Goal: Task Accomplishment & Management: Complete application form

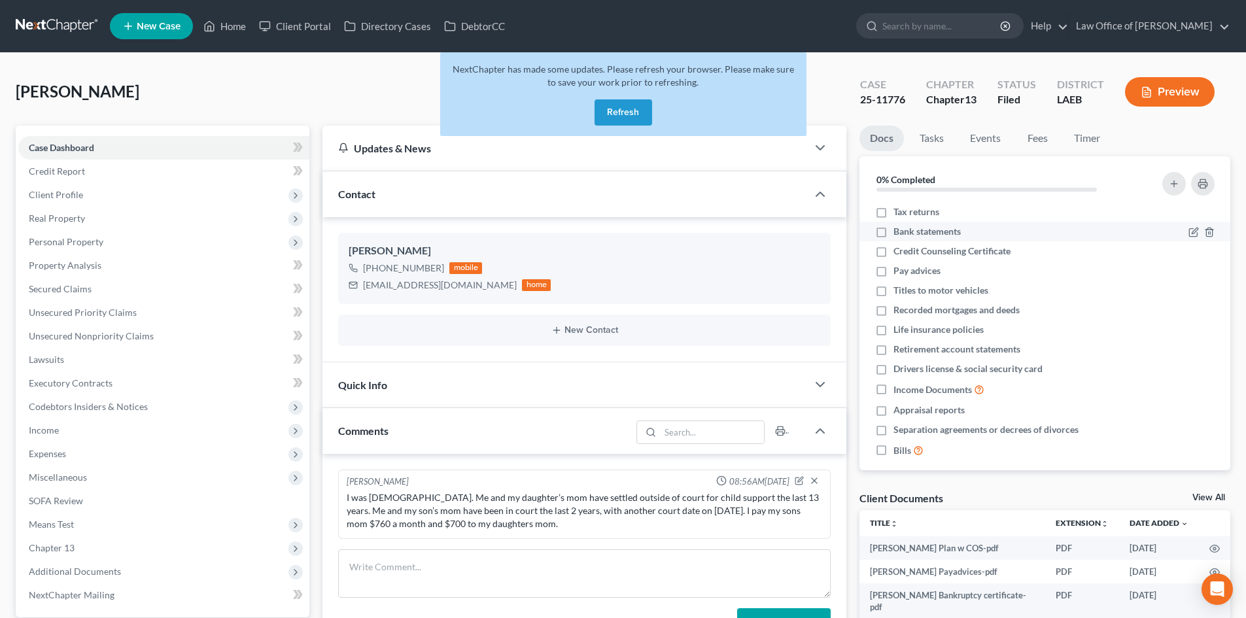
click at [929, 234] on span "Bank statements" at bounding box center [927, 231] width 67 height 13
click at [907, 234] on input "Bank statements" at bounding box center [903, 229] width 9 height 9
checkbox input "true"
click at [618, 111] on button "Refresh" at bounding box center [624, 112] width 58 height 26
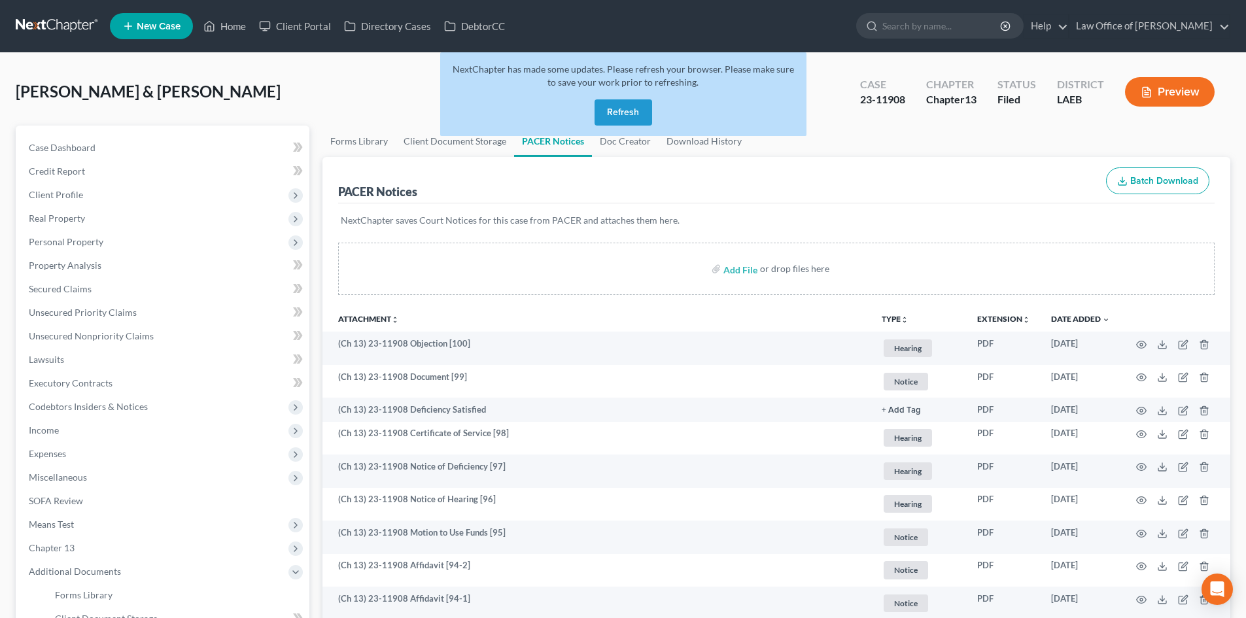
click at [622, 117] on button "Refresh" at bounding box center [624, 112] width 58 height 26
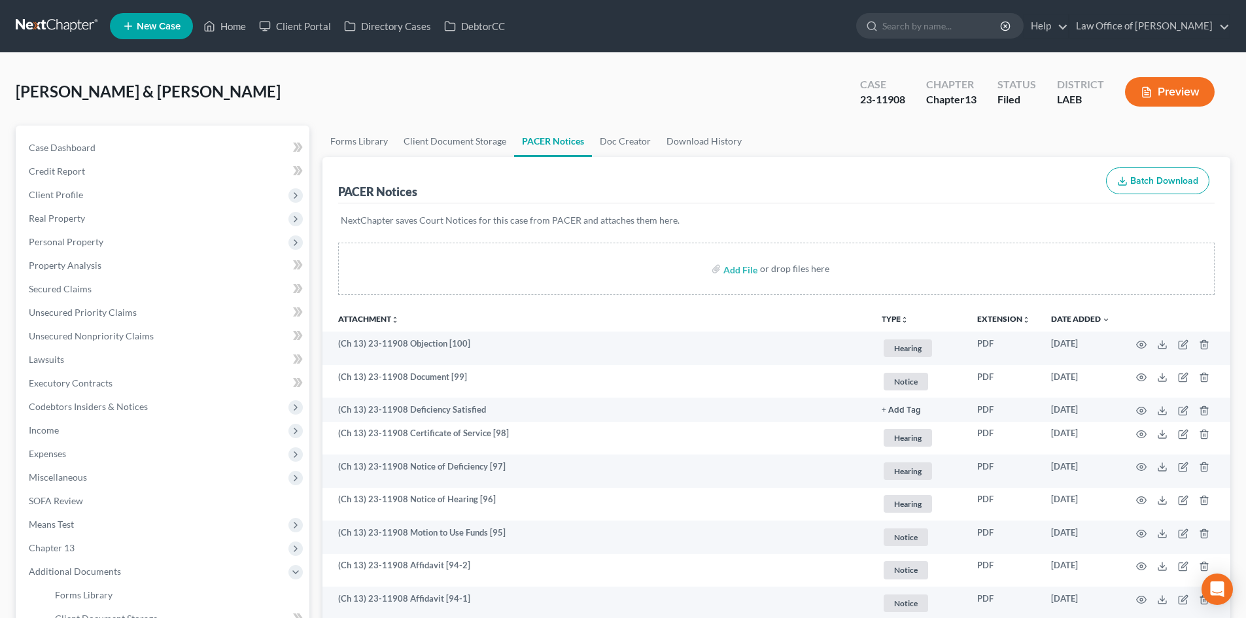
click at [44, 29] on link at bounding box center [58, 26] width 84 height 24
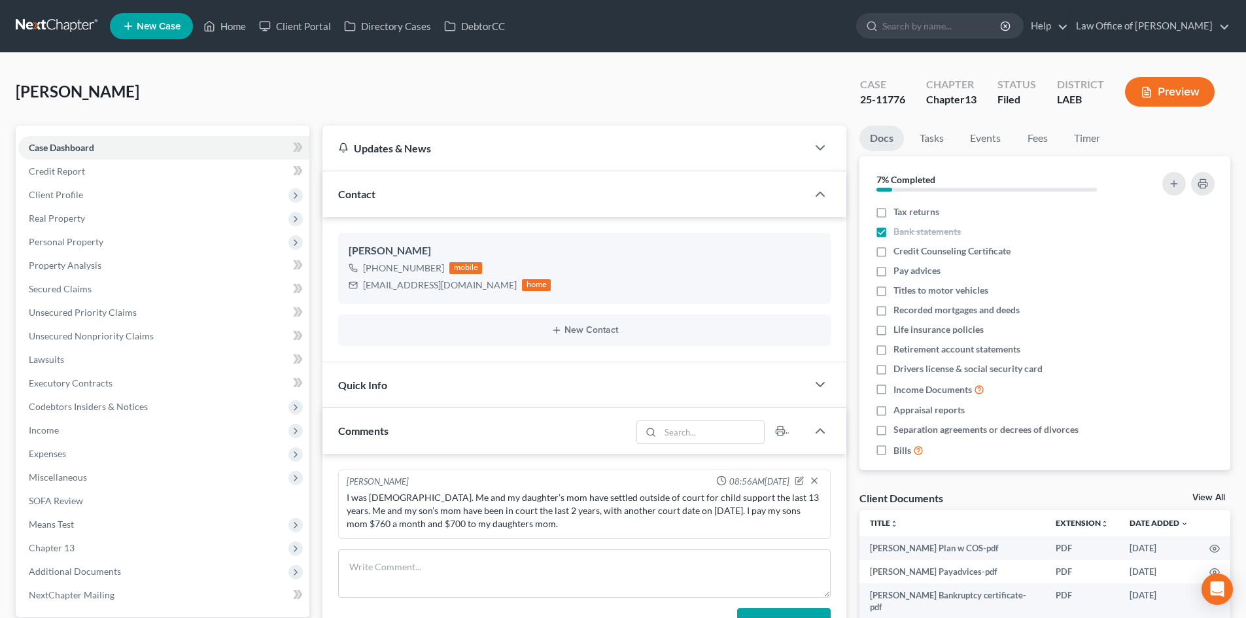
click at [58, 13] on nav "Home New Case Client Portal Directory Cases DebtorCC Law Office of Sean Reicher…" at bounding box center [623, 26] width 1246 height 52
click at [52, 16] on link at bounding box center [58, 26] width 84 height 24
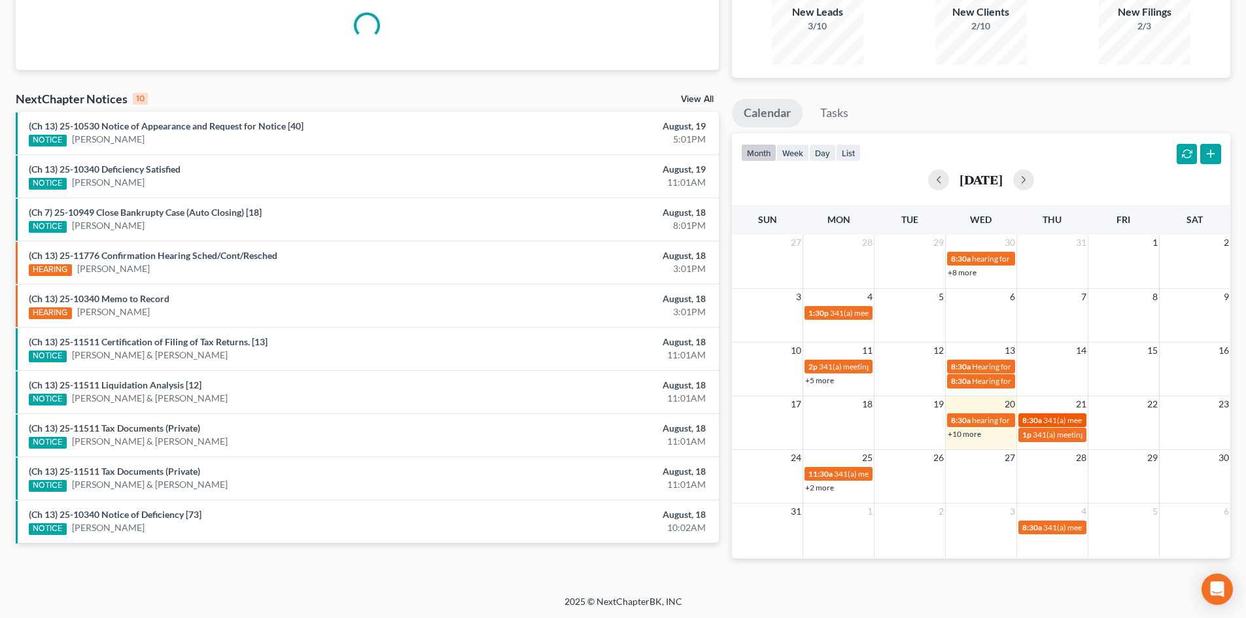
scroll to position [137, 0]
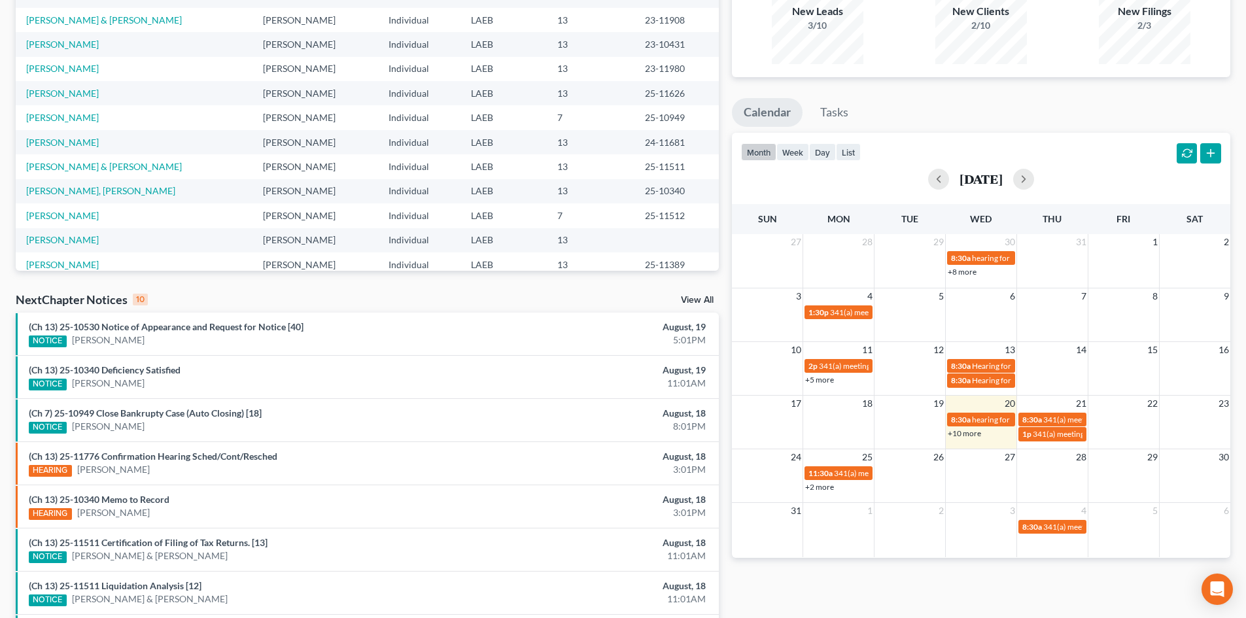
click at [972, 434] on link "+10 more" at bounding box center [964, 434] width 33 height 10
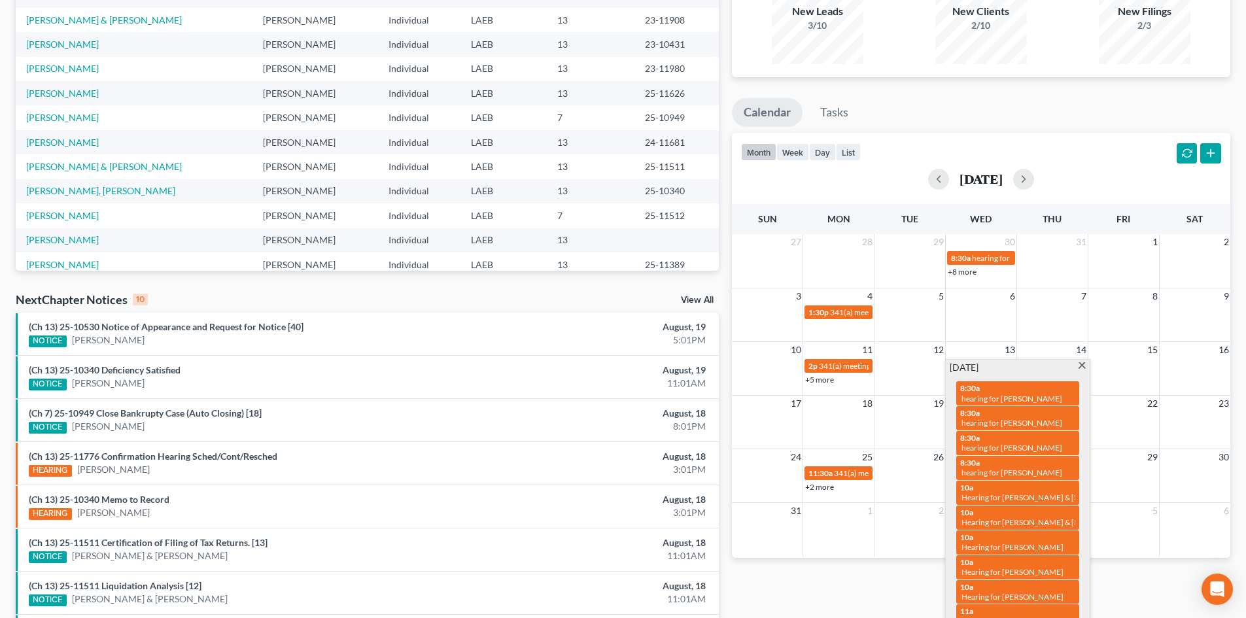
click at [1002, 87] on div "Monthly Progress Bankruptcy Bankruptcy August 2025 July 2025 June 2025 May 2025…" at bounding box center [982, 347] width 512 height 833
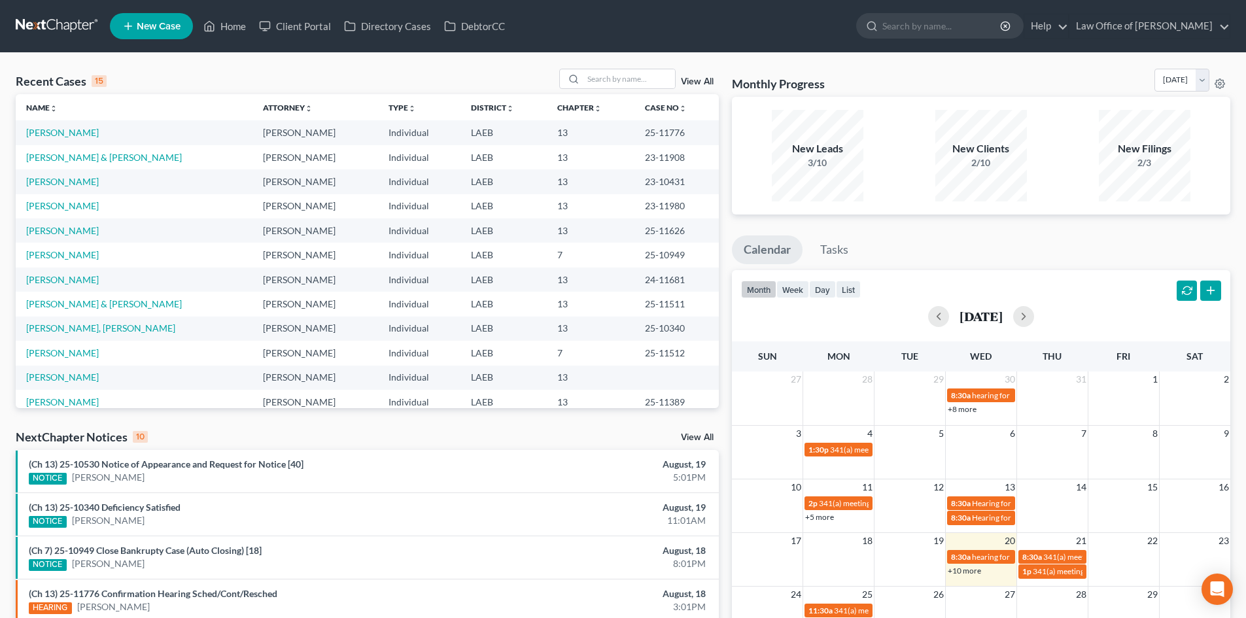
scroll to position [131, 0]
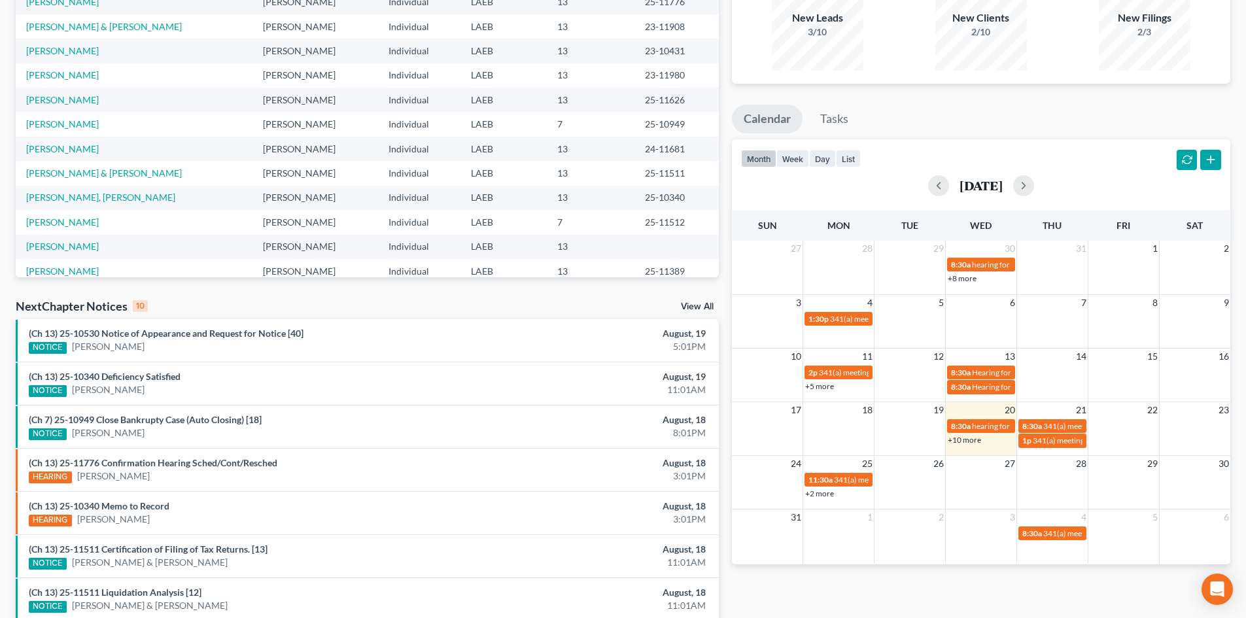
click at [824, 496] on link "+2 more" at bounding box center [819, 494] width 29 height 10
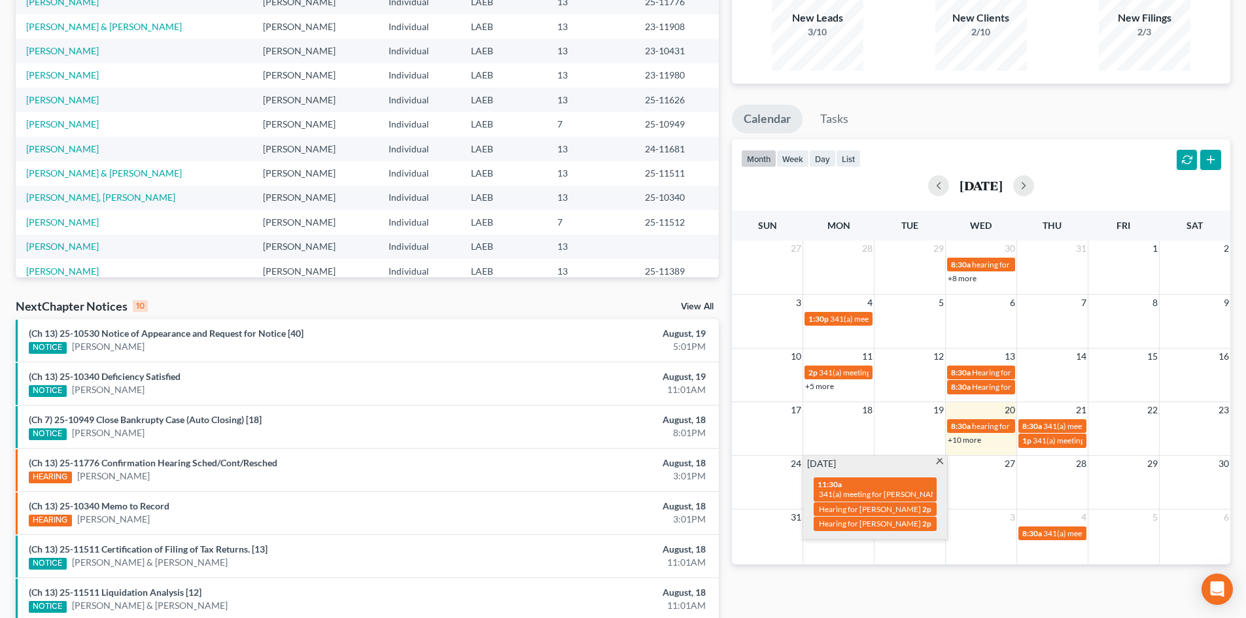
click at [953, 114] on ul "Calendar Tasks" at bounding box center [981, 122] width 499 height 35
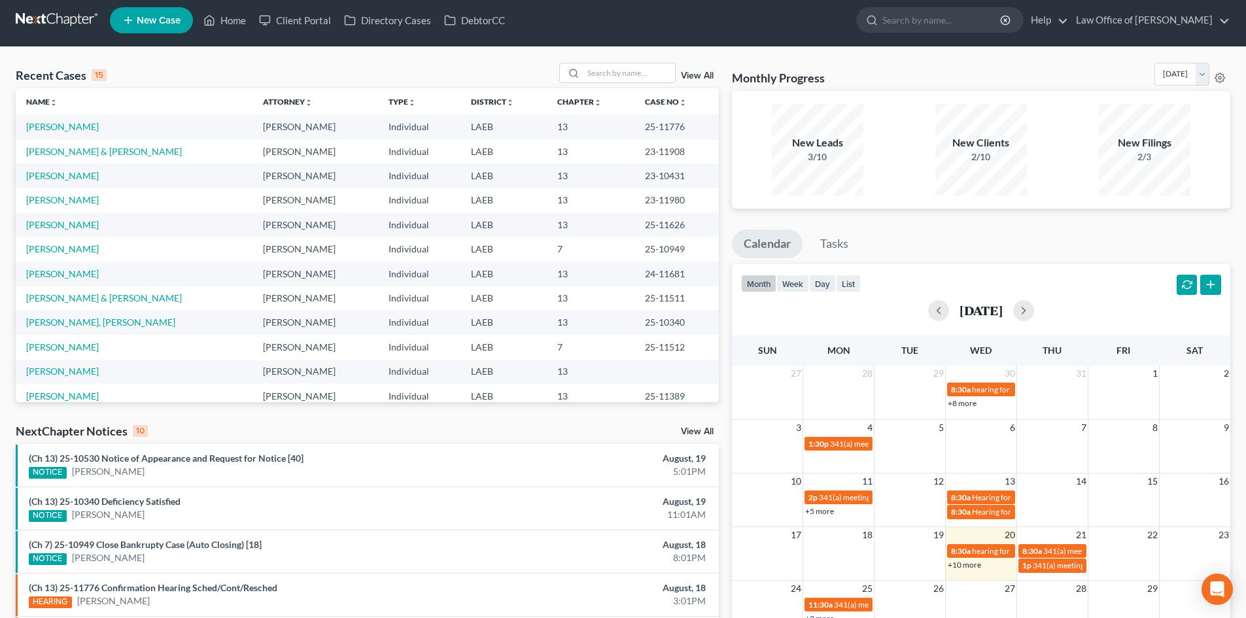
scroll to position [0, 0]
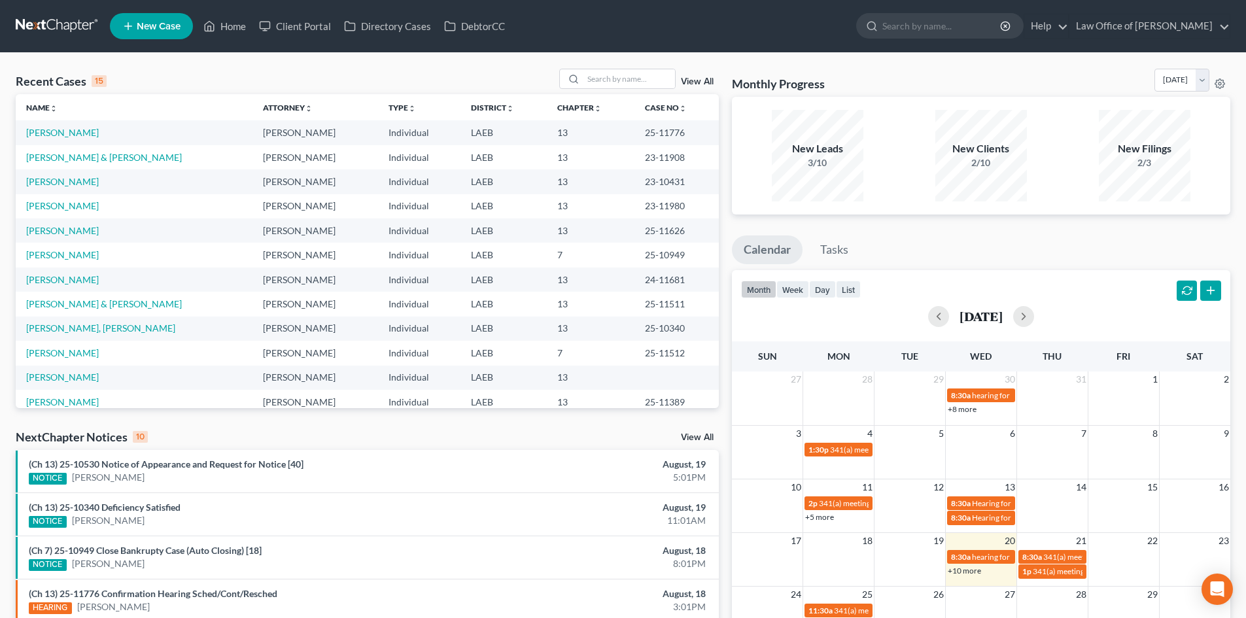
click at [972, 572] on link "+10 more" at bounding box center [964, 571] width 33 height 10
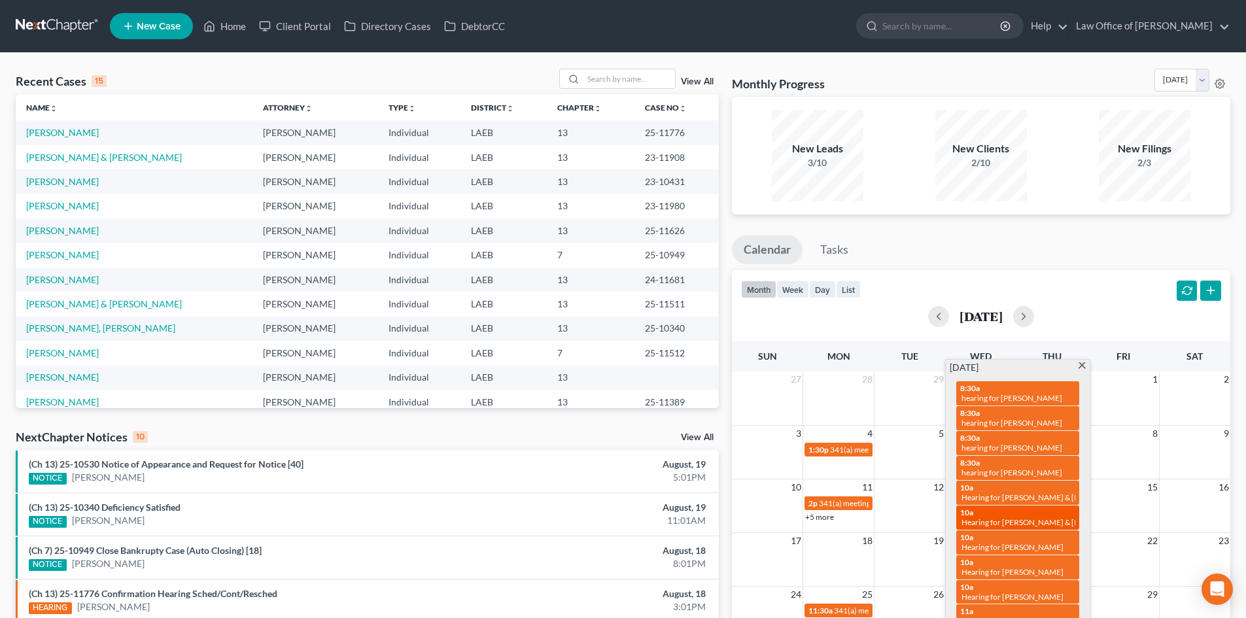
click at [1029, 508] on div "10a Hearing for Katie Wilson & Ronald Wilson" at bounding box center [1017, 518] width 115 height 20
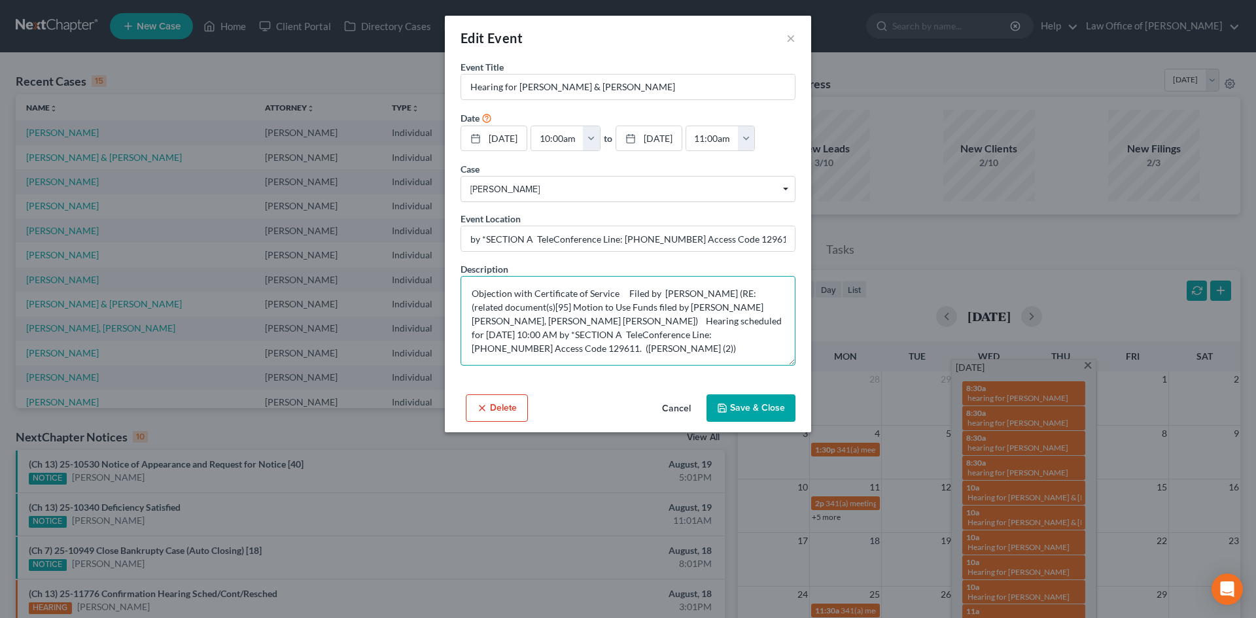
drag, startPoint x: 768, startPoint y: 336, endPoint x: 525, endPoint y: 329, distance: 242.8
click at [525, 329] on textarea "Objection with Certificate of Service Filed by S. J. Beaulieu Jr. (RE: (related…" at bounding box center [628, 321] width 335 height 90
click at [794, 35] on button "×" at bounding box center [790, 38] width 9 height 16
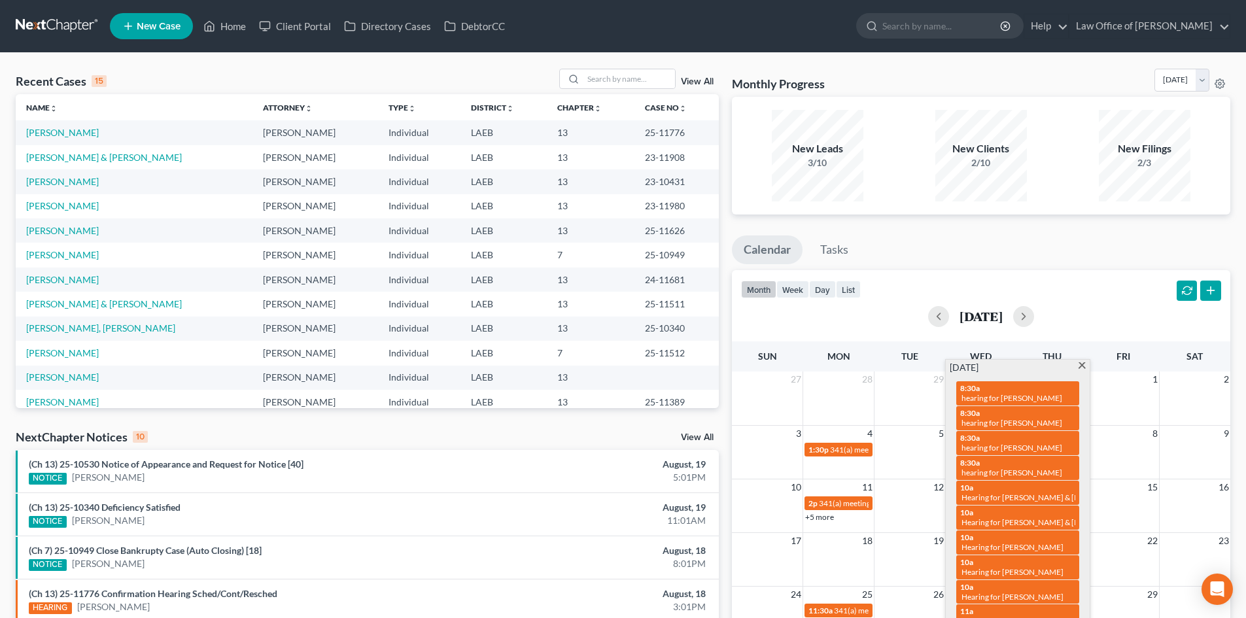
click at [1078, 234] on div "Monthly Progress Bankruptcy Bankruptcy August 2025 July 2025 June 2025 May 2025…" at bounding box center [982, 485] width 512 height 833
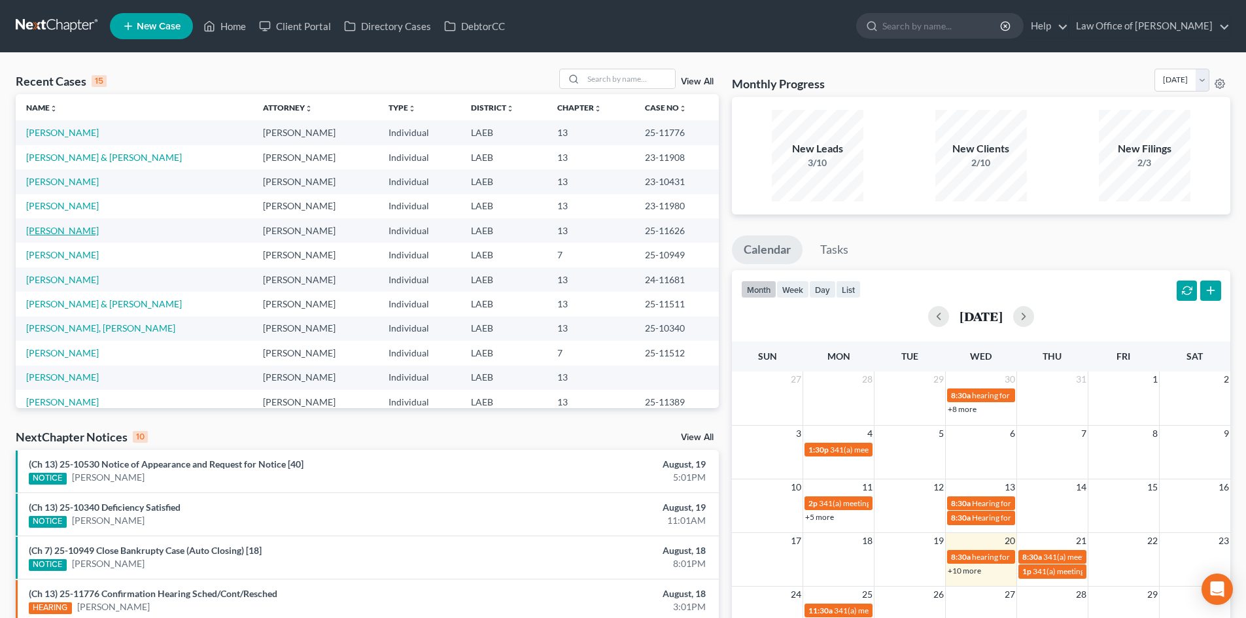
click at [35, 232] on link "Davis, Aulonka" at bounding box center [62, 230] width 73 height 11
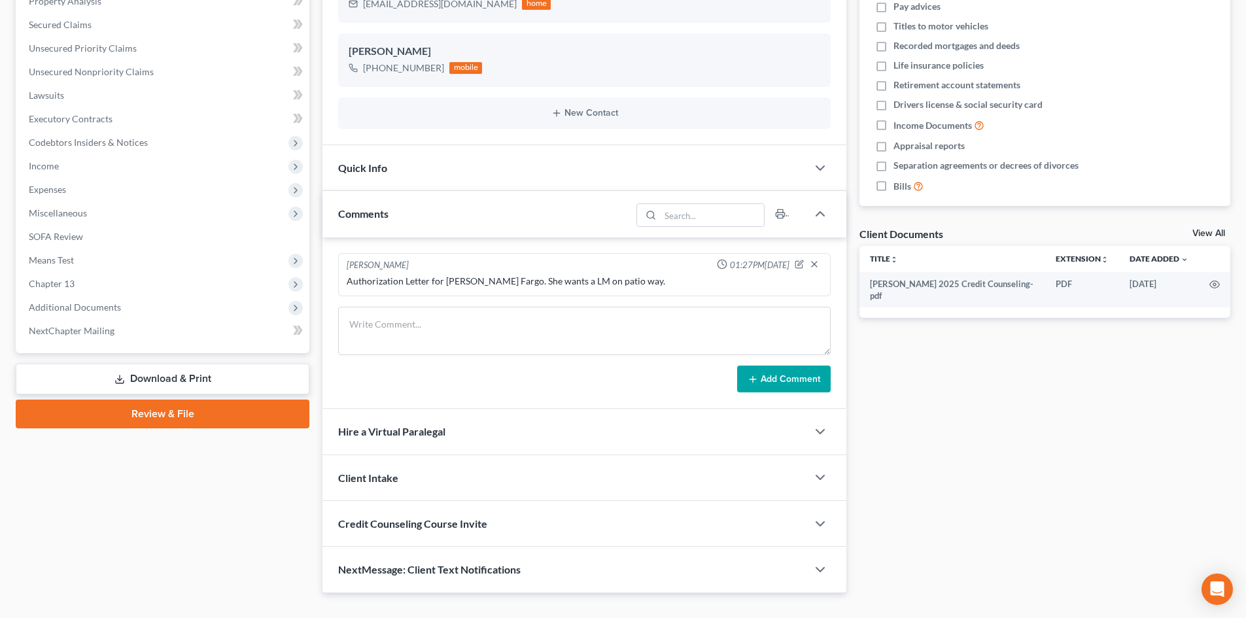
scroll to position [289, 0]
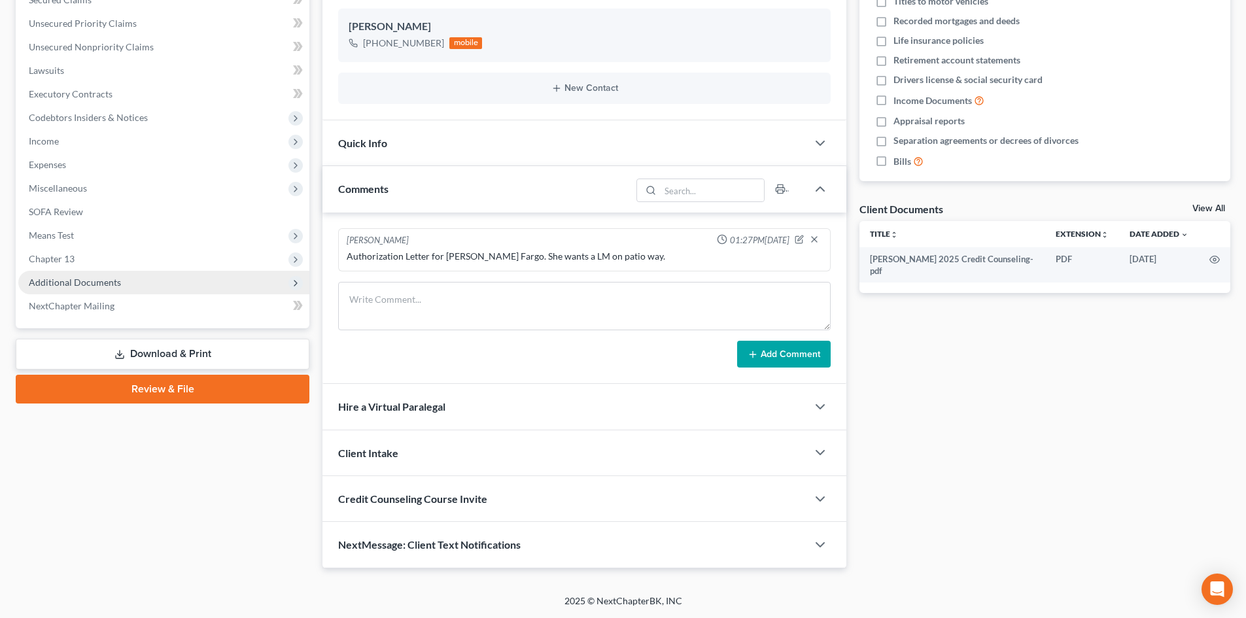
click at [58, 279] on span "Additional Documents" at bounding box center [75, 282] width 92 height 11
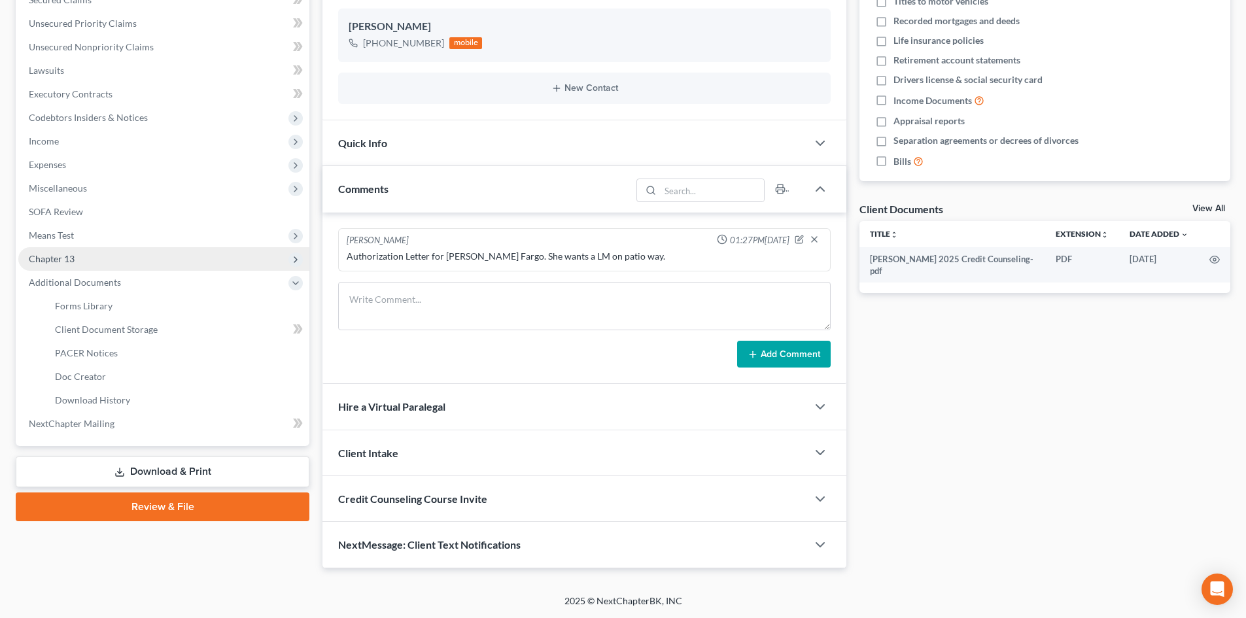
click at [56, 264] on span "Chapter 13" at bounding box center [163, 259] width 291 height 24
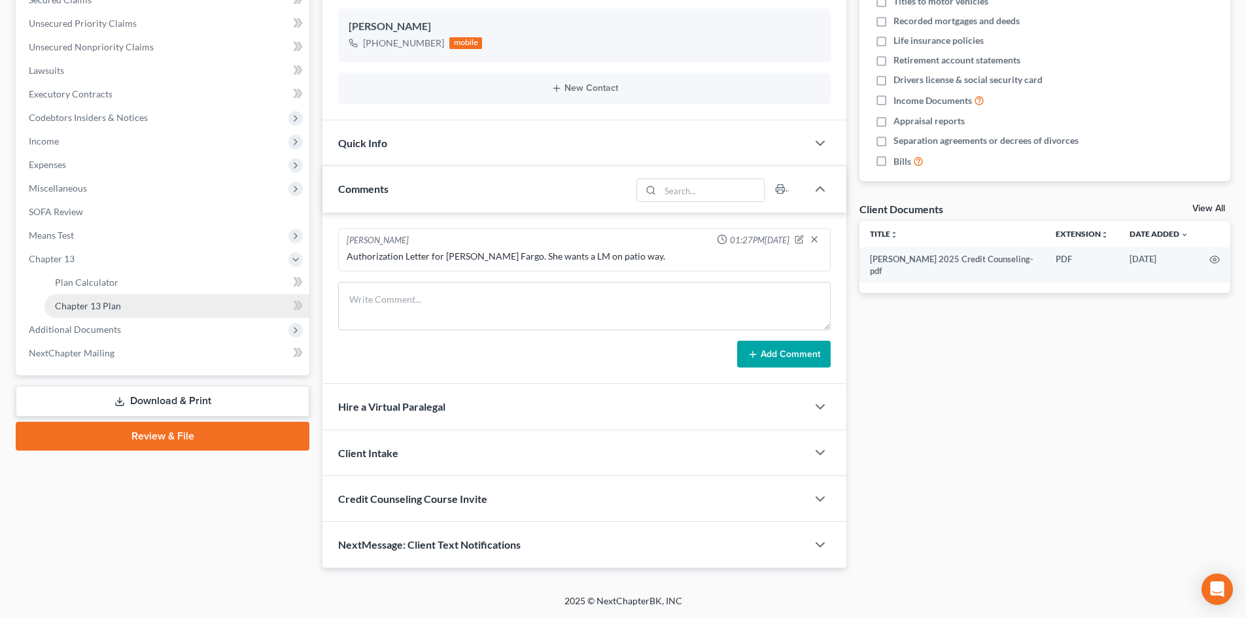
click at [78, 305] on span "Chapter 13 Plan" at bounding box center [88, 305] width 66 height 11
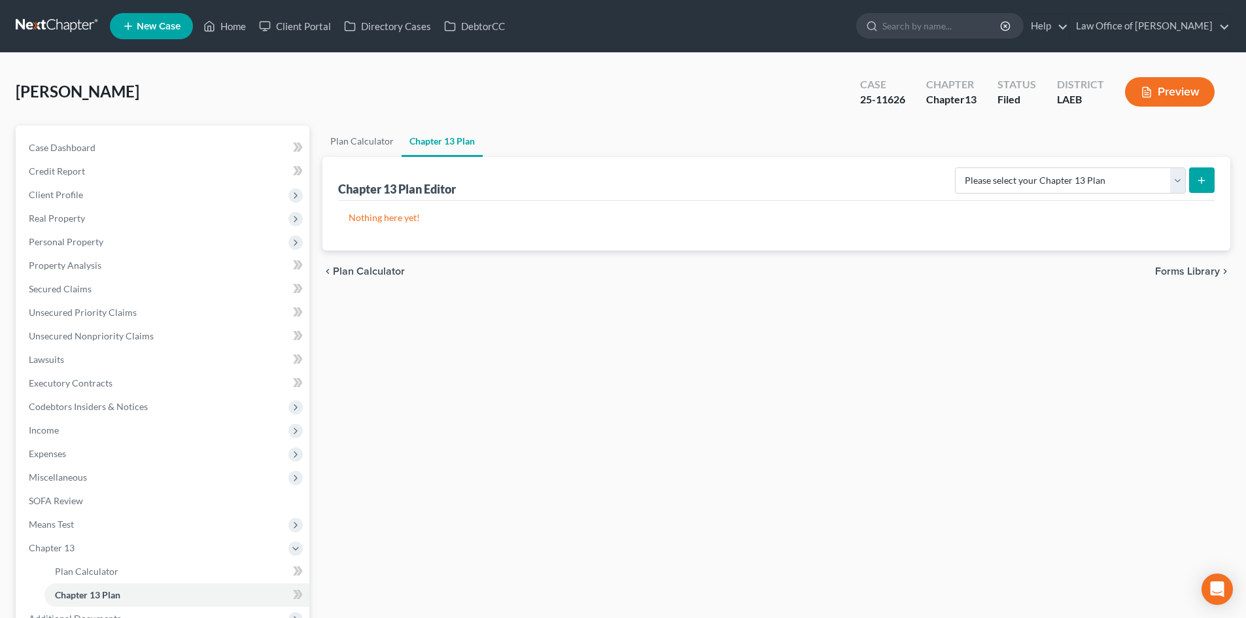
click at [317, 143] on div "Plan Calculator Chapter 13 Plan Chapter 13 Plan Editor Please select your Chapt…" at bounding box center [776, 433] width 921 height 614
click at [353, 143] on link "Plan Calculator" at bounding box center [362, 141] width 79 height 31
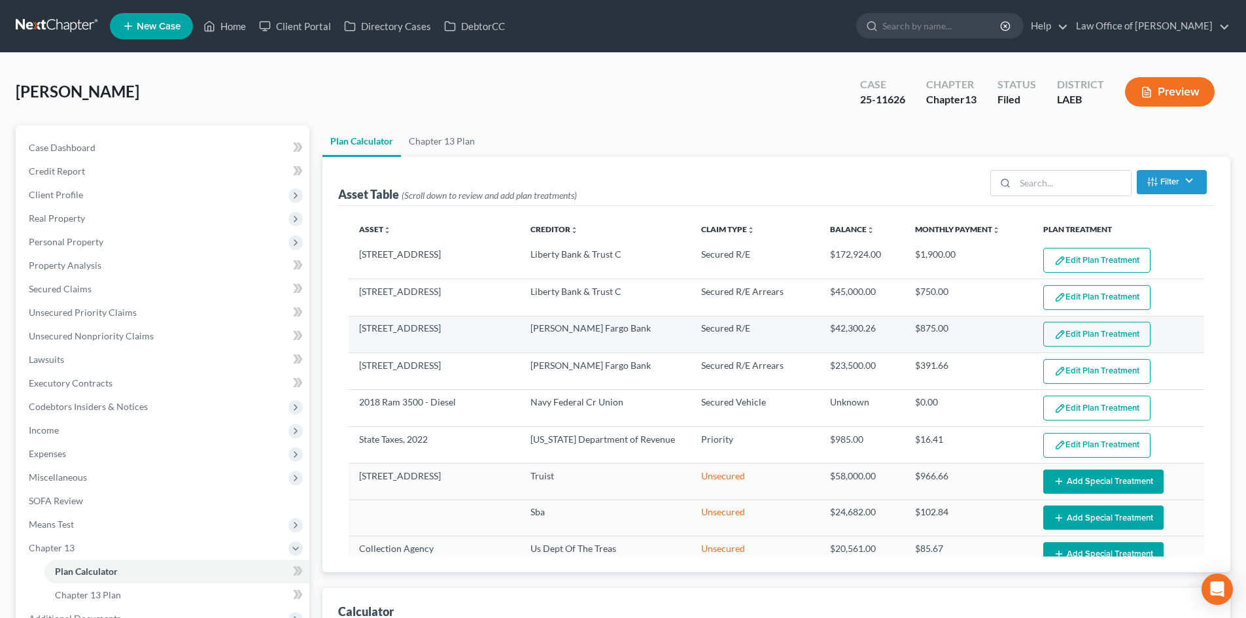
select select "59"
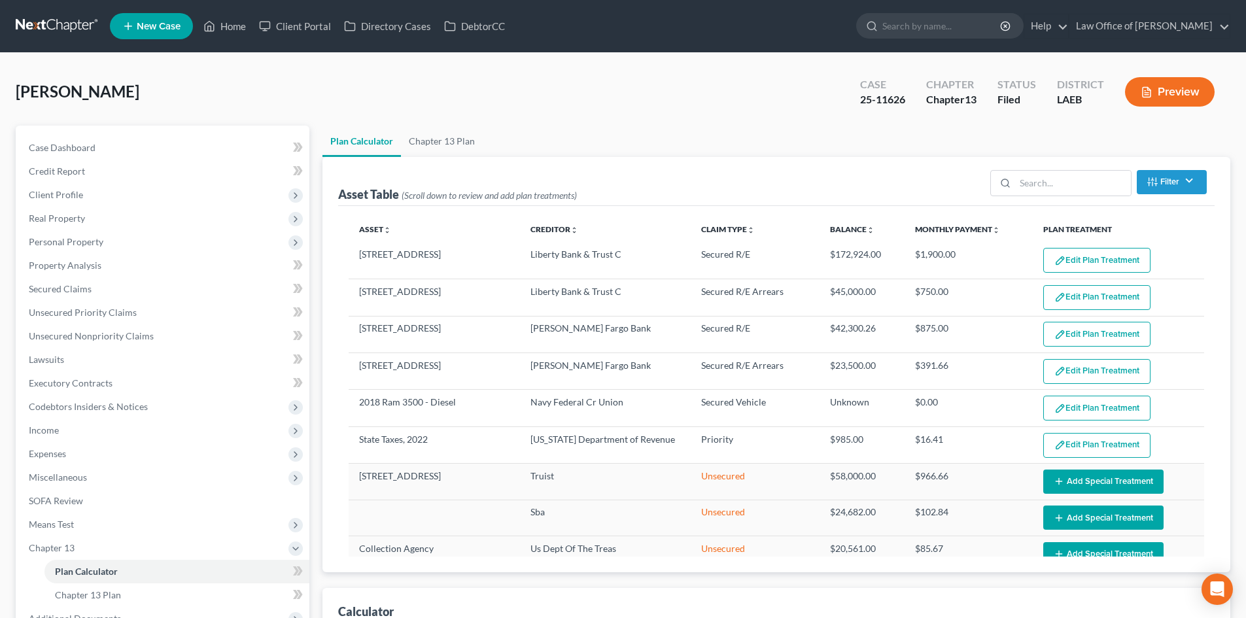
select select "59"
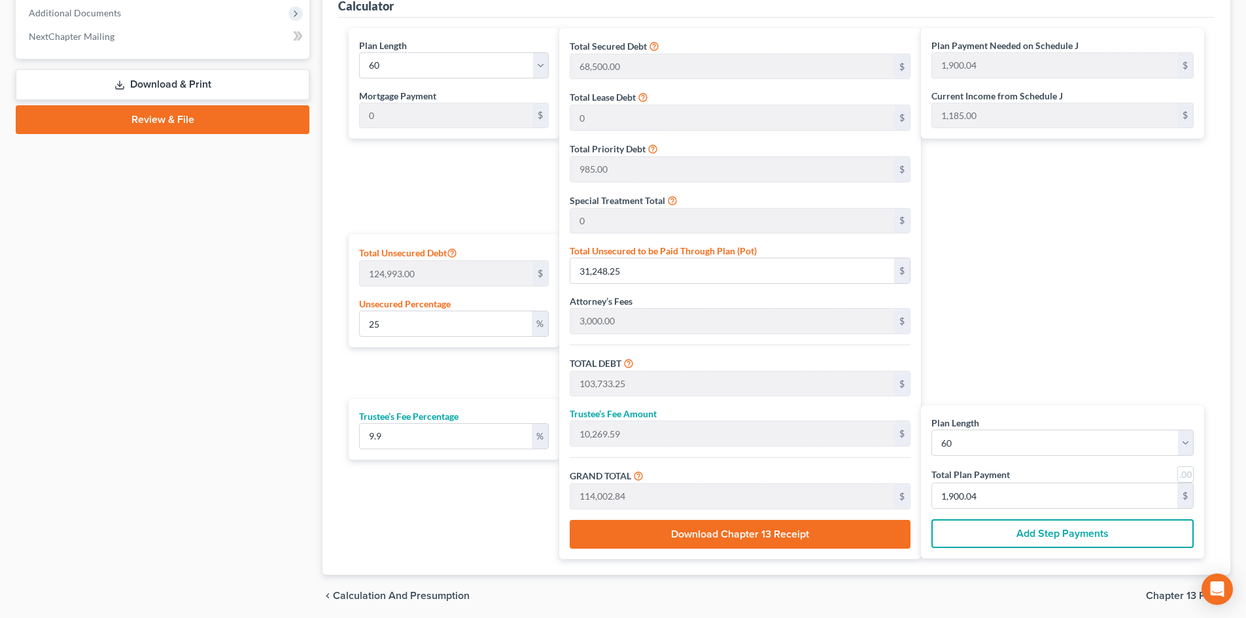
scroll to position [654, 0]
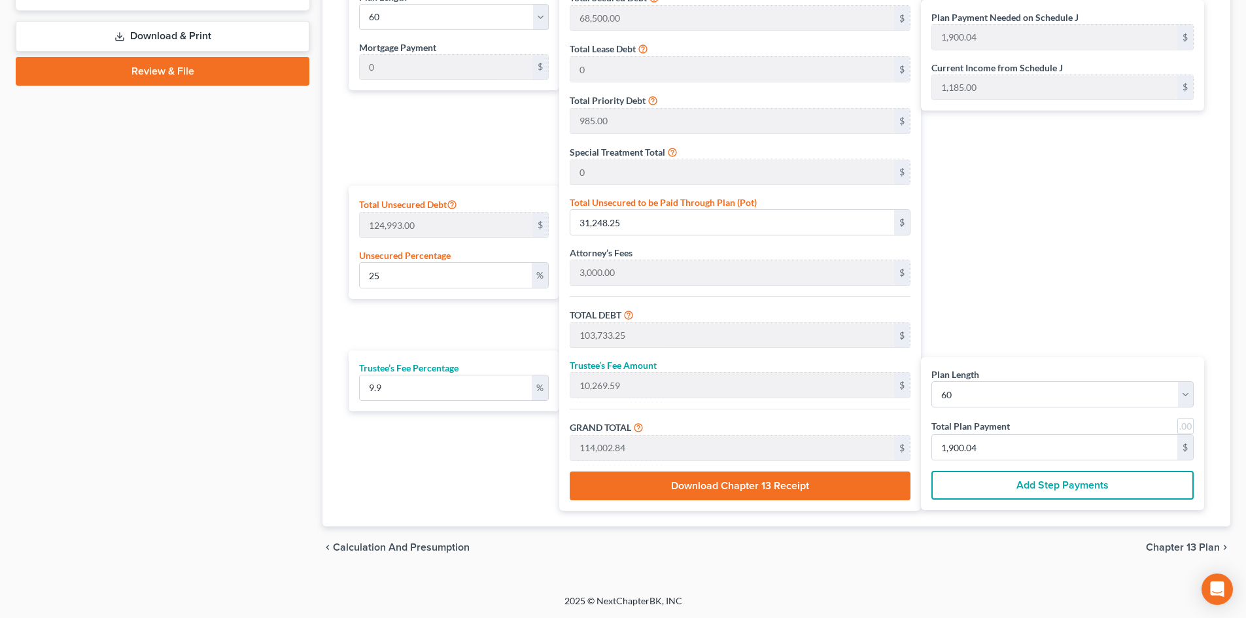
click at [1184, 427] on link at bounding box center [1186, 426] width 16 height 16
type input "1,900.00"
drag, startPoint x: 457, startPoint y: 392, endPoint x: 272, endPoint y: 391, distance: 185.1
click at [272, 391] on div "Petition Navigation Case Dashboard Payments Invoices Payments Payments Credit R…" at bounding box center [623, 19] width 1228 height 1097
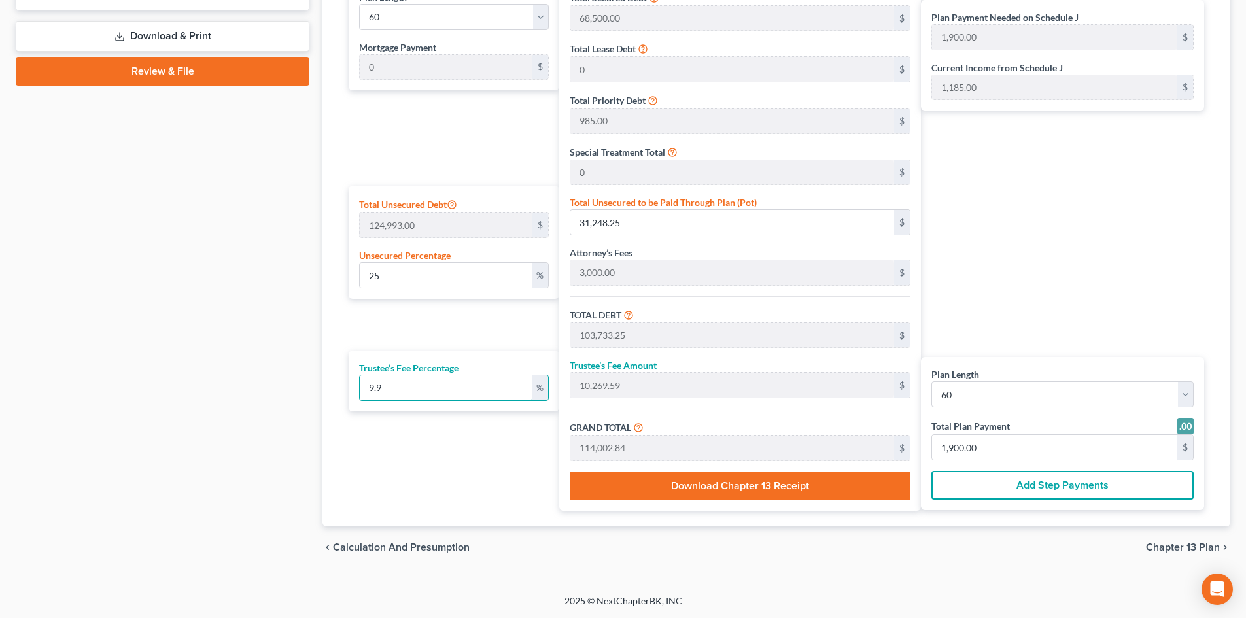
type input "1"
type input "1,037.33"
type input "104,770.58"
type input "1,746.00"
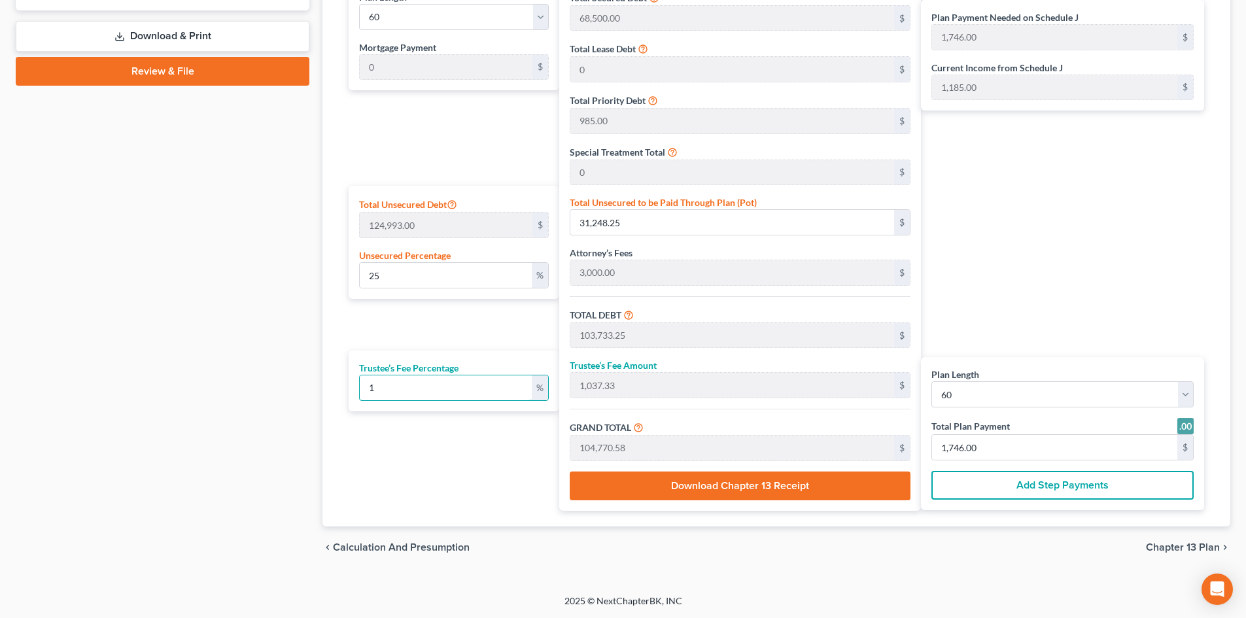
type input "10"
type input "10,373.32"
type input "114,106.57"
type input "1,902.00"
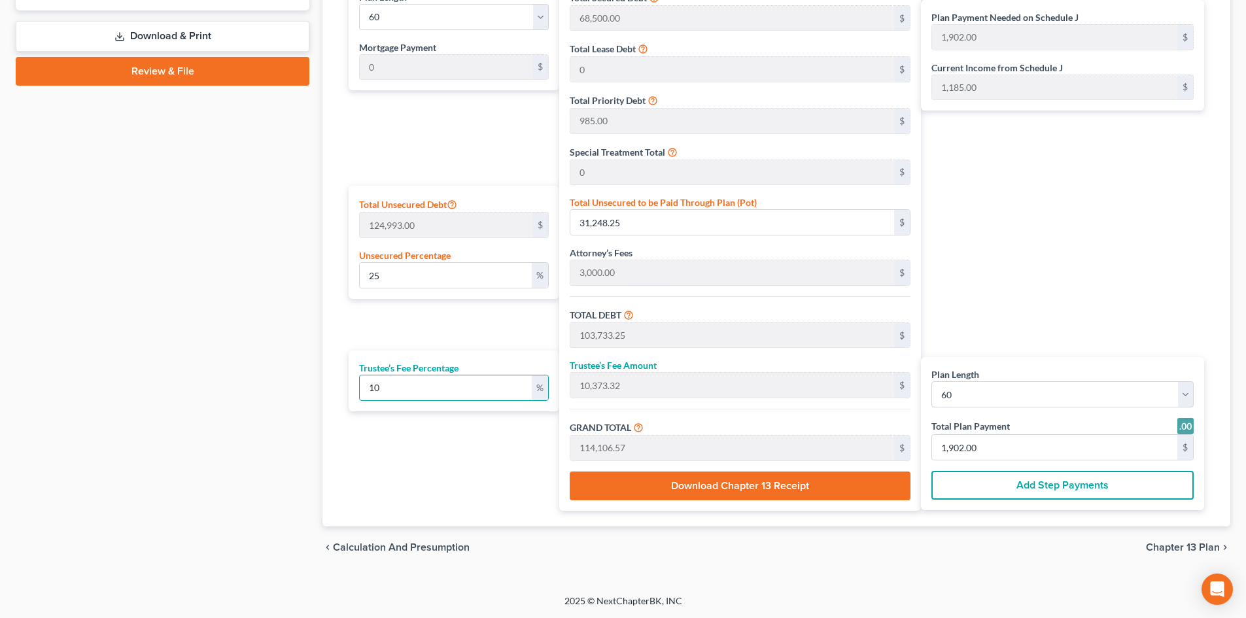
type input "10"
click at [1134, 251] on div "Plan Payment Needed on Schedule J 1,902.00 $ Current Income from Schedule J 1,1…" at bounding box center [1066, 245] width 290 height 531
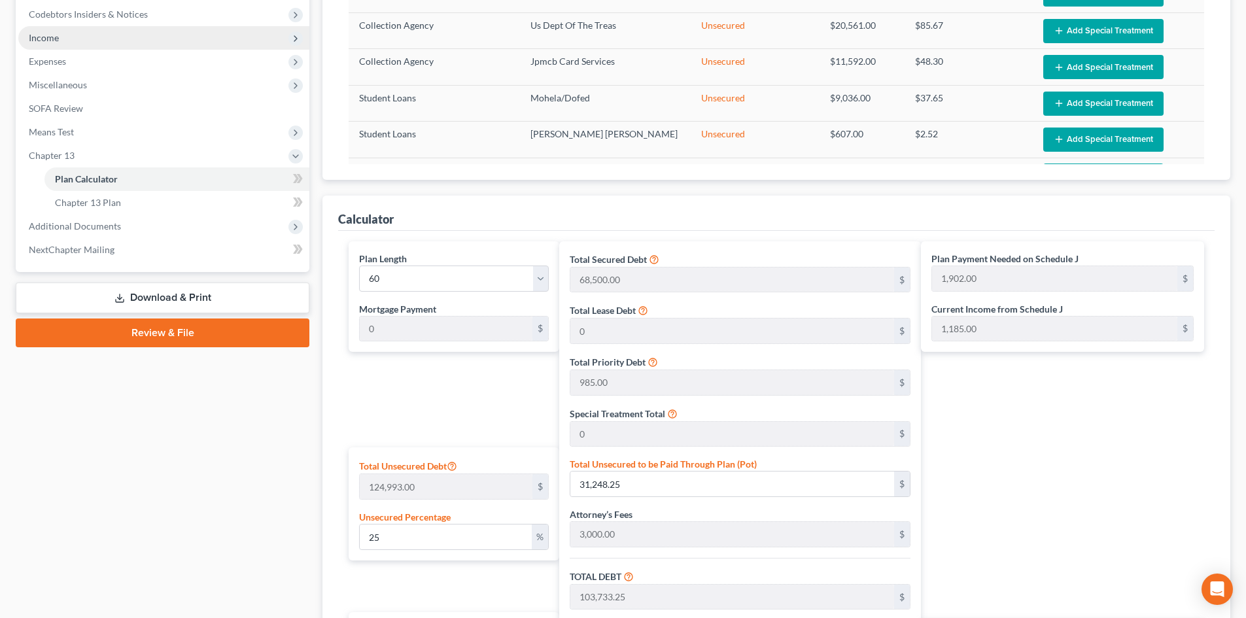
scroll to position [262, 0]
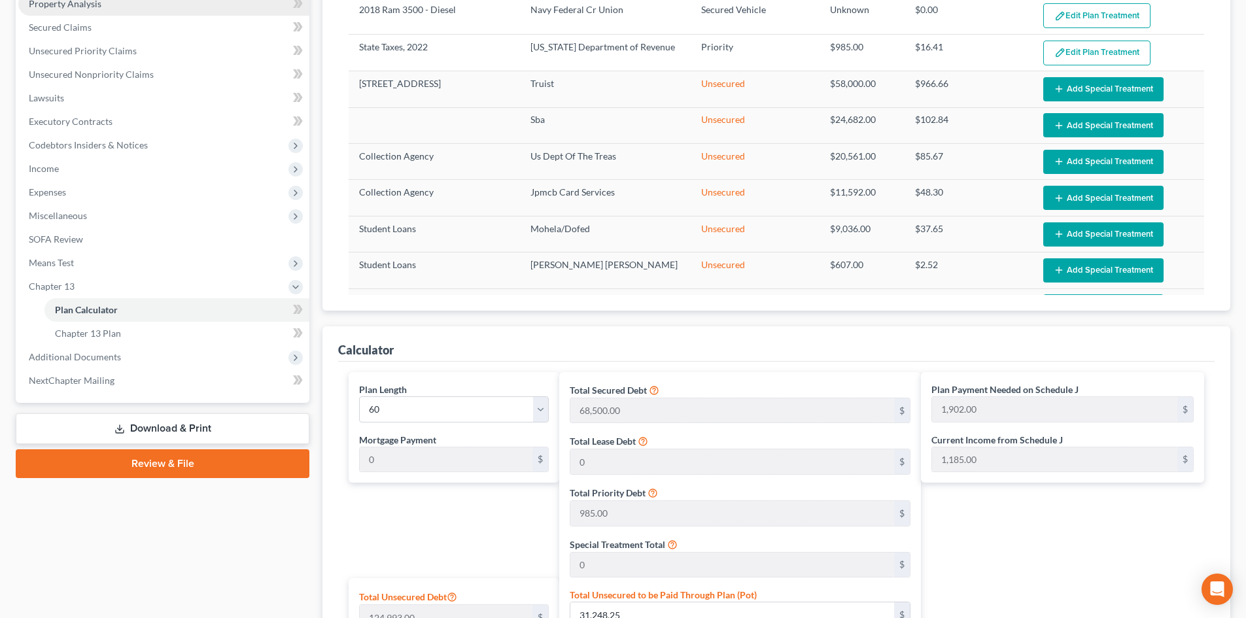
click at [64, 5] on span "Property Analysis" at bounding box center [65, 3] width 73 height 11
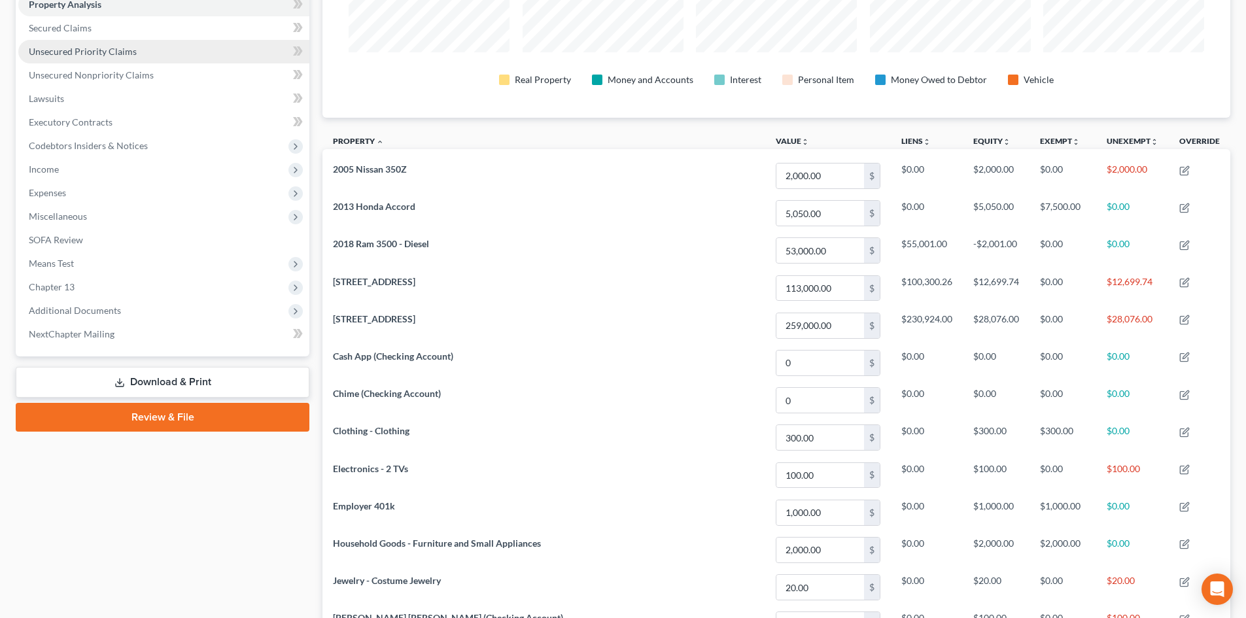
scroll to position [161, 0]
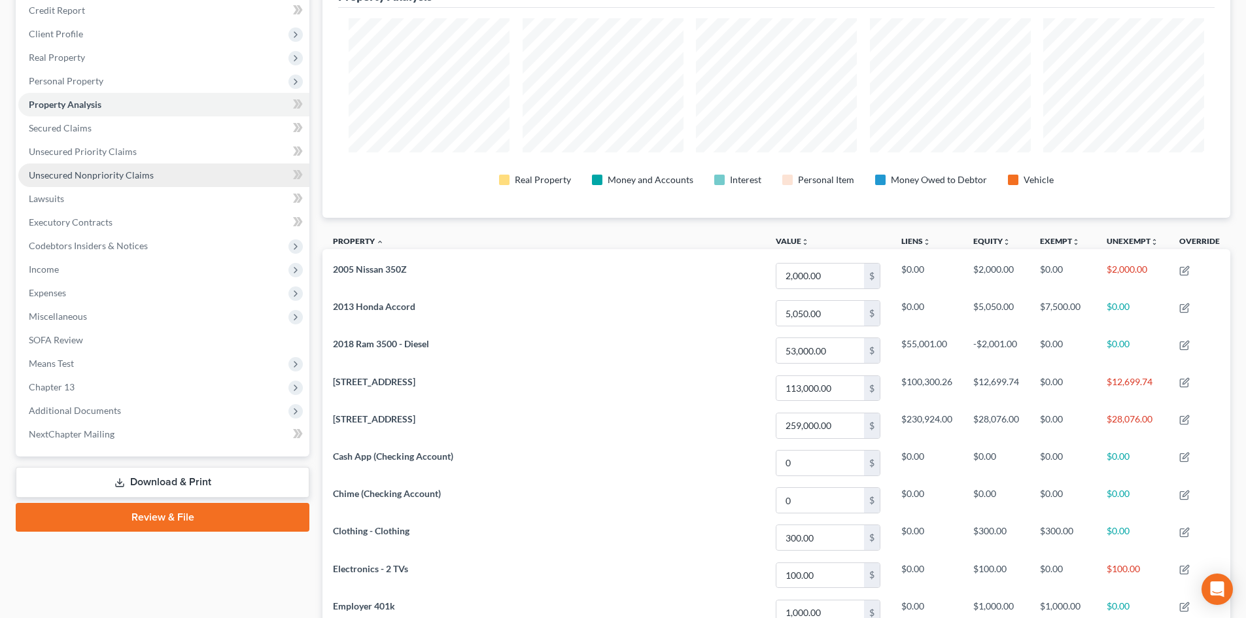
click at [56, 170] on span "Unsecured Nonpriority Claims" at bounding box center [91, 174] width 125 height 11
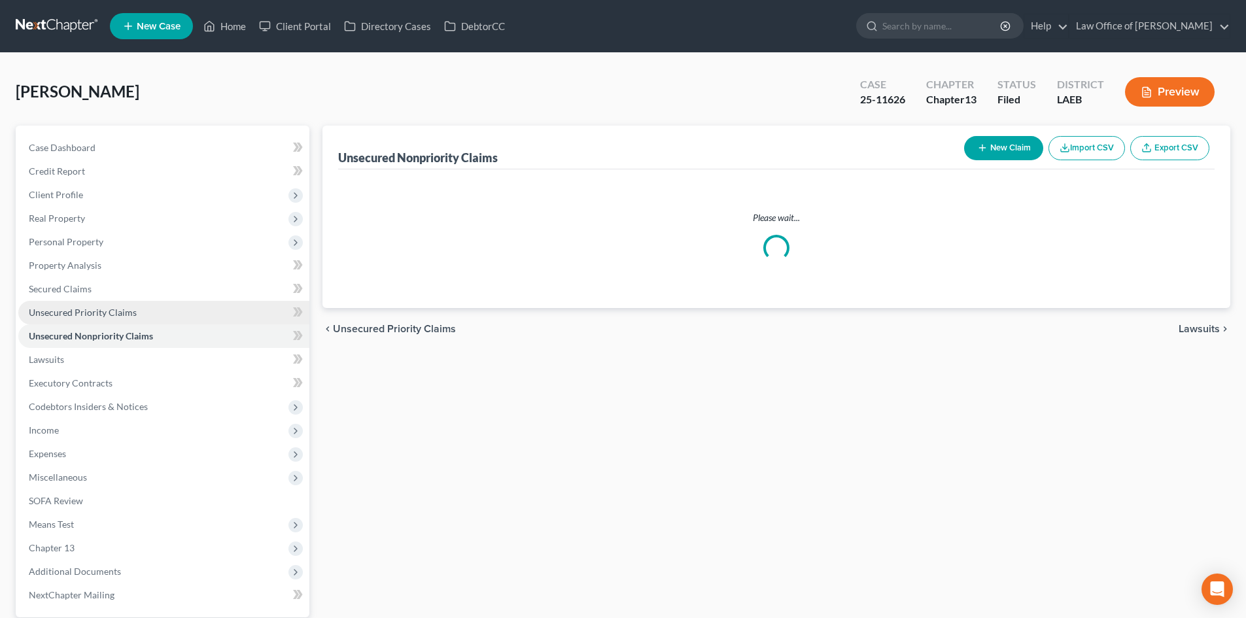
click at [73, 315] on span "Unsecured Priority Claims" at bounding box center [83, 312] width 108 height 11
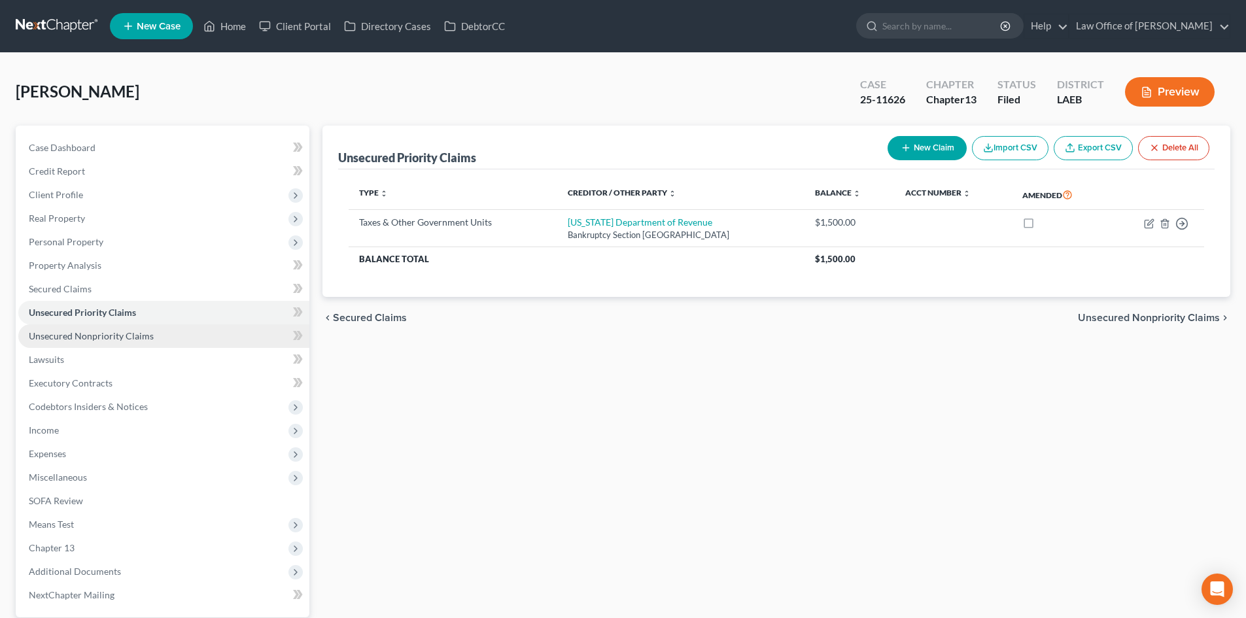
scroll to position [124, 0]
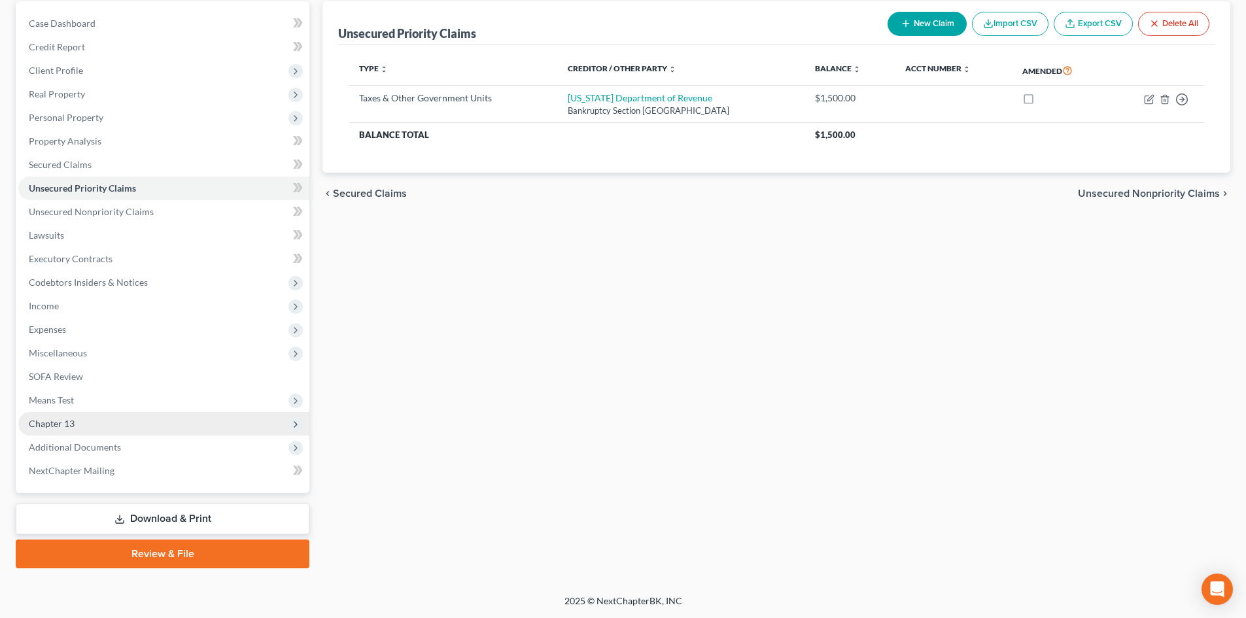
click at [52, 428] on span "Chapter 13" at bounding box center [52, 423] width 46 height 11
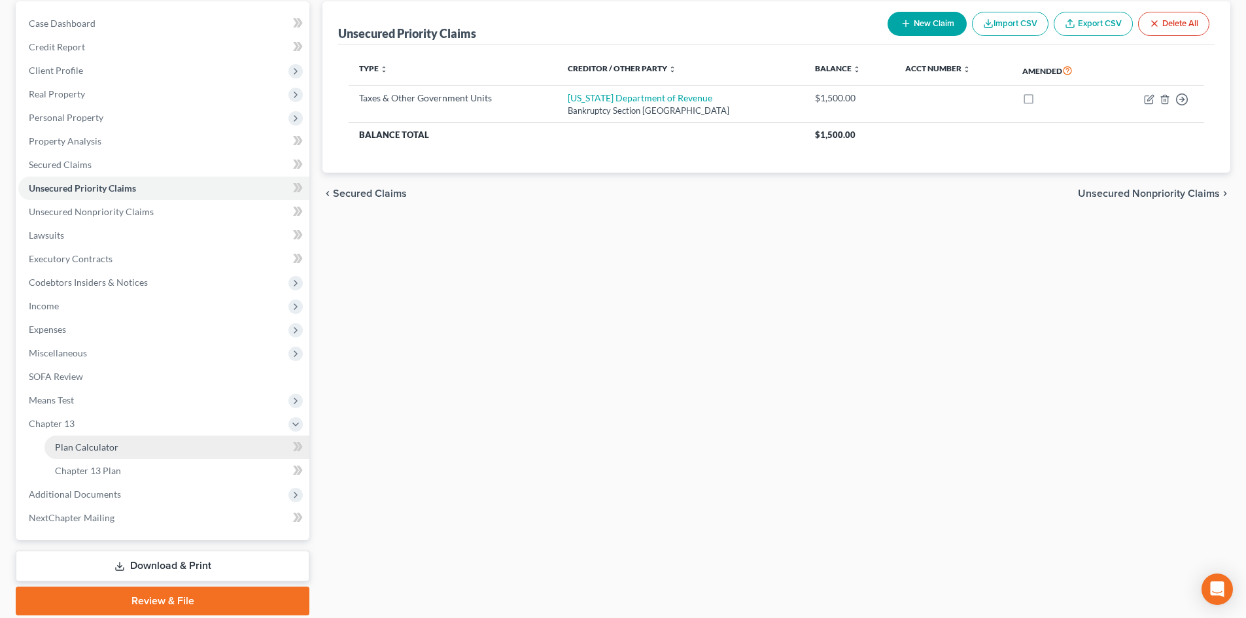
click at [100, 447] on span "Plan Calculator" at bounding box center [86, 447] width 63 height 11
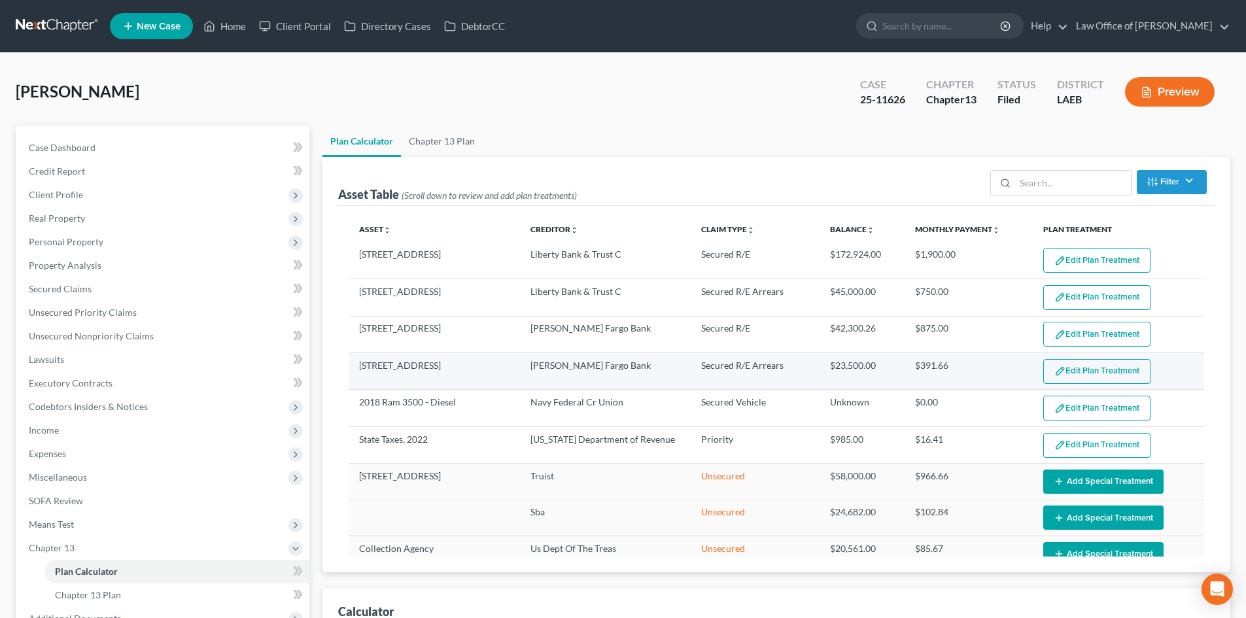
select select "59"
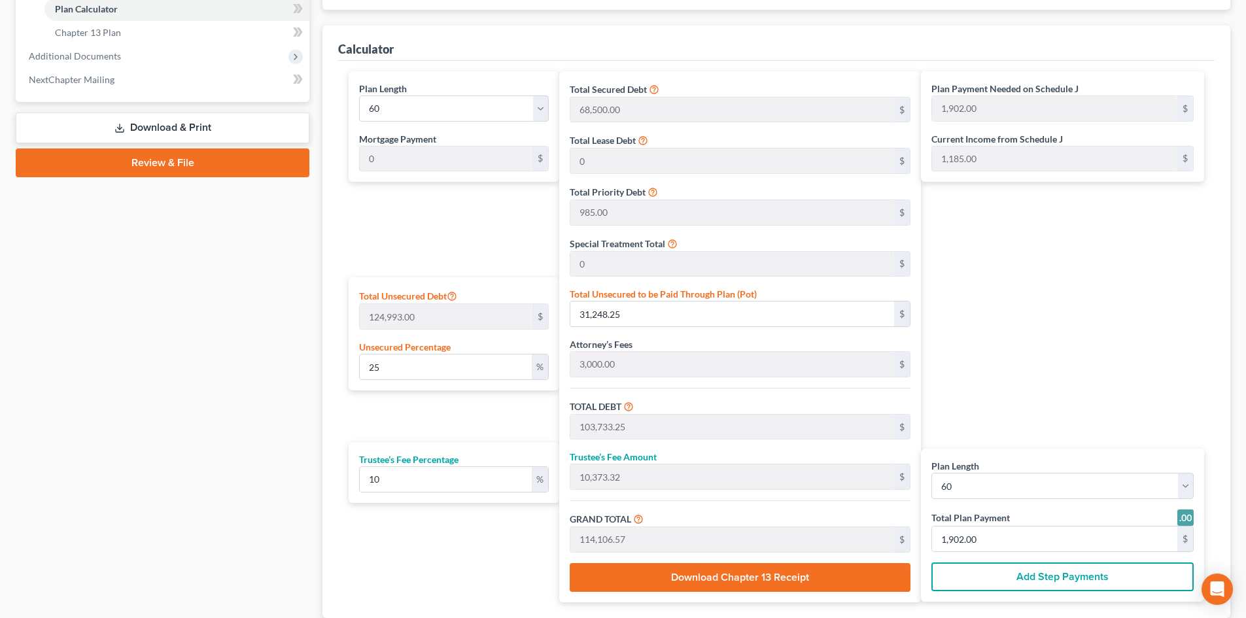
scroll to position [654, 0]
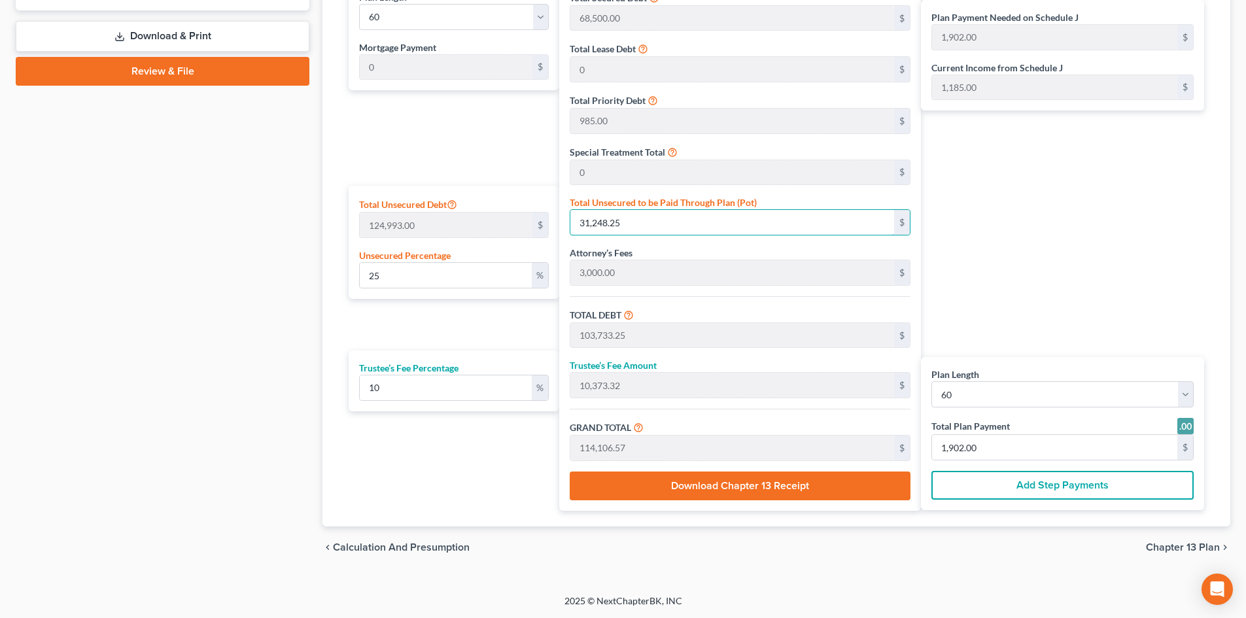
type input "0.0024001344075268217"
type input "3"
type input "72,488.00"
type input "7,248.80"
type input "79,736.80"
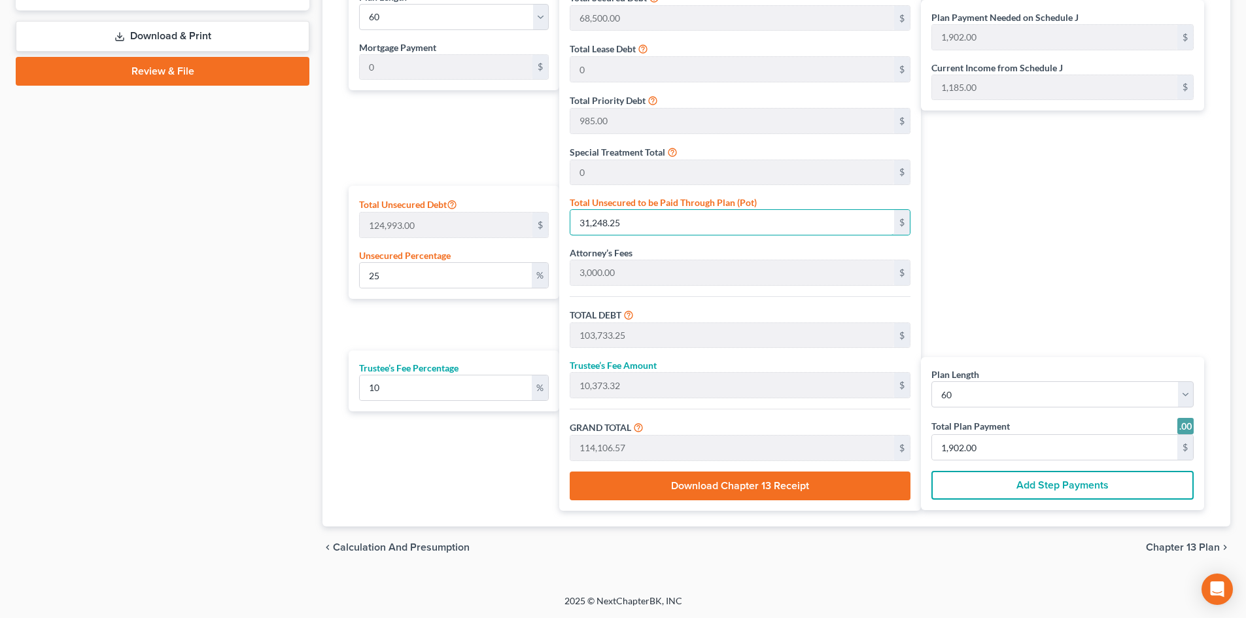
type input "1,329.00"
type input "0.024001344075268216"
type input "30"
type input "72,515.00"
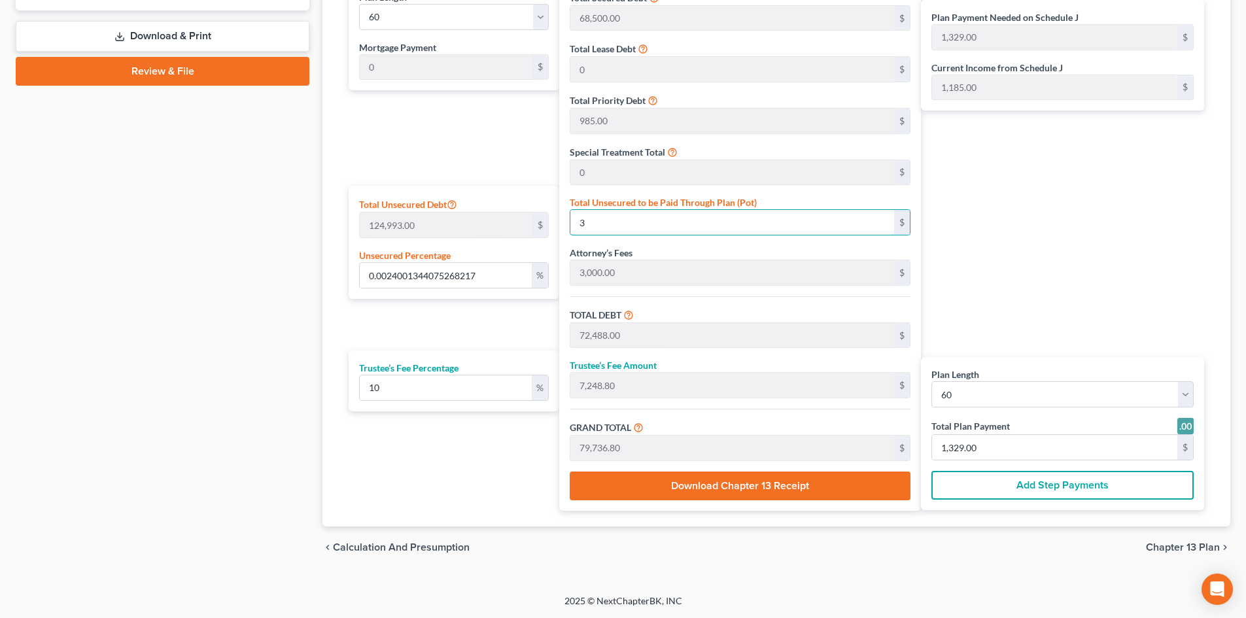
type input "7,251.50"
type input "79,766.50"
type input "0.24001344075268216"
type input "300"
type input "72,785.00"
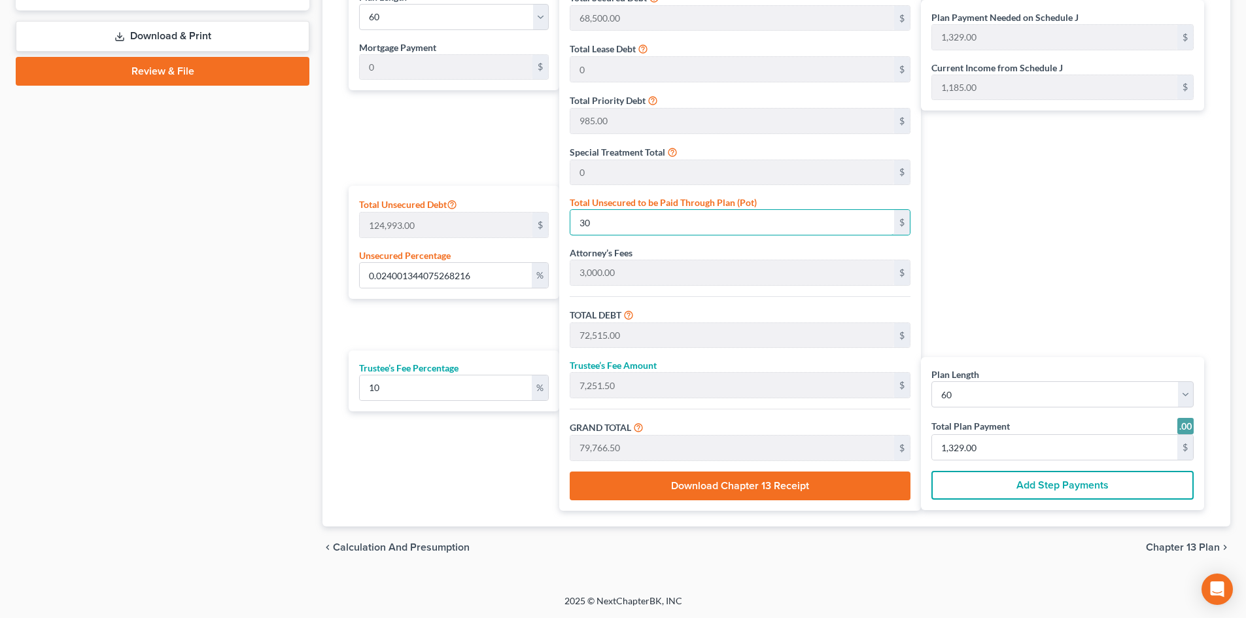
type input "7,278.50"
type input "80,063.50"
type input "1,334.00"
type input "2.4001344075268216"
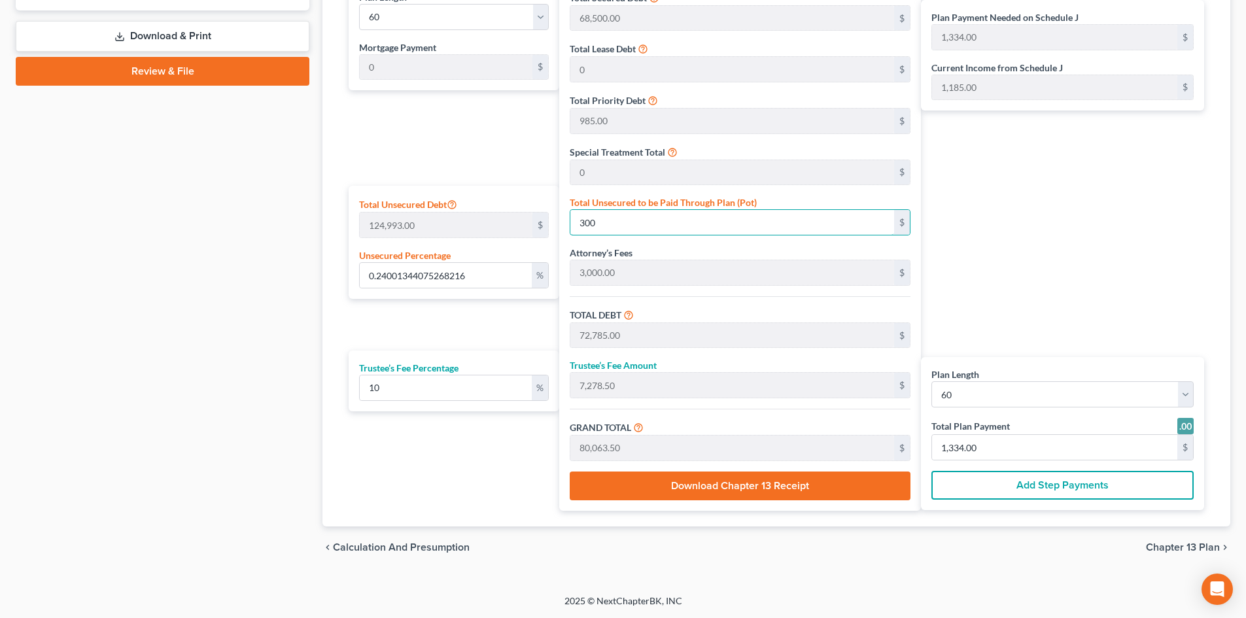
type input "3000"
type input "75,485.00"
type input "7,548.50"
type input "83,033.50"
type input "1,384.00"
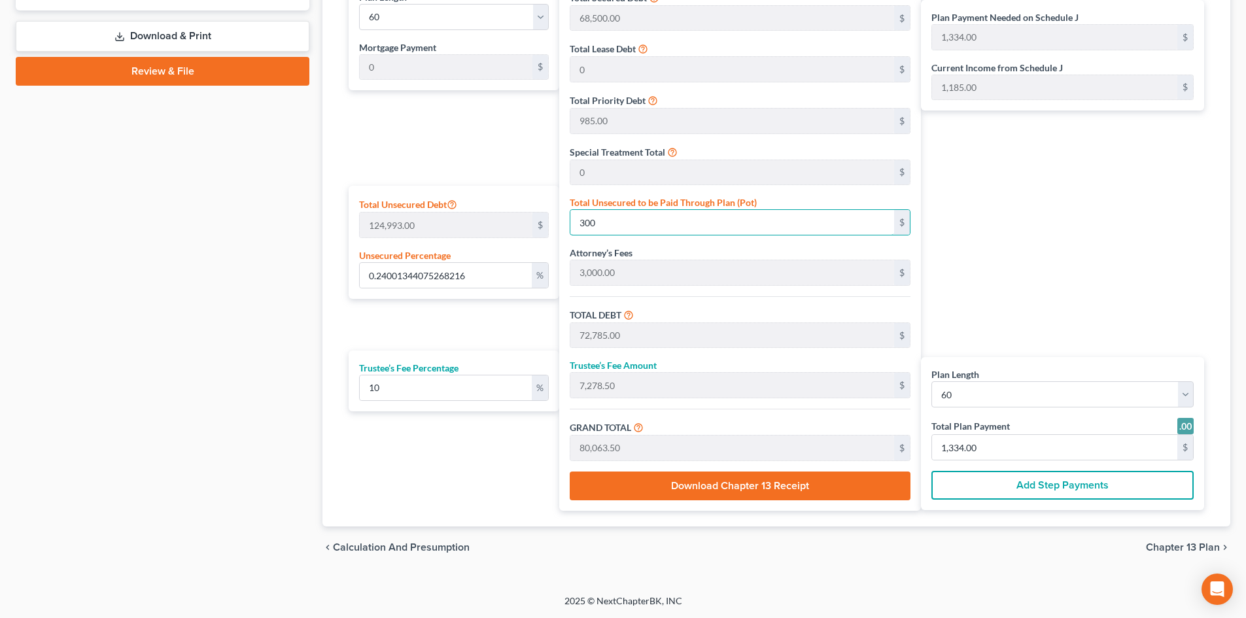
type input "1,384.00"
type input "3,000"
click at [1104, 276] on div "Plan Payment Needed on Schedule J 1,384.00 $ Current Income from Schedule J 1,1…" at bounding box center [1066, 245] width 290 height 531
click at [1051, 301] on div "Plan Payment Needed on Schedule J 1,384.00 $ Current Income from Schedule J 1,1…" at bounding box center [1066, 245] width 290 height 531
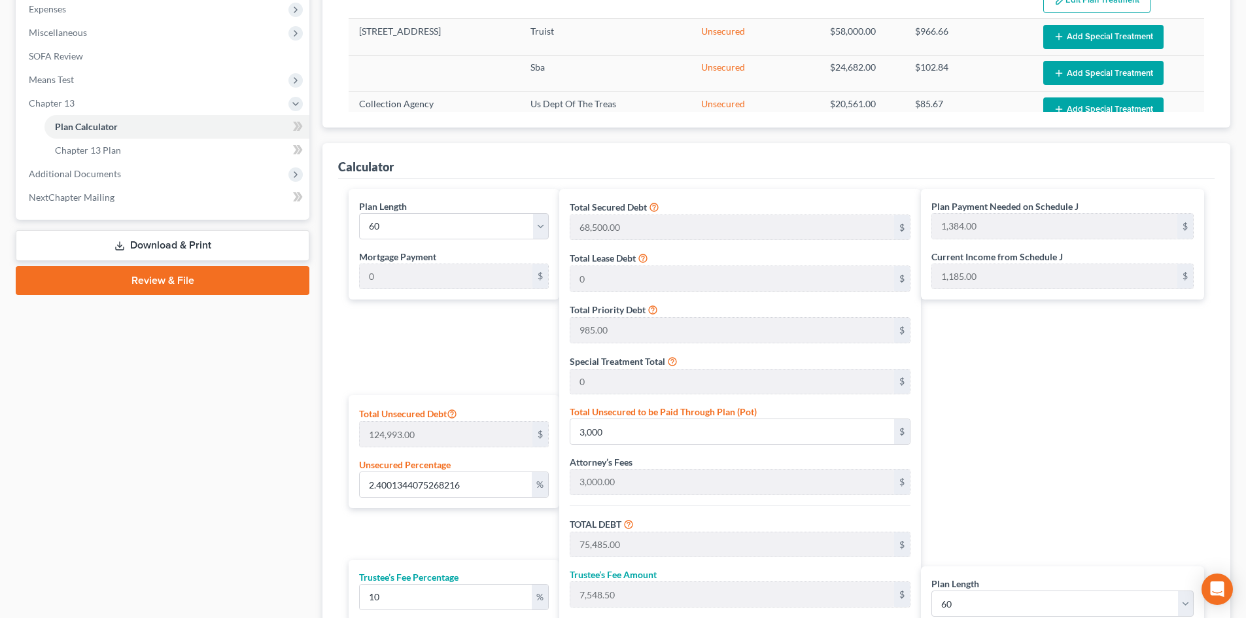
scroll to position [393, 0]
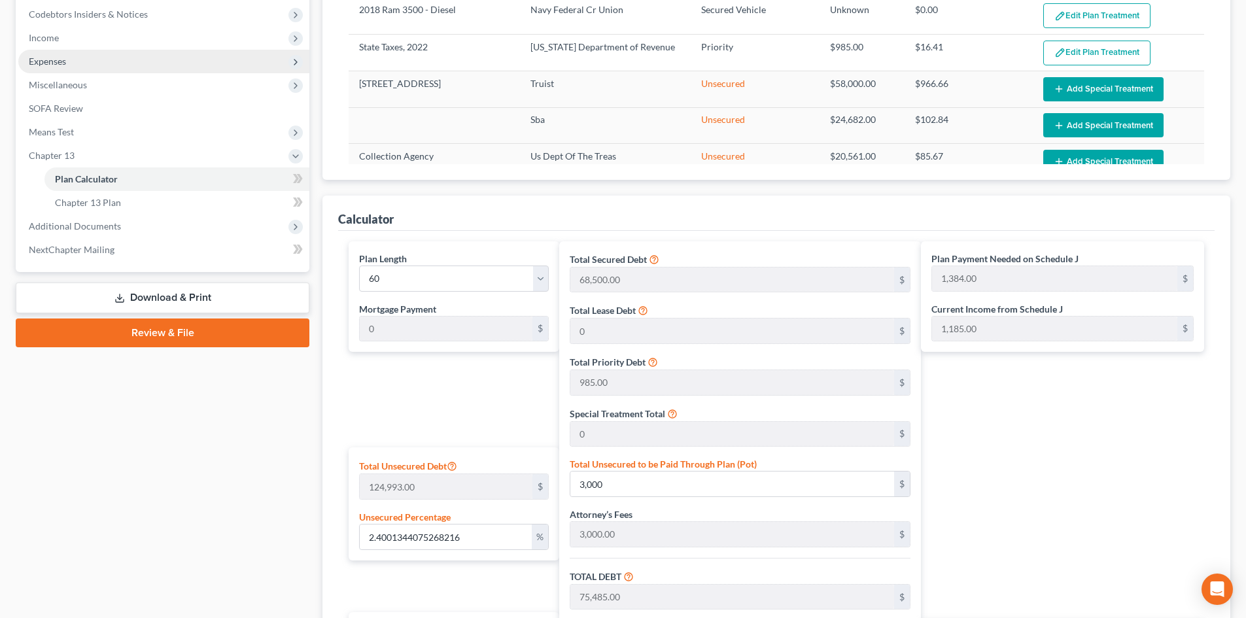
click at [56, 65] on span "Expenses" at bounding box center [47, 61] width 37 height 11
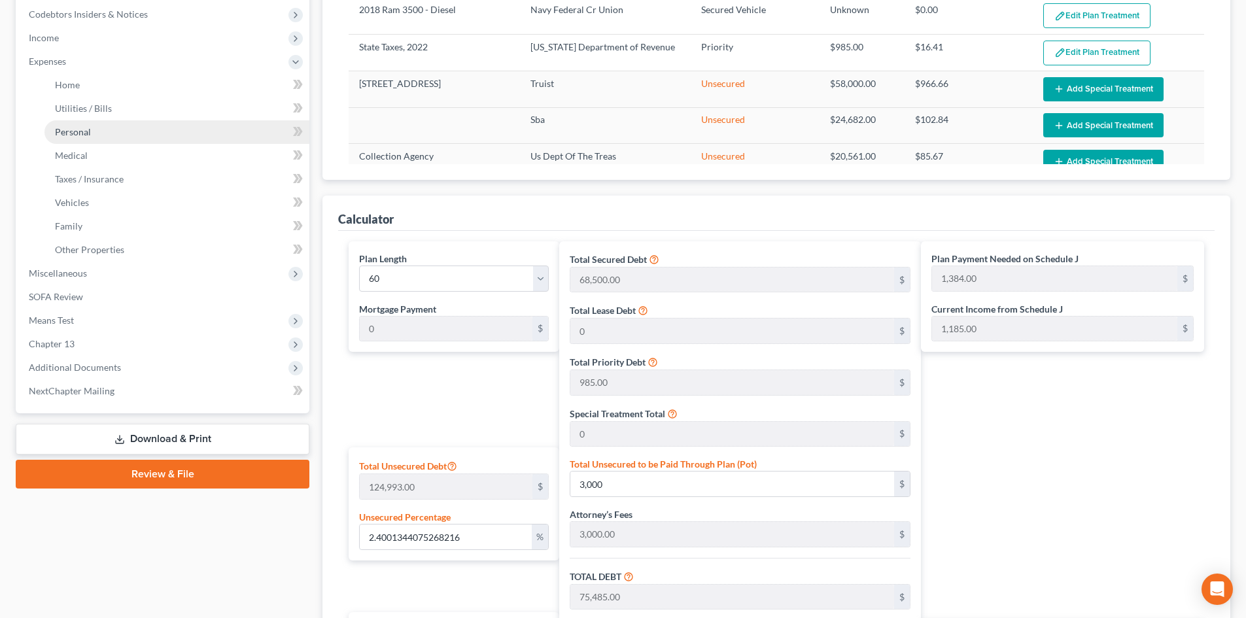
click at [75, 126] on span "Personal" at bounding box center [73, 131] width 36 height 11
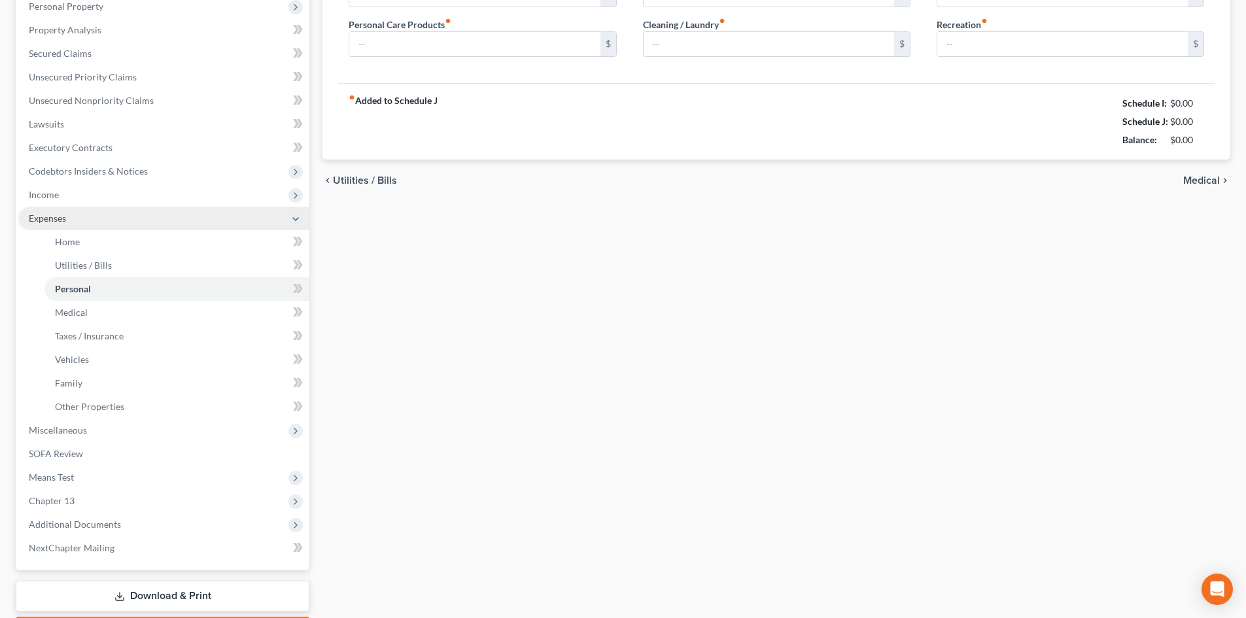
type input "800.00"
type input "20.00"
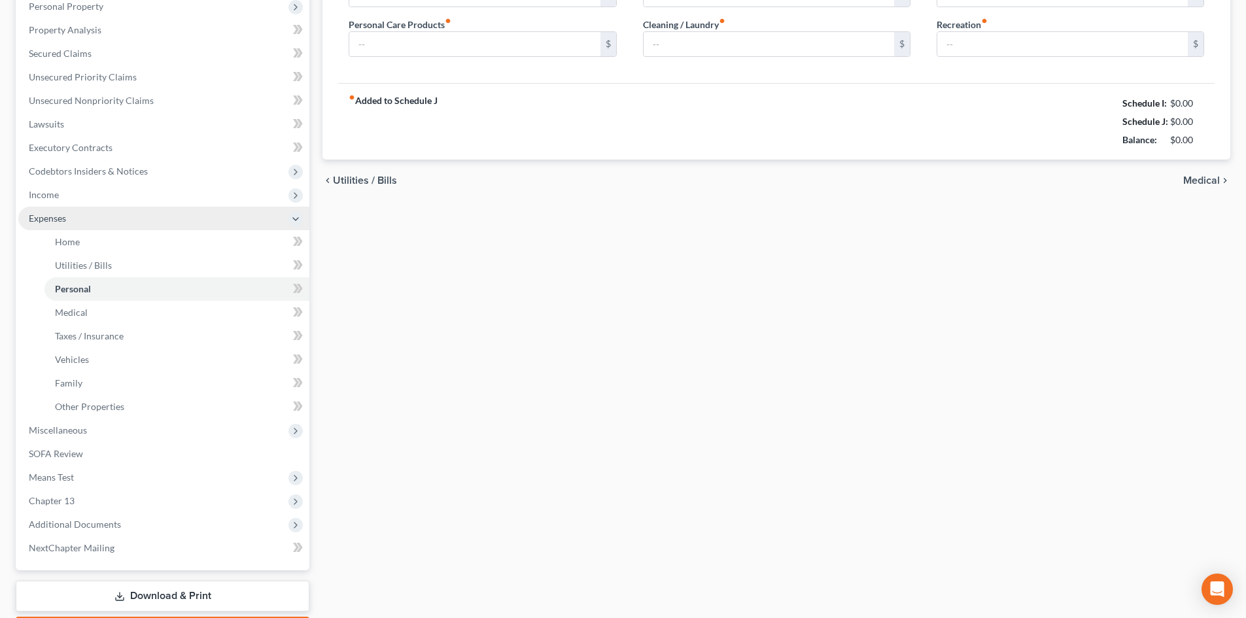
type input "0.00"
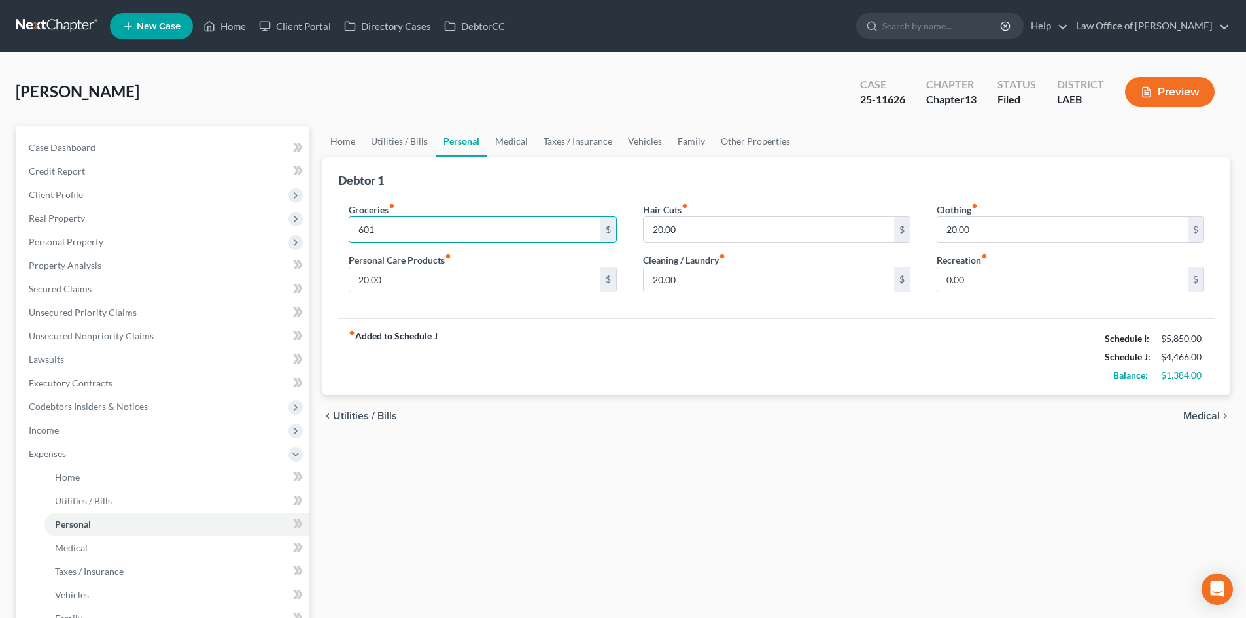
click at [799, 377] on div "fiber_manual_record Added to Schedule J Schedule I: $5,850.00 Schedule J: $4,46…" at bounding box center [776, 357] width 877 height 77
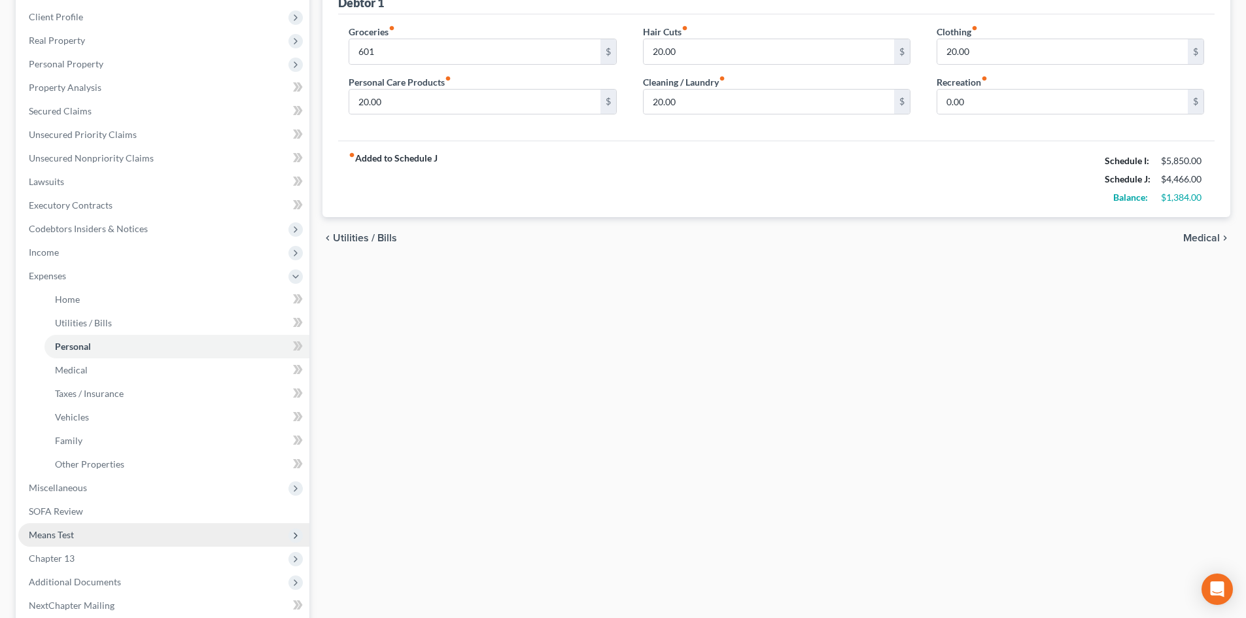
scroll to position [313, 0]
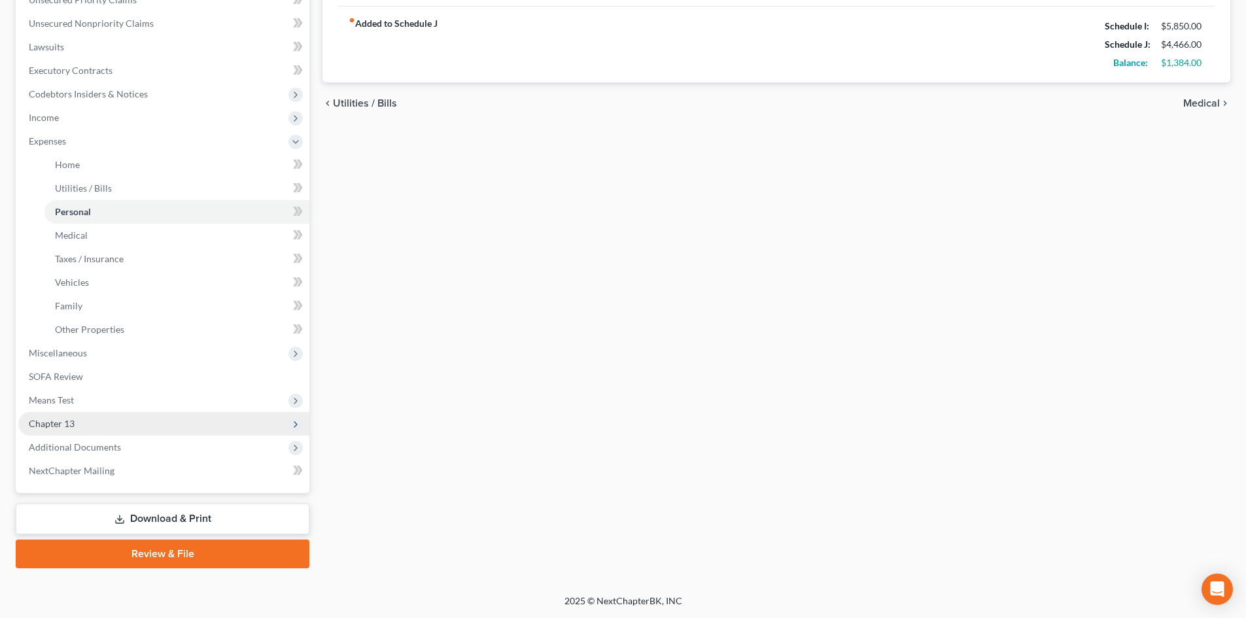
click at [44, 423] on span "Chapter 13" at bounding box center [52, 423] width 46 height 11
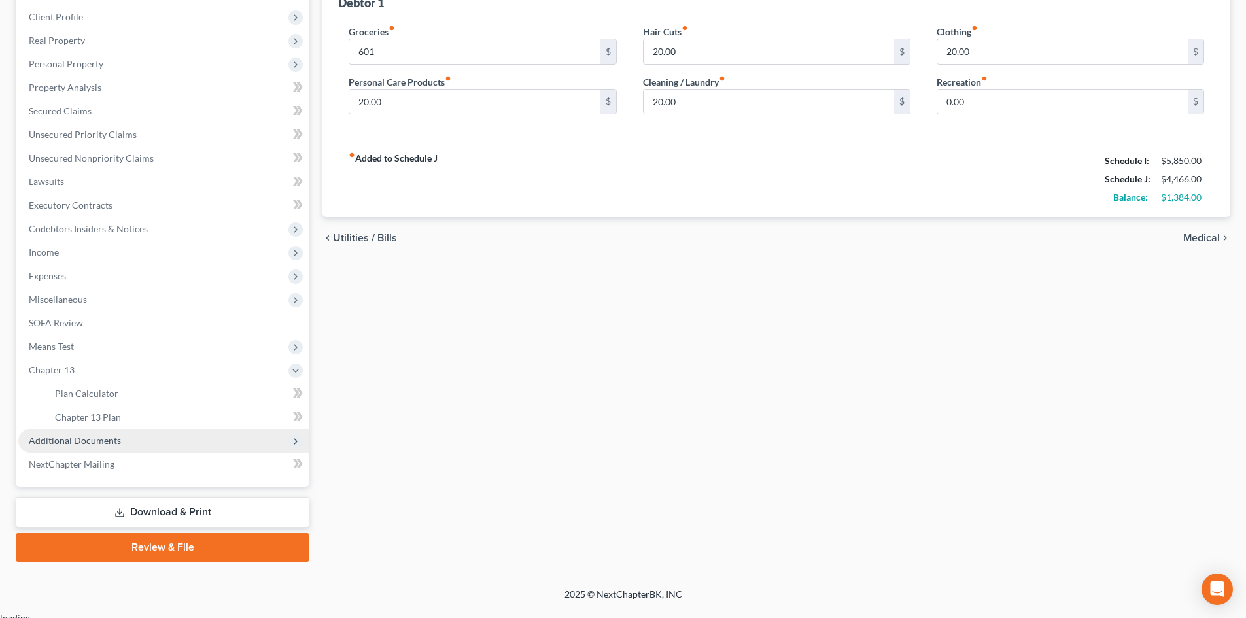
scroll to position [171, 0]
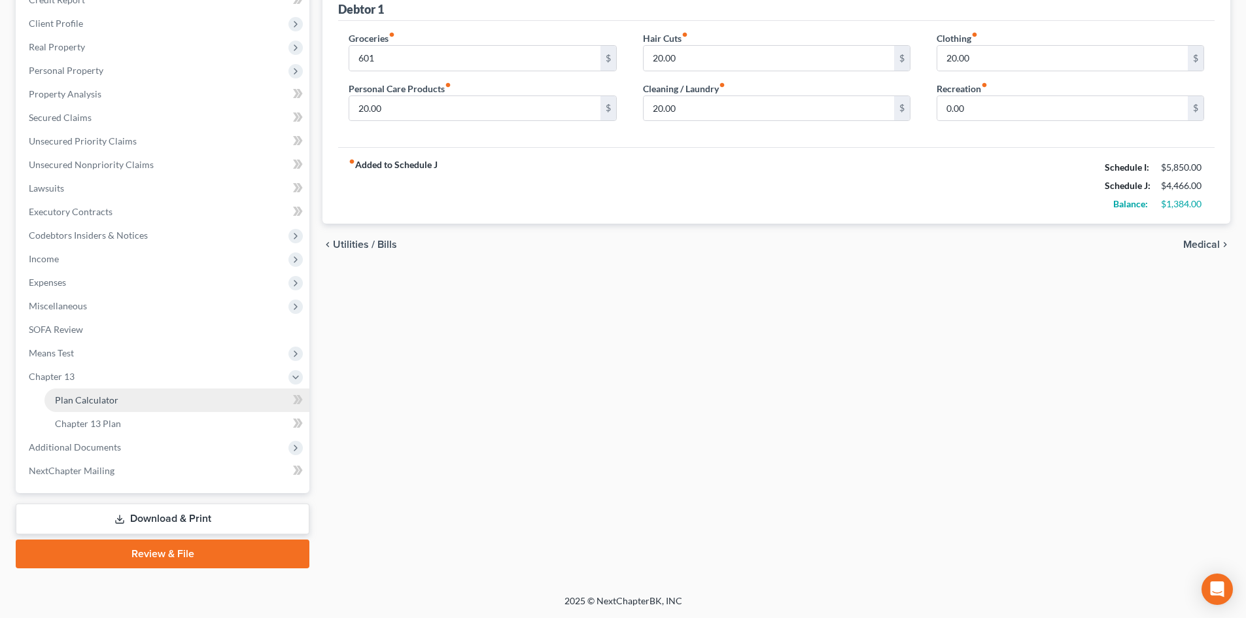
click at [83, 400] on span "Plan Calculator" at bounding box center [86, 399] width 63 height 11
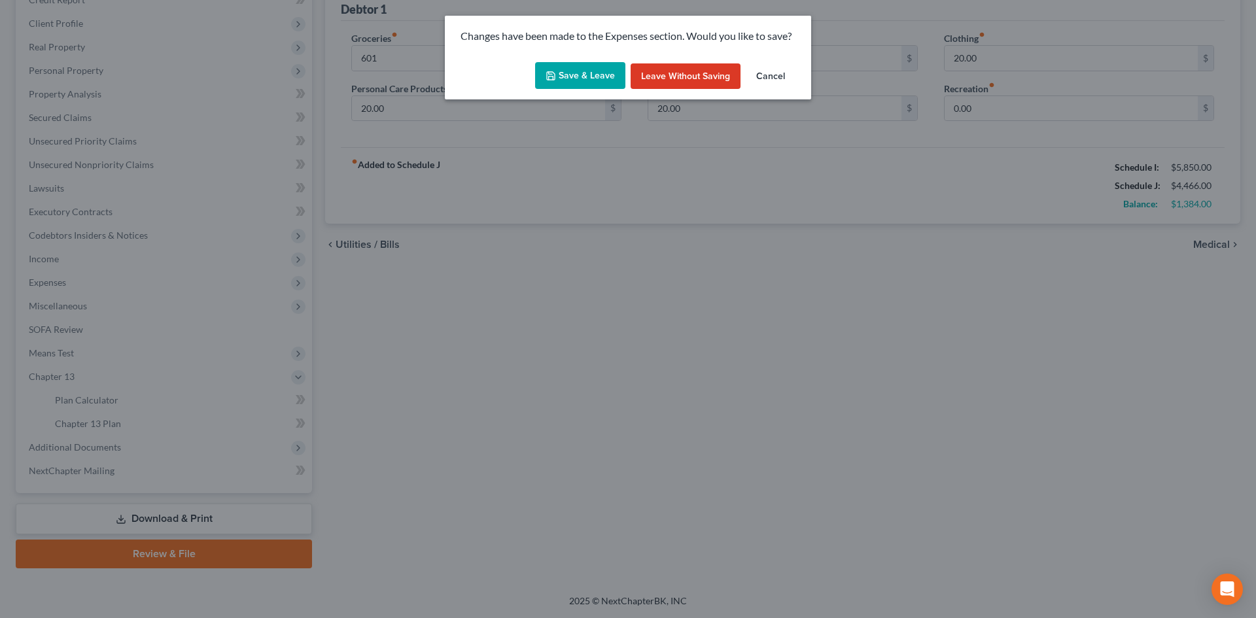
click at [584, 79] on button "Save & Leave" at bounding box center [580, 75] width 90 height 27
type input "601.00"
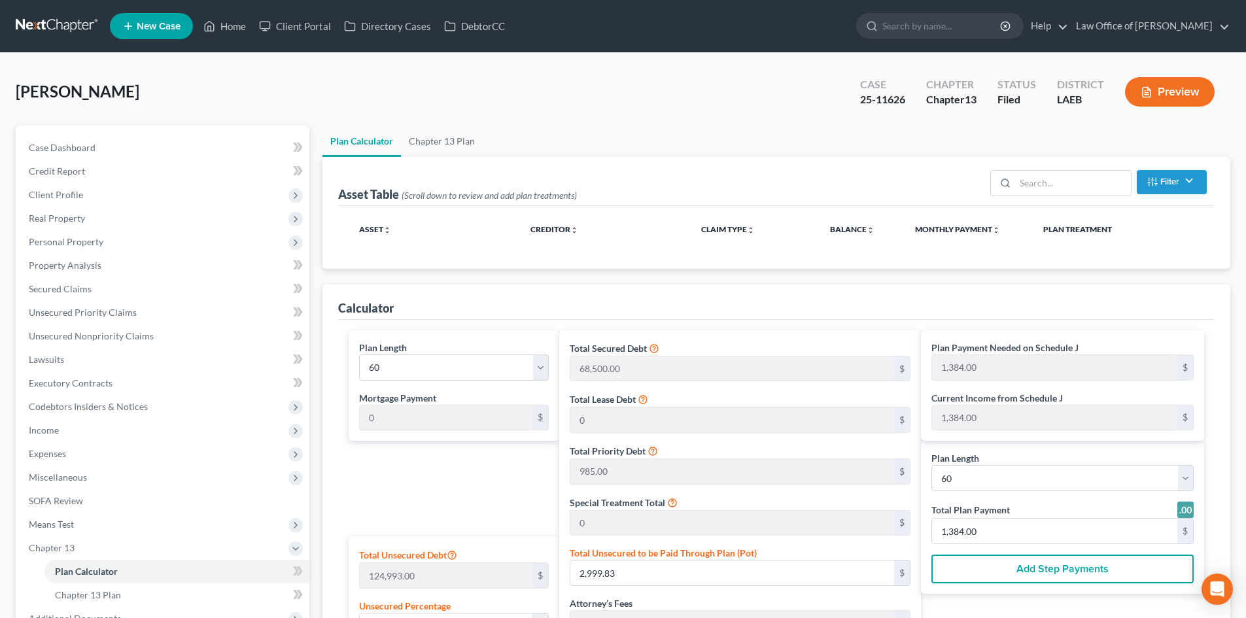
select select "59"
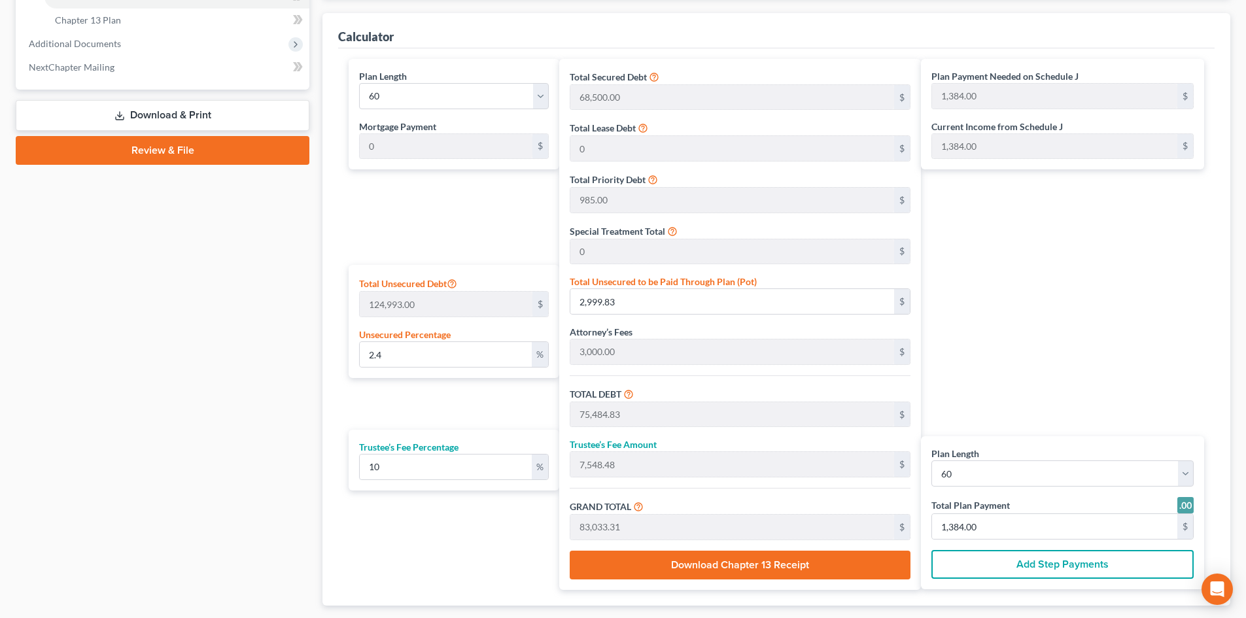
scroll to position [654, 0]
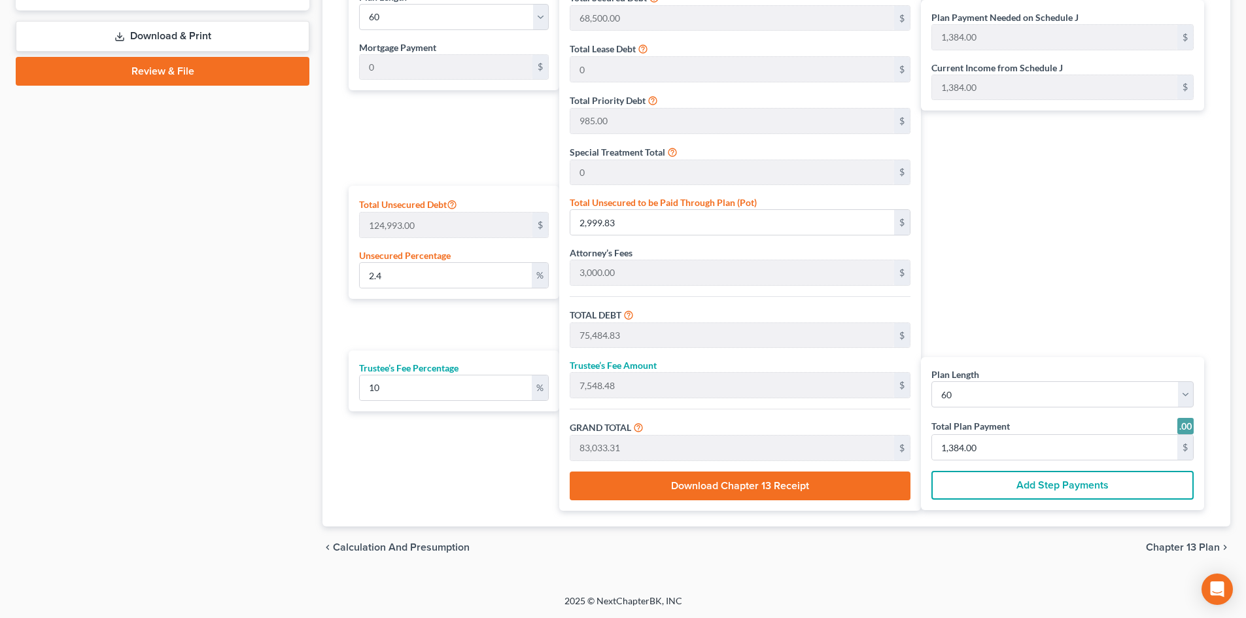
click at [1191, 546] on span "Chapter 13 Plan" at bounding box center [1183, 547] width 74 height 10
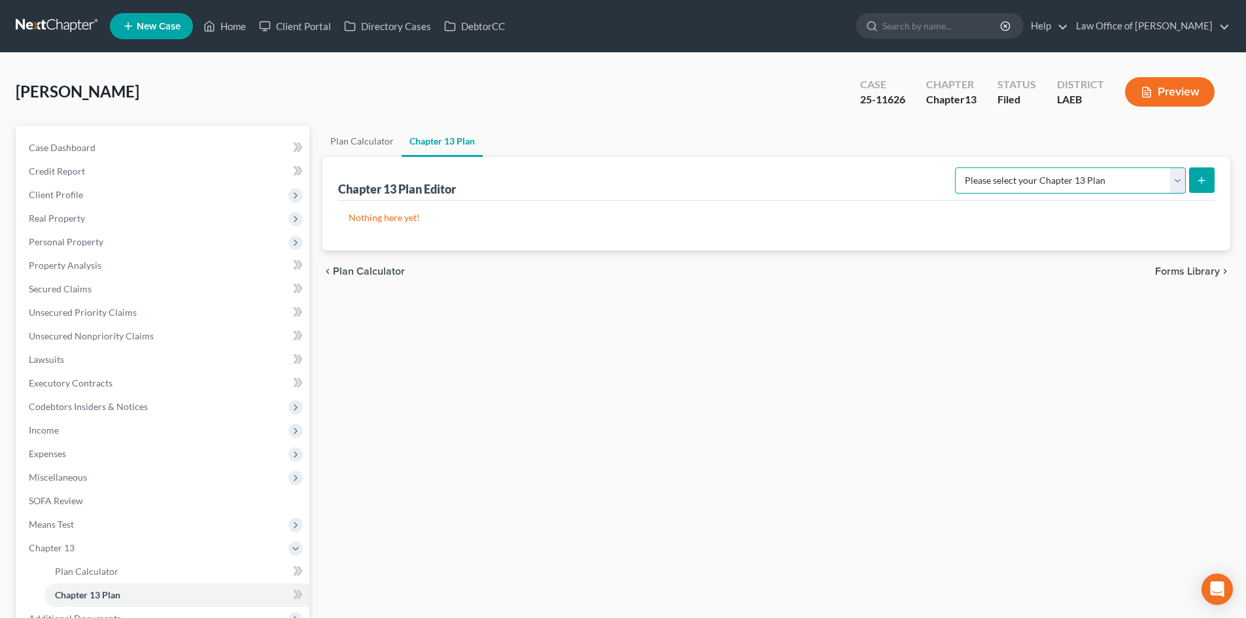
click at [1022, 173] on select "Please select your Chapter 13 Plan Eastern District of Louisiana Eastern Distri…" at bounding box center [1070, 180] width 231 height 26
select select "2"
click at [955, 167] on select "Please select your Chapter 13 Plan Eastern District of Louisiana Eastern Distri…" at bounding box center [1070, 180] width 231 height 26
click at [1199, 186] on button "submit" at bounding box center [1202, 180] width 26 height 26
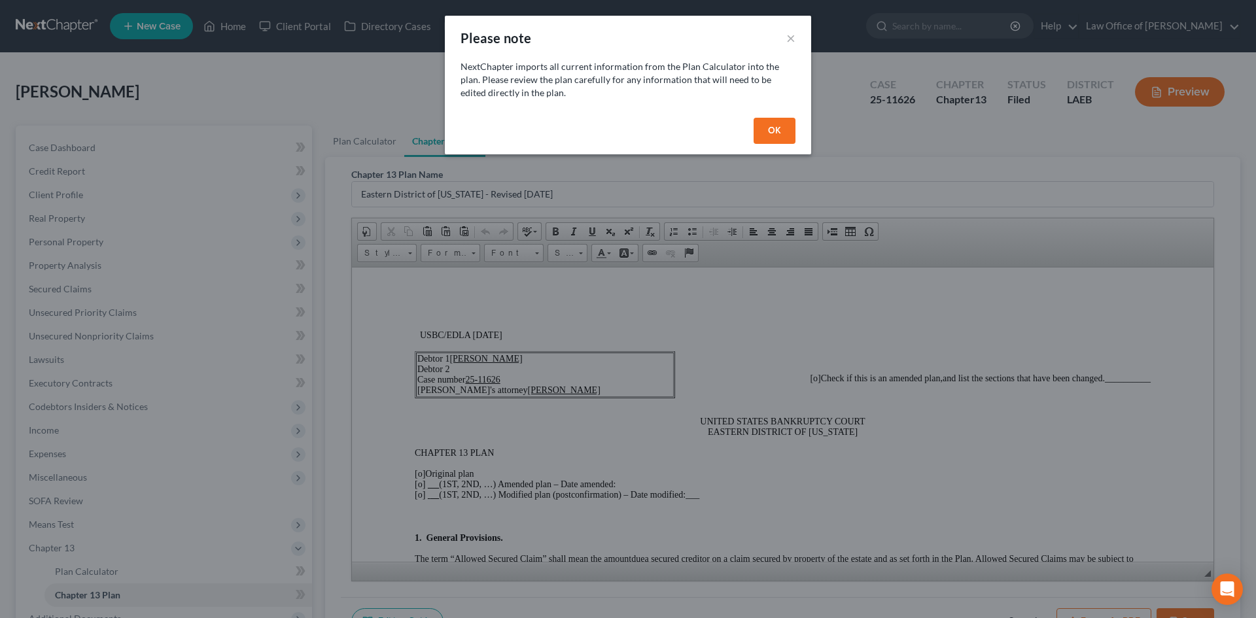
click at [782, 120] on button "OK" at bounding box center [775, 131] width 42 height 26
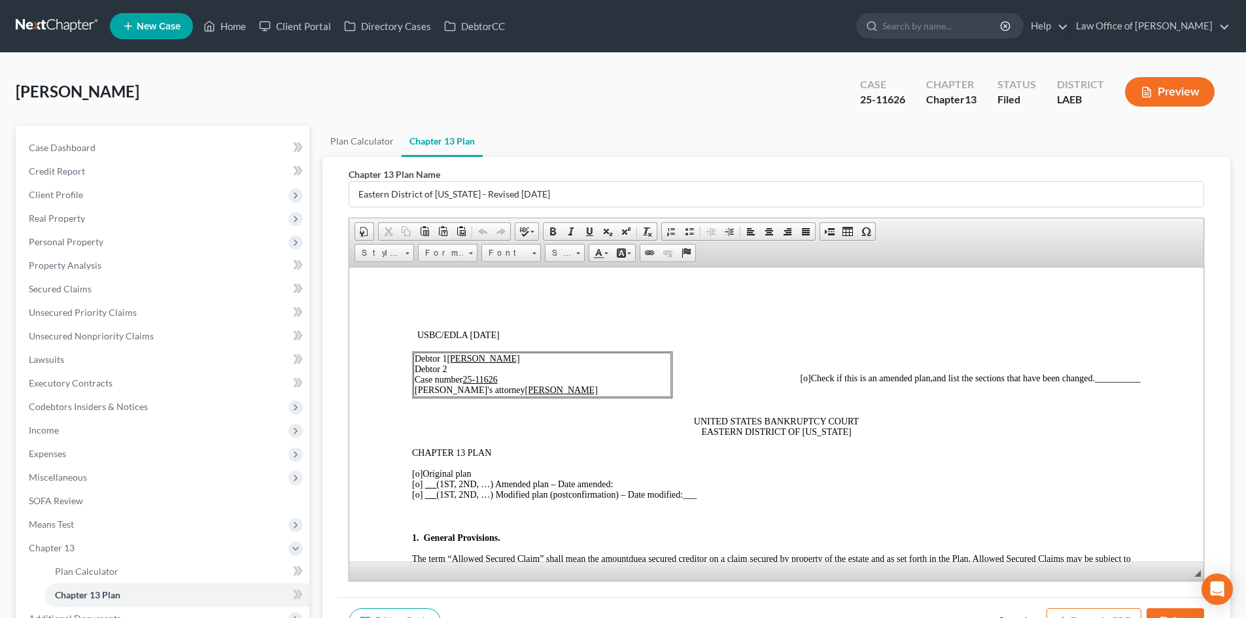
click at [416, 476] on span "[o]" at bounding box center [417, 473] width 10 height 10
click at [926, 470] on p "[X ] Original plan [o] (1ST, 2ND, …) Amended plan – Date amended: [o] (1ST, 2ND…" at bounding box center [776, 483] width 729 height 31
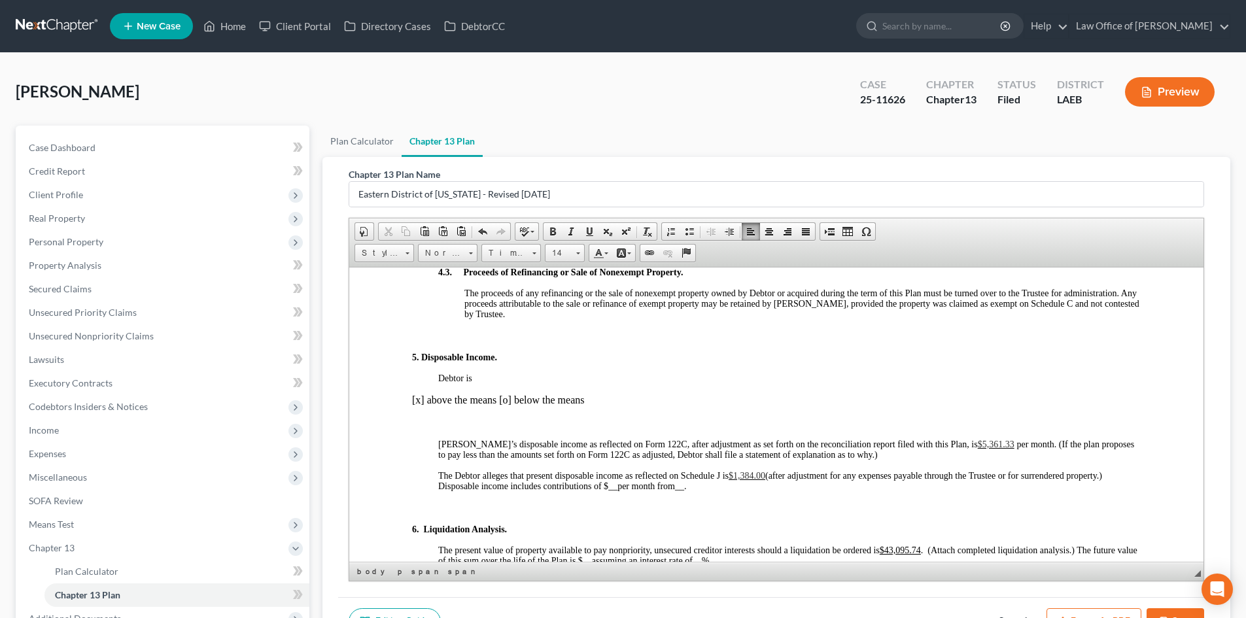
scroll to position [1308, 0]
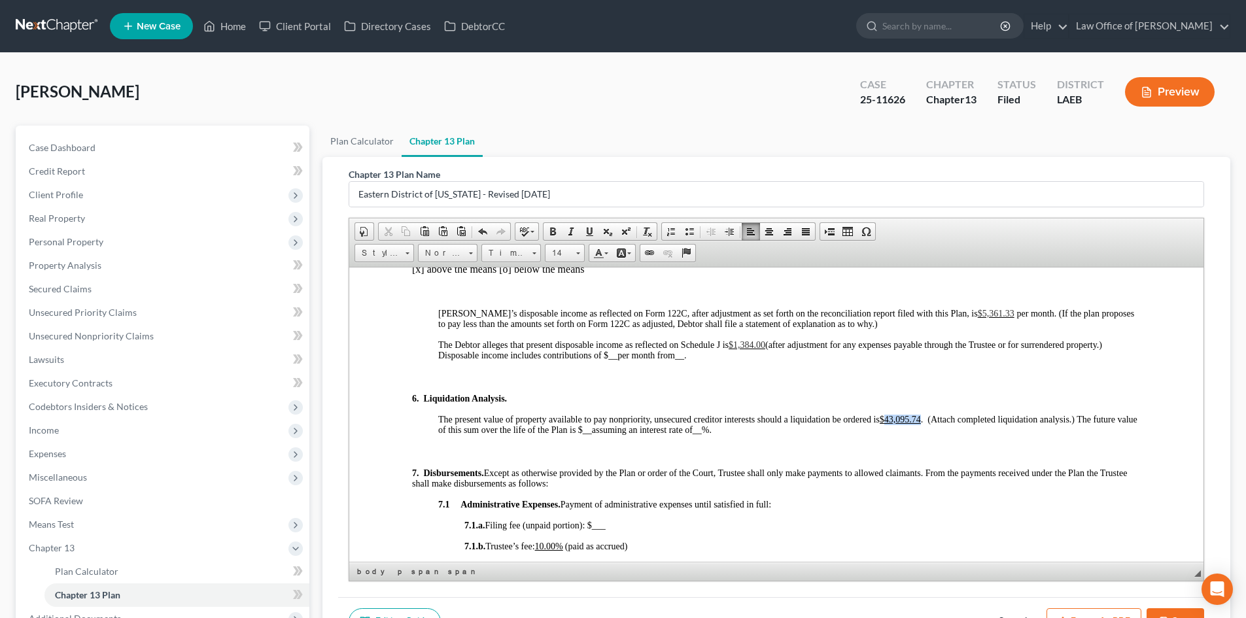
drag, startPoint x: 919, startPoint y: 422, endPoint x: 888, endPoint y: 421, distance: 30.8
click at [888, 421] on u "$43,095.74" at bounding box center [900, 419] width 41 height 10
click at [904, 415] on u "$1,777.00" at bounding box center [898, 419] width 37 height 10
click at [690, 338] on div "3. Payment to the Trustee and Length of Plan. The future earnings and other fut…" at bounding box center [776, 29] width 729 height 661
click at [906, 321] on p "Debtor’s disposable income as reflected on Form 122C, after adjustment as set f…" at bounding box center [789, 318] width 703 height 22
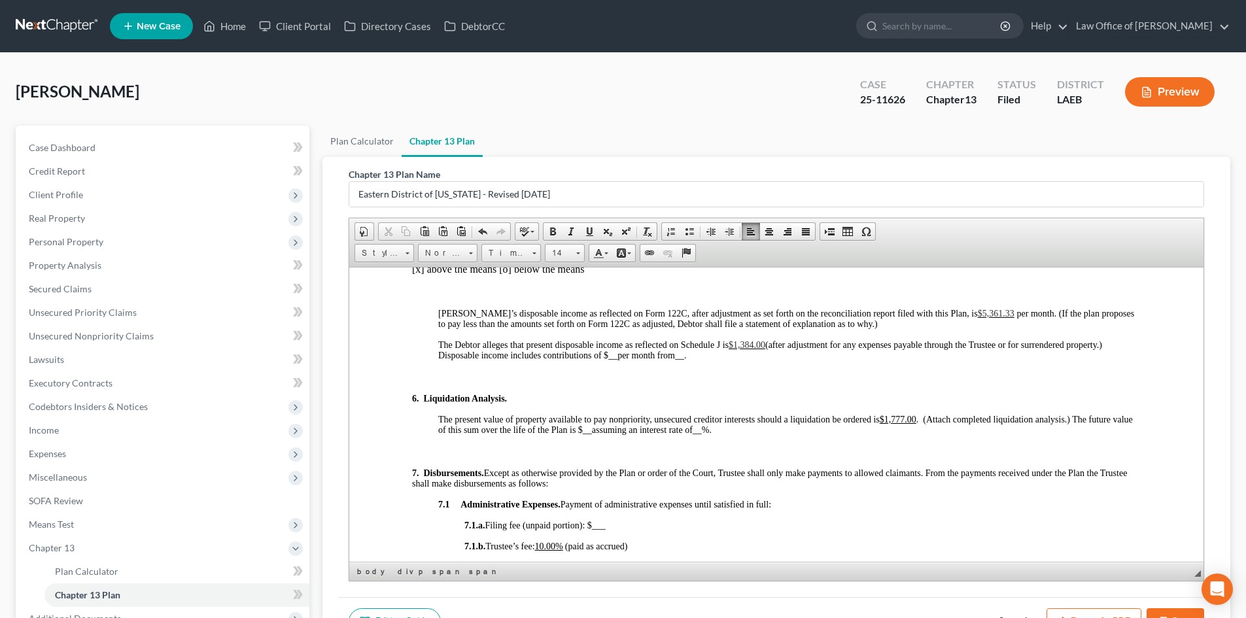
click at [997, 334] on div "3. Payment to the Trustee and Length of Plan. The future earnings and other fut…" at bounding box center [776, 29] width 729 height 661
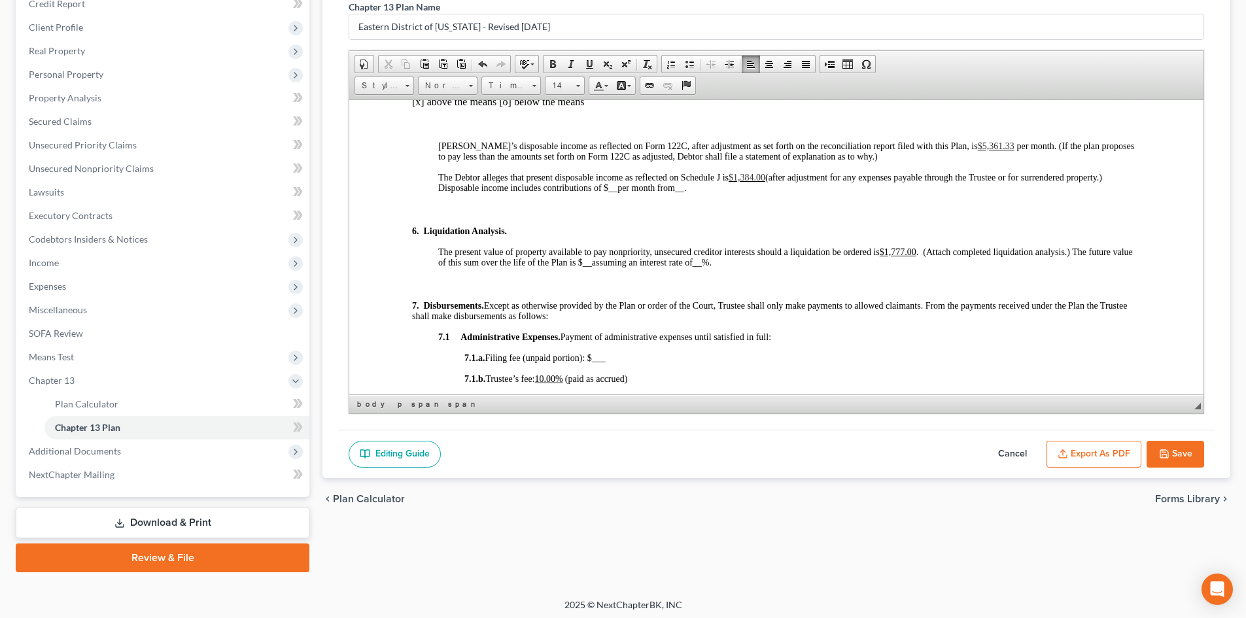
scroll to position [171, 0]
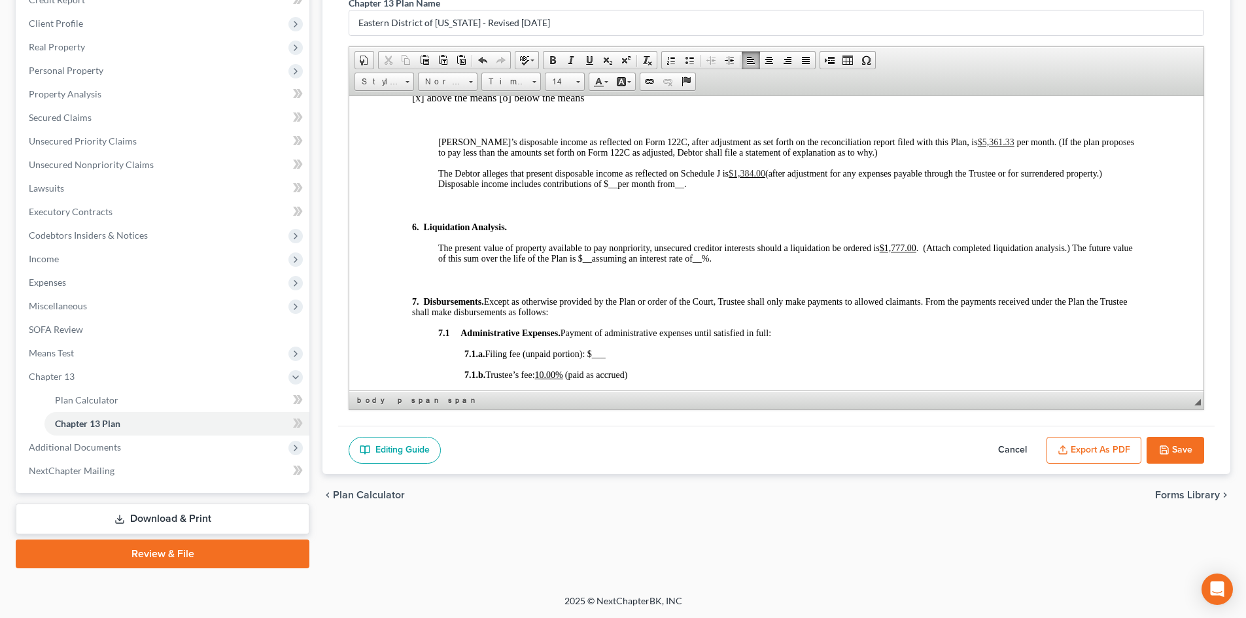
click at [1018, 450] on button "Cancel" at bounding box center [1013, 450] width 58 height 27
select select "2"
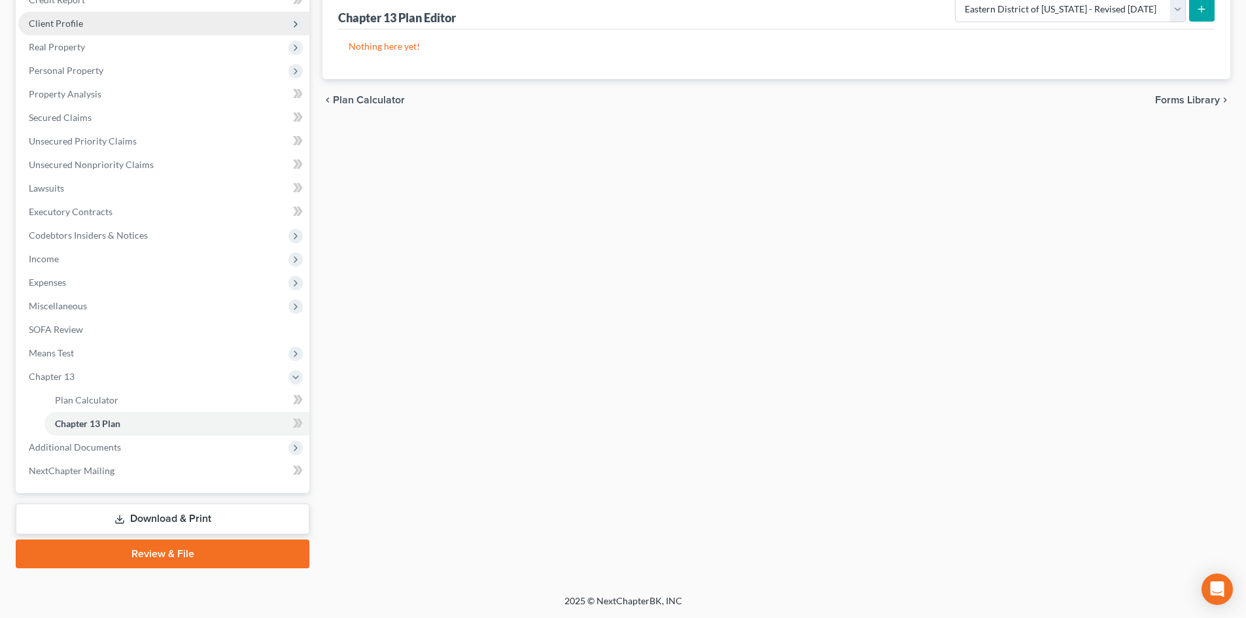
click at [59, 26] on span "Client Profile" at bounding box center [56, 23] width 54 height 11
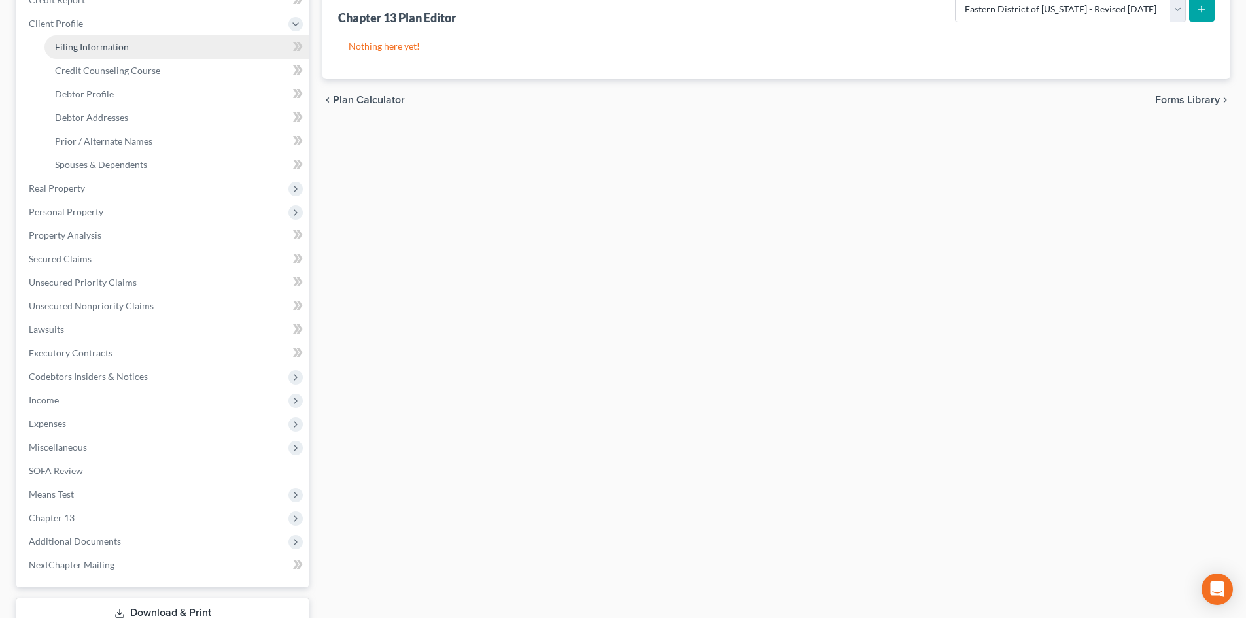
click at [66, 43] on span "Filing Information" at bounding box center [92, 46] width 74 height 11
select select "1"
select select "0"
select select "3"
select select "19"
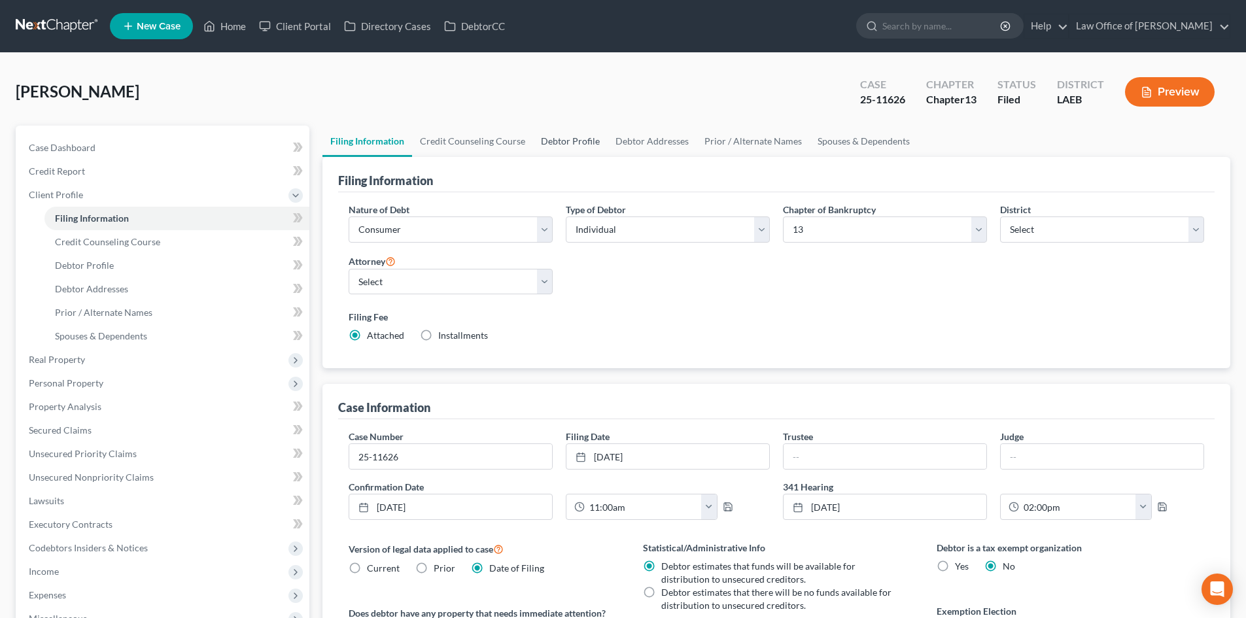
click at [582, 147] on link "Debtor Profile" at bounding box center [570, 141] width 75 height 31
select select "3"
select select "0"
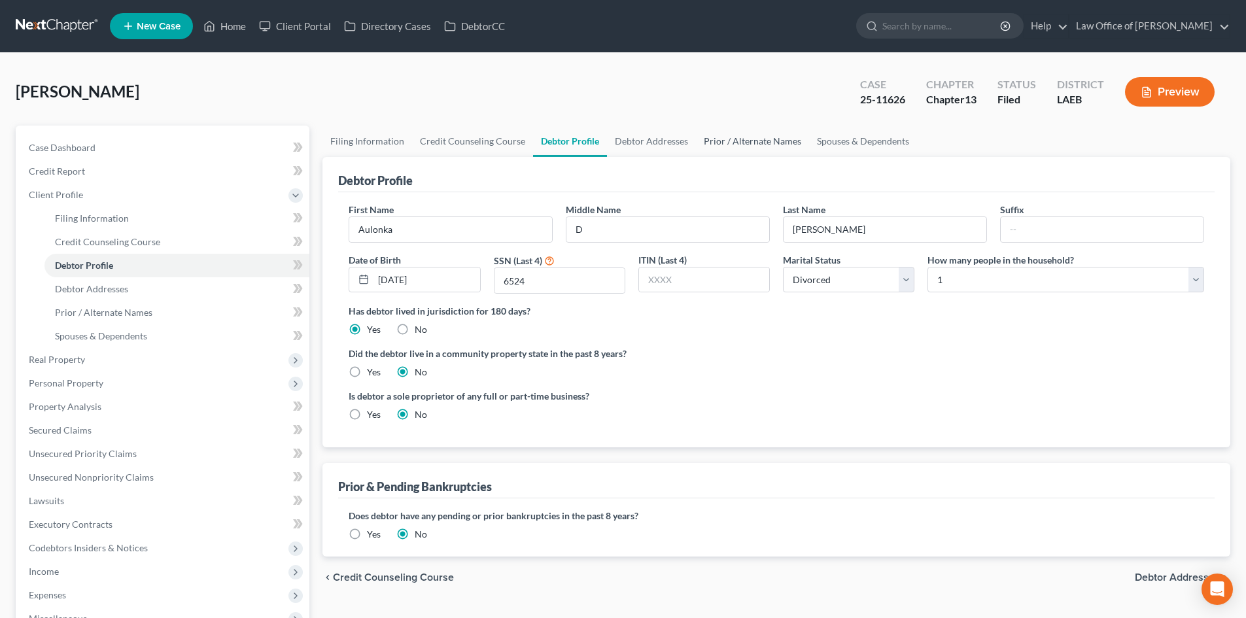
click at [708, 147] on link "Prior / Alternate Names" at bounding box center [752, 141] width 113 height 31
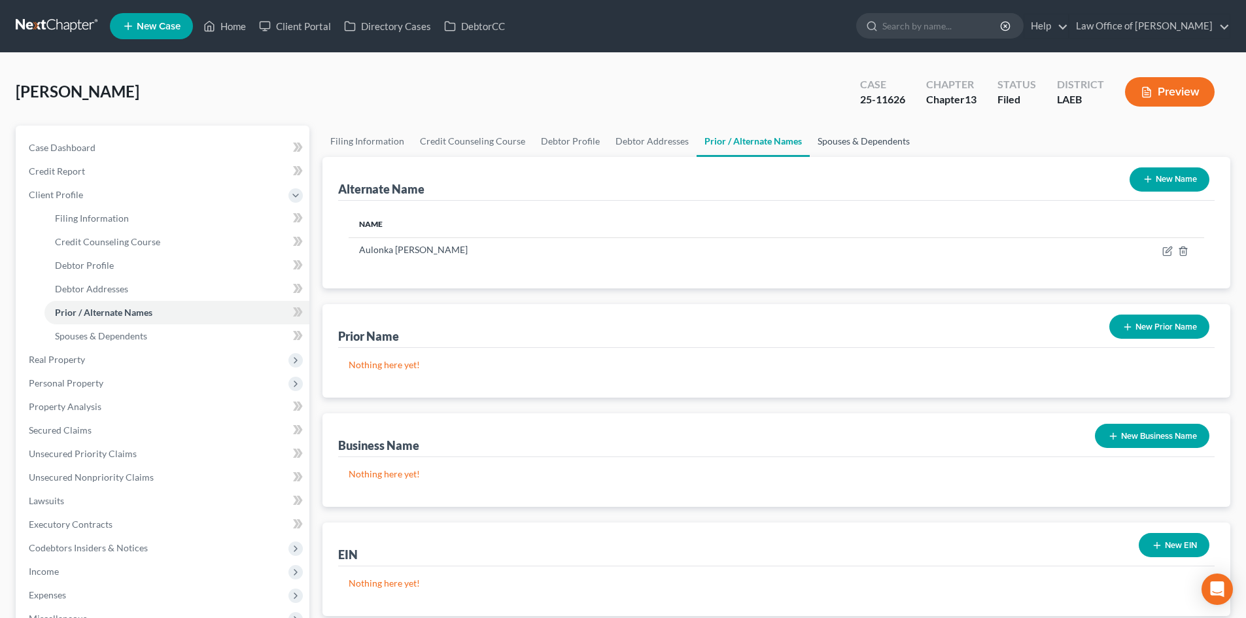
click at [824, 139] on link "Spouses & Dependents" at bounding box center [864, 141] width 108 height 31
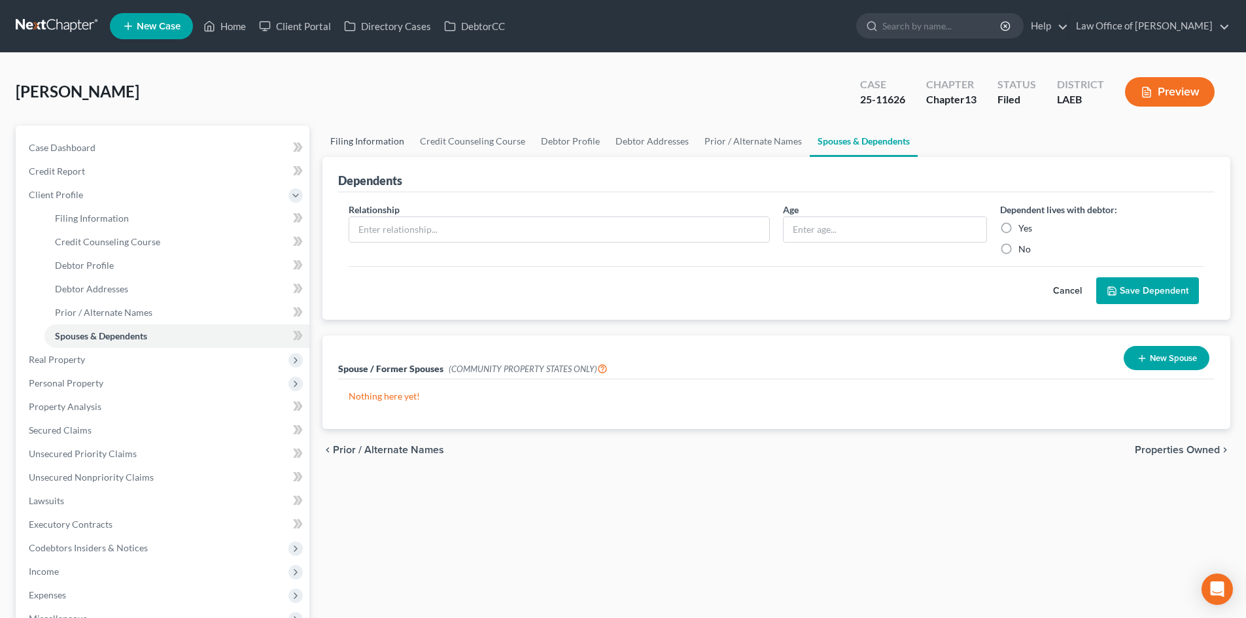
click at [351, 146] on link "Filing Information" at bounding box center [368, 141] width 90 height 31
select select "1"
select select "0"
select select "3"
select select "34"
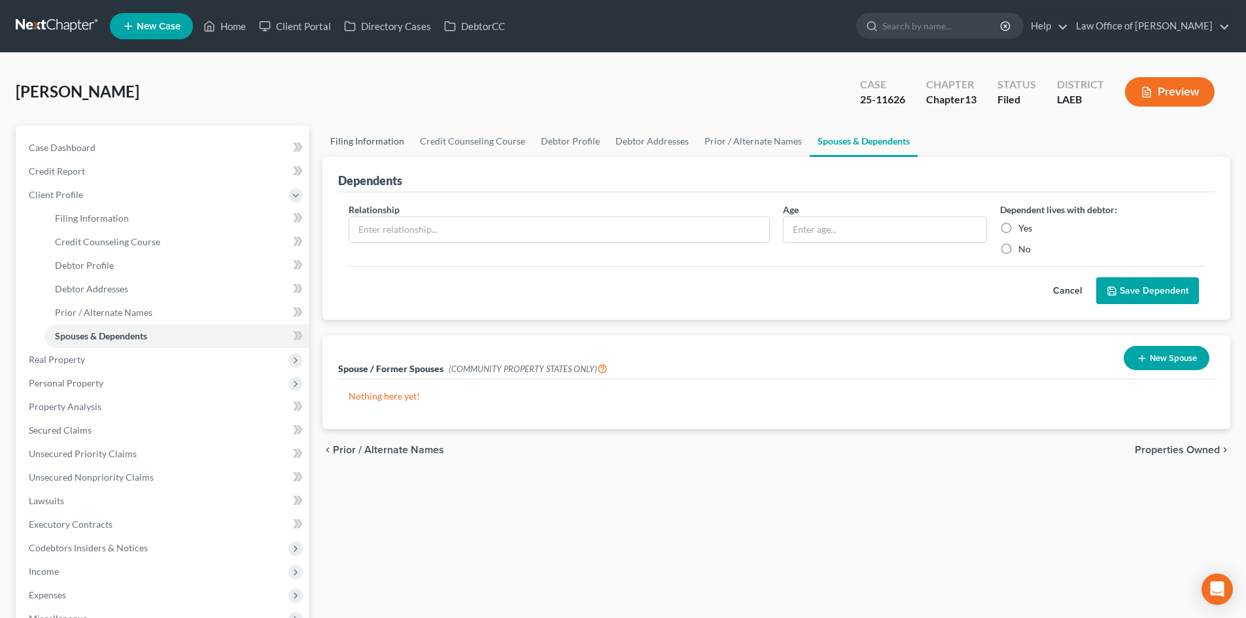
select select "0"
select select "19"
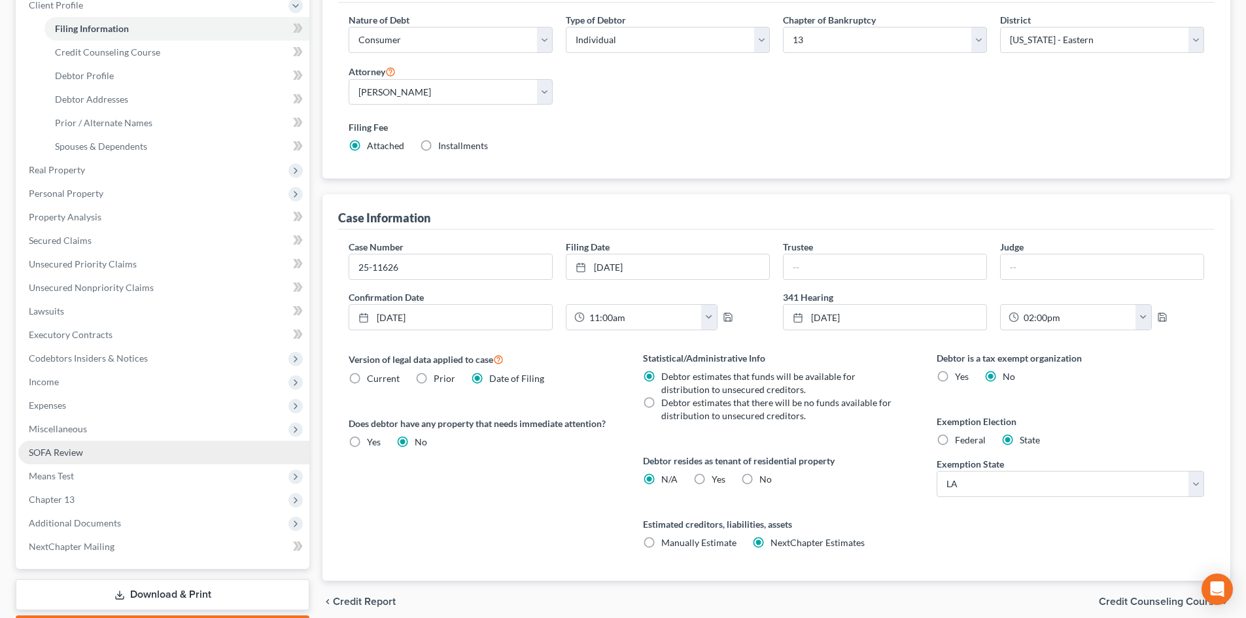
scroll to position [262, 0]
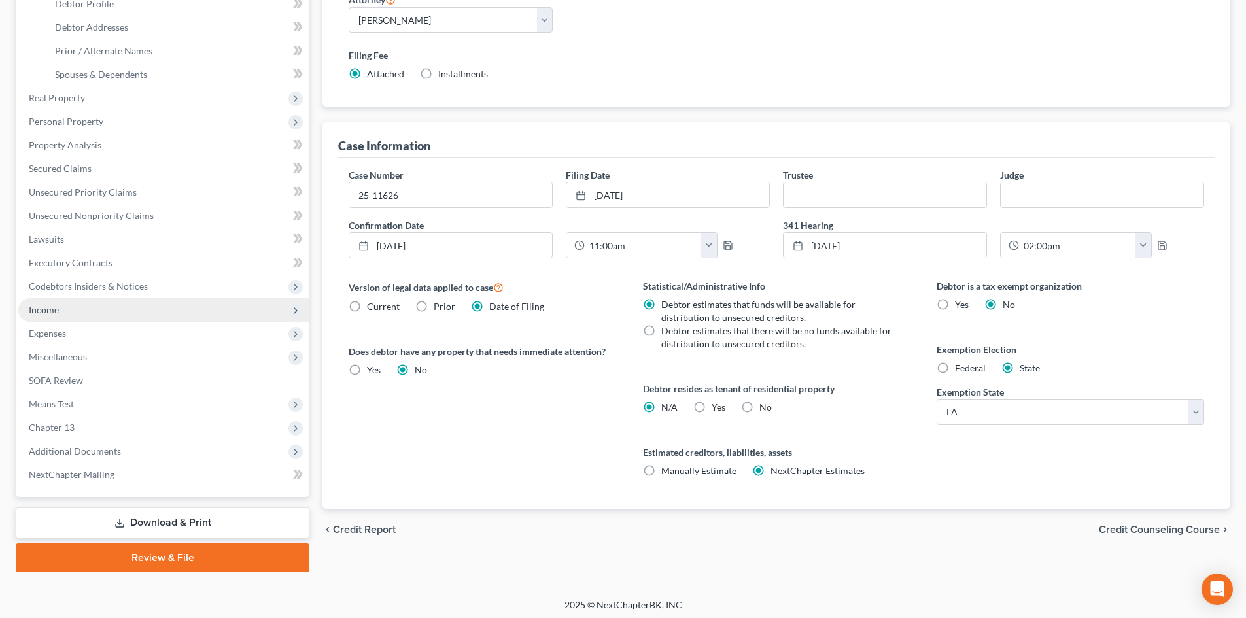
click at [56, 308] on span "Income" at bounding box center [44, 309] width 30 height 11
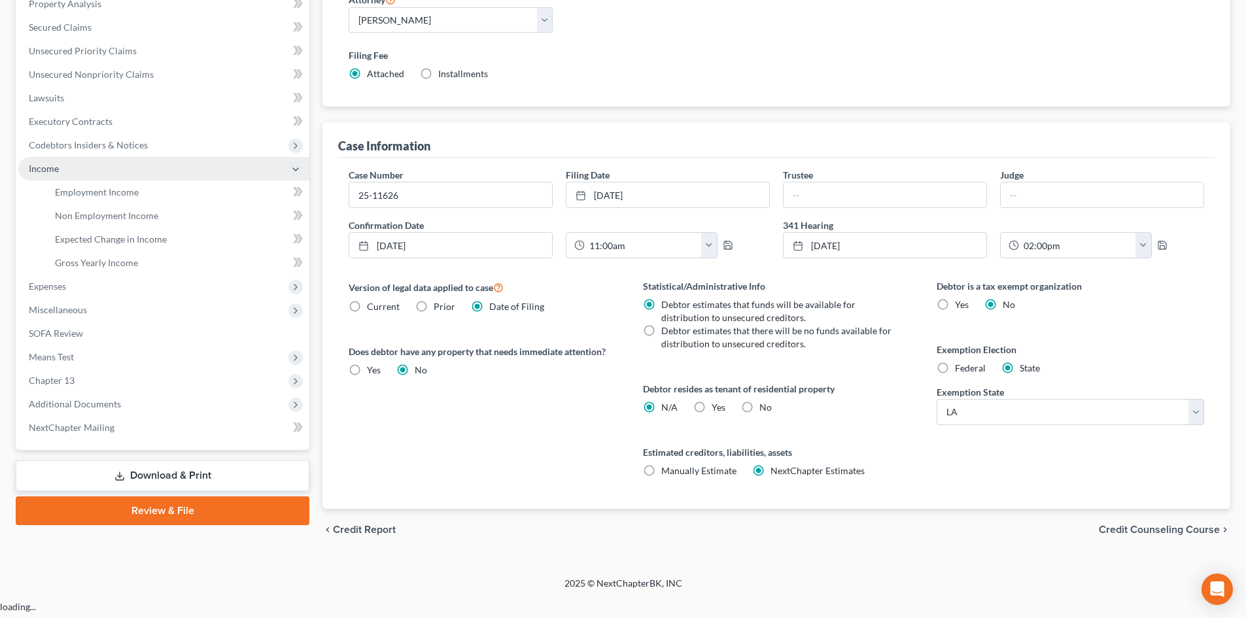
scroll to position [219, 0]
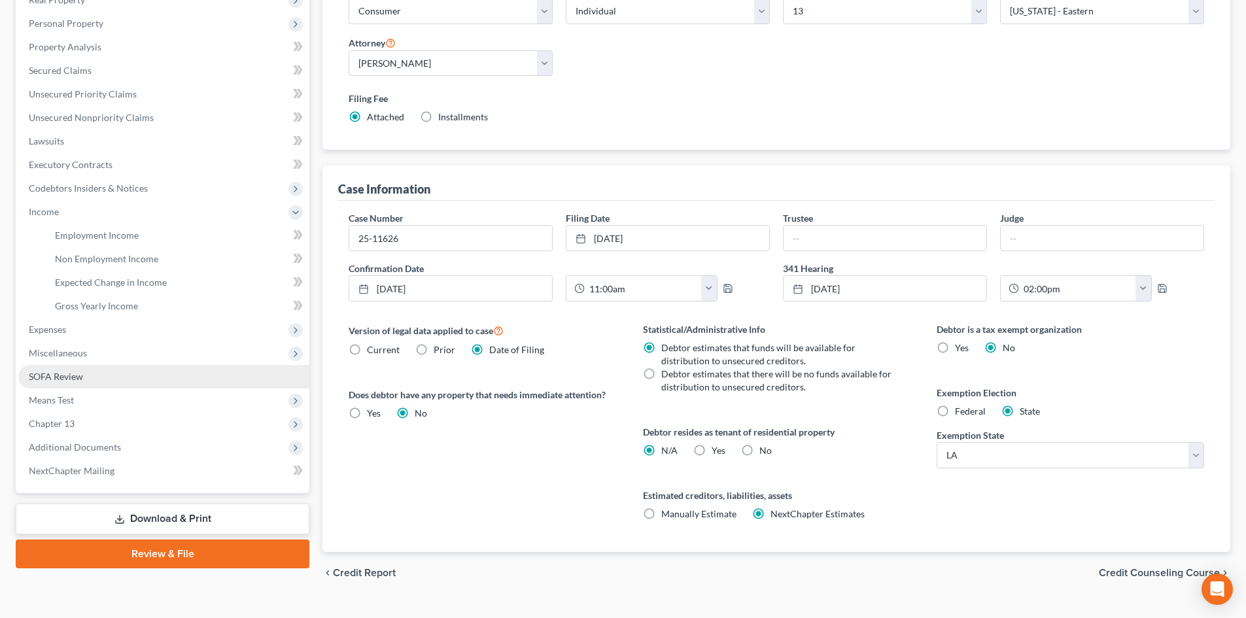
click at [60, 379] on span "SOFA Review" at bounding box center [56, 376] width 54 height 11
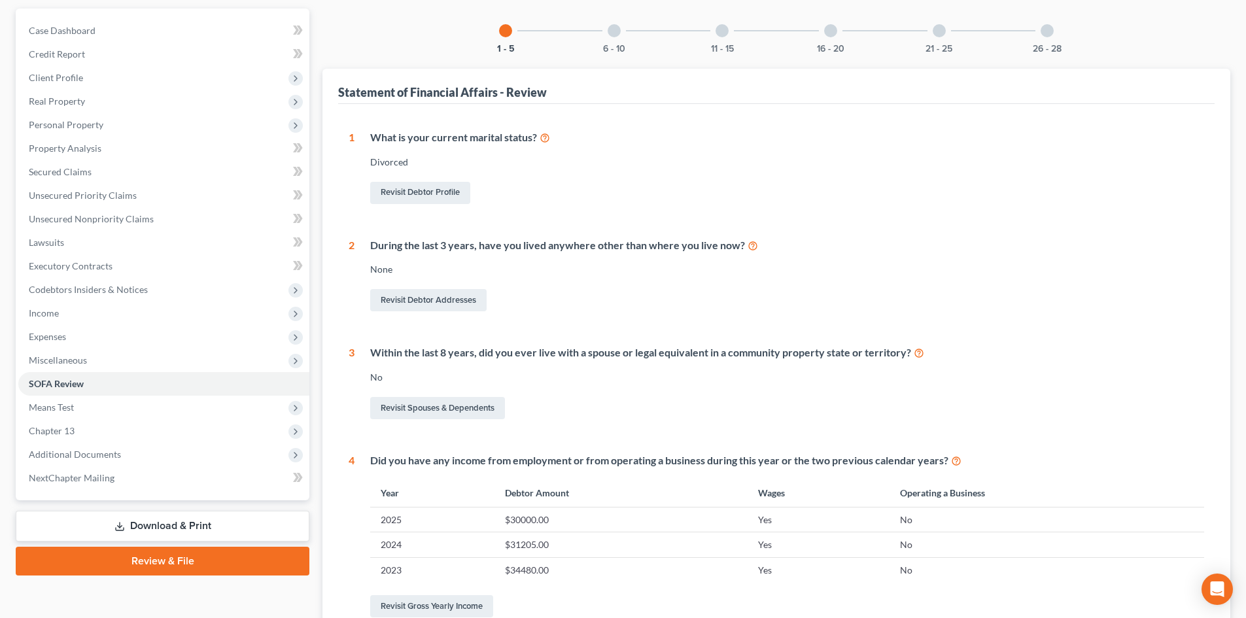
scroll to position [262, 0]
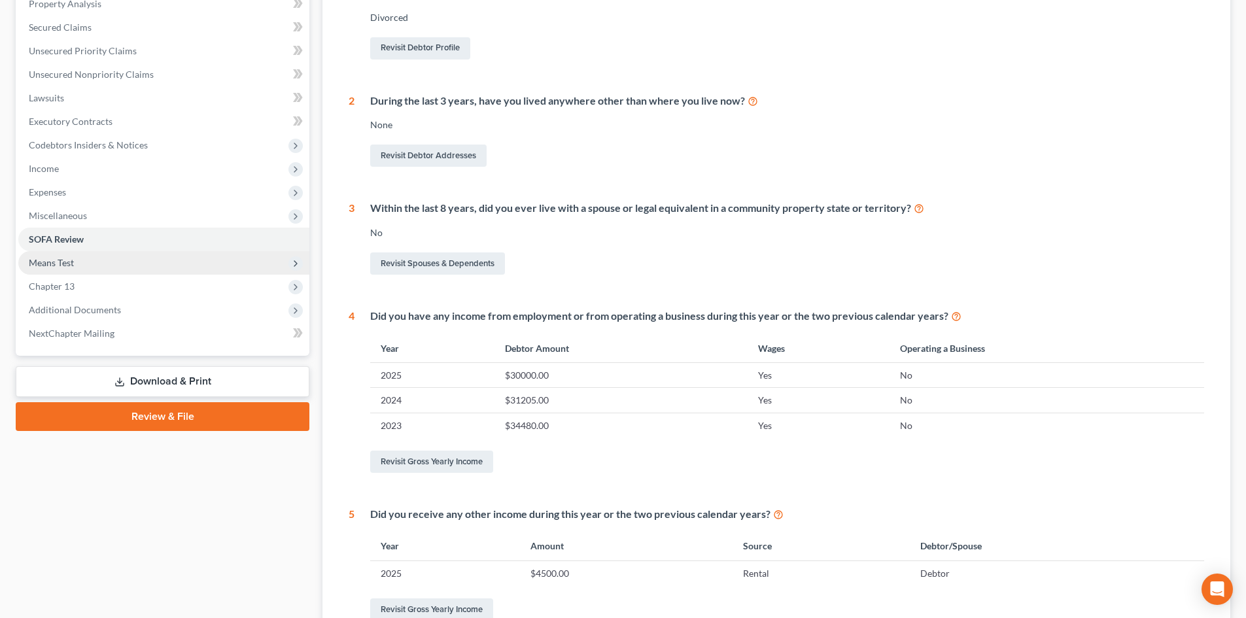
click at [58, 262] on span "Means Test" at bounding box center [51, 262] width 45 height 11
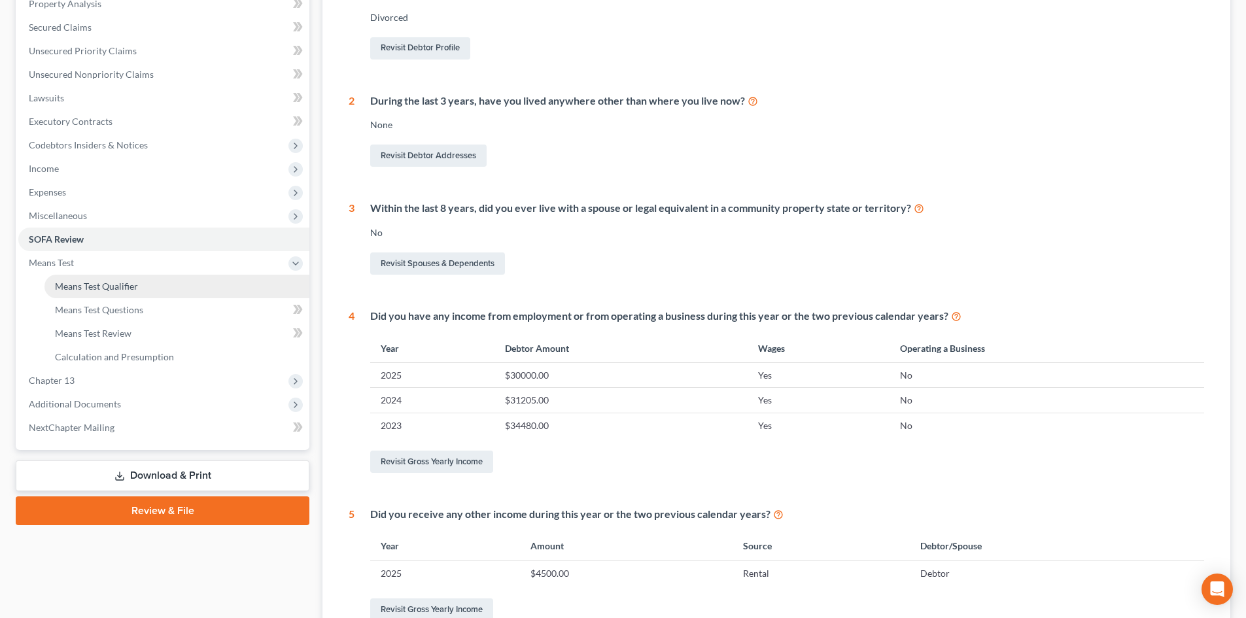
click at [122, 289] on span "Means Test Qualifier" at bounding box center [96, 286] width 83 height 11
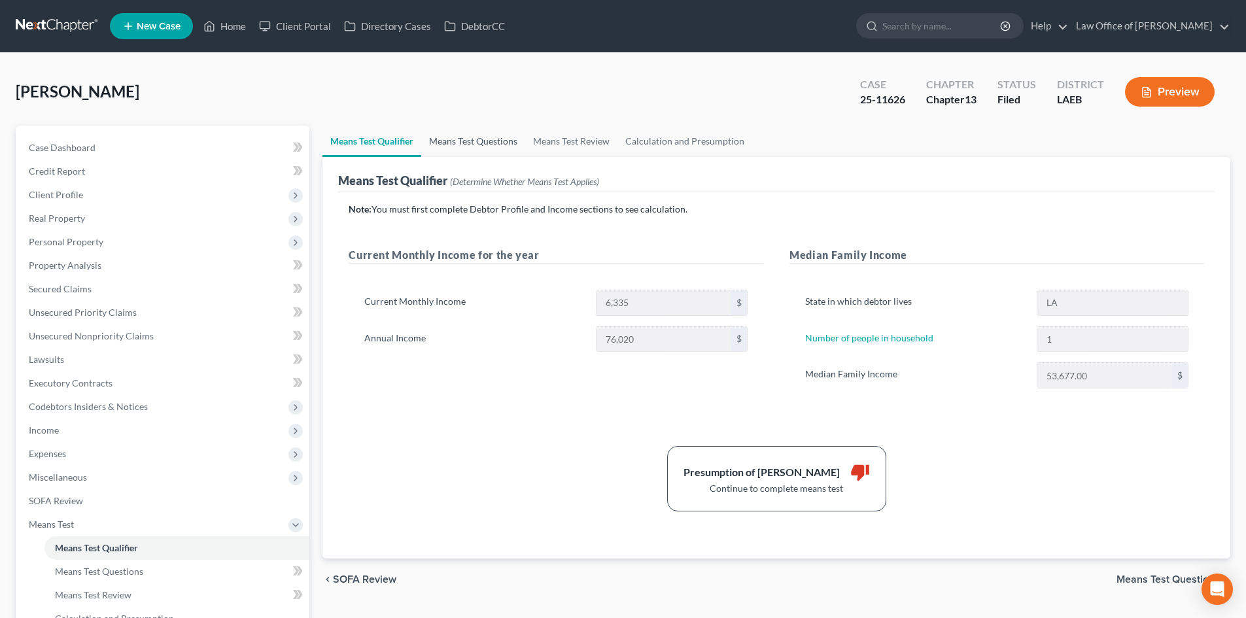
click at [493, 143] on link "Means Test Questions" at bounding box center [473, 141] width 104 height 31
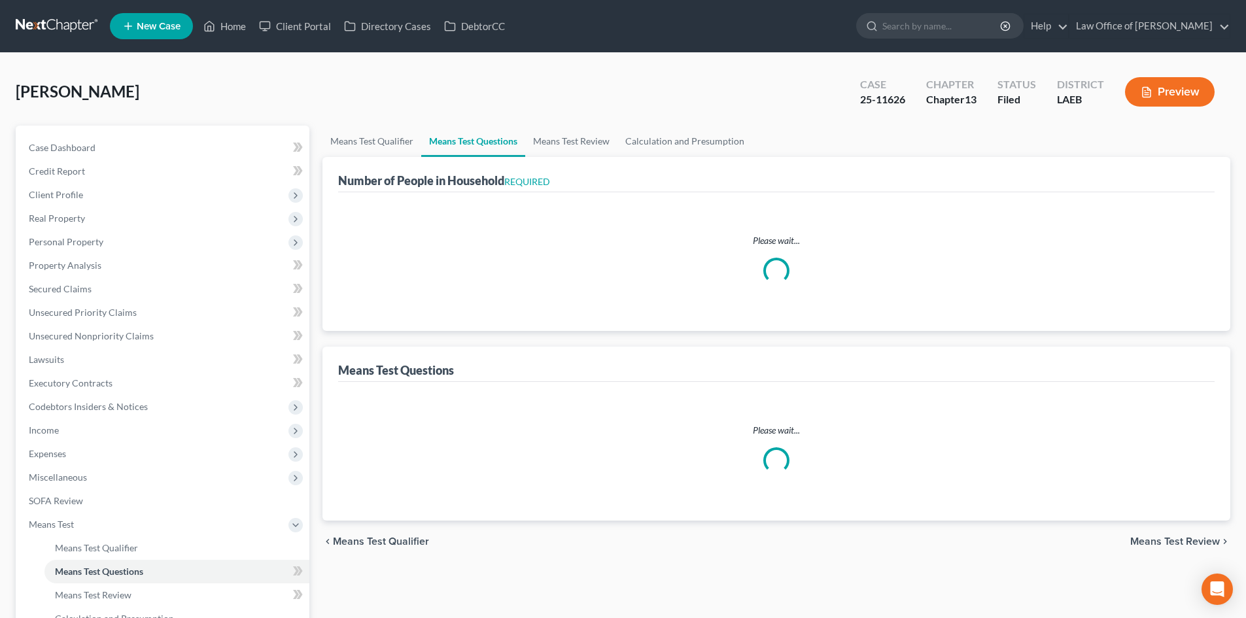
select select "0"
select select "60"
select select "0"
select select "60"
select select "0"
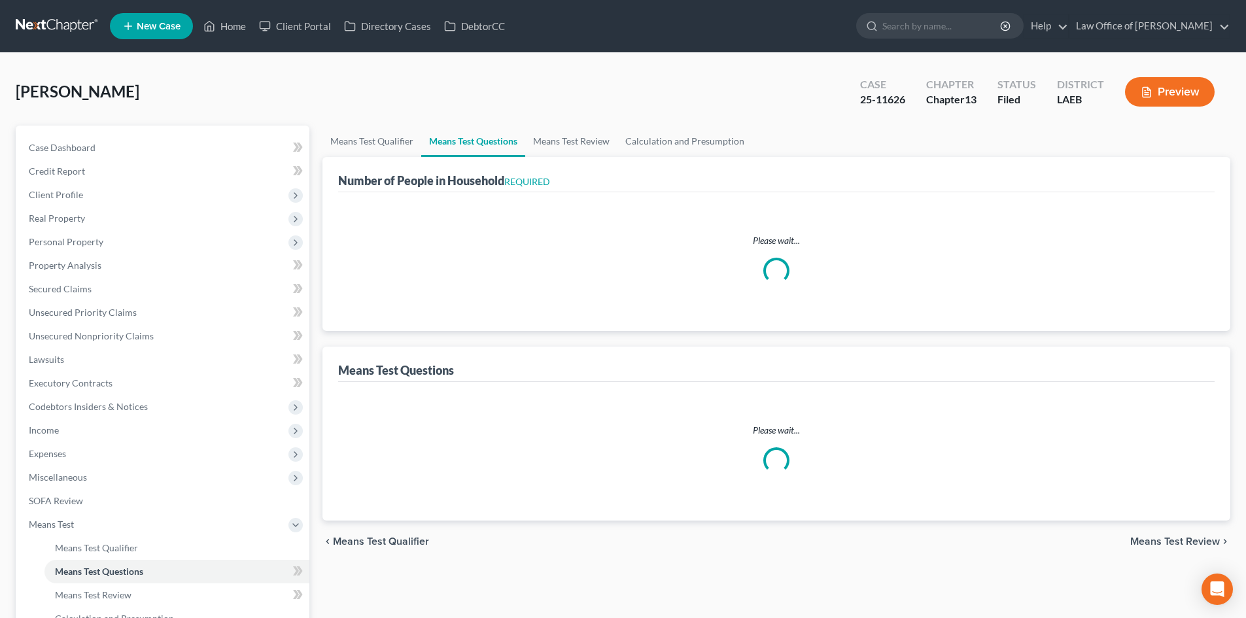
select select "60"
select select "3"
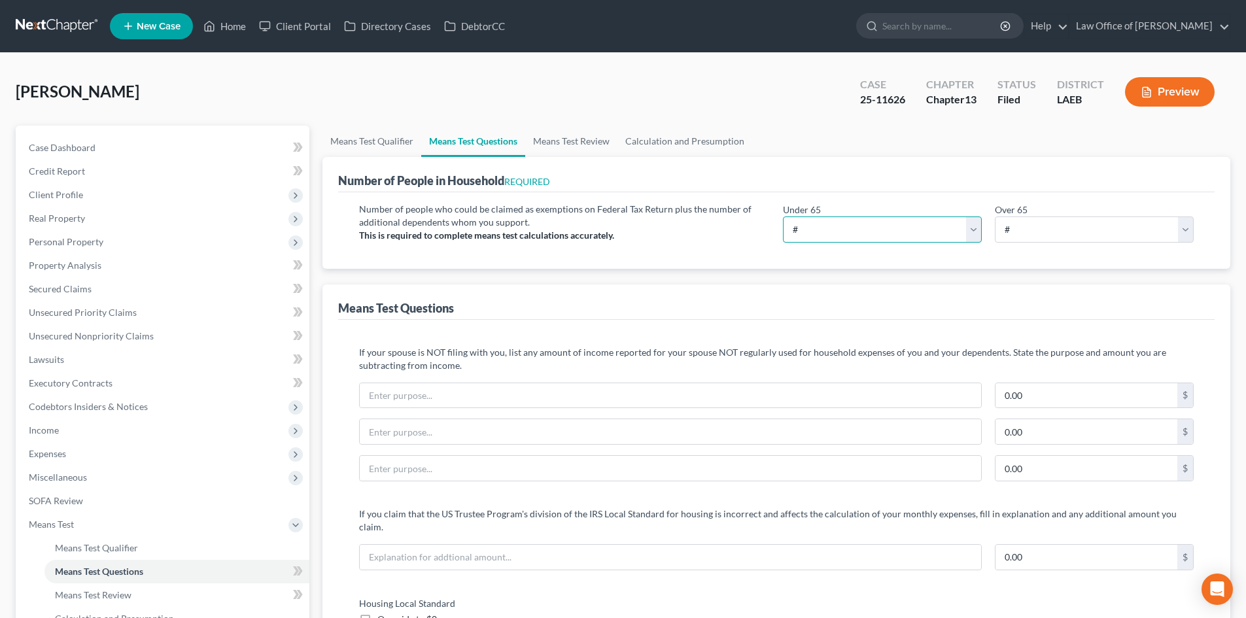
click at [933, 240] on select "# 0 1 2 3 4 5 6 7 8 9 10" at bounding box center [882, 230] width 199 height 26
select select "1"
click at [783, 217] on select "# 0 1 2 3 4 5 6 7 8 9 10" at bounding box center [882, 230] width 199 height 26
click at [960, 295] on div "Means Test Questions" at bounding box center [776, 302] width 877 height 35
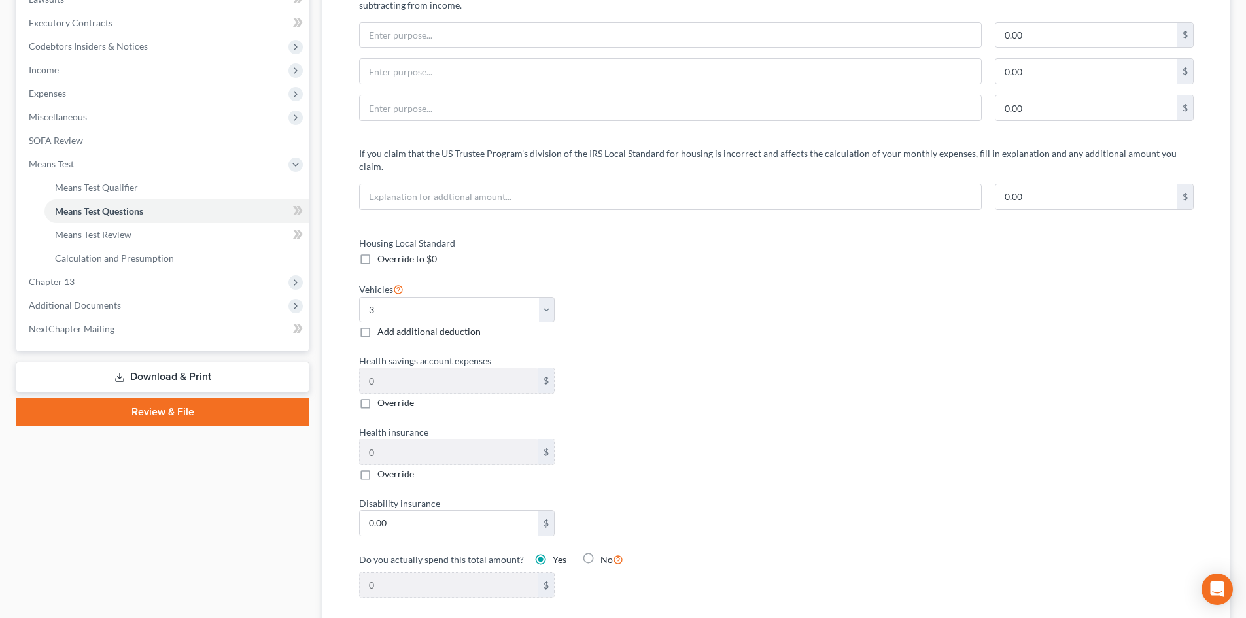
scroll to position [393, 0]
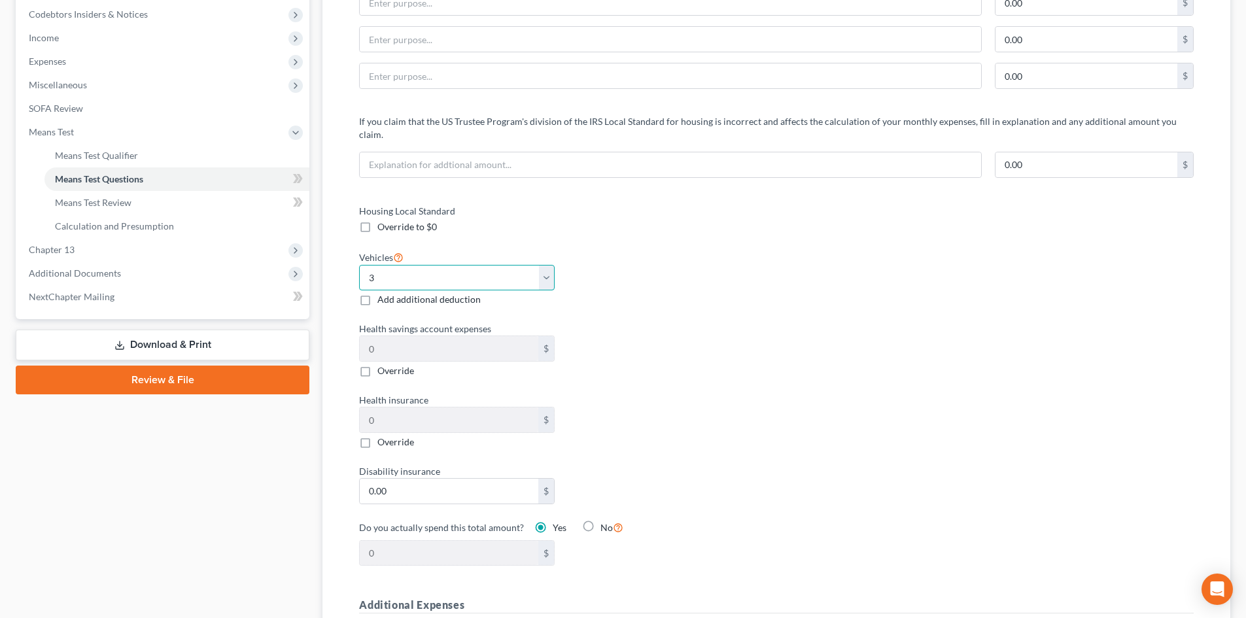
click at [548, 268] on select "Select 0 1 2 3 4 5" at bounding box center [457, 278] width 196 height 26
click at [552, 268] on select "Select 0 1 2 3 4 5" at bounding box center [457, 278] width 196 height 26
select select "1"
click at [359, 265] on select "Select 0 1 2 3 4 5" at bounding box center [457, 278] width 196 height 26
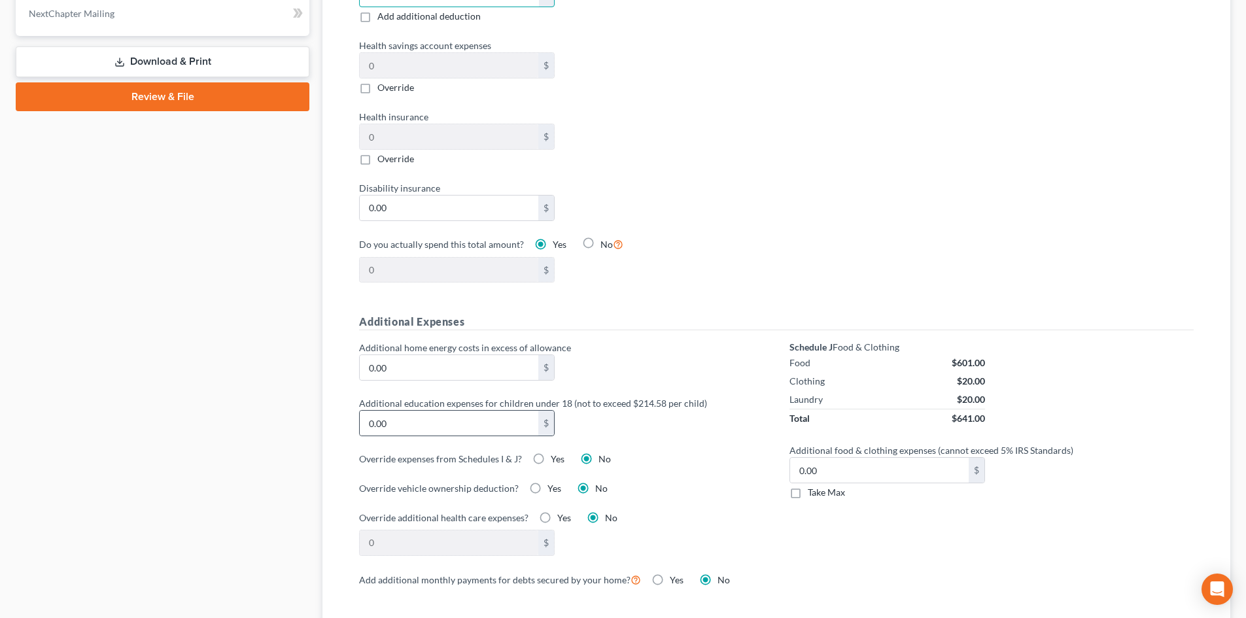
scroll to position [785, 0]
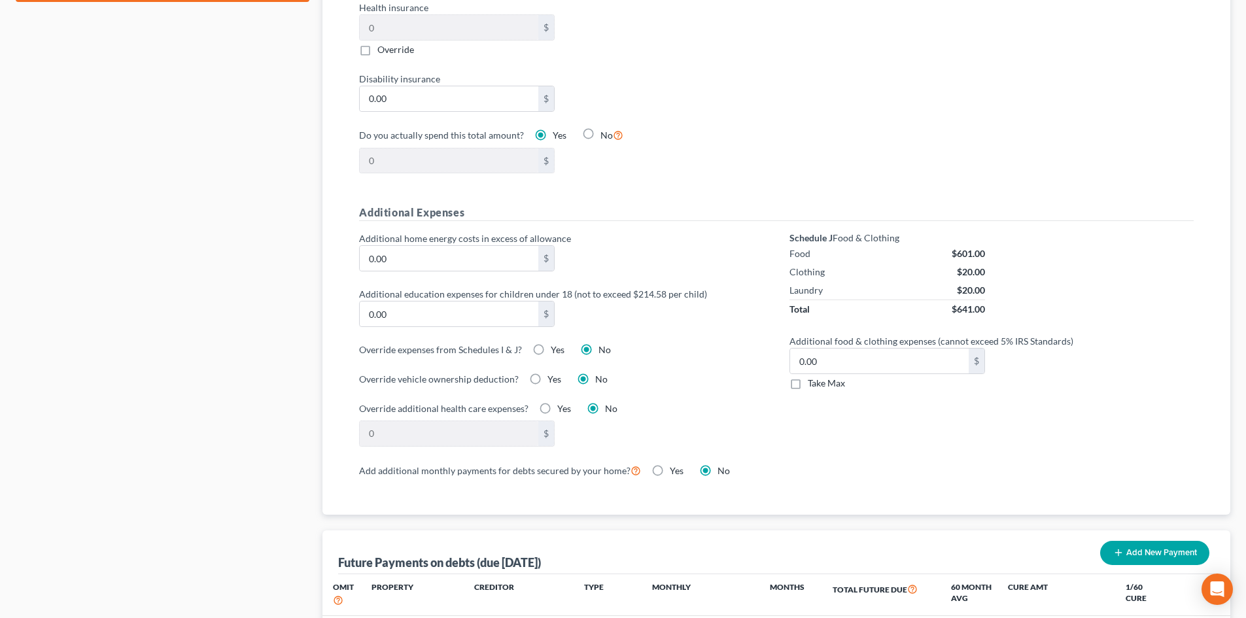
click at [808, 377] on label "Take Max" at bounding box center [826, 383] width 37 height 13
click at [813, 377] on input "Take Max" at bounding box center [817, 381] width 9 height 9
checkbox input "true"
type input "30.00"
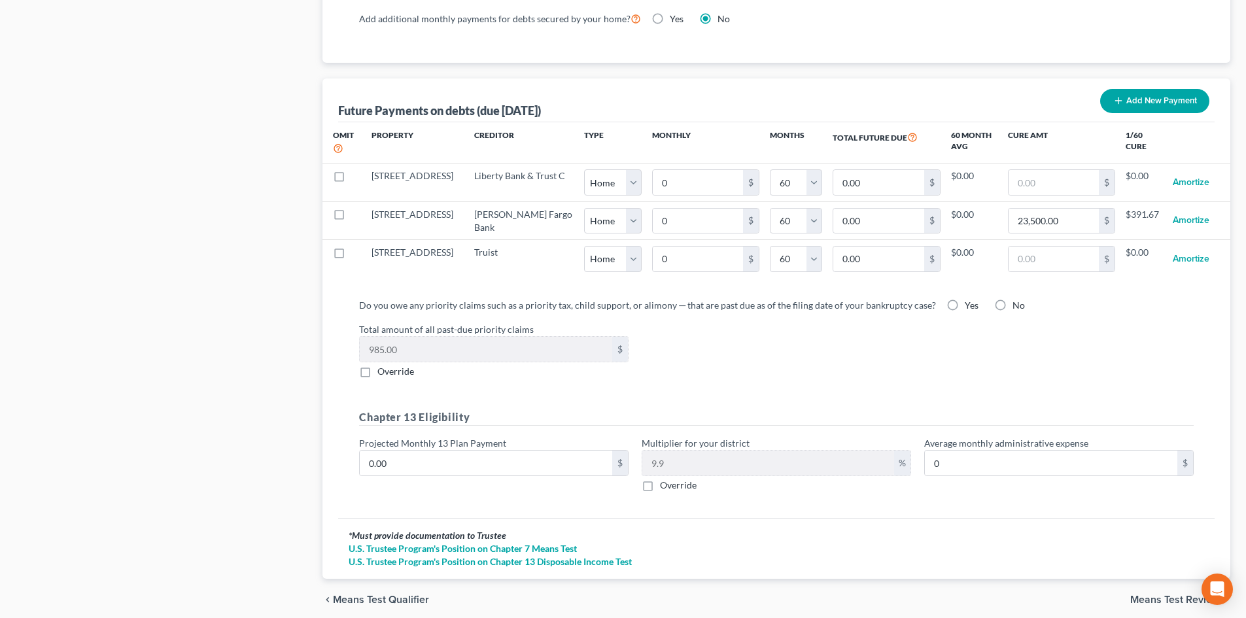
scroll to position [1276, 0]
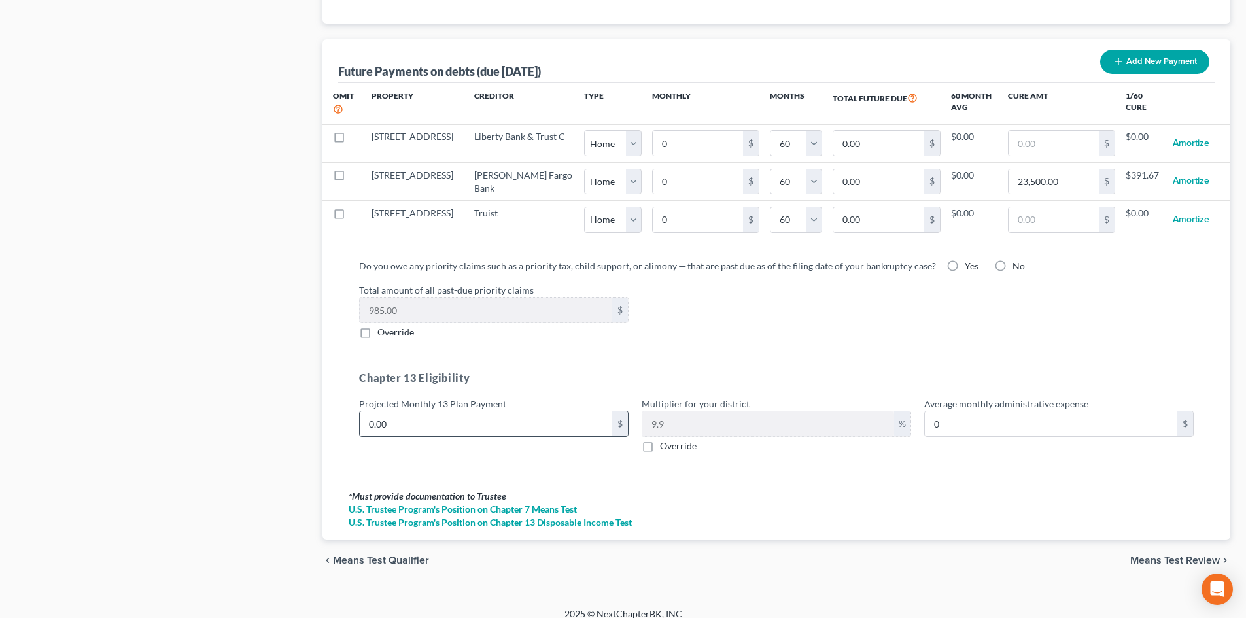
click at [429, 423] on input "0.00" at bounding box center [486, 423] width 253 height 25
type input "1"
type input "0.09"
type input "13"
type input "1.28"
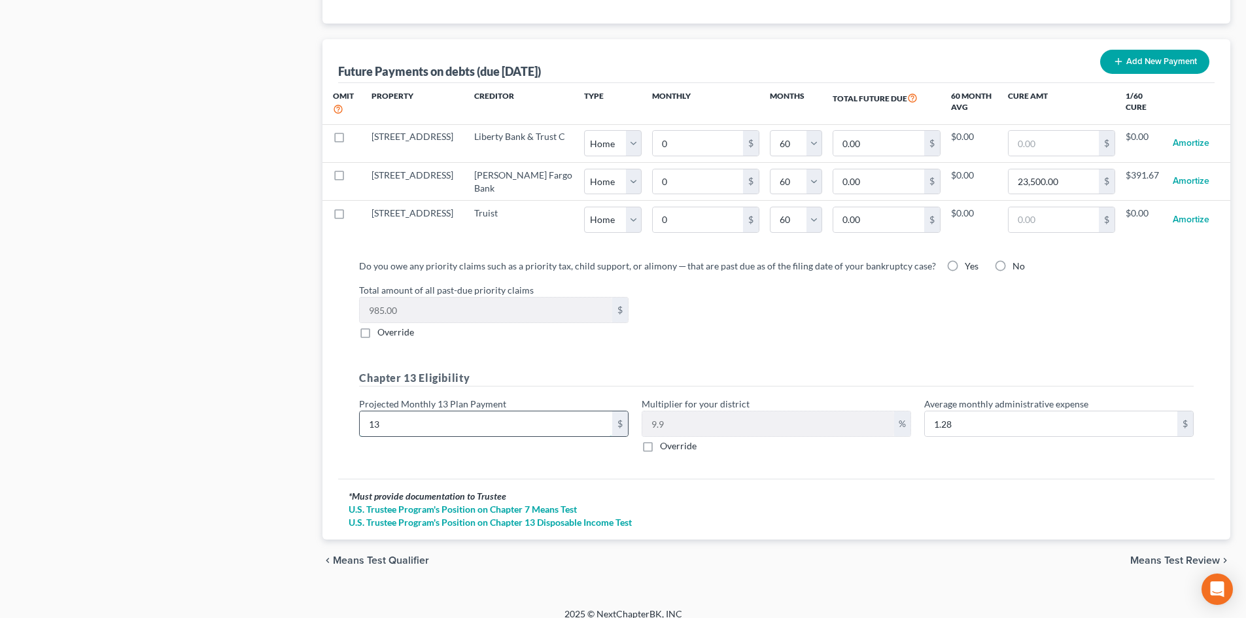
type input "130"
type input "12.87"
type input "1300"
type input "128.70"
type input "1,300"
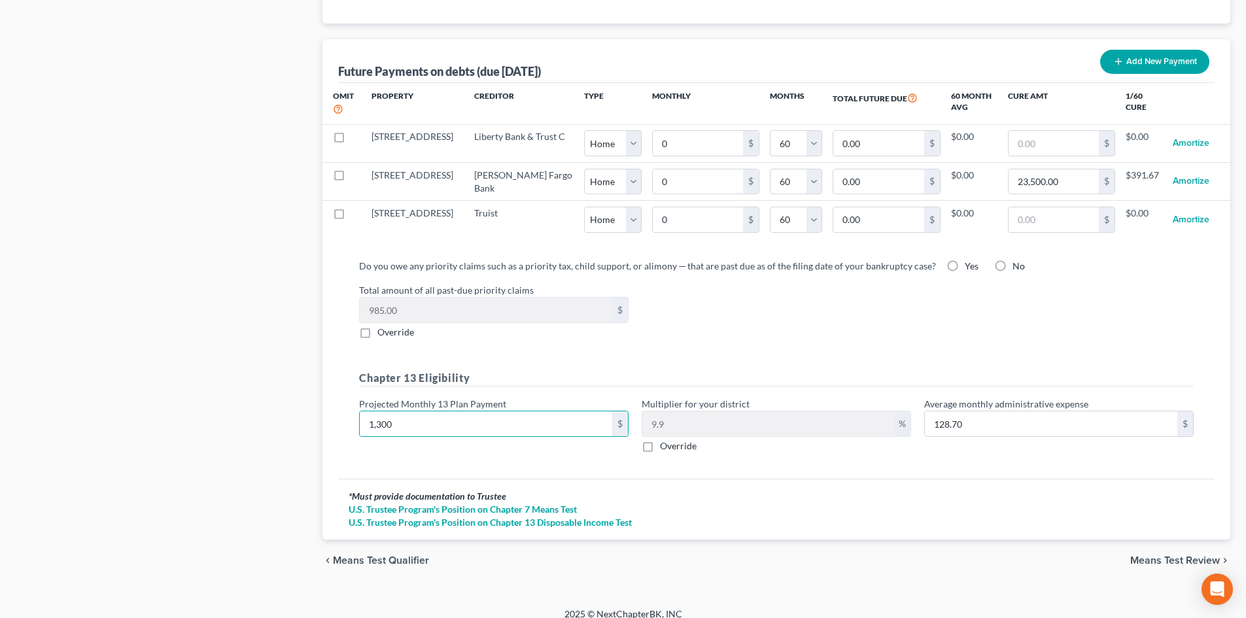
click at [660, 440] on label "Override" at bounding box center [678, 446] width 37 height 13
click at [665, 440] on input "Override" at bounding box center [669, 444] width 9 height 9
checkbox input "true"
drag, startPoint x: 693, startPoint y: 411, endPoint x: 672, endPoint y: 413, distance: 21.0
click at [672, 413] on input "text" at bounding box center [768, 423] width 252 height 25
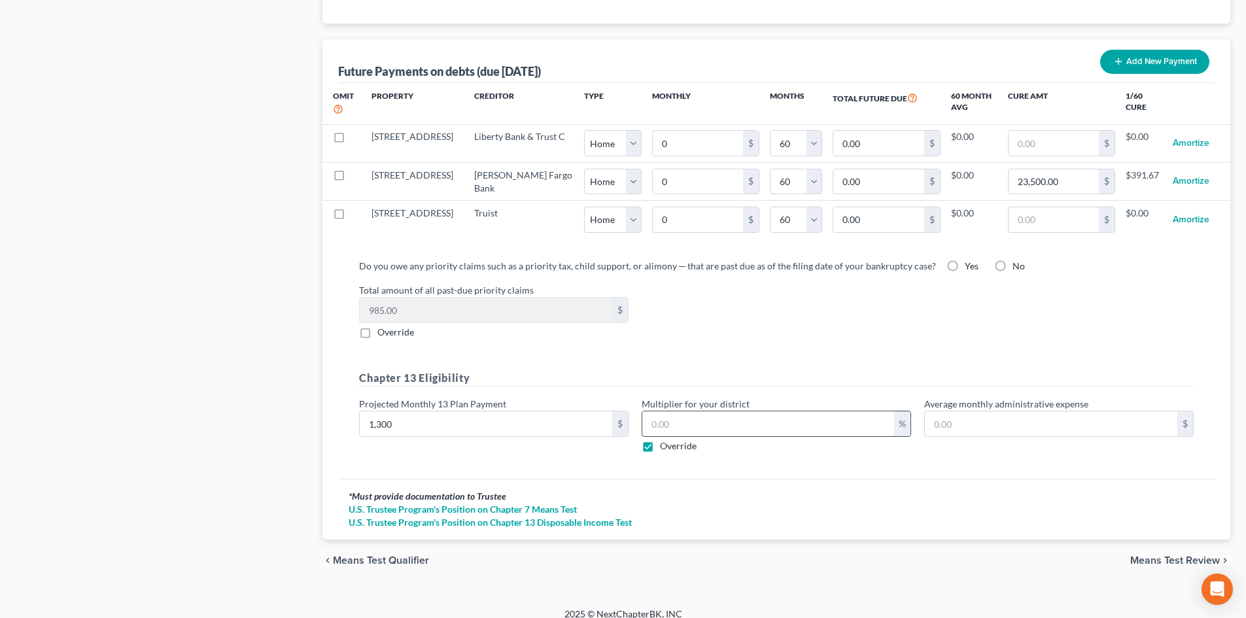
type input "13.00"
type input "1"
type input "130.00"
type input "10"
click at [973, 315] on div "Total amount of all past-due priority claims 985.00 $ Override" at bounding box center [777, 311] width 848 height 56
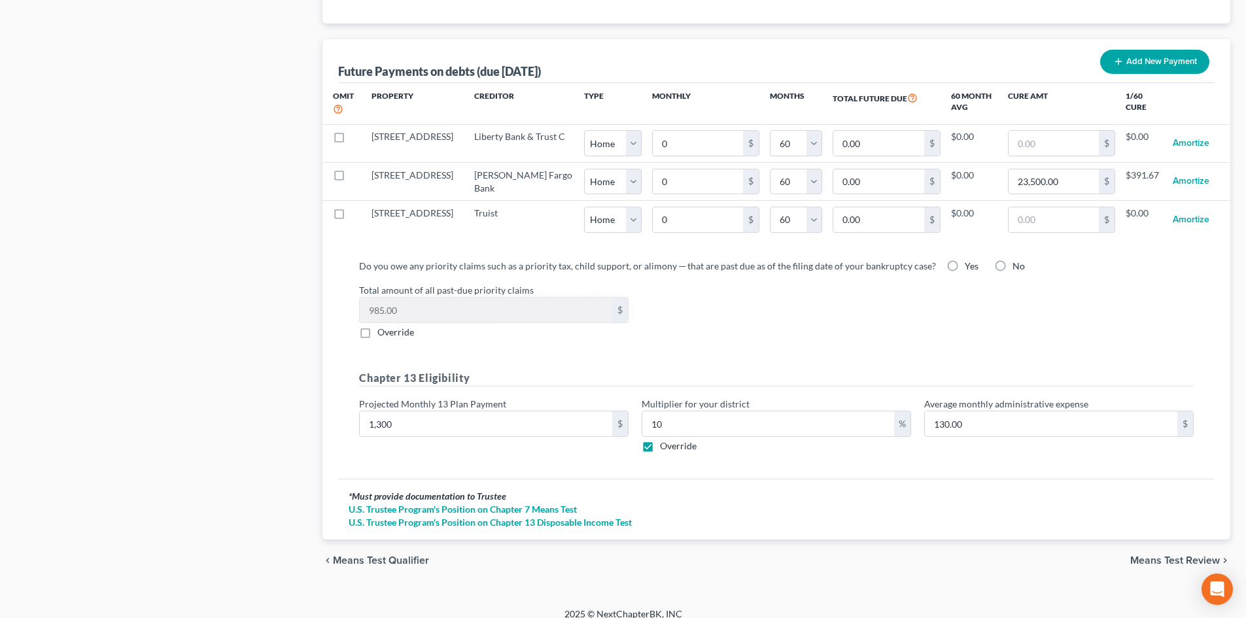
click at [1170, 555] on span "Means Test Review" at bounding box center [1175, 560] width 90 height 10
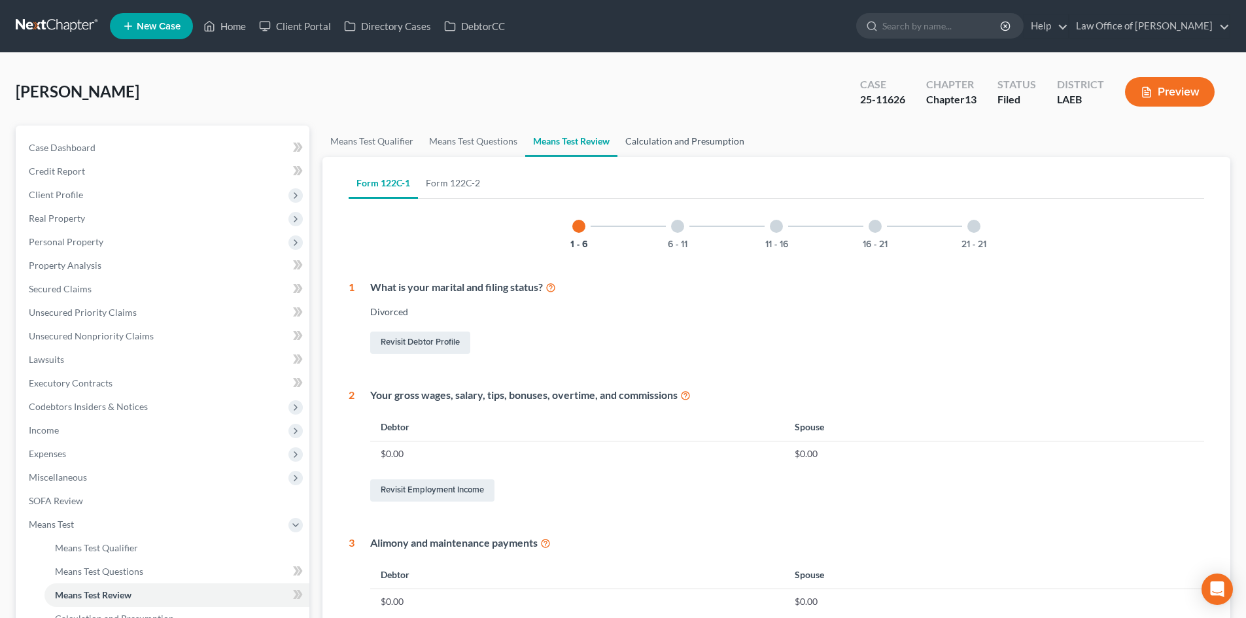
click at [684, 143] on link "Calculation and Presumption" at bounding box center [685, 141] width 135 height 31
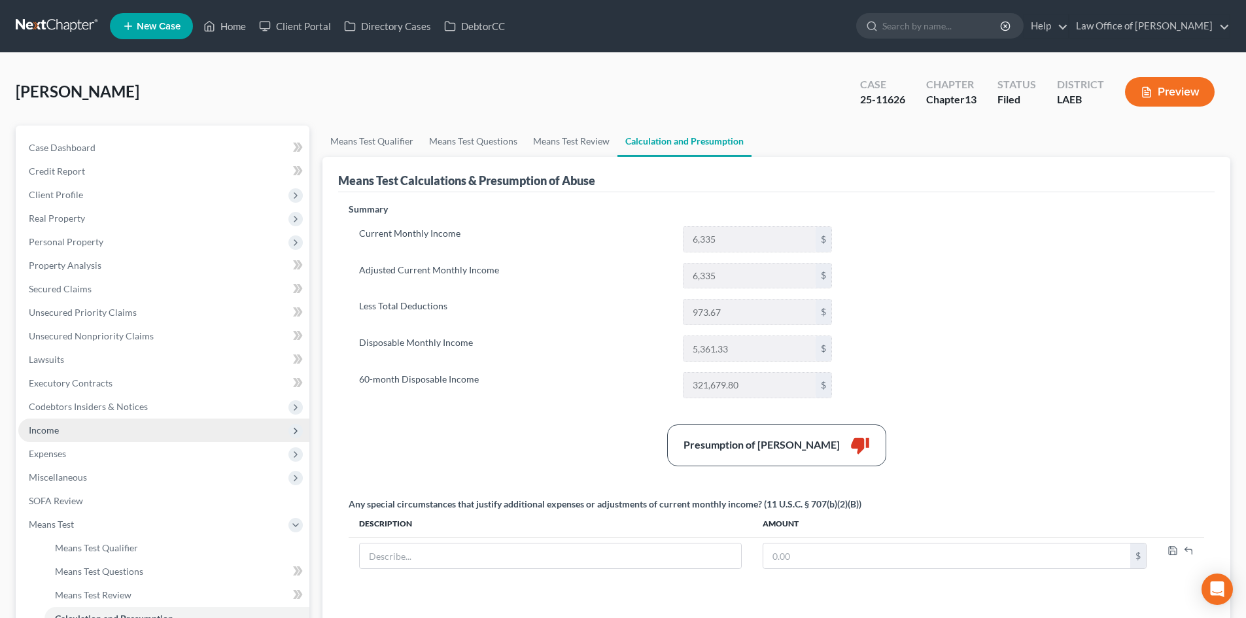
click at [53, 431] on span "Income" at bounding box center [44, 430] width 30 height 11
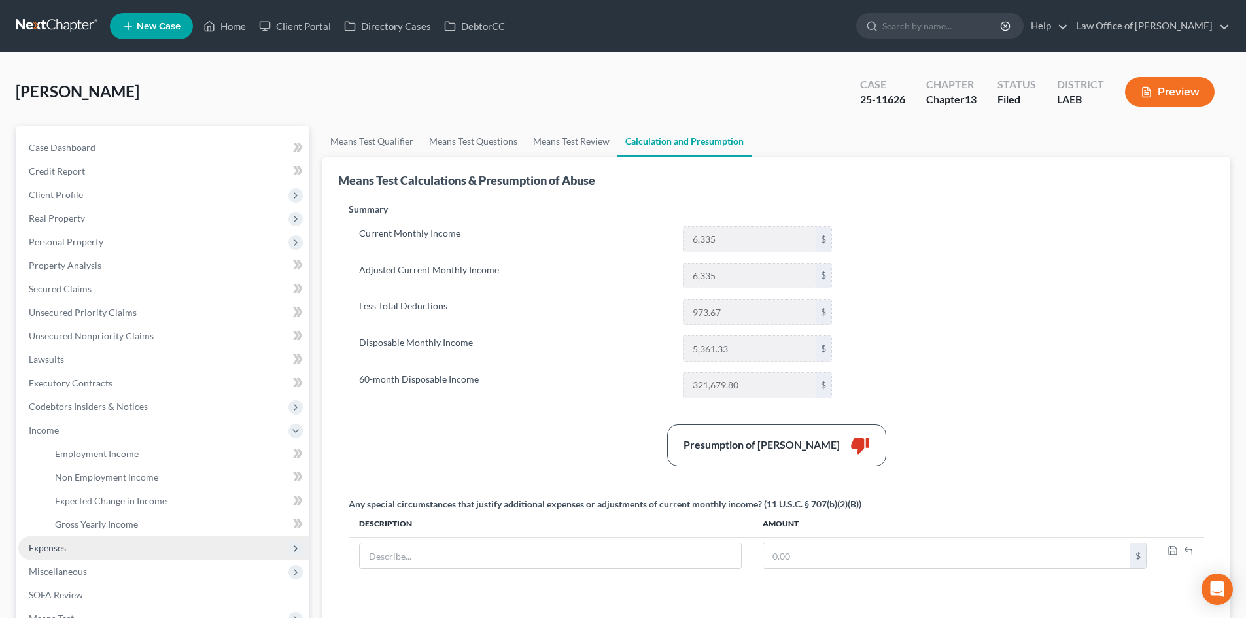
click at [50, 546] on span "Expenses" at bounding box center [47, 547] width 37 height 11
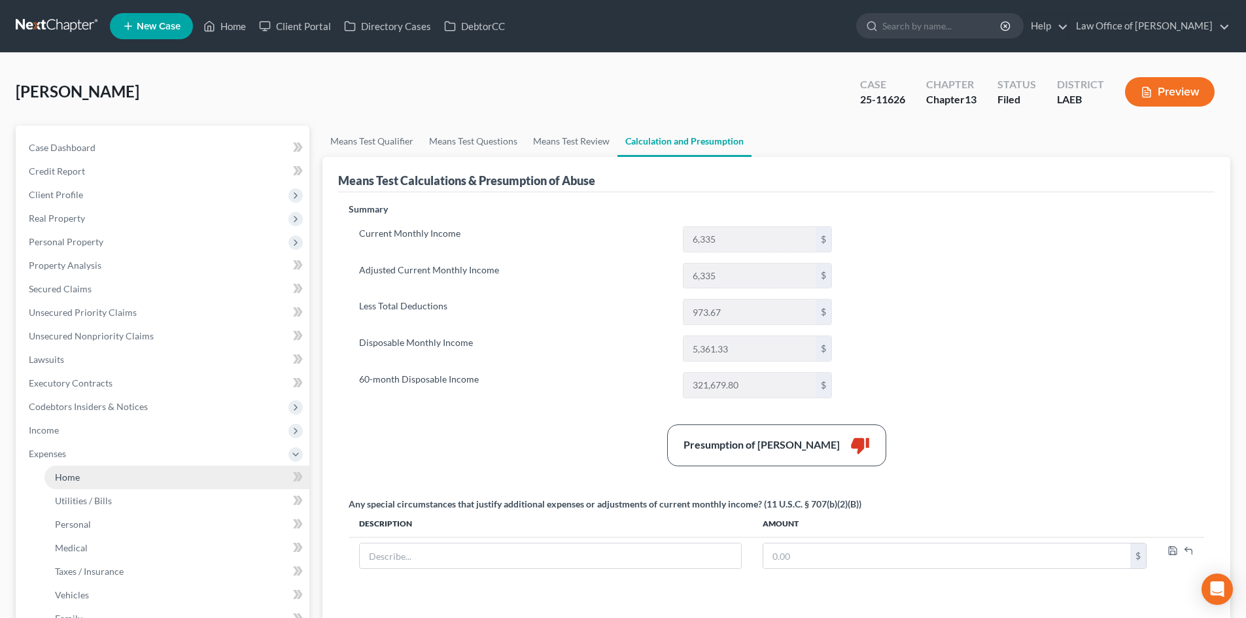
click at [82, 477] on link "Home" at bounding box center [176, 478] width 265 height 24
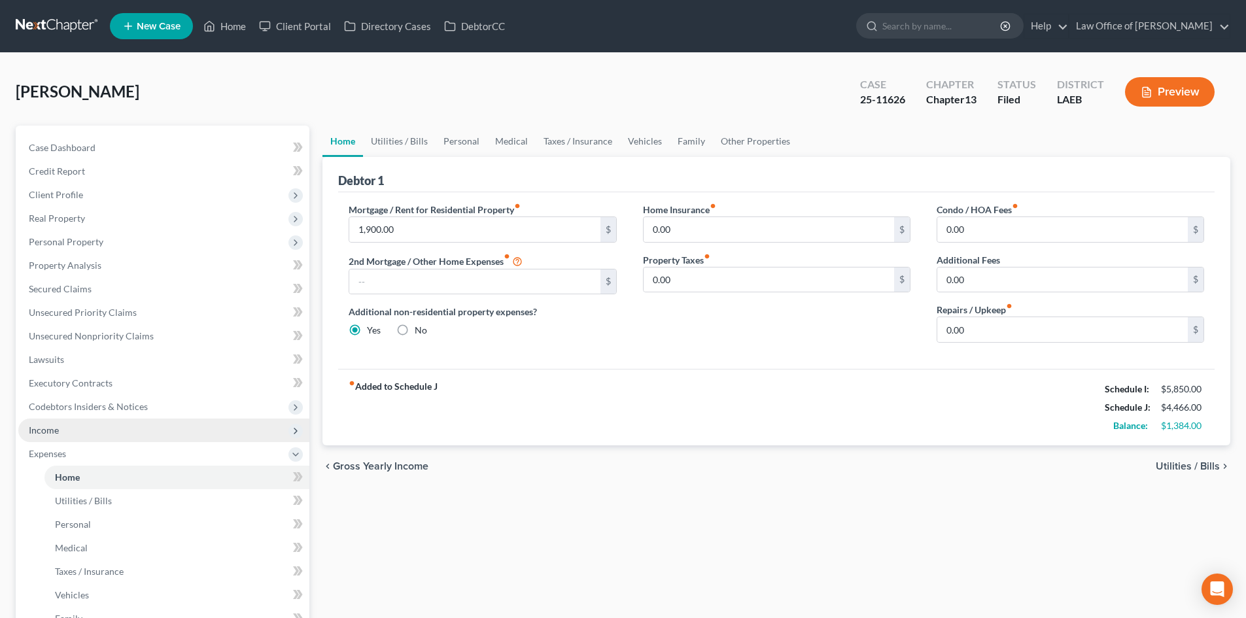
click at [59, 435] on span "Income" at bounding box center [163, 431] width 291 height 24
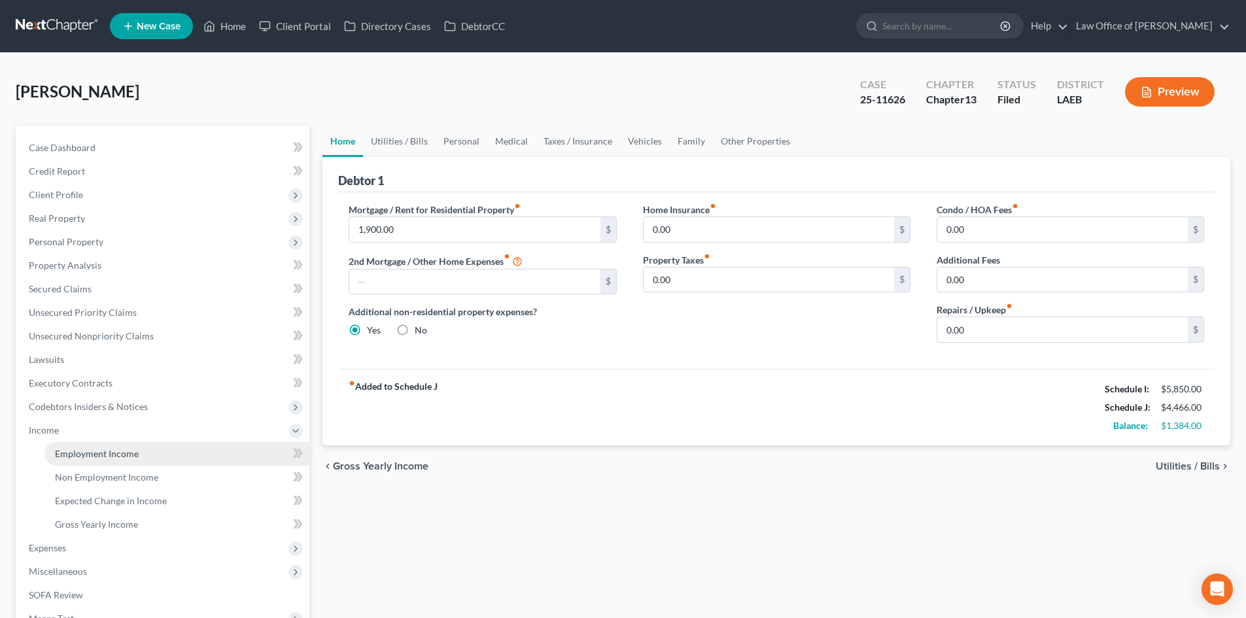
click at [94, 459] on link "Employment Income" at bounding box center [176, 454] width 265 height 24
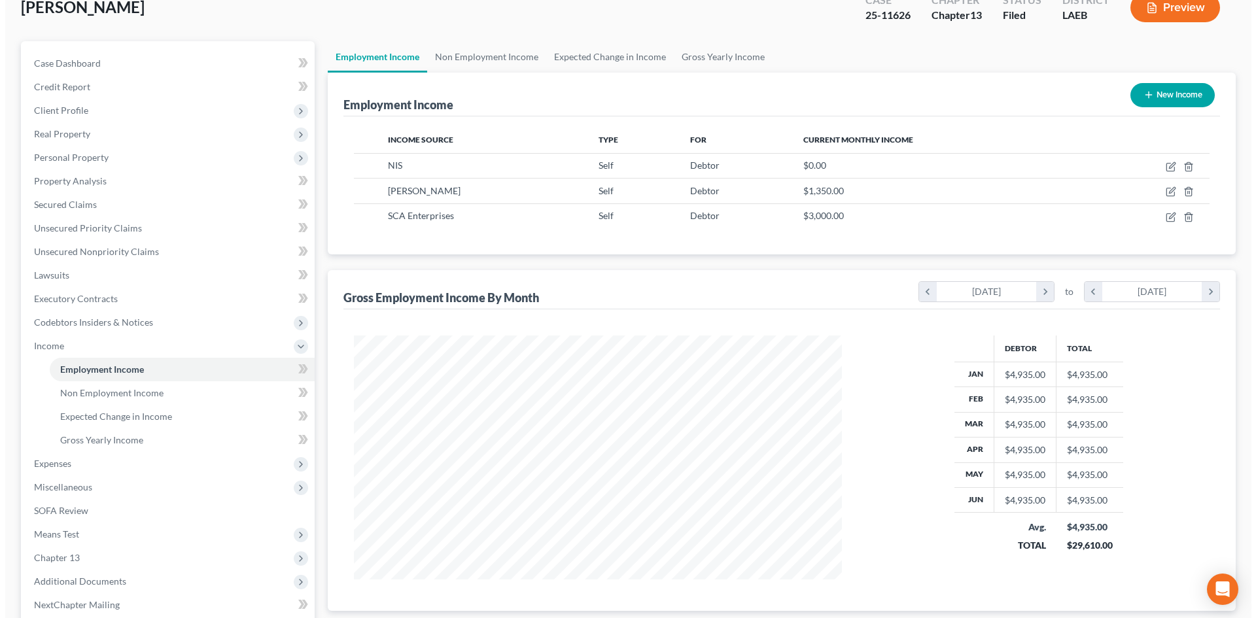
scroll to position [131, 0]
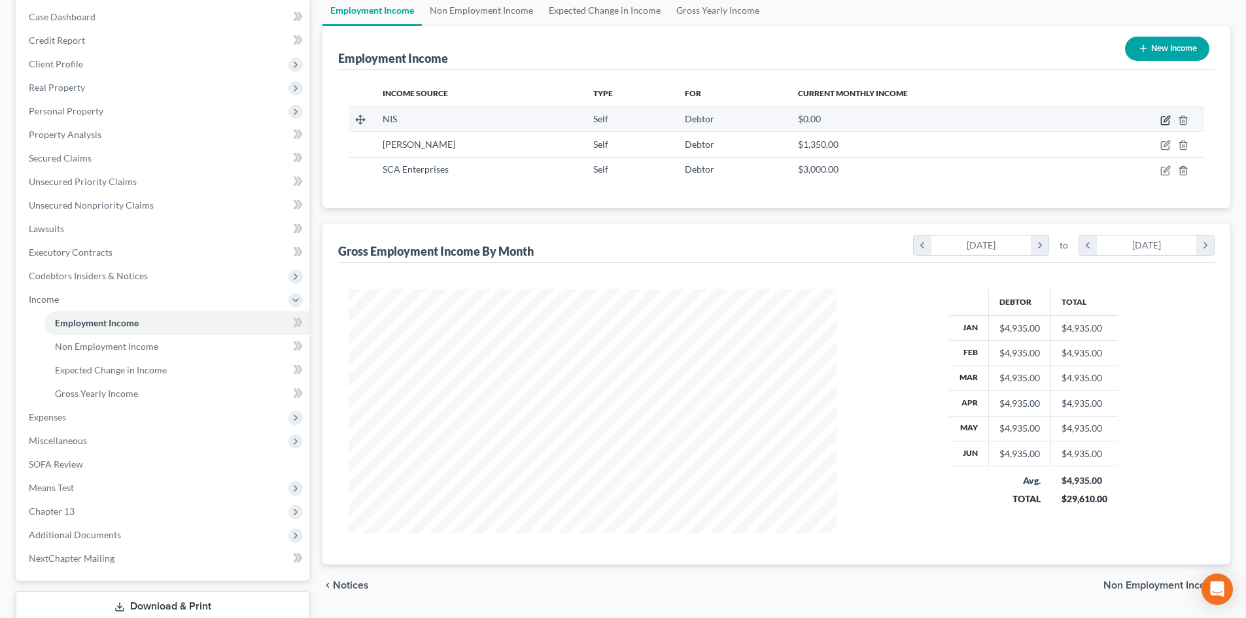
click at [1161, 121] on icon "button" at bounding box center [1165, 121] width 8 height 8
select select "1"
select select "4"
select select "0"
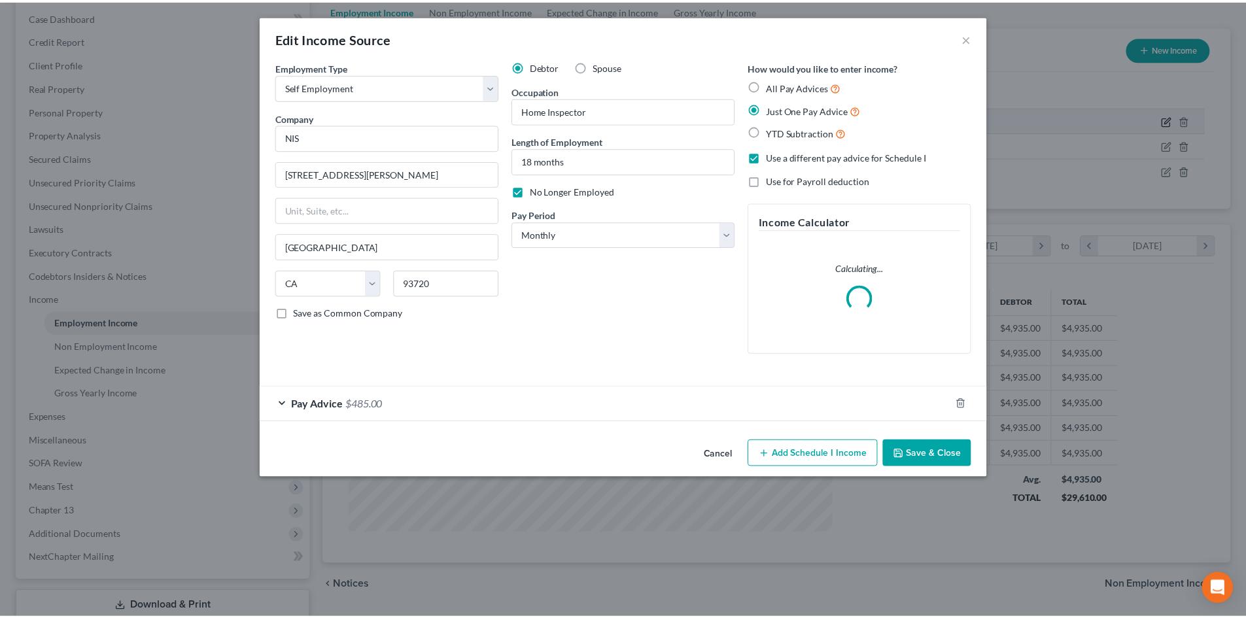
scroll to position [246, 519]
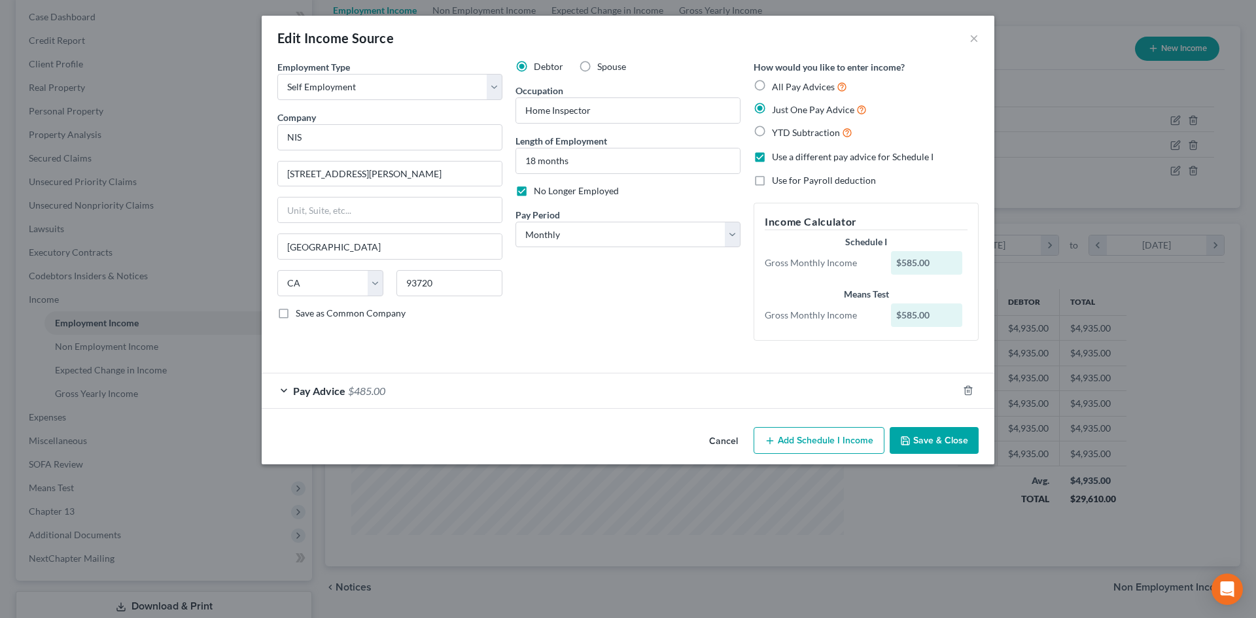
click at [307, 397] on div "Pay Advice $485.00" at bounding box center [610, 391] width 696 height 35
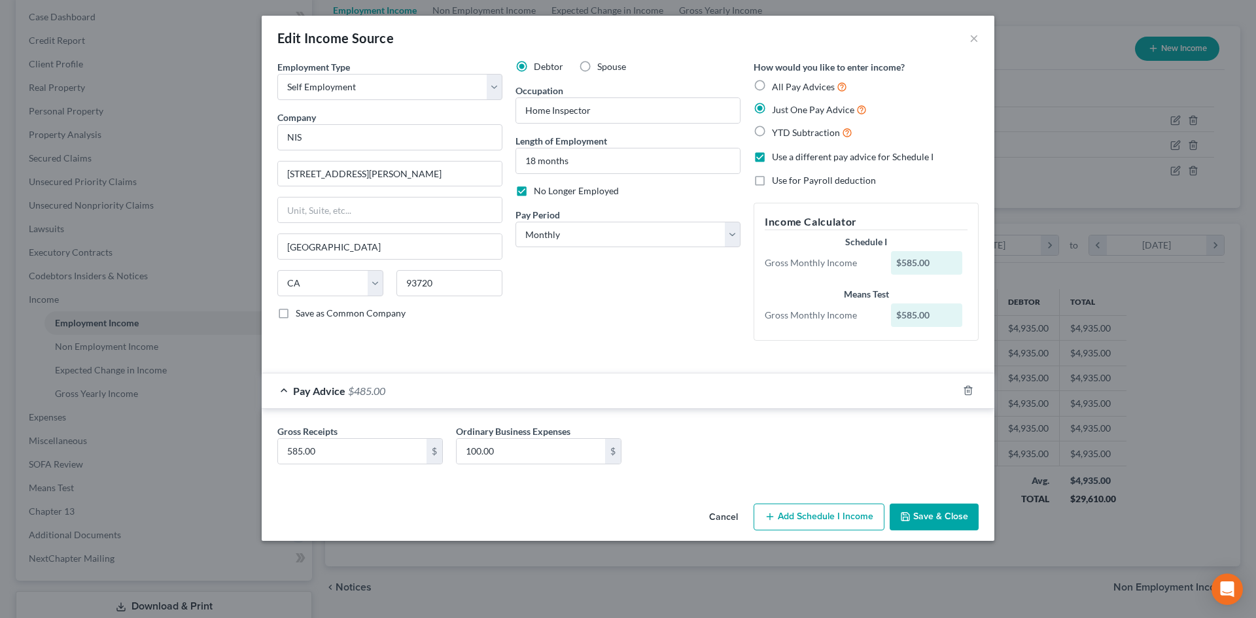
click at [307, 397] on div "Pay Advice $485.00" at bounding box center [610, 391] width 696 height 35
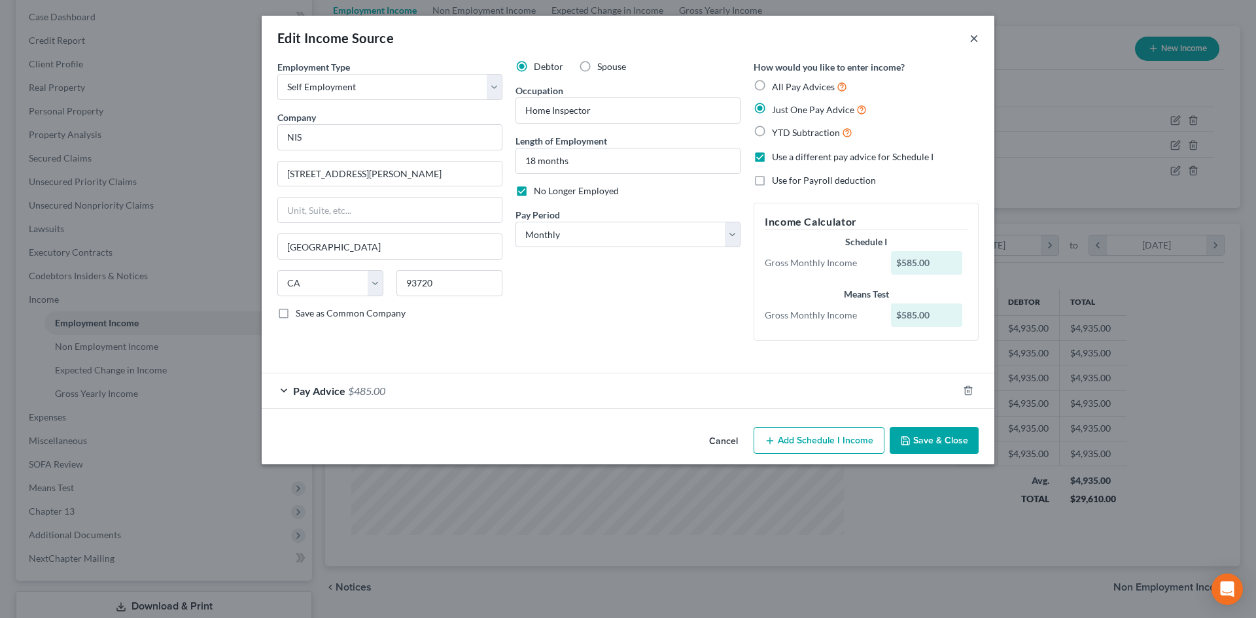
click at [977, 39] on button "×" at bounding box center [974, 38] width 9 height 16
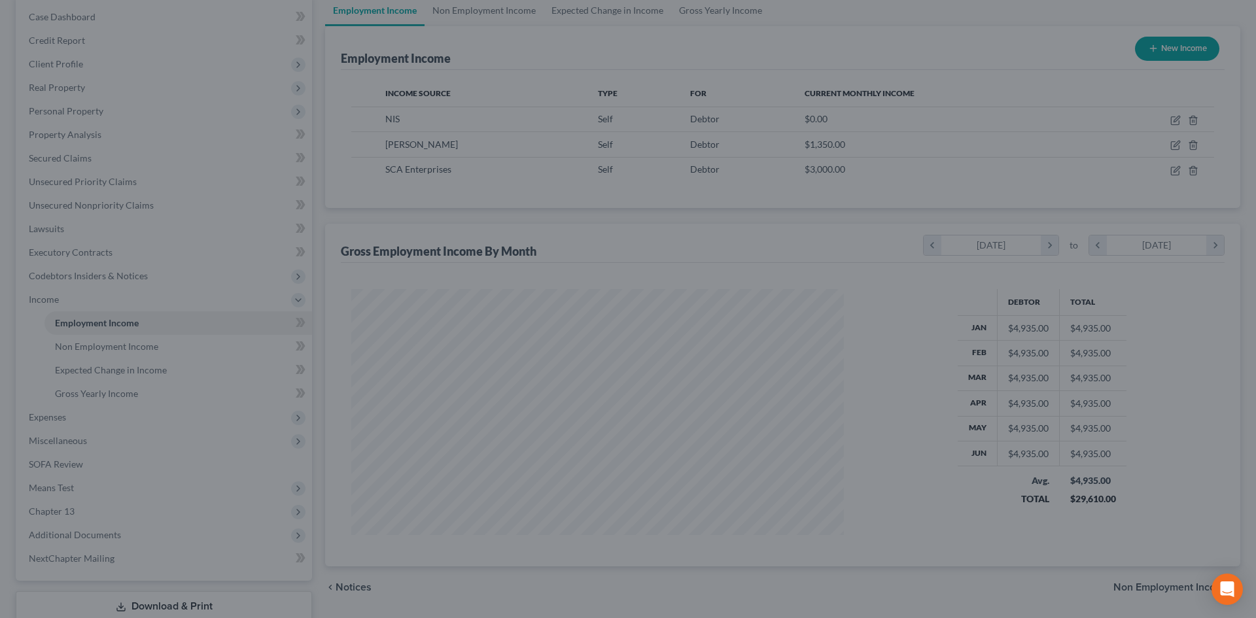
scroll to position [653968, 653697]
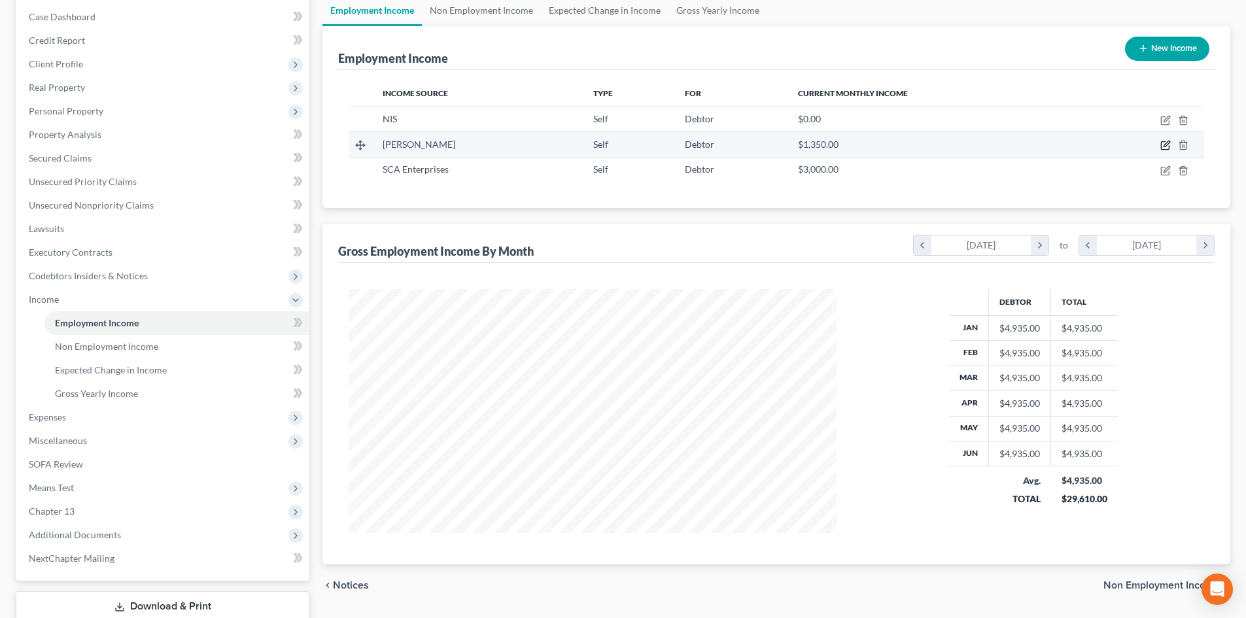
click at [1170, 142] on icon "button" at bounding box center [1166, 145] width 10 height 10
select select "1"
select select "0"
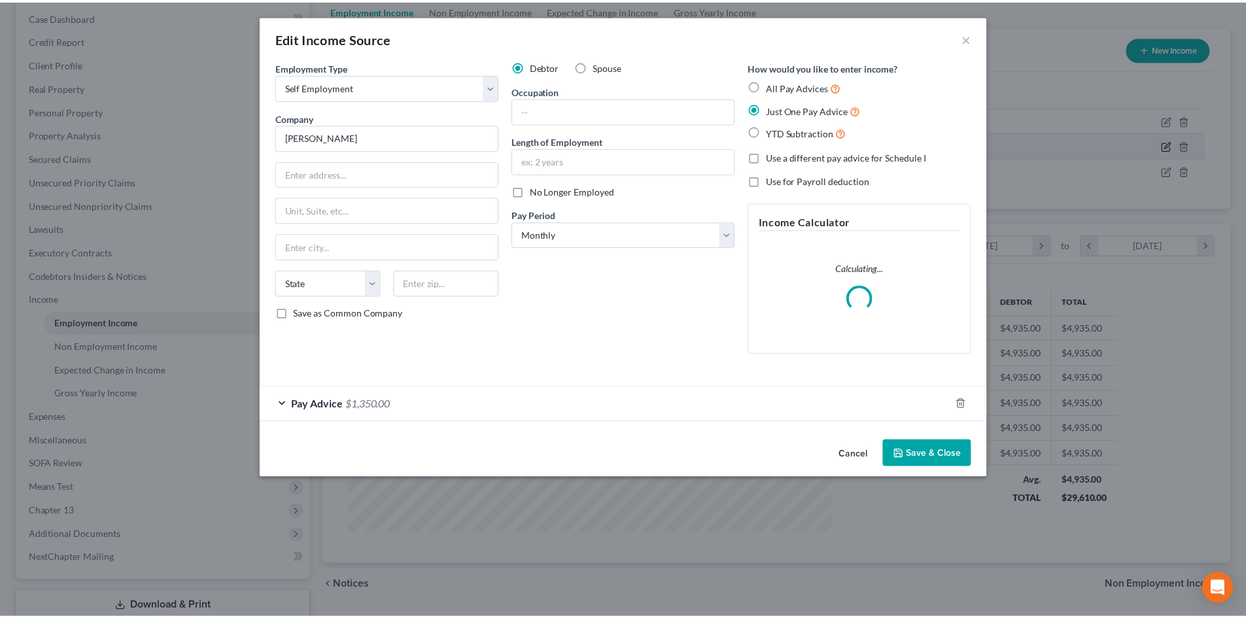
scroll to position [246, 519]
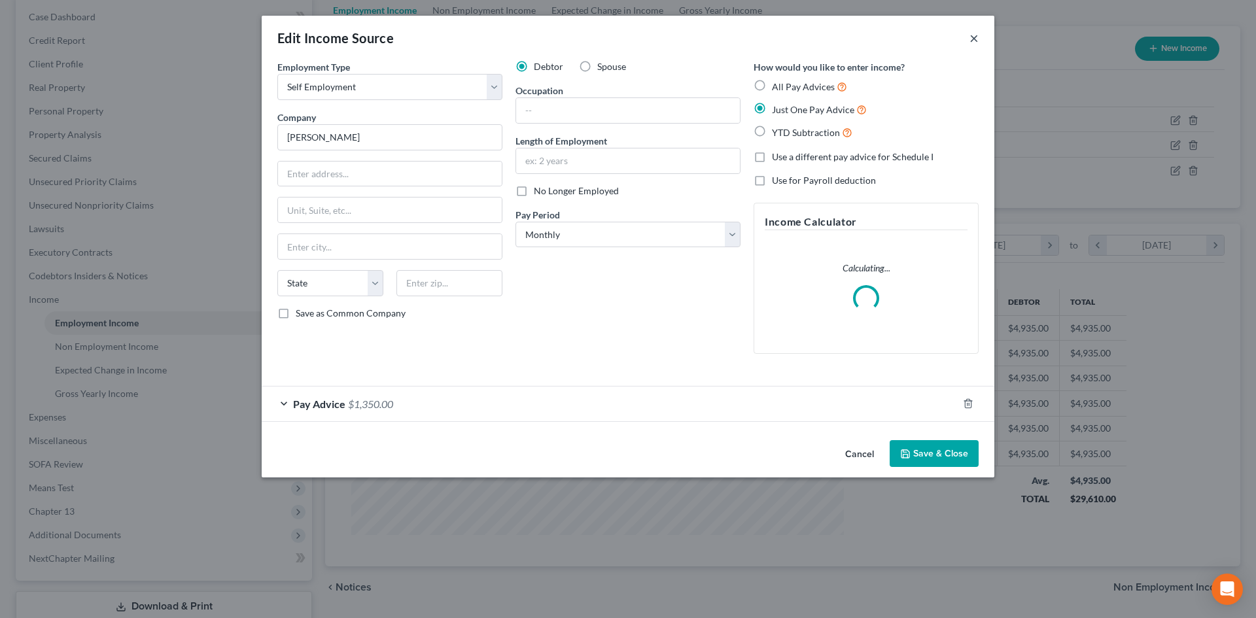
click at [974, 41] on button "×" at bounding box center [974, 38] width 9 height 16
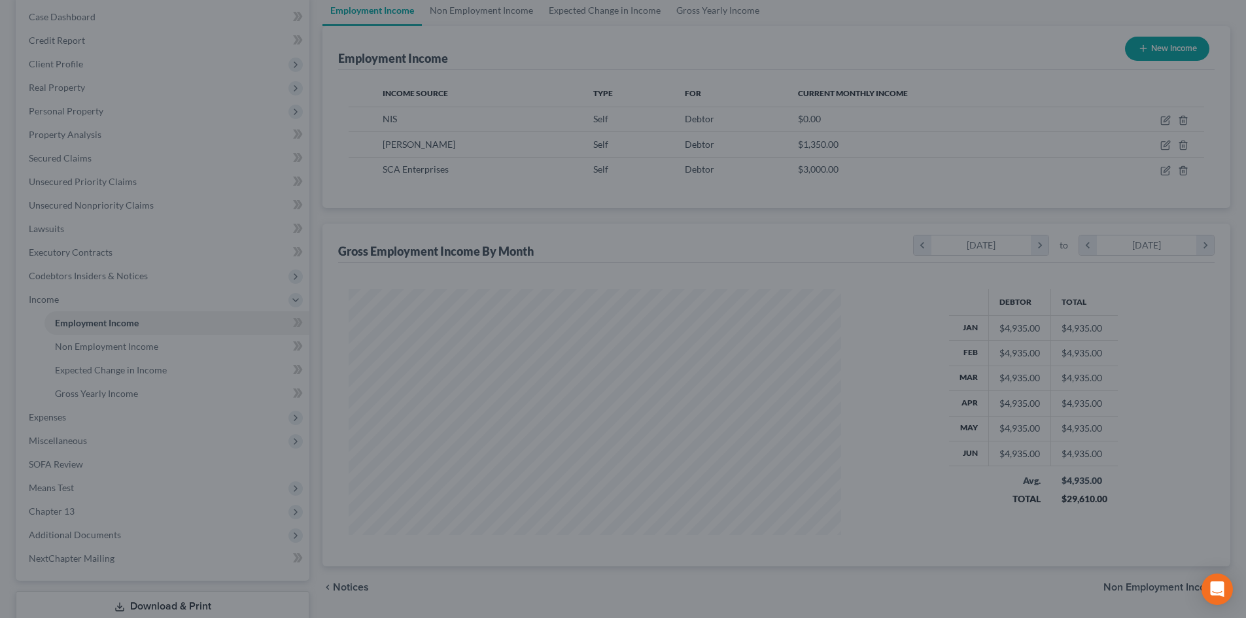
scroll to position [653968, 653697]
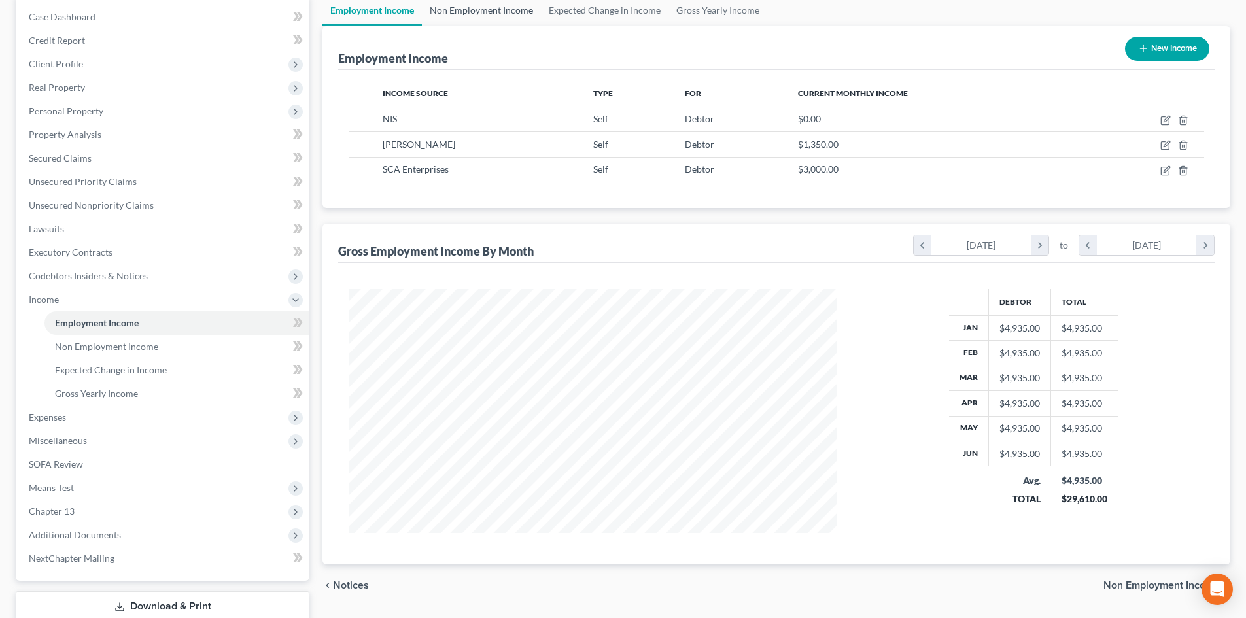
click at [481, 17] on link "Non Employment Income" at bounding box center [481, 10] width 119 height 31
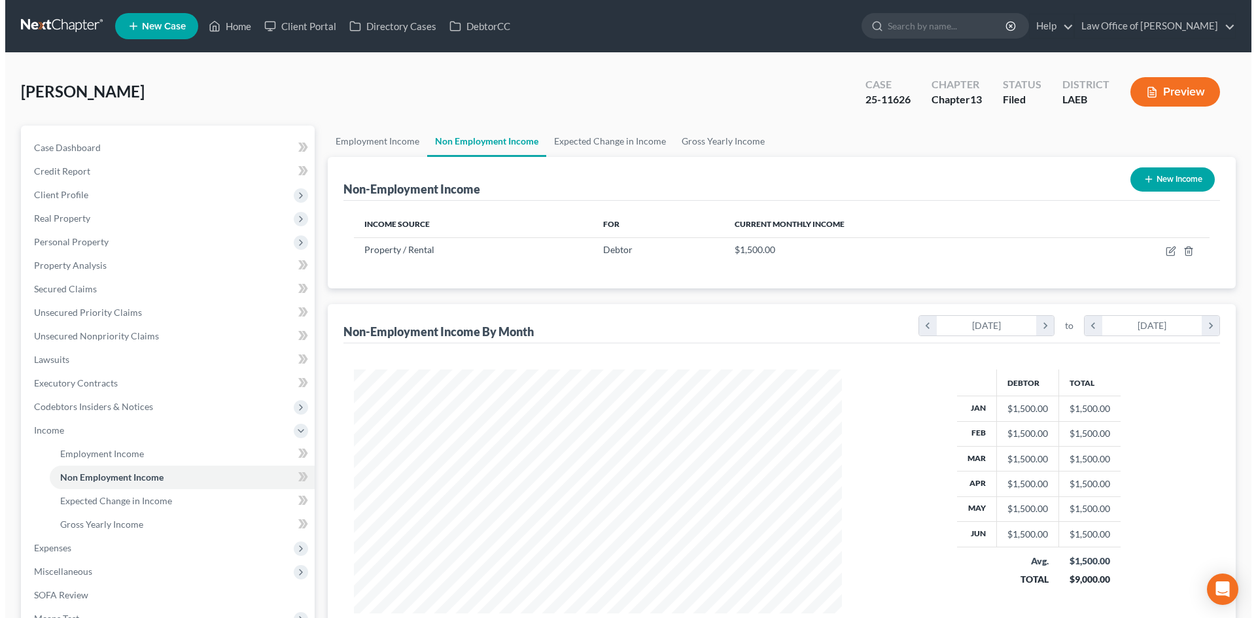
scroll to position [244, 514]
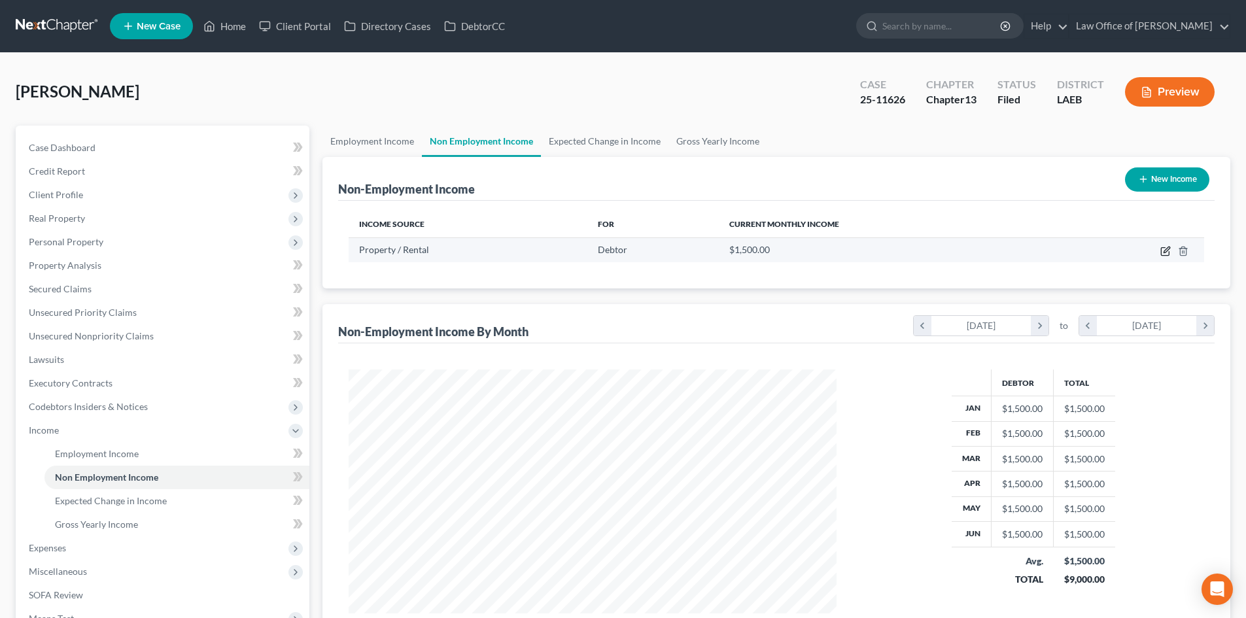
click at [1163, 248] on icon "button" at bounding box center [1165, 252] width 8 height 8
select select "9"
select select "0"
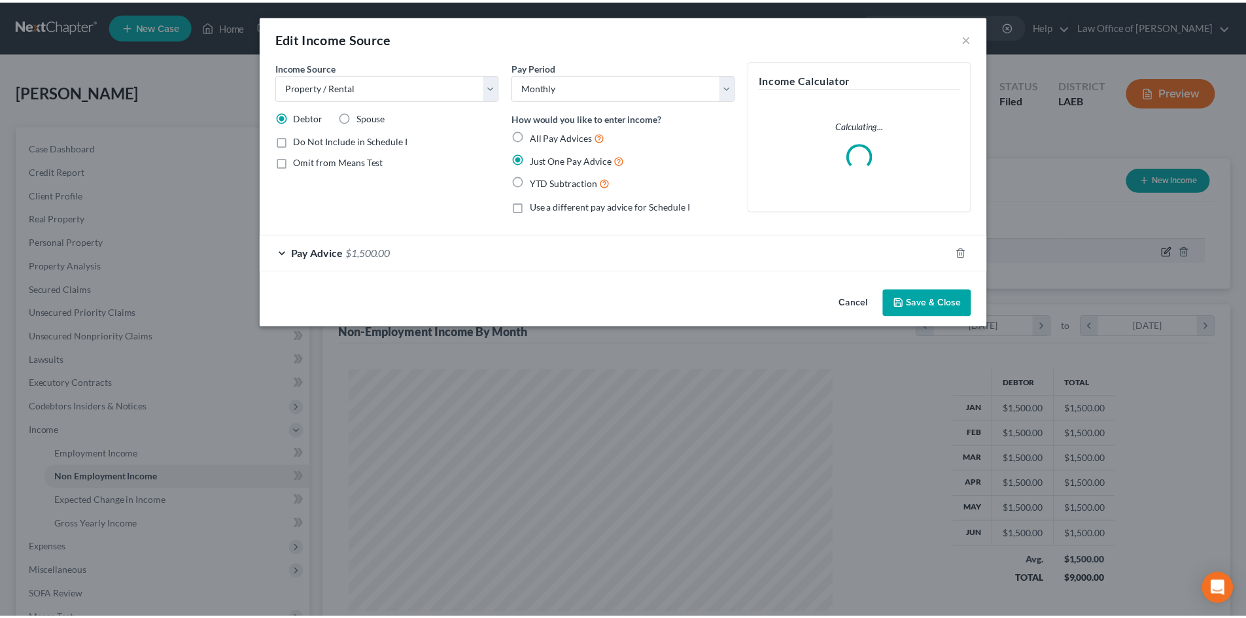
scroll to position [246, 519]
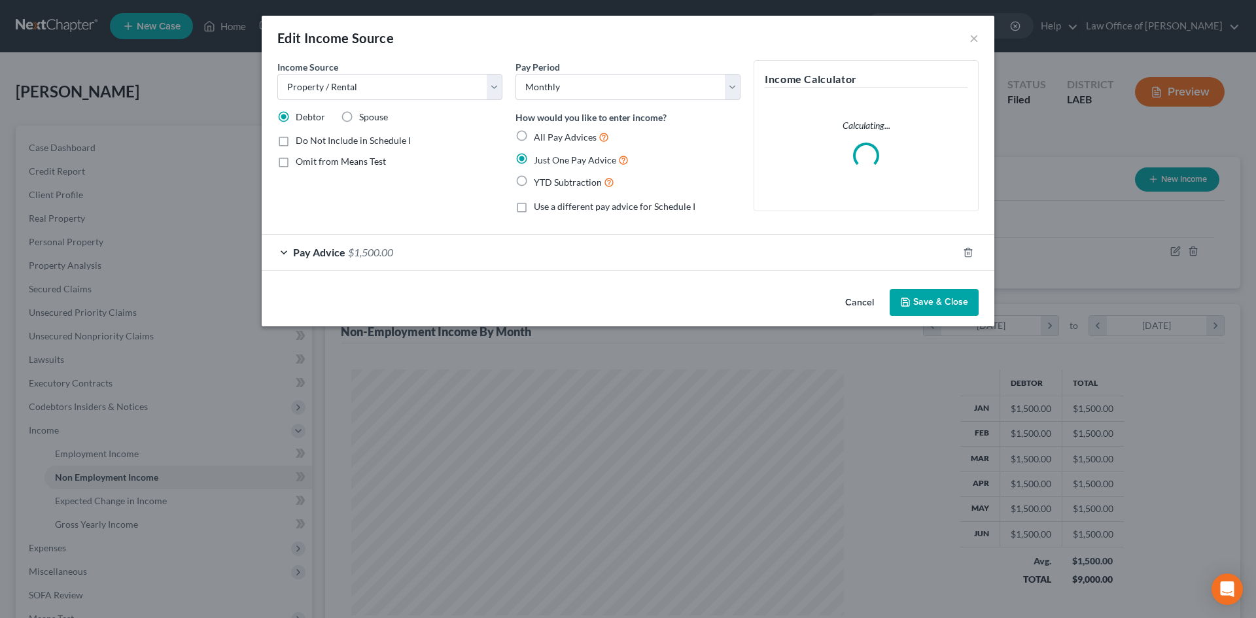
click at [275, 249] on div "Pay Advice $1,500.00" at bounding box center [610, 252] width 696 height 35
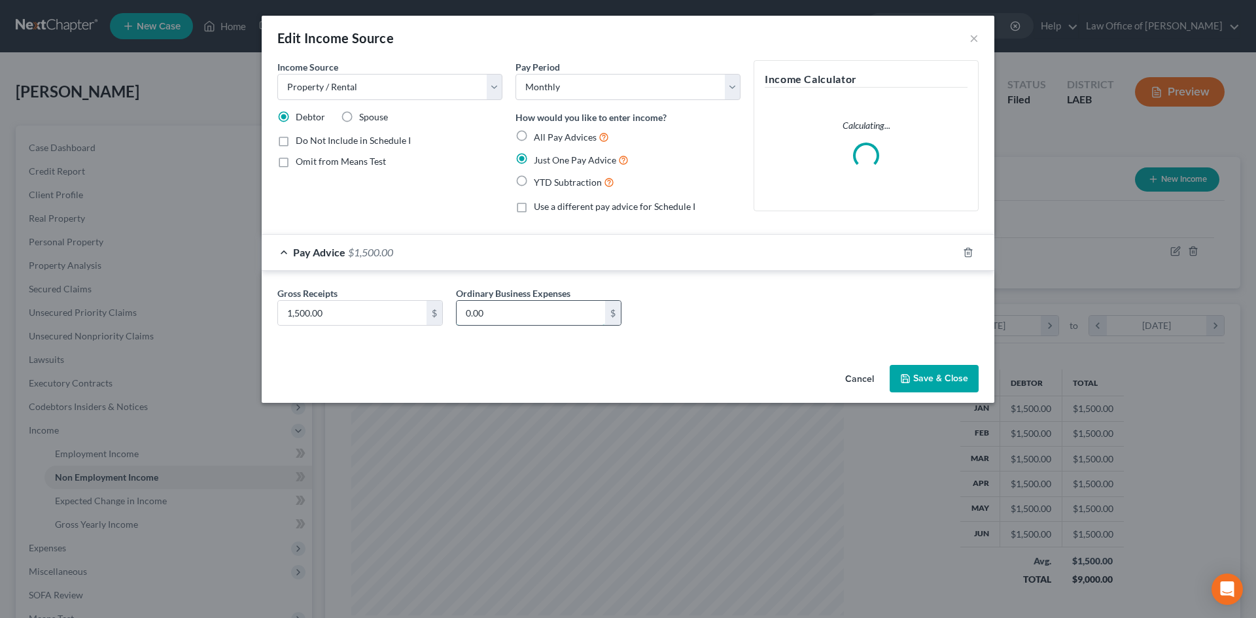
click at [524, 316] on input "0.00" at bounding box center [531, 313] width 149 height 25
type input "900"
click at [925, 377] on button "Save & Close" at bounding box center [934, 378] width 89 height 27
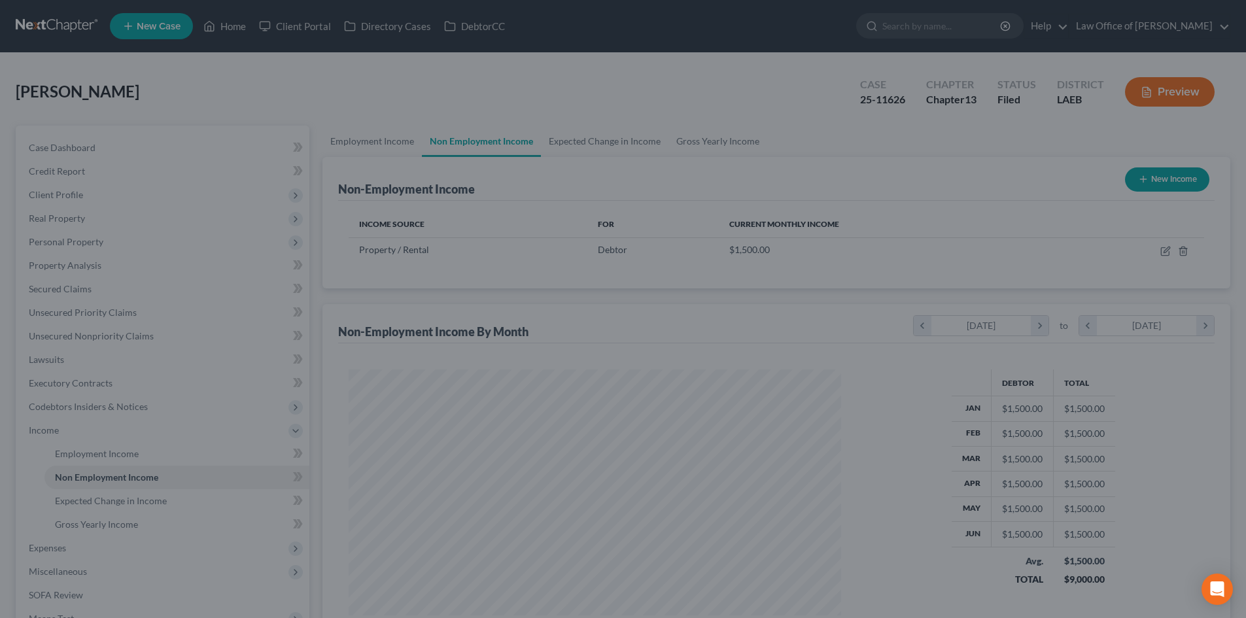
scroll to position [653968, 653697]
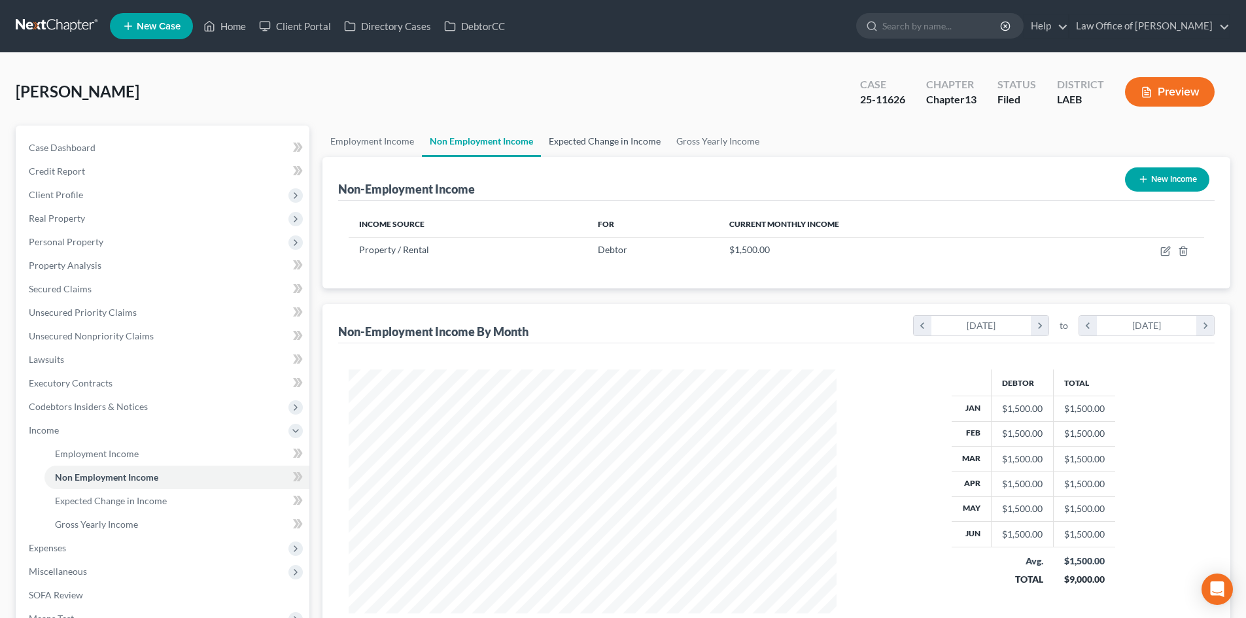
click at [583, 143] on link "Expected Change in Income" at bounding box center [605, 141] width 128 height 31
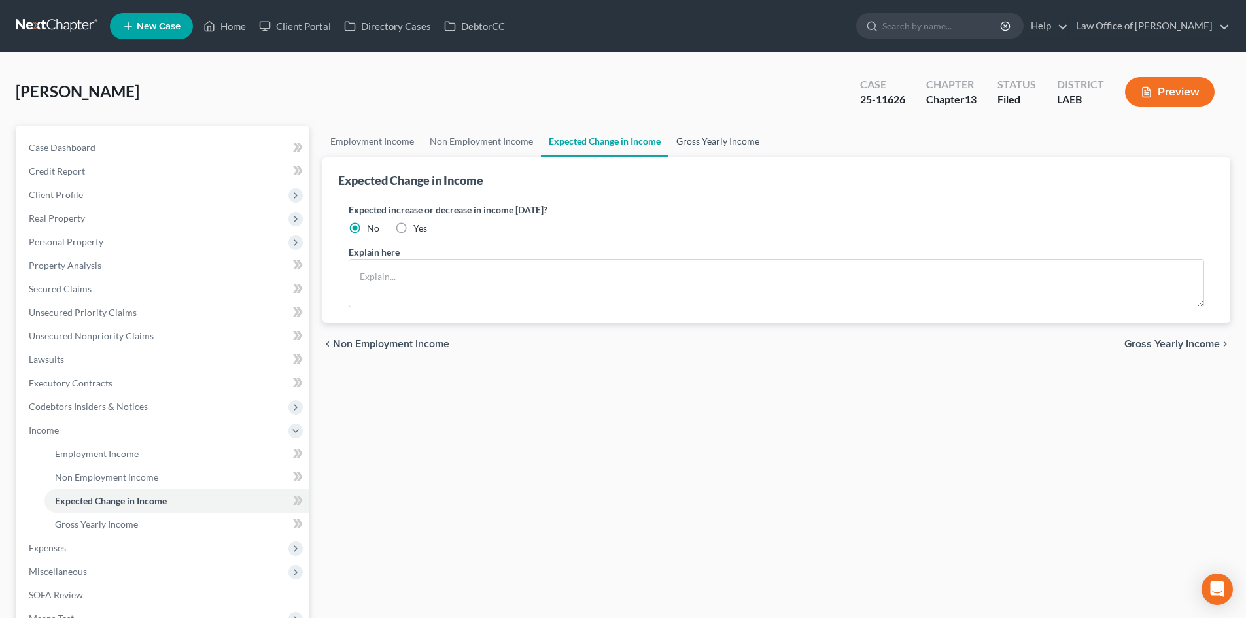
click at [720, 138] on link "Gross Yearly Income" at bounding box center [718, 141] width 99 height 31
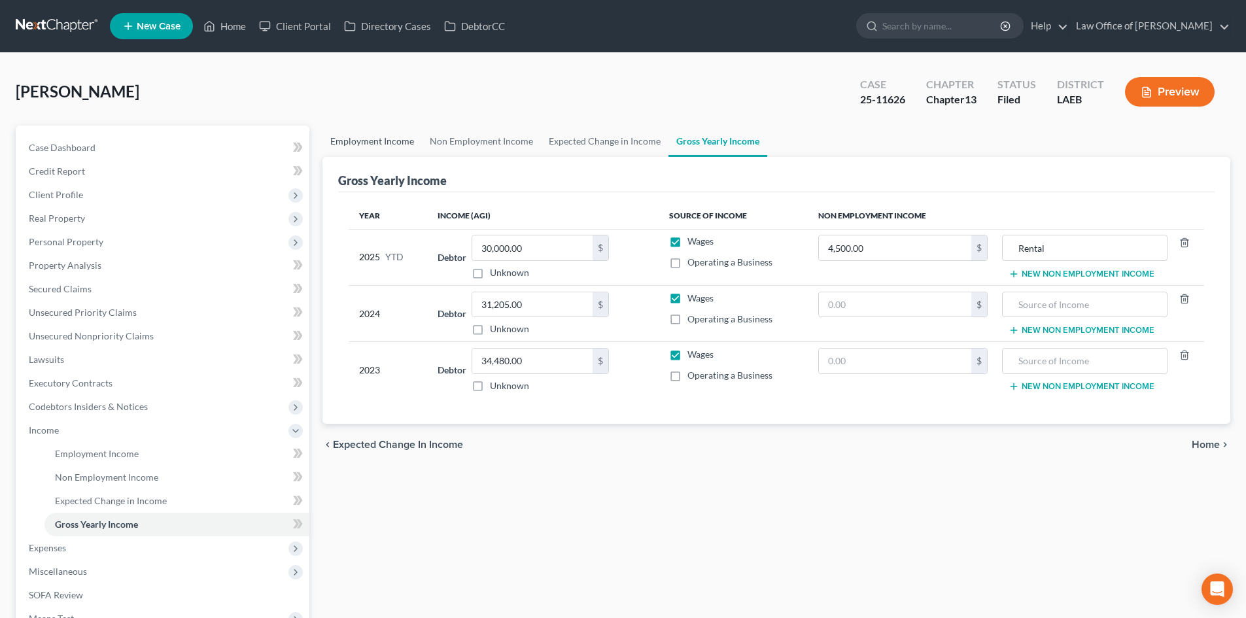
click at [345, 135] on link "Employment Income" at bounding box center [372, 141] width 99 height 31
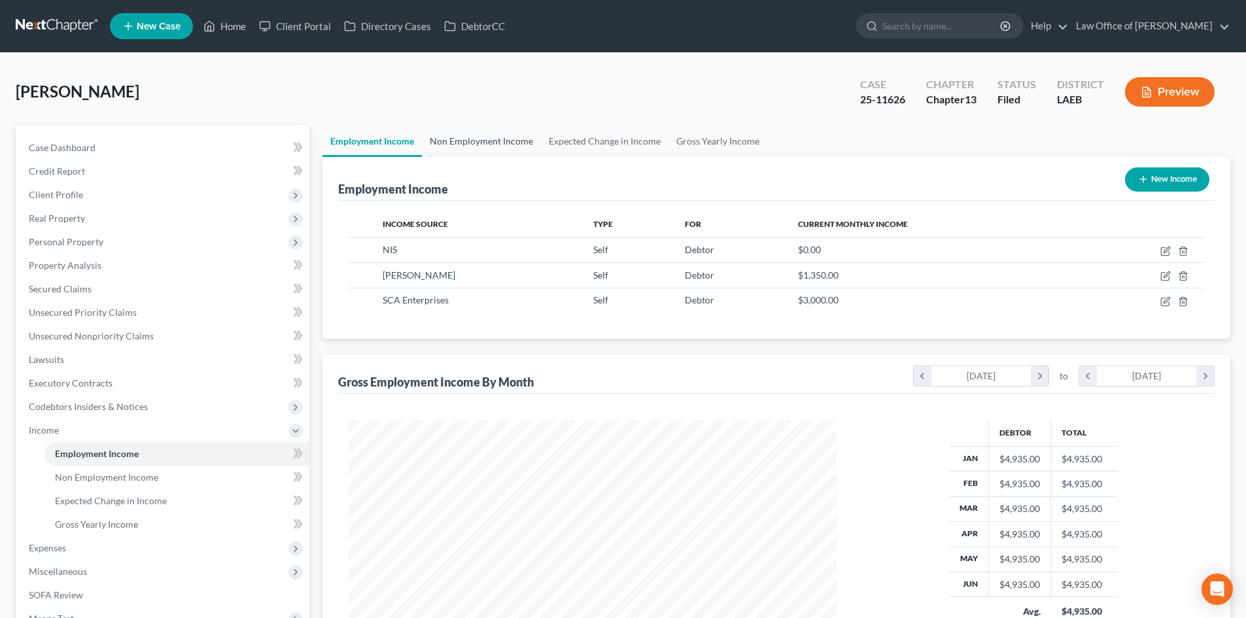
scroll to position [244, 514]
click at [466, 146] on link "Non Employment Income" at bounding box center [481, 141] width 119 height 31
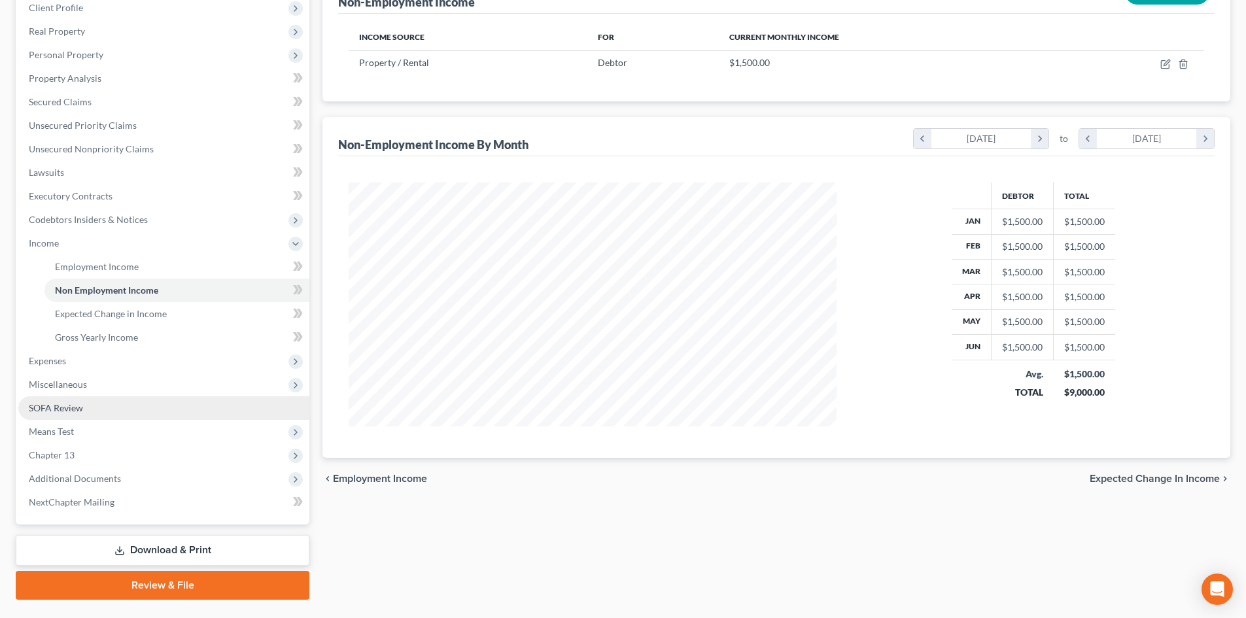
scroll to position [219, 0]
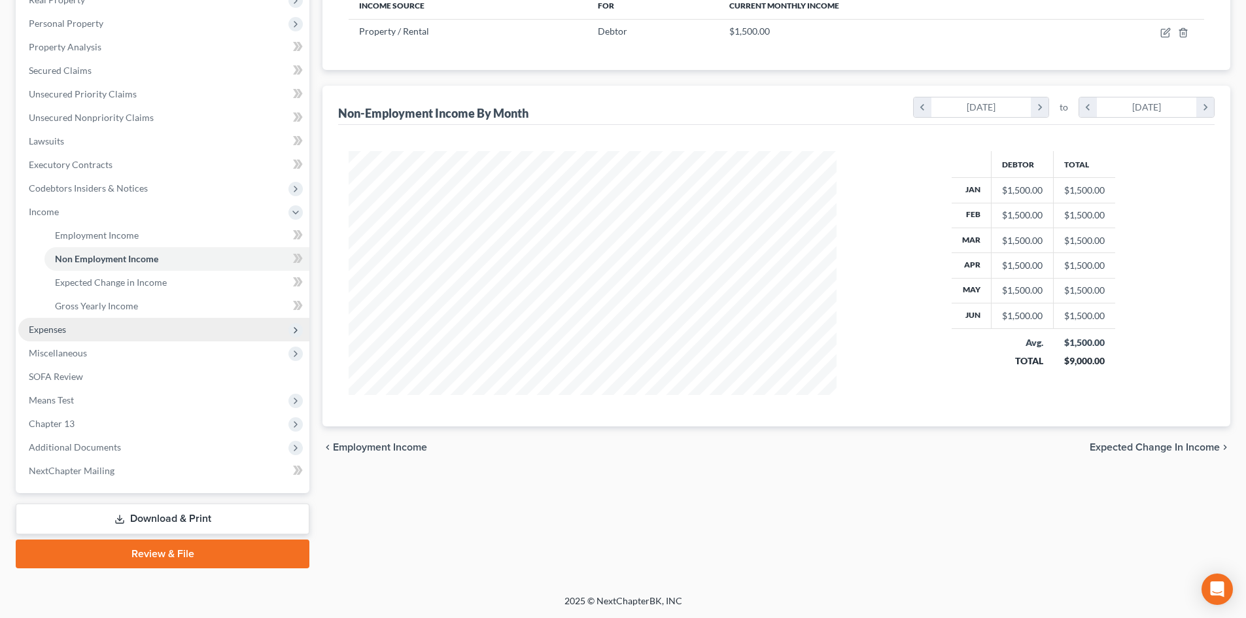
click at [56, 336] on span "Expenses" at bounding box center [163, 330] width 291 height 24
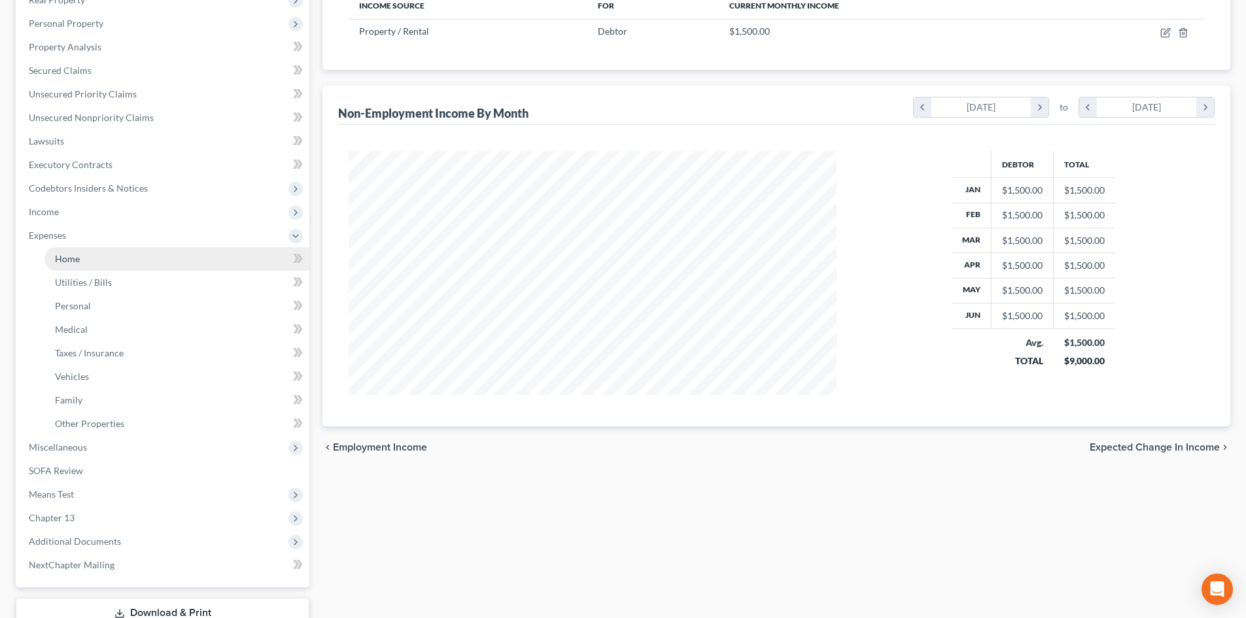
click at [79, 266] on link "Home" at bounding box center [176, 259] width 265 height 24
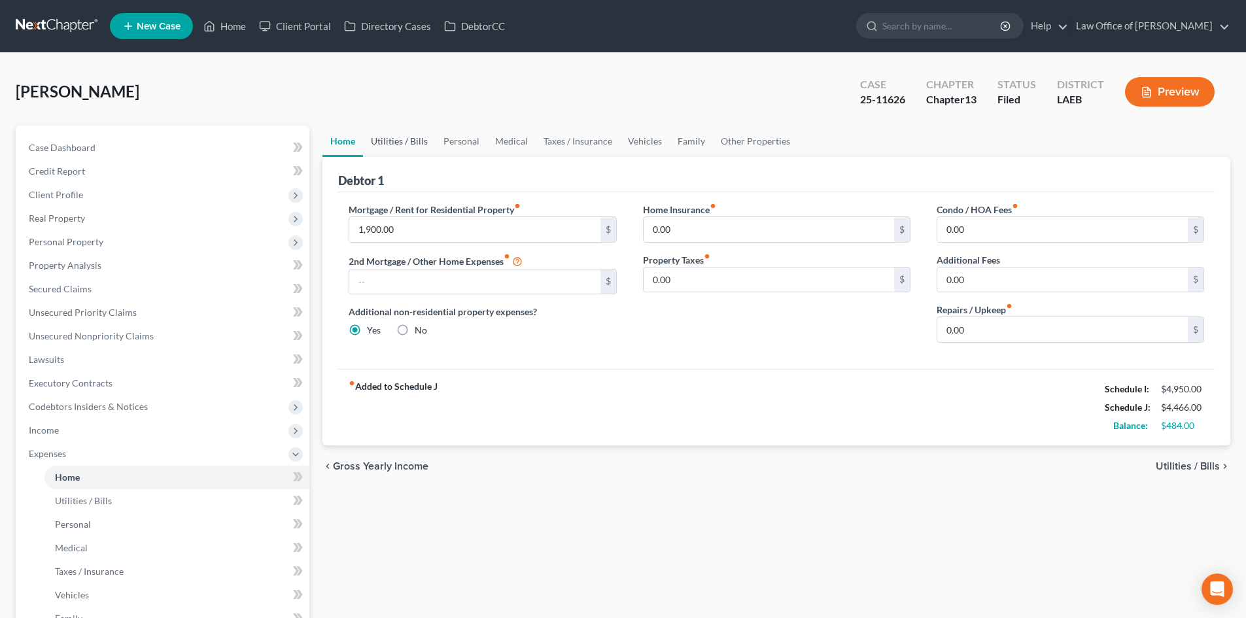
click at [414, 152] on link "Utilities / Bills" at bounding box center [399, 141] width 73 height 31
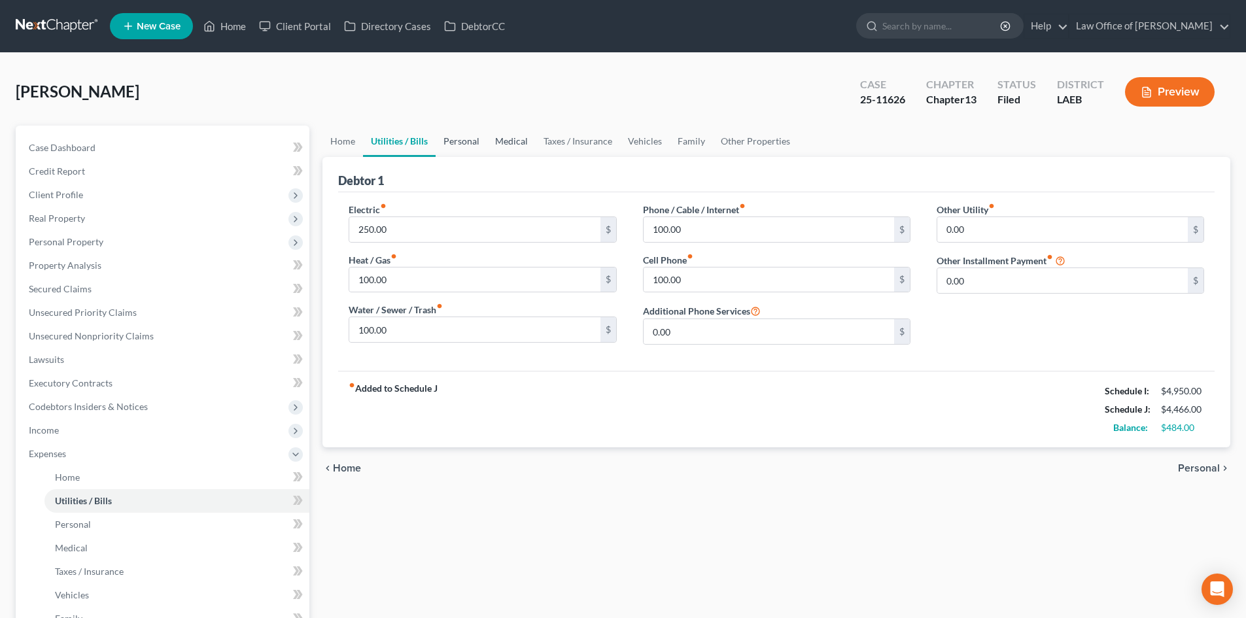
drag, startPoint x: 457, startPoint y: 149, endPoint x: 493, endPoint y: 147, distance: 36.7
click at [458, 149] on link "Personal" at bounding box center [462, 141] width 52 height 31
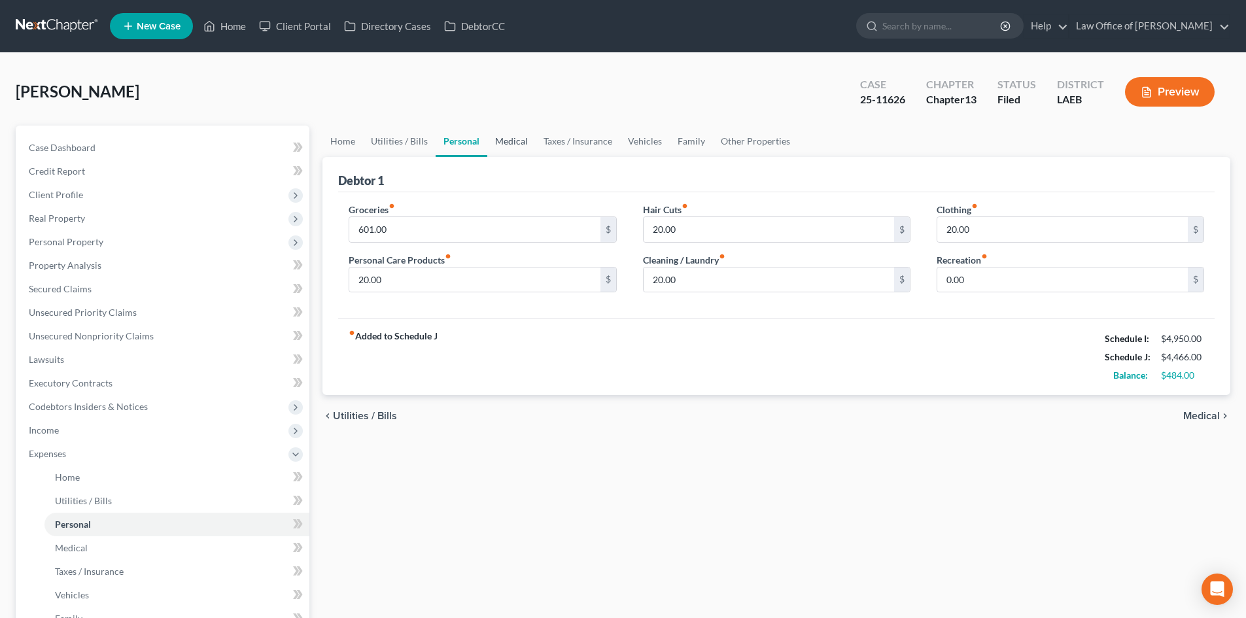
click at [517, 145] on link "Medical" at bounding box center [511, 141] width 48 height 31
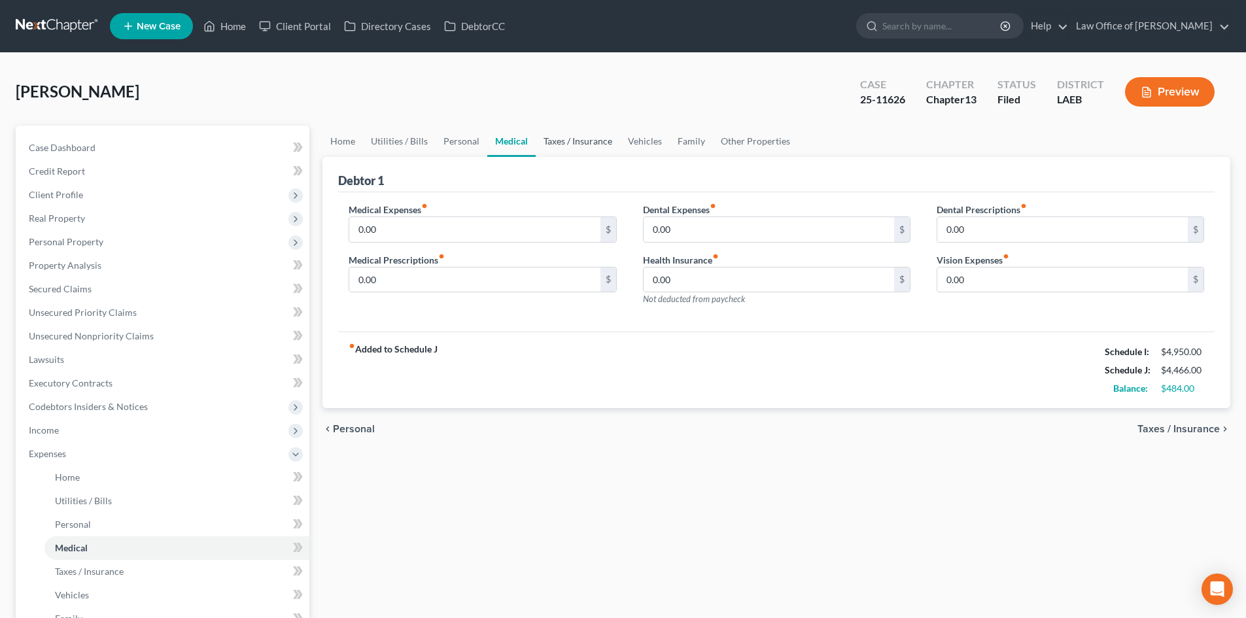
click at [595, 143] on link "Taxes / Insurance" at bounding box center [578, 141] width 84 height 31
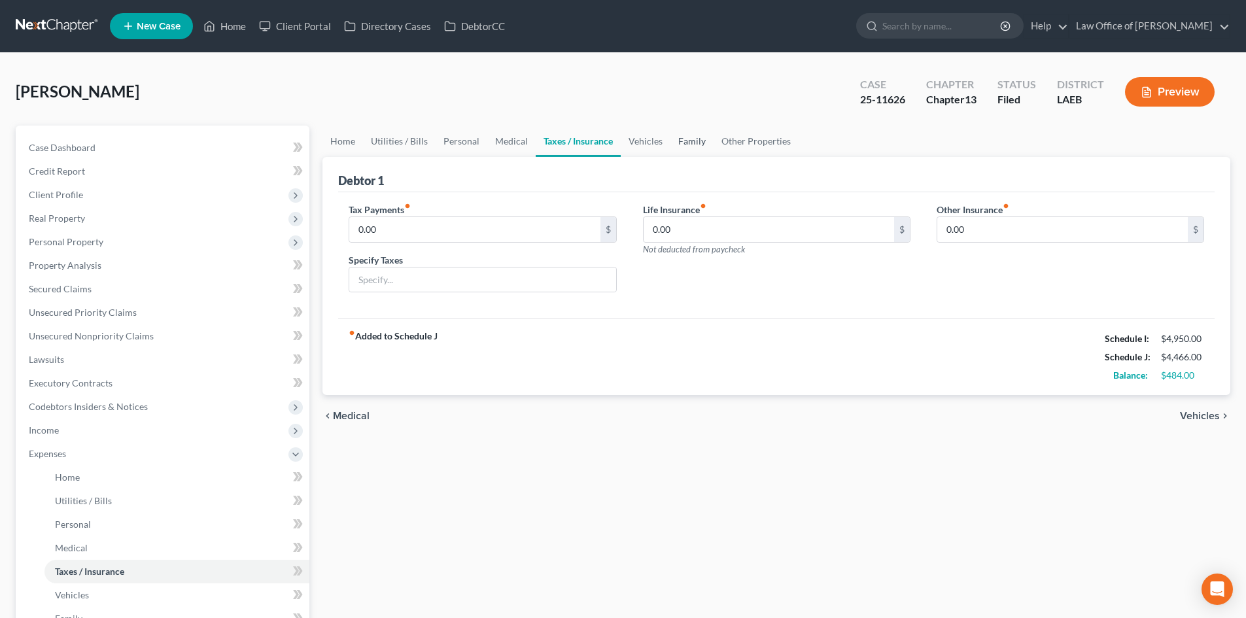
click at [671, 145] on link "Family" at bounding box center [692, 141] width 43 height 31
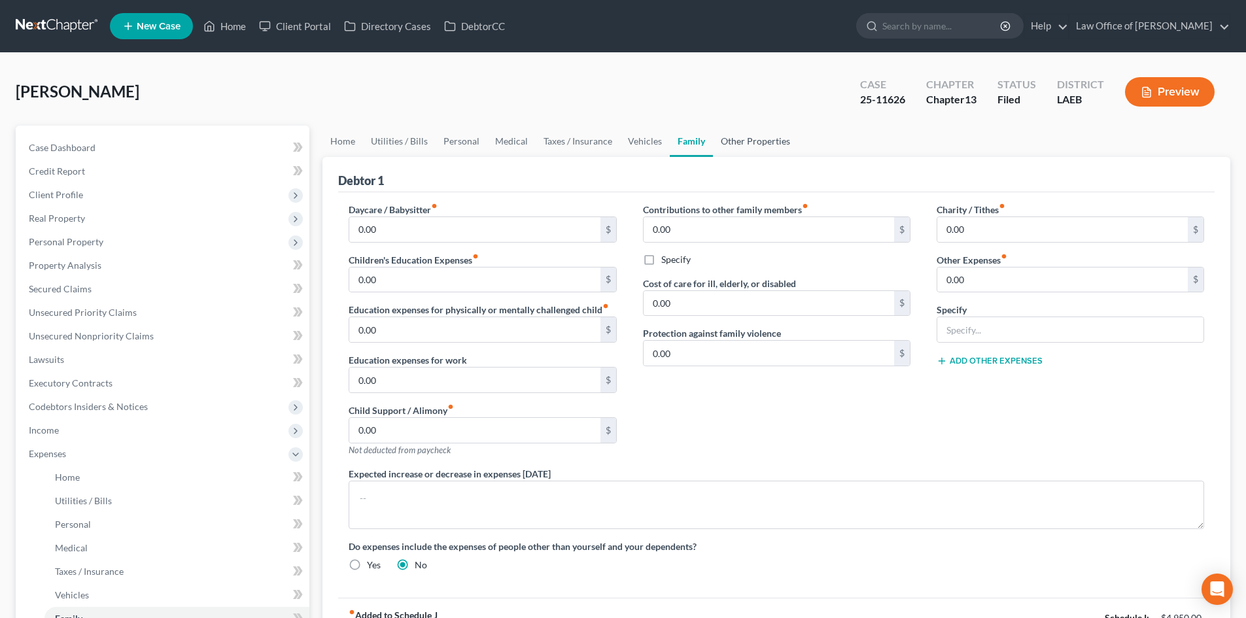
click at [735, 144] on link "Other Properties" at bounding box center [755, 141] width 85 height 31
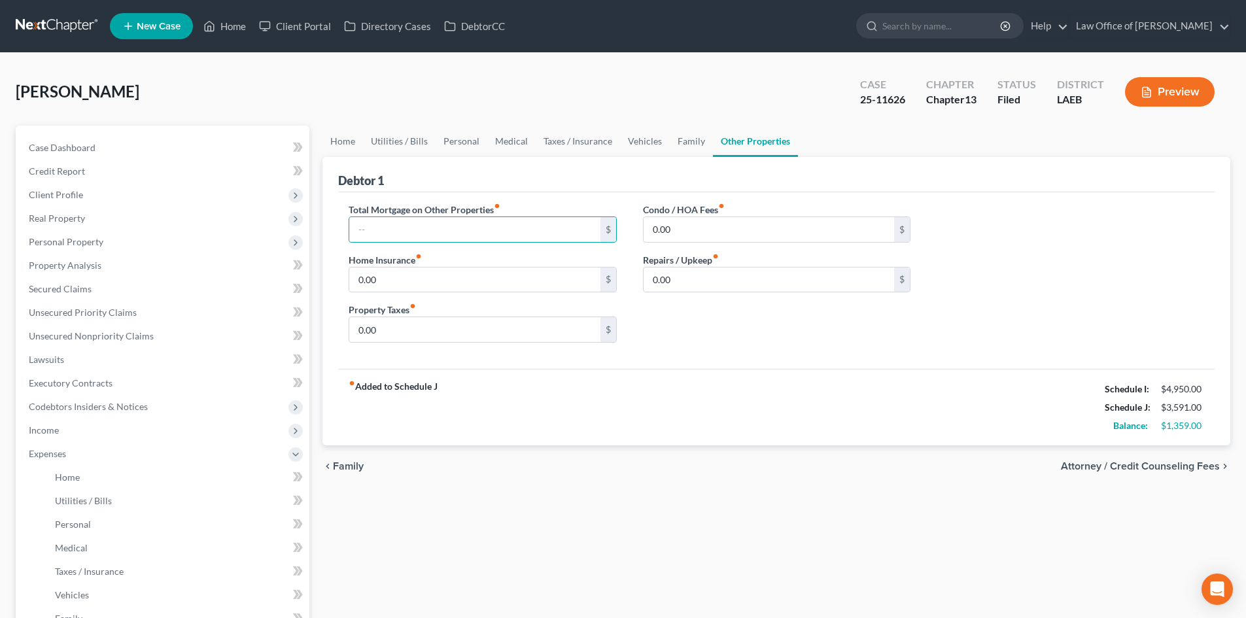
click at [857, 514] on div "Home Utilities / Bills Personal Medical Taxes / Insurance Vehicles Family Other…" at bounding box center [776, 504] width 921 height 756
click at [406, 140] on link "Utilities / Bills" at bounding box center [399, 141] width 73 height 31
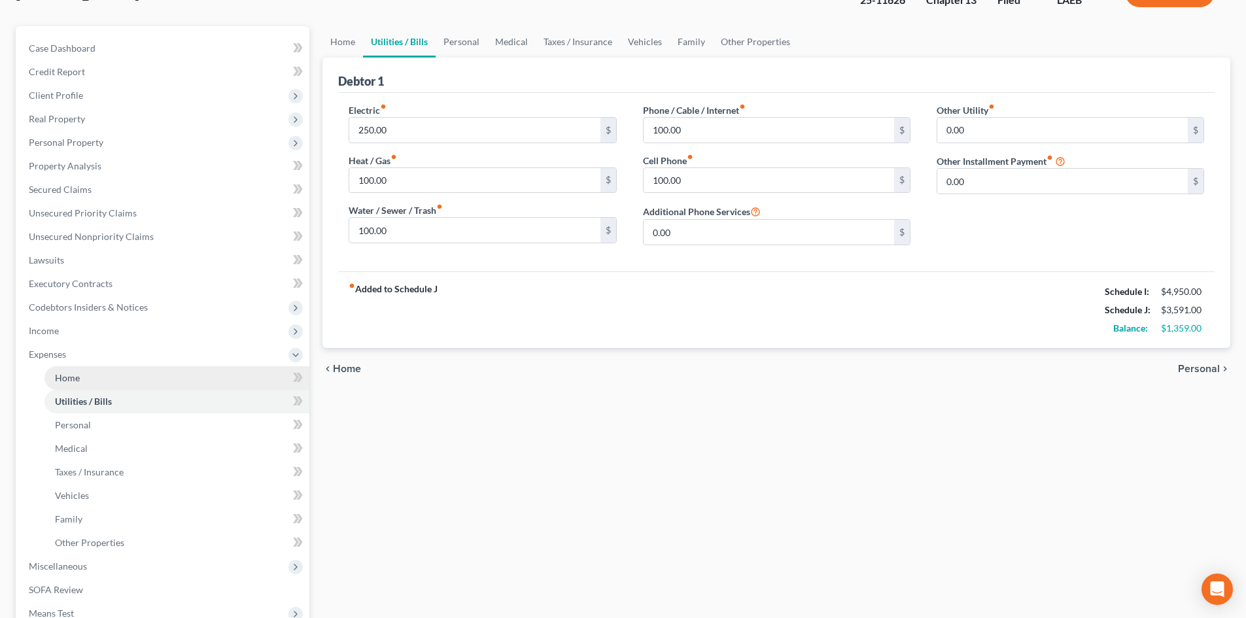
scroll to position [131, 0]
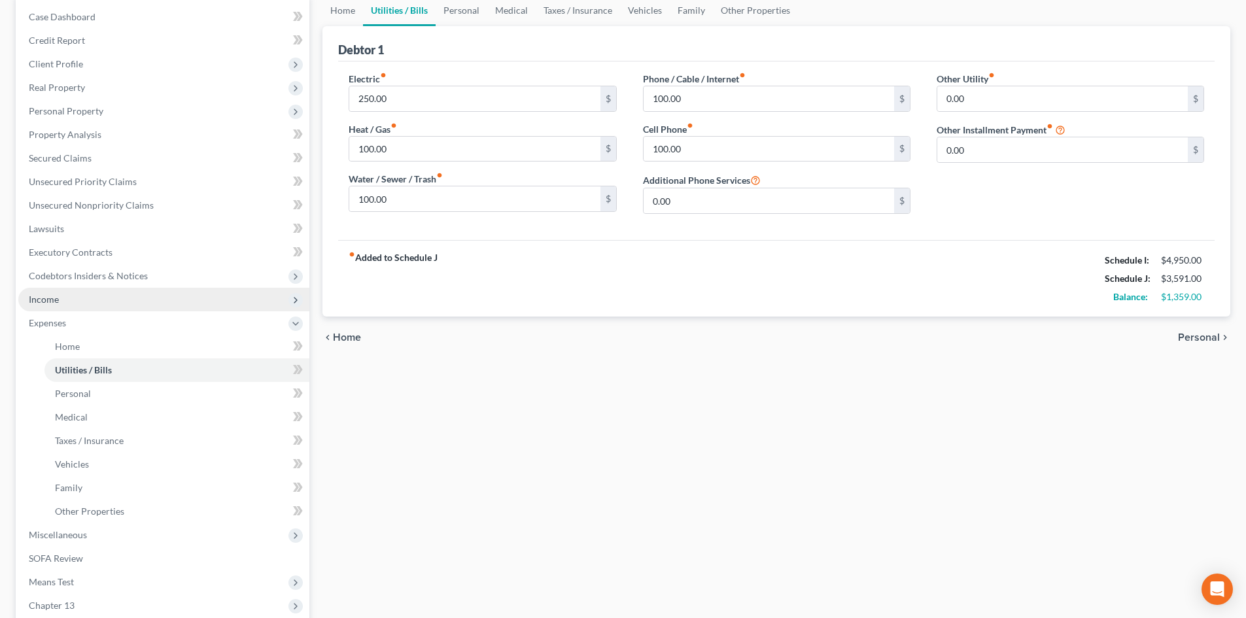
click at [44, 302] on span "Income" at bounding box center [44, 299] width 30 height 11
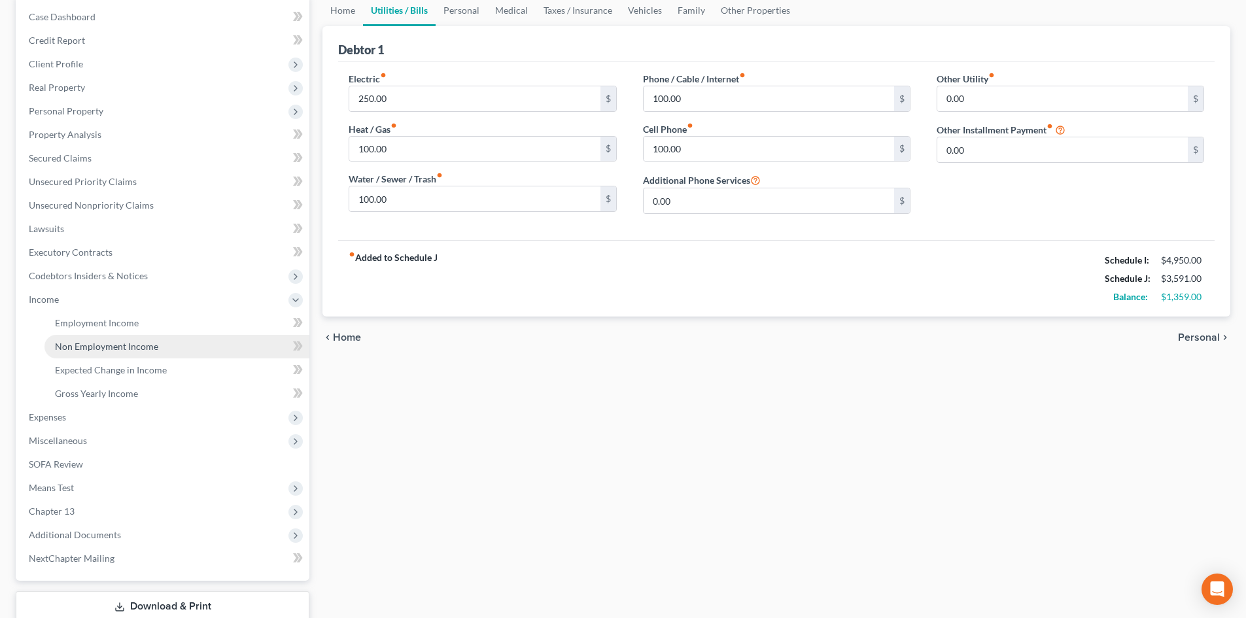
click at [81, 349] on span "Non Employment Income" at bounding box center [106, 346] width 103 height 11
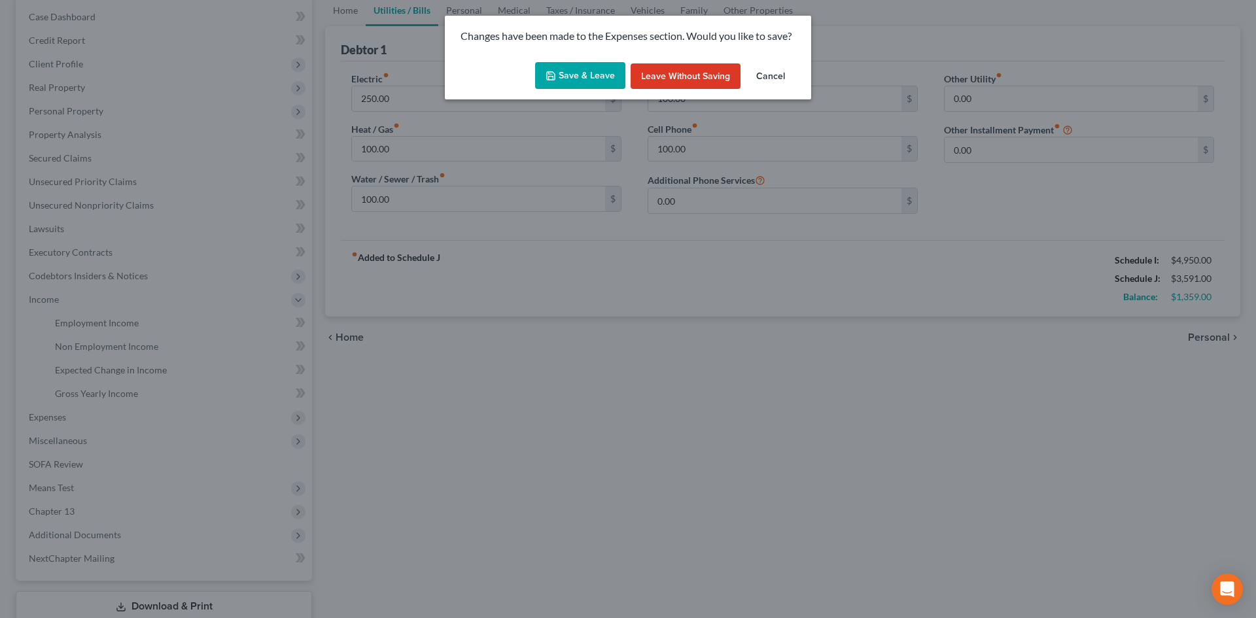
click at [604, 69] on button "Save & Leave" at bounding box center [580, 75] width 90 height 27
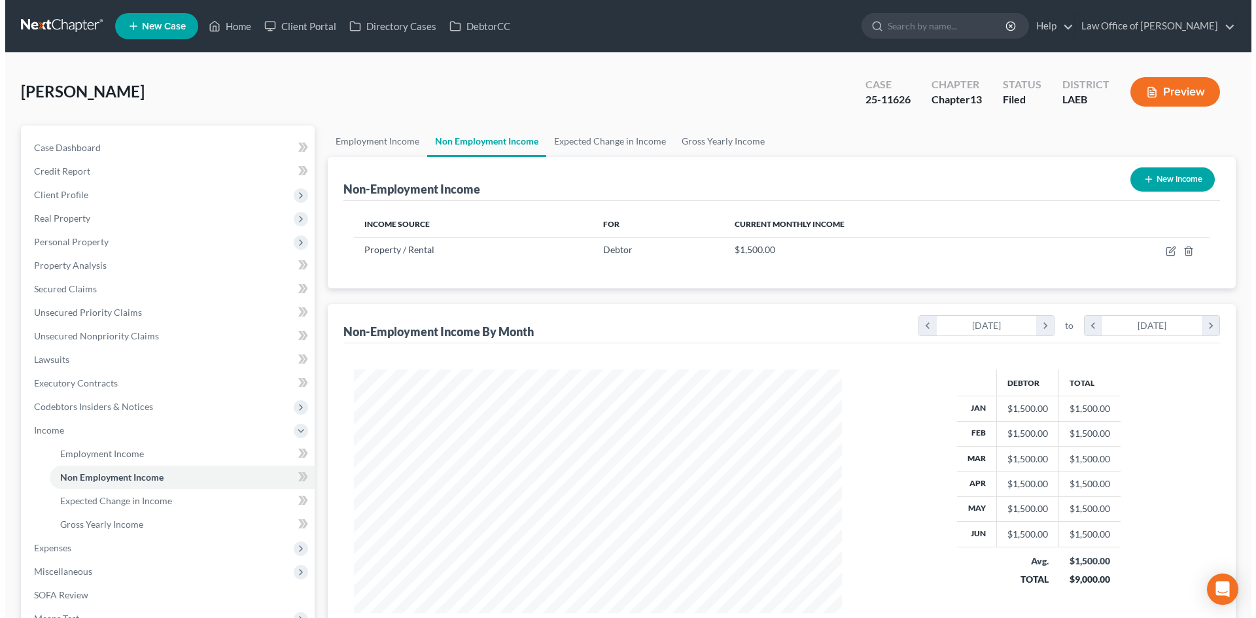
scroll to position [244, 514]
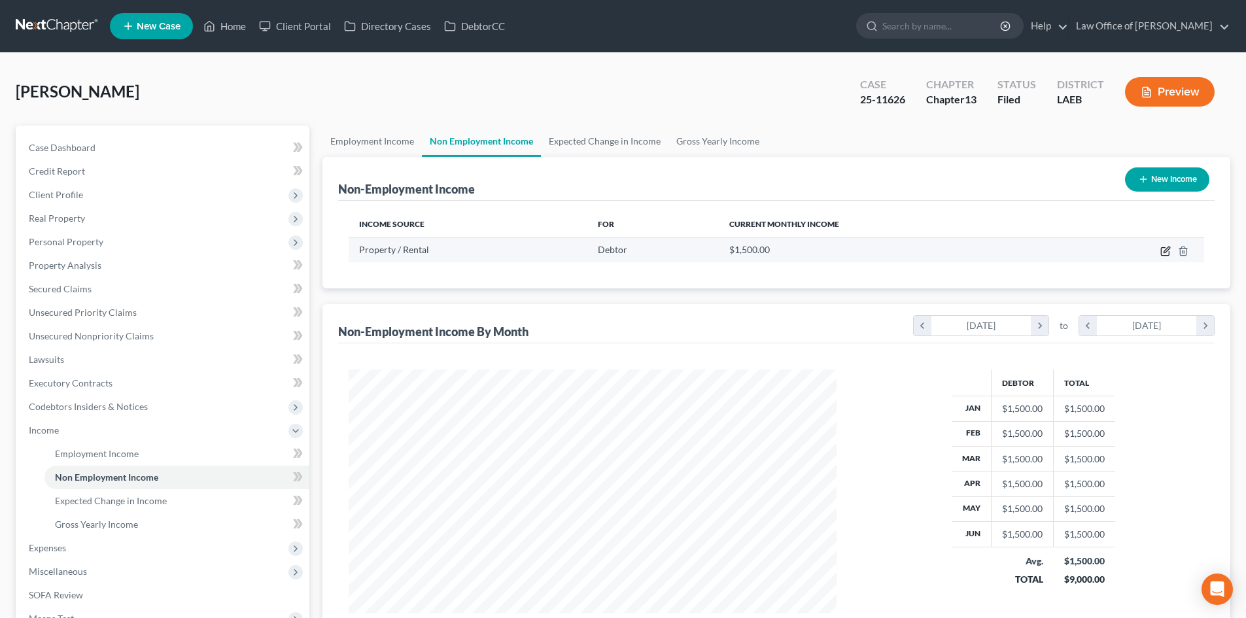
click at [1168, 249] on icon "button" at bounding box center [1166, 251] width 10 height 10
select select "9"
select select "0"
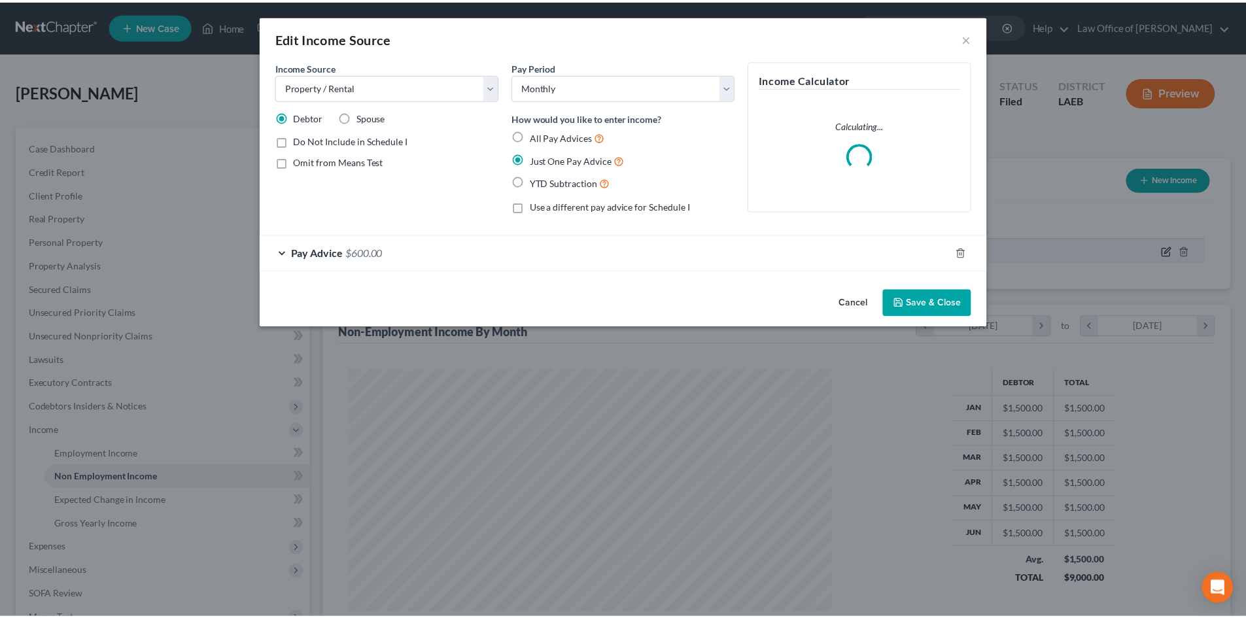
scroll to position [246, 519]
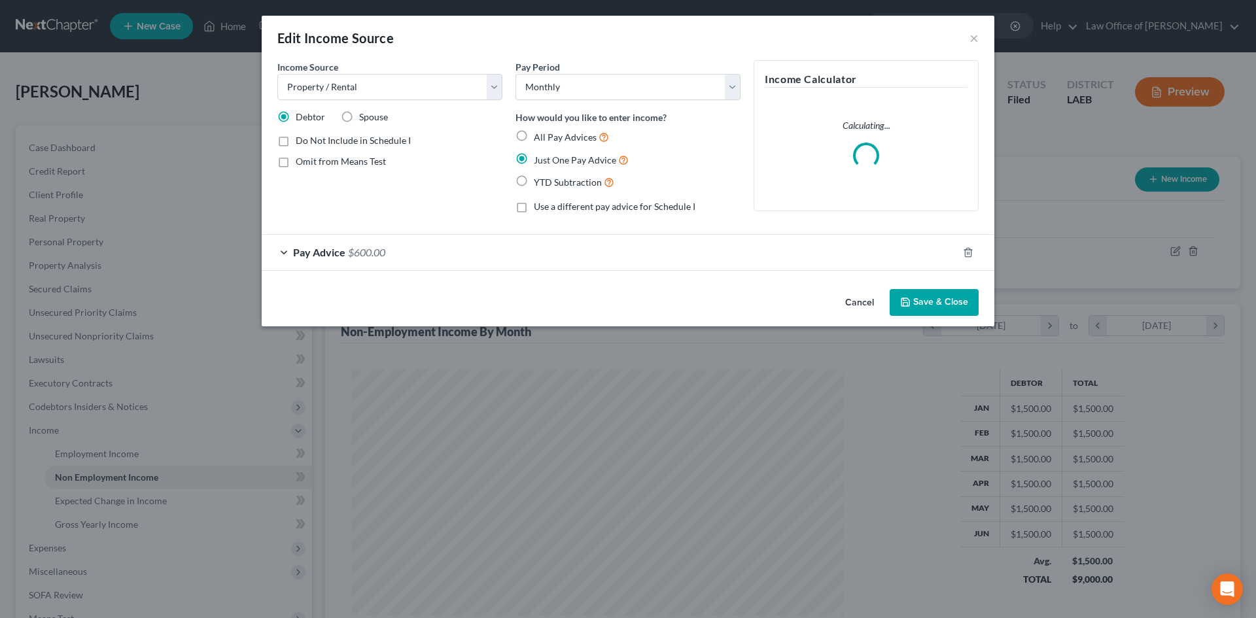
click at [312, 253] on span "Pay Advice" at bounding box center [319, 252] width 52 height 12
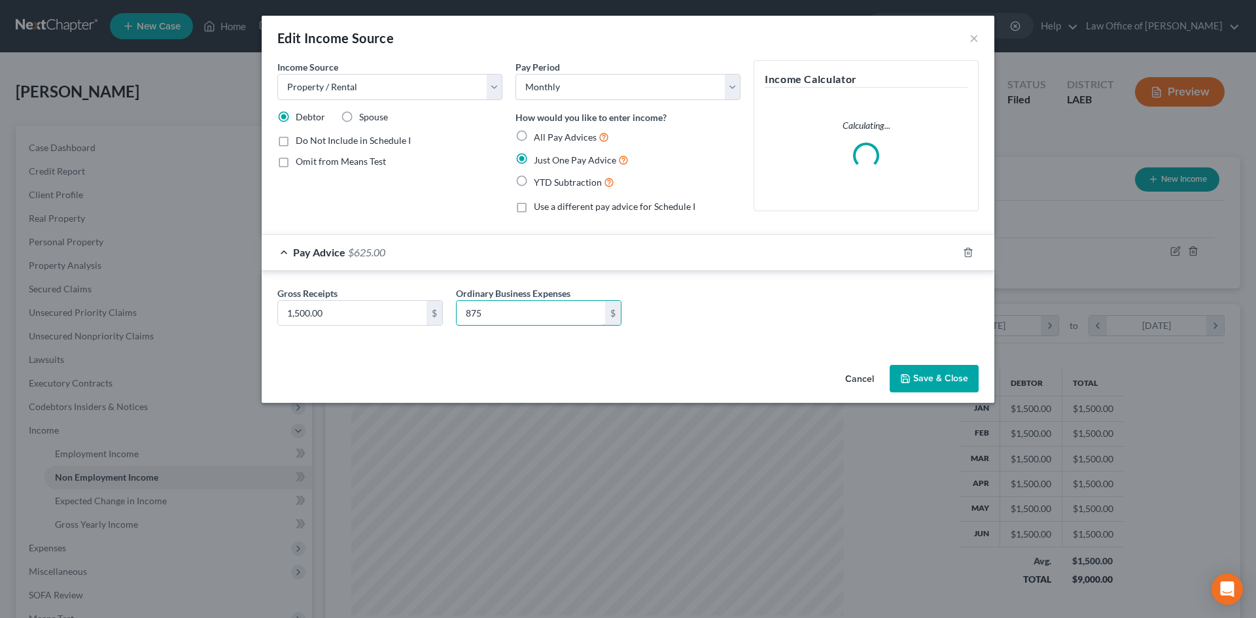
type input "875"
click at [958, 377] on button "Save & Close" at bounding box center [934, 378] width 89 height 27
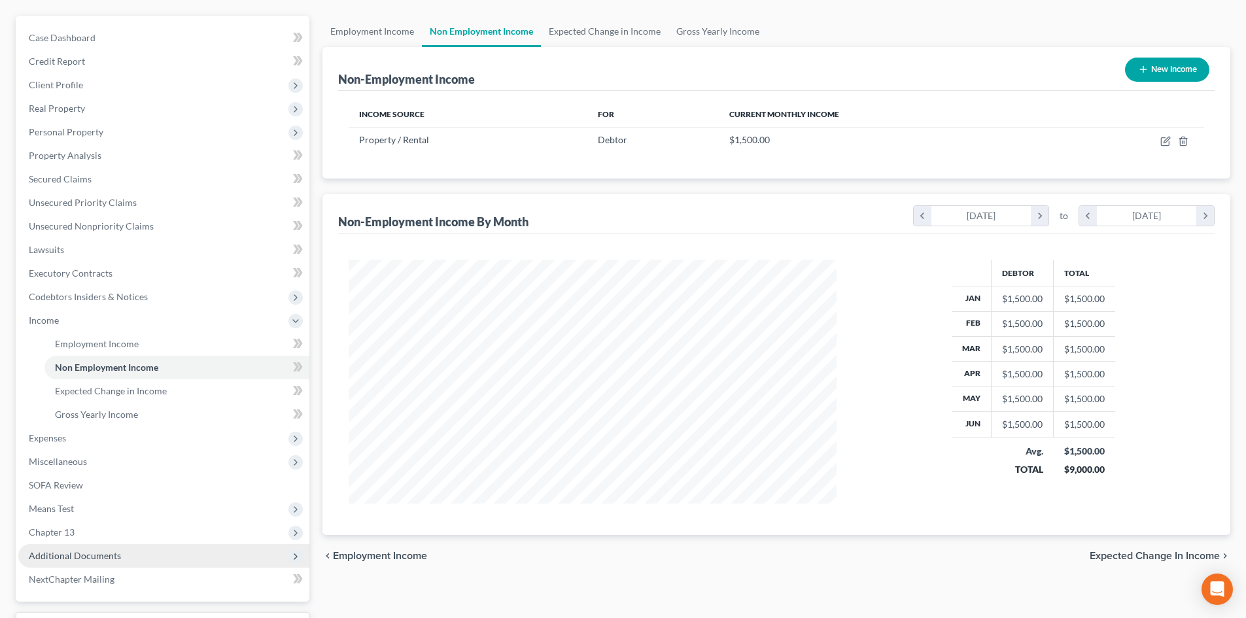
scroll to position [219, 0]
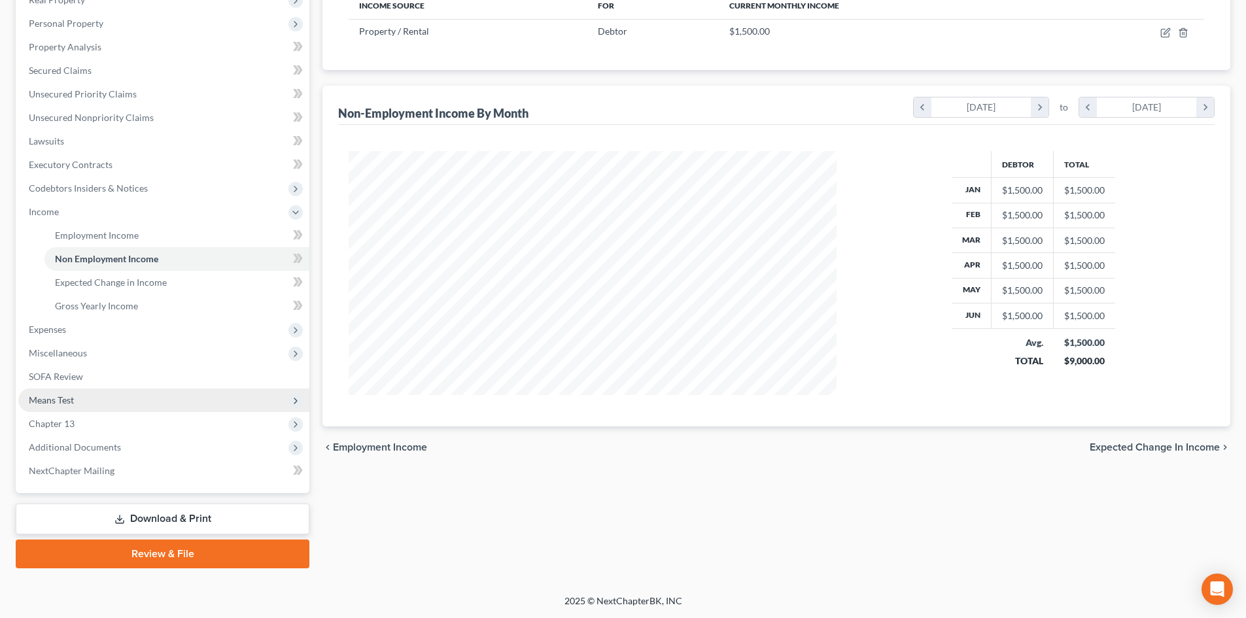
click at [57, 404] on span "Means Test" at bounding box center [51, 399] width 45 height 11
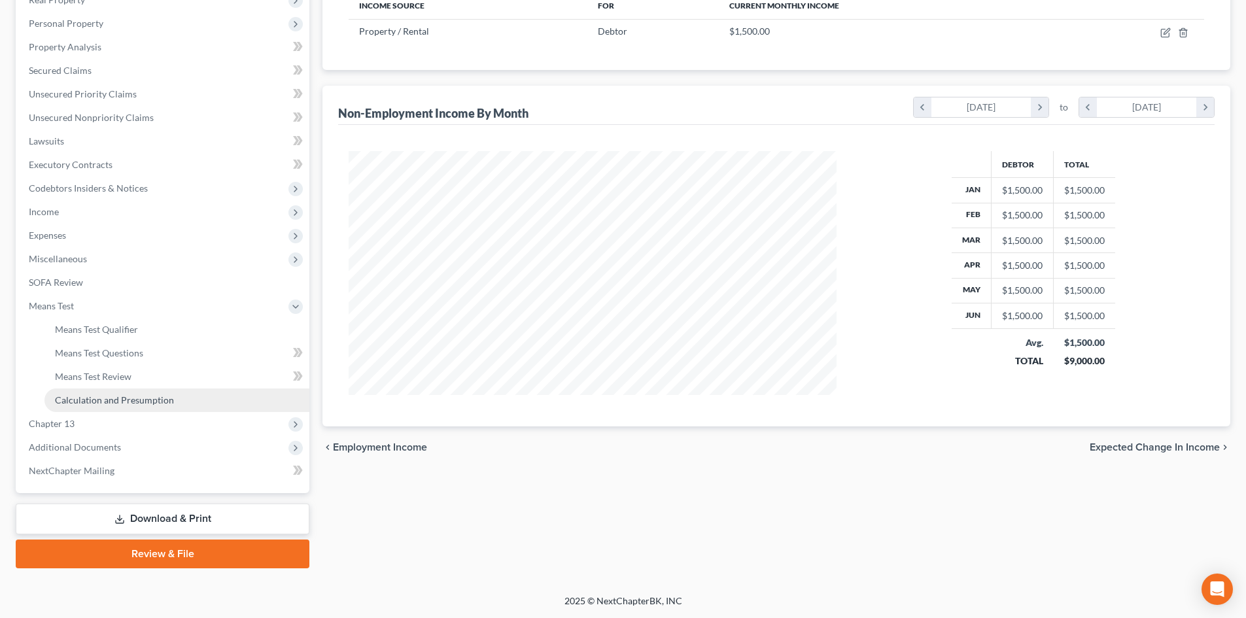
click at [112, 402] on span "Calculation and Presumption" at bounding box center [114, 399] width 119 height 11
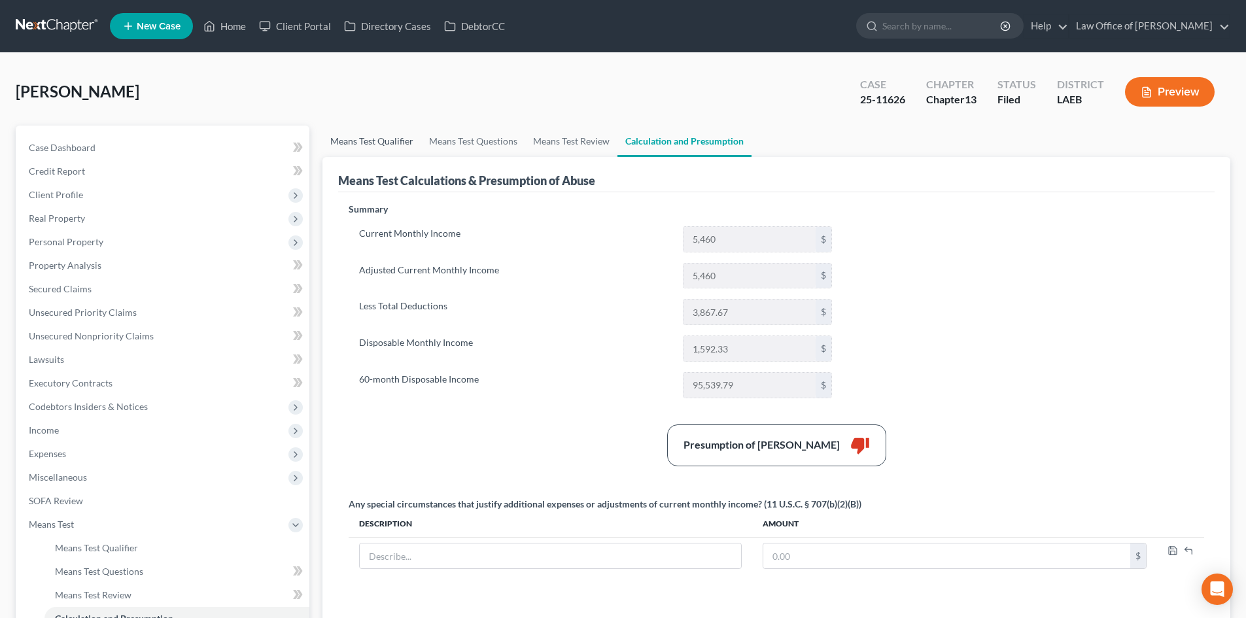
click at [383, 140] on link "Means Test Qualifier" at bounding box center [372, 141] width 99 height 31
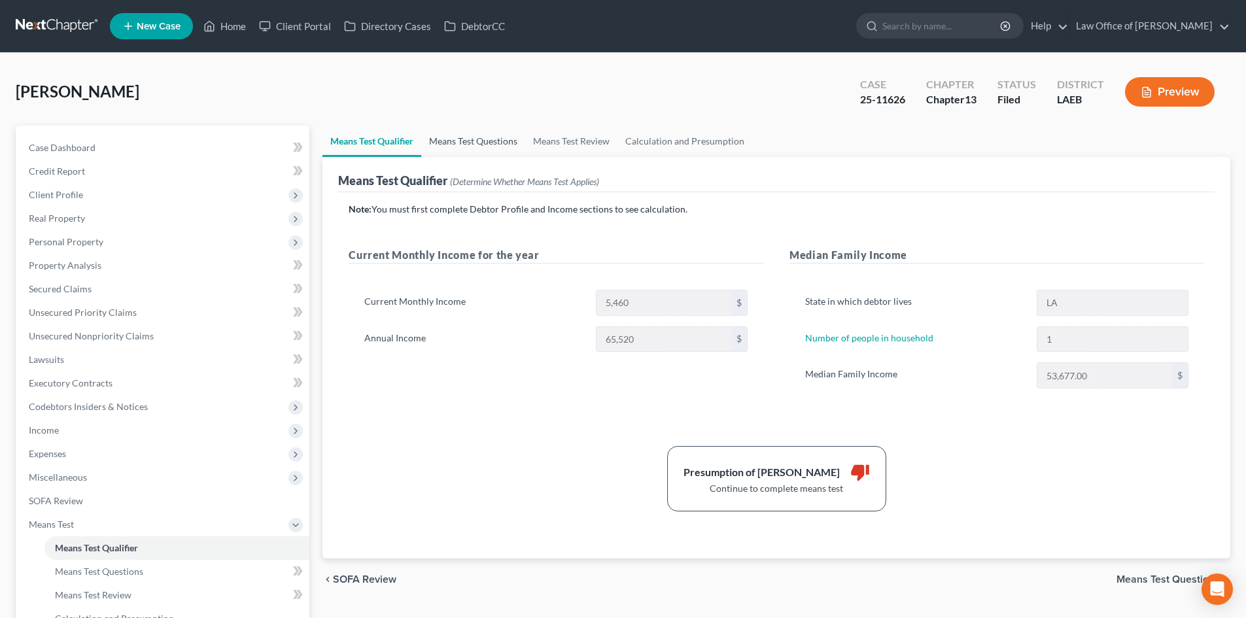
click at [463, 149] on link "Means Test Questions" at bounding box center [473, 141] width 104 height 31
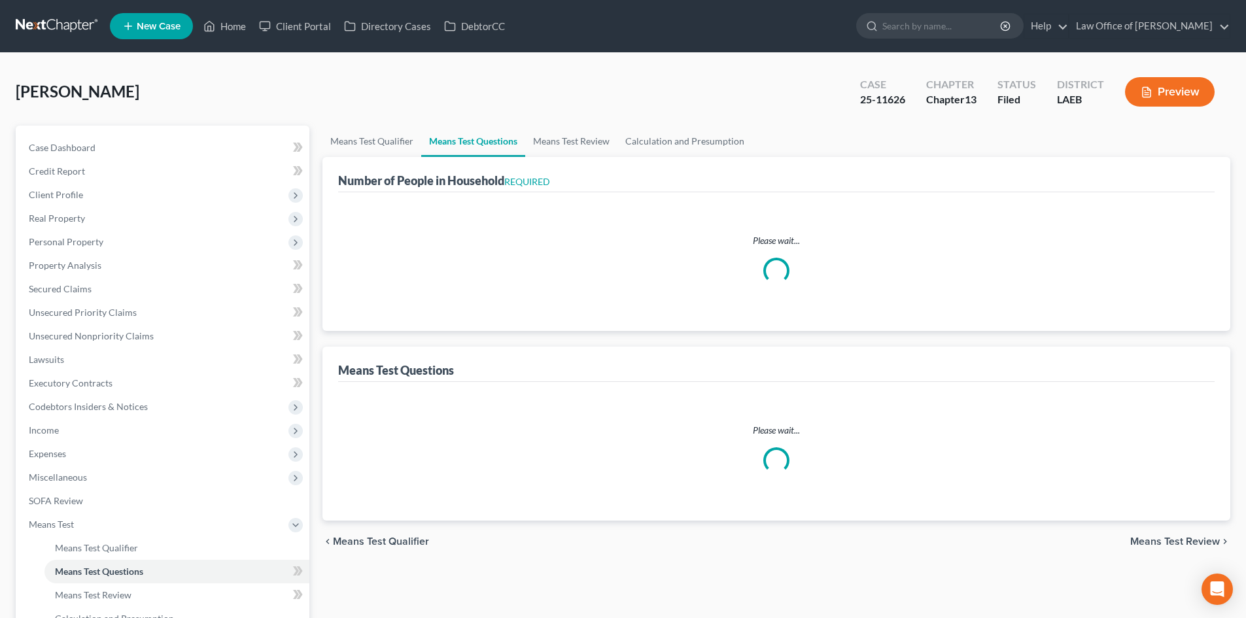
select select "0"
select select "60"
select select "0"
select select "60"
select select "0"
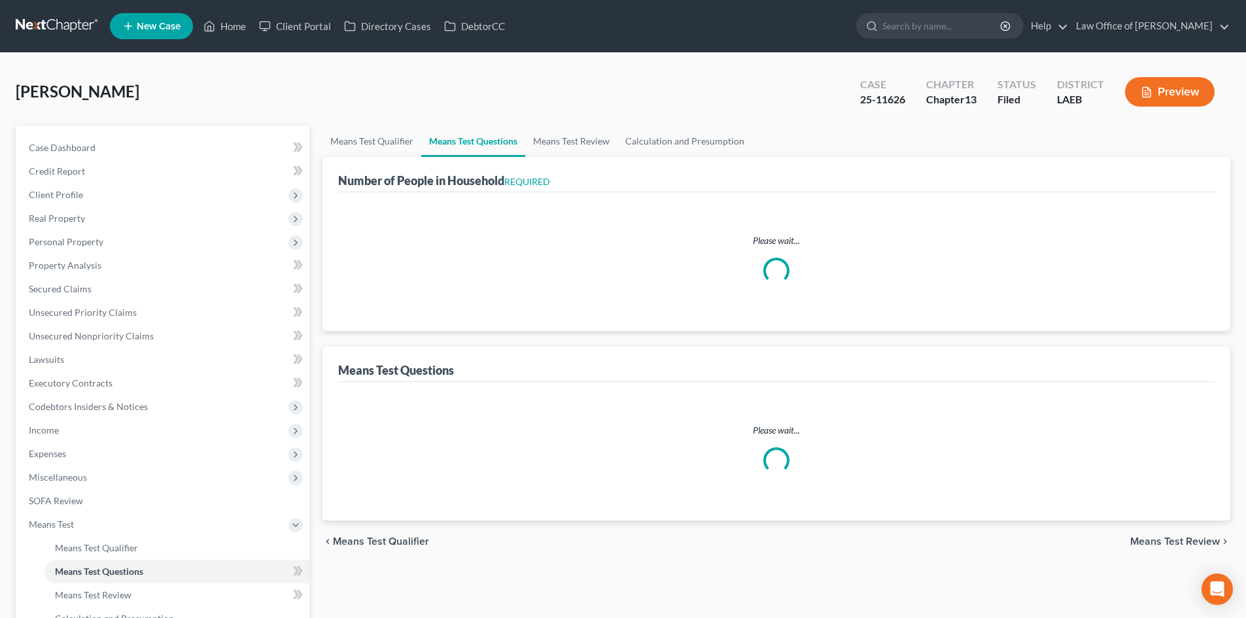
select select "60"
select select "1"
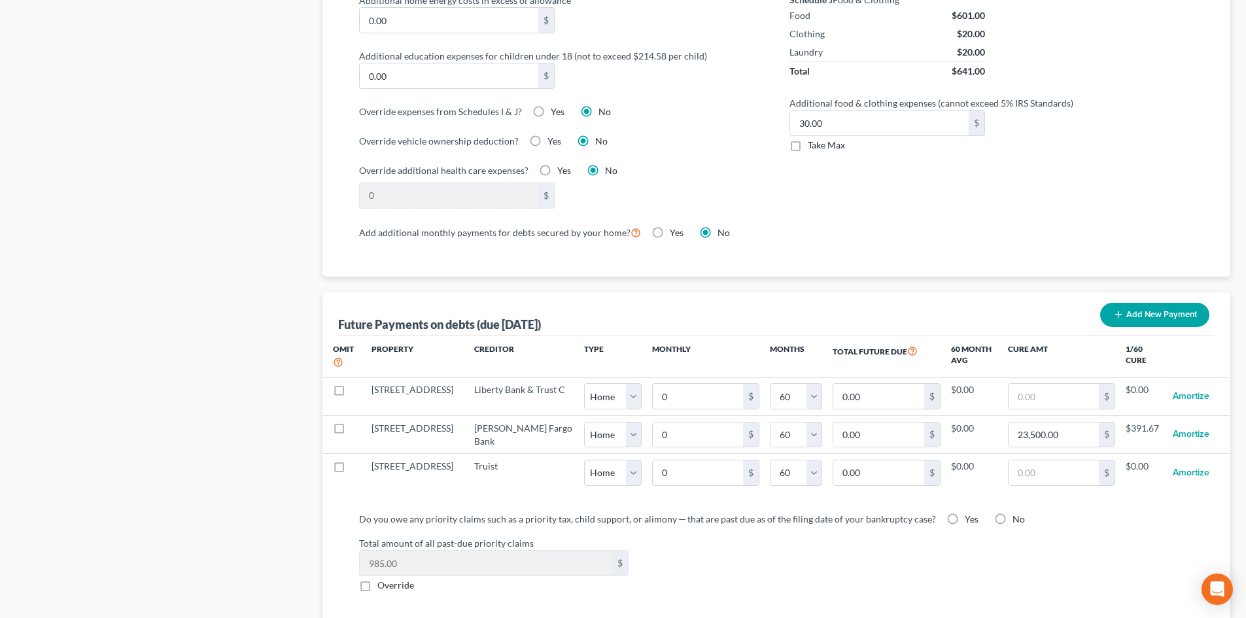
scroll to position [1047, 0]
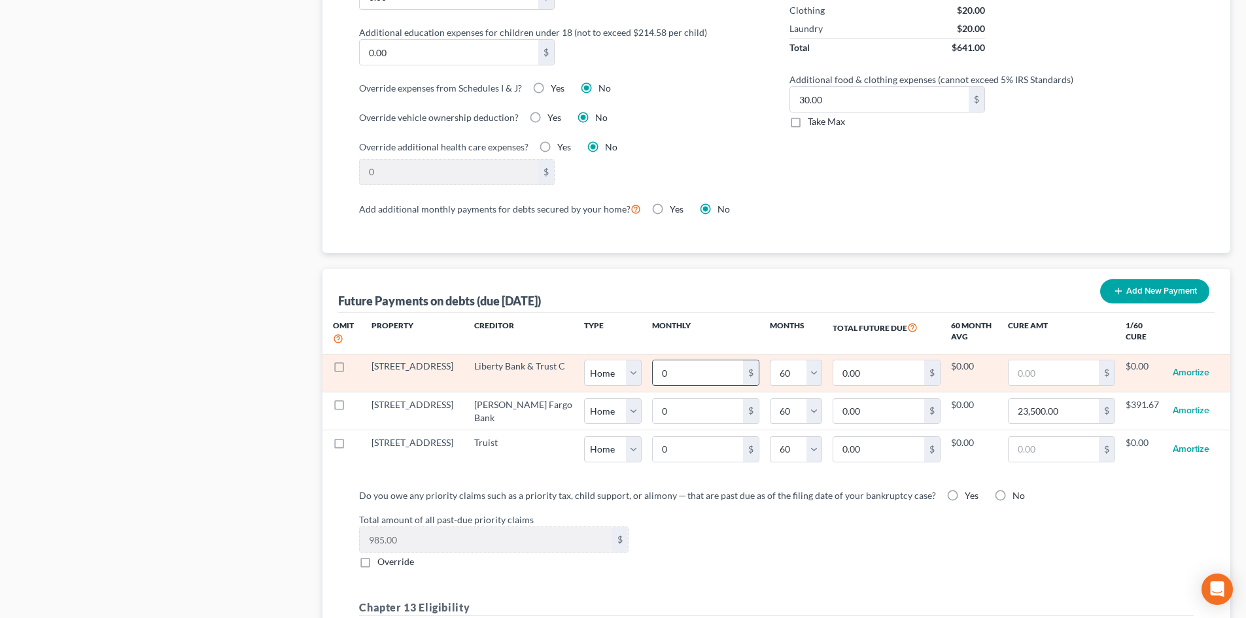
click at [671, 360] on input "0" at bounding box center [698, 372] width 90 height 25
type input "1"
type input "60.00"
type input "18"
type input "1,080.00"
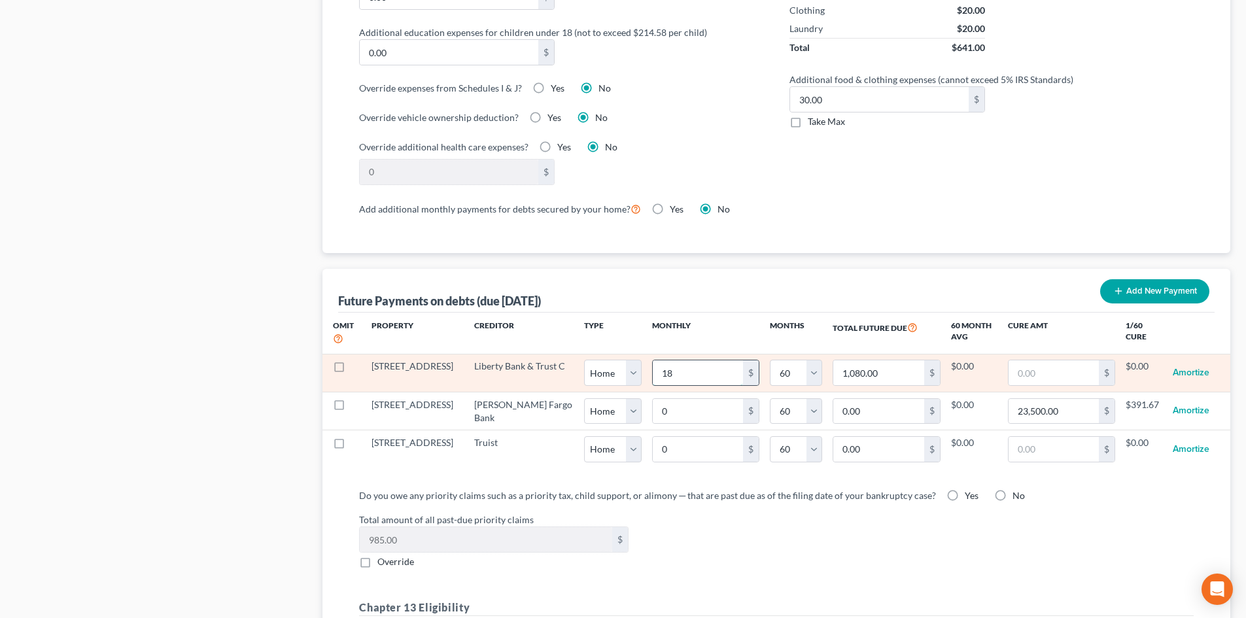
type input "180"
type input "10,800.00"
type input "1800"
type input "108,000.00"
type input "1,800"
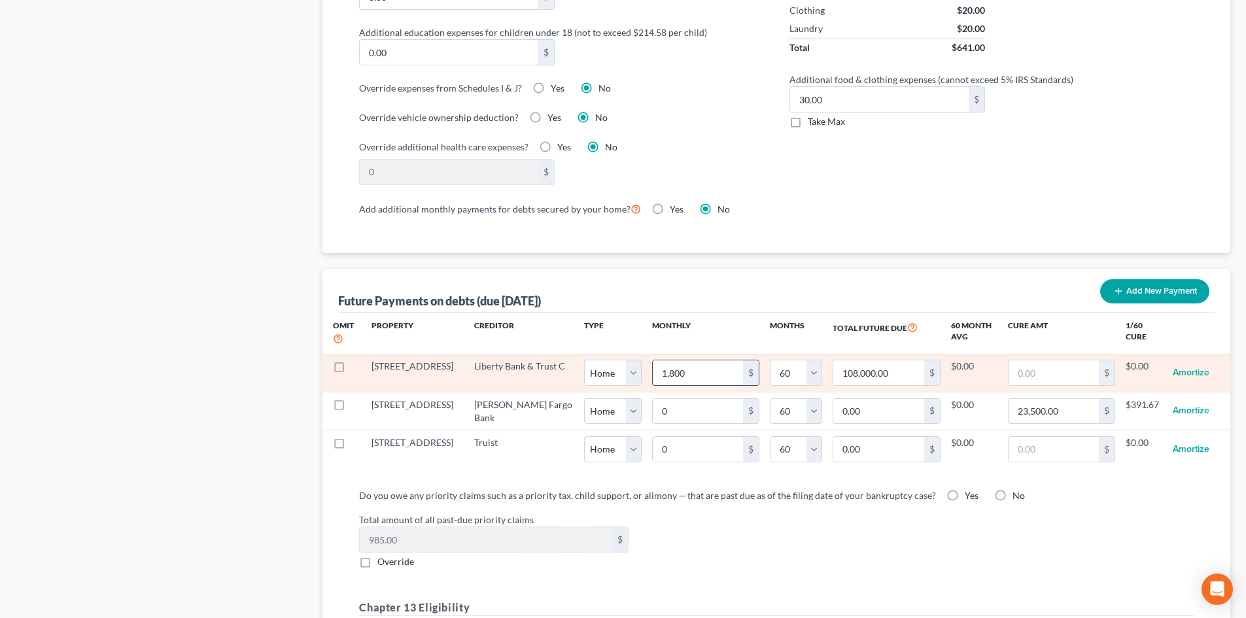
select select "0"
select select "60"
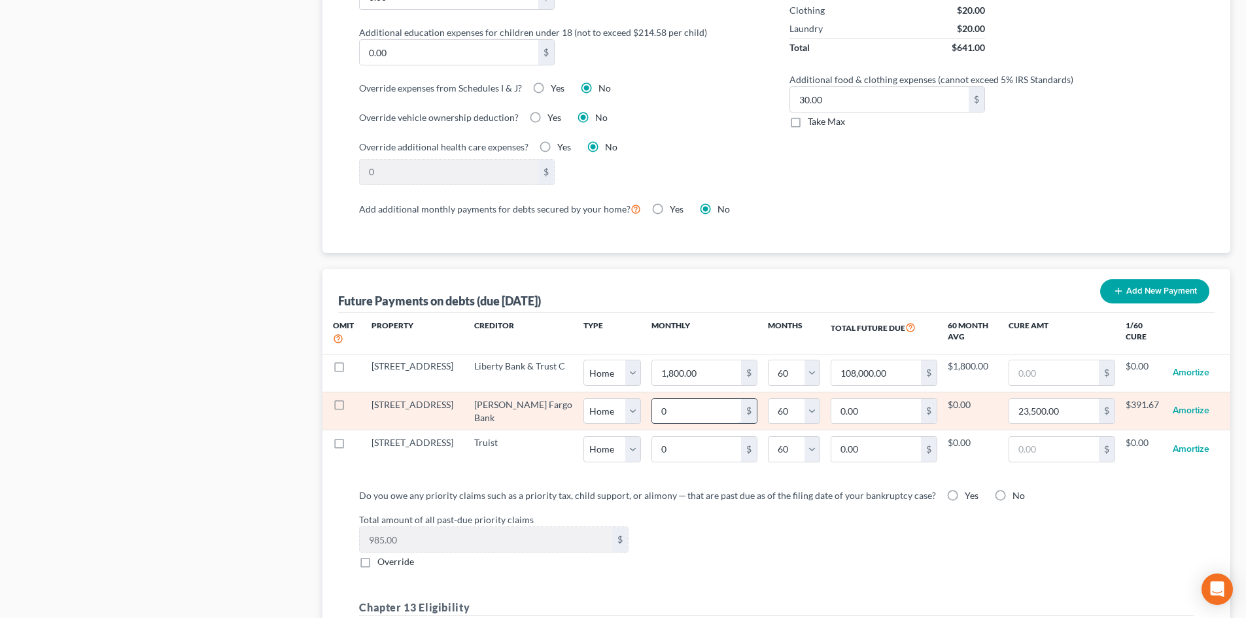
select select "0"
select select "60"
select select "0"
select select "60"
click at [659, 399] on input "0" at bounding box center [697, 411] width 90 height 25
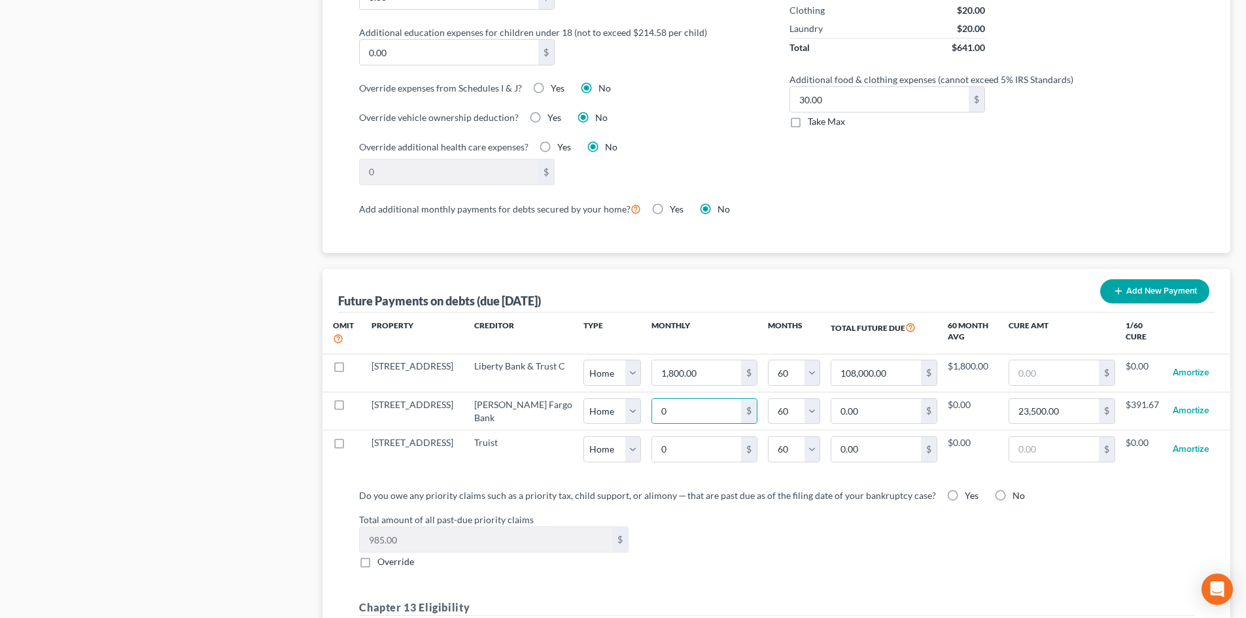
click at [783, 517] on div "Total amount of all past-due priority claims 985.00 $ Override" at bounding box center [777, 541] width 848 height 56
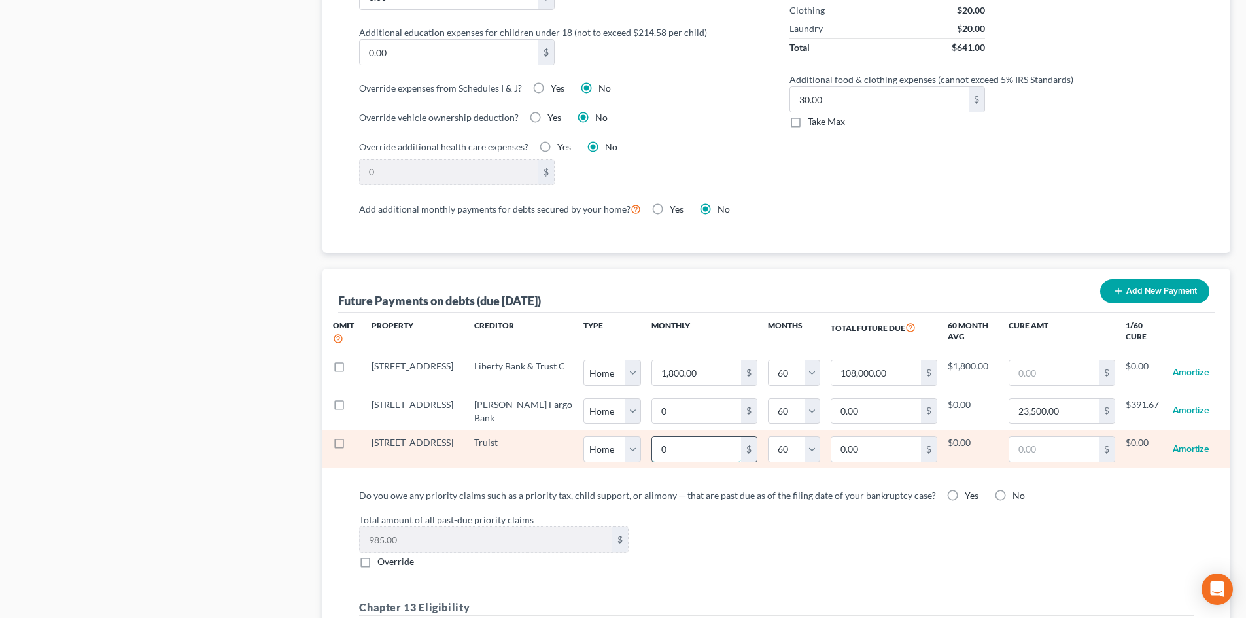
click at [668, 442] on input "0" at bounding box center [697, 449] width 90 height 25
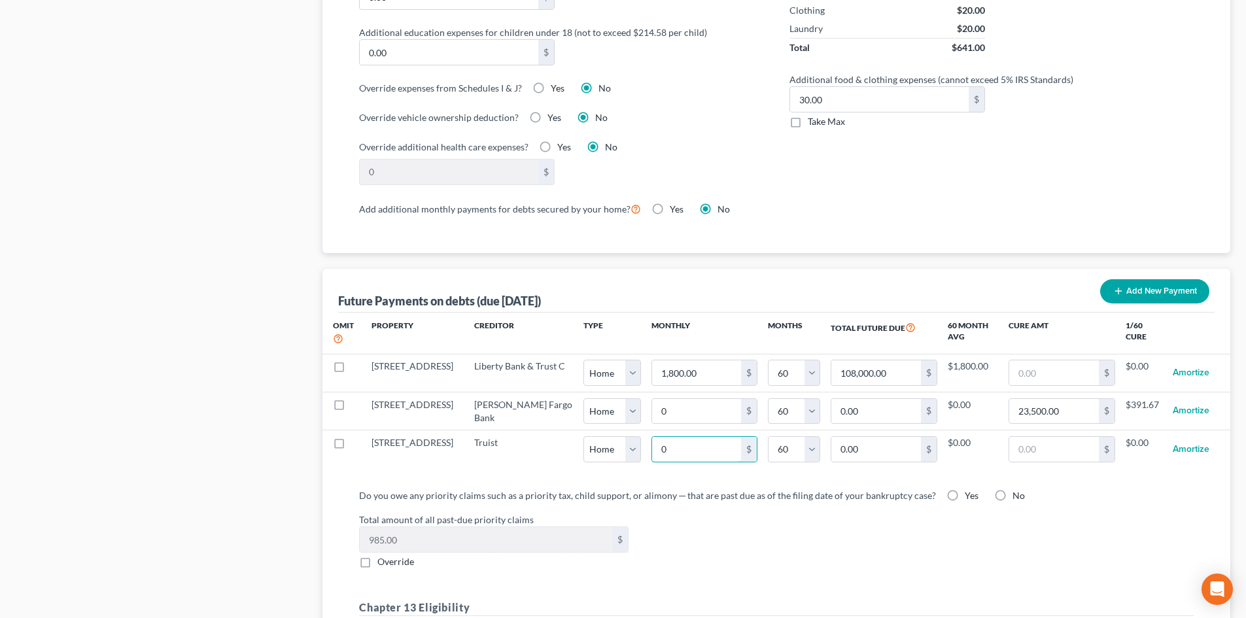
type input "1"
type input "60.00"
type input "17"
type input "1,020.00"
type input "177"
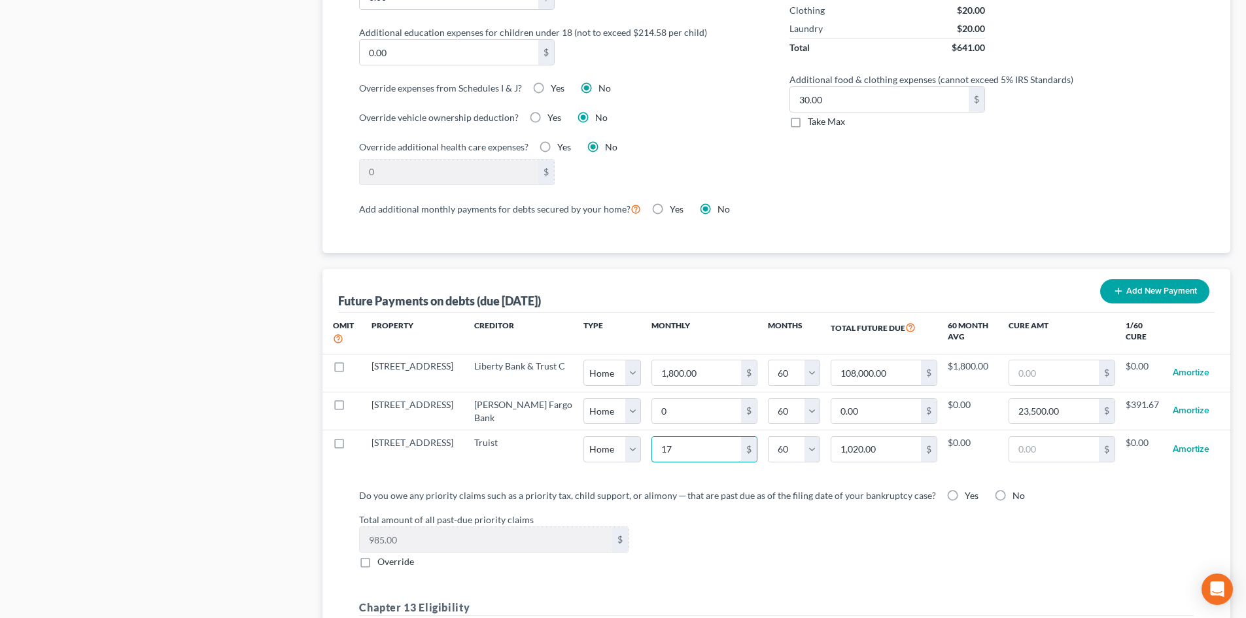
type input "10,620.00"
type input "1777"
type input "106,620.00"
type input "1,777"
select select "0"
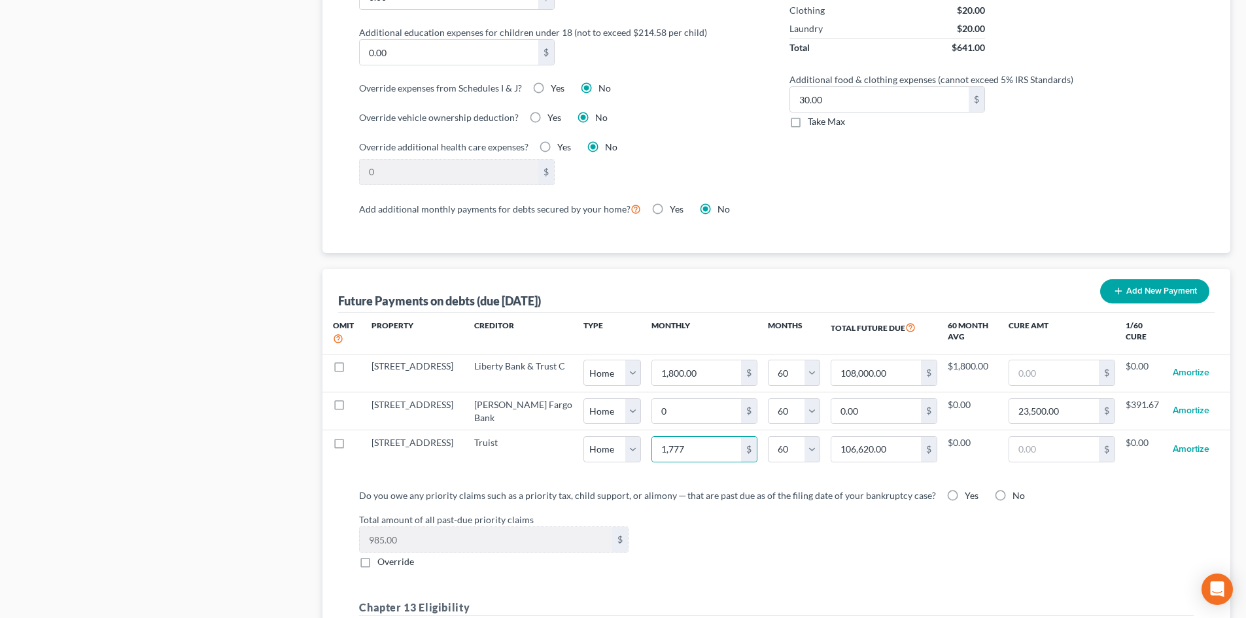
select select "60"
select select "0"
select select "60"
select select "0"
select select "60"
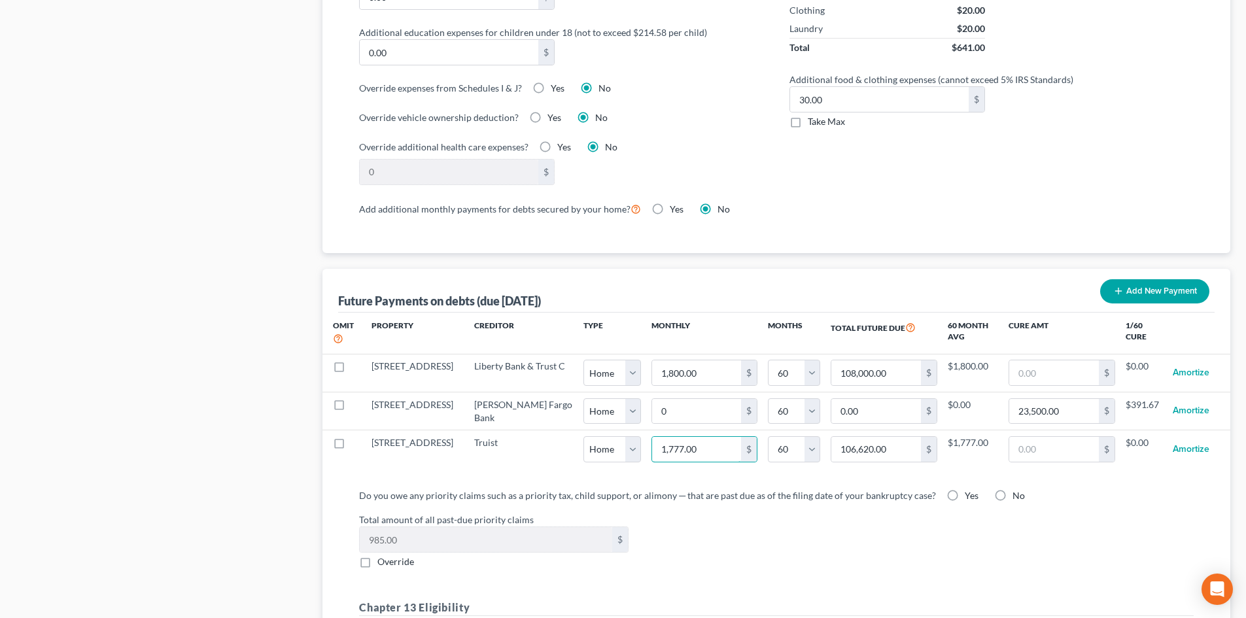
type input "5"
type input "300.00"
type input "50"
type input "3,000.00"
select select "0"
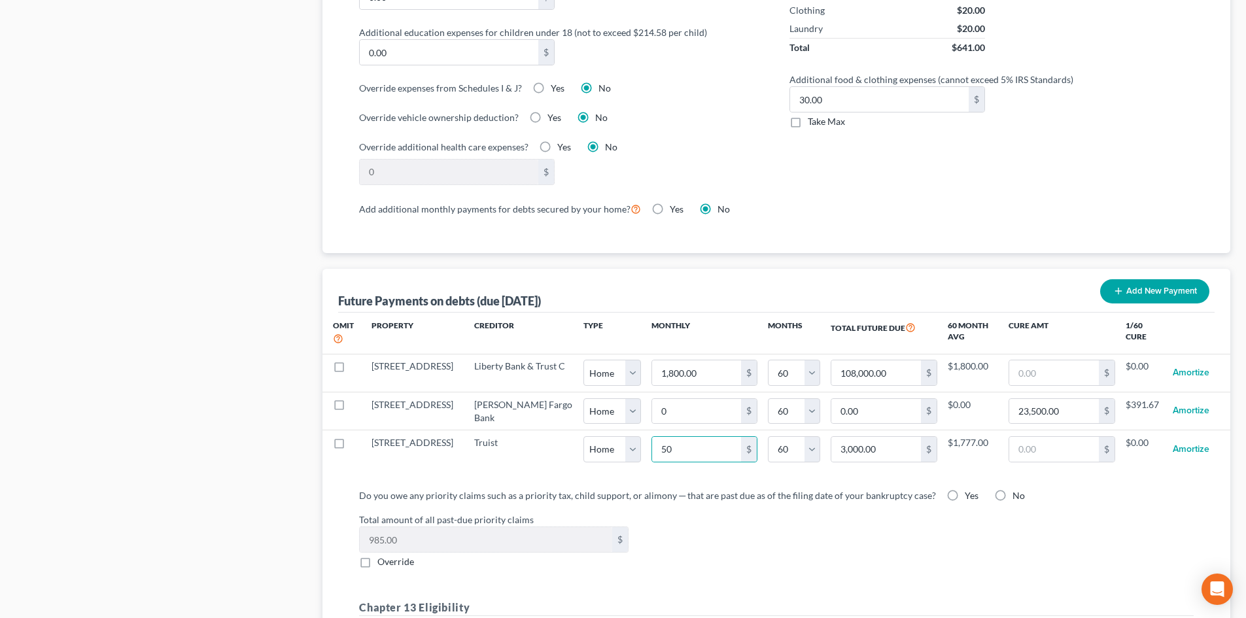
select select "60"
click at [879, 521] on div "Total amount of all past-due priority claims 985.00 $ Override" at bounding box center [777, 541] width 848 height 56
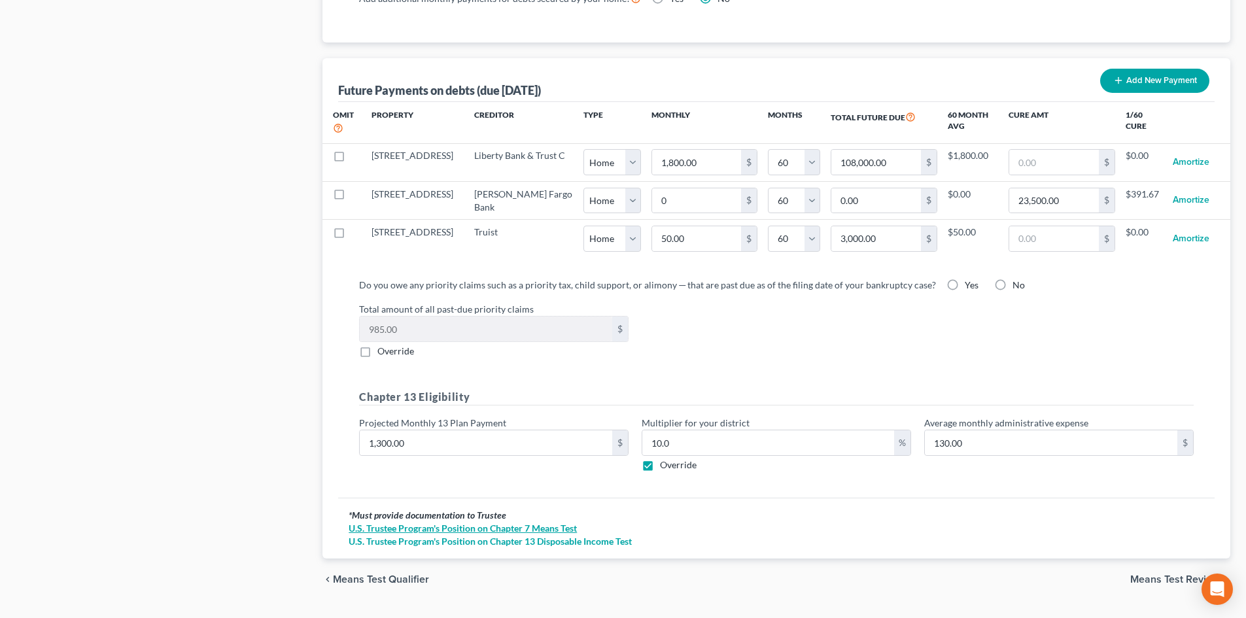
scroll to position [1276, 0]
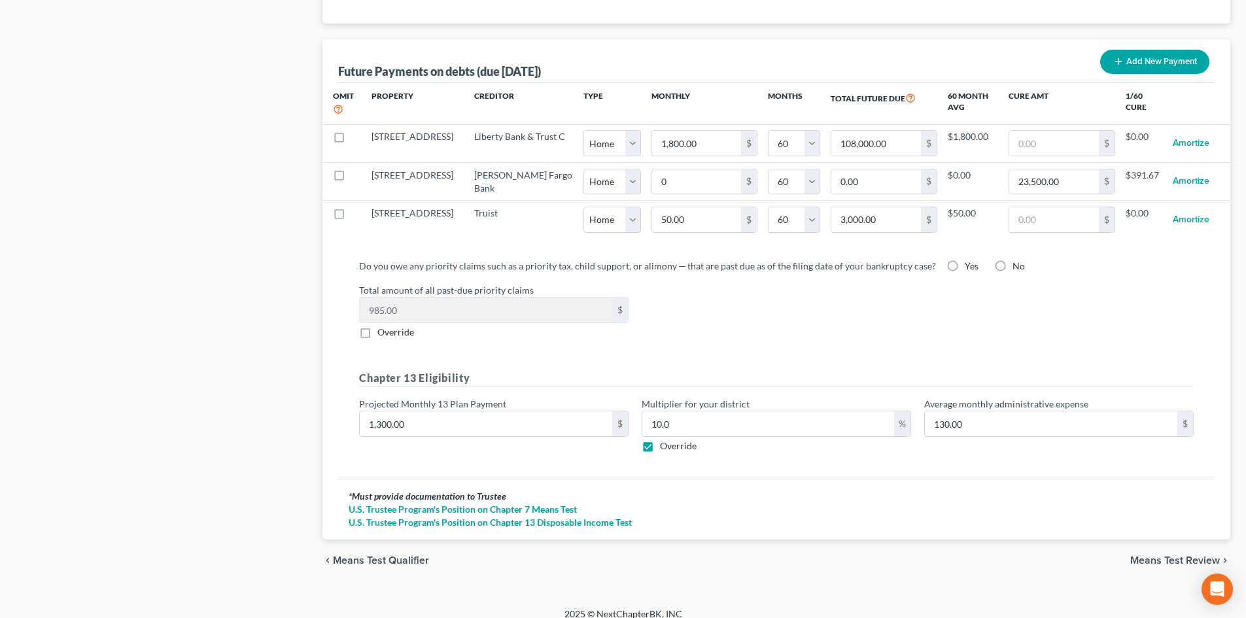
click at [1187, 555] on span "Means Test Review" at bounding box center [1175, 560] width 90 height 10
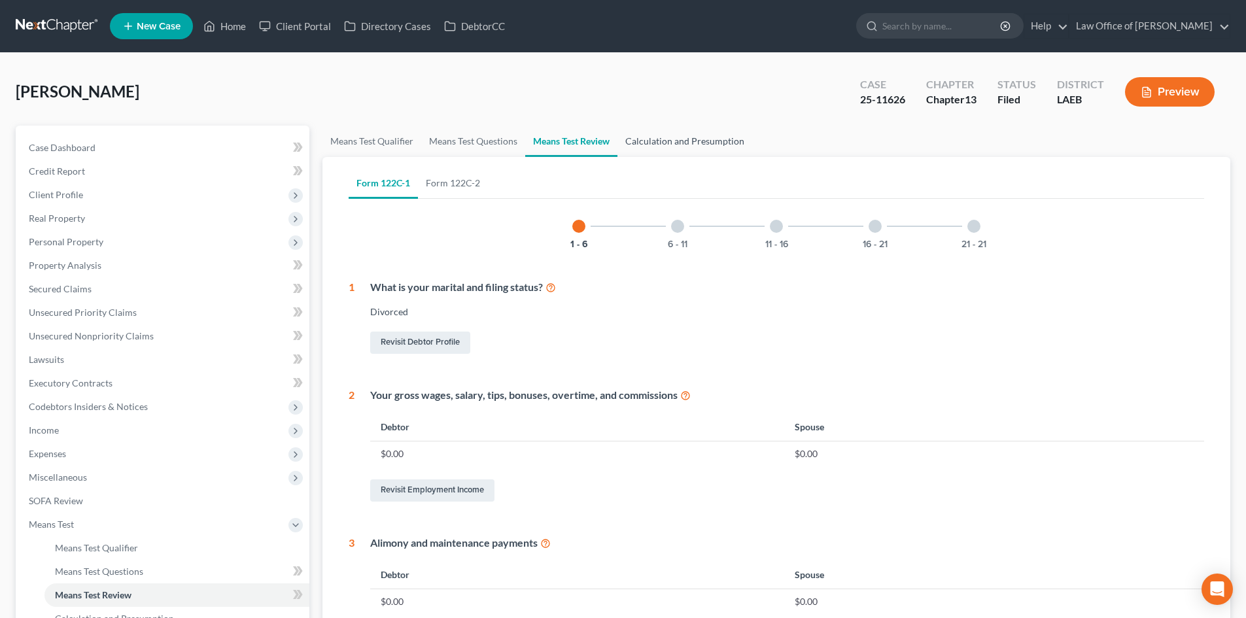
click at [707, 137] on link "Calculation and Presumption" at bounding box center [685, 141] width 135 height 31
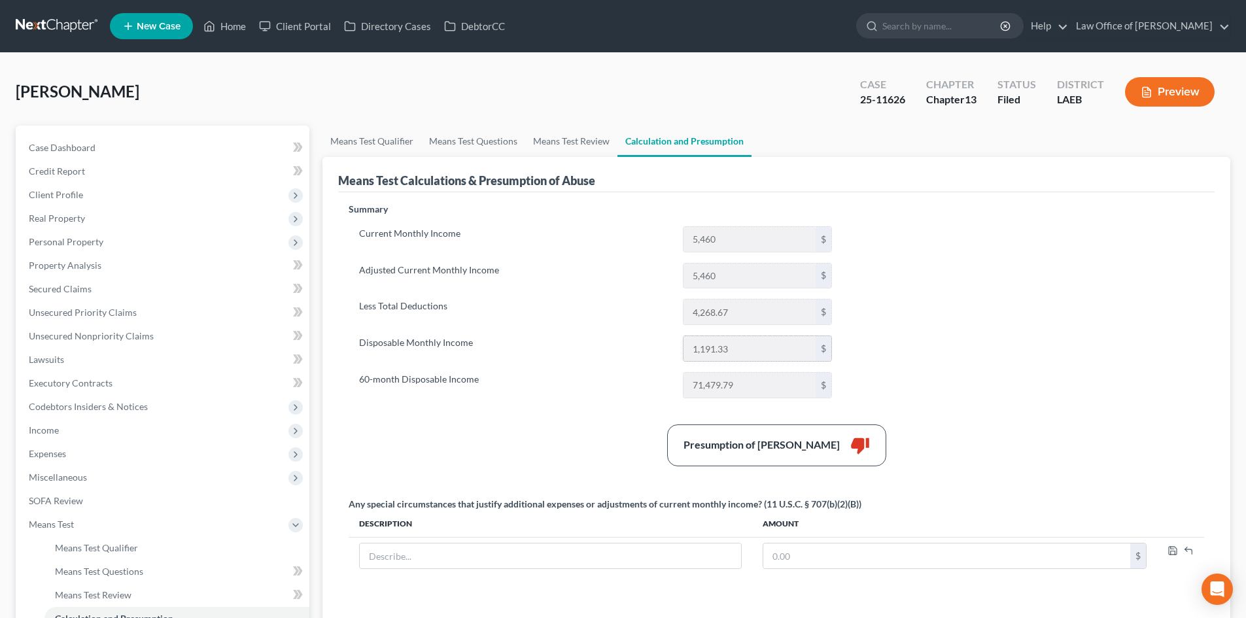
click at [737, 344] on input "1,191.33" at bounding box center [750, 348] width 132 height 25
click at [482, 135] on link "Means Test Questions" at bounding box center [473, 141] width 104 height 31
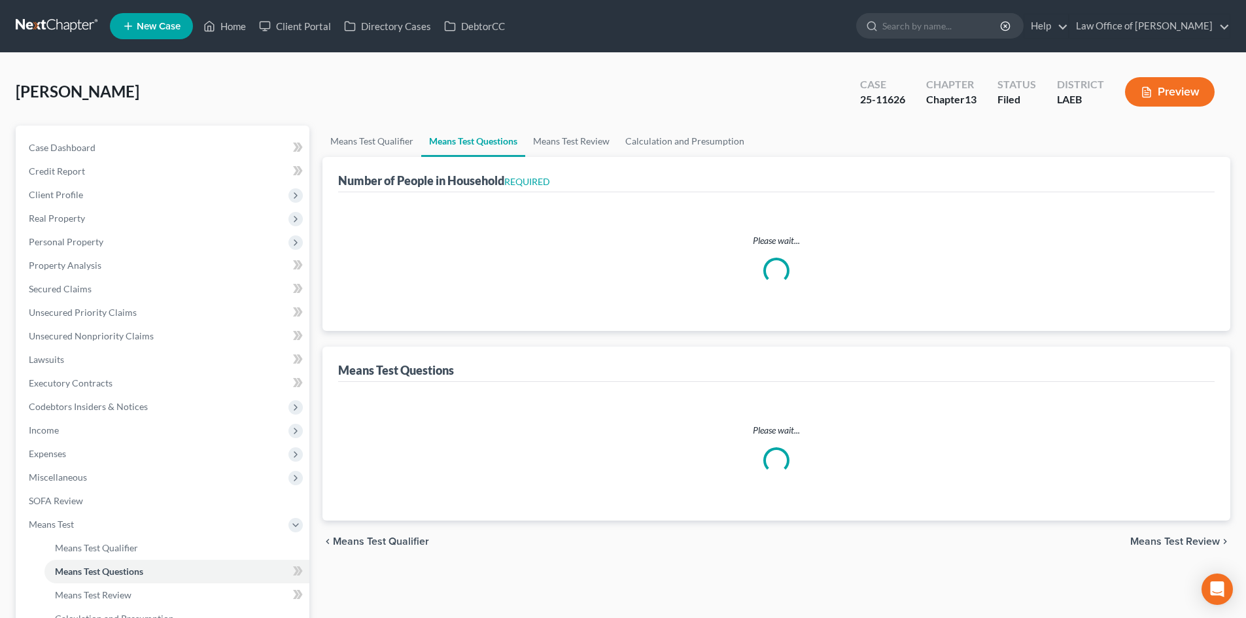
select select "0"
select select "60"
select select "0"
select select "60"
select select "0"
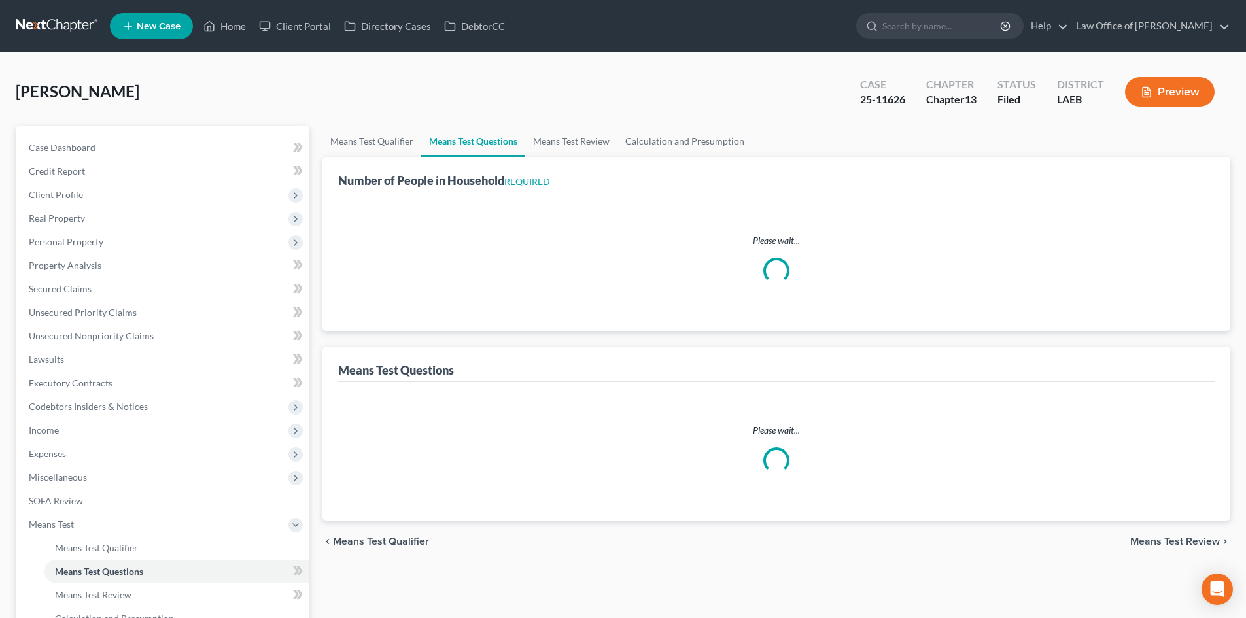
select select "60"
select select "1"
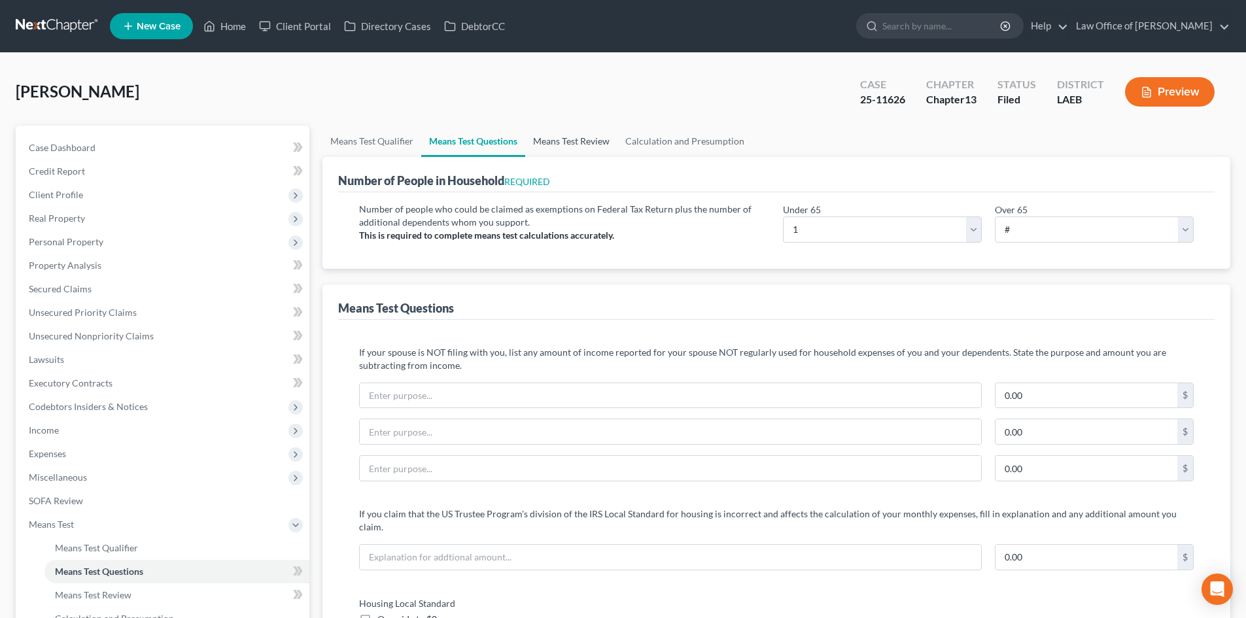
click at [564, 146] on link "Means Test Review" at bounding box center [571, 141] width 92 height 31
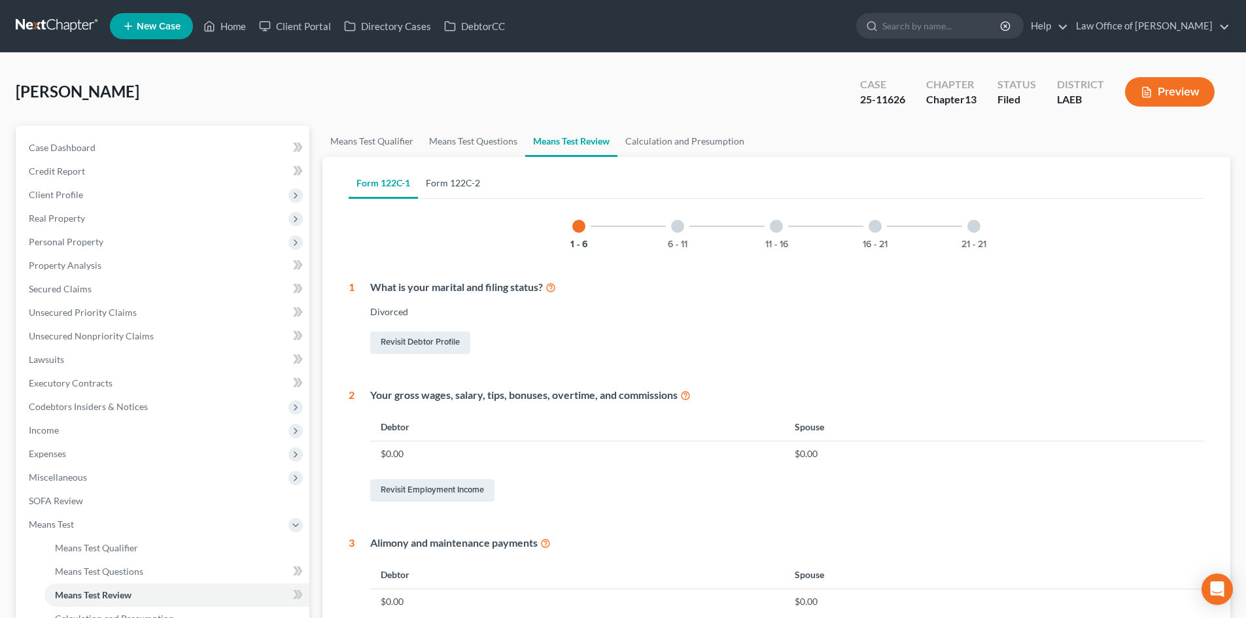
click at [457, 184] on link "Form 122C-2" at bounding box center [453, 182] width 70 height 31
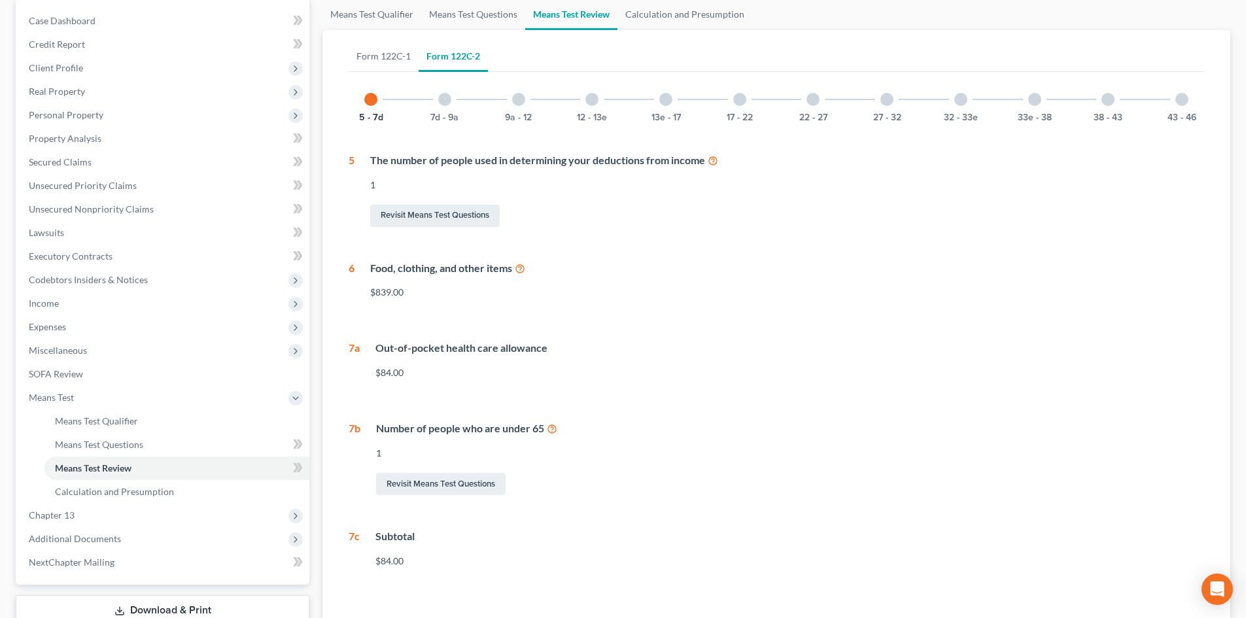
scroll to position [95, 0]
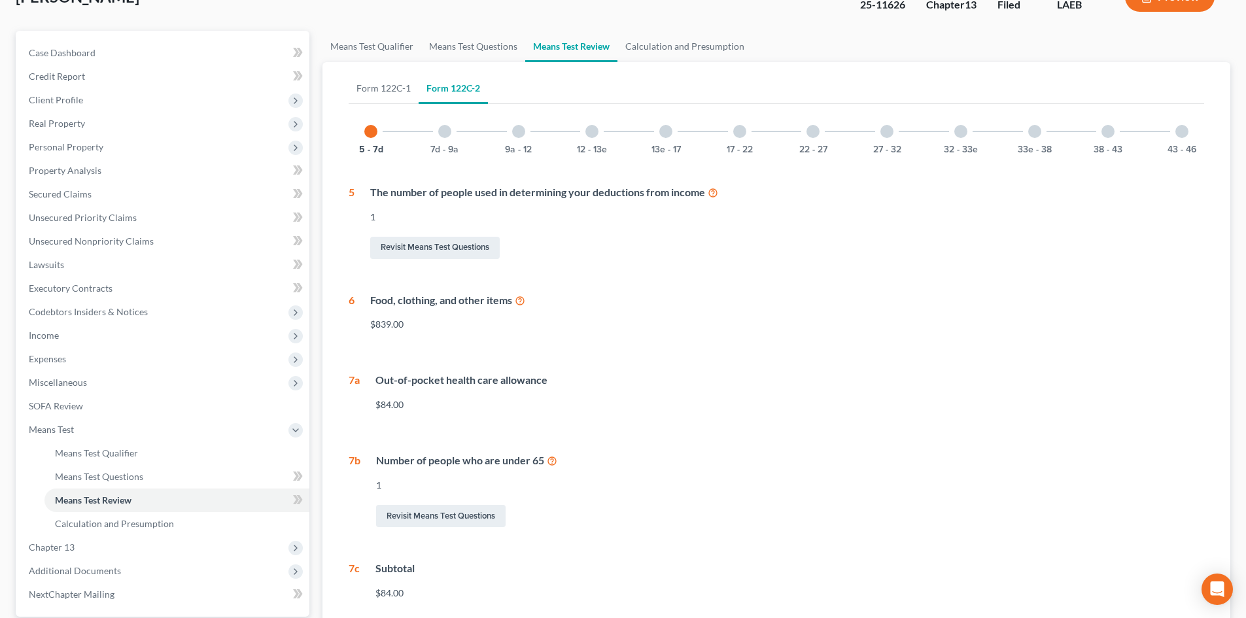
click at [440, 130] on div at bounding box center [444, 131] width 13 height 13
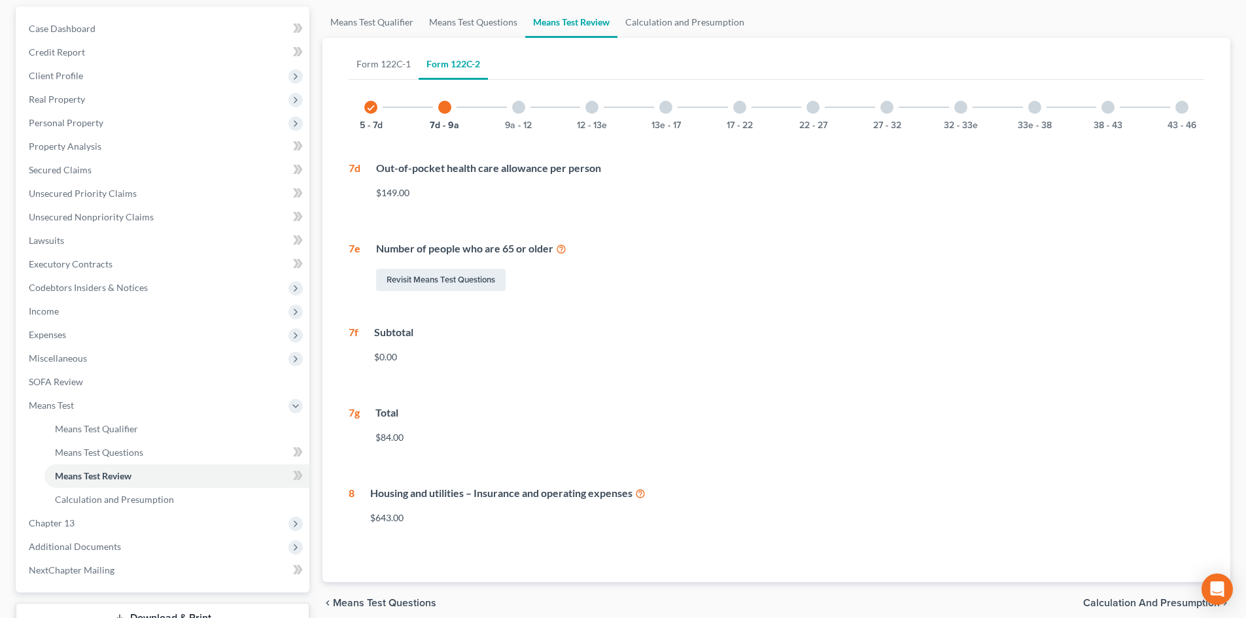
scroll to position [88, 0]
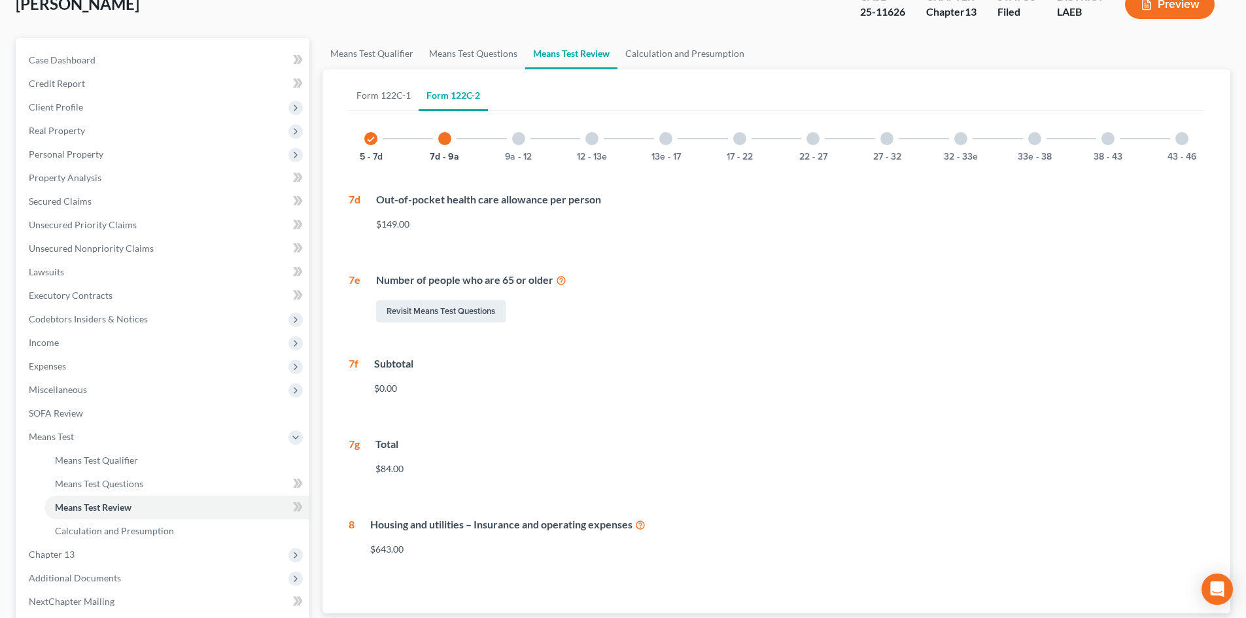
click at [507, 137] on div "9a - 12" at bounding box center [519, 138] width 44 height 44
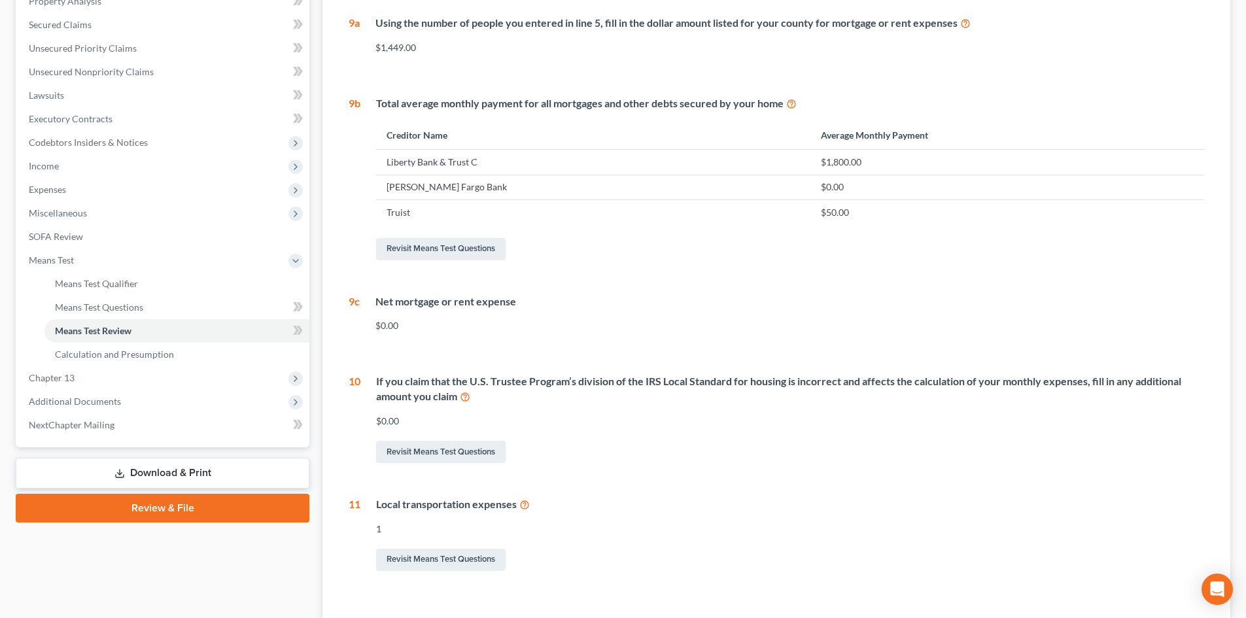
scroll to position [219, 0]
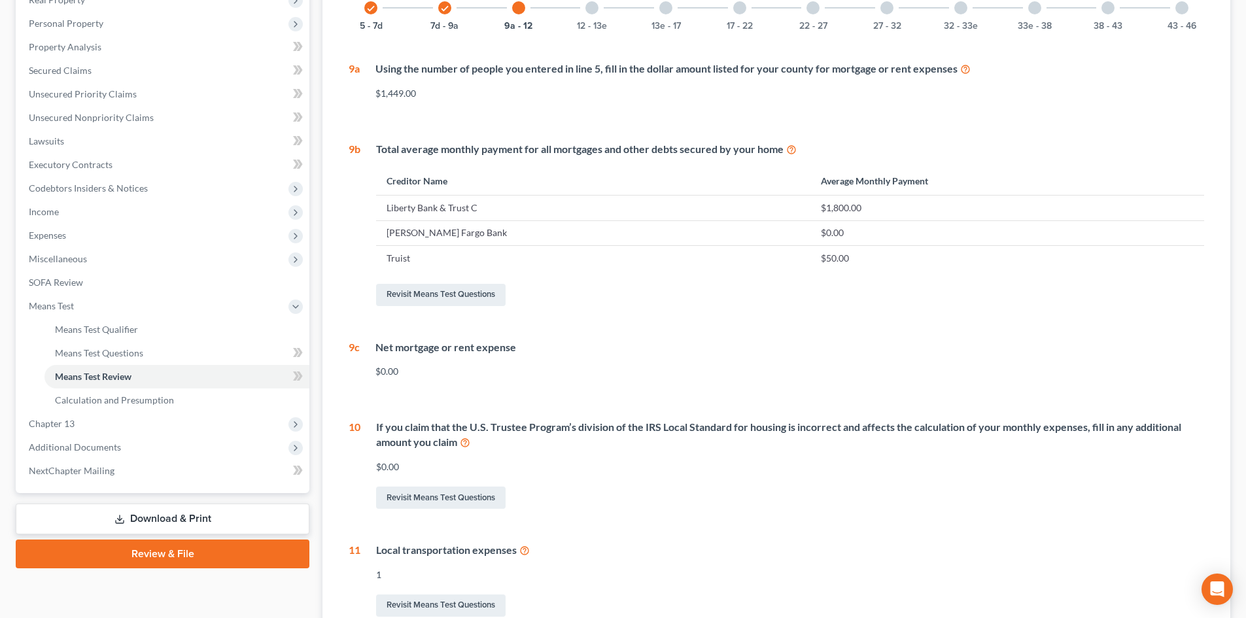
click at [589, 14] on div at bounding box center [592, 7] width 13 height 13
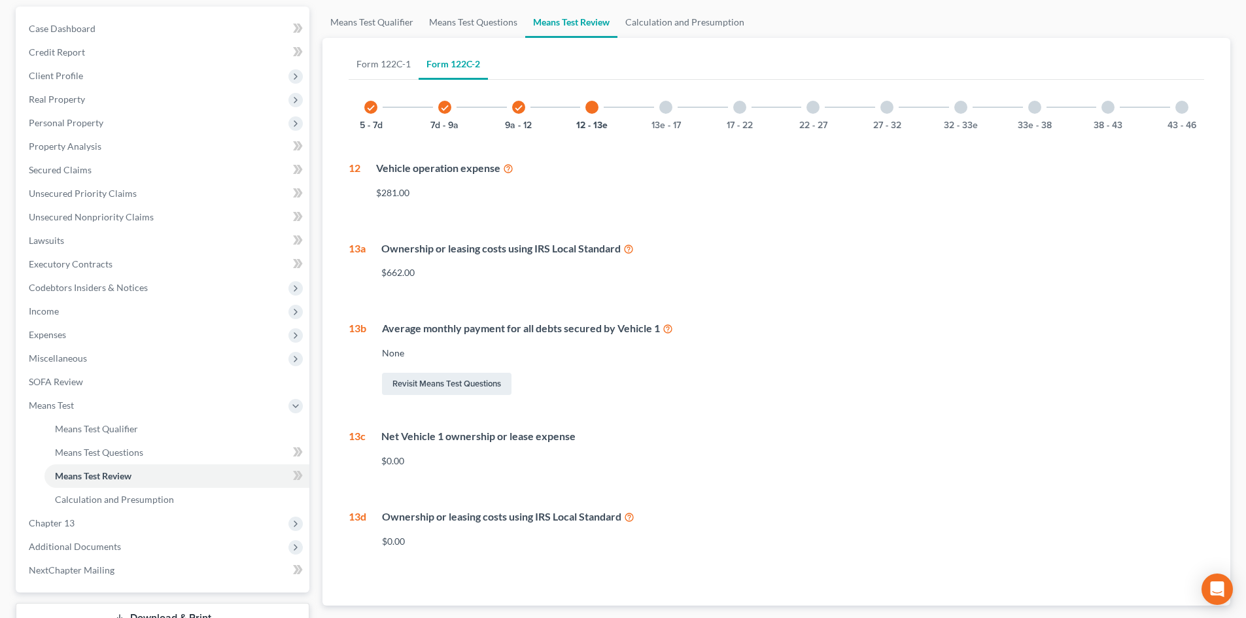
scroll to position [88, 0]
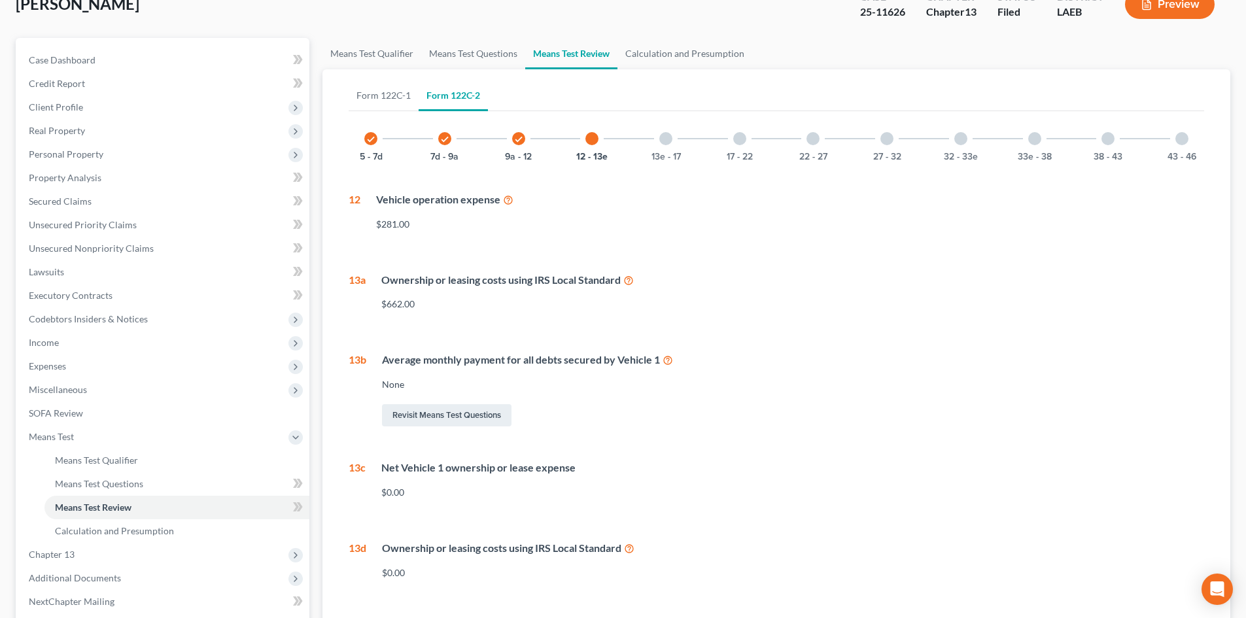
click at [668, 136] on div at bounding box center [665, 138] width 13 height 13
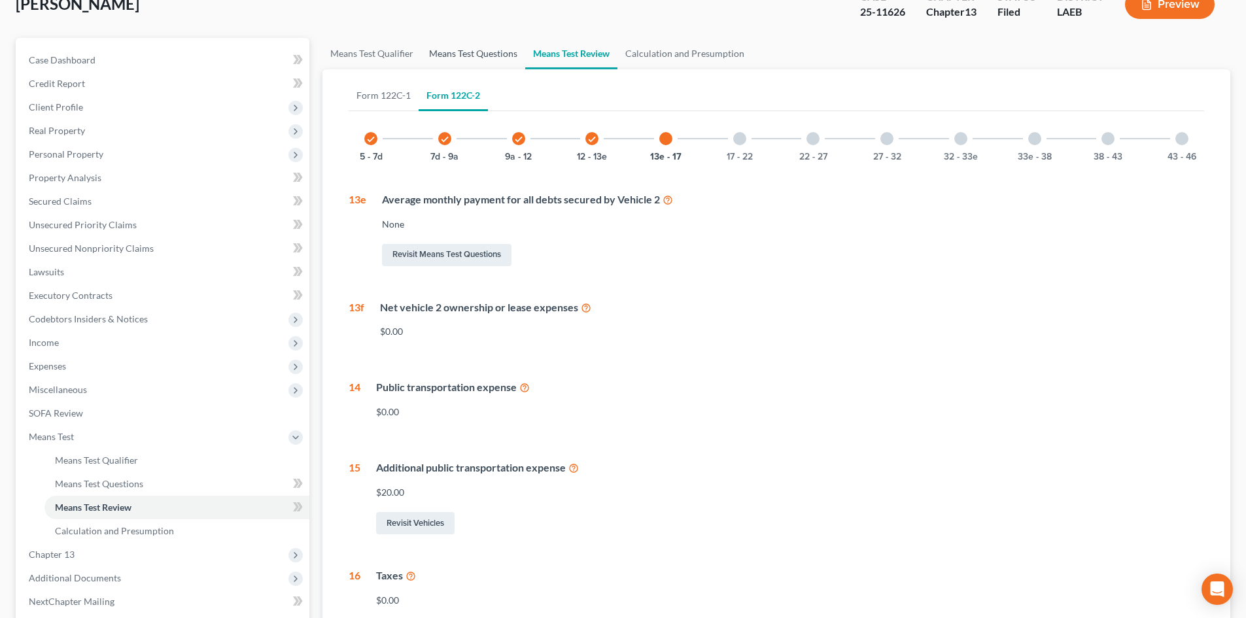
click at [458, 57] on link "Means Test Questions" at bounding box center [473, 53] width 104 height 31
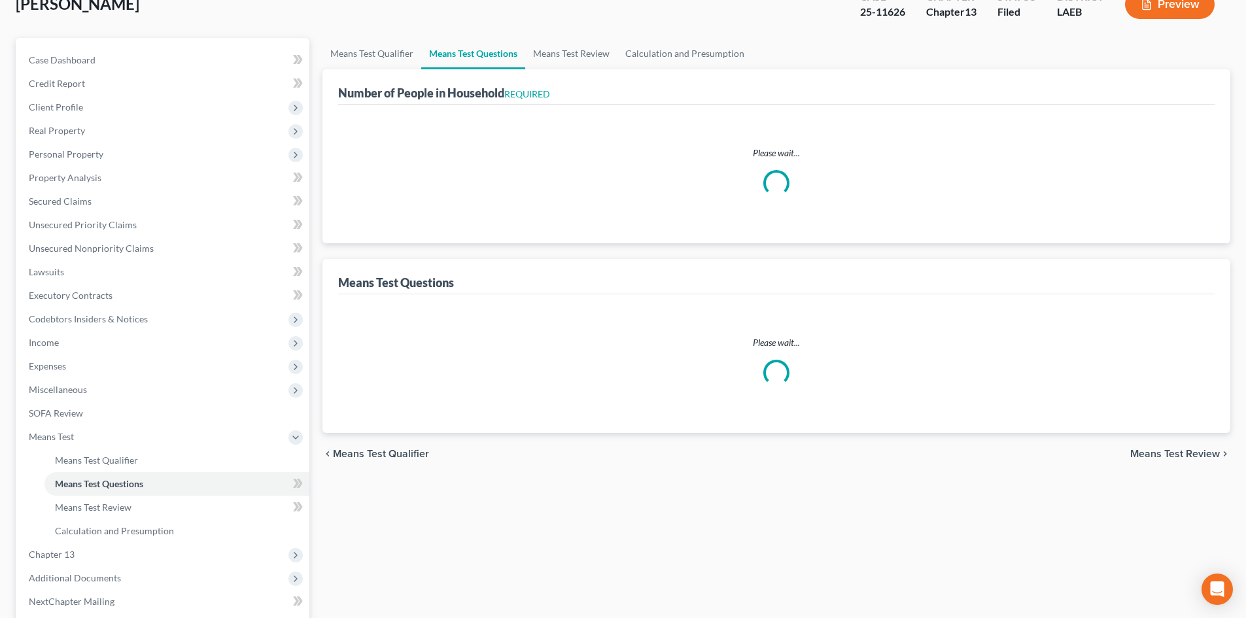
scroll to position [7, 0]
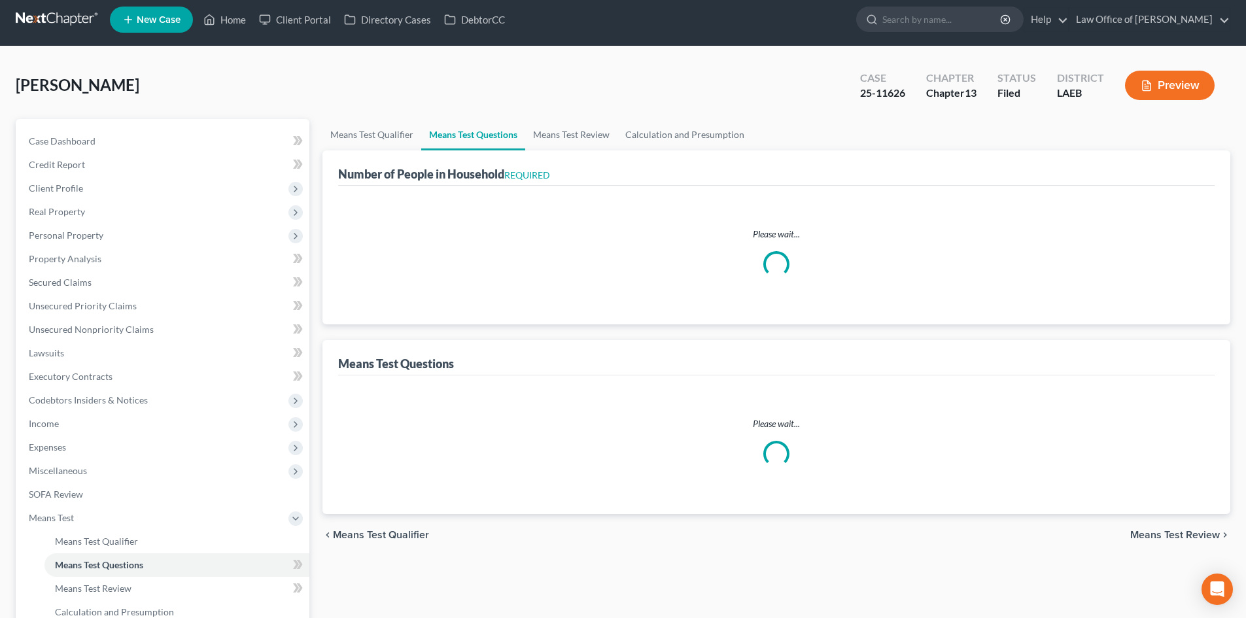
select select "0"
select select "60"
select select "0"
select select "60"
select select "0"
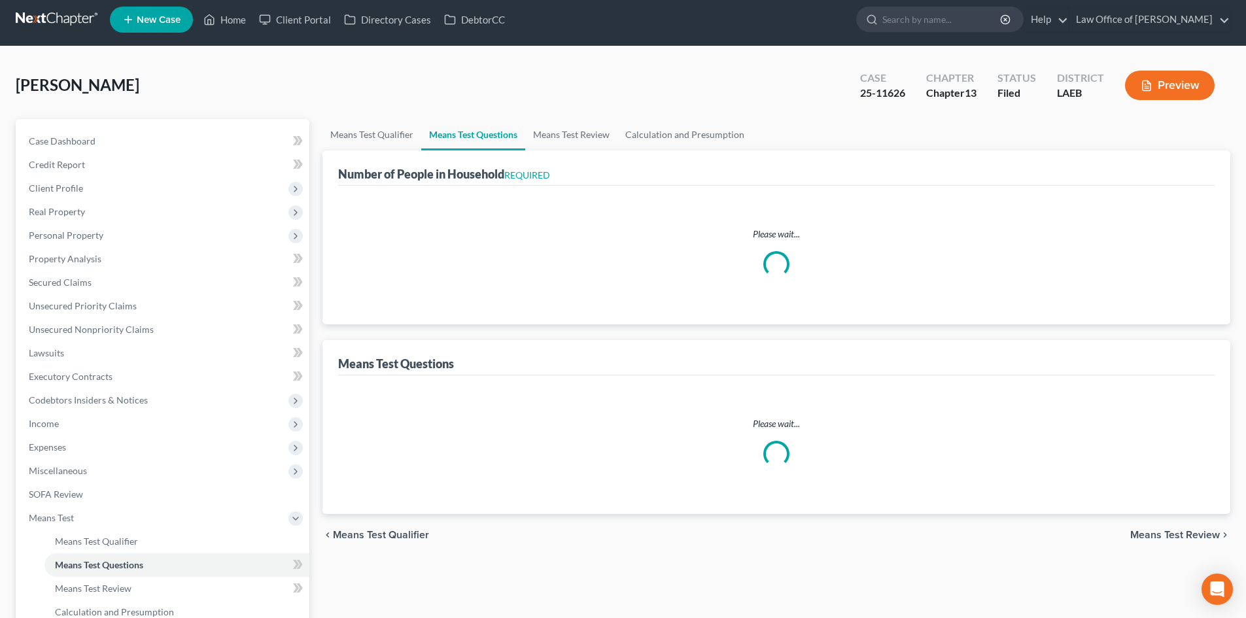
select select "60"
select select "1"
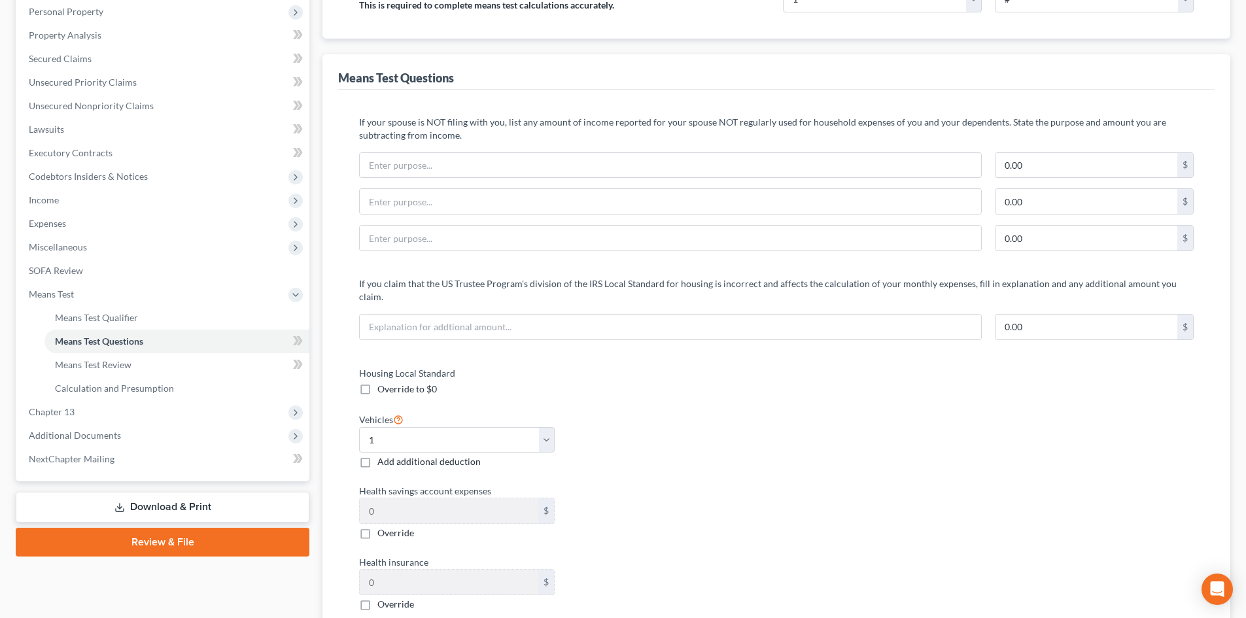
scroll to position [262, 0]
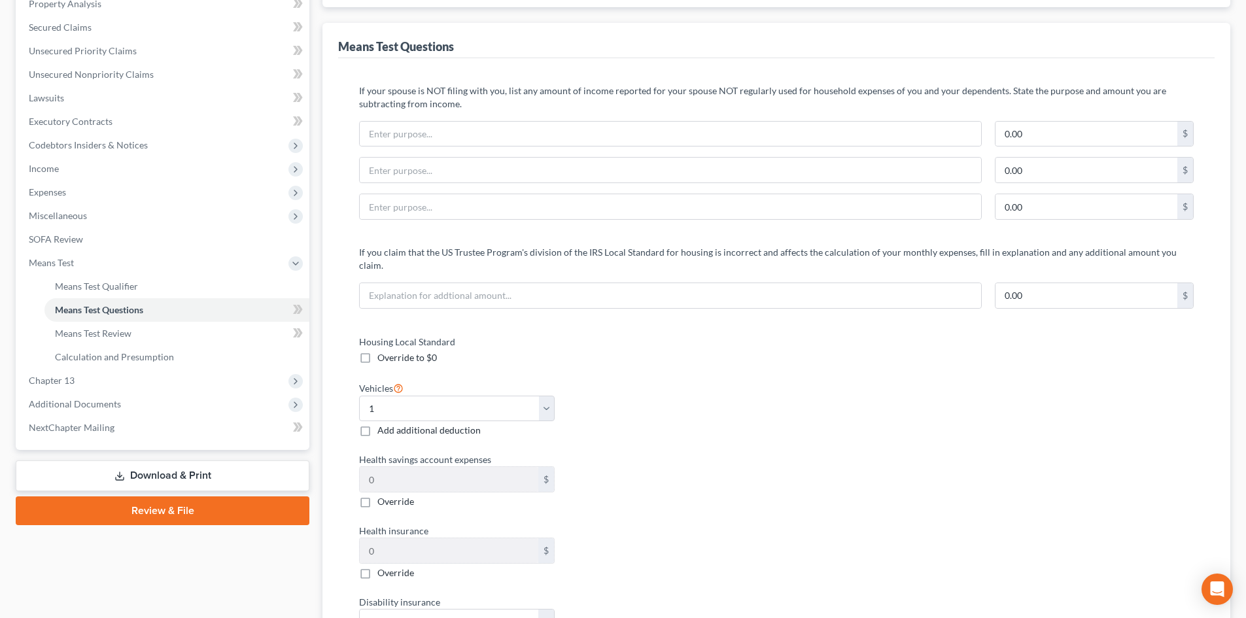
click at [718, 387] on div "Vehicles Select 0 1 2 3 4 5 Add additional deduction" at bounding box center [561, 409] width 417 height 58
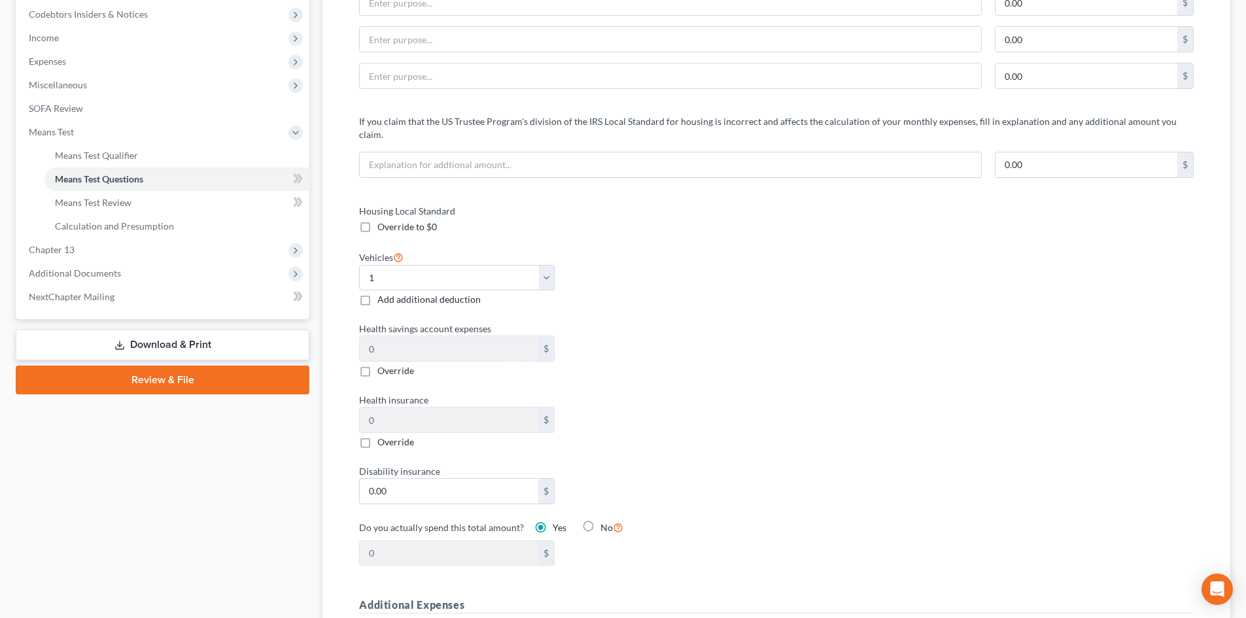
click at [730, 370] on div "Housing Local Standard Override to $0 Vehicles Select 0 1 2 3 4 5 Add additiona…" at bounding box center [561, 393] width 430 height 378
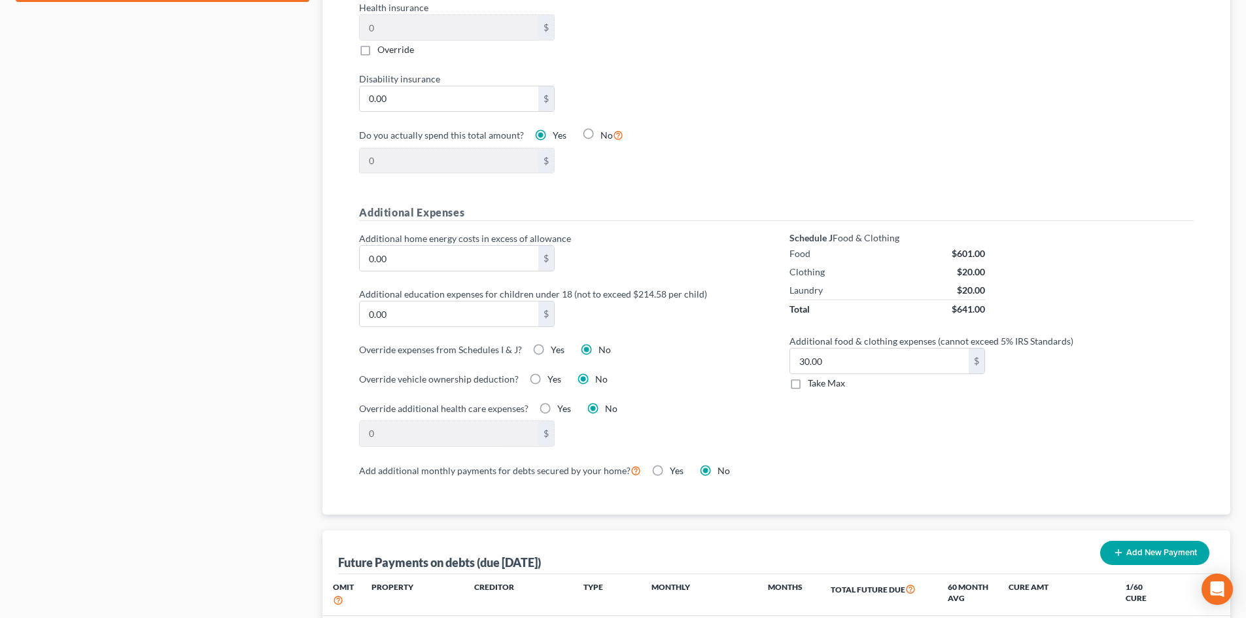
scroll to position [916, 0]
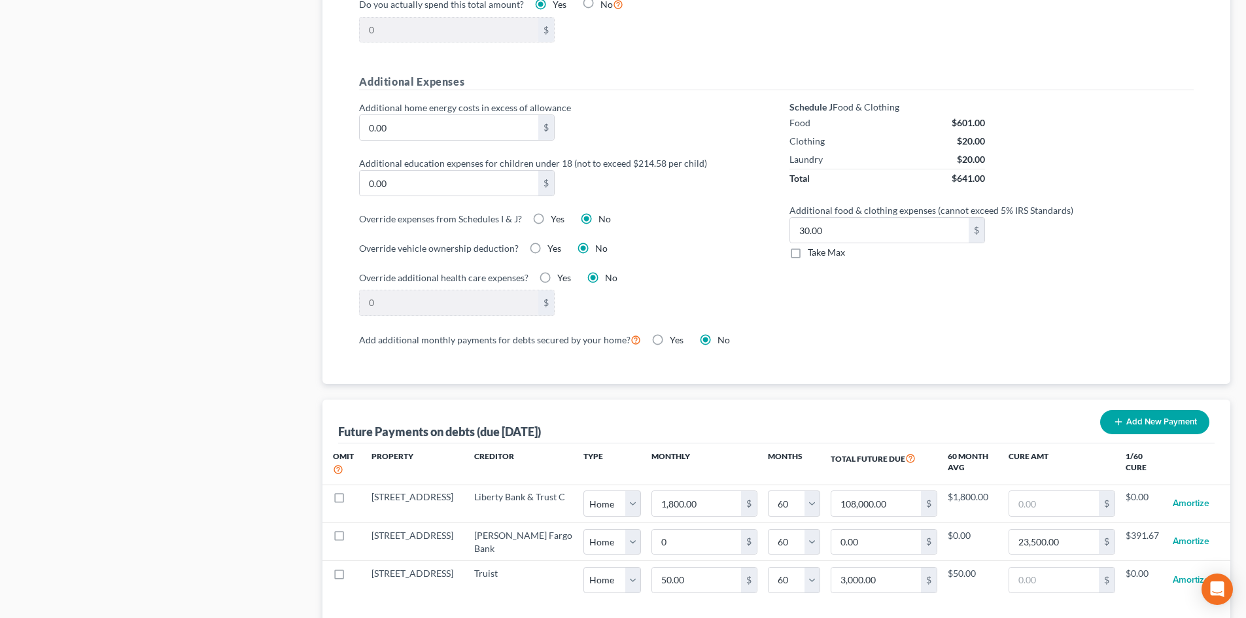
click at [670, 334] on label "Yes" at bounding box center [677, 340] width 14 height 13
click at [675, 334] on input "Yes" at bounding box center [679, 338] width 9 height 9
radio input "true"
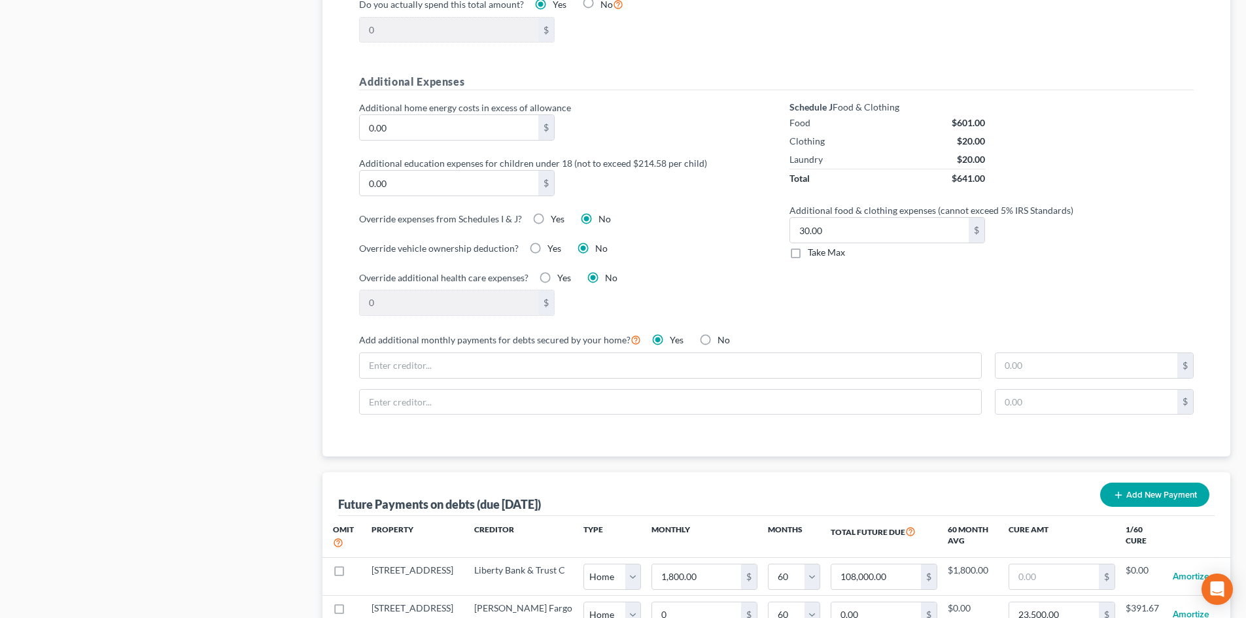
click at [718, 334] on label "No" at bounding box center [724, 340] width 12 height 13
click at [723, 334] on input "No" at bounding box center [727, 338] width 9 height 9
radio input "true"
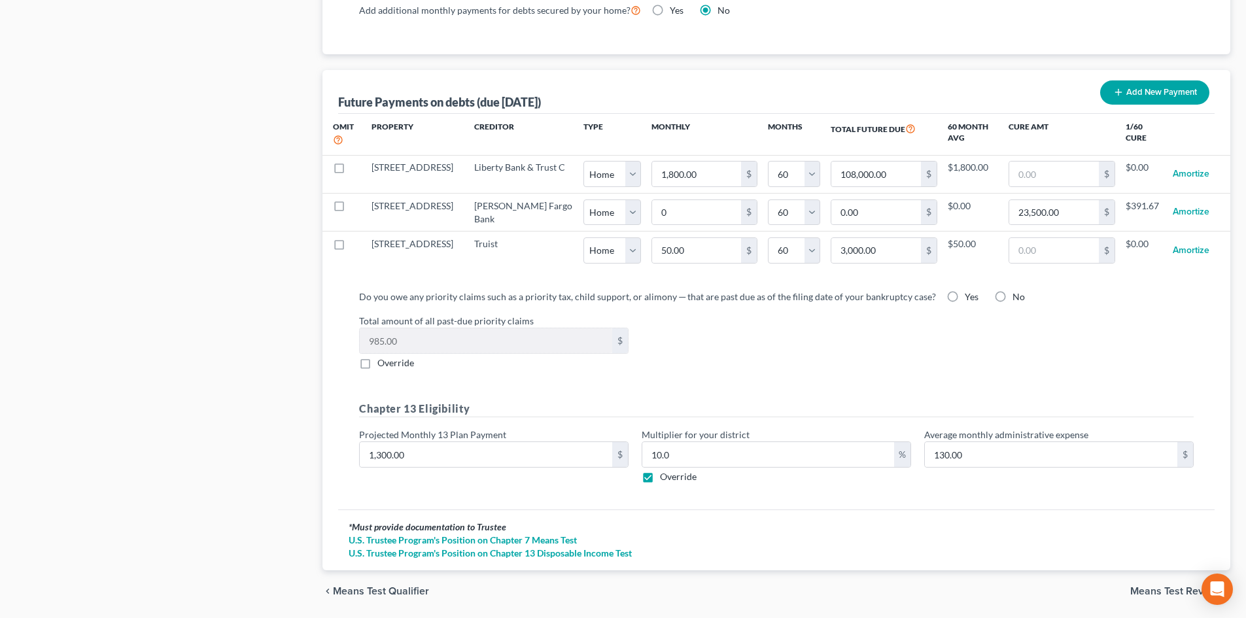
scroll to position [1276, 0]
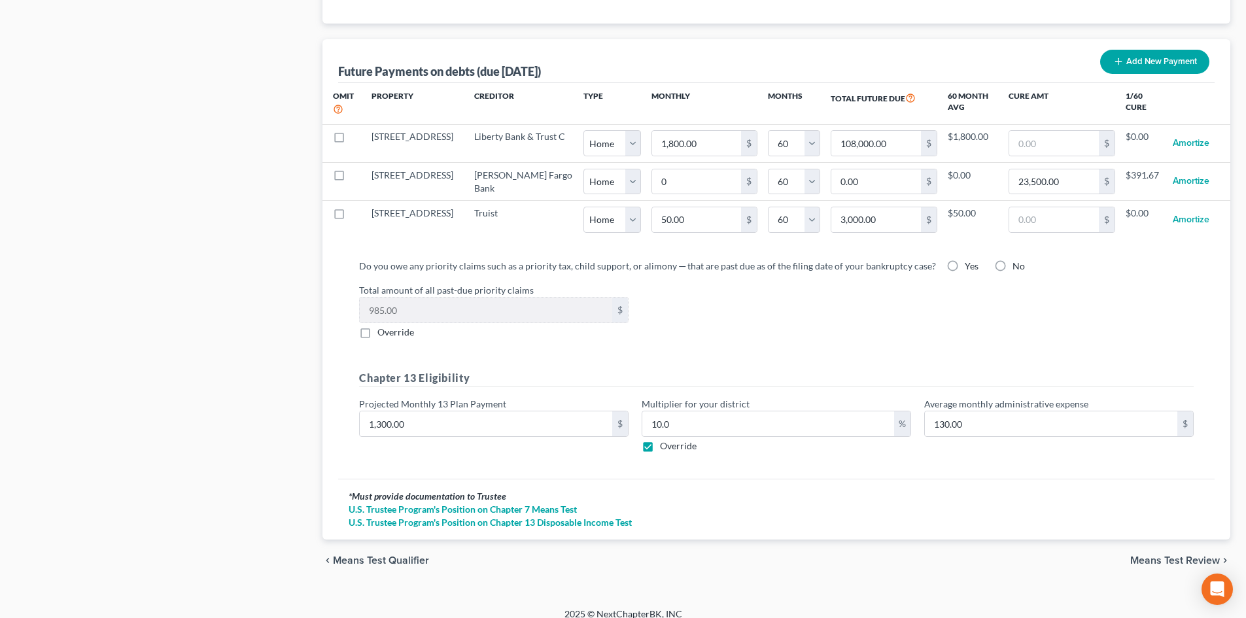
click at [1149, 555] on span "Means Test Review" at bounding box center [1175, 560] width 90 height 10
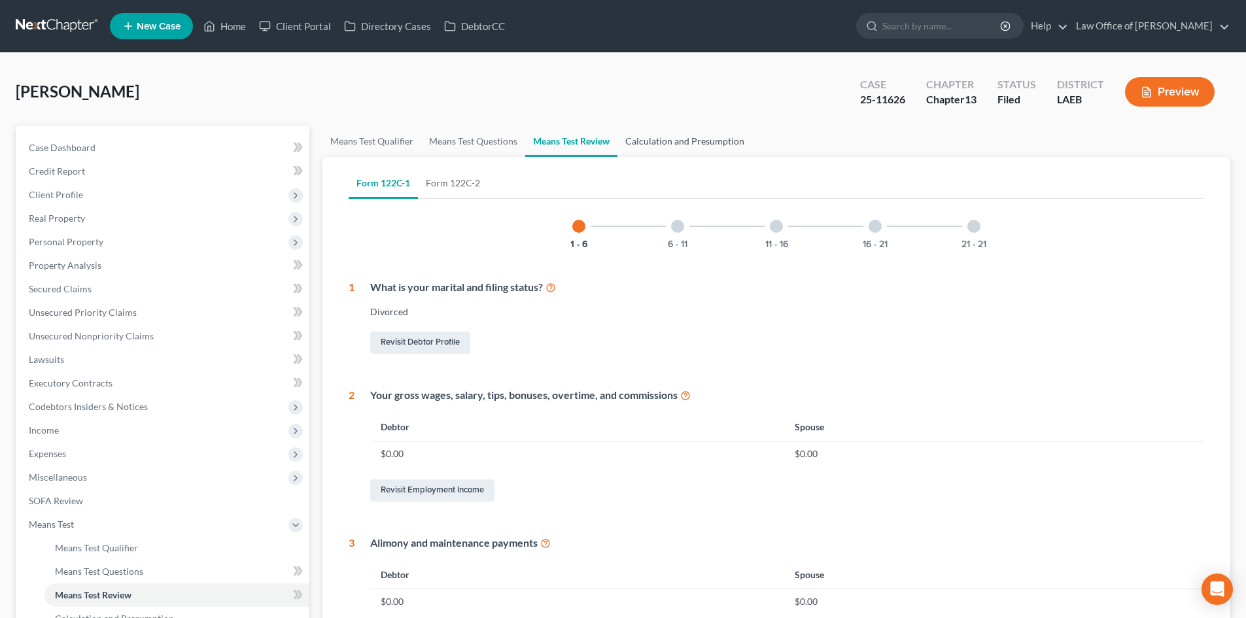
click at [701, 150] on link "Calculation and Presumption" at bounding box center [685, 141] width 135 height 31
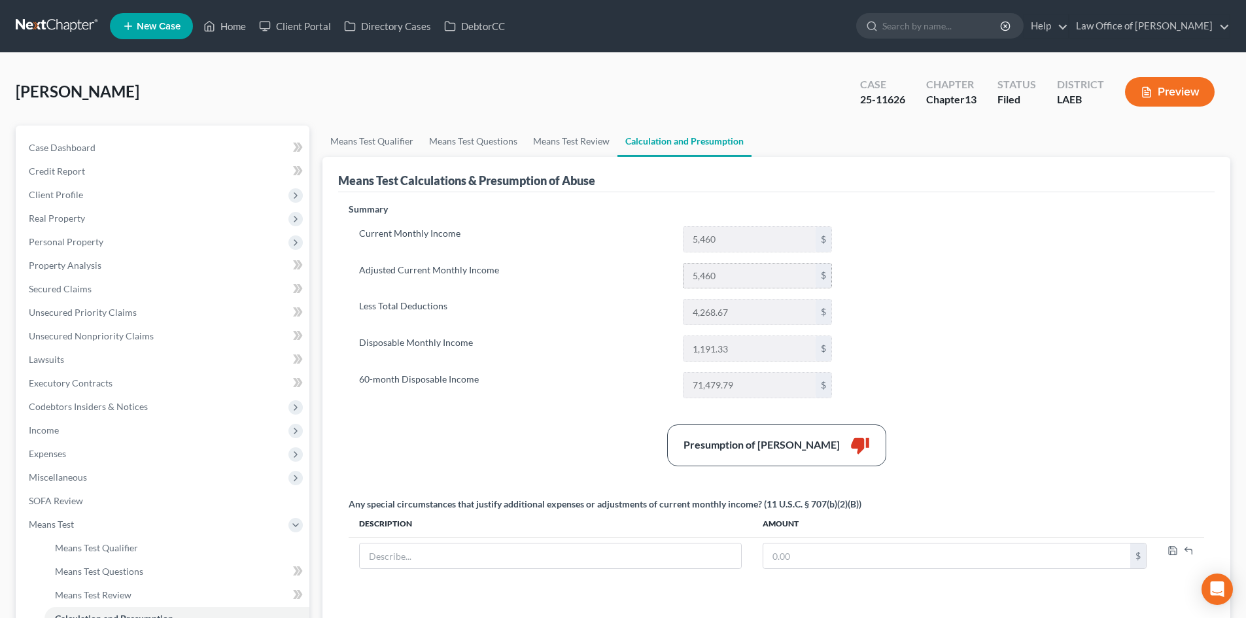
click at [723, 282] on input "5,460" at bounding box center [750, 276] width 132 height 25
click at [1150, 86] on icon "button" at bounding box center [1147, 92] width 12 height 12
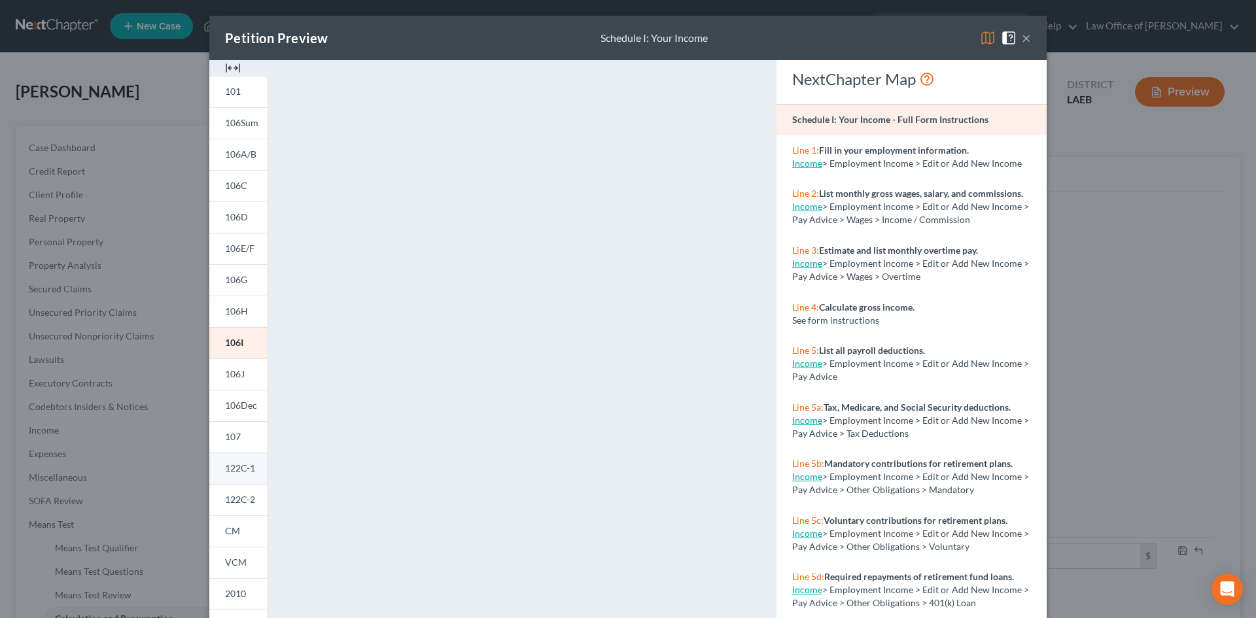
click at [235, 464] on span "122C-1" at bounding box center [240, 468] width 30 height 11
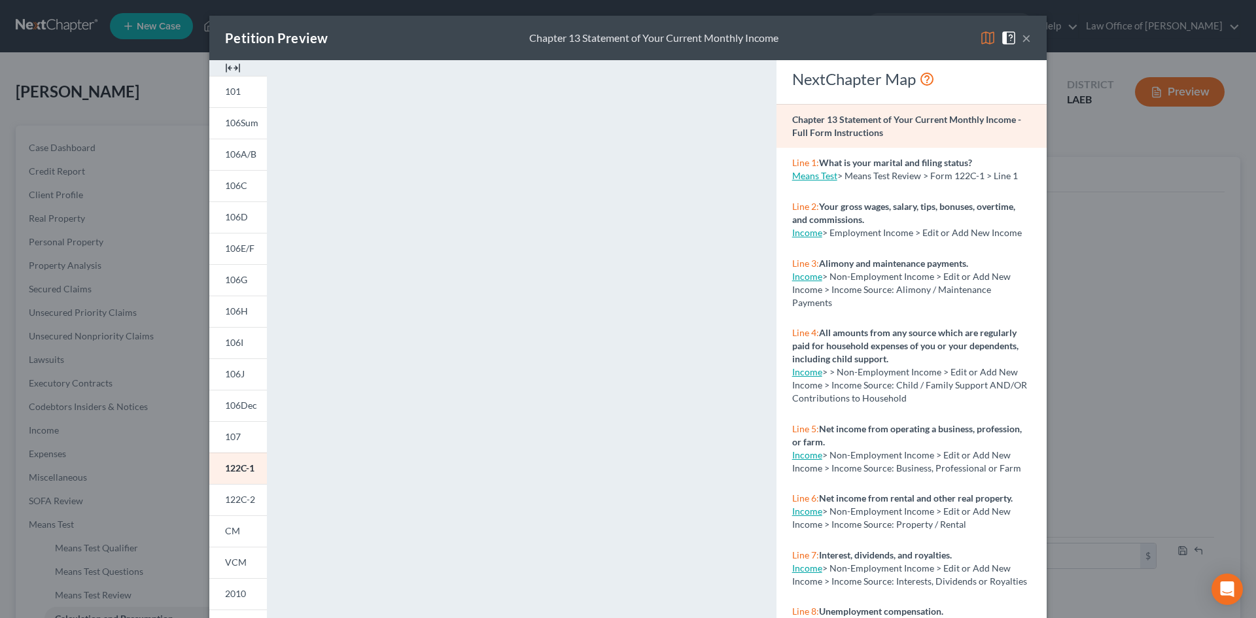
click at [1022, 39] on button "×" at bounding box center [1026, 38] width 9 height 16
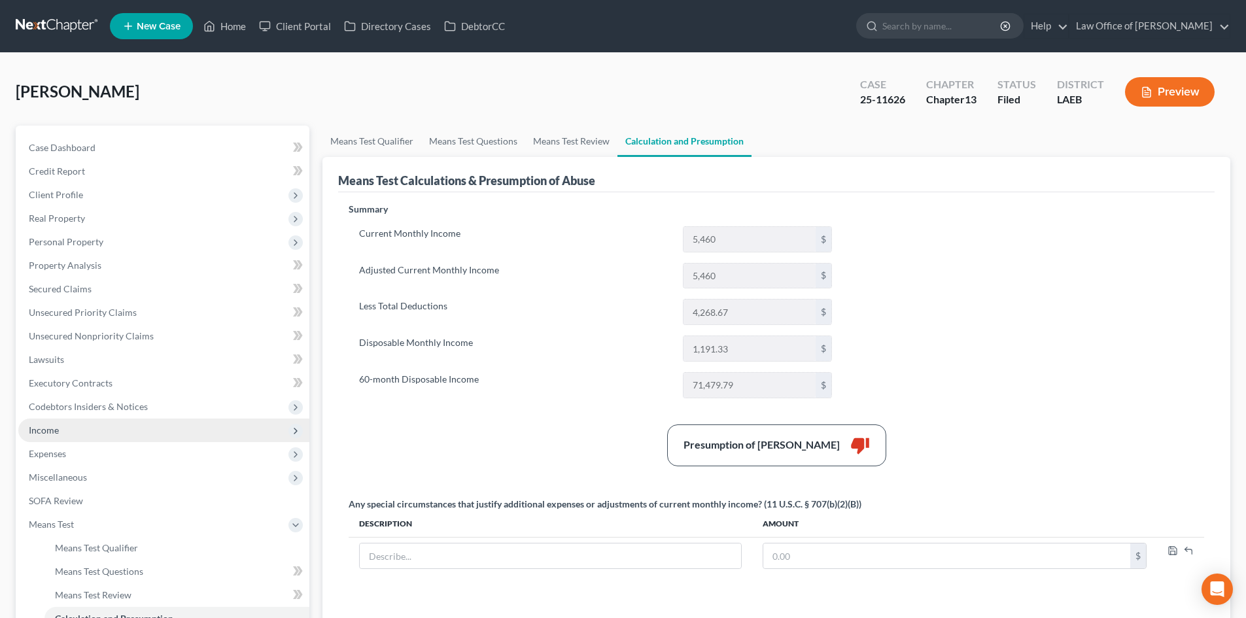
click at [63, 430] on span "Income" at bounding box center [163, 431] width 291 height 24
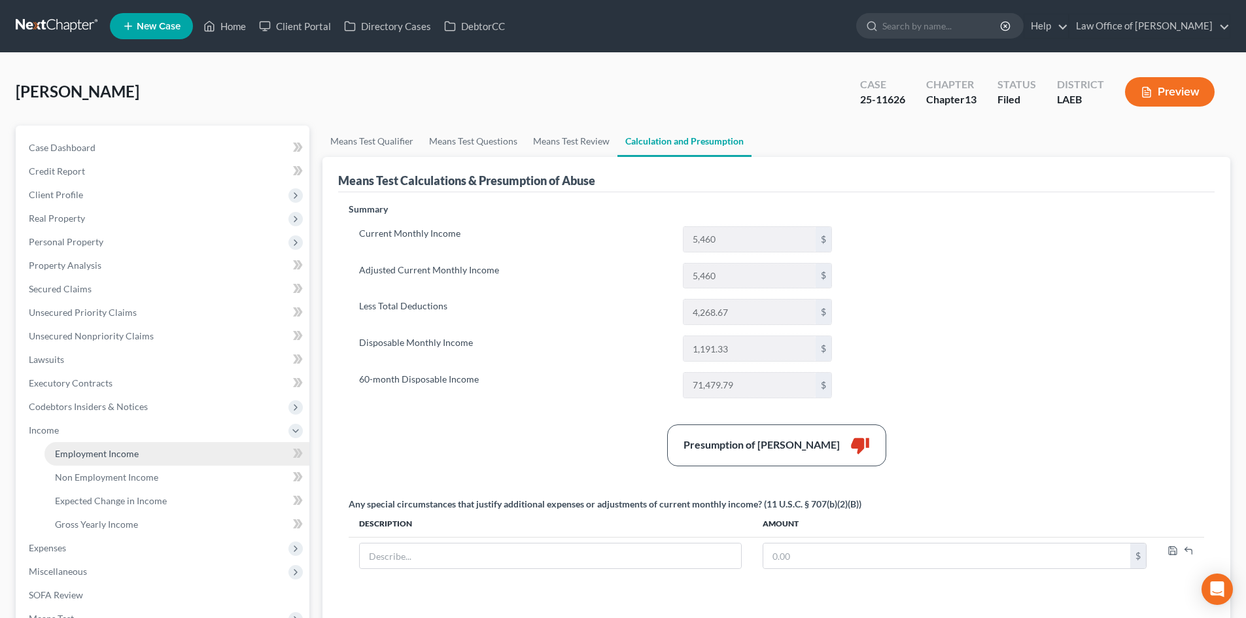
click at [83, 452] on span "Employment Income" at bounding box center [97, 453] width 84 height 11
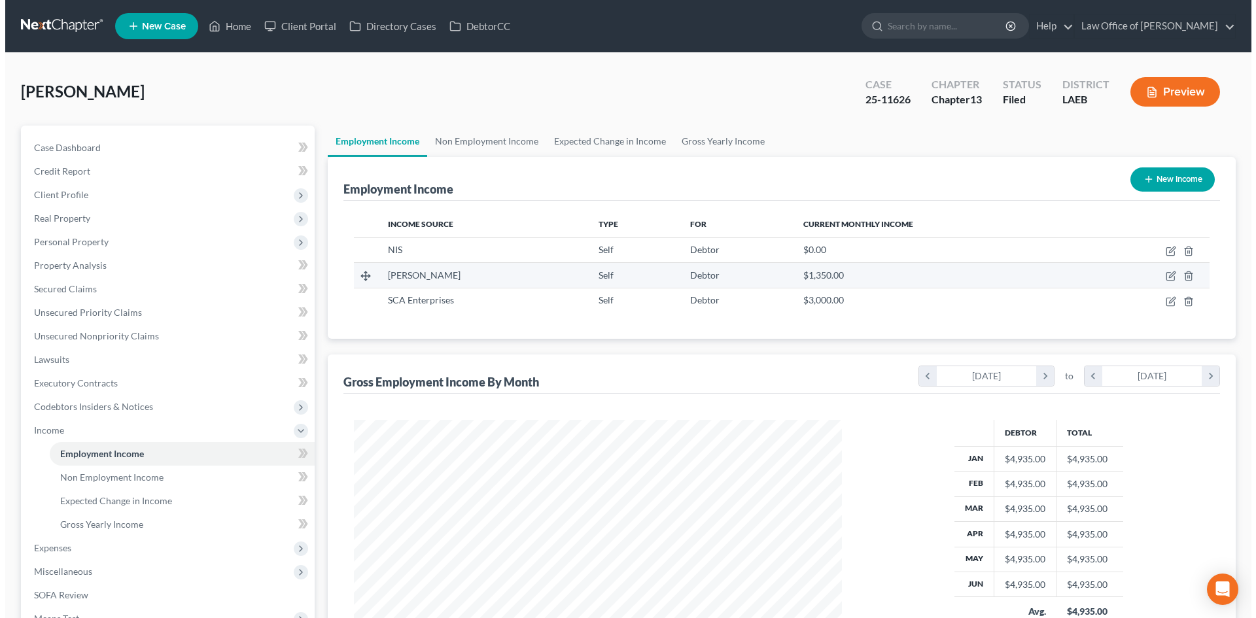
scroll to position [244, 514]
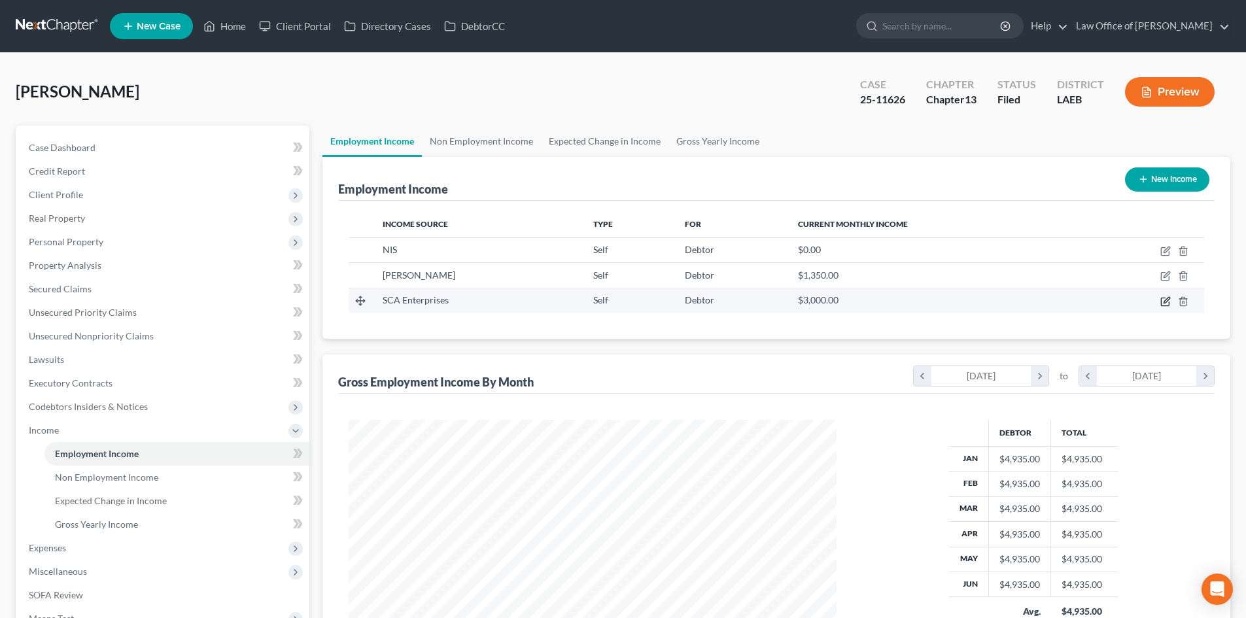
click at [1163, 300] on icon "button" at bounding box center [1166, 301] width 10 height 10
select select "1"
select select "0"
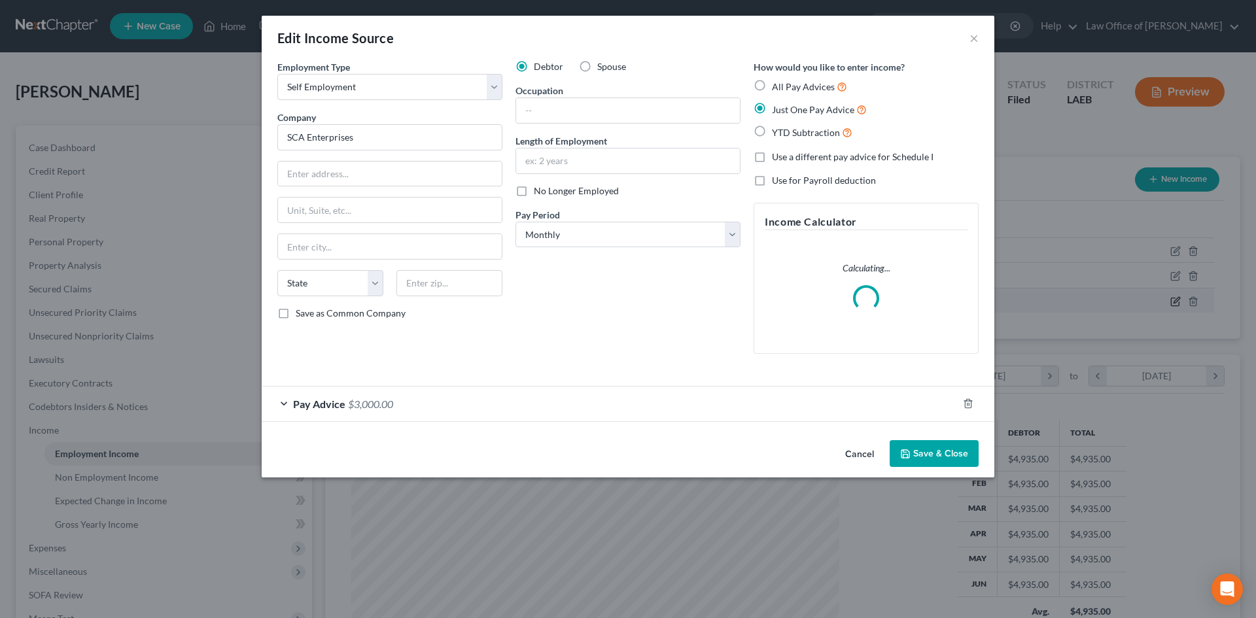
scroll to position [246, 519]
click at [542, 107] on input "text" at bounding box center [628, 110] width 224 height 25
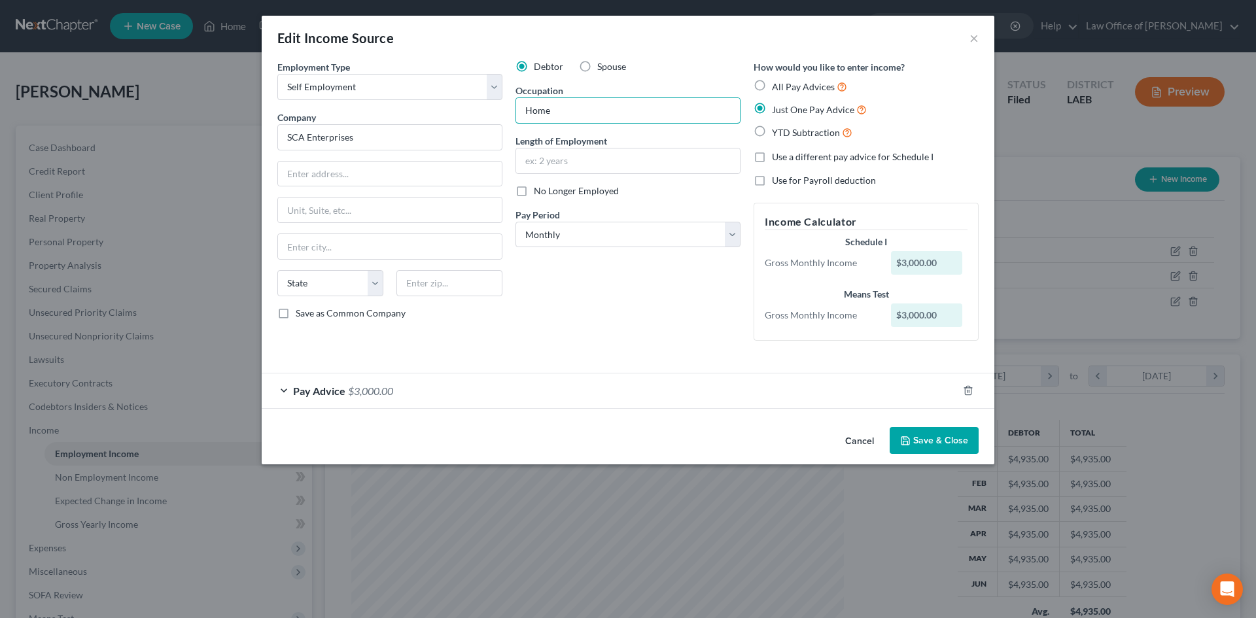
type input "Home Inspector"
click at [614, 158] on input "text" at bounding box center [628, 161] width 224 height 25
type input "1 Month"
click at [616, 302] on div "Debtor Spouse Occupation Home Inspector Length of Employment 1 Month No Longer …" at bounding box center [628, 205] width 238 height 291
click at [772, 158] on label "Use a different pay advice for Schedule I" at bounding box center [853, 156] width 162 height 13
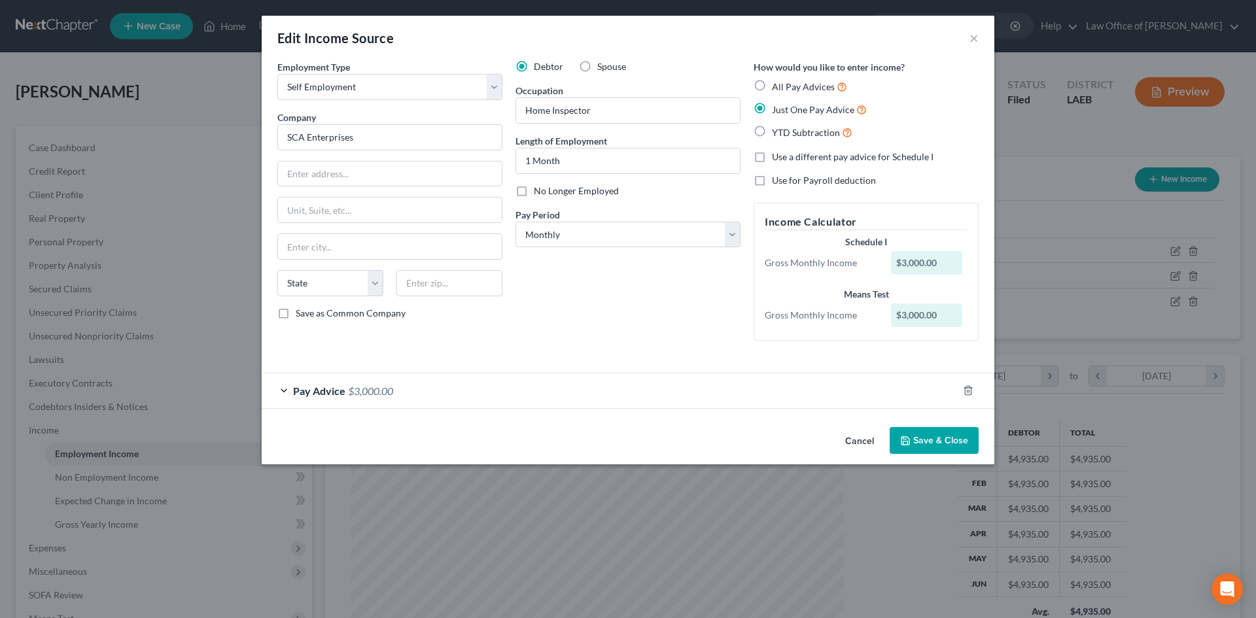
click at [777, 158] on input "Use a different pay advice for Schedule I" at bounding box center [781, 154] width 9 height 9
checkbox input "true"
click at [318, 391] on span "Pay Advice" at bounding box center [319, 391] width 52 height 12
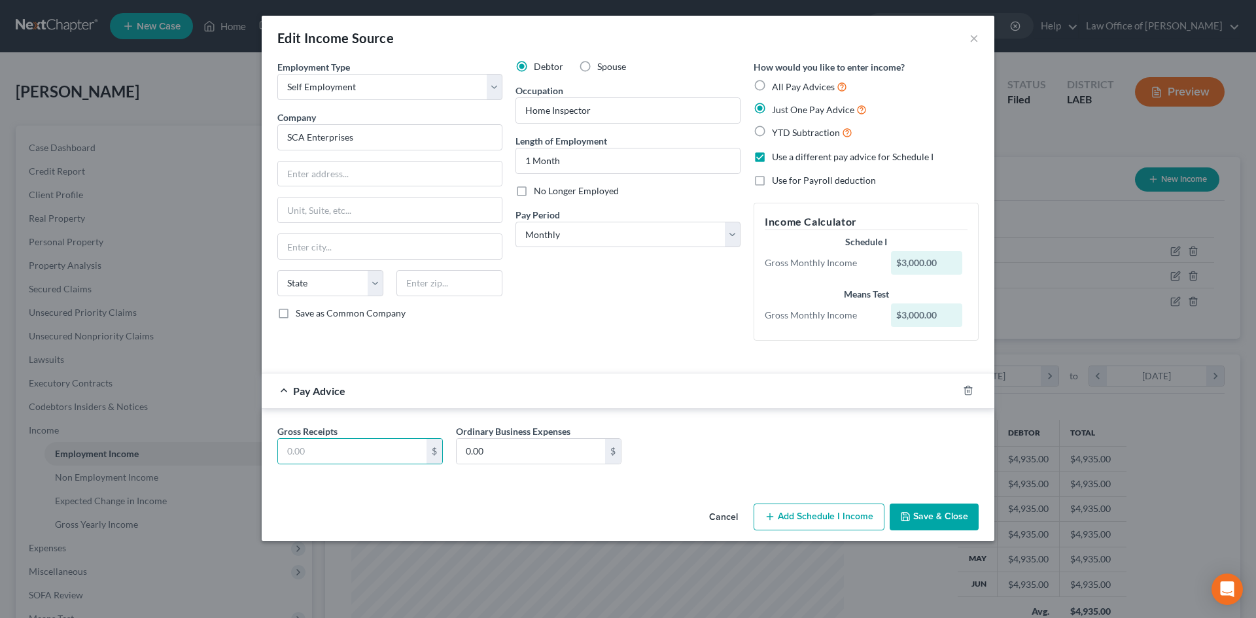
click at [645, 296] on div "Debtor Spouse Occupation Home Inspector Length of Employment 1 Month No Longer …" at bounding box center [628, 205] width 238 height 291
drag, startPoint x: 538, startPoint y: 161, endPoint x: 429, endPoint y: 160, distance: 108.6
click at [429, 160] on div "Employment Type * Select Full or Part Time Employment Self Employment Company *…" at bounding box center [628, 211] width 714 height 302
type input "Just Started at filing"
click at [808, 516] on button "Add Schedule I Income" at bounding box center [819, 517] width 131 height 27
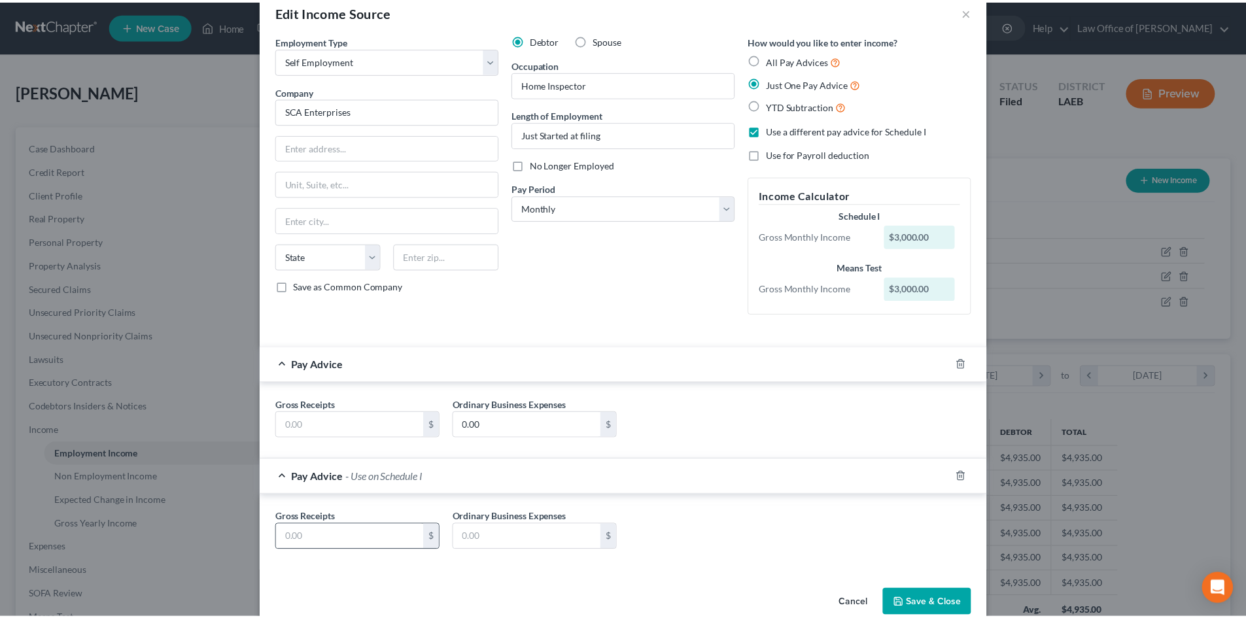
scroll to position [51, 0]
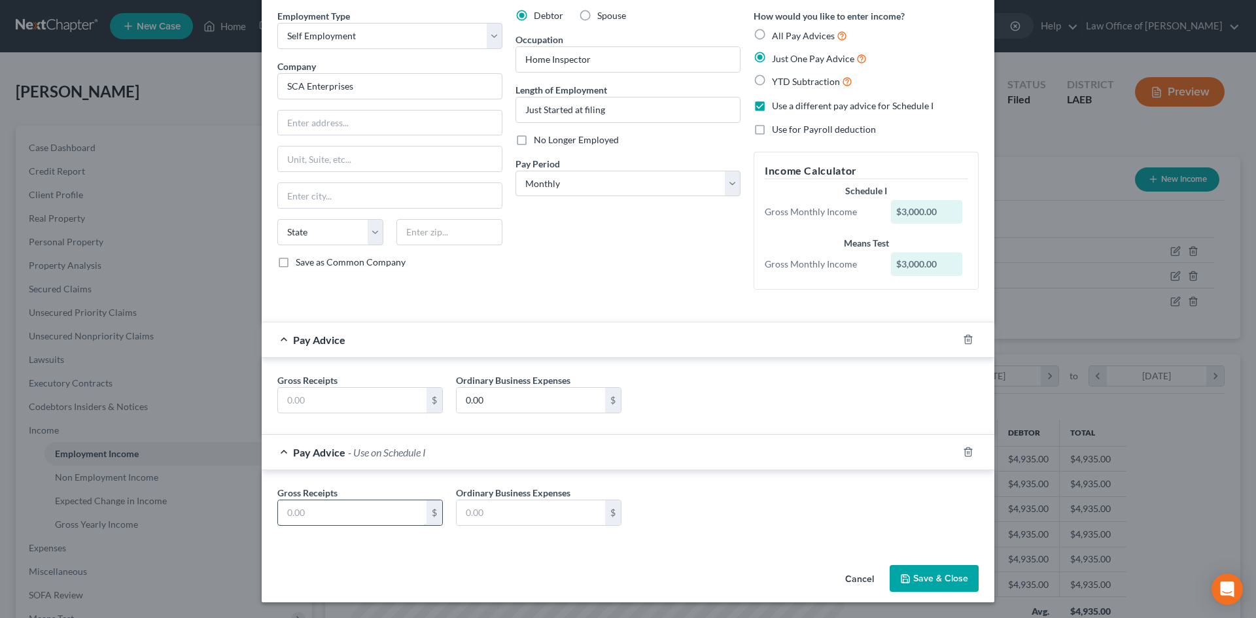
click at [336, 503] on input "text" at bounding box center [352, 512] width 149 height 25
click at [504, 525] on input "text" at bounding box center [531, 512] width 149 height 25
type input "3"
type input "3,500"
type input "500"
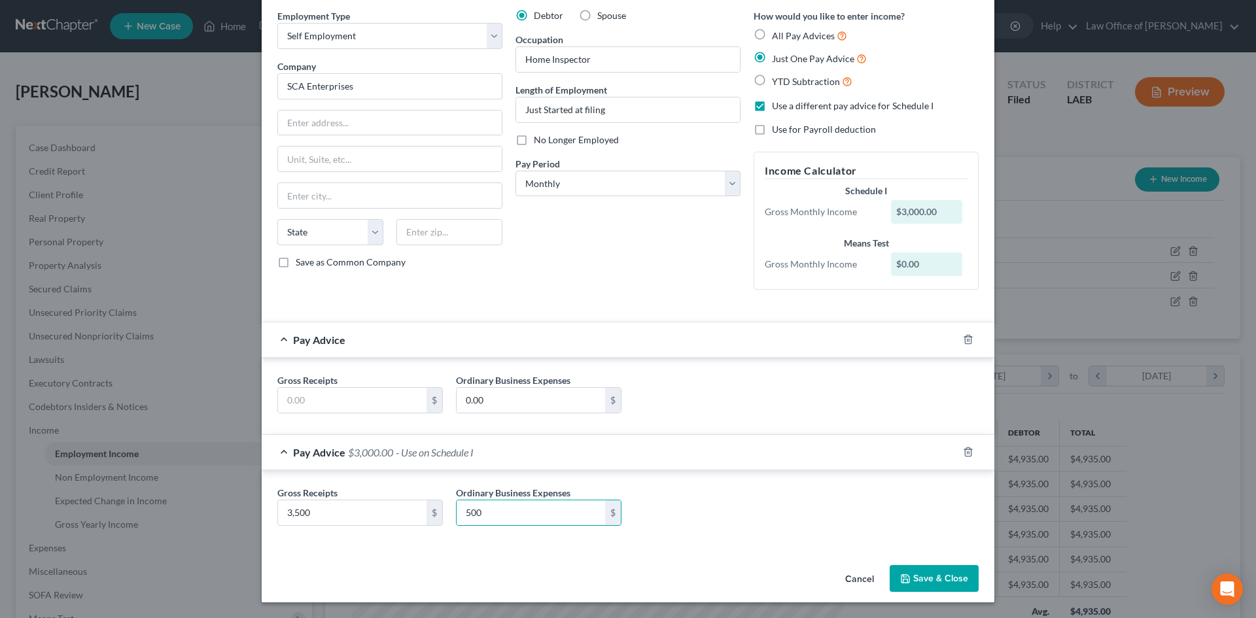
click at [955, 576] on button "Save & Close" at bounding box center [934, 578] width 89 height 27
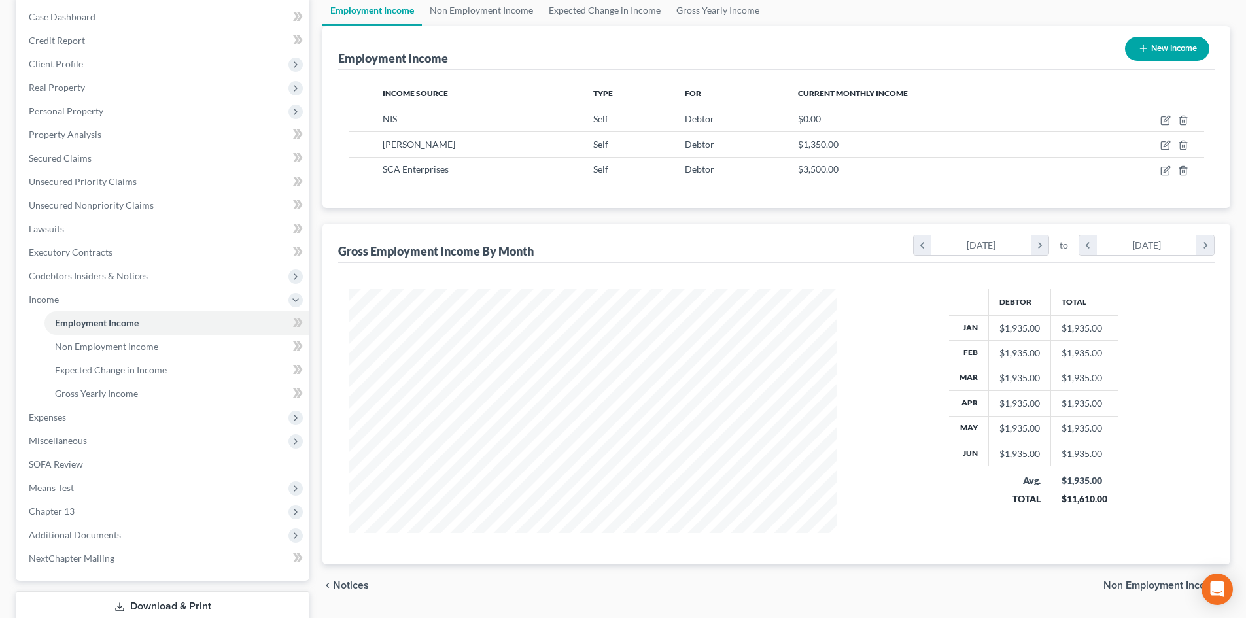
scroll to position [0, 0]
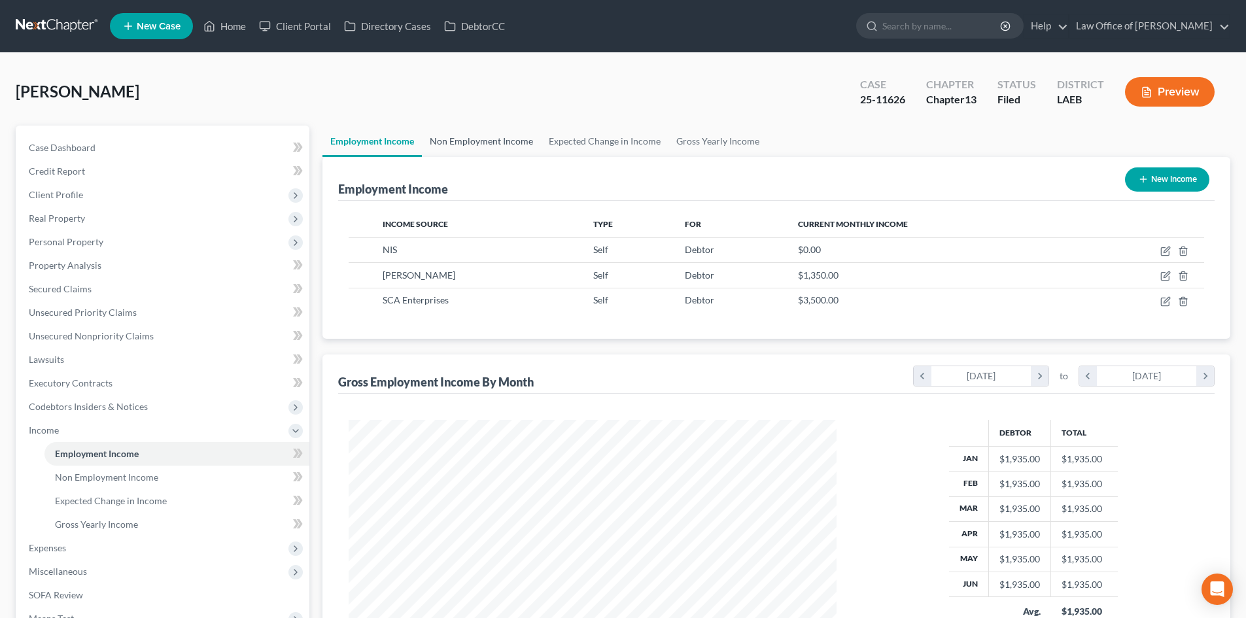
click at [469, 142] on link "Non Employment Income" at bounding box center [481, 141] width 119 height 31
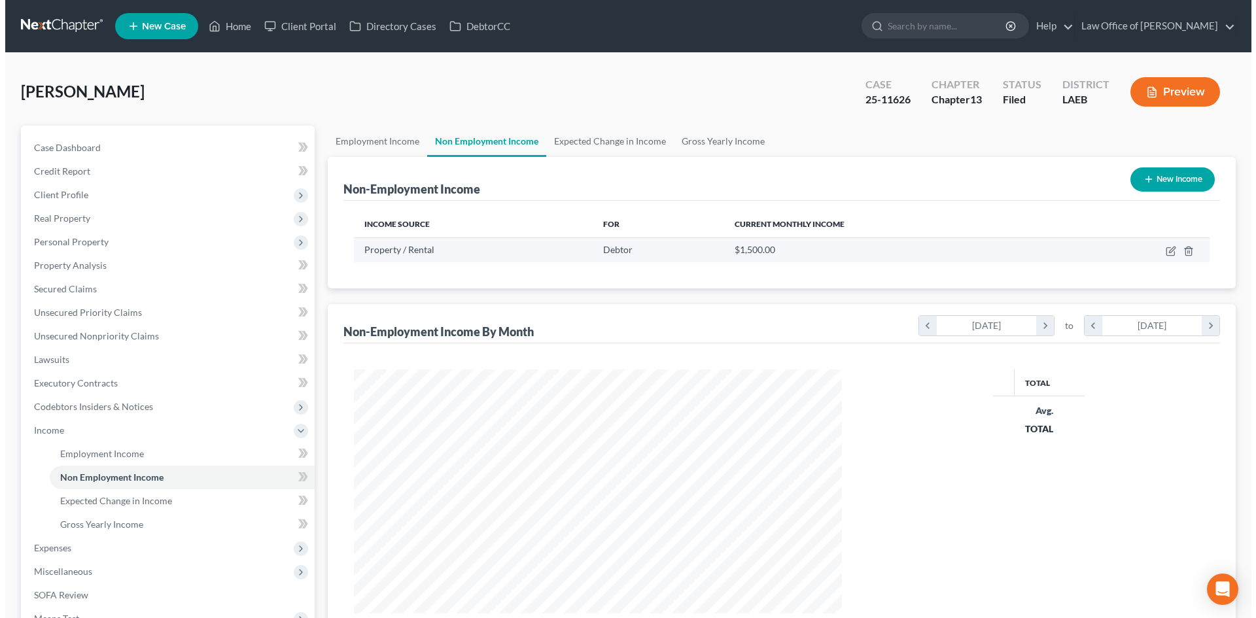
scroll to position [244, 514]
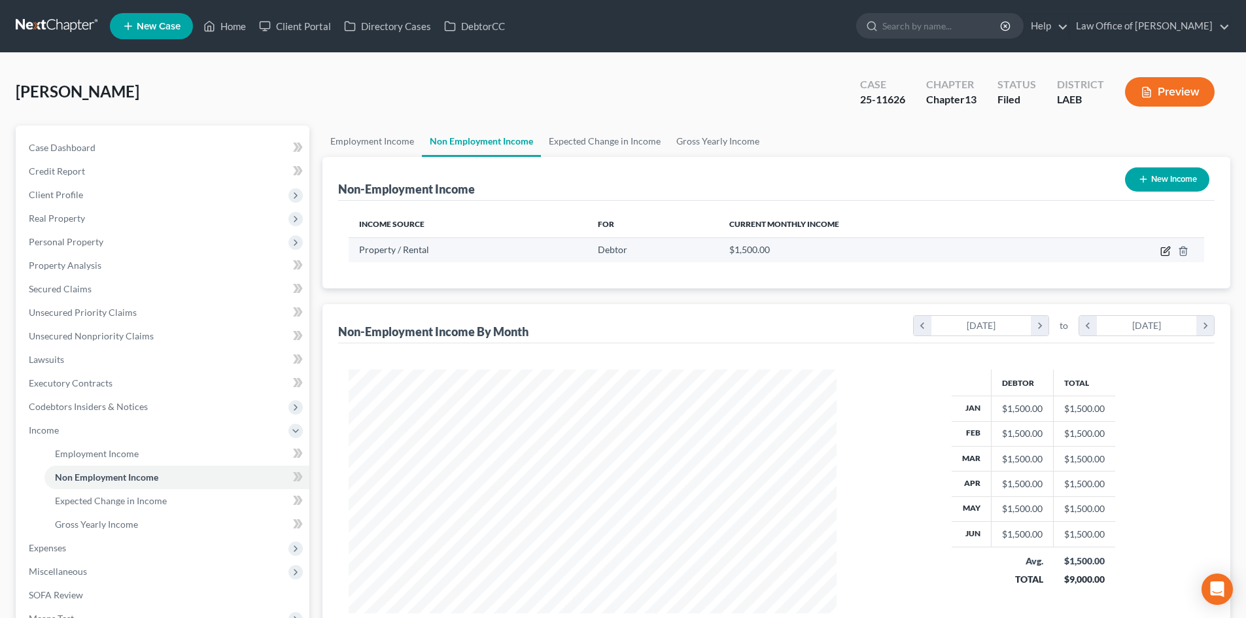
click at [1169, 249] on icon "button" at bounding box center [1167, 250] width 6 height 6
select select "9"
select select "0"
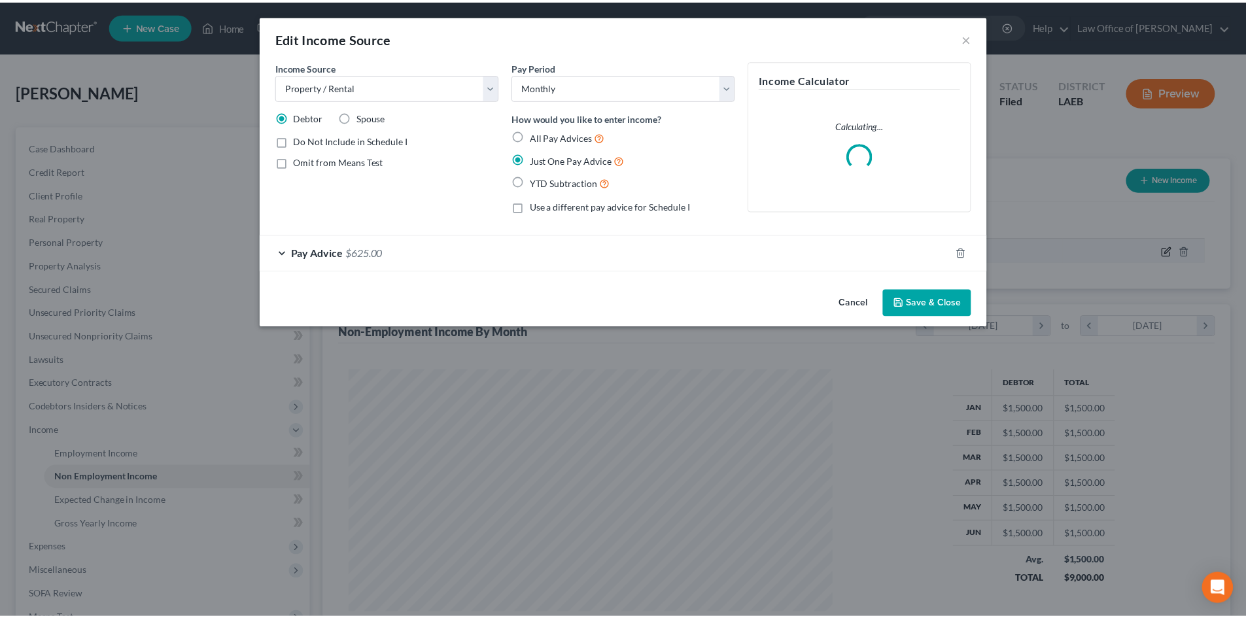
scroll to position [246, 519]
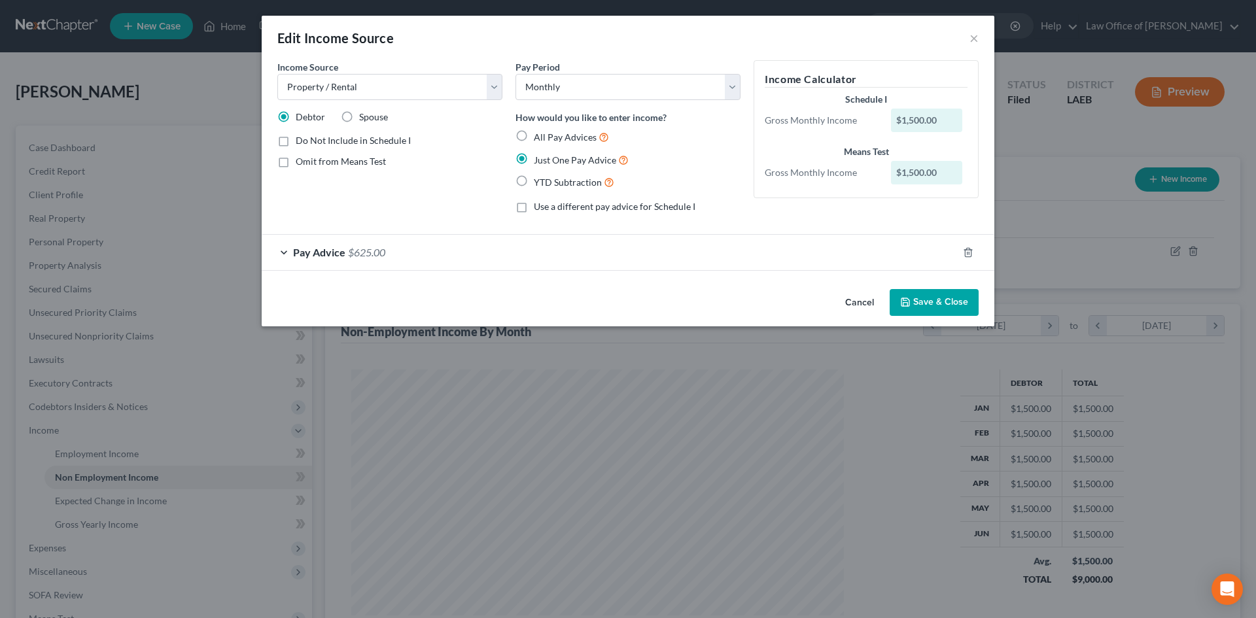
click at [534, 205] on label "Use a different pay advice for Schedule I" at bounding box center [615, 206] width 162 height 13
click at [539, 205] on input "Use a different pay advice for Schedule I" at bounding box center [543, 204] width 9 height 9
checkbox input "true"
click at [300, 254] on span "Pay Advice" at bounding box center [319, 252] width 52 height 12
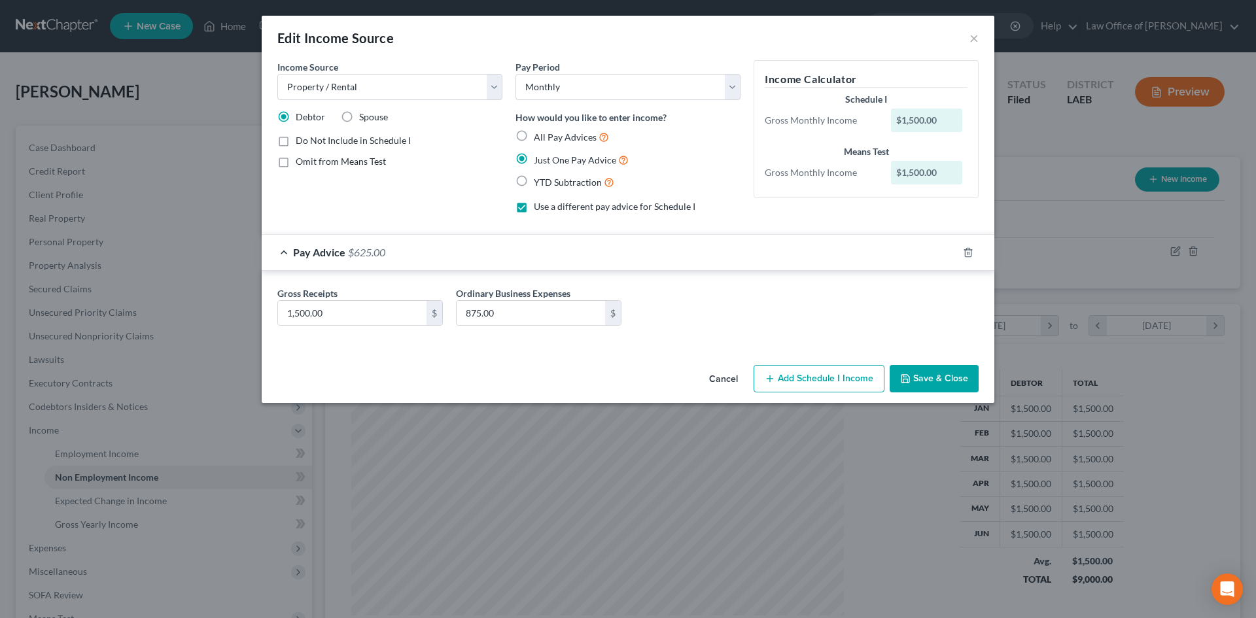
click at [805, 374] on button "Add Schedule I Income" at bounding box center [819, 378] width 131 height 27
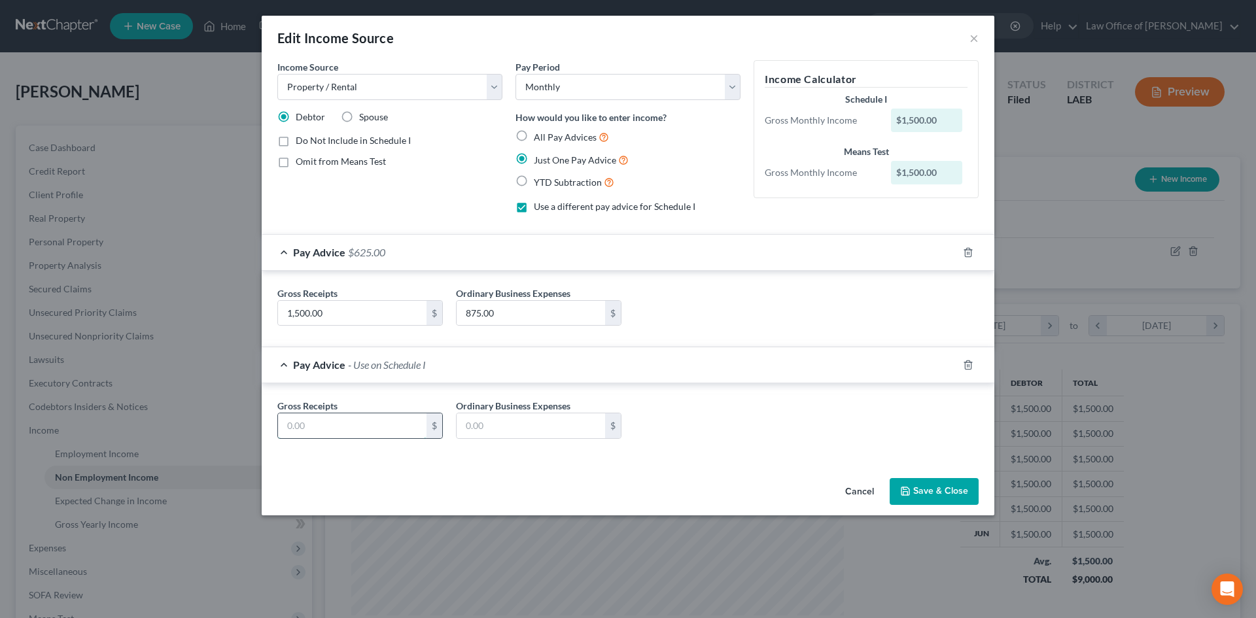
click at [352, 425] on input "text" at bounding box center [352, 425] width 149 height 25
type input "1,500"
type input "875"
click at [355, 290] on div "Gross Receipts 1,500.00 $" at bounding box center [360, 307] width 179 height 40
click at [332, 309] on input "1,500.00" at bounding box center [352, 313] width 149 height 25
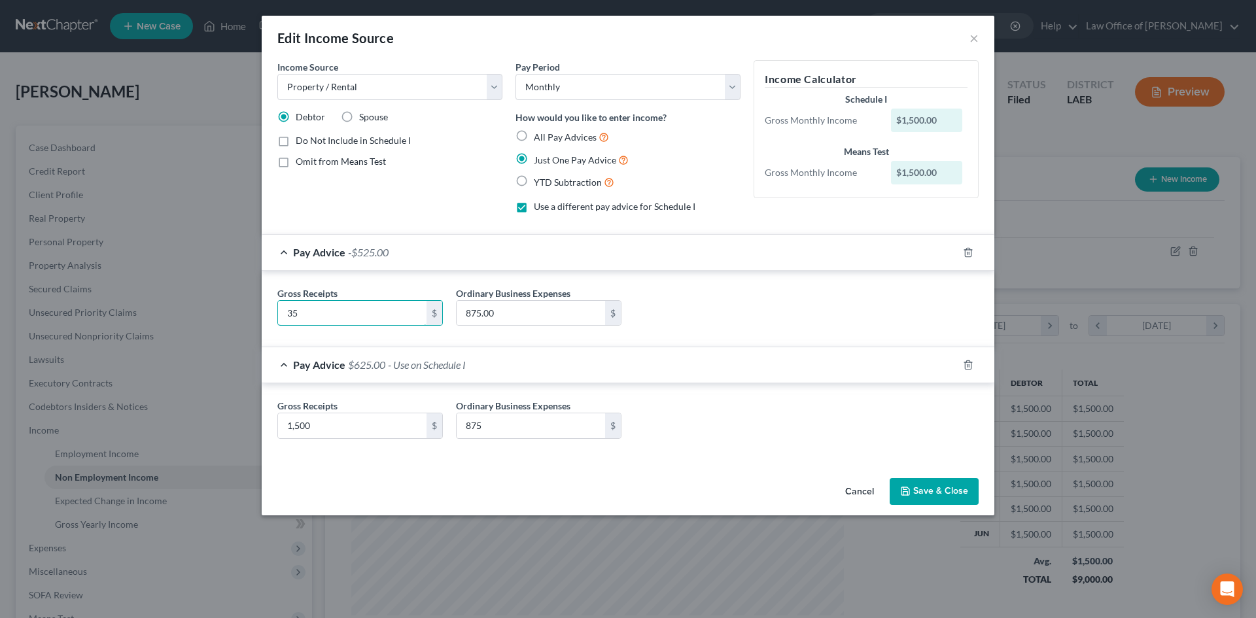
type input "3"
type input "450"
click at [939, 489] on button "Save & Close" at bounding box center [934, 491] width 89 height 27
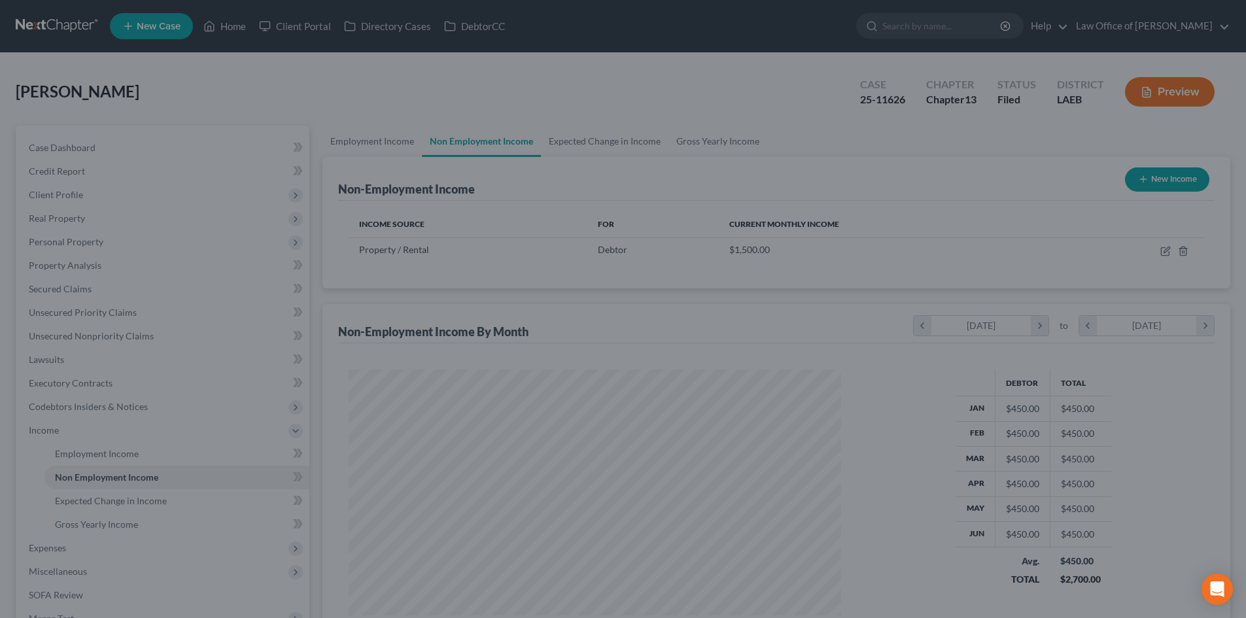
scroll to position [653968, 653697]
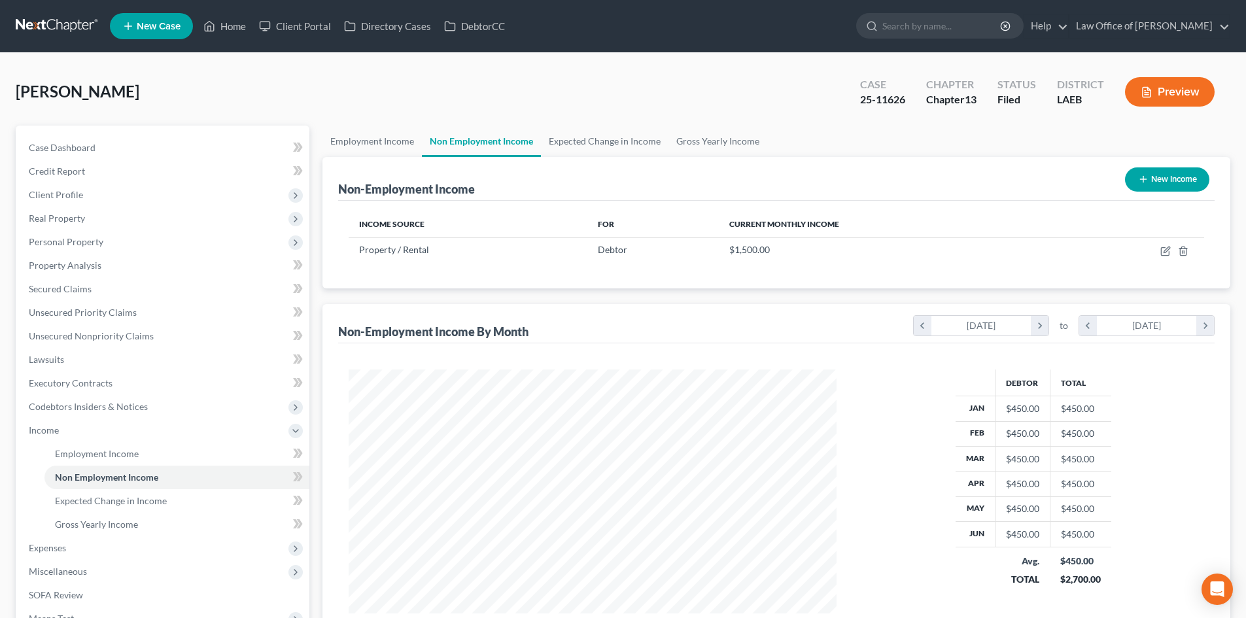
click at [972, 143] on ul "Employment Income Non Employment Income Expected Change in Income Gross Yearly …" at bounding box center [777, 141] width 908 height 31
click at [609, 144] on link "Expected Change in Income" at bounding box center [605, 141] width 128 height 31
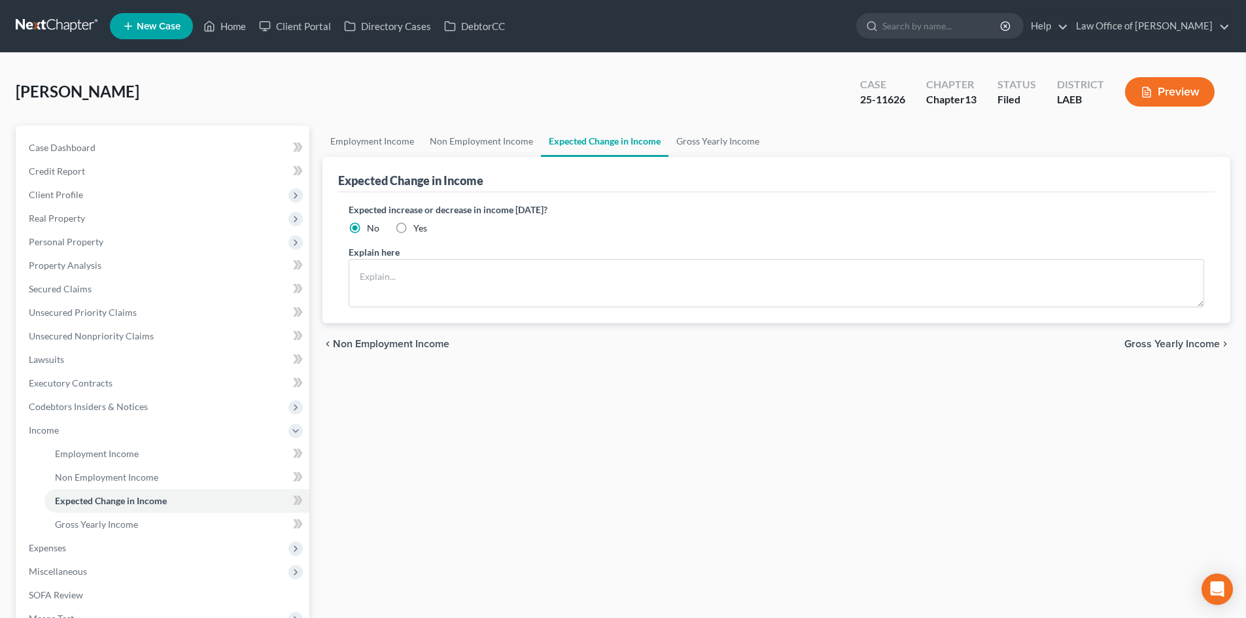
click at [413, 226] on label "Yes" at bounding box center [420, 228] width 14 height 13
click at [419, 226] on input "Yes" at bounding box center [423, 226] width 9 height 9
radio input "true"
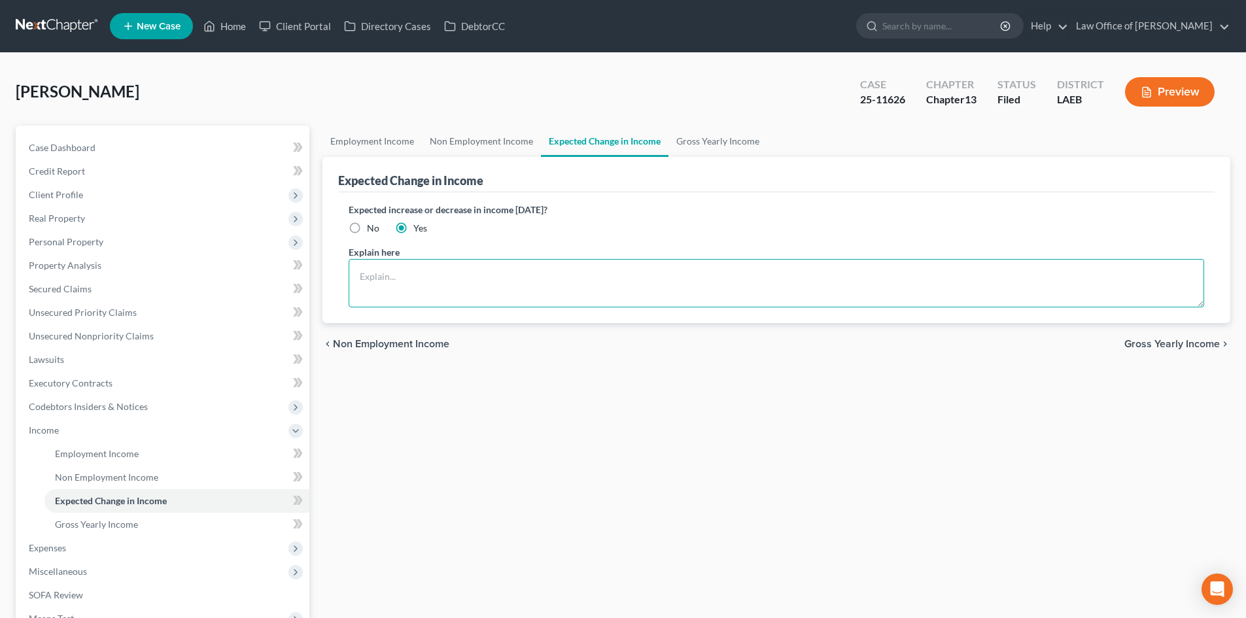
click at [393, 281] on textarea at bounding box center [777, 283] width 856 height 48
type textarea "Just started working at a new contractor with higher rates for more income. Als…"
click at [544, 394] on div "Employment Income Non Employment Income Expected Change in Income Gross Yearly …" at bounding box center [776, 456] width 921 height 661
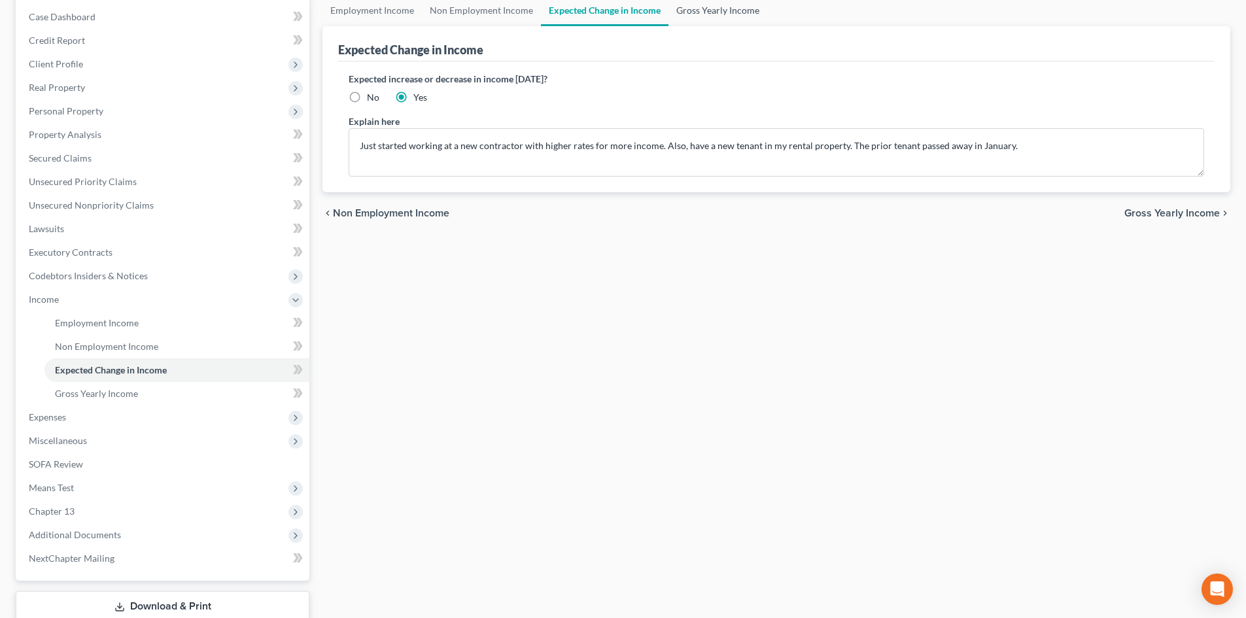
click at [724, 9] on link "Gross Yearly Income" at bounding box center [718, 10] width 99 height 31
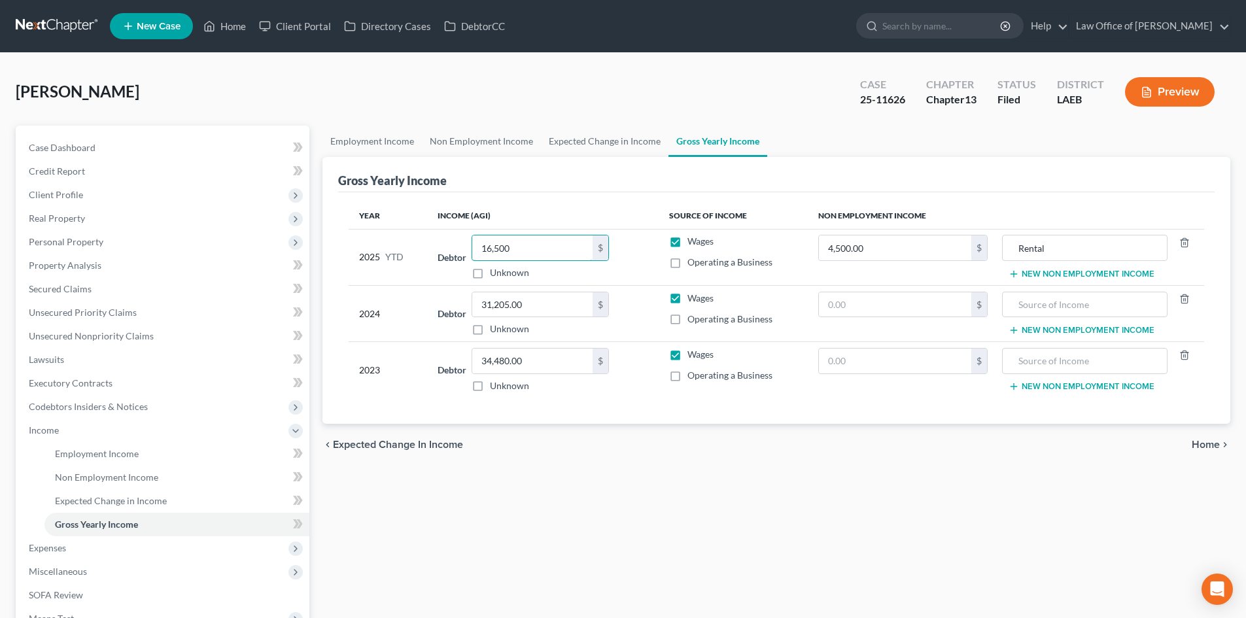
type input "16,500"
click at [663, 453] on div "chevron_left Expected Change in Income Home chevron_right" at bounding box center [777, 445] width 908 height 42
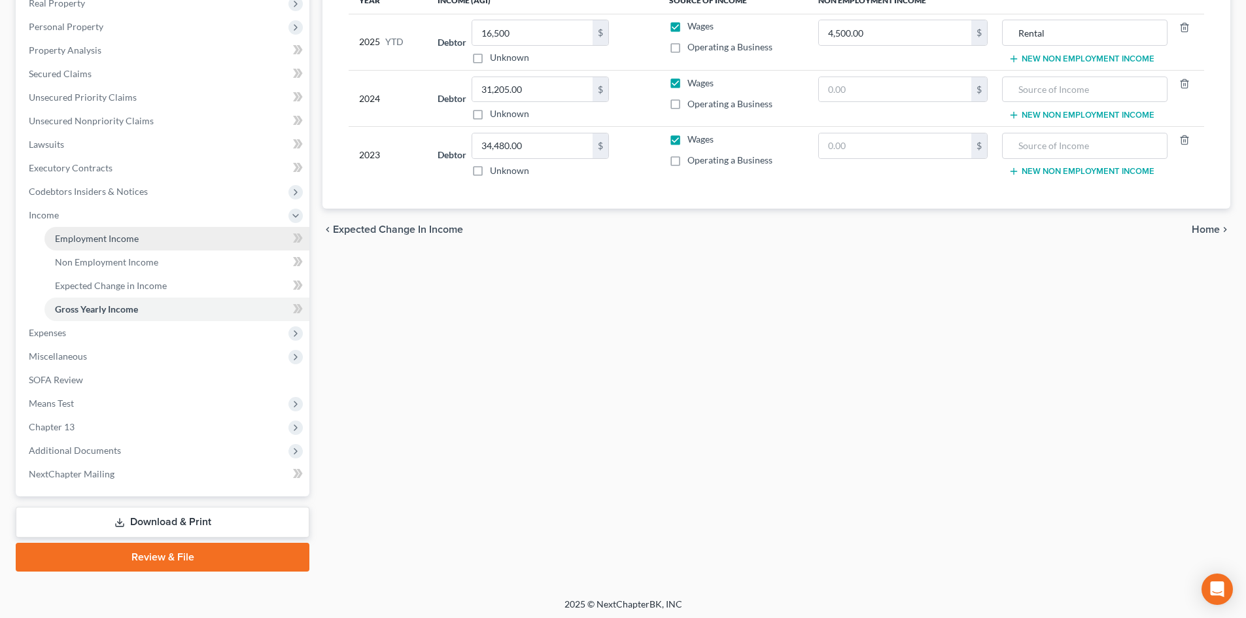
scroll to position [219, 0]
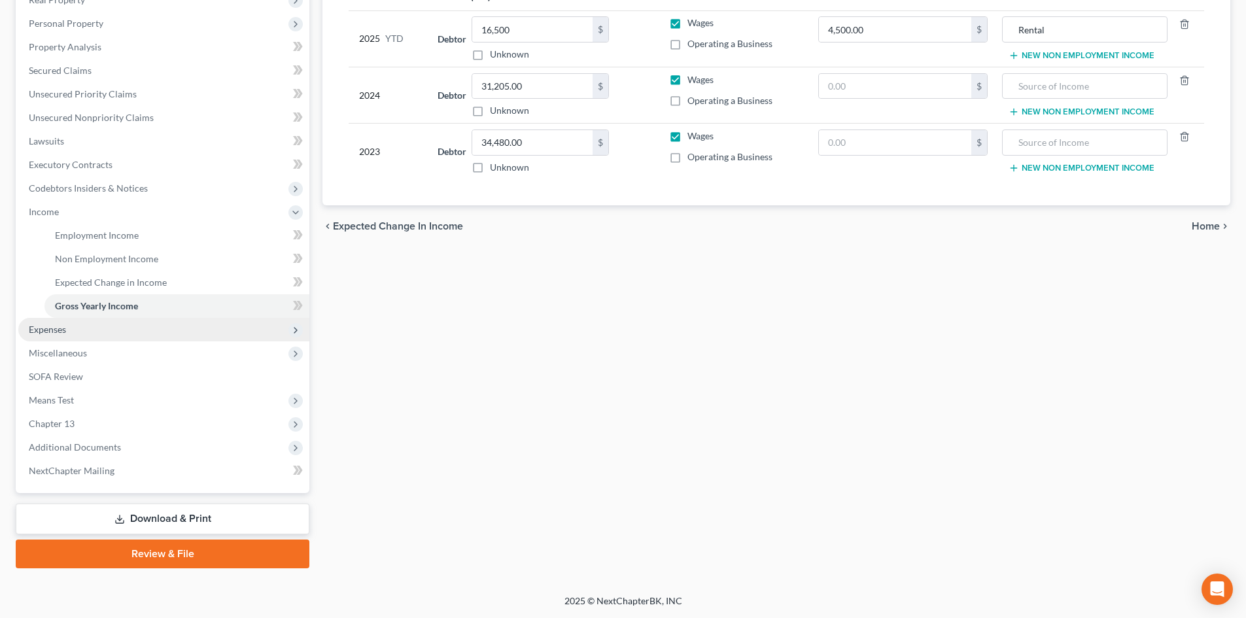
click at [52, 334] on span "Expenses" at bounding box center [47, 329] width 37 height 11
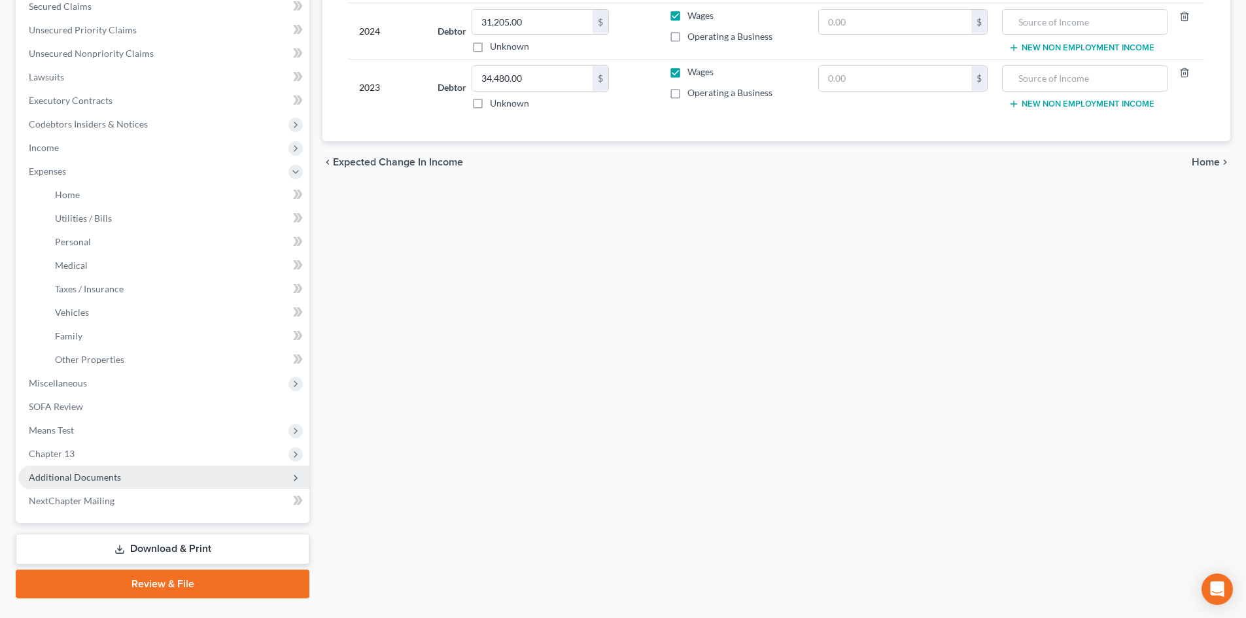
scroll to position [313, 0]
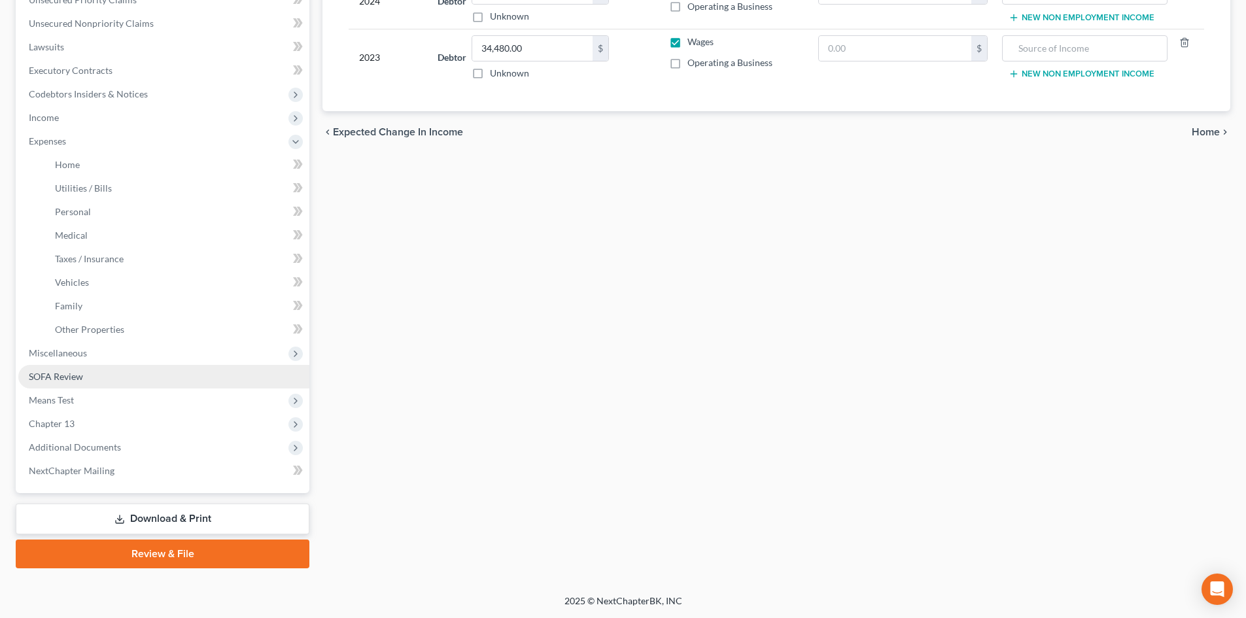
click at [58, 376] on span "SOFA Review" at bounding box center [56, 376] width 54 height 11
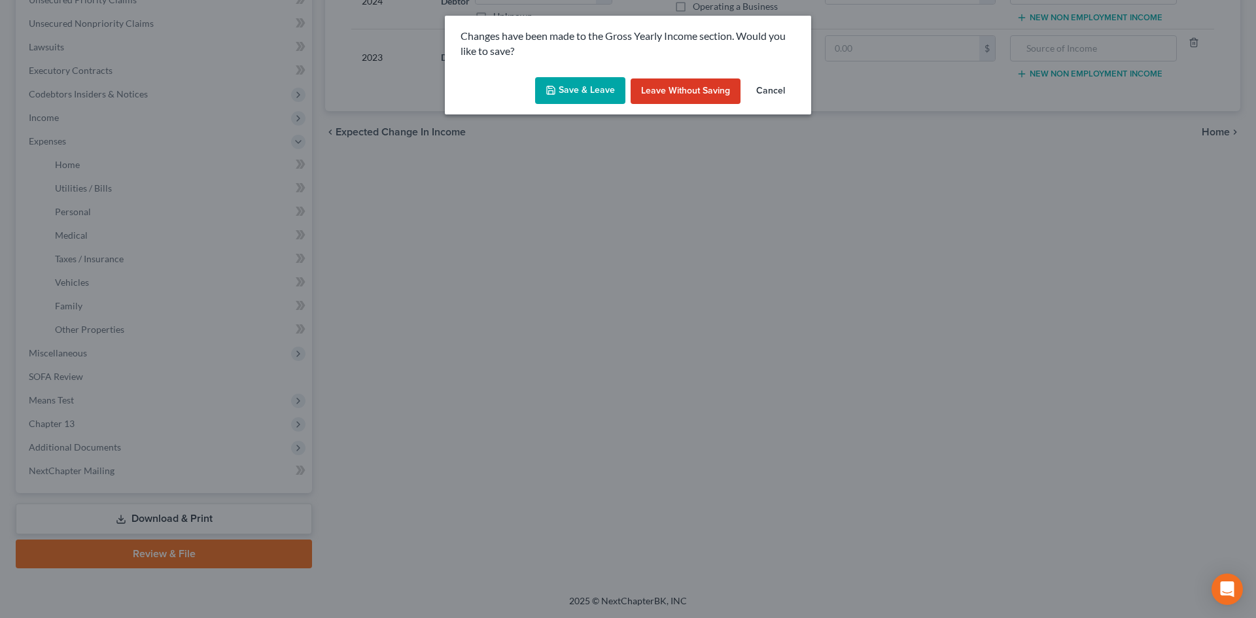
click at [569, 92] on button "Save & Leave" at bounding box center [580, 90] width 90 height 27
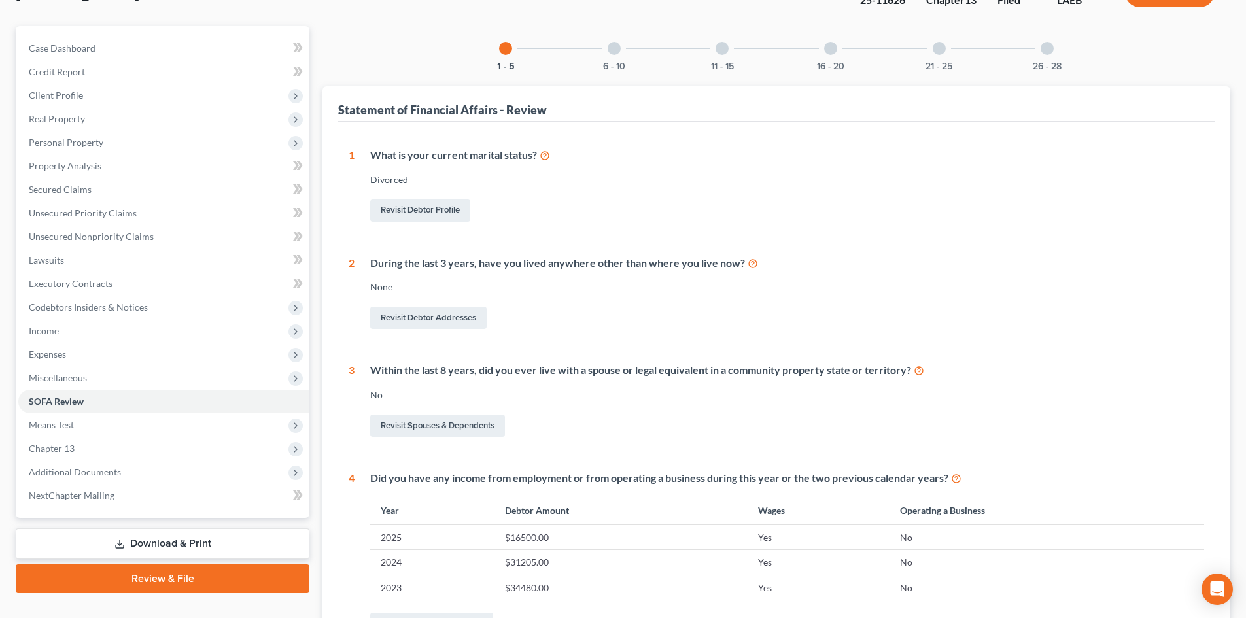
scroll to position [131, 0]
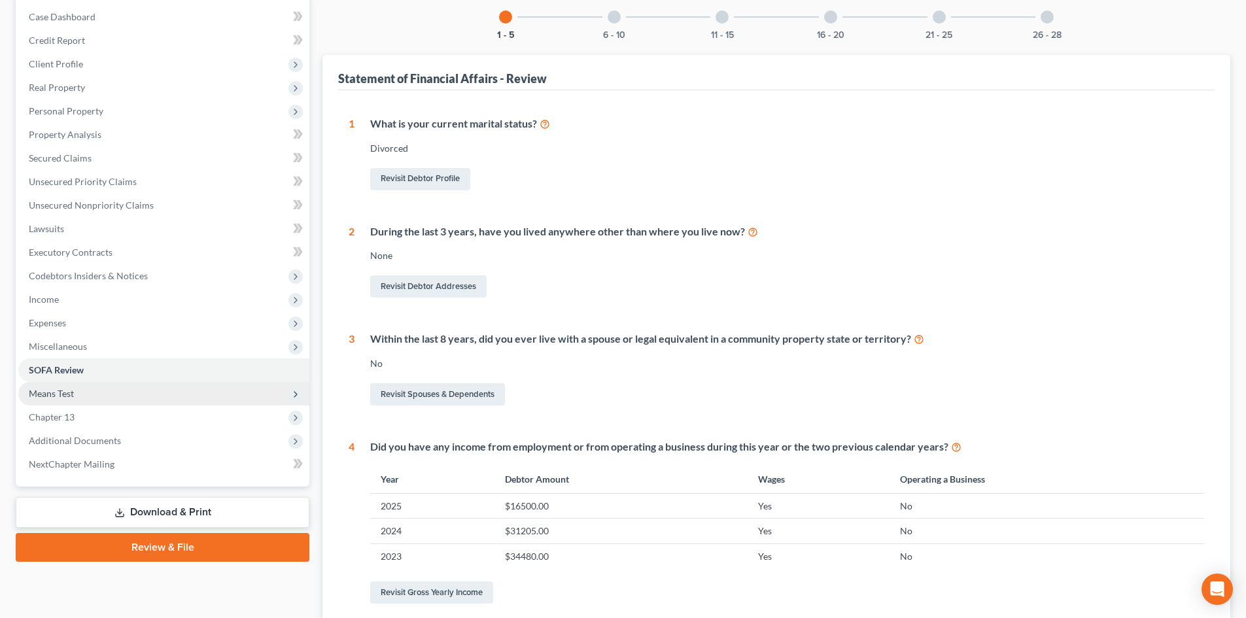
click at [70, 391] on span "Means Test" at bounding box center [51, 393] width 45 height 11
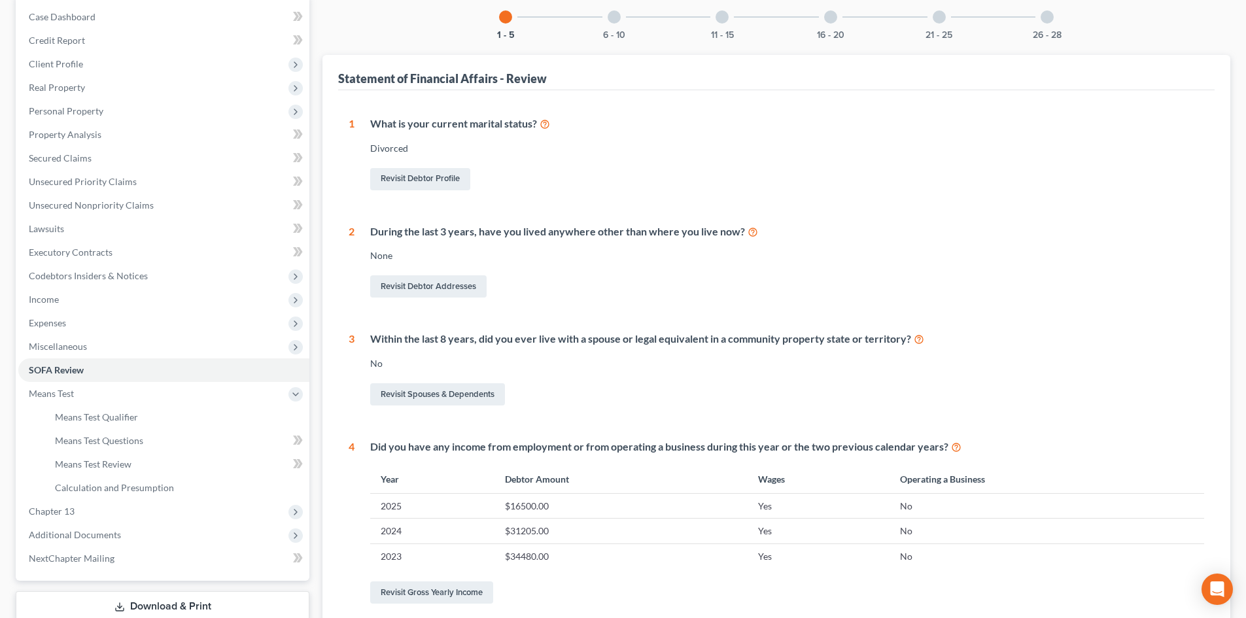
click at [609, 24] on div "6 - 10" at bounding box center [614, 17] width 44 height 44
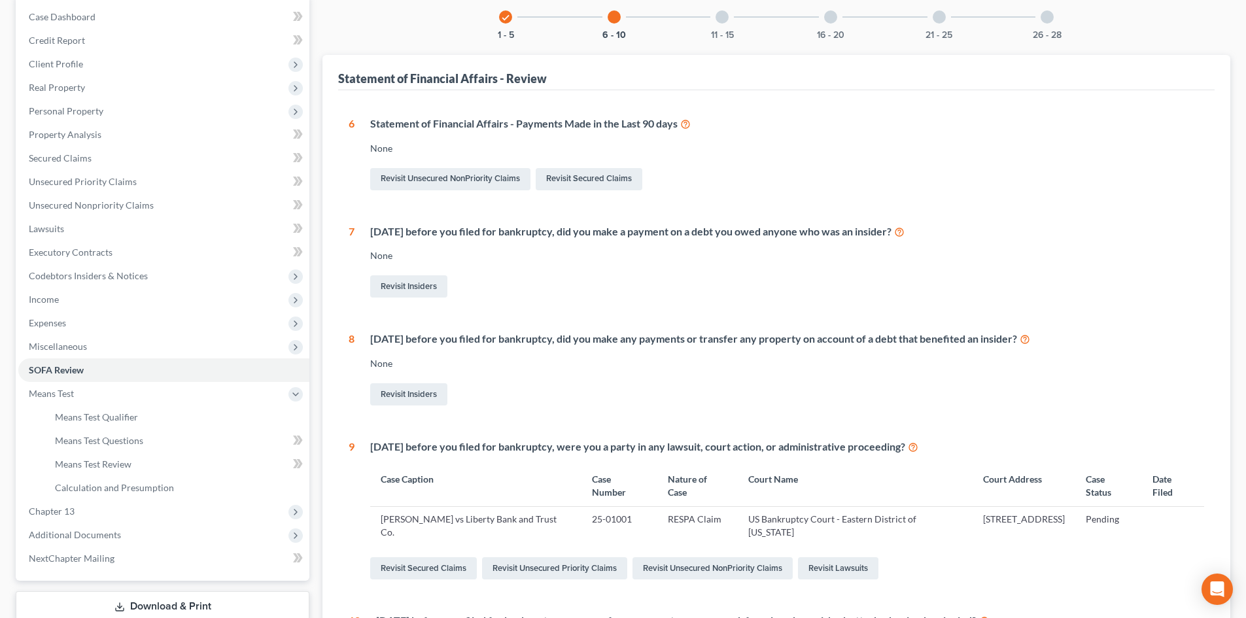
click at [720, 19] on div at bounding box center [722, 16] width 13 height 13
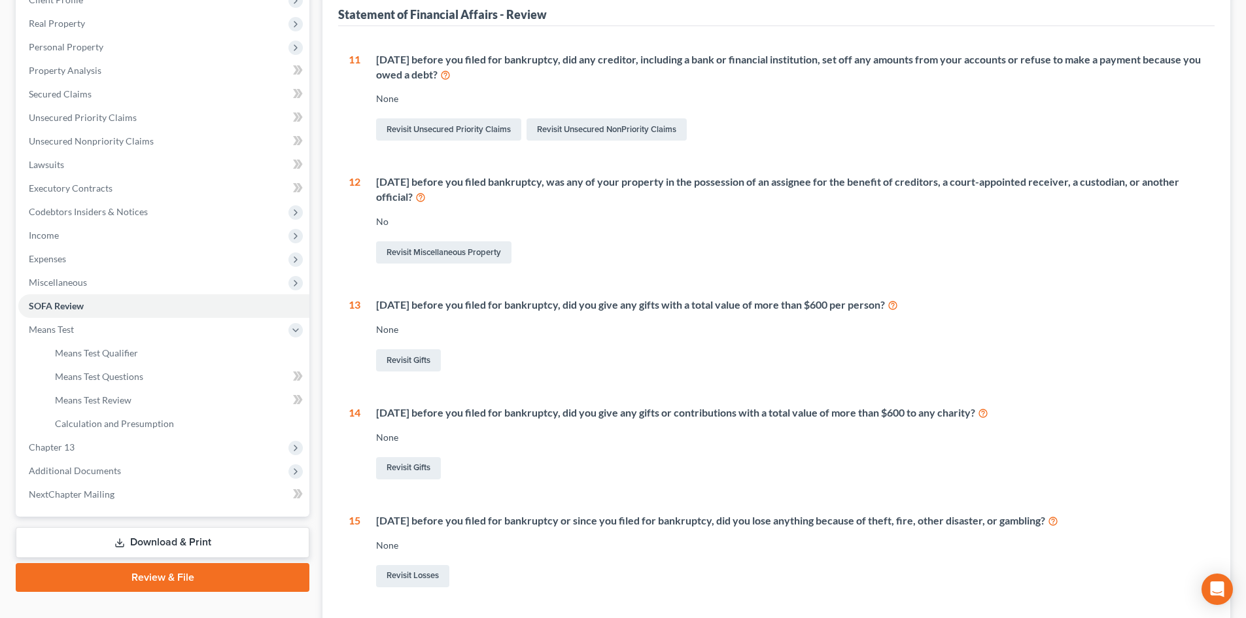
scroll to position [44, 0]
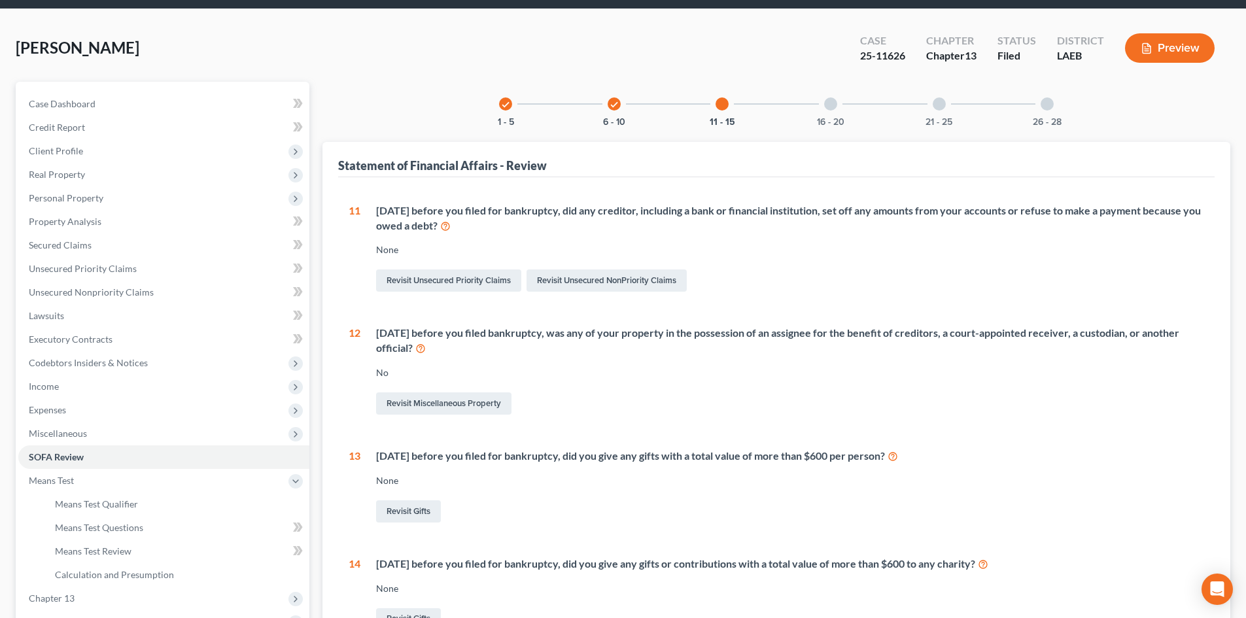
click at [830, 105] on div at bounding box center [830, 103] width 13 height 13
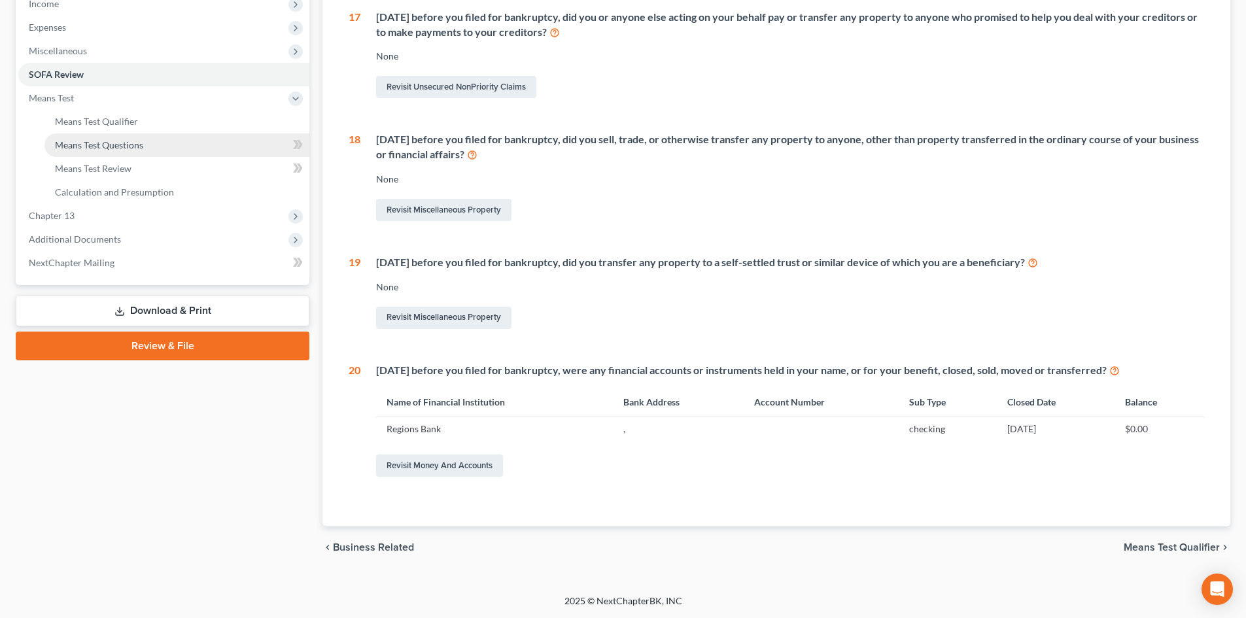
scroll to position [296, 0]
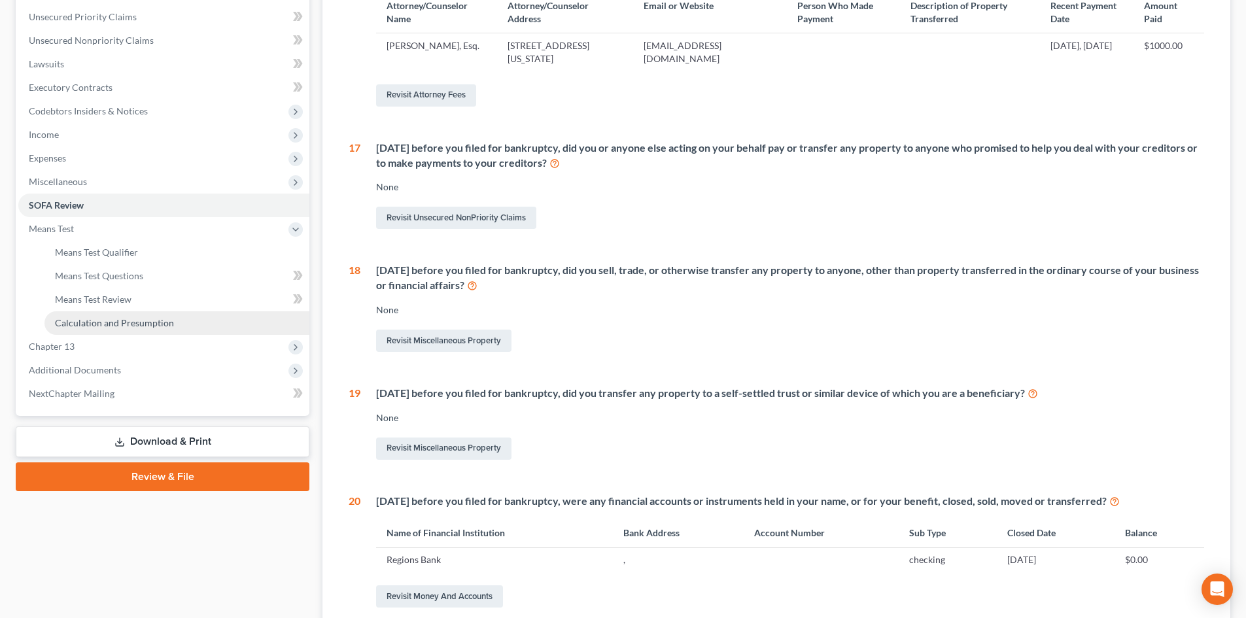
click at [76, 323] on span "Calculation and Presumption" at bounding box center [114, 322] width 119 height 11
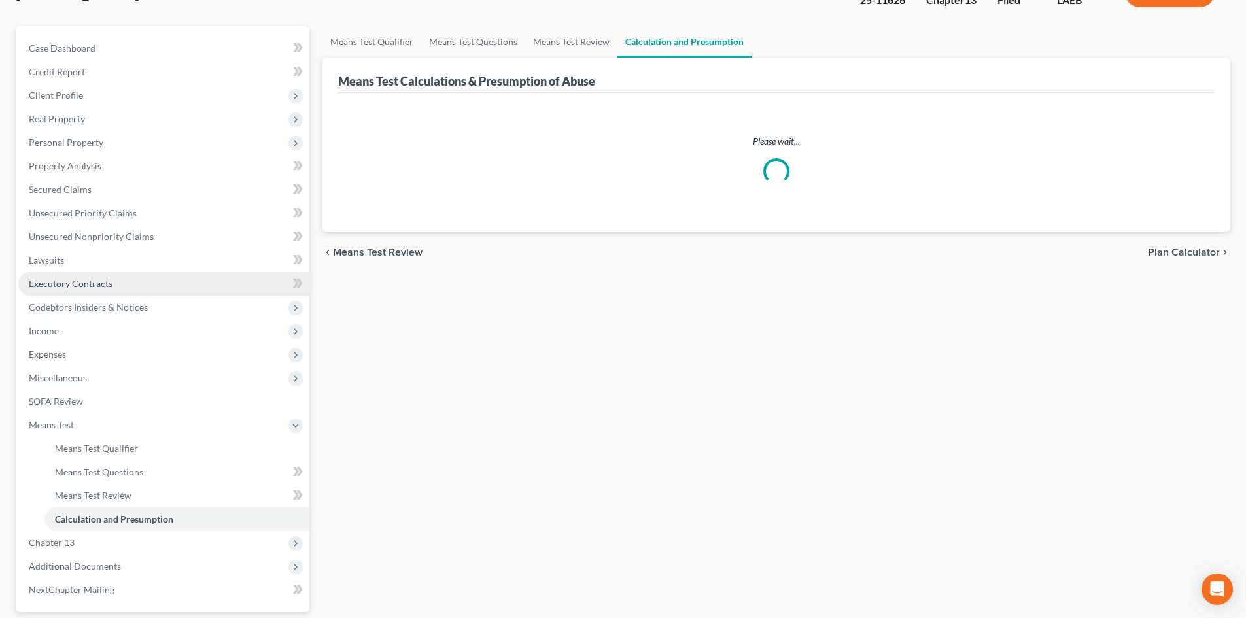
scroll to position [131, 0]
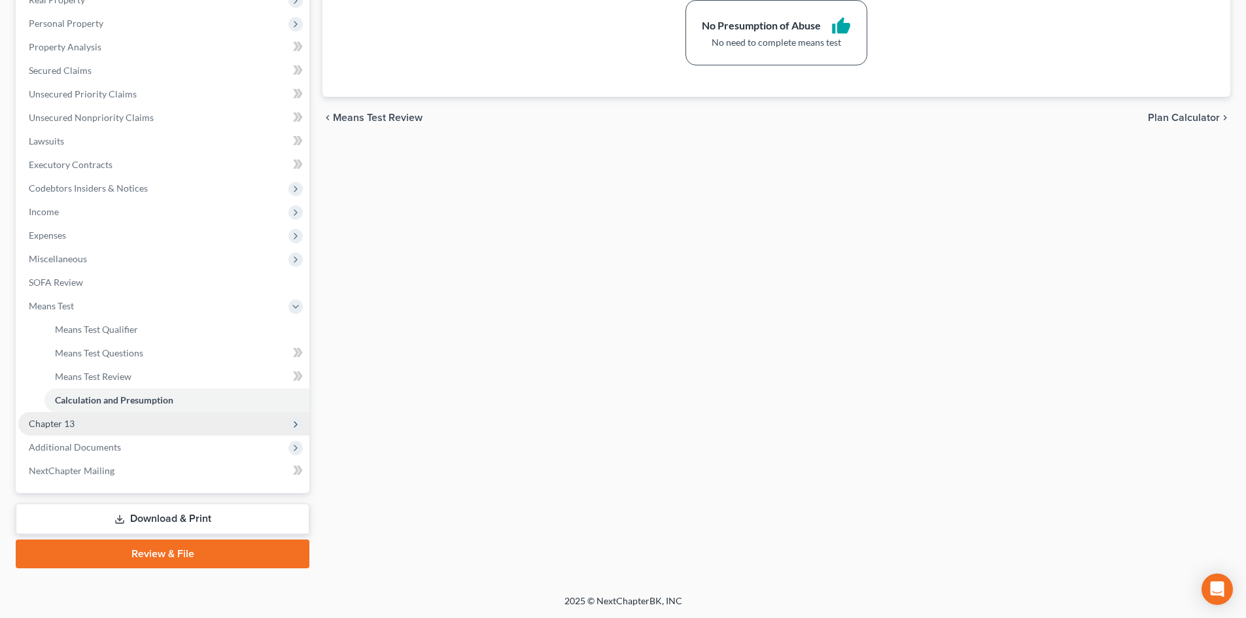
click at [60, 429] on span "Chapter 13" at bounding box center [163, 424] width 291 height 24
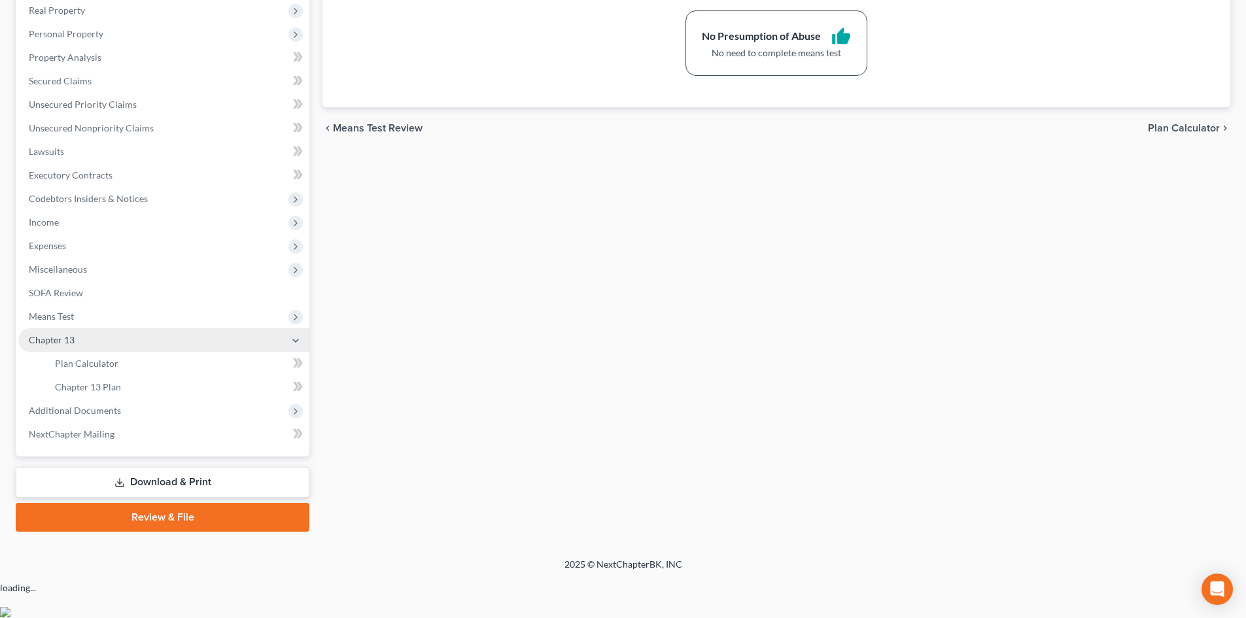
scroll to position [171, 0]
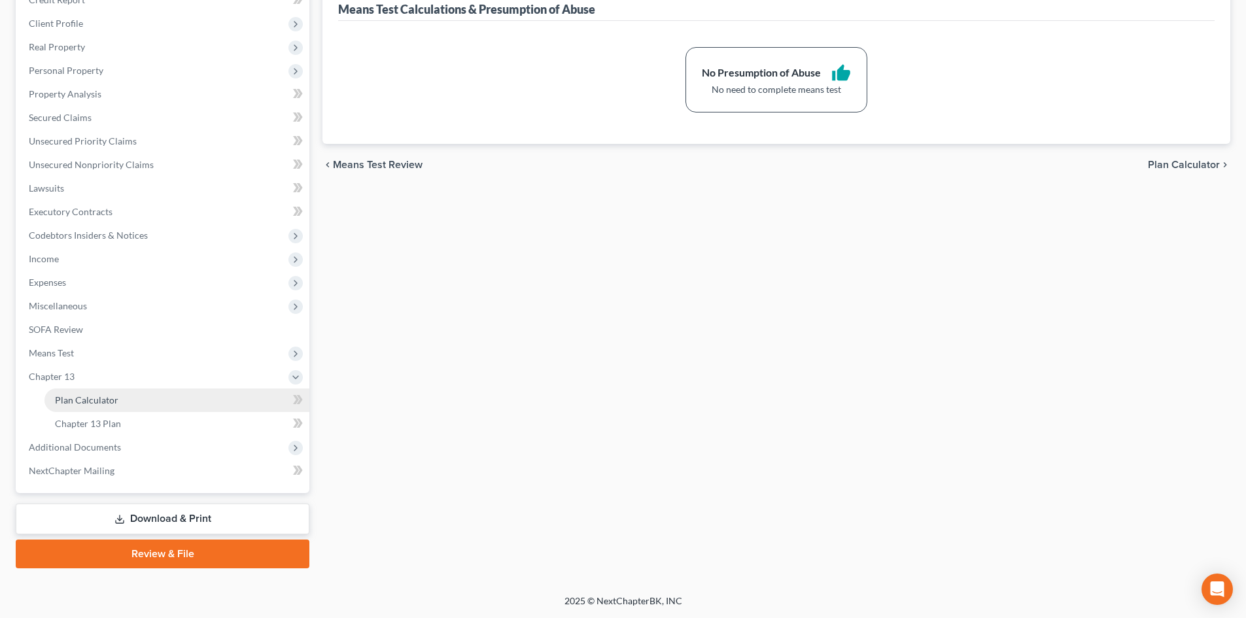
click at [86, 400] on span "Plan Calculator" at bounding box center [86, 399] width 63 height 11
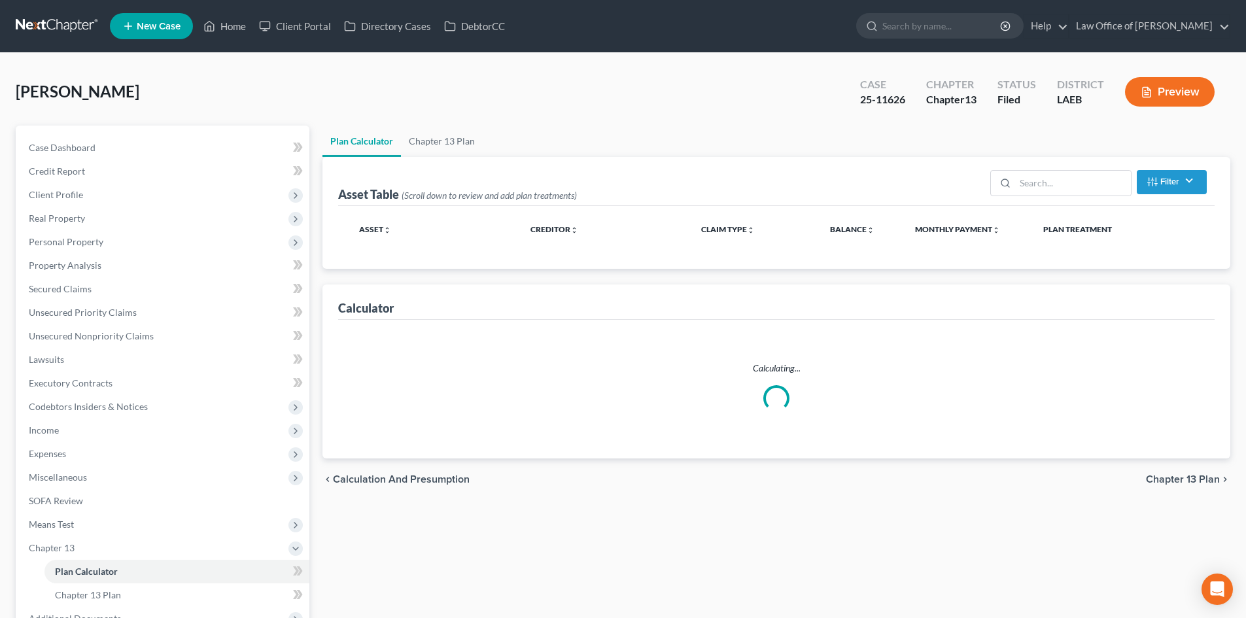
select select "59"
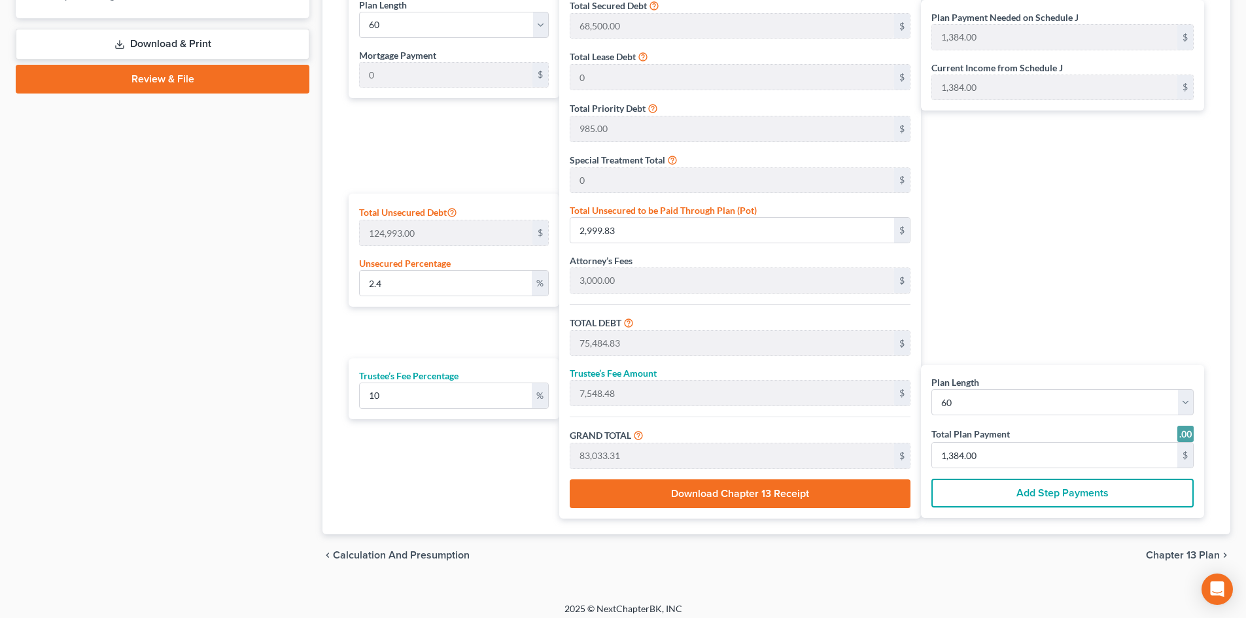
scroll to position [654, 0]
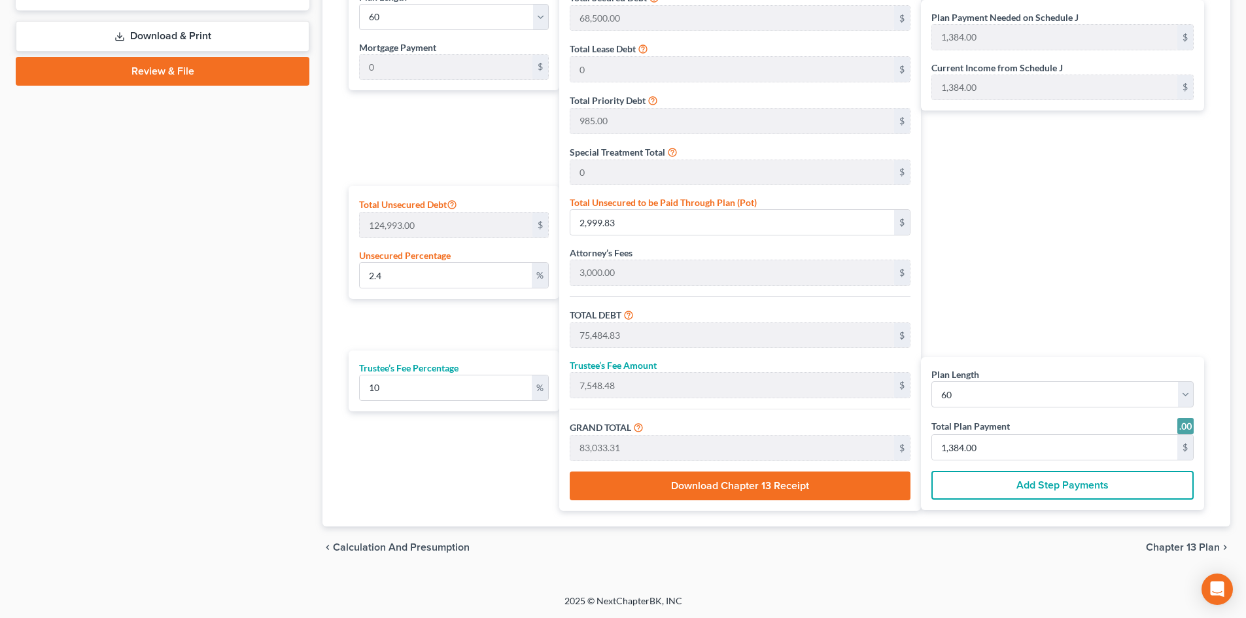
click at [1176, 550] on span "Chapter 13 Plan" at bounding box center [1183, 547] width 74 height 10
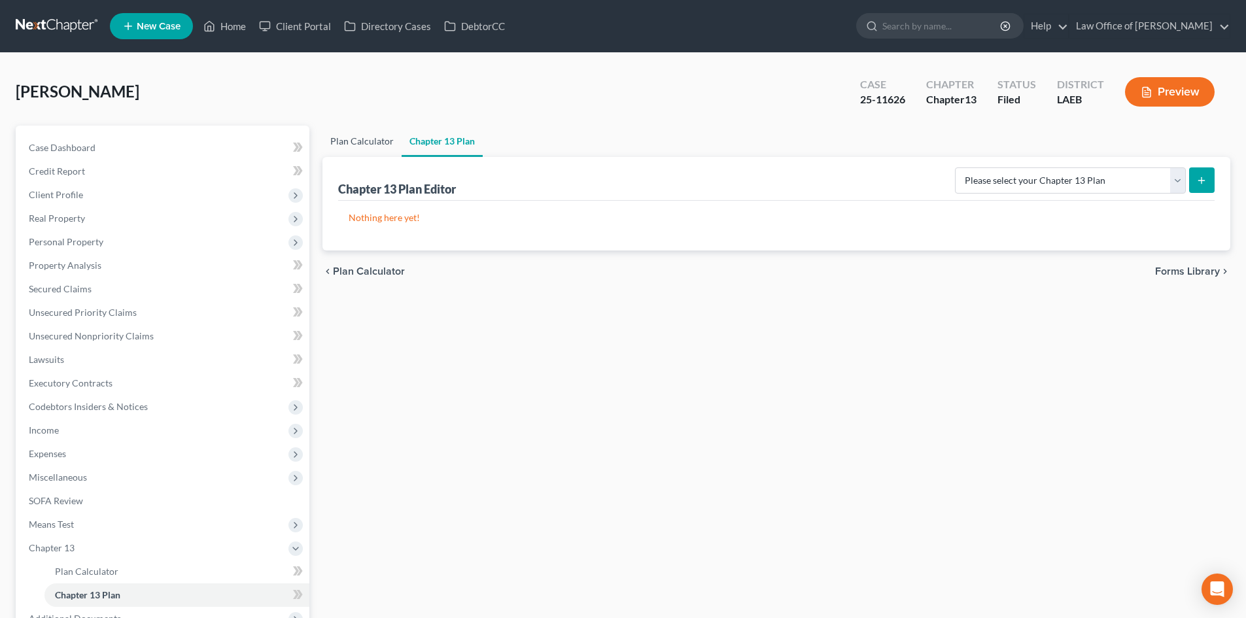
click at [356, 135] on link "Plan Calculator" at bounding box center [362, 141] width 79 height 31
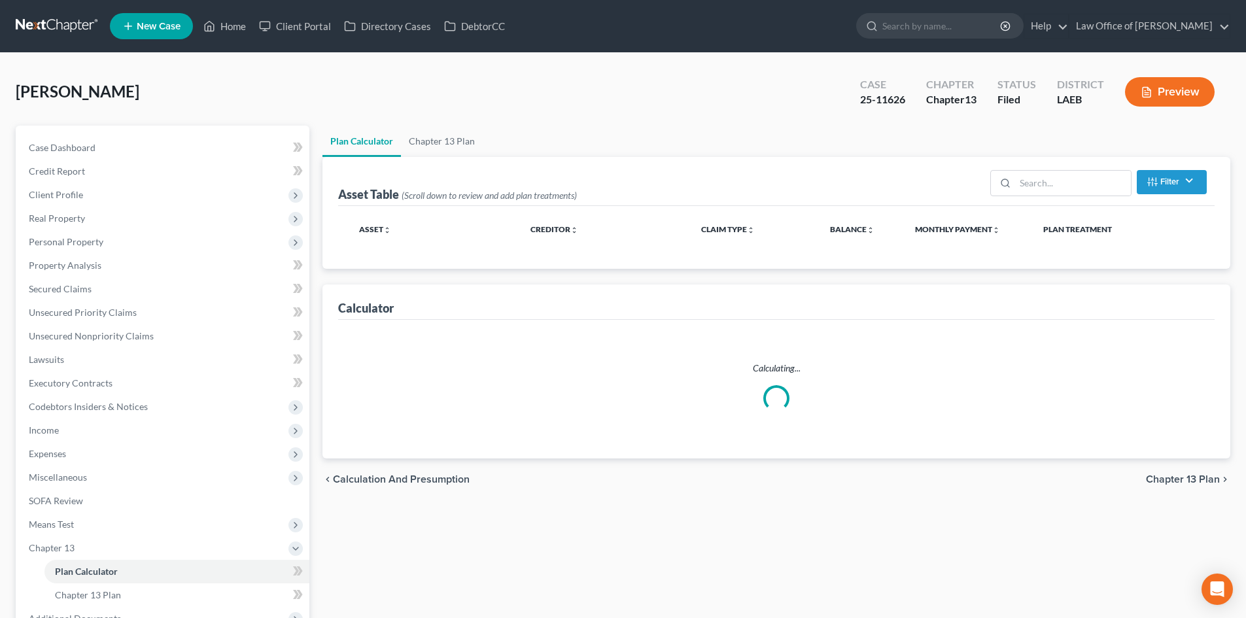
select select "59"
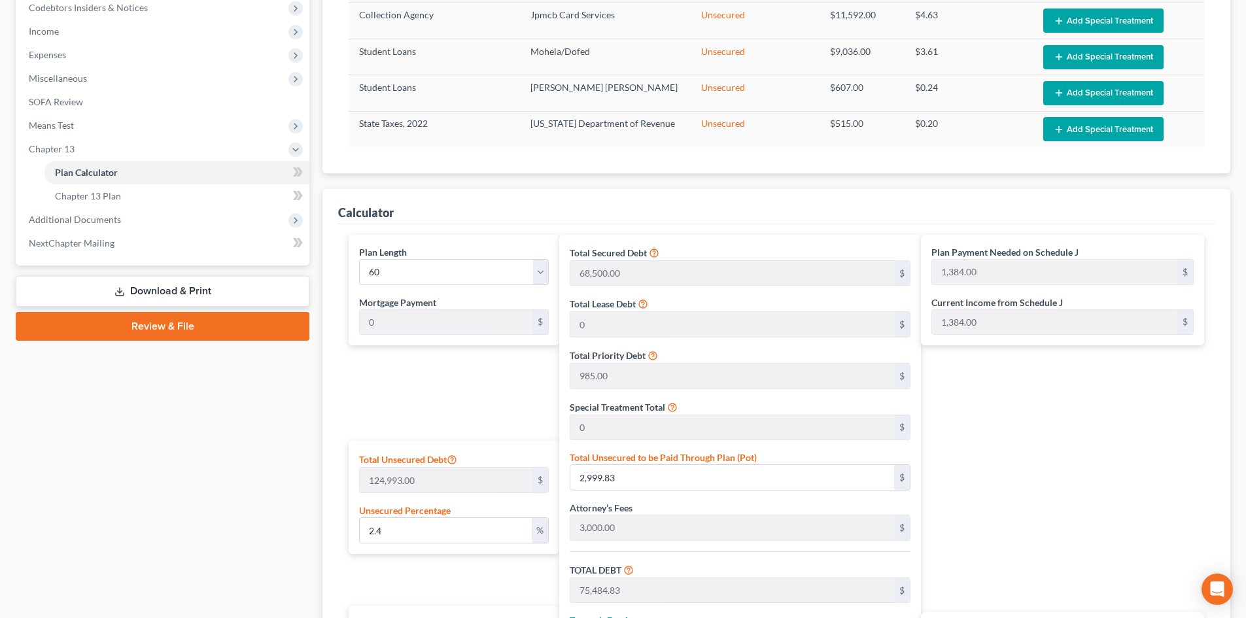
scroll to position [654, 0]
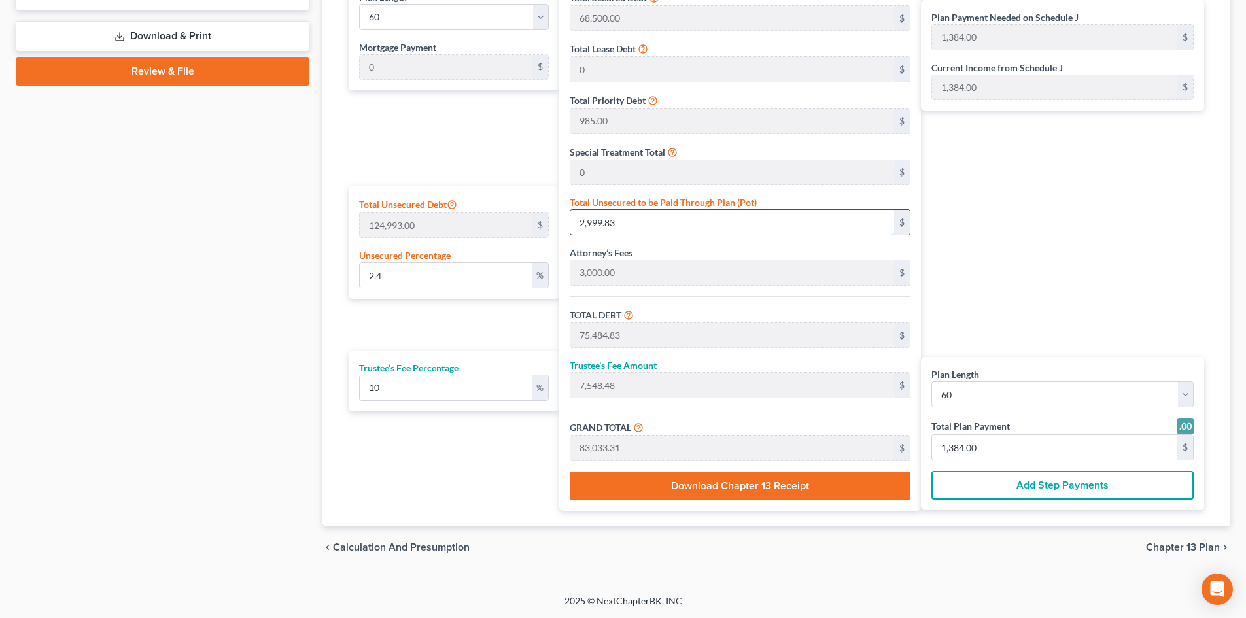
type input "0.0024001344075268217"
type input "3"
type input "72,488.00"
type input "7,248.80"
type input "79,736.80"
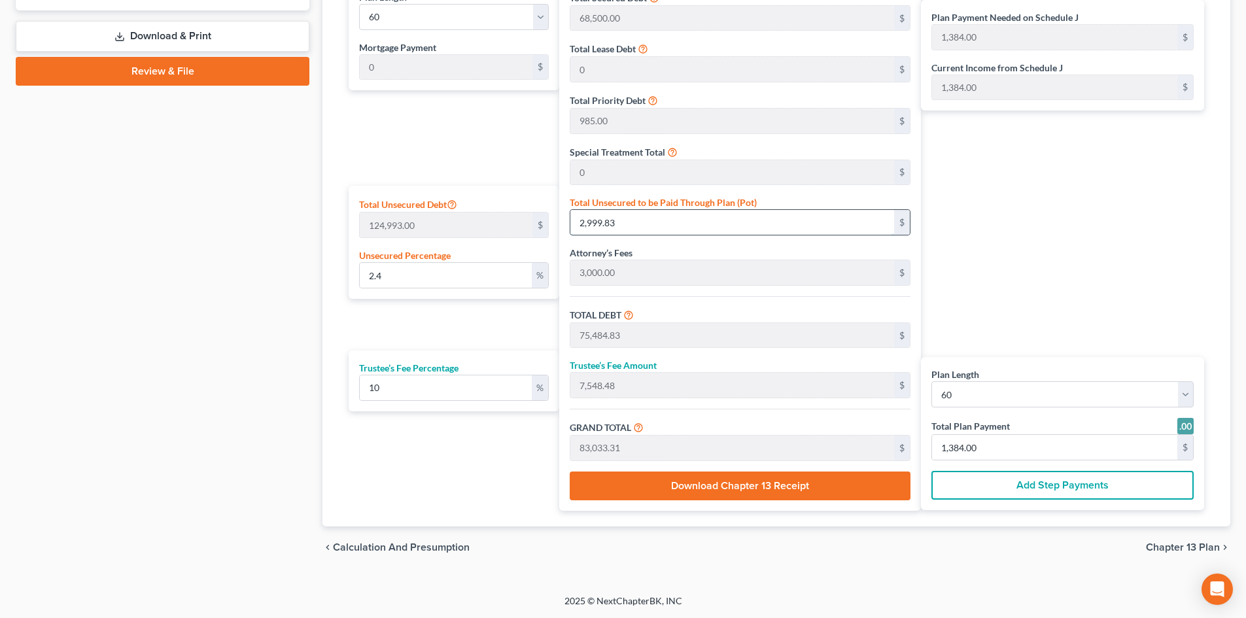
type input "1,329.00"
click at [1064, 232] on div "Plan Payment Needed on Schedule J 1,384.00 $ Current Income from Schedule J 1,3…" at bounding box center [1066, 245] width 290 height 531
click at [1170, 548] on span "Chapter 13 Plan" at bounding box center [1183, 547] width 74 height 10
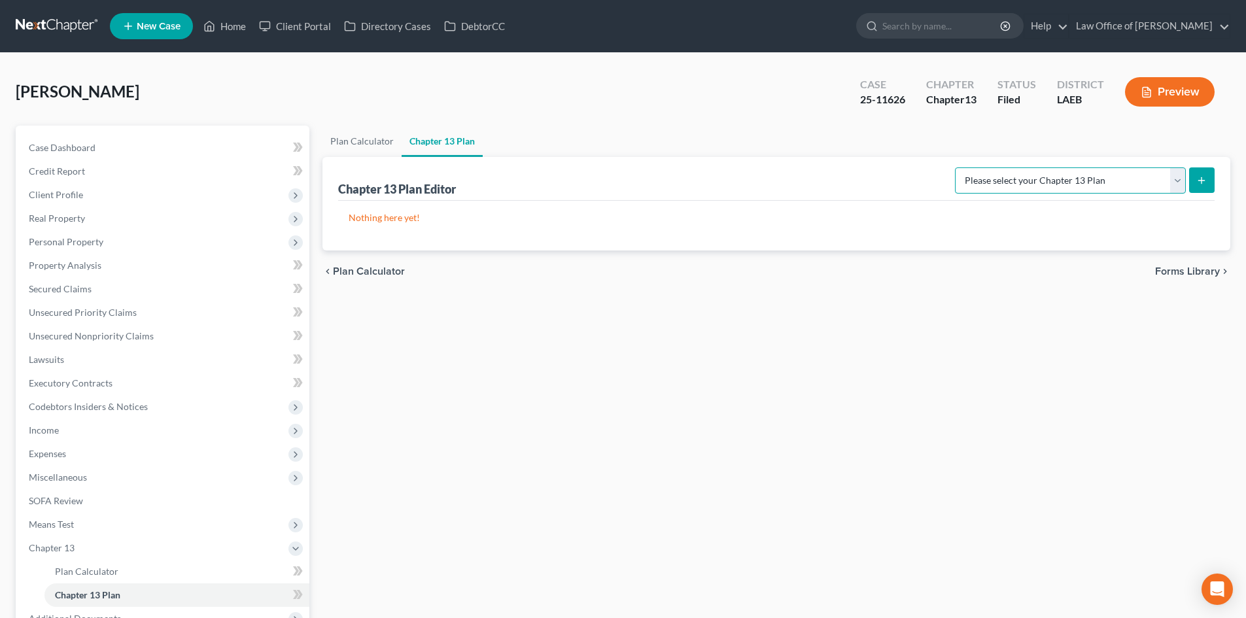
click at [1136, 181] on select "Please select your Chapter 13 Plan Eastern District of Louisiana Eastern Distri…" at bounding box center [1070, 180] width 231 height 26
click at [955, 167] on select "Please select your Chapter 13 Plan Eastern District of Louisiana Eastern Distri…" at bounding box center [1070, 180] width 231 height 26
click at [1199, 184] on icon "submit" at bounding box center [1202, 180] width 10 height 10
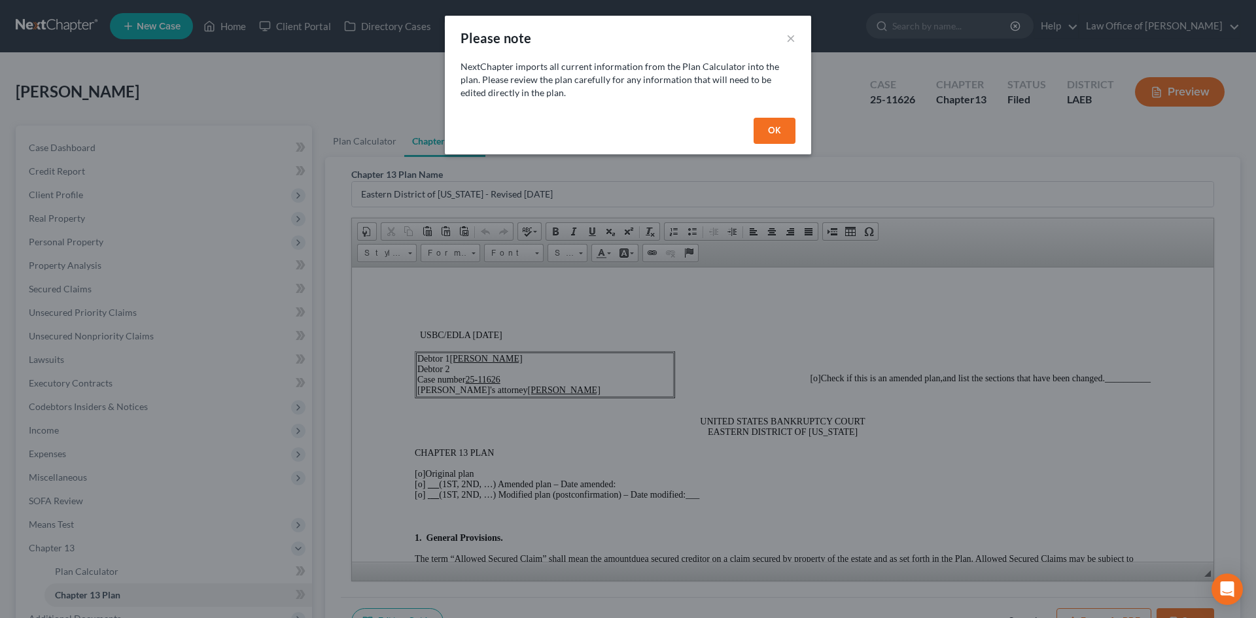
click at [772, 130] on button "OK" at bounding box center [775, 131] width 42 height 26
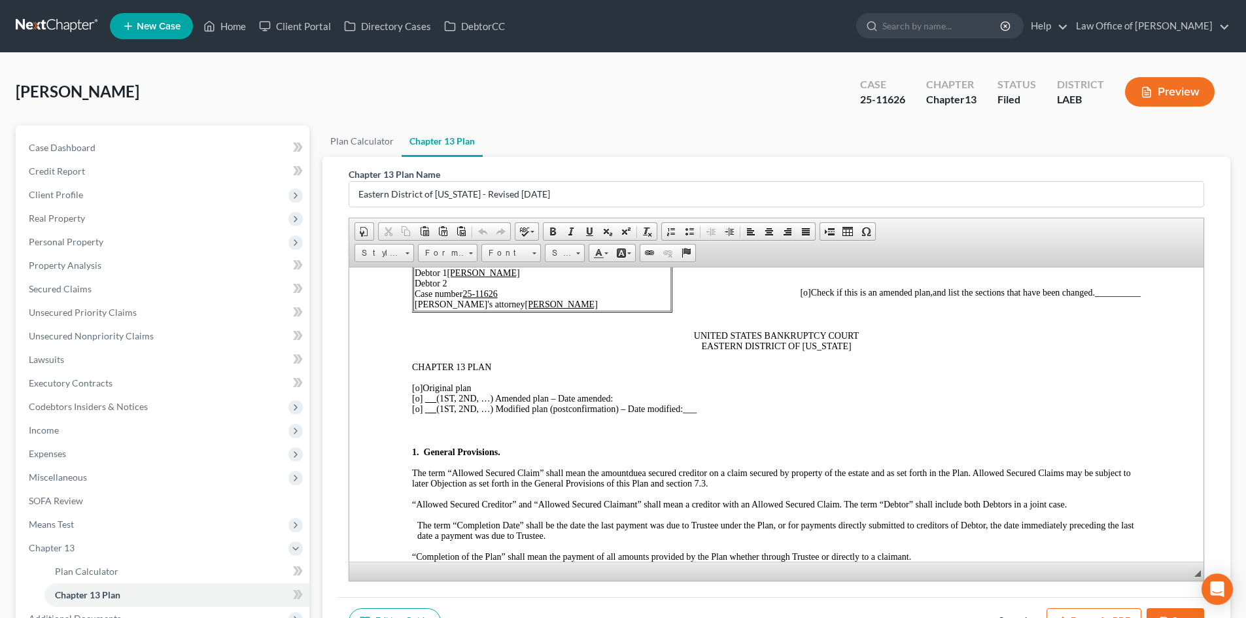
scroll to position [131, 0]
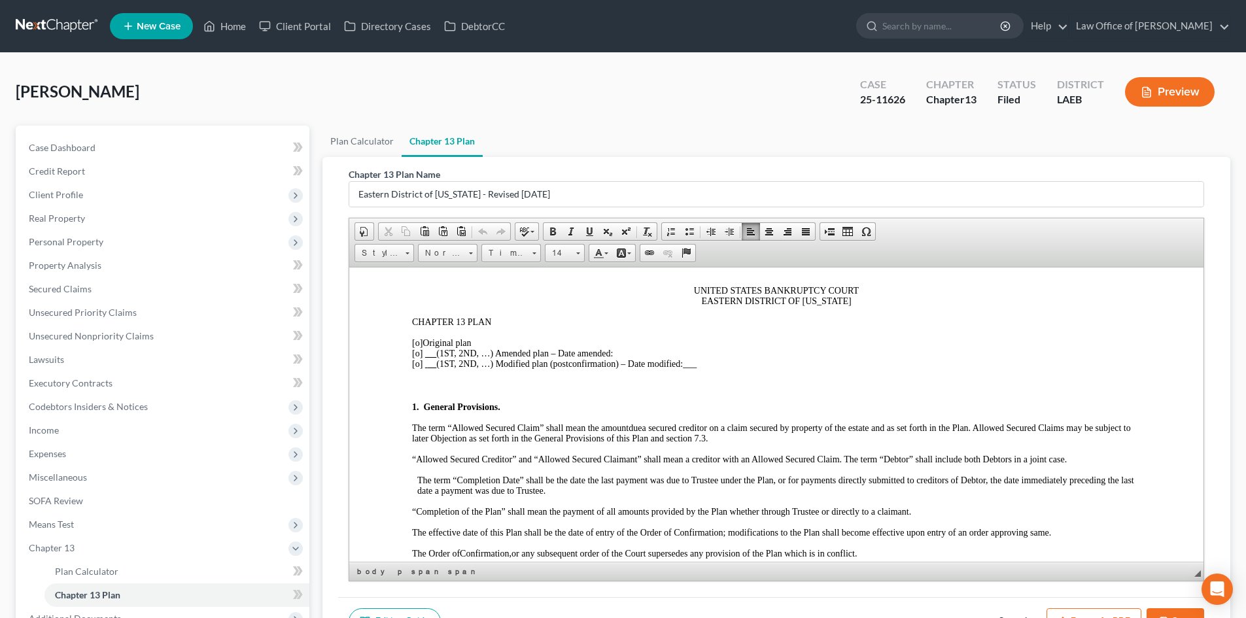
click at [418, 342] on span "[o]" at bounding box center [417, 343] width 10 height 10
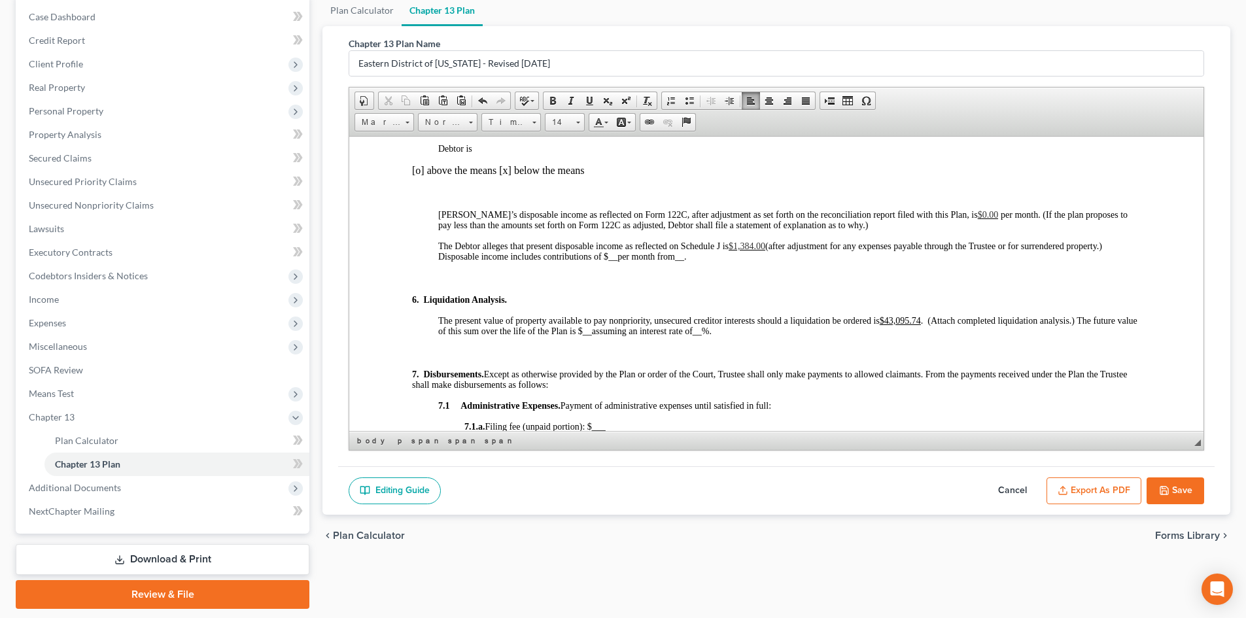
scroll to position [1308, 0]
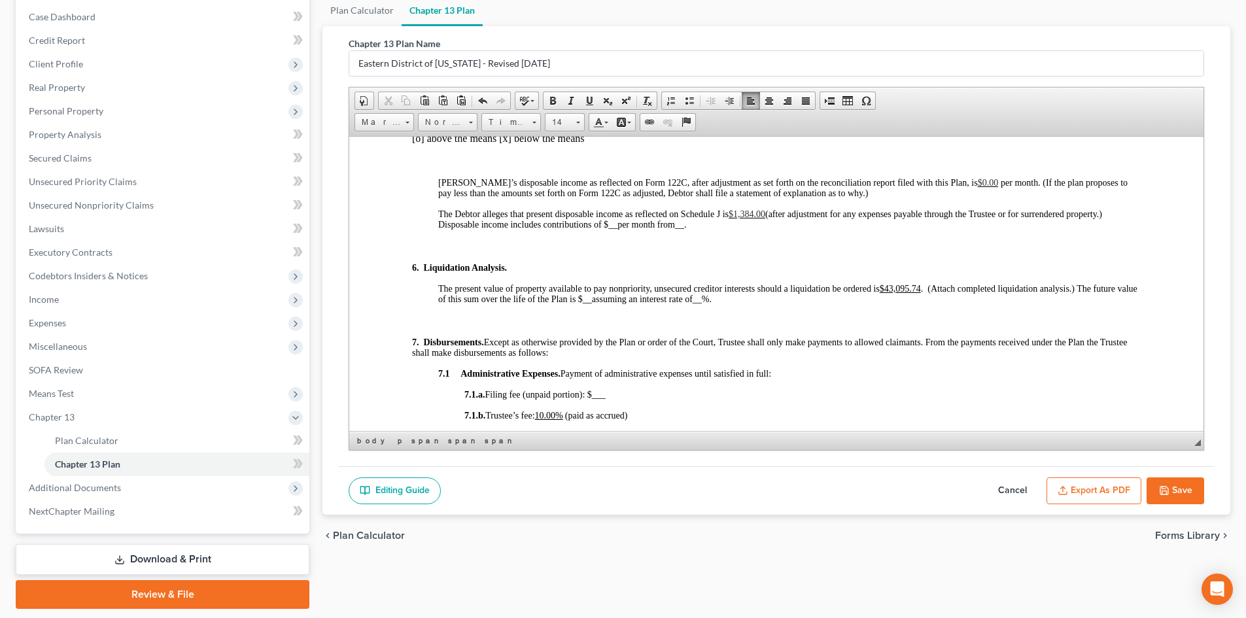
drag, startPoint x: 920, startPoint y: 287, endPoint x: 915, endPoint y: 293, distance: 8.4
click at [875, 285] on span "The present value of property available to pay nonpriority, unsecured creditor …" at bounding box center [787, 293] width 699 height 20
click at [915, 292] on u "$43,095.74" at bounding box center [900, 288] width 41 height 10
drag, startPoint x: 920, startPoint y: 287, endPoint x: 889, endPoint y: 289, distance: 31.5
click at [889, 289] on u "$43,095.74" at bounding box center [900, 288] width 41 height 10
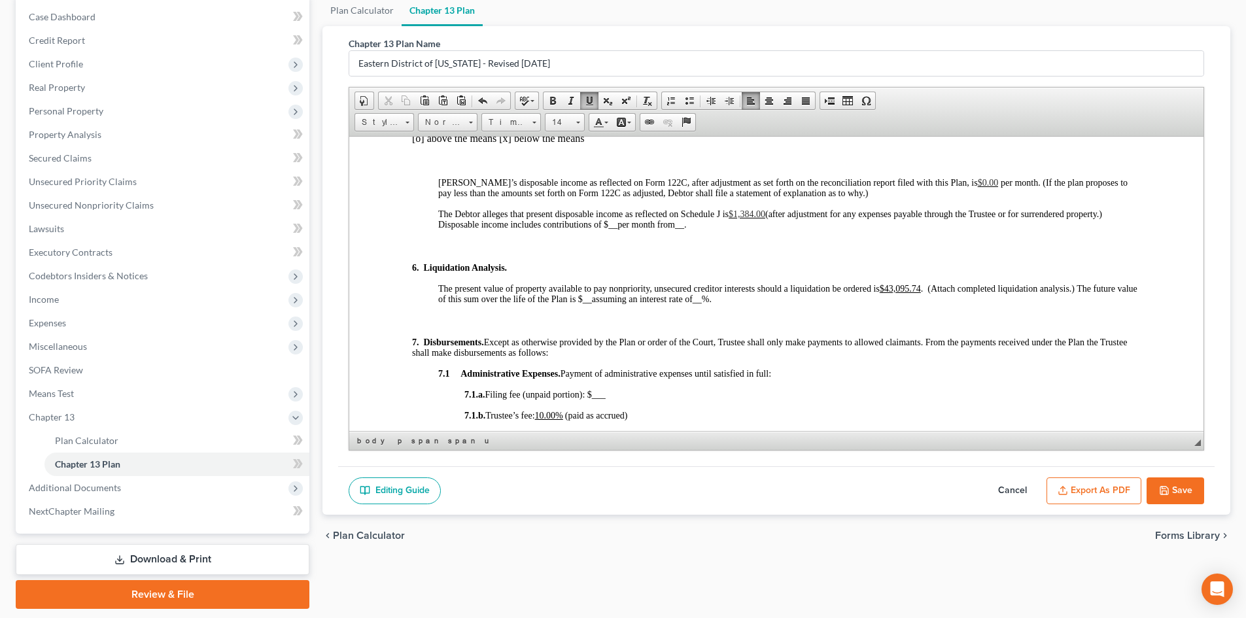
click at [928, 290] on span "The present value of property available to pay nonpriority, unsecured creditor …" at bounding box center [787, 293] width 699 height 20
click at [921, 289] on u "$43,095.74" at bounding box center [900, 288] width 41 height 10
drag, startPoint x: 922, startPoint y: 289, endPoint x: 898, endPoint y: 289, distance: 24.2
click at [898, 289] on u "$43,095.74" at bounding box center [900, 288] width 41 height 10
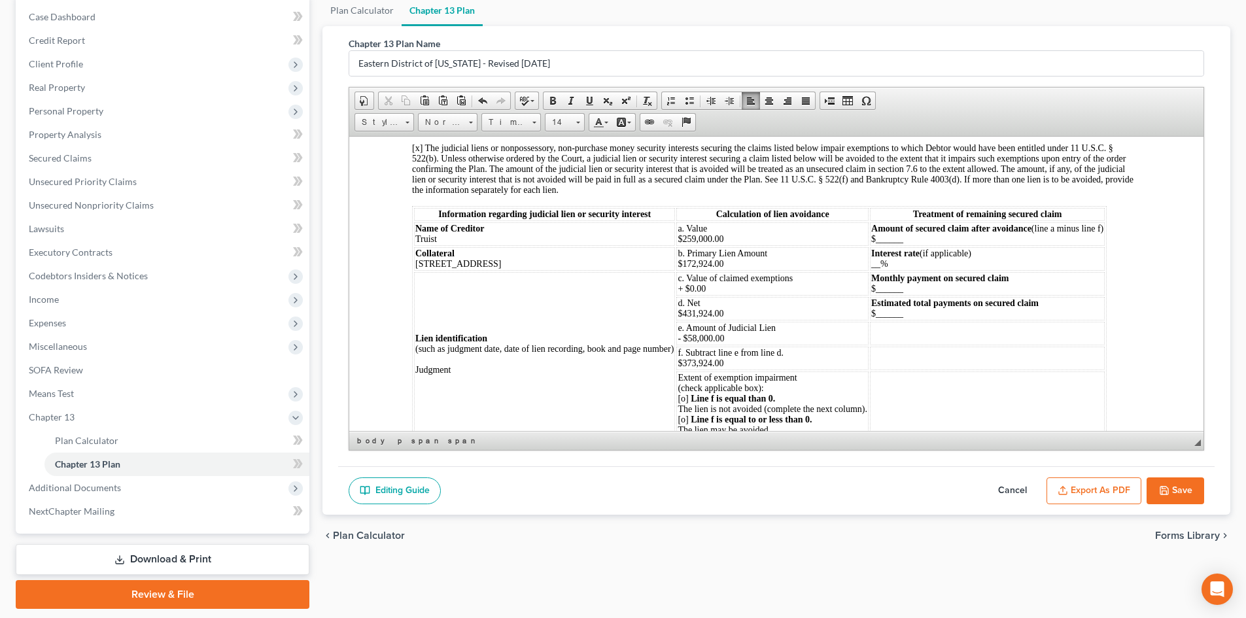
scroll to position [3271, 0]
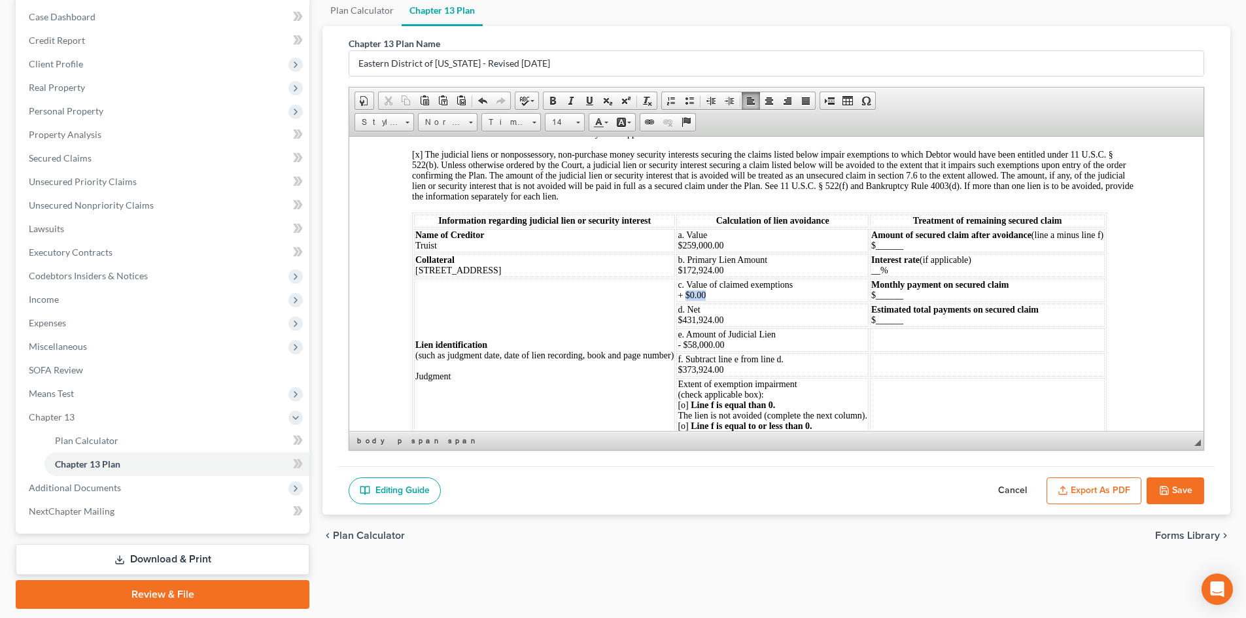
drag, startPoint x: 714, startPoint y: 305, endPoint x: 686, endPoint y: 302, distance: 27.6
click at [686, 302] on td "c. Value of claimed exemptions + $0.00" at bounding box center [772, 290] width 192 height 24
click at [750, 324] on td "d. Net $431,924.00" at bounding box center [772, 315] width 192 height 24
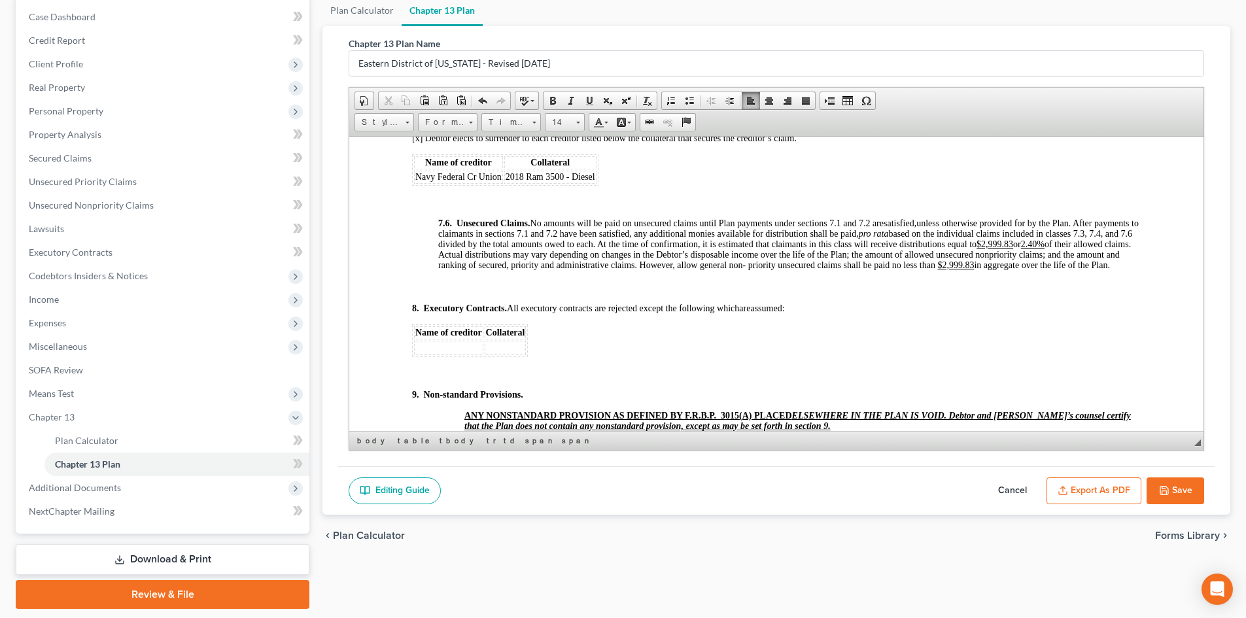
scroll to position [4318, 0]
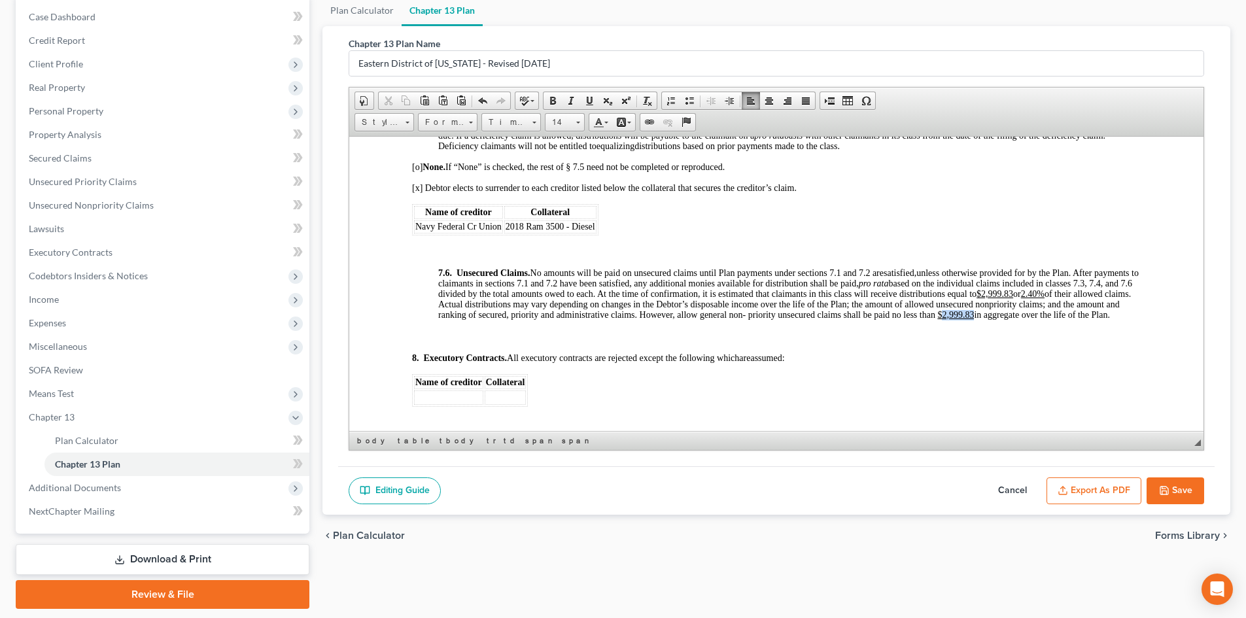
drag, startPoint x: 1049, startPoint y: 323, endPoint x: 1021, endPoint y: 324, distance: 28.2
click at [974, 319] on u "$2,999.83" at bounding box center [955, 314] width 37 height 10
drag, startPoint x: 1101, startPoint y: 302, endPoint x: 1159, endPoint y: 355, distance: 78.2
click at [1045, 298] on u "2.40%" at bounding box center [1033, 294] width 24 height 10
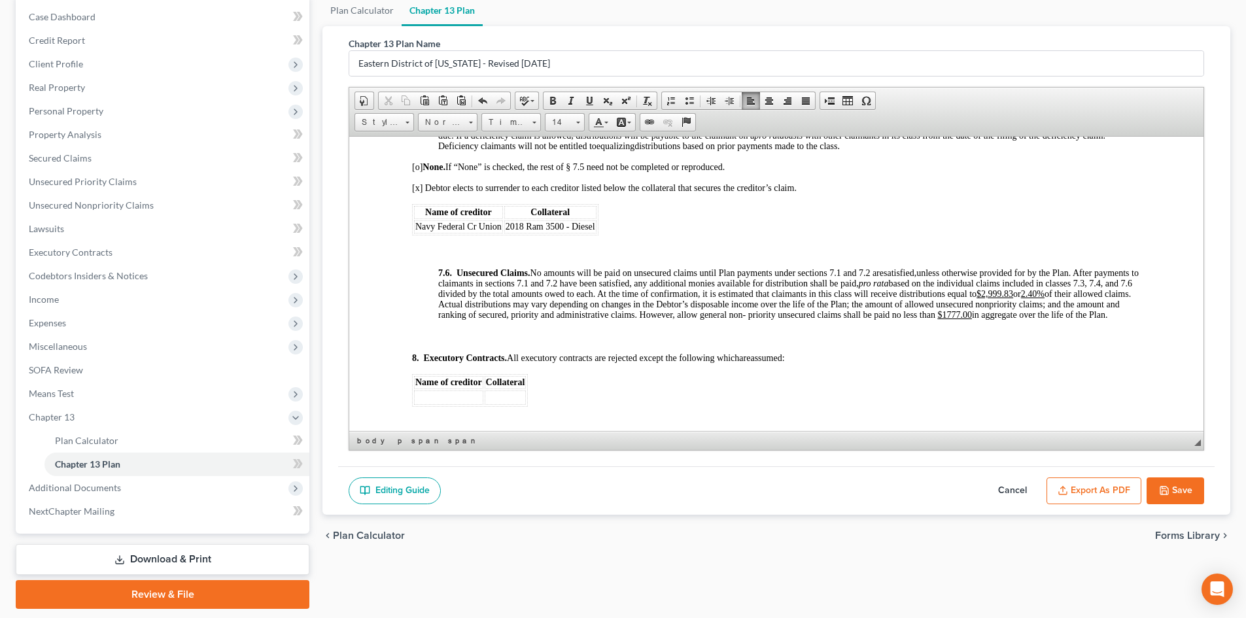
click at [1045, 298] on u "2.40%" at bounding box center [1033, 294] width 24 height 10
click at [1013, 298] on u "$2,999.83" at bounding box center [995, 294] width 37 height 10
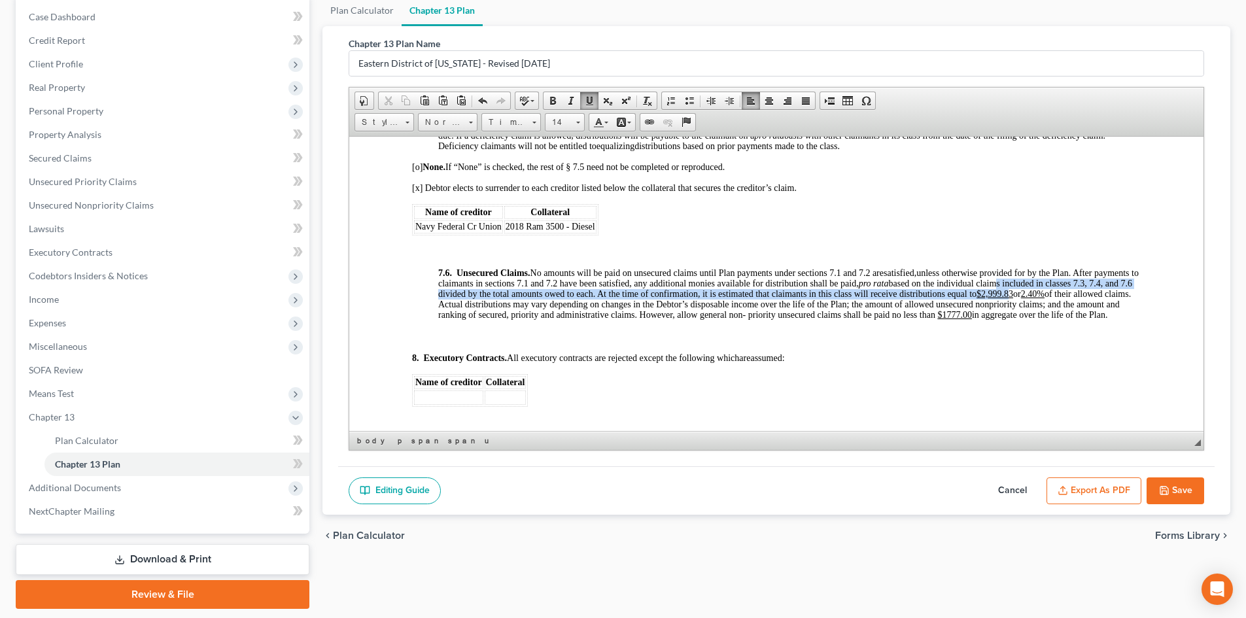
drag, startPoint x: 1074, startPoint y: 302, endPoint x: 1047, endPoint y: 298, distance: 26.6
click at [1047, 298] on span "unless otherwise provided for by the Plan. After payments to claimants in secti…" at bounding box center [788, 294] width 701 height 52
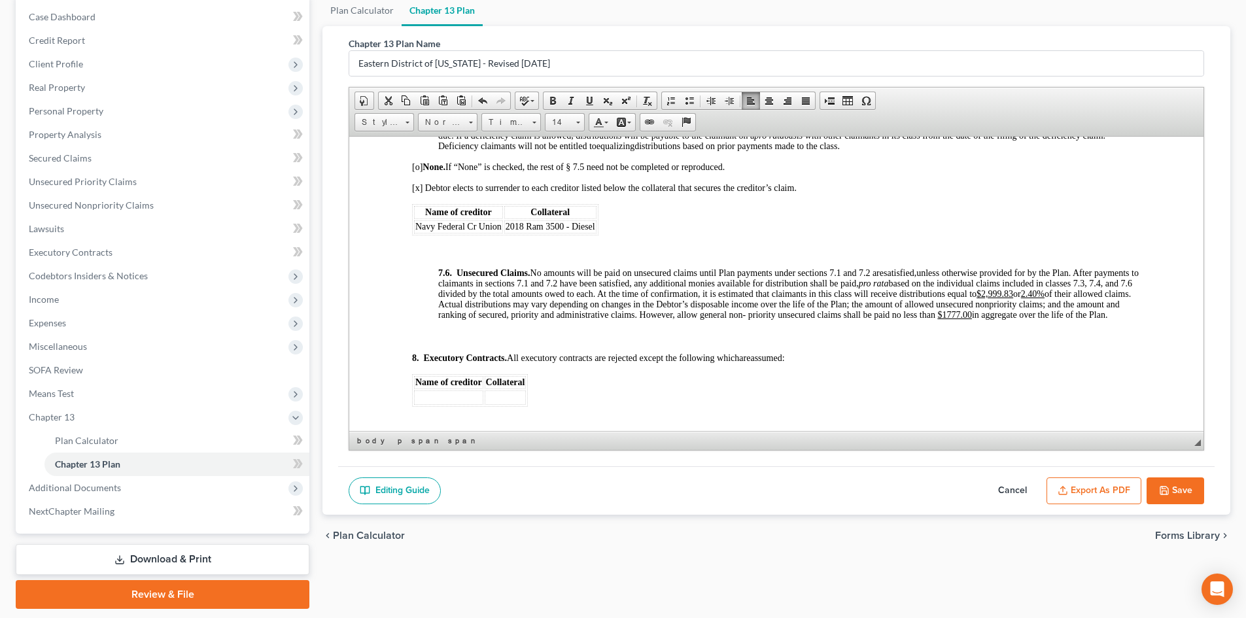
click at [1062, 309] on span "unless otherwise provided for by the Plan. After payments to claimants in secti…" at bounding box center [788, 294] width 701 height 52
drag, startPoint x: 1074, startPoint y: 304, endPoint x: 1055, endPoint y: 301, distance: 19.3
click at [1013, 298] on u "$2,999.83" at bounding box center [995, 294] width 37 height 10
drag, startPoint x: 1045, startPoint y: 303, endPoint x: 1076, endPoint y: 300, distance: 30.9
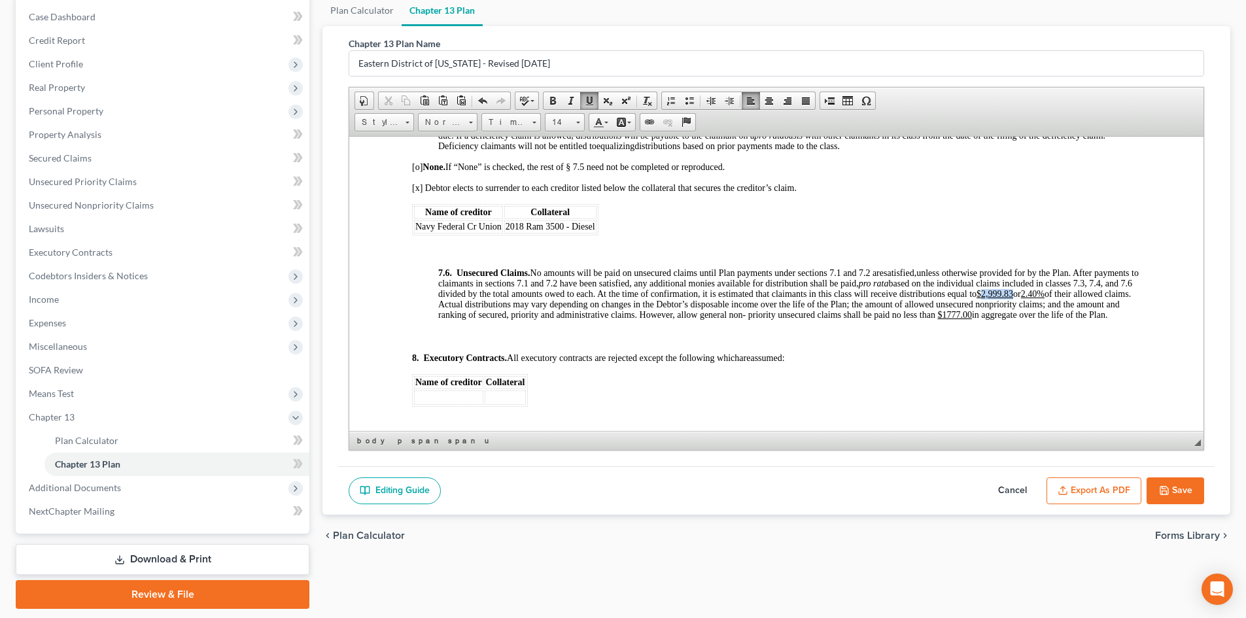
click at [1076, 300] on span "unless otherwise provided for by the Plan. After payments to claimants in secti…" at bounding box center [788, 294] width 701 height 52
click at [1187, 495] on button "Save" at bounding box center [1176, 491] width 58 height 27
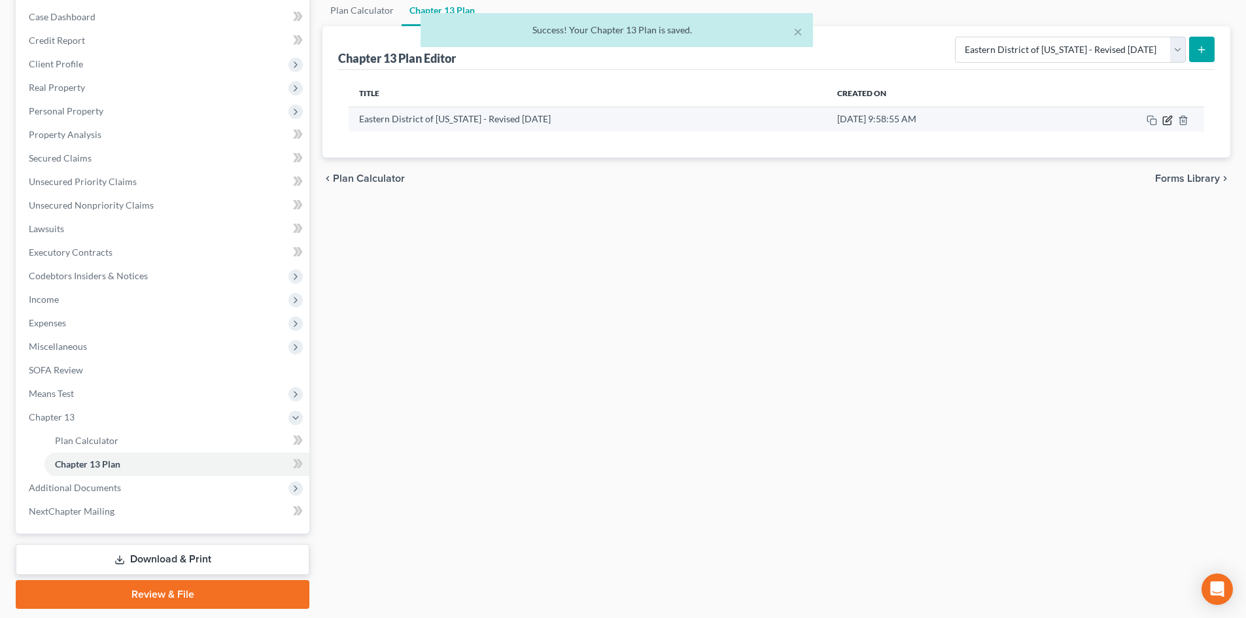
click at [1167, 121] on icon "button" at bounding box center [1168, 120] width 10 height 10
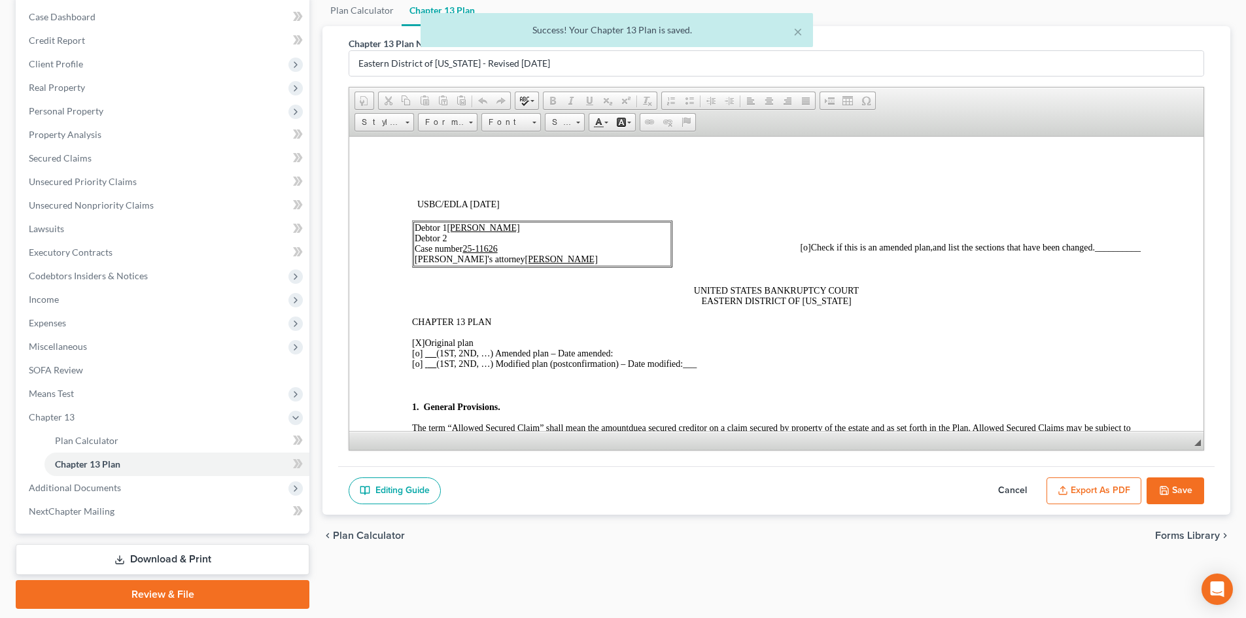
scroll to position [0, 0]
click at [1087, 497] on button "Export as PDF" at bounding box center [1094, 491] width 95 height 27
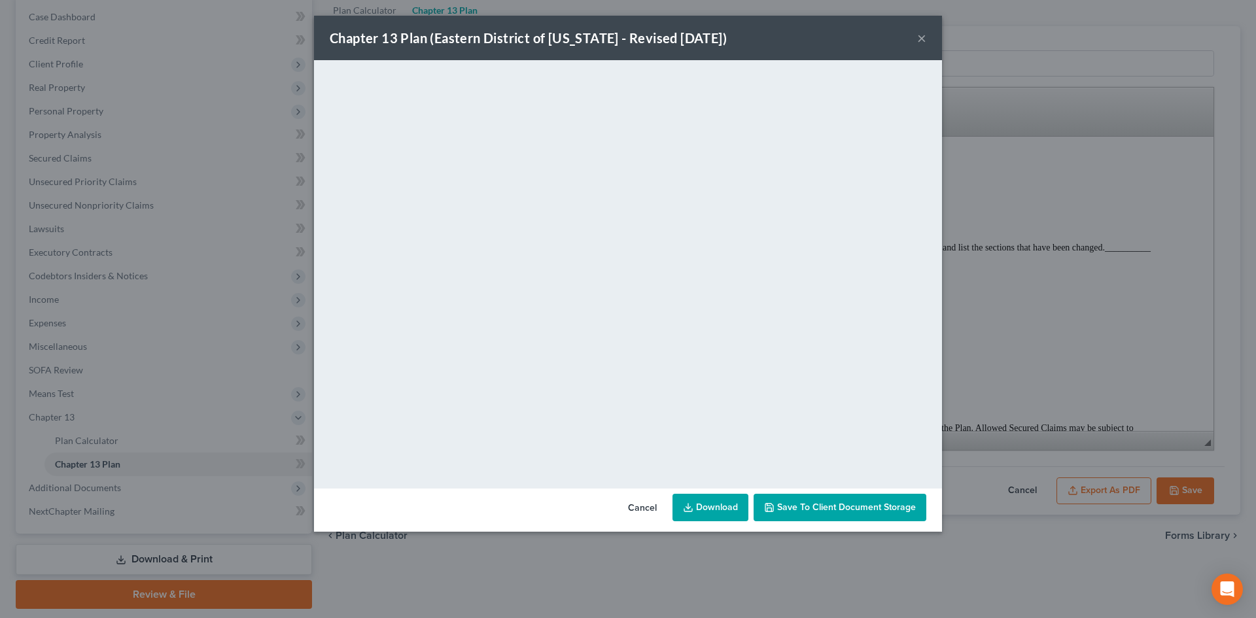
click at [693, 508] on icon at bounding box center [688, 507] width 10 height 10
click at [920, 36] on button "×" at bounding box center [921, 38] width 9 height 16
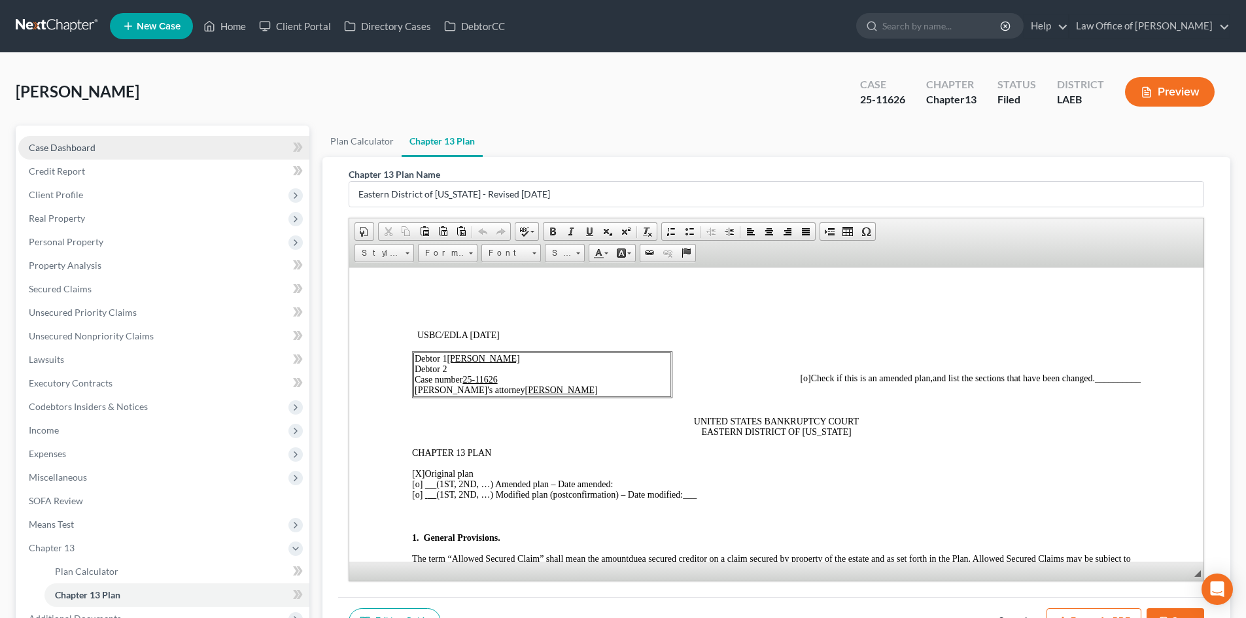
click at [59, 145] on span "Case Dashboard" at bounding box center [62, 147] width 67 height 11
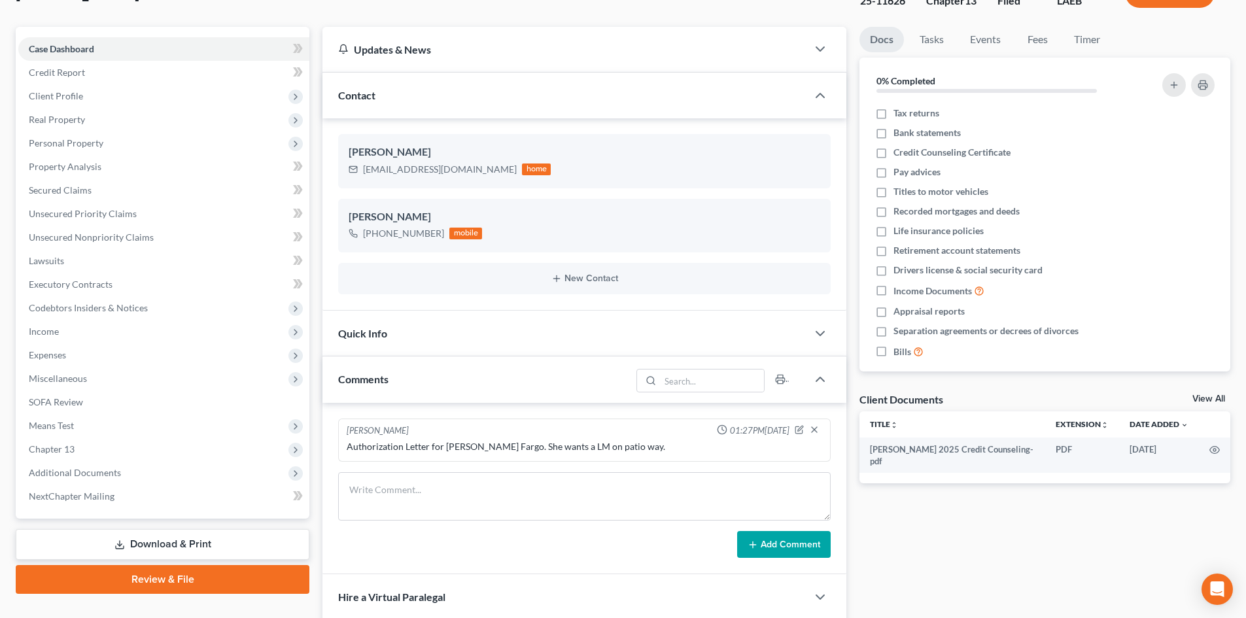
scroll to position [131, 0]
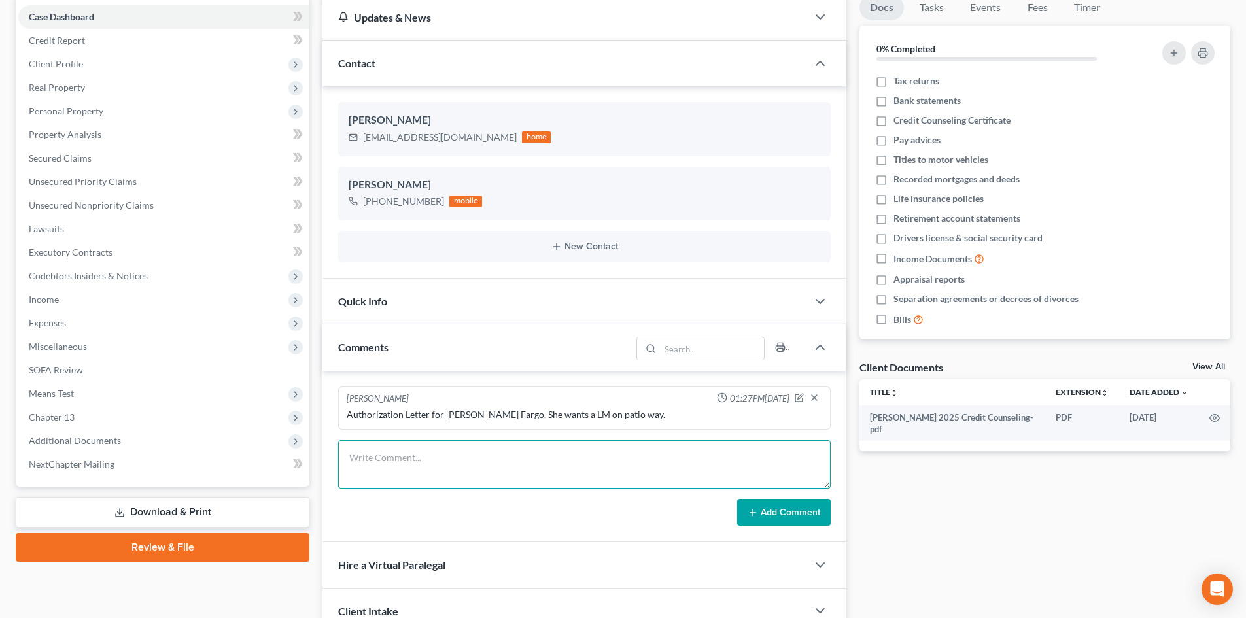
click at [396, 465] on textarea at bounding box center [584, 464] width 493 height 48
click at [767, 511] on button "Add Comment" at bounding box center [784, 512] width 94 height 27
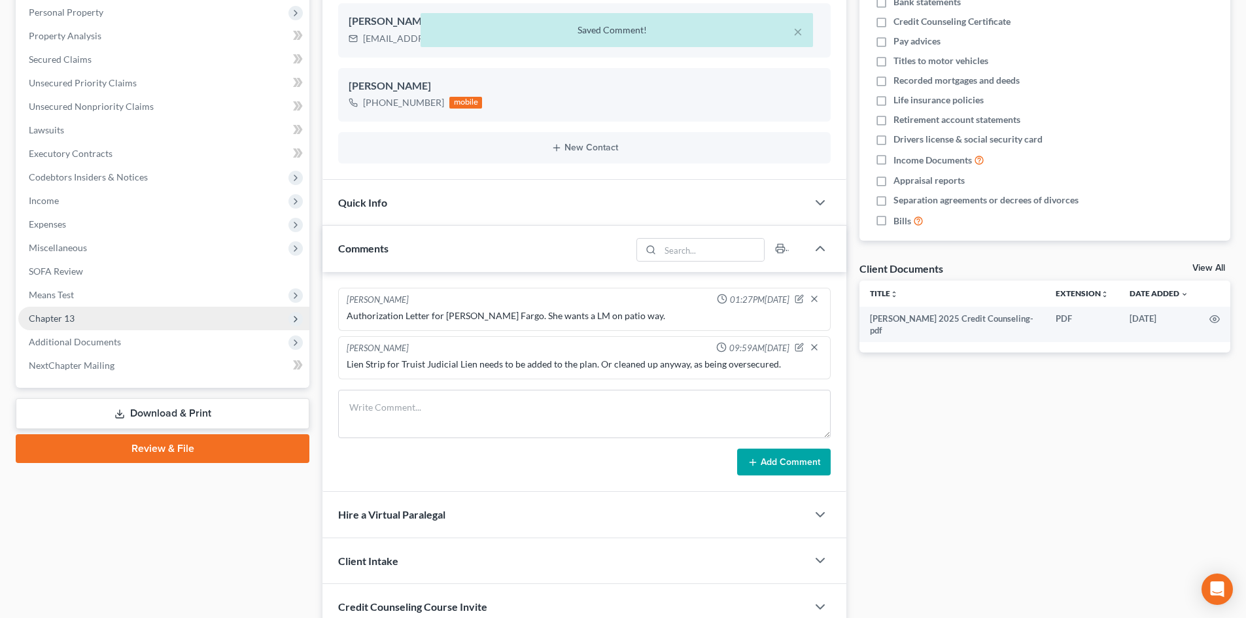
scroll to position [262, 0]
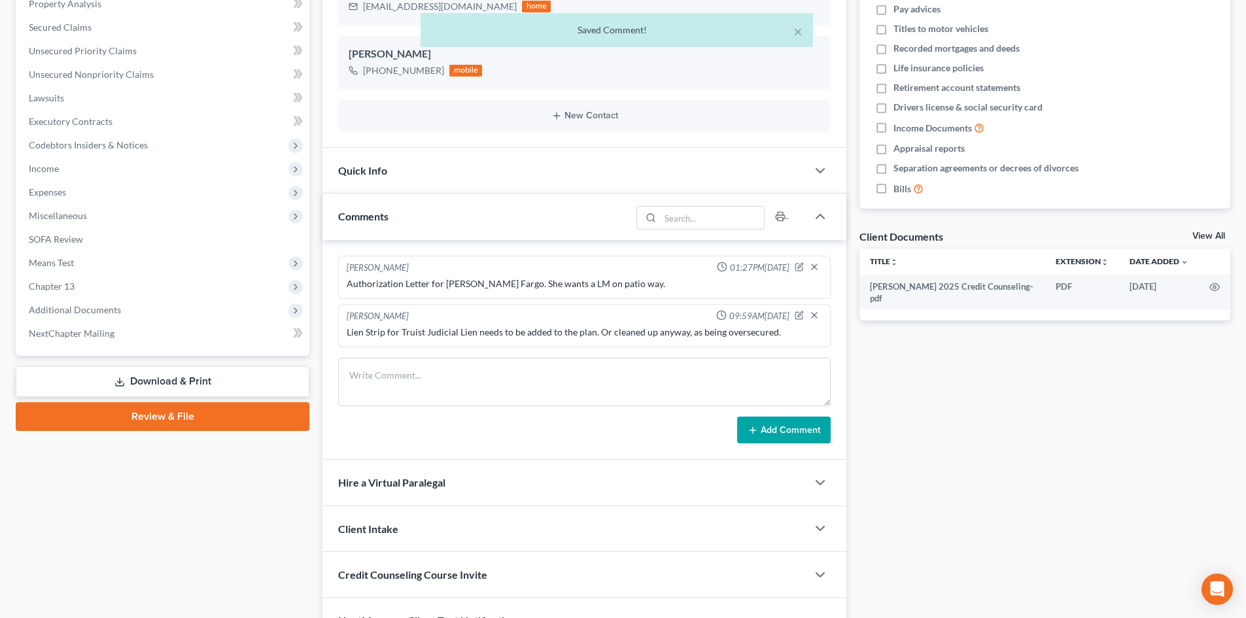
click at [139, 374] on link "Download & Print" at bounding box center [163, 381] width 294 height 31
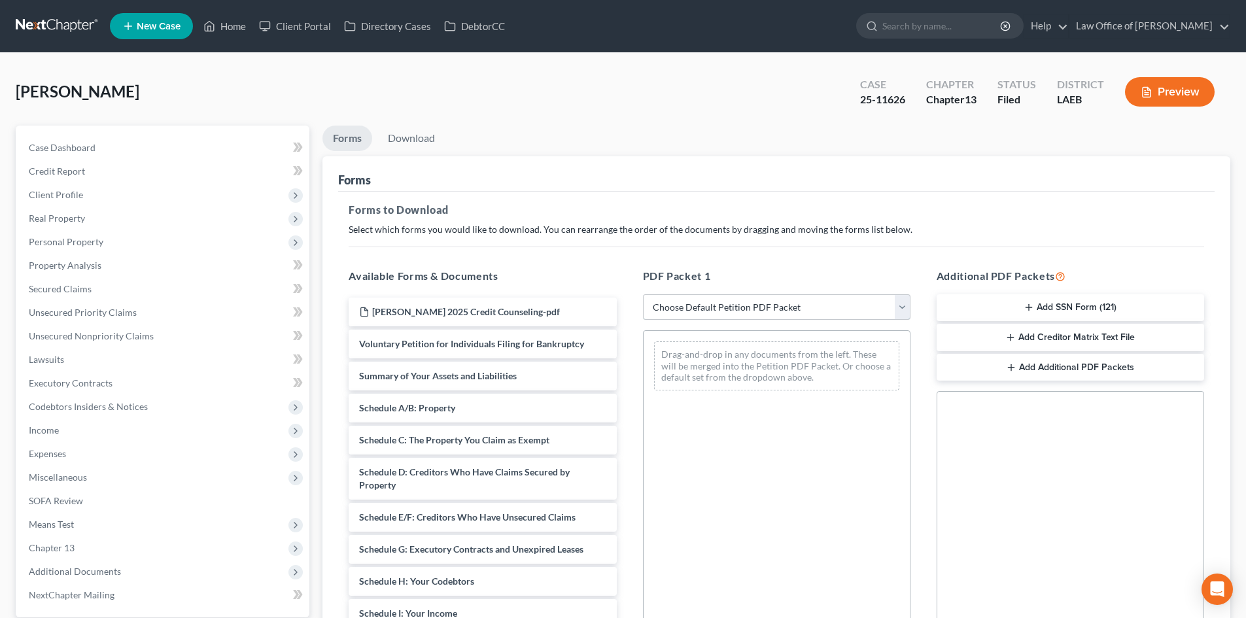
click at [743, 312] on select "Choose Default Petition PDF Packet Complete Bankruptcy Petition (all forms and …" at bounding box center [777, 307] width 268 height 26
click at [643, 294] on select "Choose Default Petition PDF Packet Complete Bankruptcy Petition (all forms and …" at bounding box center [777, 307] width 268 height 26
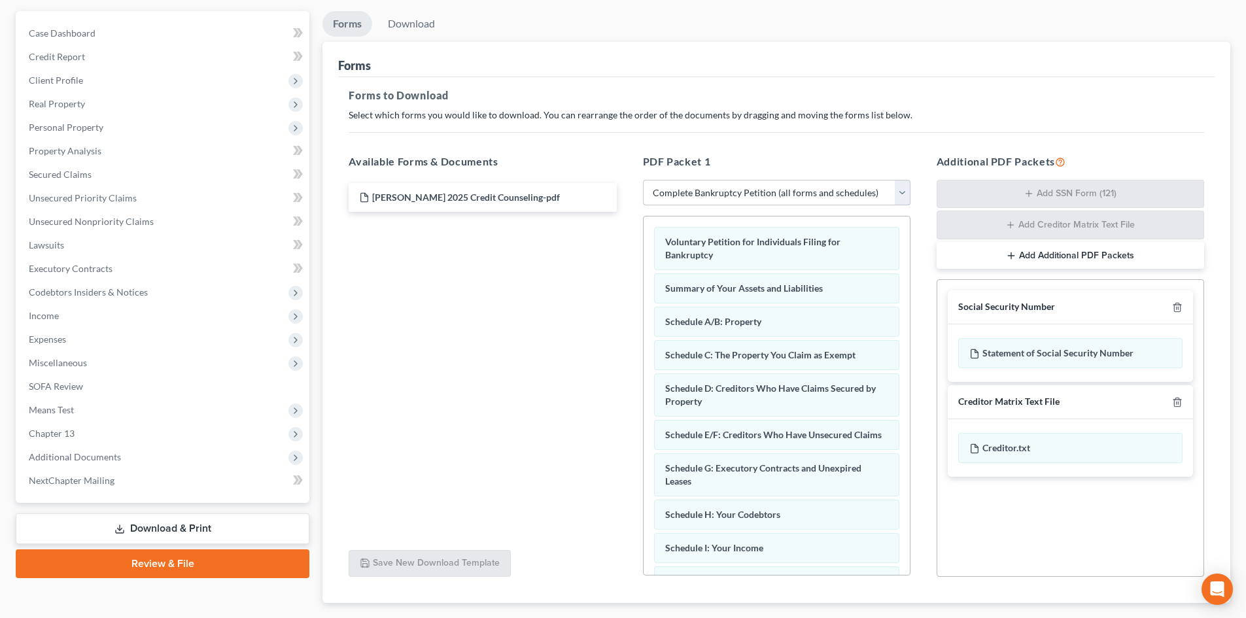
scroll to position [131, 0]
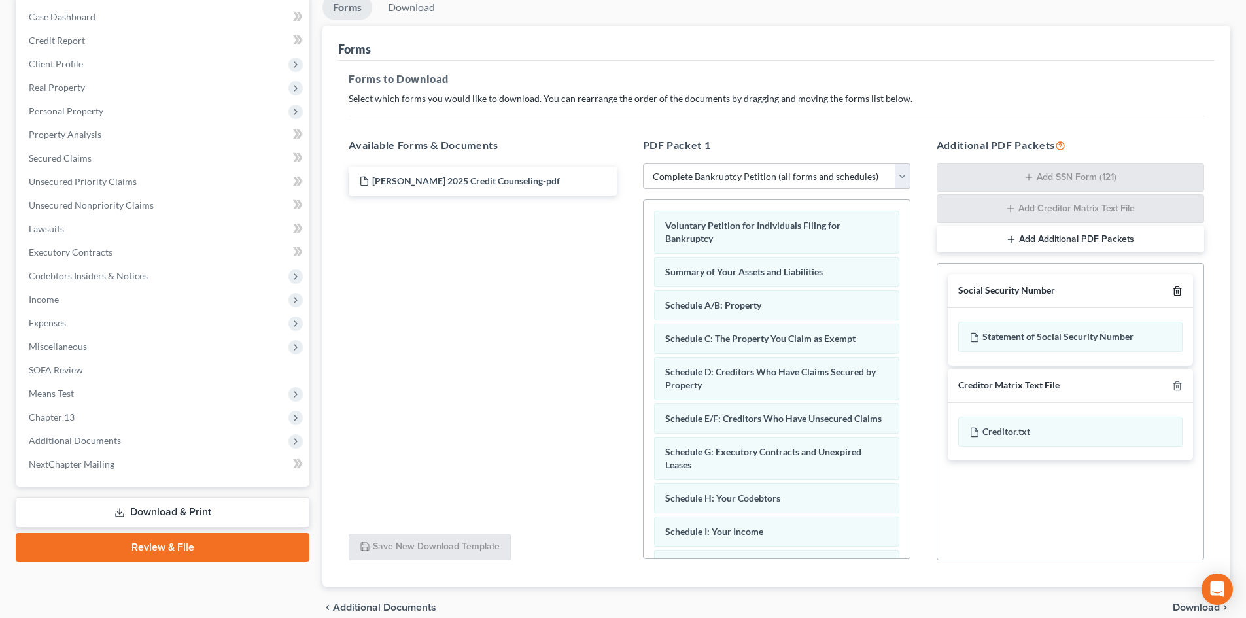
click at [1176, 294] on icon "button" at bounding box center [1177, 291] width 10 height 10
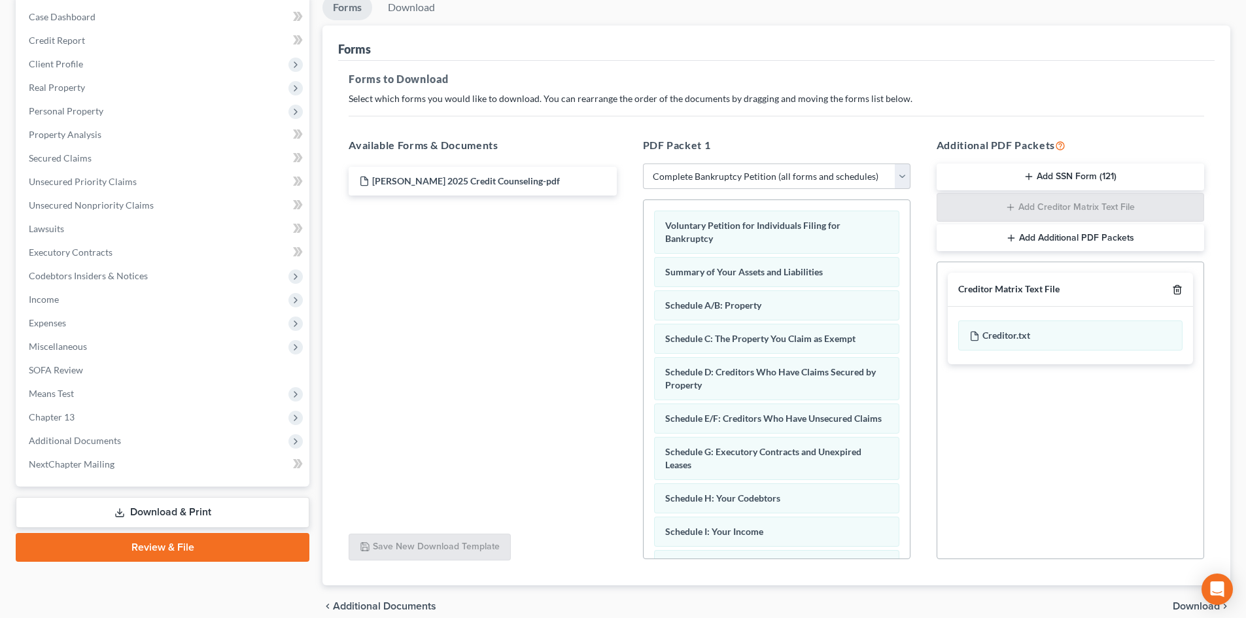
click at [1176, 285] on icon "button" at bounding box center [1177, 290] width 10 height 10
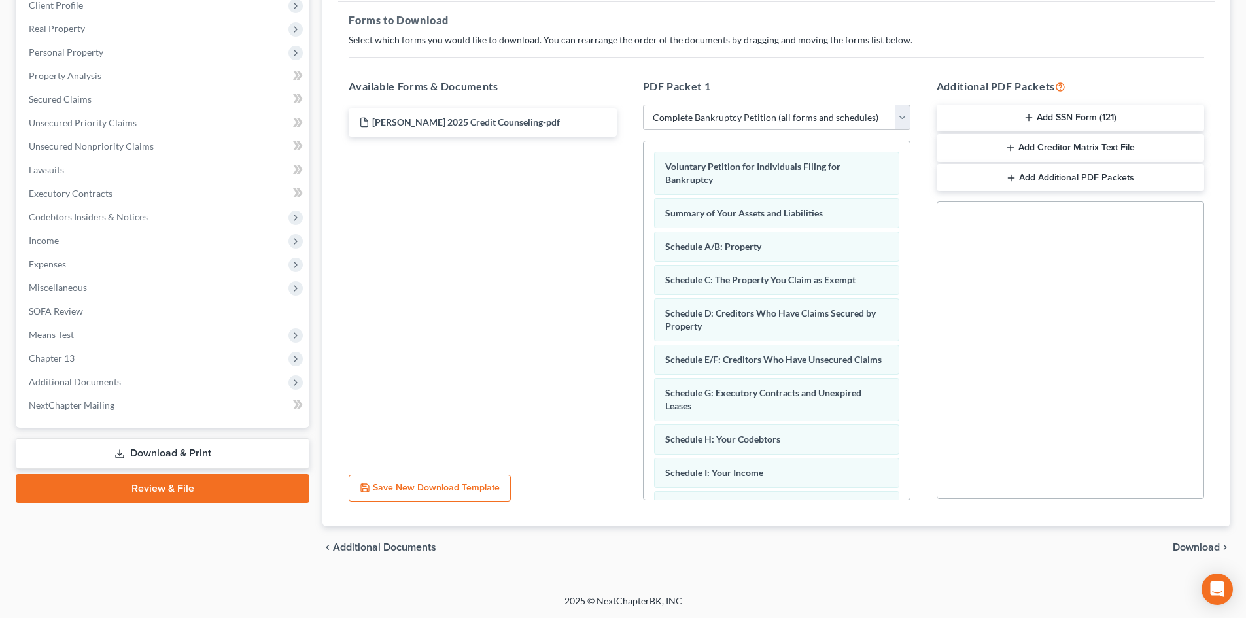
click at [1196, 548] on span "Download" at bounding box center [1196, 547] width 47 height 10
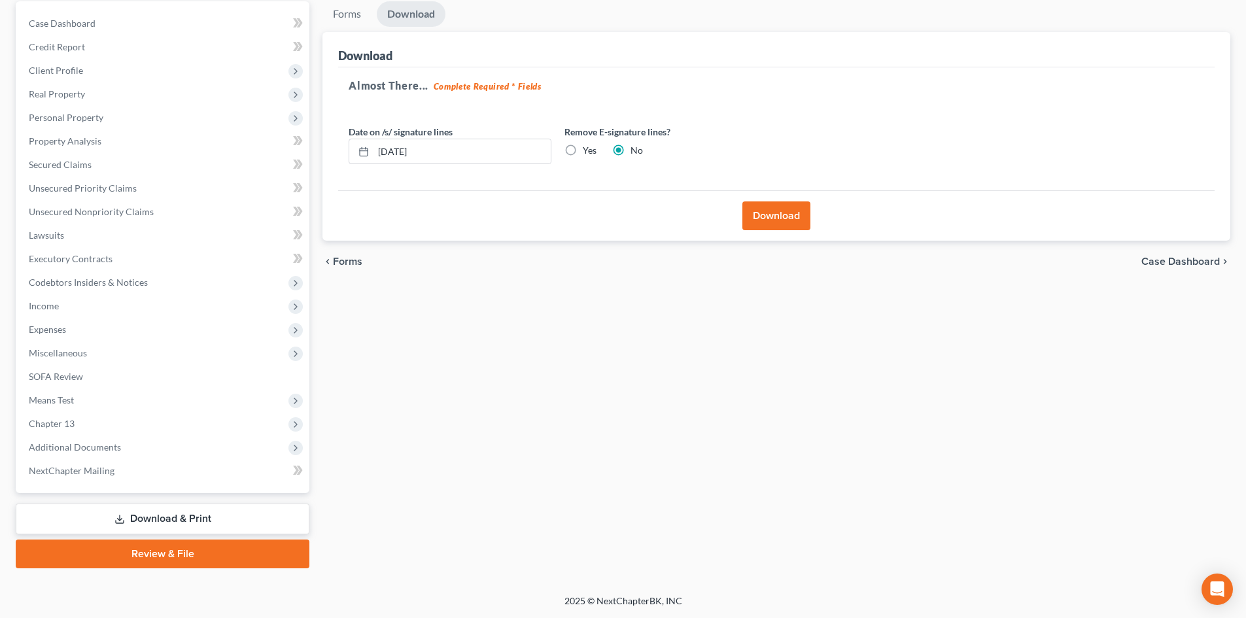
click at [773, 216] on button "Download" at bounding box center [777, 215] width 68 height 29
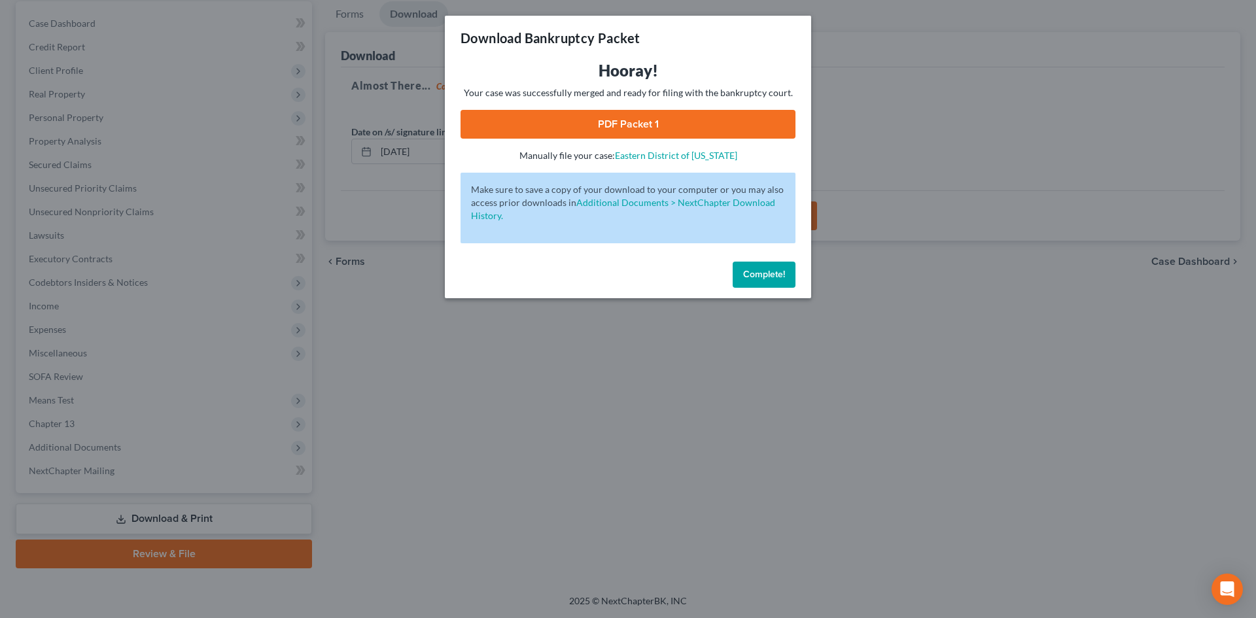
click at [517, 120] on link "PDF Packet 1" at bounding box center [628, 124] width 335 height 29
click at [745, 259] on div "Complete!" at bounding box center [628, 277] width 366 height 42
click at [766, 277] on span "Complete!" at bounding box center [764, 274] width 42 height 11
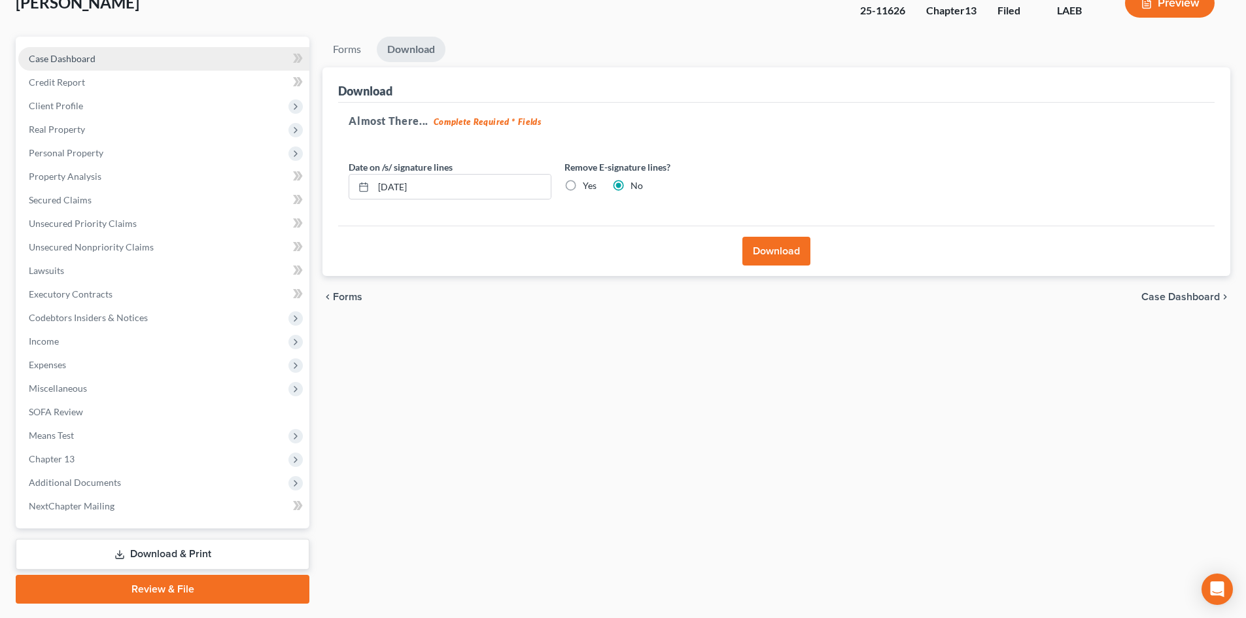
scroll to position [0, 0]
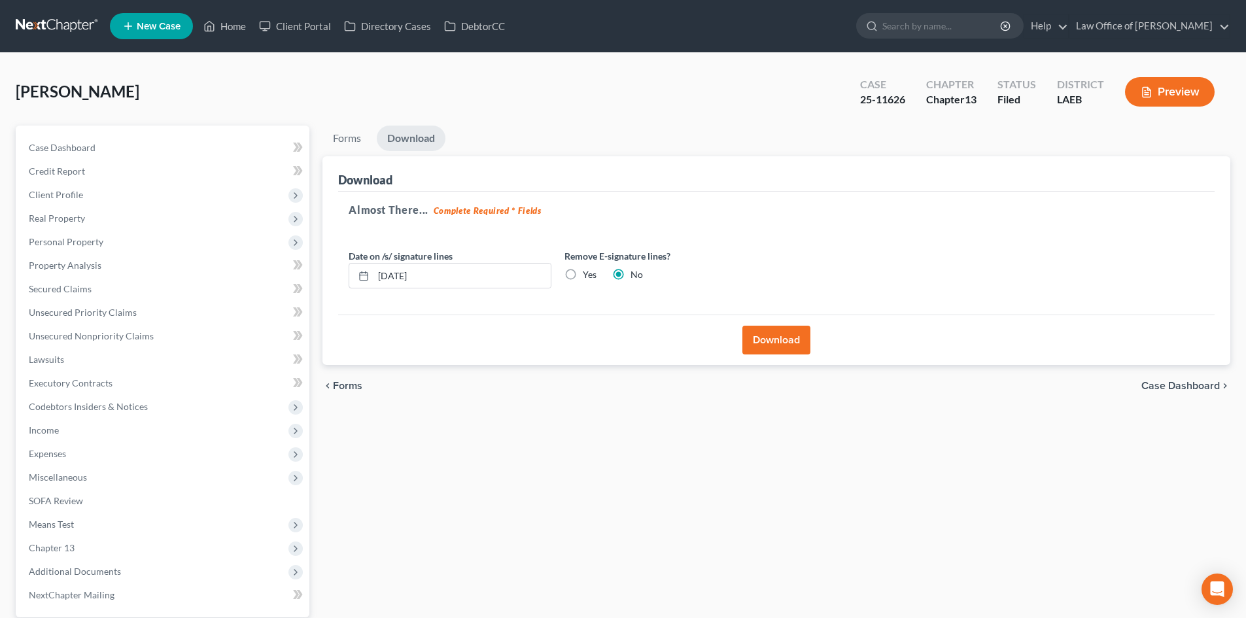
click at [55, 26] on link at bounding box center [58, 26] width 84 height 24
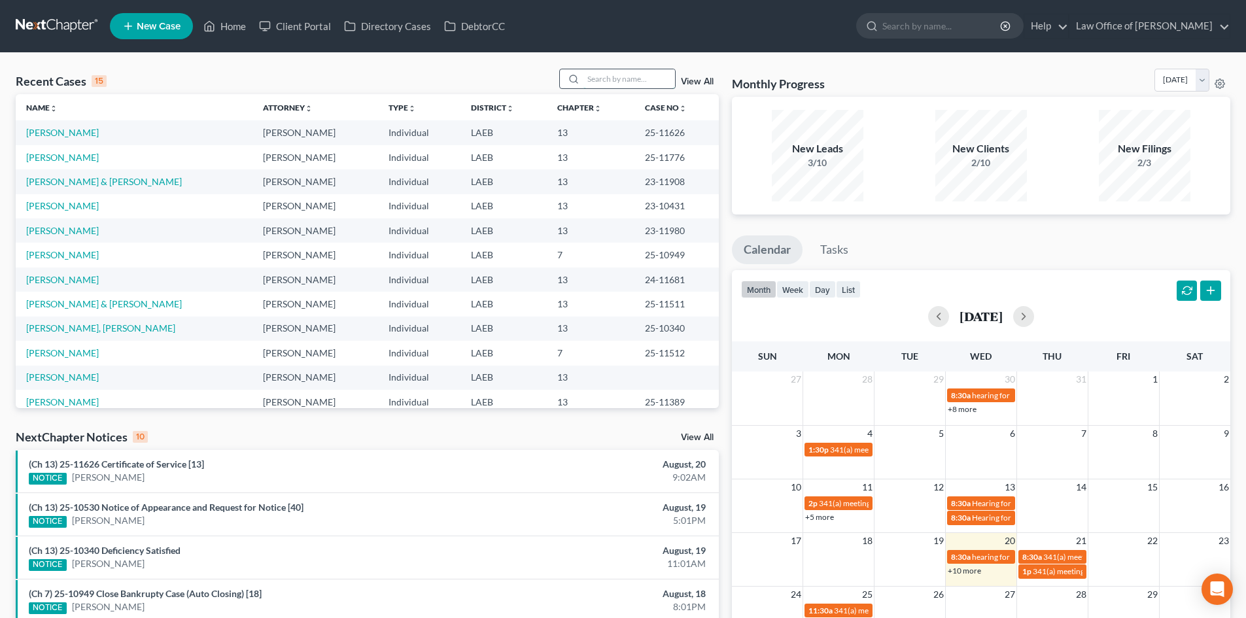
click at [639, 86] on input "search" at bounding box center [630, 78] width 92 height 19
type input "24-11069"
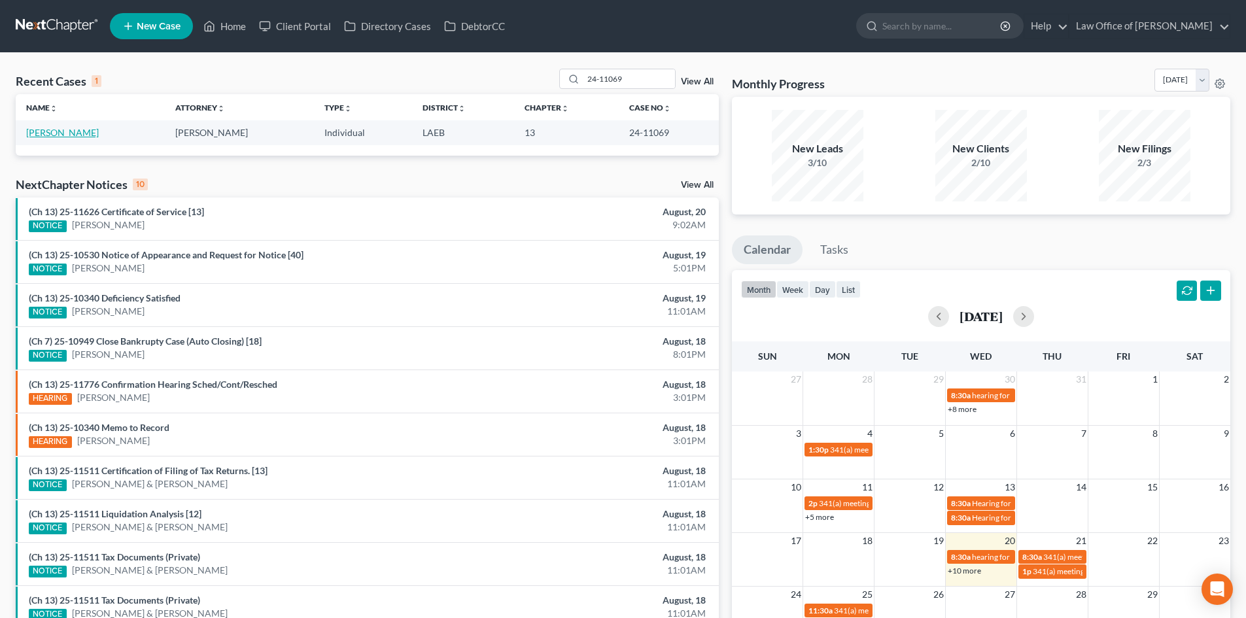
click at [62, 133] on link "Weatherspoon, Renata" at bounding box center [62, 132] width 73 height 11
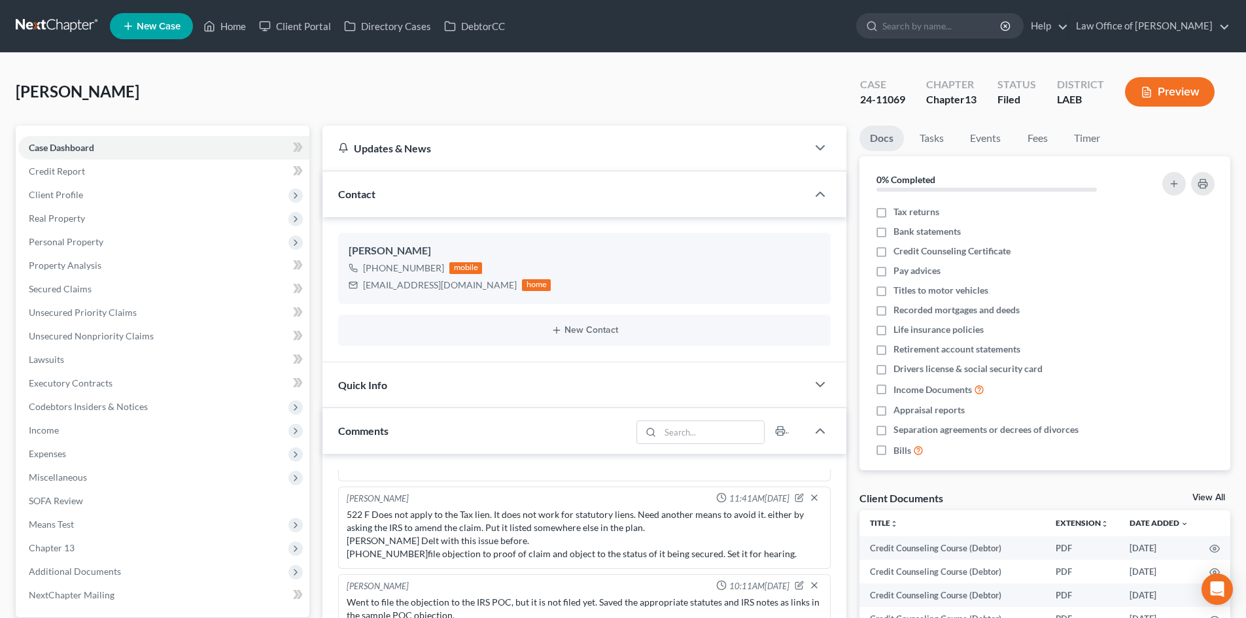
click at [37, 28] on link at bounding box center [58, 26] width 84 height 24
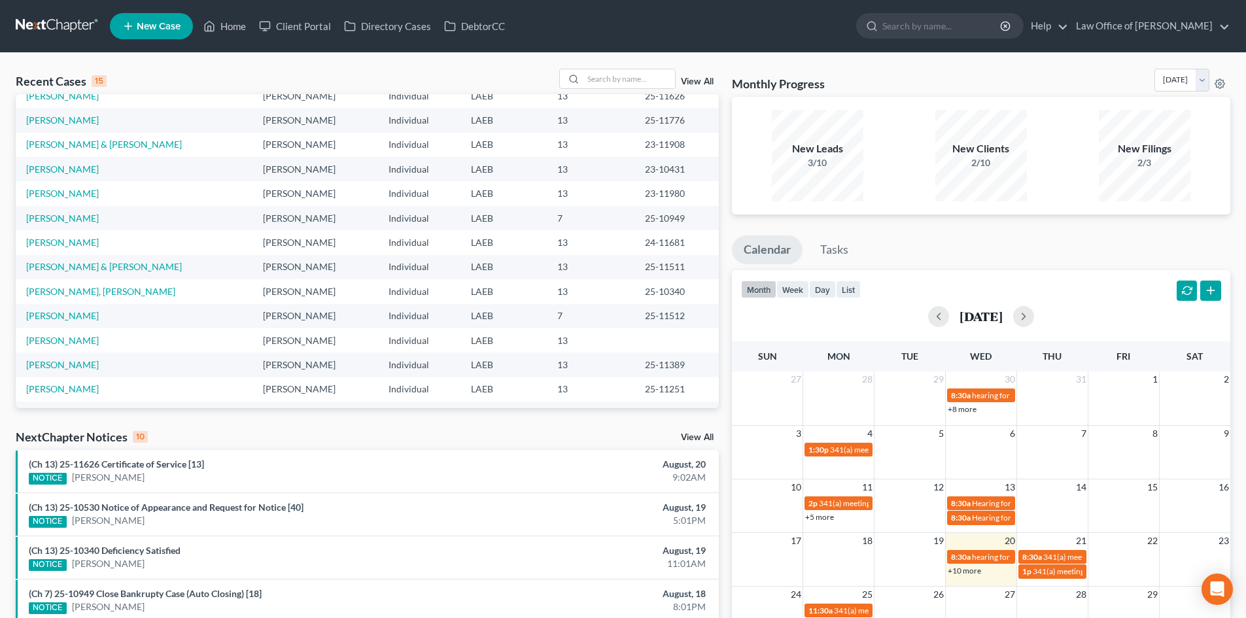
scroll to position [90, 0]
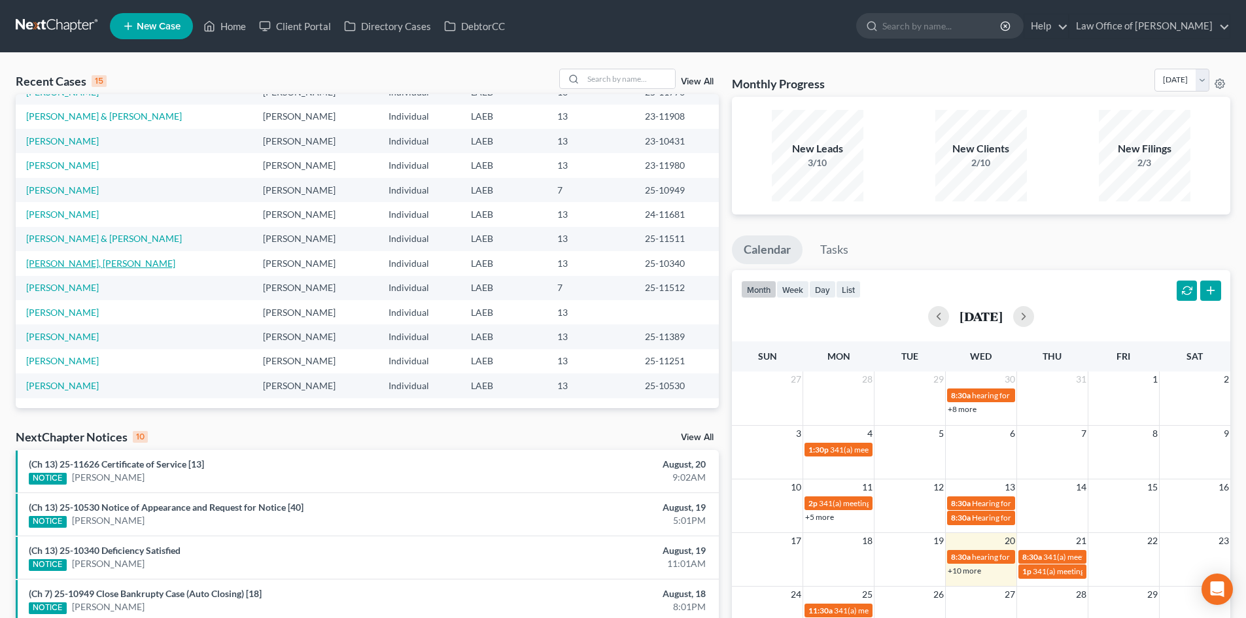
click at [44, 259] on link "[PERSON_NAME], [PERSON_NAME]" at bounding box center [100, 263] width 149 height 11
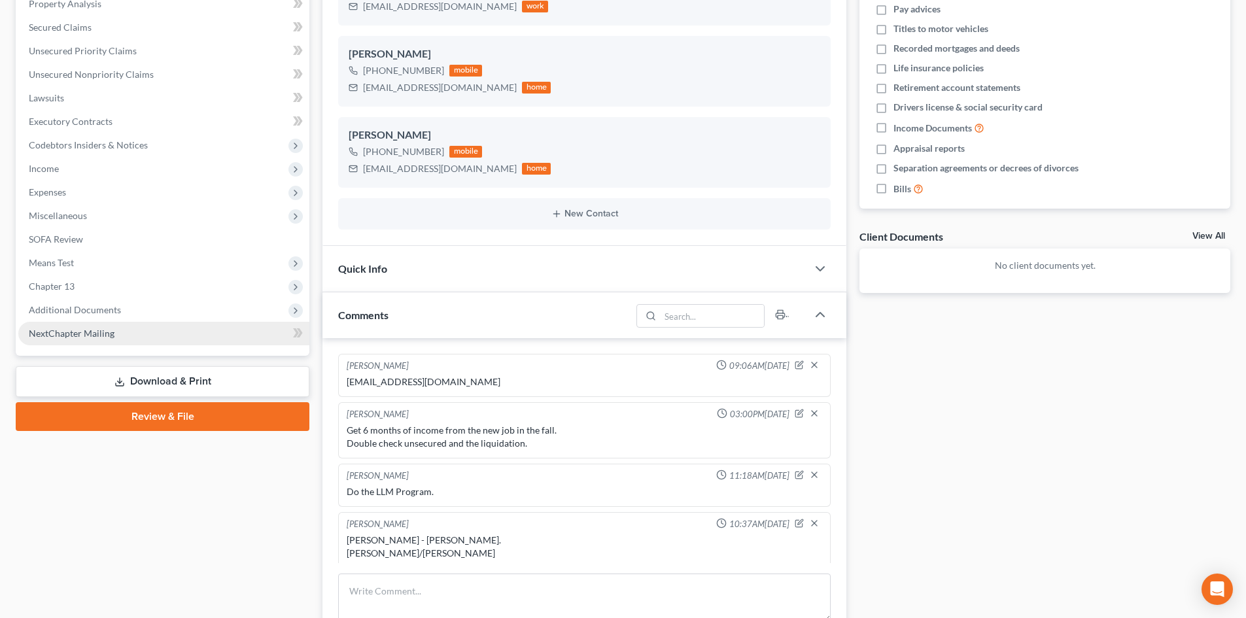
scroll to position [5, 0]
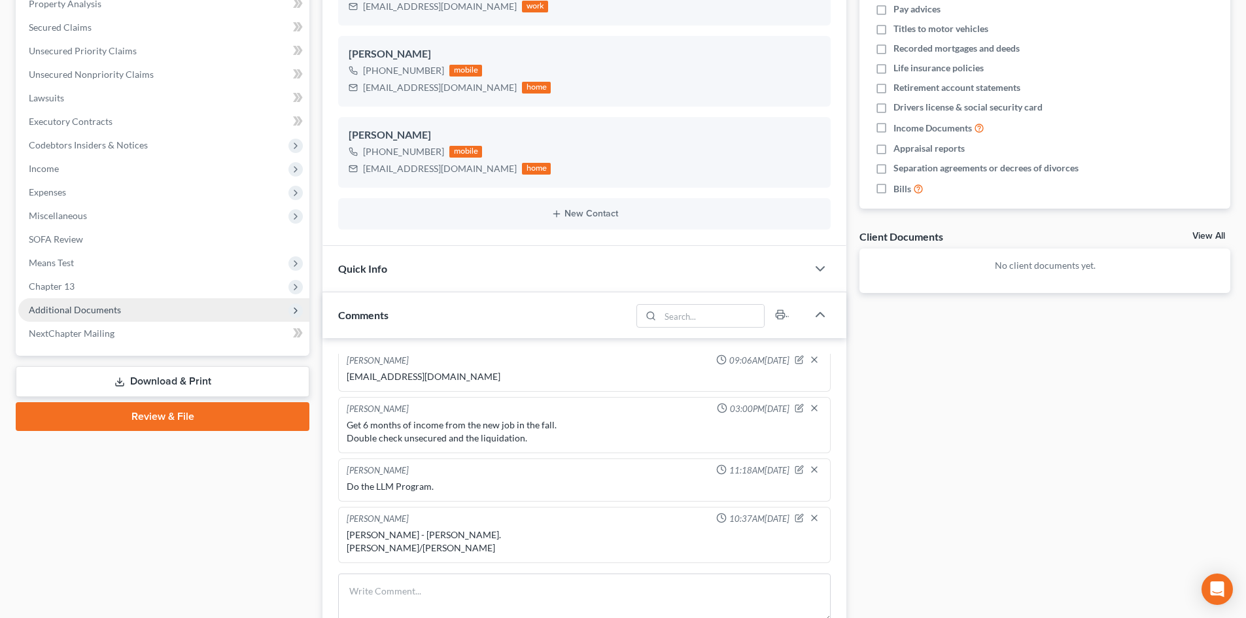
click at [60, 304] on span "Additional Documents" at bounding box center [75, 309] width 92 height 11
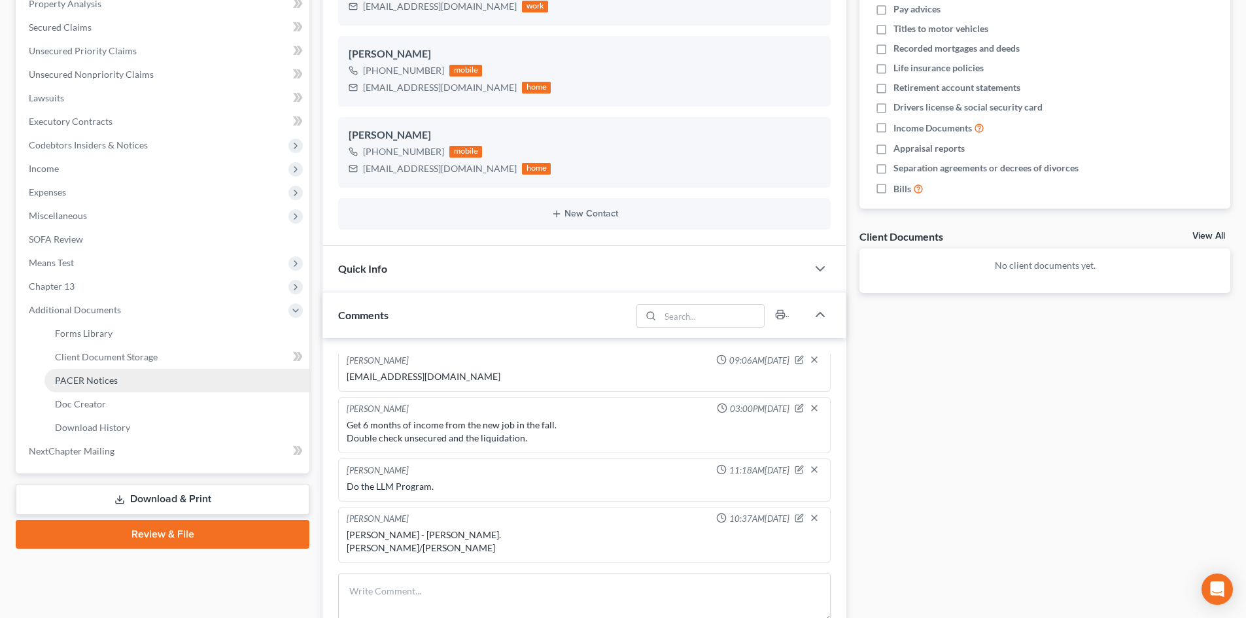
click at [86, 379] on span "PACER Notices" at bounding box center [86, 380] width 63 height 11
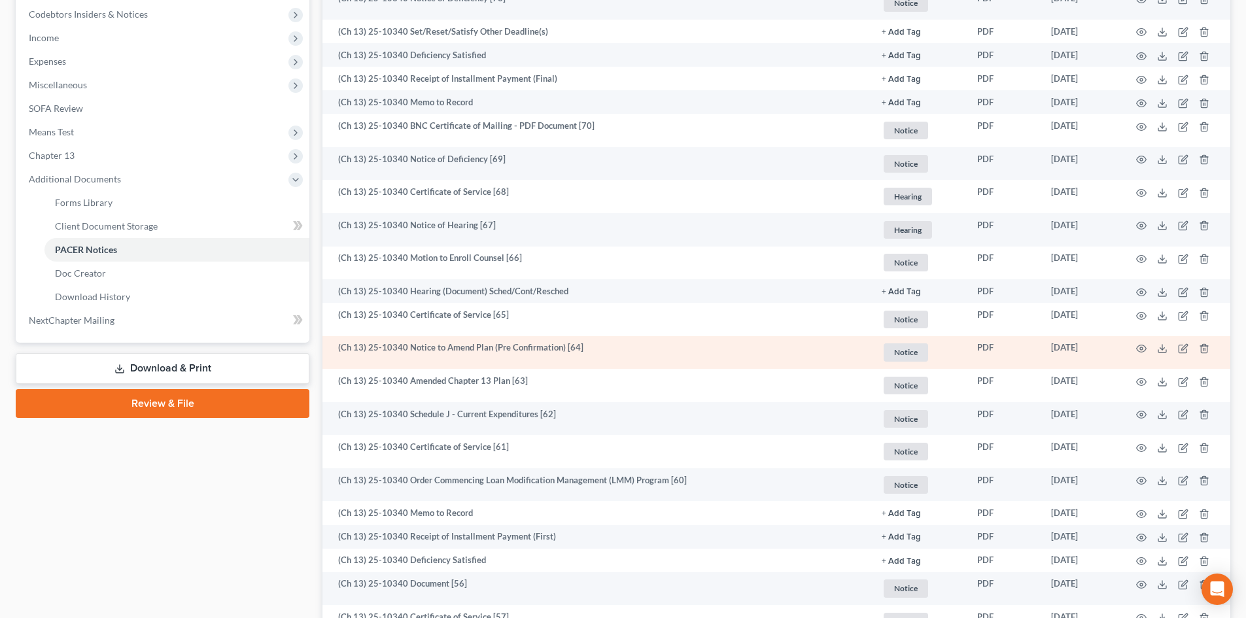
scroll to position [262, 0]
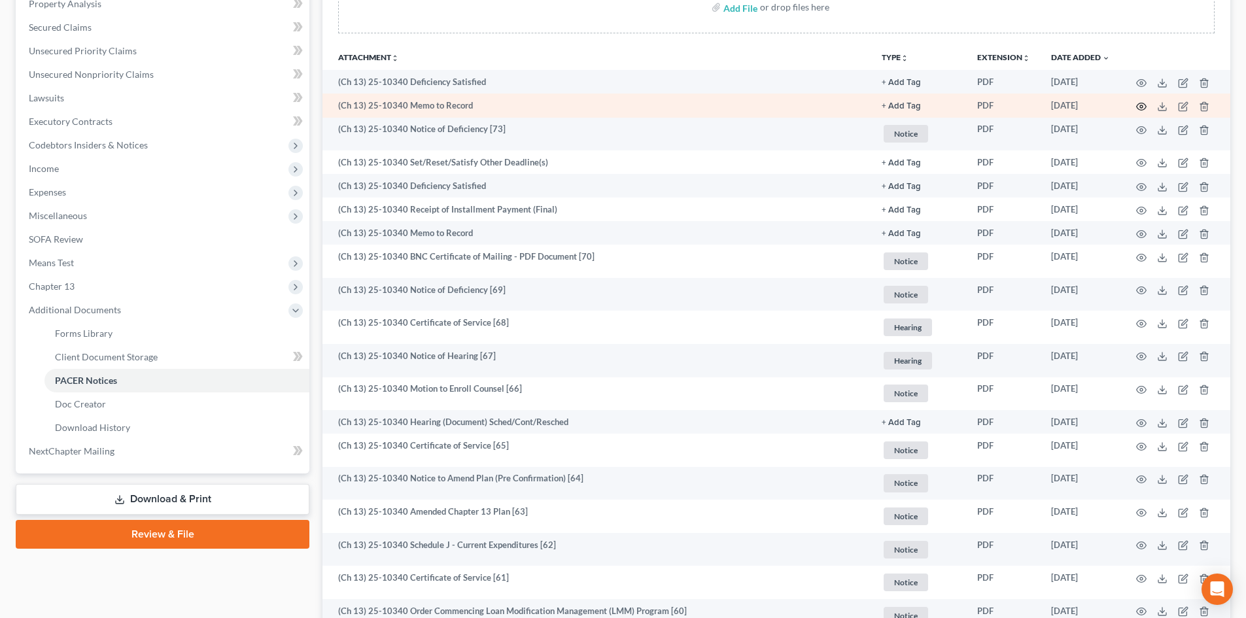
click at [1142, 107] on icon "button" at bounding box center [1141, 106] width 10 height 10
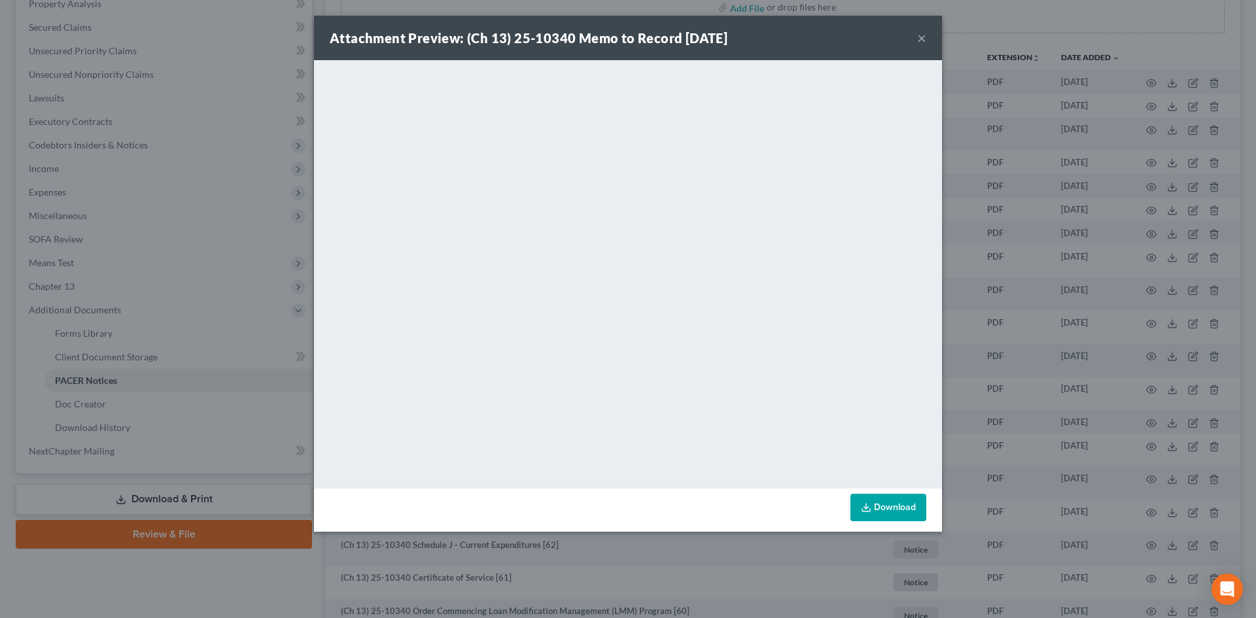
click at [919, 43] on button "×" at bounding box center [921, 38] width 9 height 16
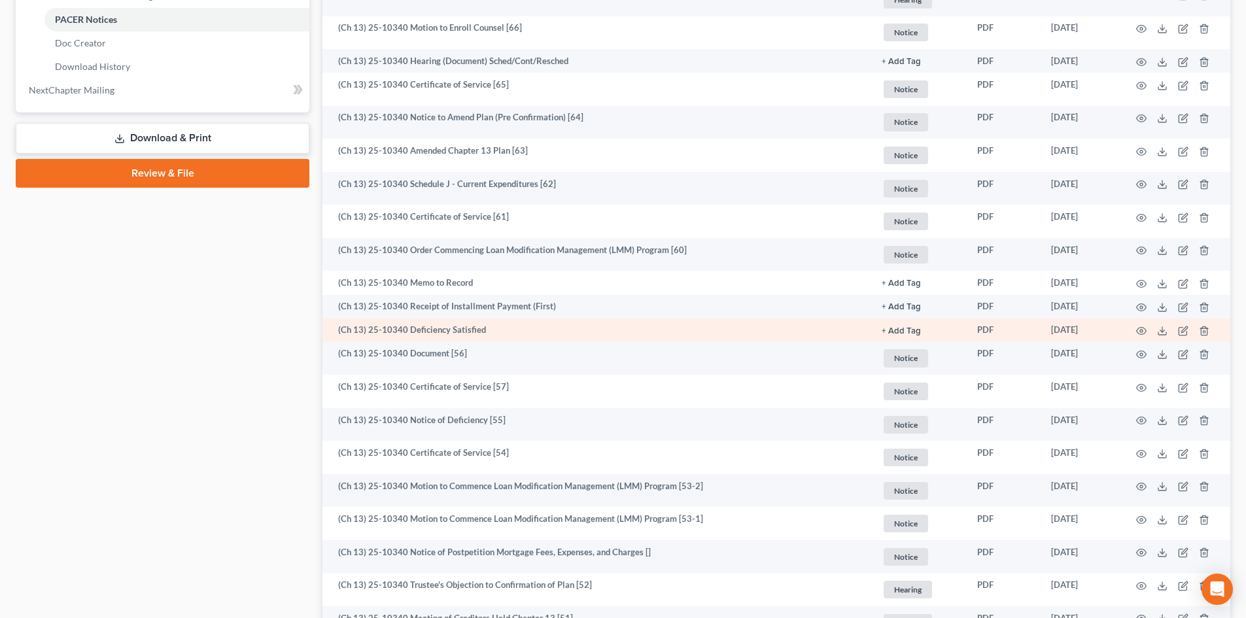
scroll to position [654, 0]
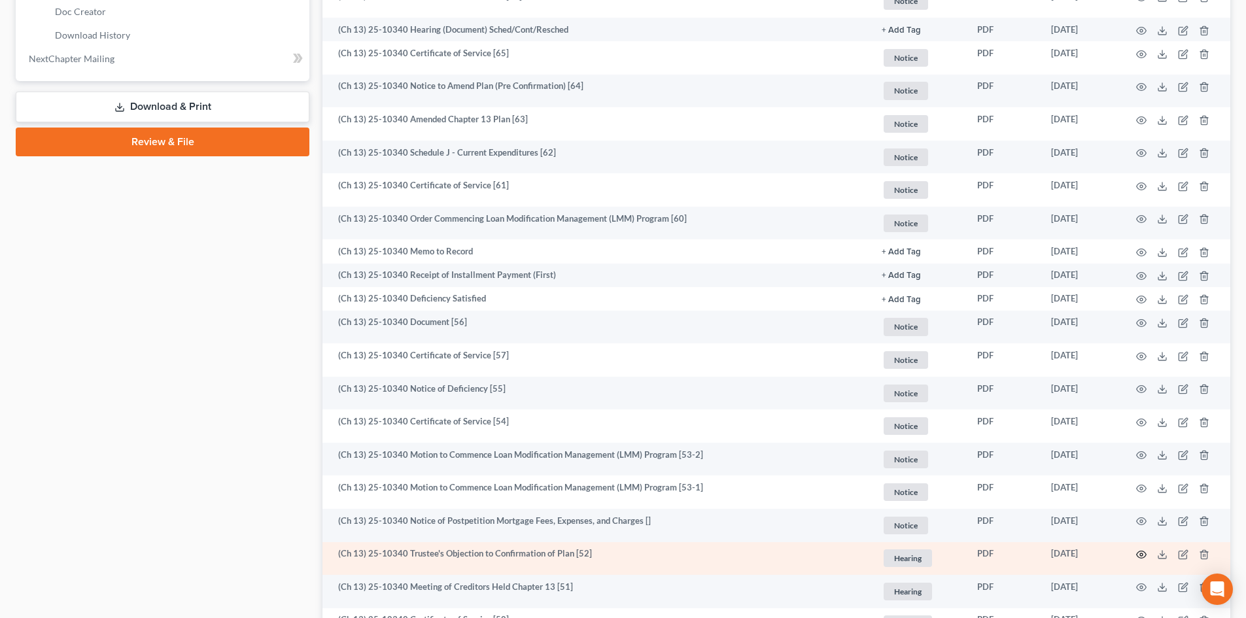
click at [1144, 555] on icon "button" at bounding box center [1141, 555] width 10 height 10
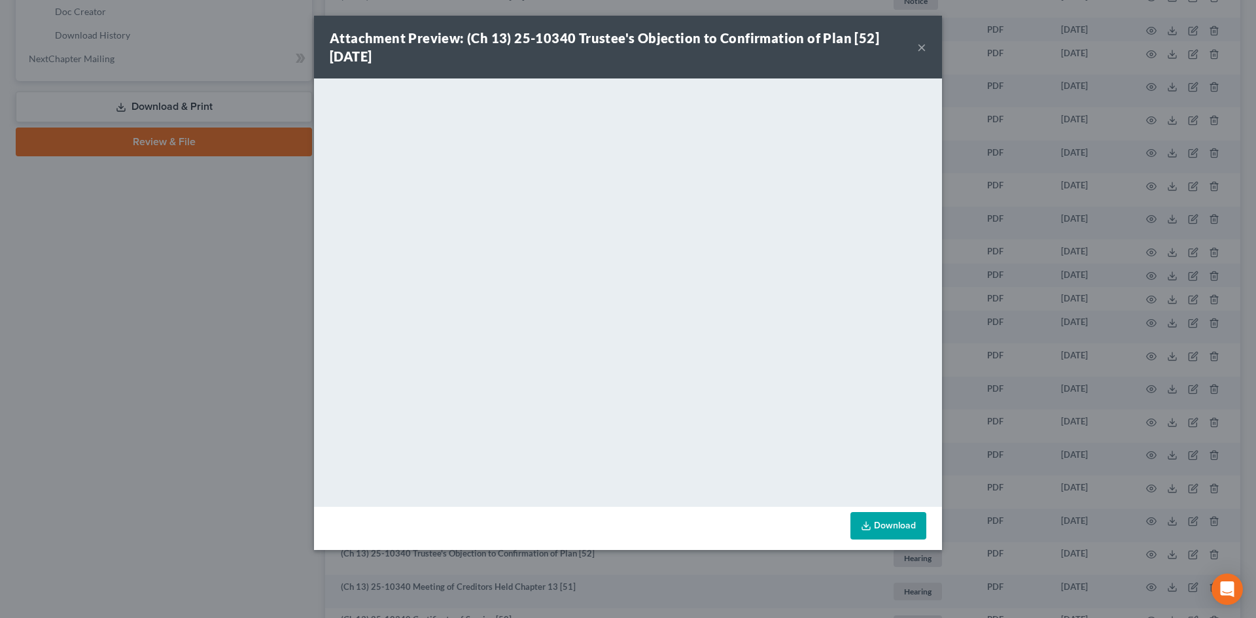
click at [923, 48] on button "×" at bounding box center [921, 47] width 9 height 16
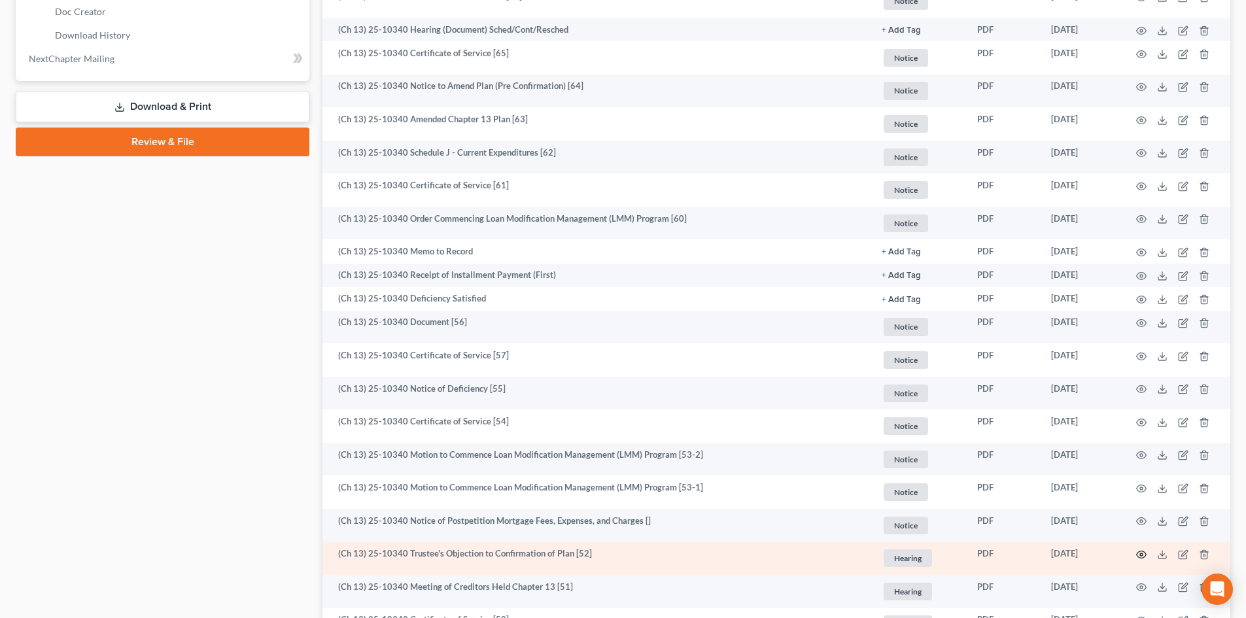
click at [1140, 557] on icon "button" at bounding box center [1141, 555] width 10 height 10
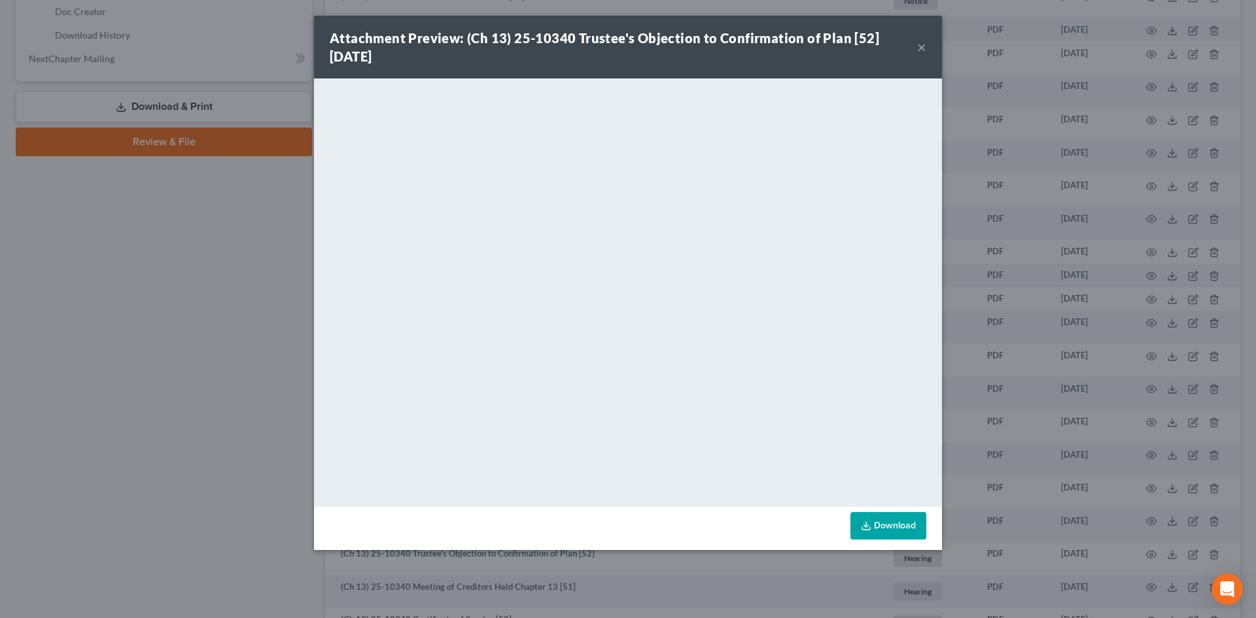
click at [926, 50] on button "×" at bounding box center [921, 47] width 9 height 16
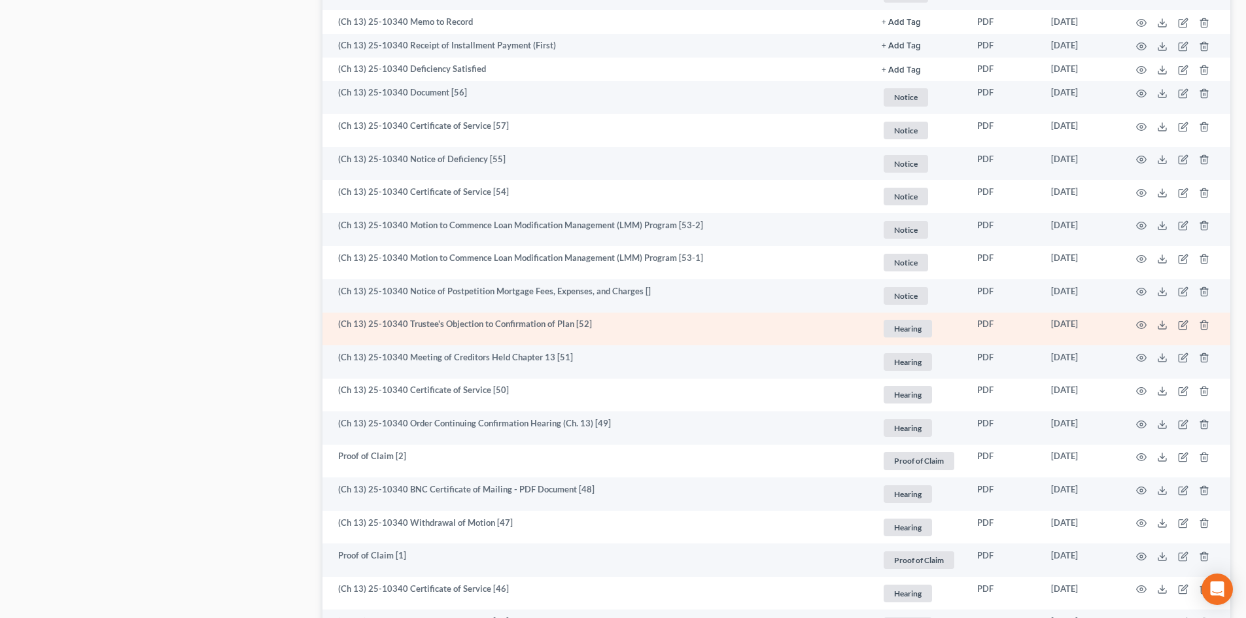
scroll to position [916, 0]
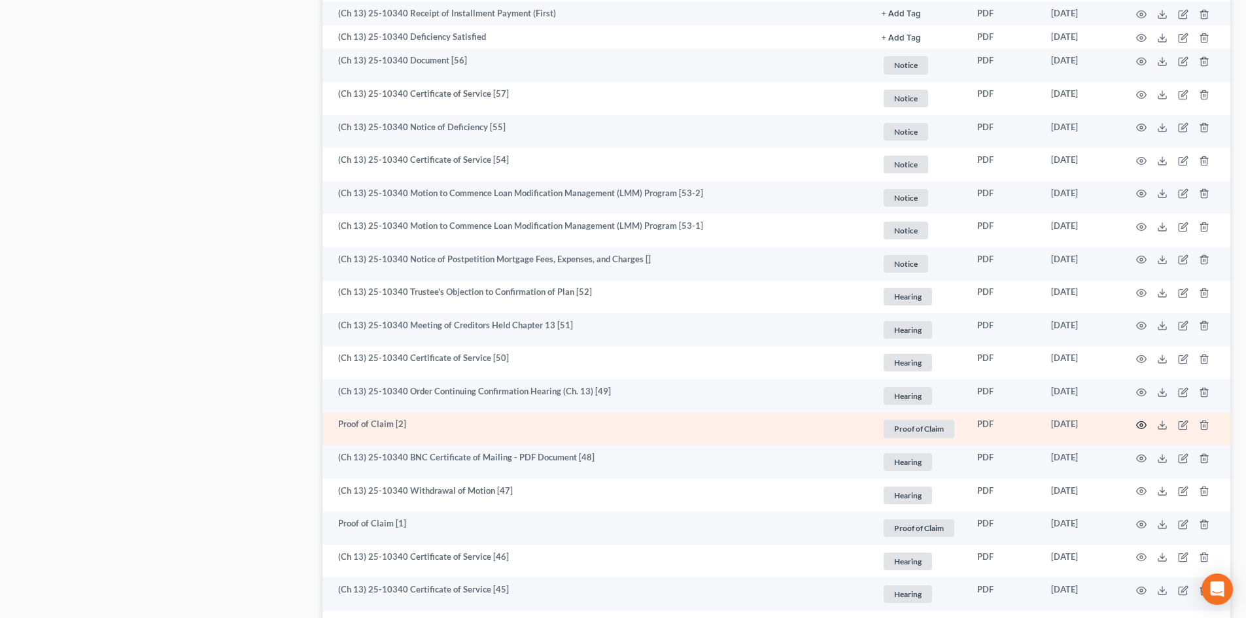
click at [1141, 423] on icon "button" at bounding box center [1141, 425] width 10 height 10
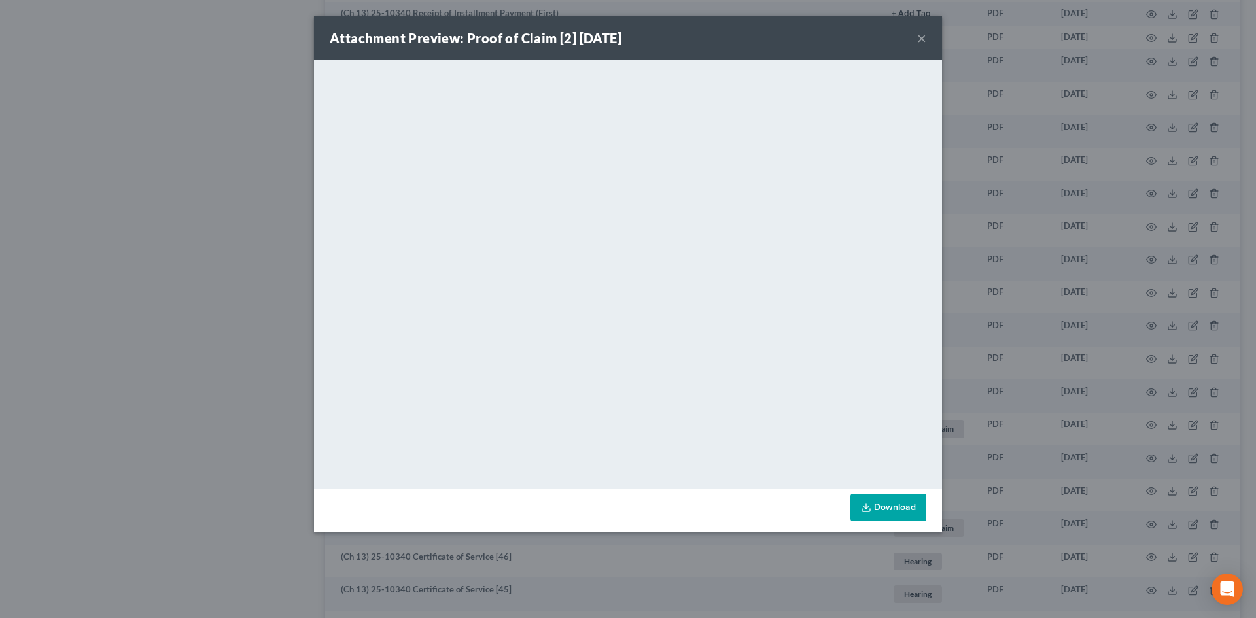
click at [925, 40] on button "×" at bounding box center [921, 38] width 9 height 16
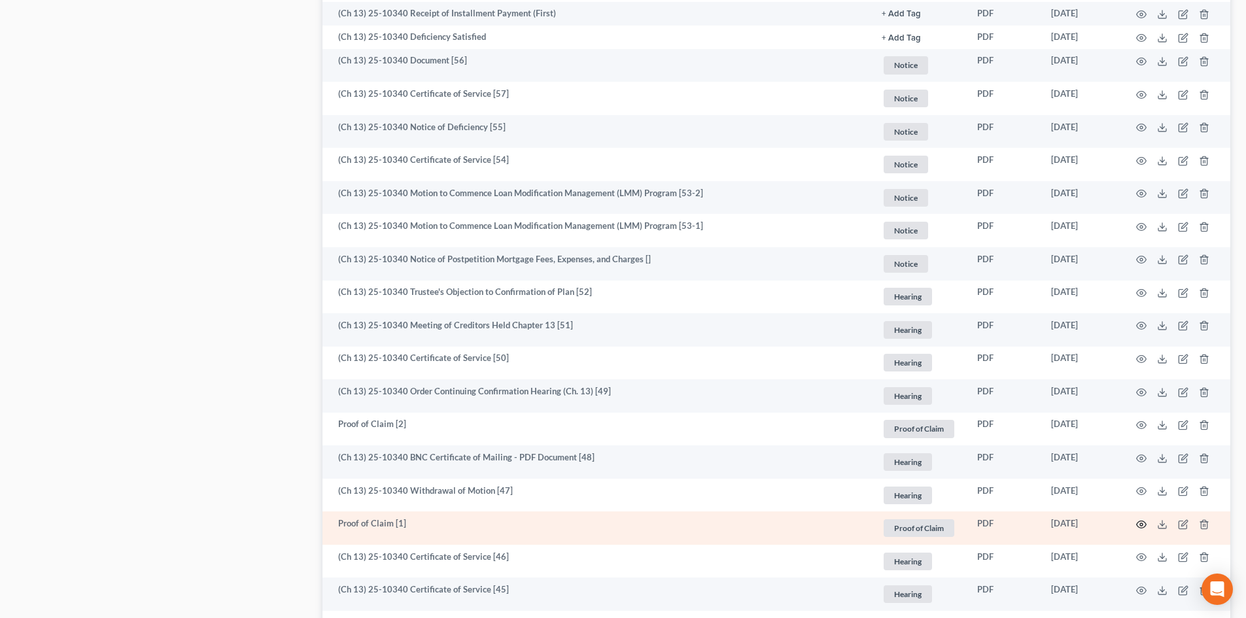
click at [1140, 524] on circle "button" at bounding box center [1141, 524] width 3 height 3
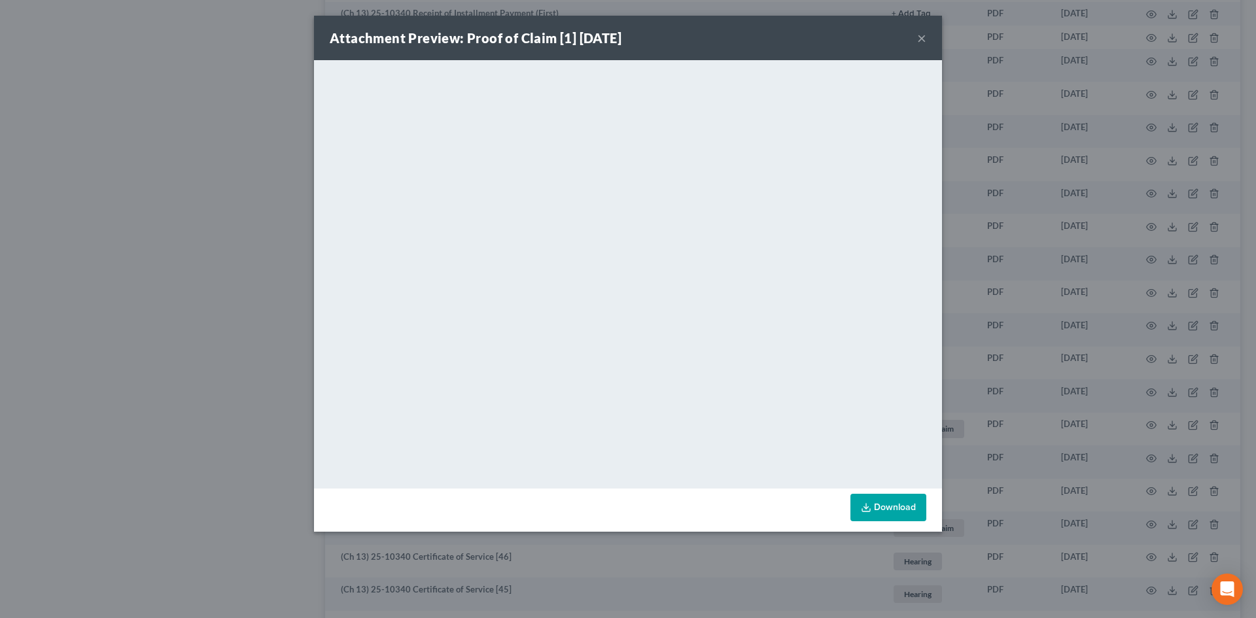
click at [920, 35] on button "×" at bounding box center [921, 38] width 9 height 16
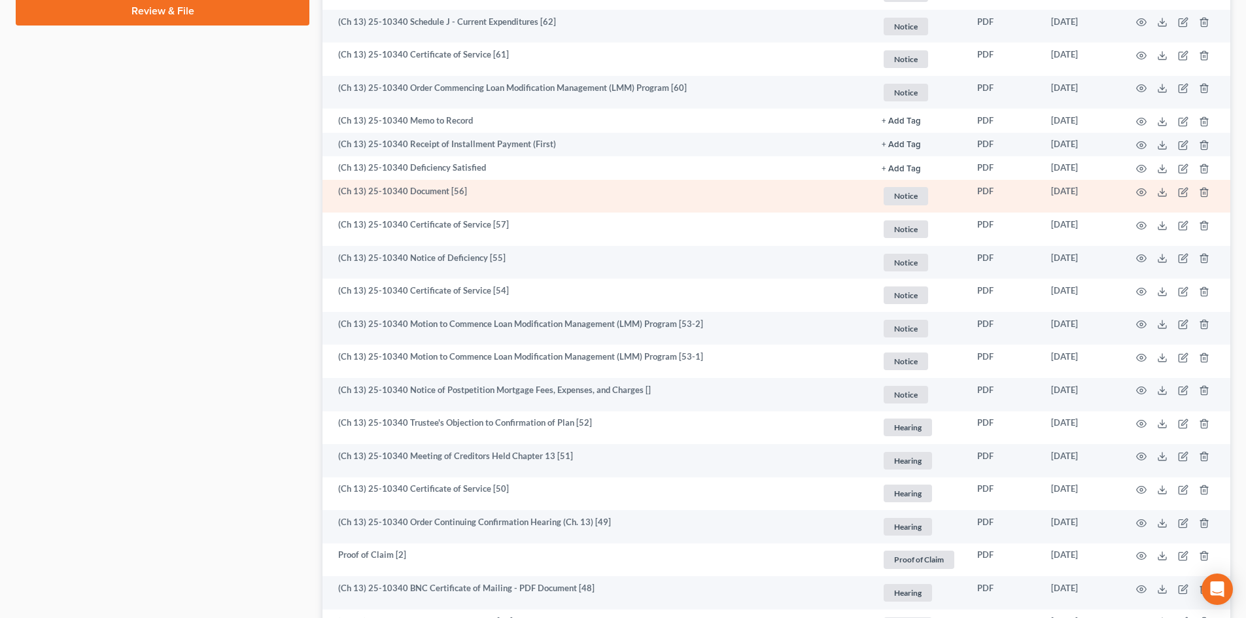
scroll to position [654, 0]
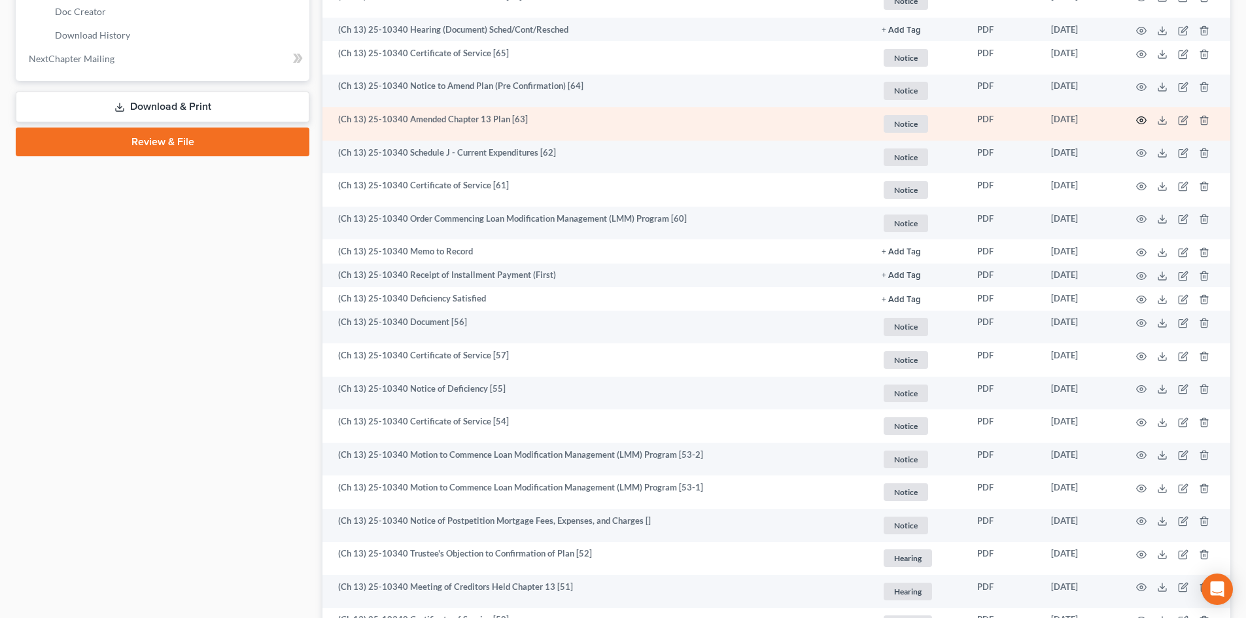
click at [1143, 117] on icon "button" at bounding box center [1142, 119] width 10 height 7
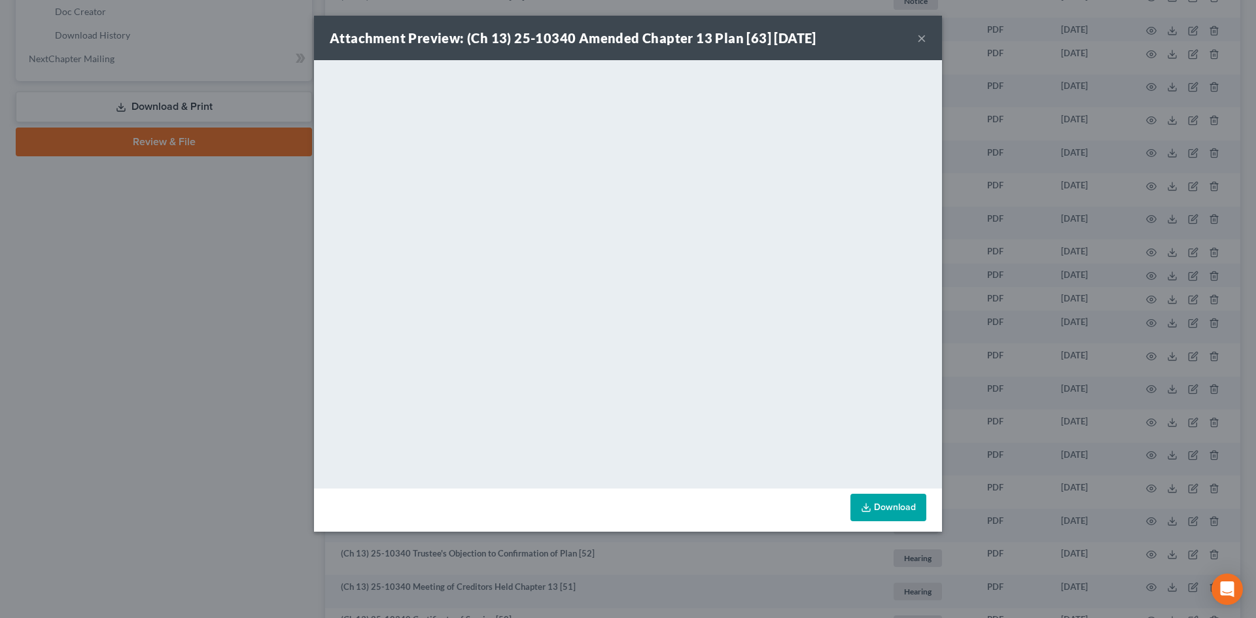
click at [919, 34] on button "×" at bounding box center [921, 38] width 9 height 16
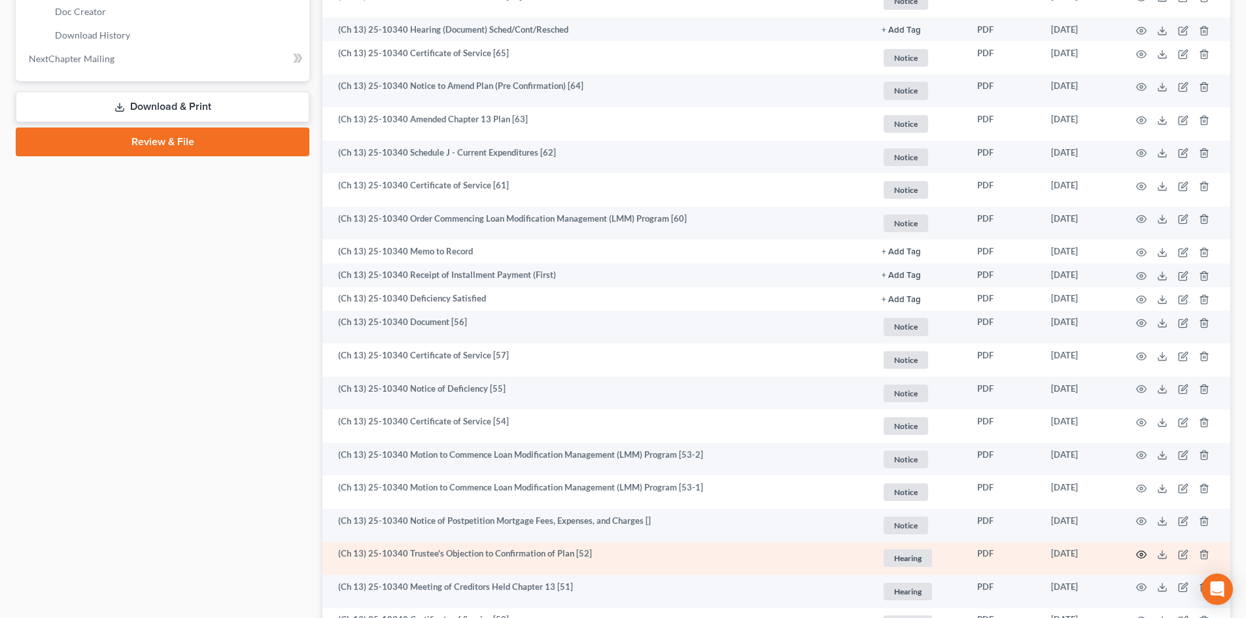
click at [1139, 552] on icon "button" at bounding box center [1142, 555] width 10 height 7
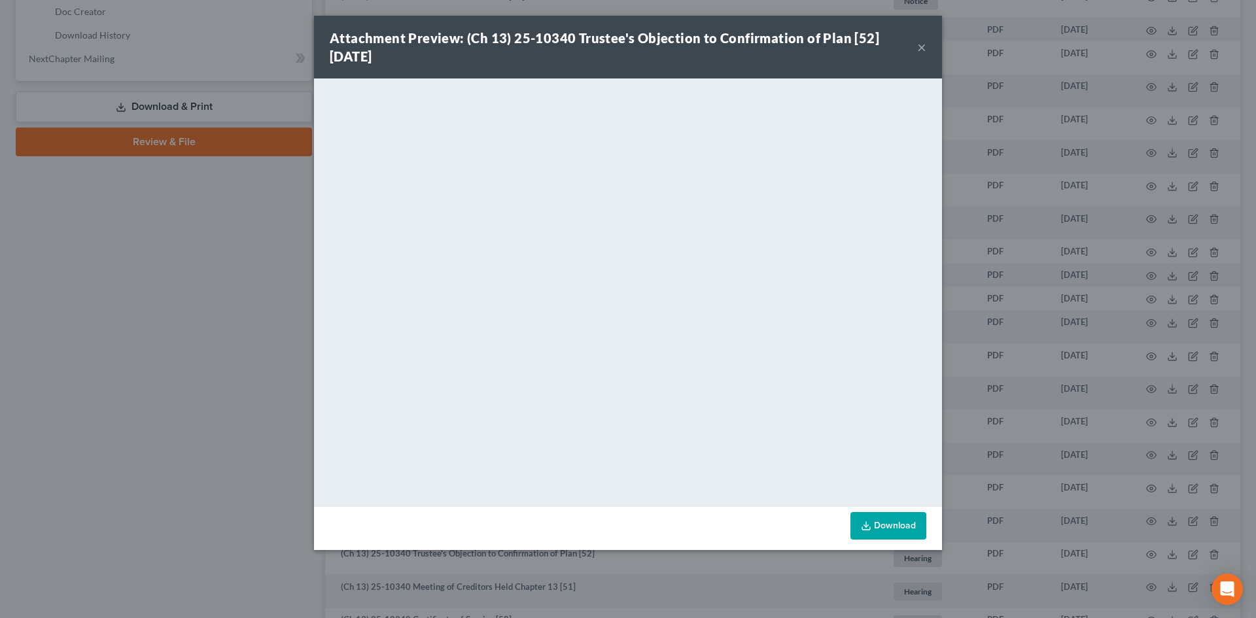
click at [919, 48] on button "×" at bounding box center [921, 47] width 9 height 16
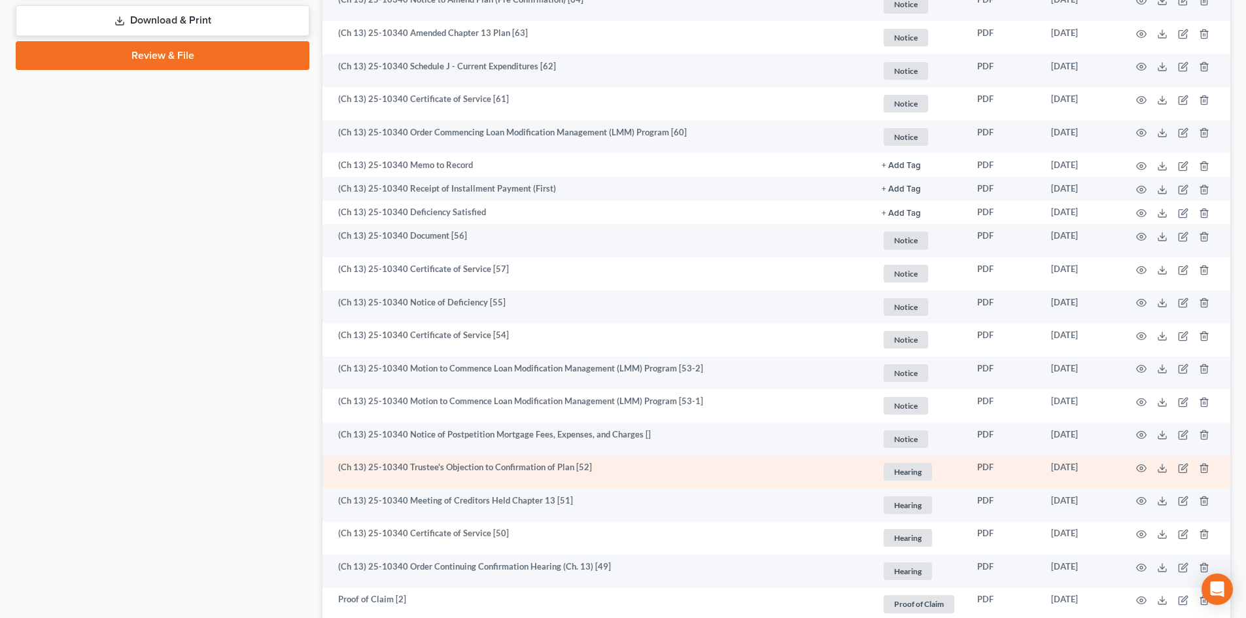
scroll to position [785, 0]
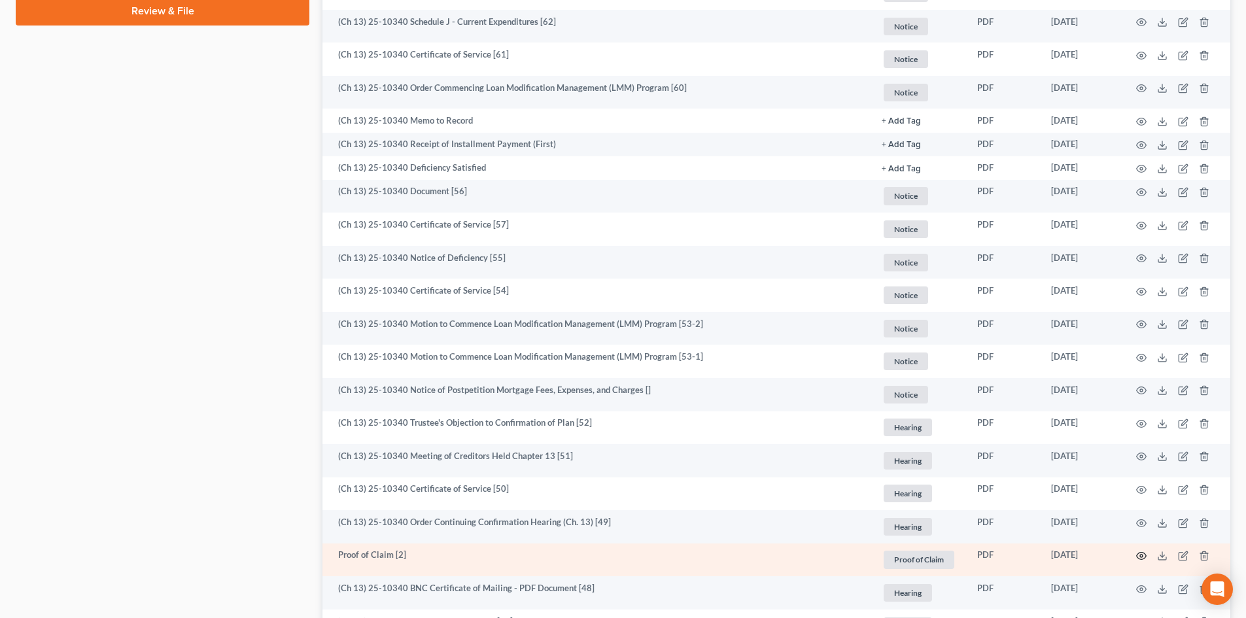
click at [1144, 555] on icon "button" at bounding box center [1141, 556] width 10 height 10
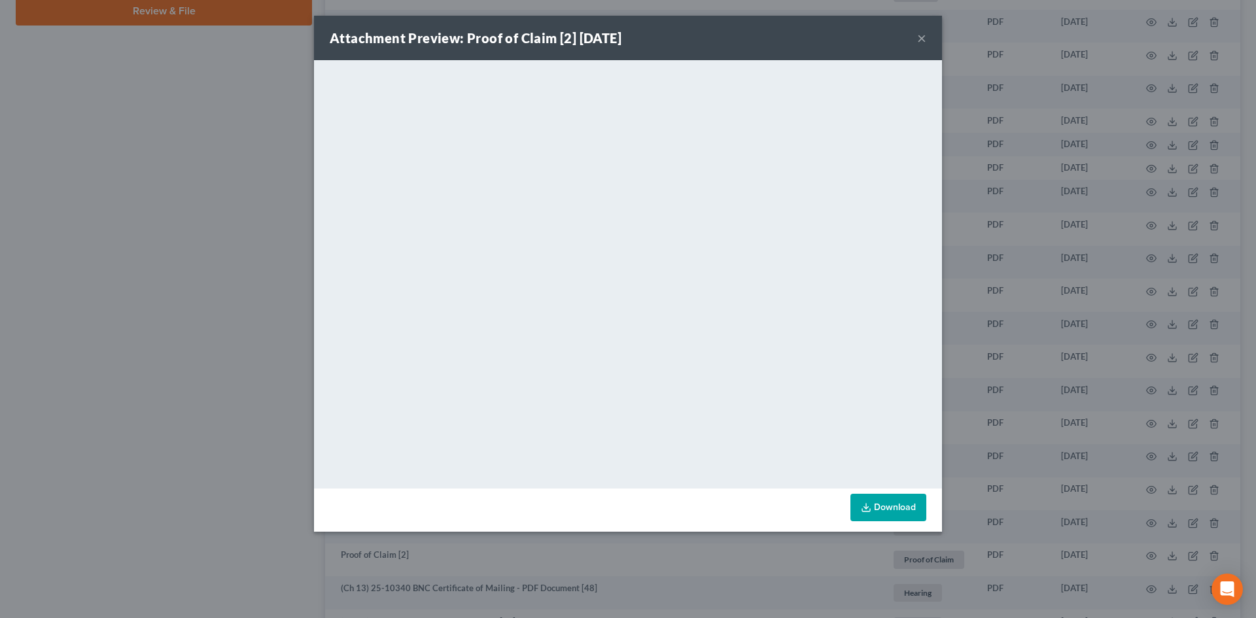
click at [921, 42] on button "×" at bounding box center [921, 38] width 9 height 16
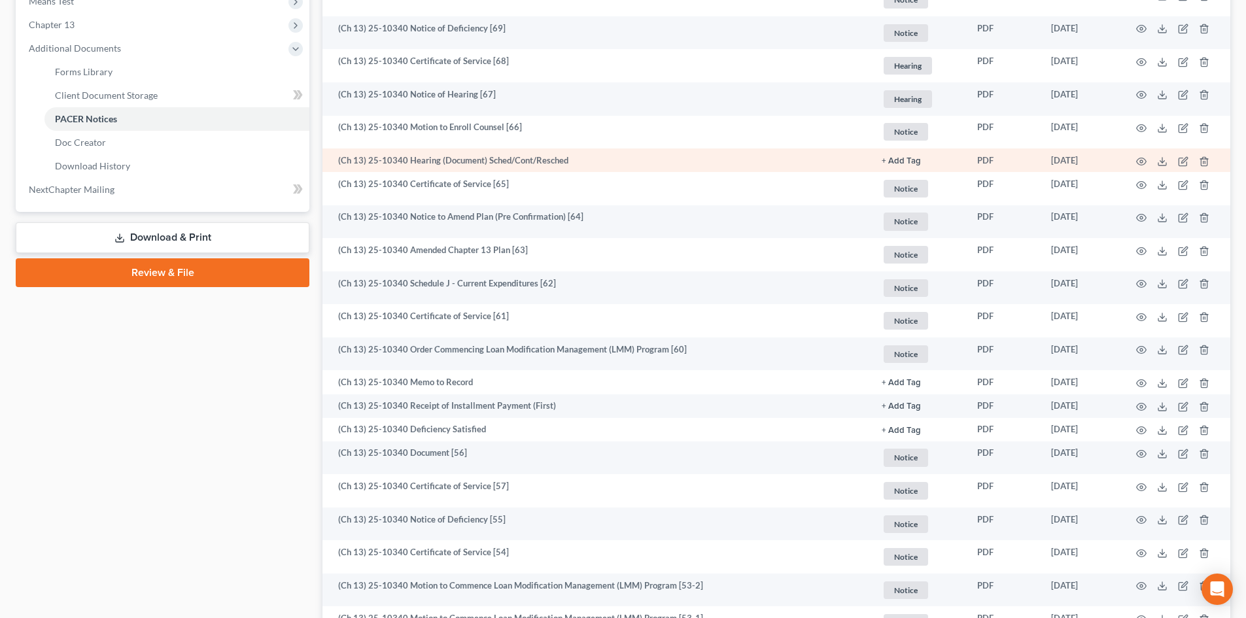
scroll to position [393, 0]
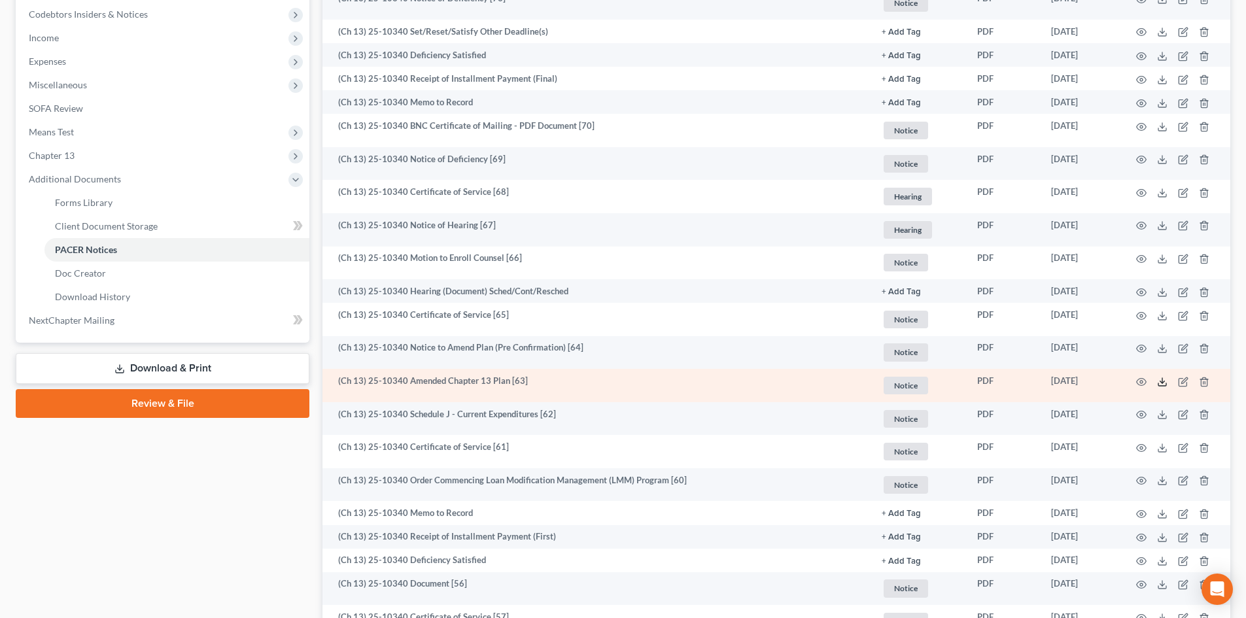
click at [1159, 382] on icon at bounding box center [1162, 382] width 10 height 10
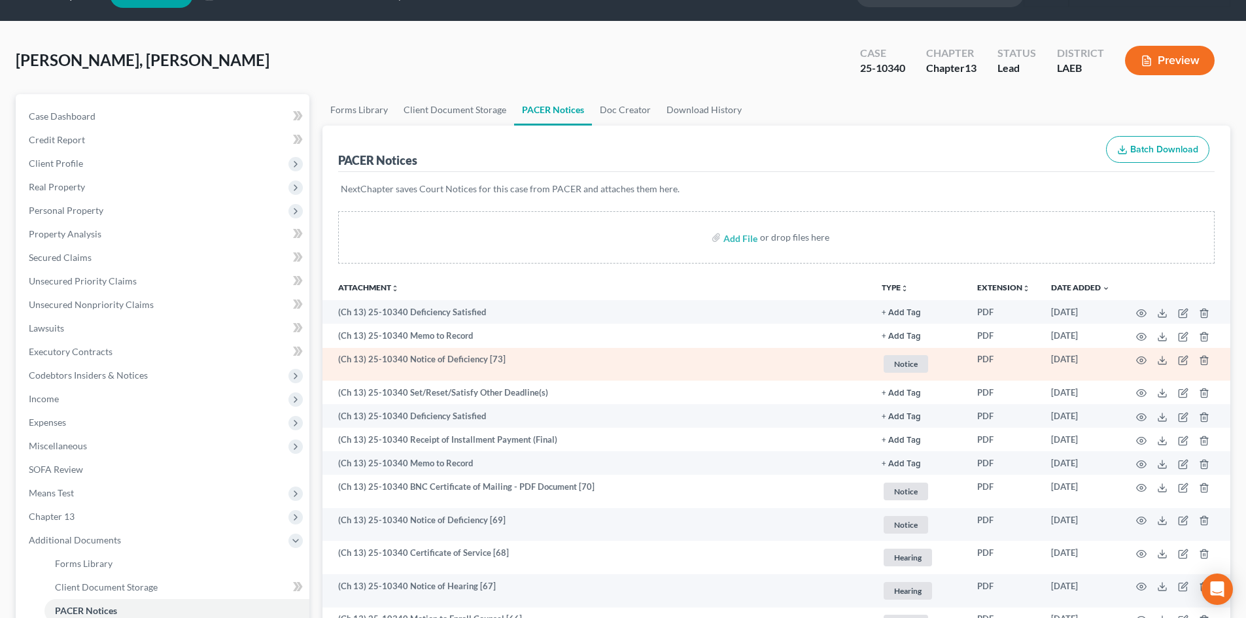
scroll to position [0, 0]
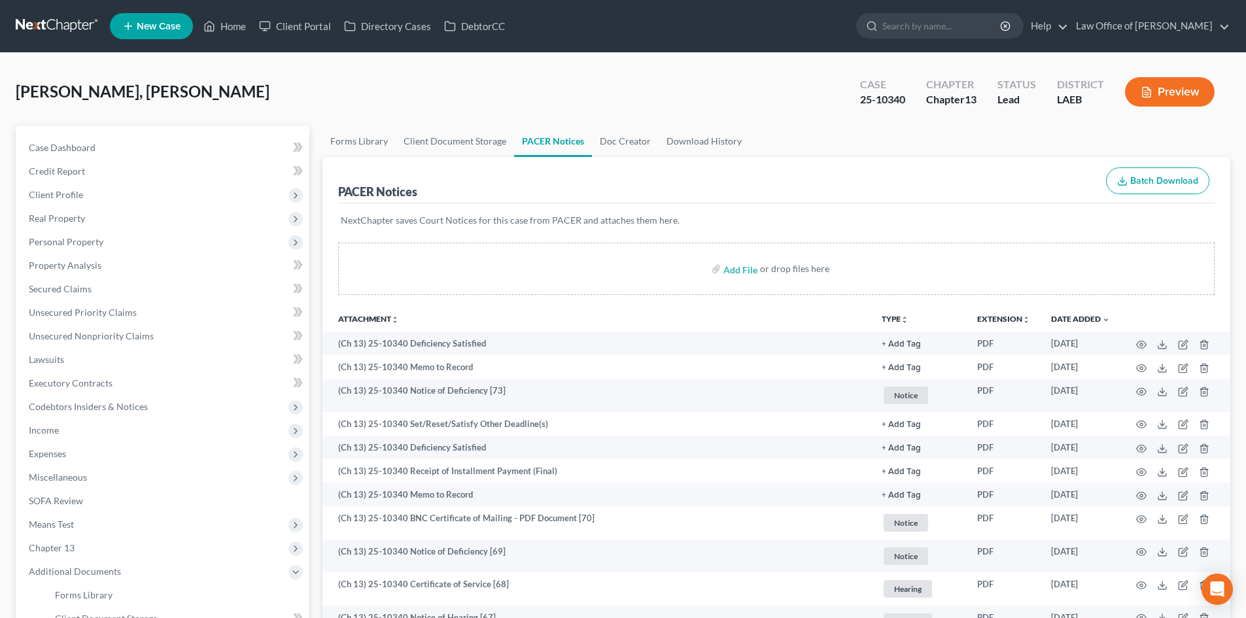
click at [56, 28] on link at bounding box center [58, 26] width 84 height 24
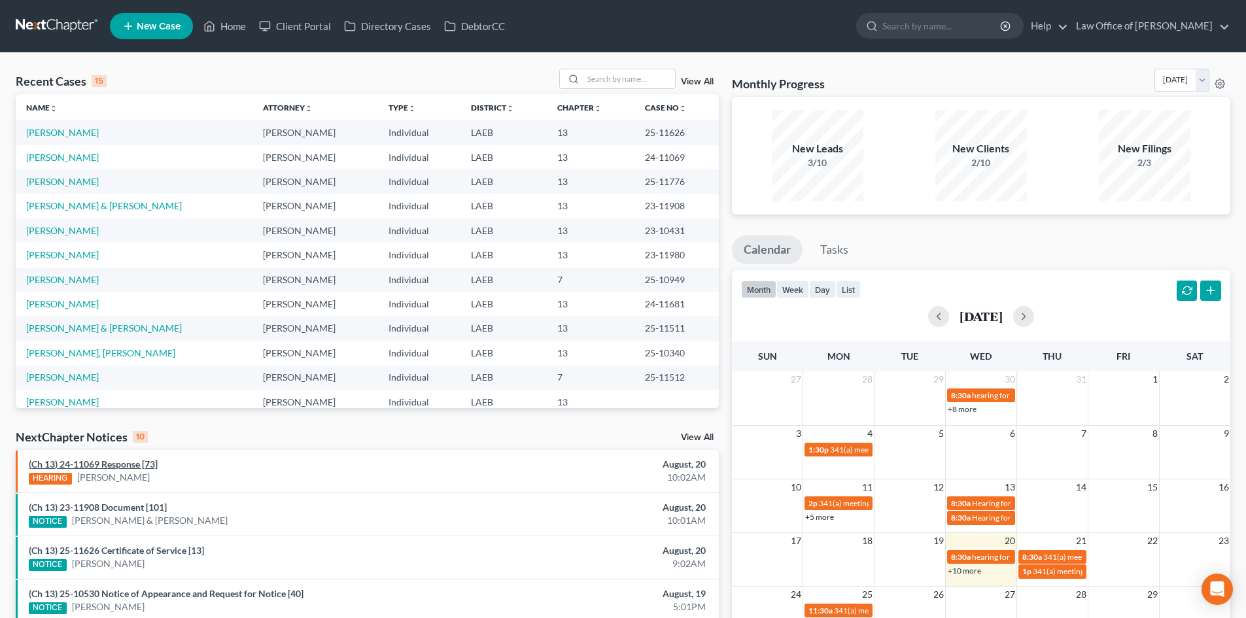
click at [104, 466] on link "(Ch 13) 24-11069 Response [73]" at bounding box center [93, 464] width 129 height 11
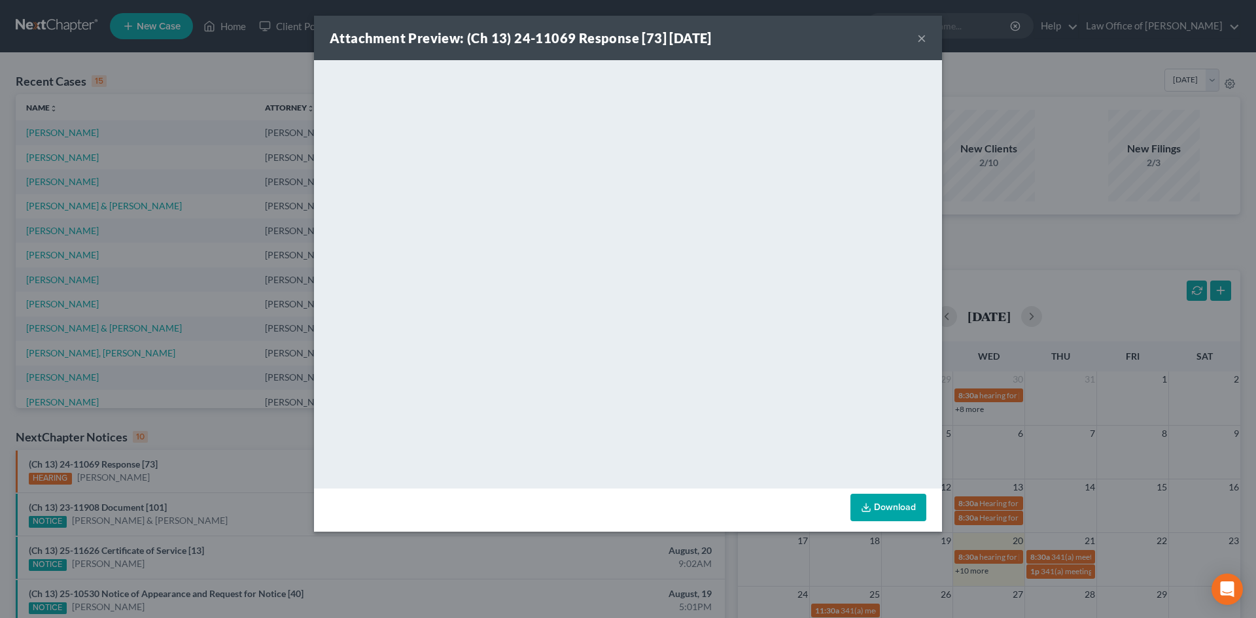
click at [917, 37] on button "×" at bounding box center [921, 38] width 9 height 16
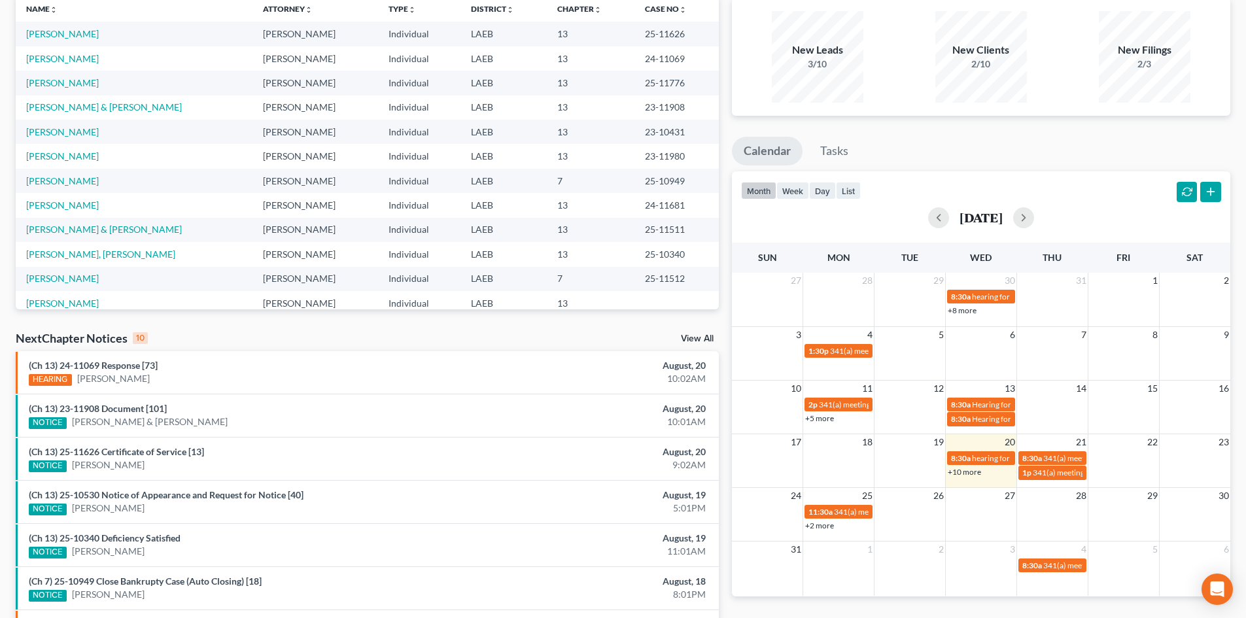
scroll to position [131, 0]
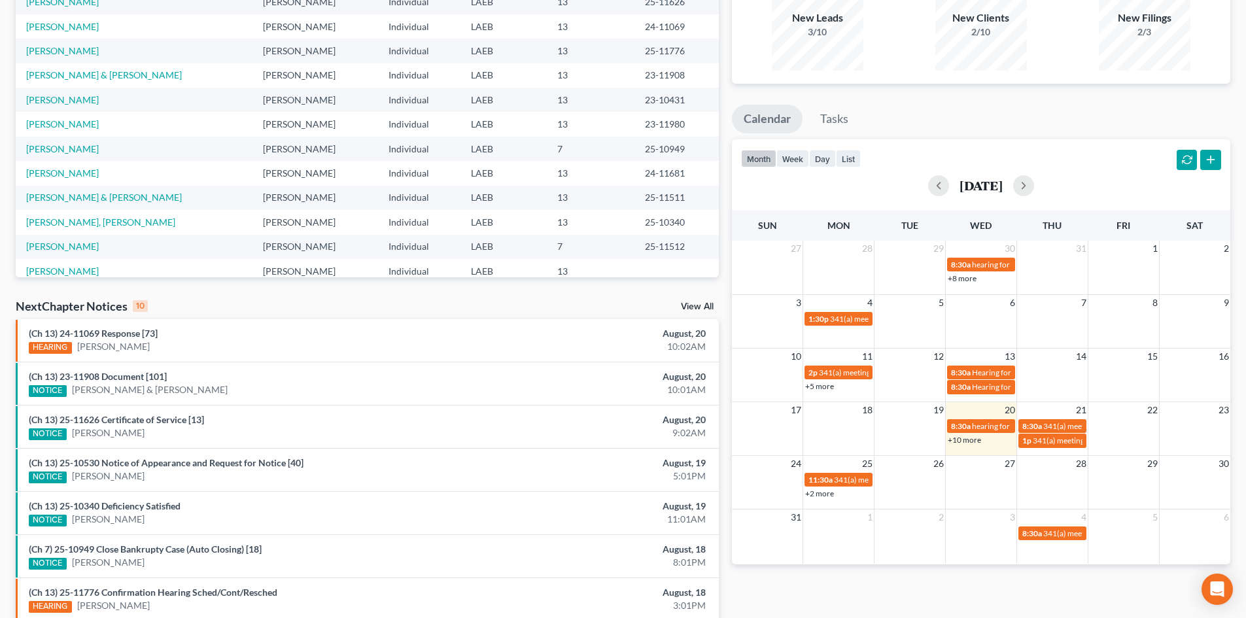
click at [971, 438] on link "+10 more" at bounding box center [964, 440] width 33 height 10
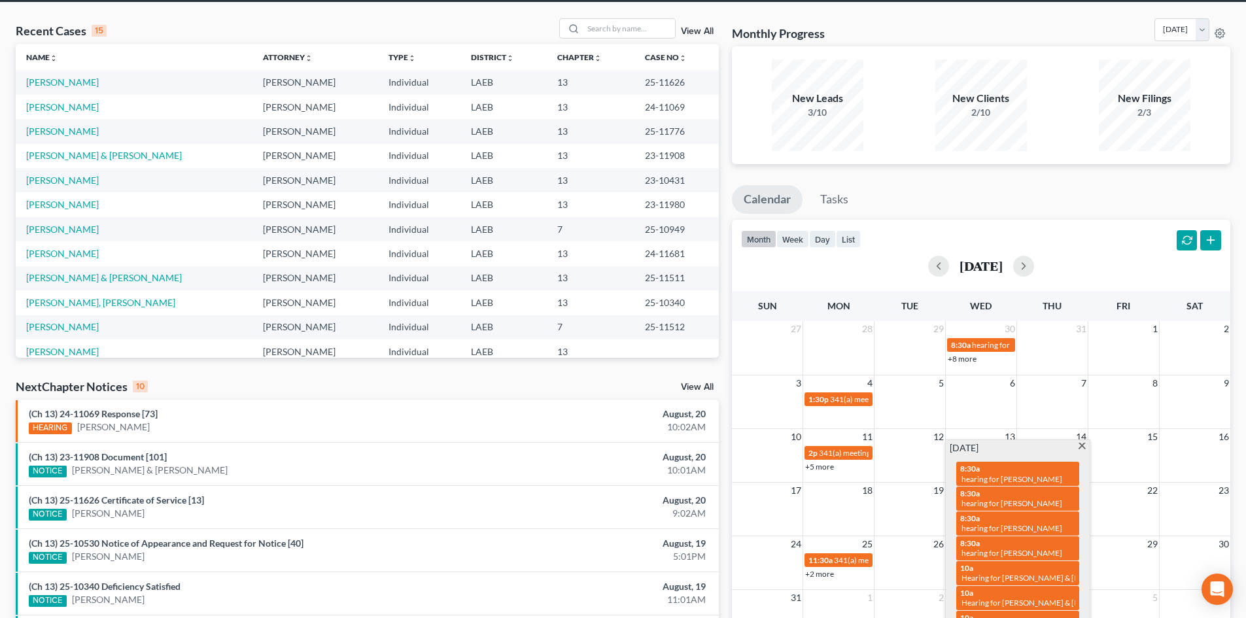
scroll to position [0, 0]
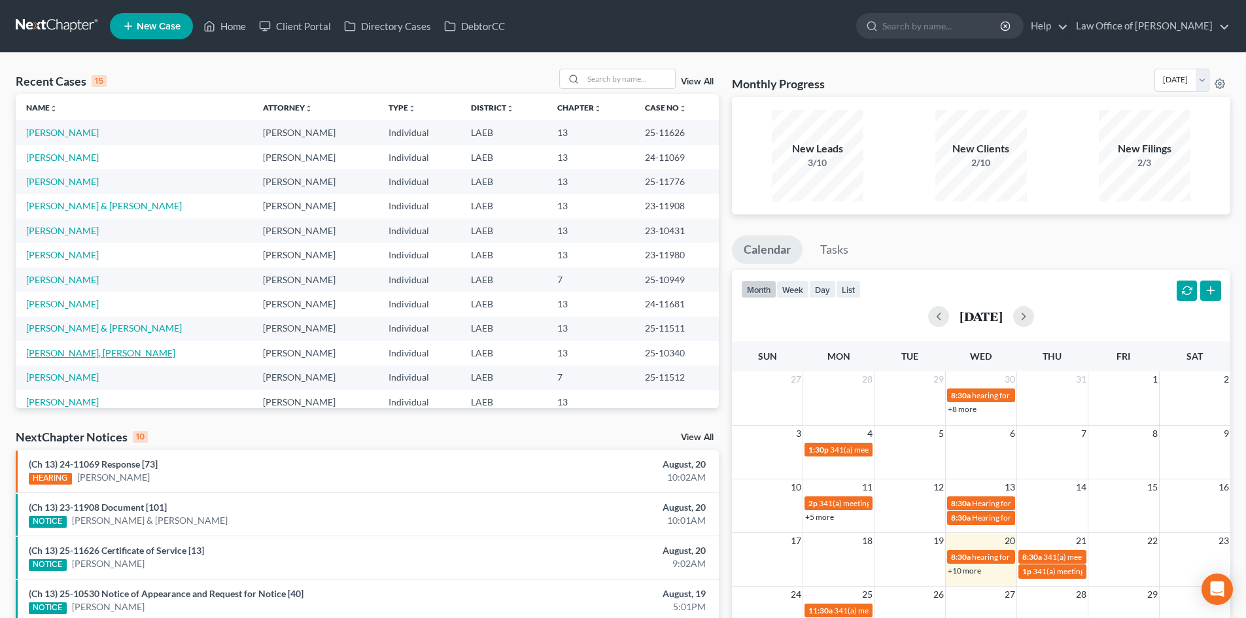
click at [44, 351] on link "[PERSON_NAME], [PERSON_NAME]" at bounding box center [100, 352] width 149 height 11
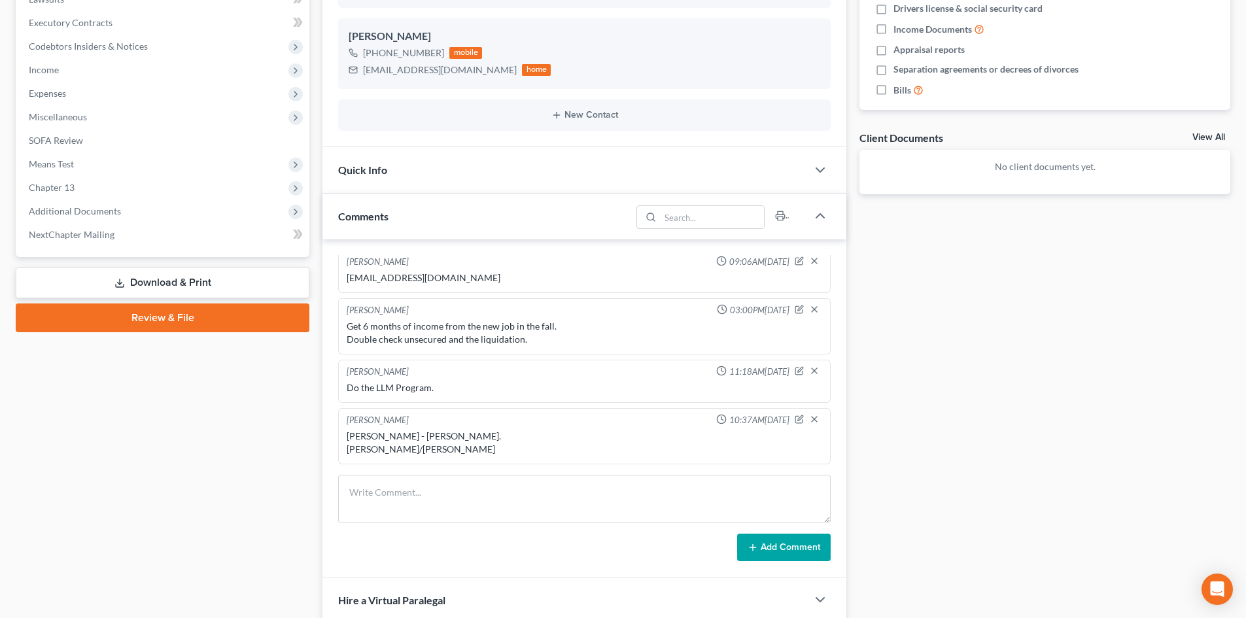
scroll to position [393, 0]
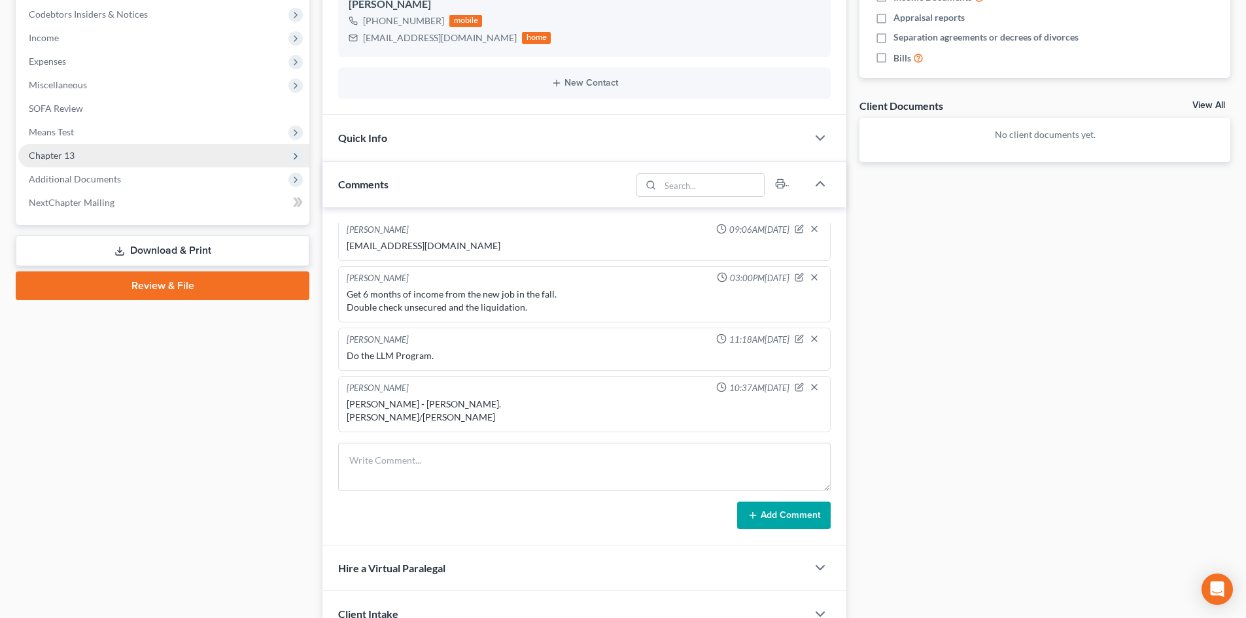
click at [61, 160] on span "Chapter 13" at bounding box center [52, 155] width 46 height 11
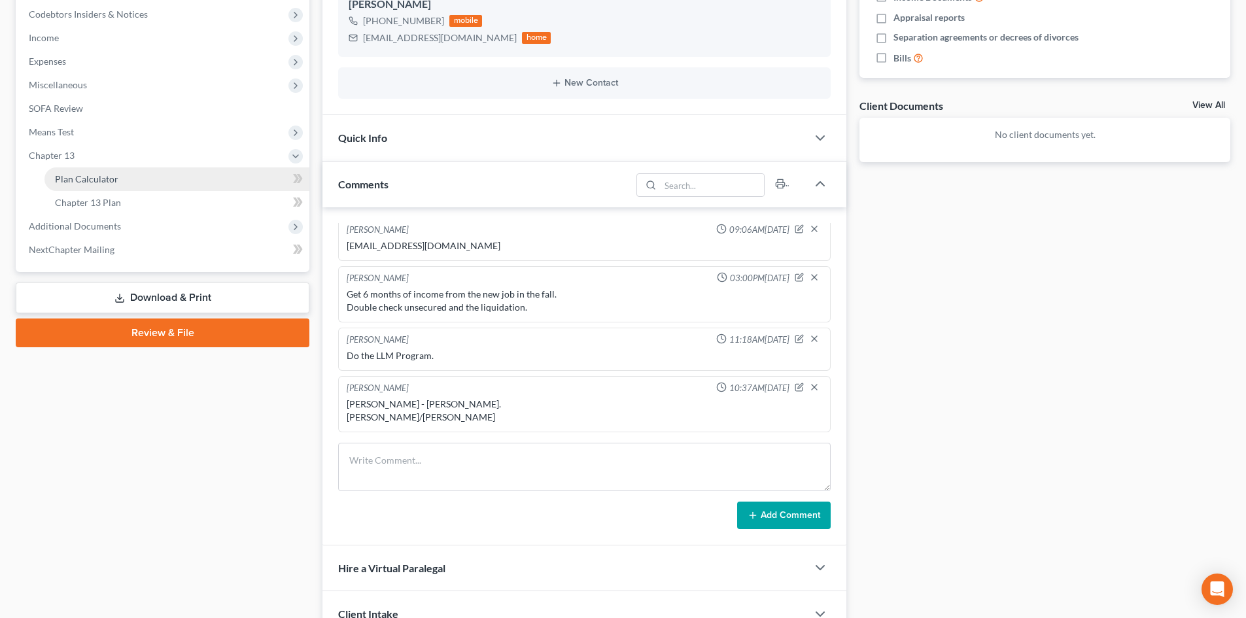
click at [75, 182] on span "Plan Calculator" at bounding box center [86, 178] width 63 height 11
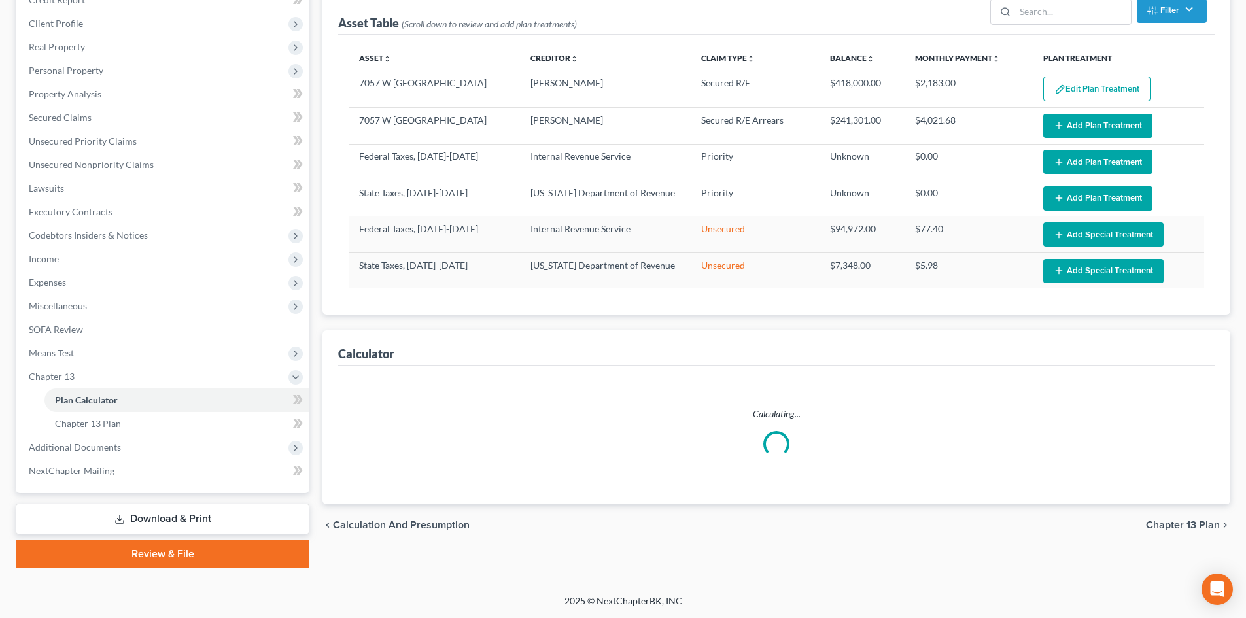
select select "59"
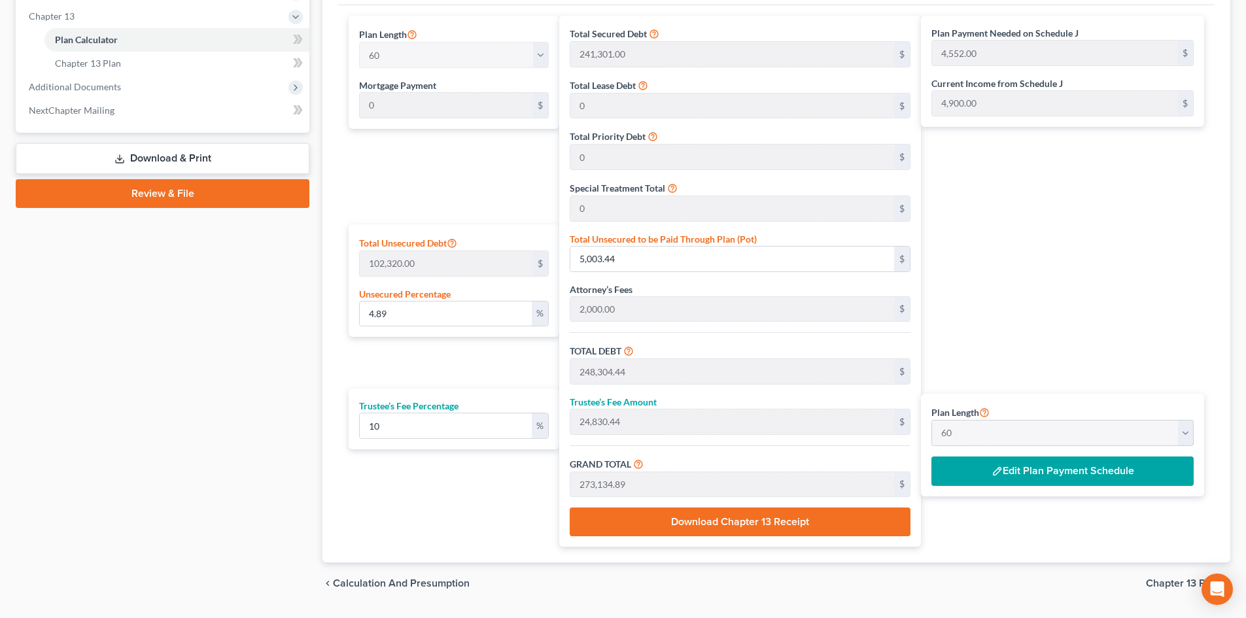
scroll to position [564, 0]
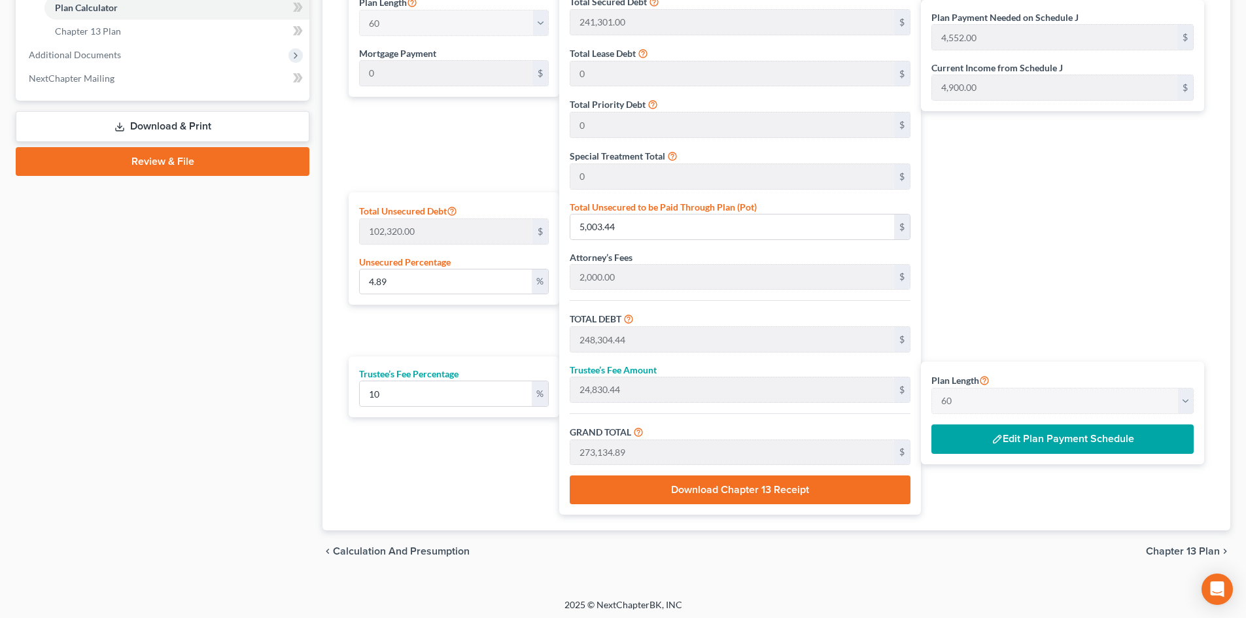
click at [1093, 442] on button "Edit Plan Payment Schedule" at bounding box center [1063, 440] width 262 height 30
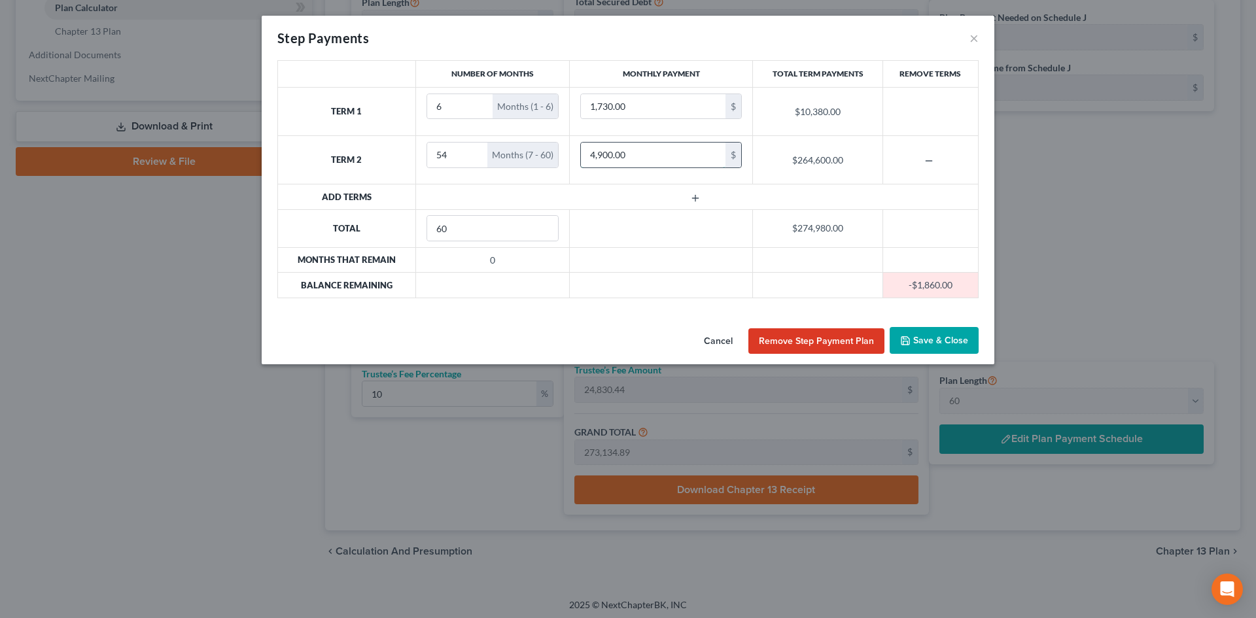
click at [610, 155] on input "4,900.00" at bounding box center [653, 155] width 145 height 25
click at [603, 154] on input "4,900.00" at bounding box center [653, 155] width 145 height 25
click at [613, 153] on input "4,900.00" at bounding box center [653, 155] width 145 height 25
type input "4,900"
click at [721, 340] on button "Cancel" at bounding box center [718, 341] width 50 height 26
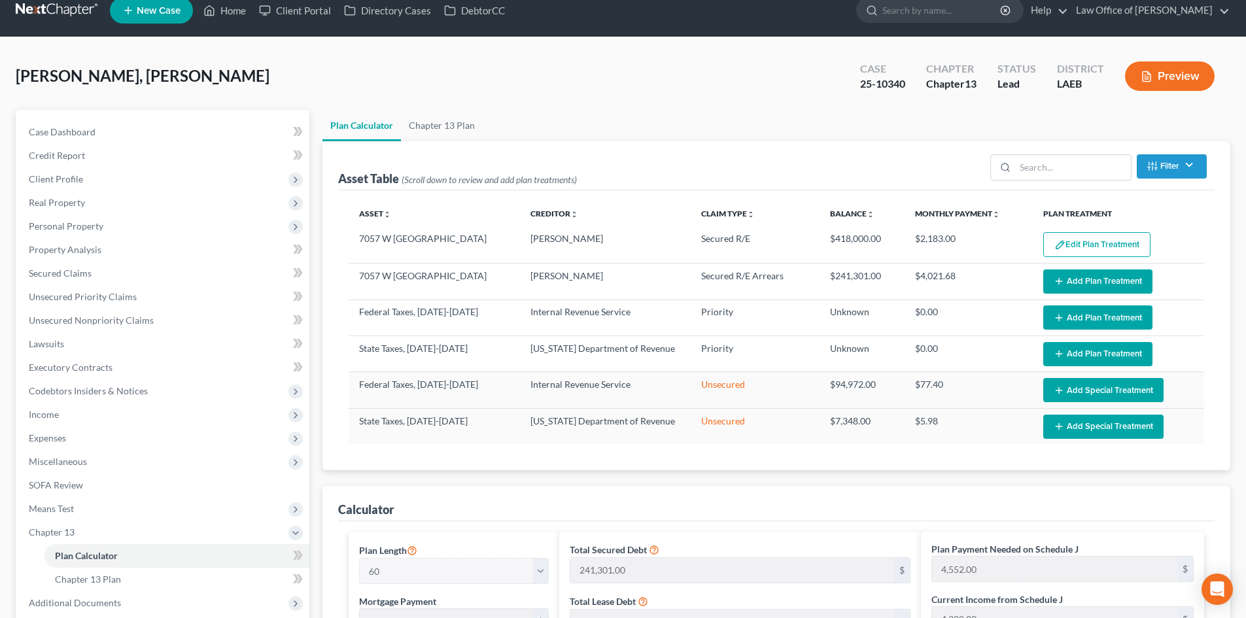
scroll to position [0, 0]
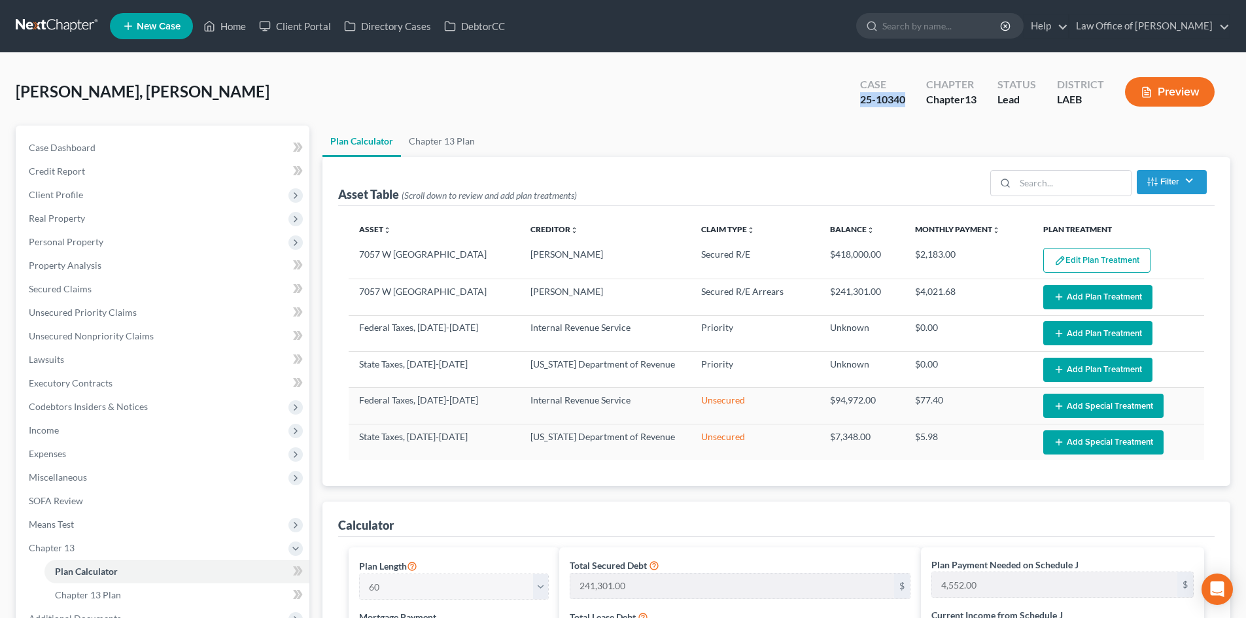
drag, startPoint x: 906, startPoint y: 99, endPoint x: 848, endPoint y: 99, distance: 58.2
click at [848, 99] on div "Case 25-10340 Chapter Chapter 13 Status Lead District LAEB Preview" at bounding box center [1038, 92] width 386 height 46
copy div "25-10340"
click at [74, 315] on span "Unsecured Priority Claims" at bounding box center [83, 312] width 108 height 11
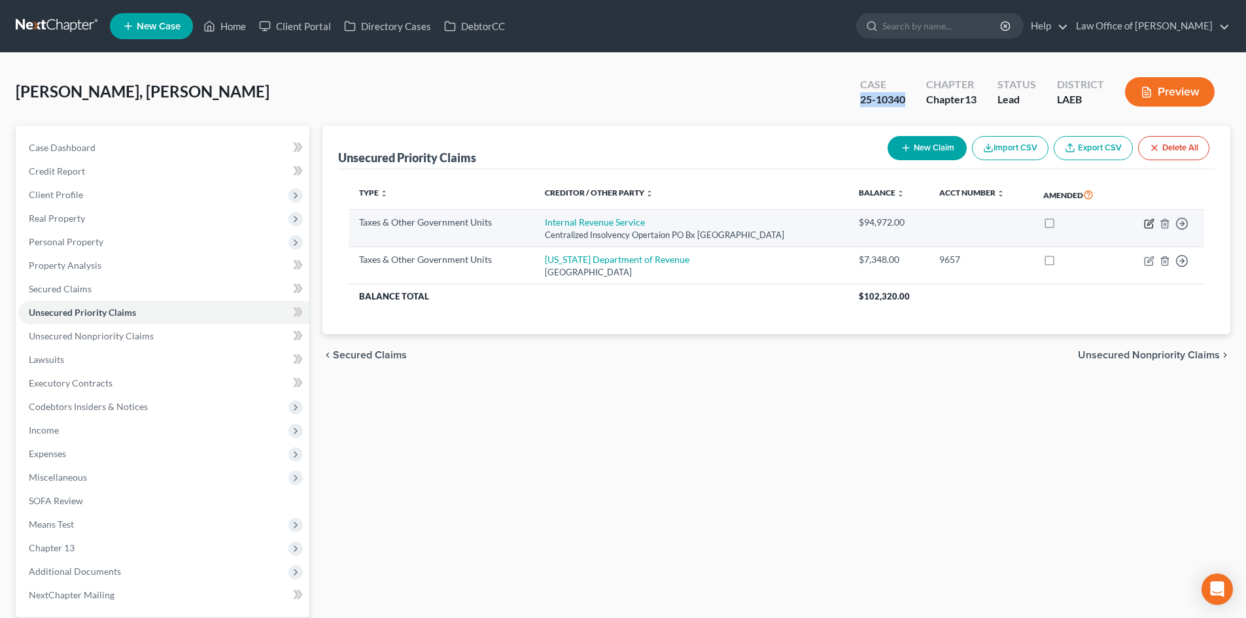
click at [1149, 228] on icon "button" at bounding box center [1149, 224] width 8 height 8
select select "0"
select select "39"
select select "0"
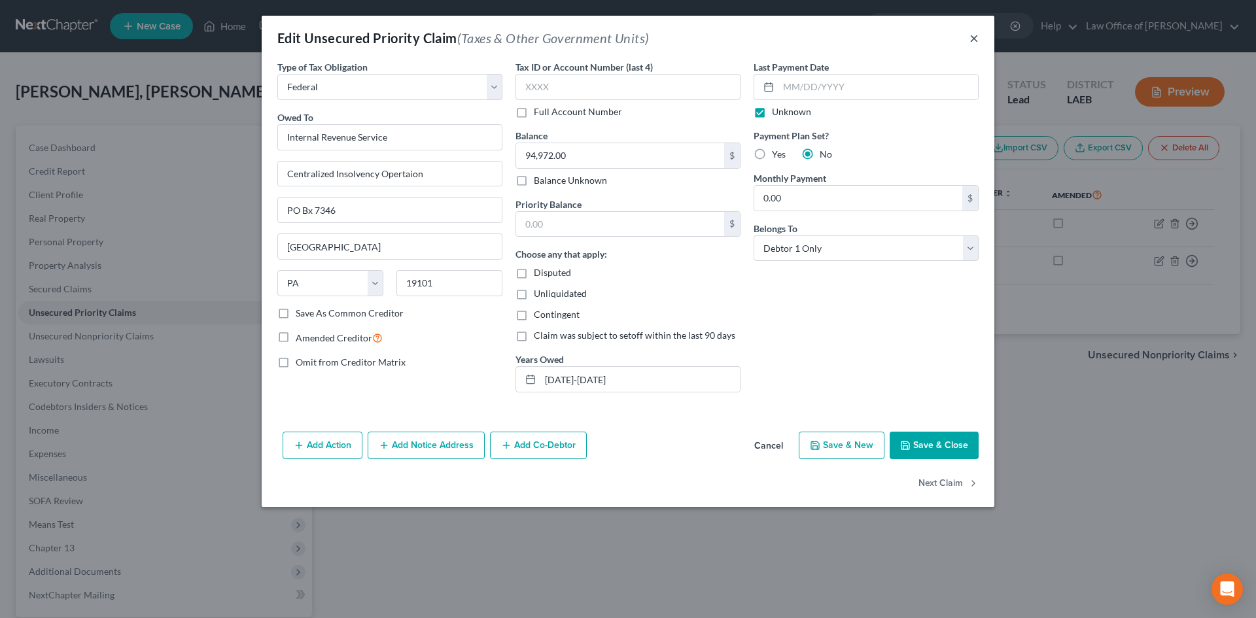
click at [975, 37] on button "×" at bounding box center [974, 38] width 9 height 16
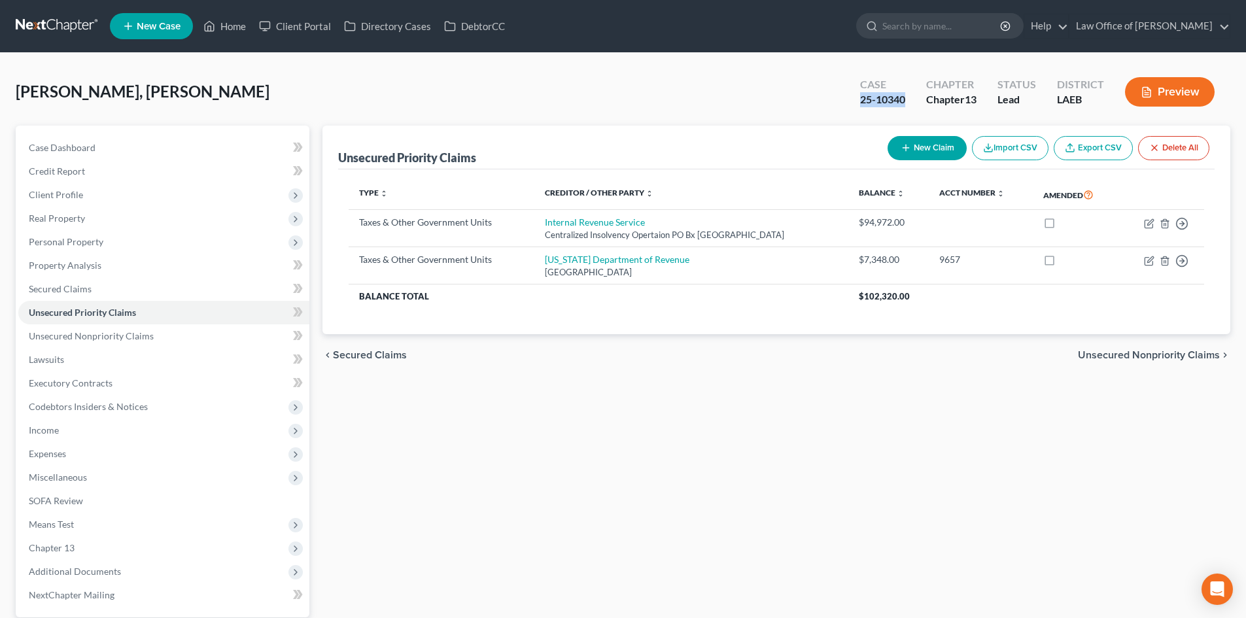
click at [35, 25] on link at bounding box center [58, 26] width 84 height 24
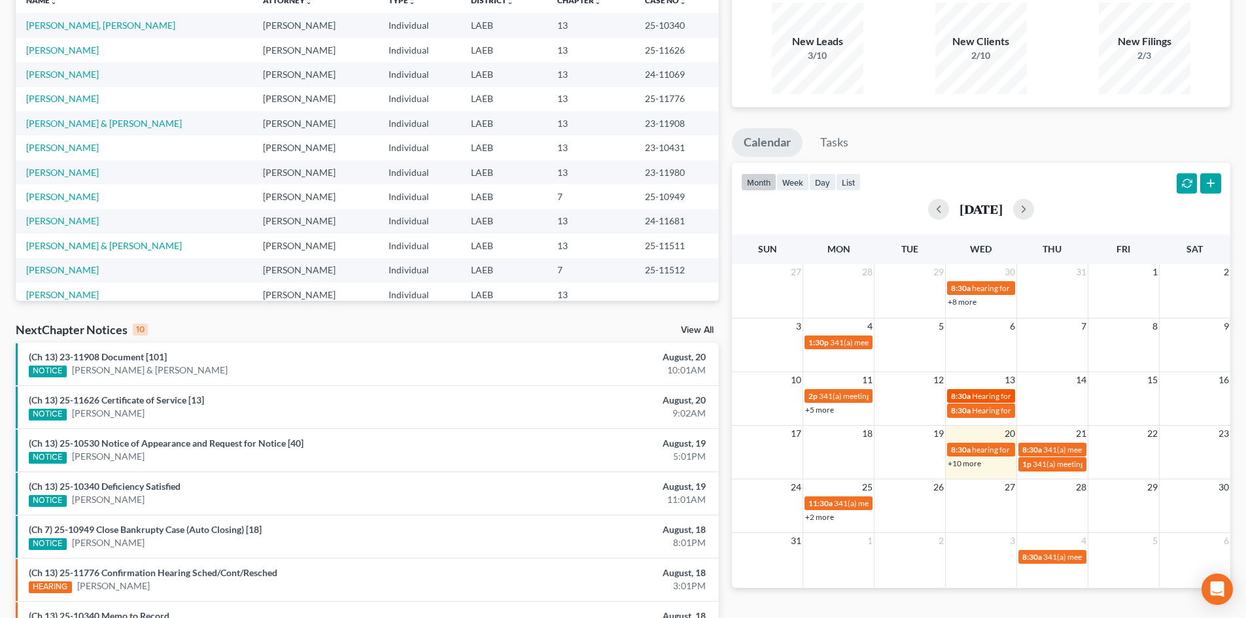
scroll to position [262, 0]
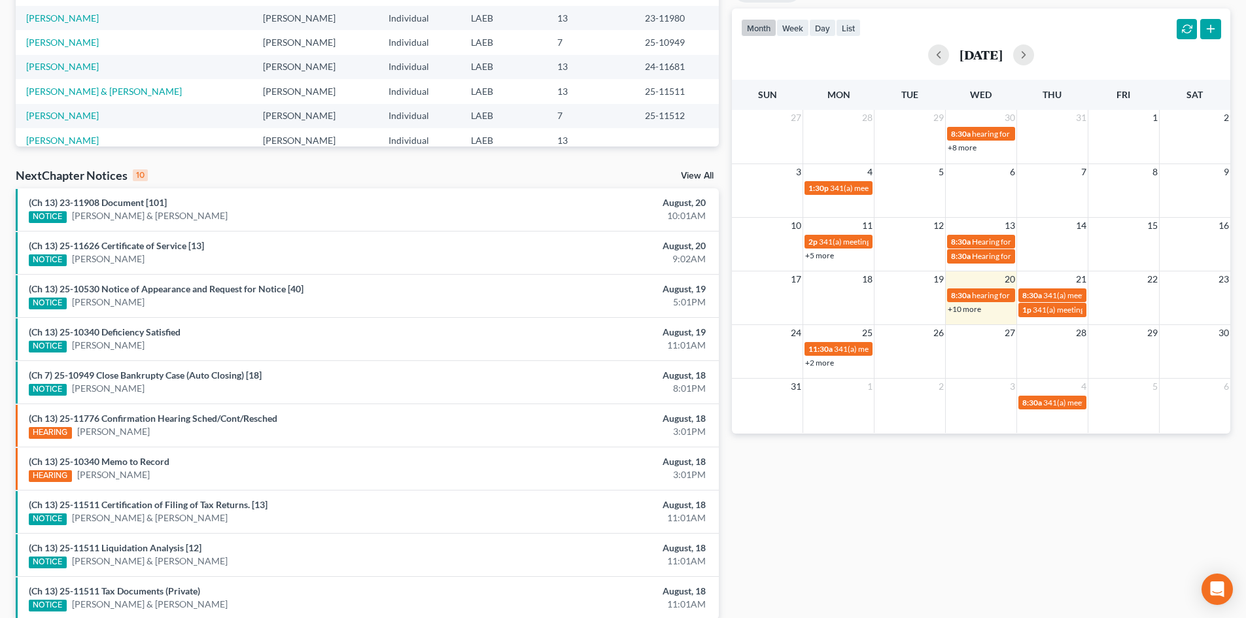
click at [966, 309] on link "+10 more" at bounding box center [964, 309] width 33 height 10
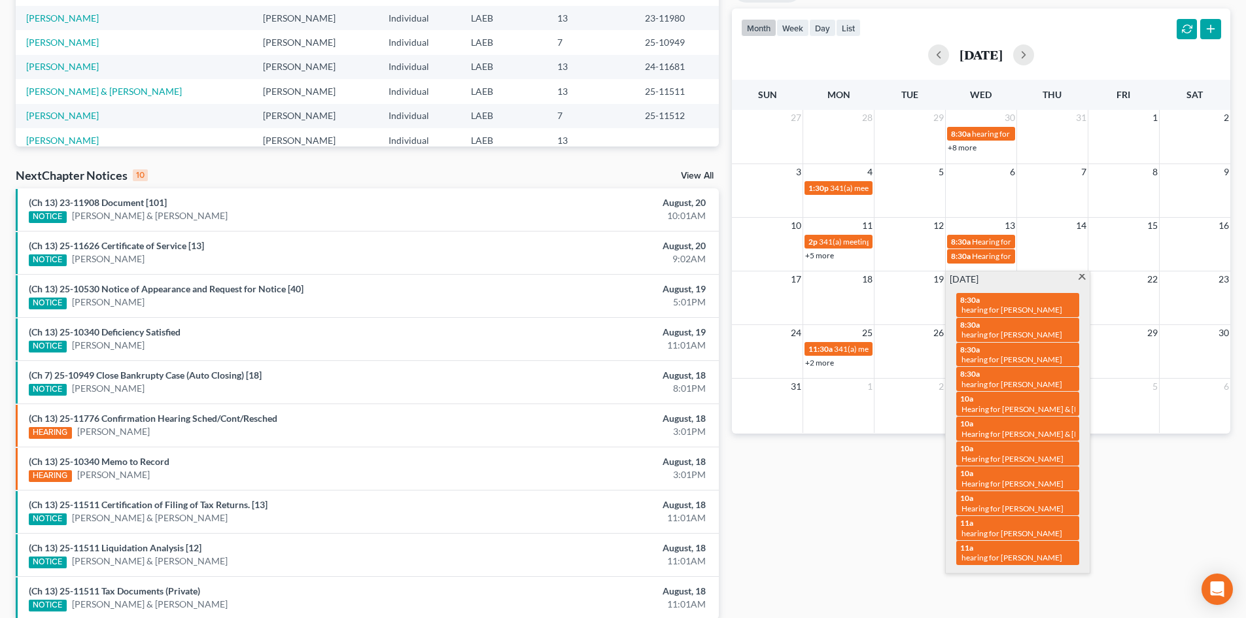
click at [852, 536] on div "Monthly Progress Bankruptcy Bankruptcy [DATE] [DATE] [DATE] [DATE] [DATE] [DATE…" at bounding box center [982, 223] width 512 height 833
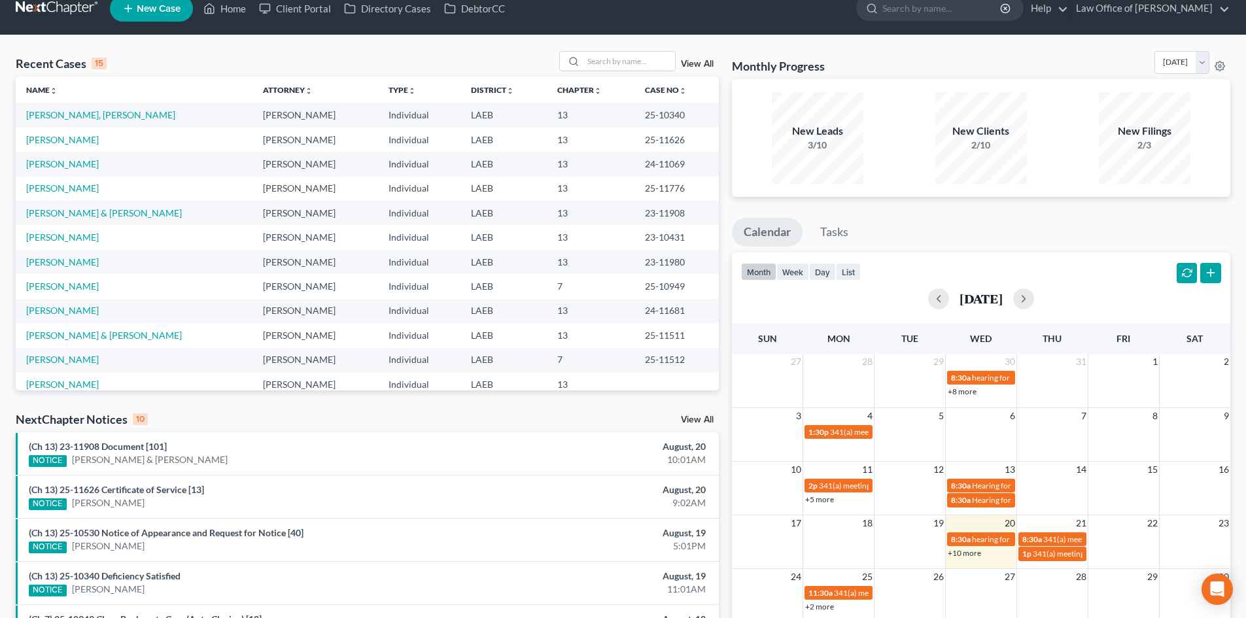
scroll to position [0, 0]
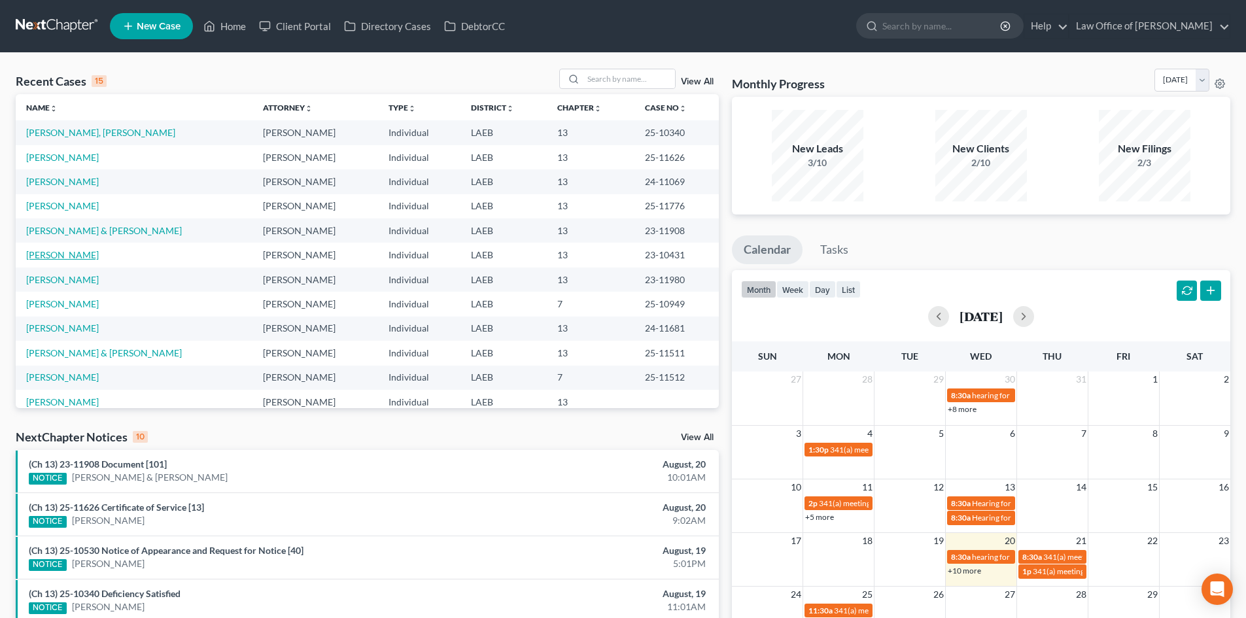
click at [58, 260] on link "[PERSON_NAME]" at bounding box center [62, 254] width 73 height 11
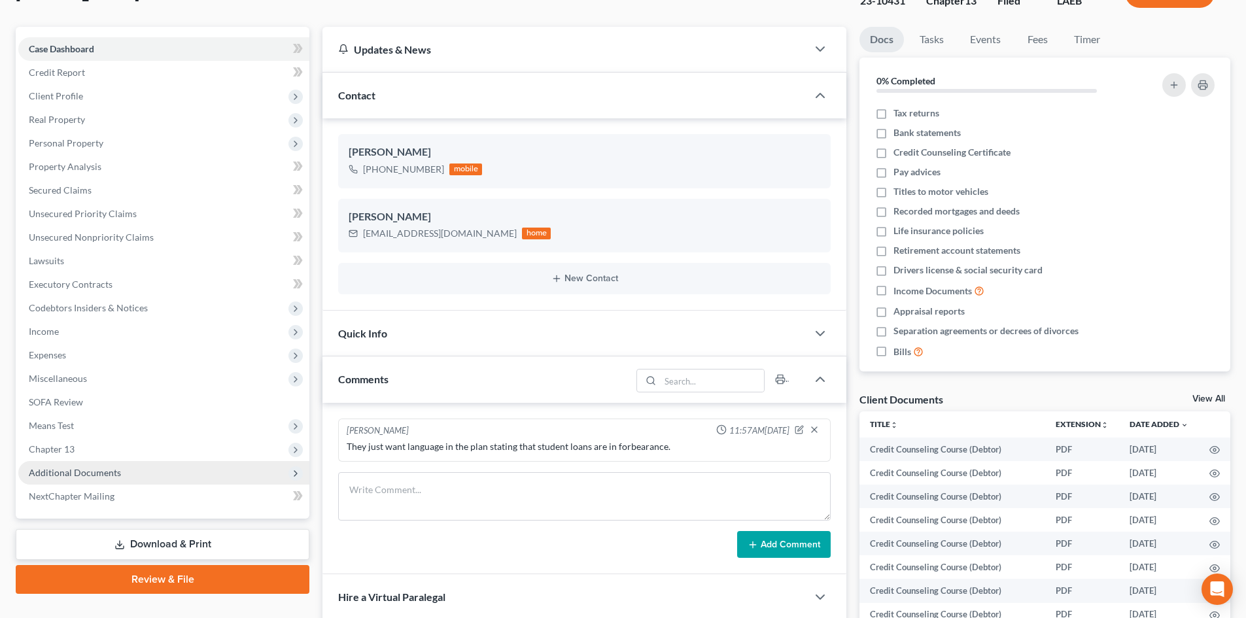
scroll to position [131, 0]
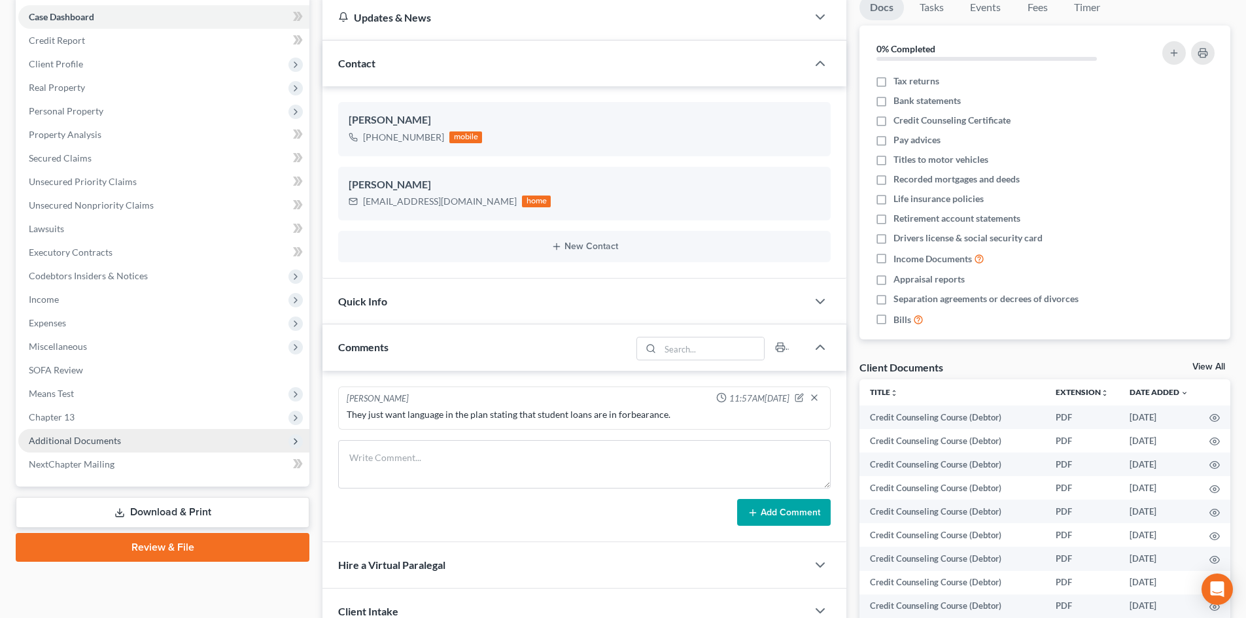
click at [90, 446] on span "Additional Documents" at bounding box center [75, 440] width 92 height 11
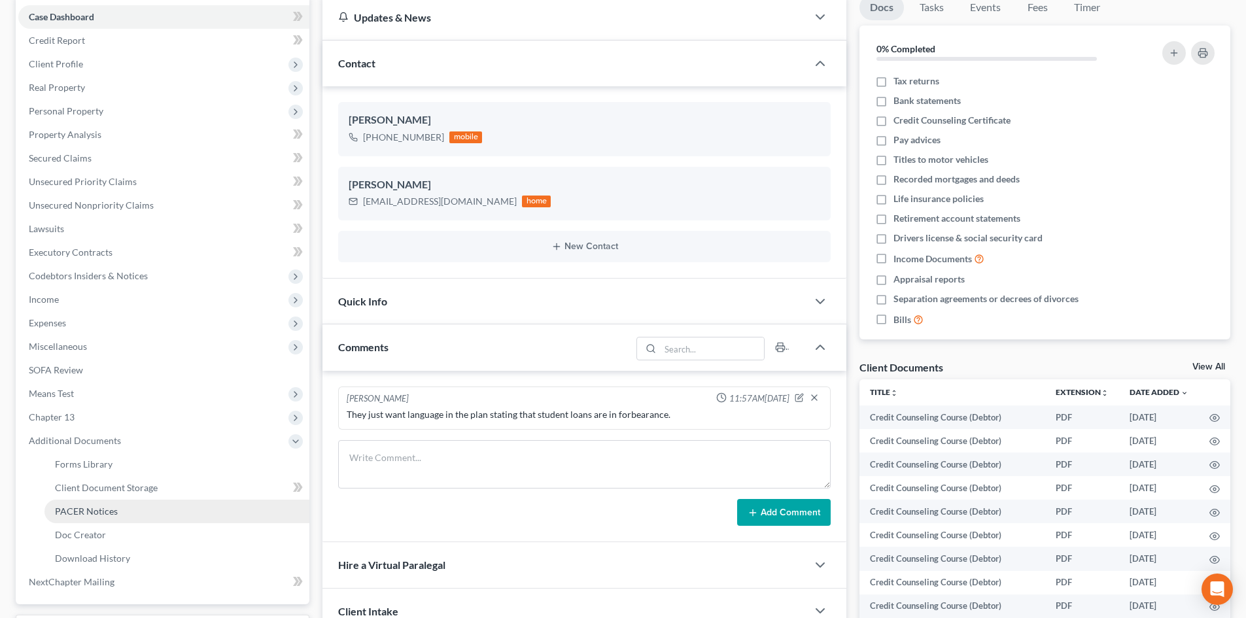
click at [87, 515] on span "PACER Notices" at bounding box center [86, 511] width 63 height 11
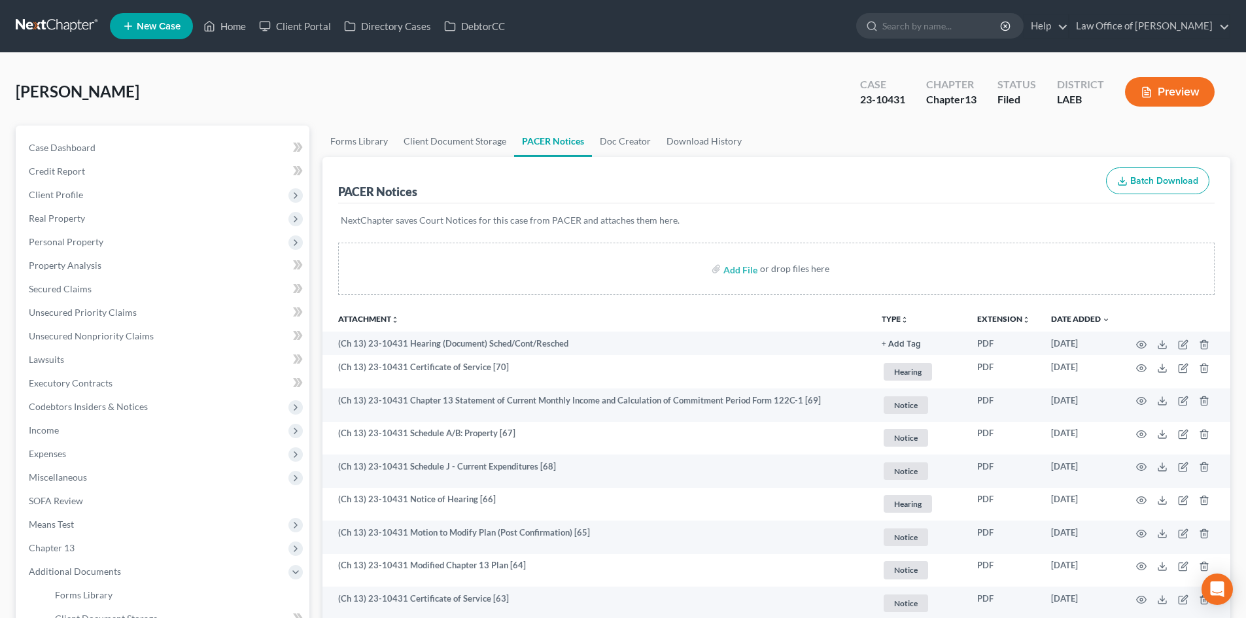
click at [57, 27] on link at bounding box center [58, 26] width 84 height 24
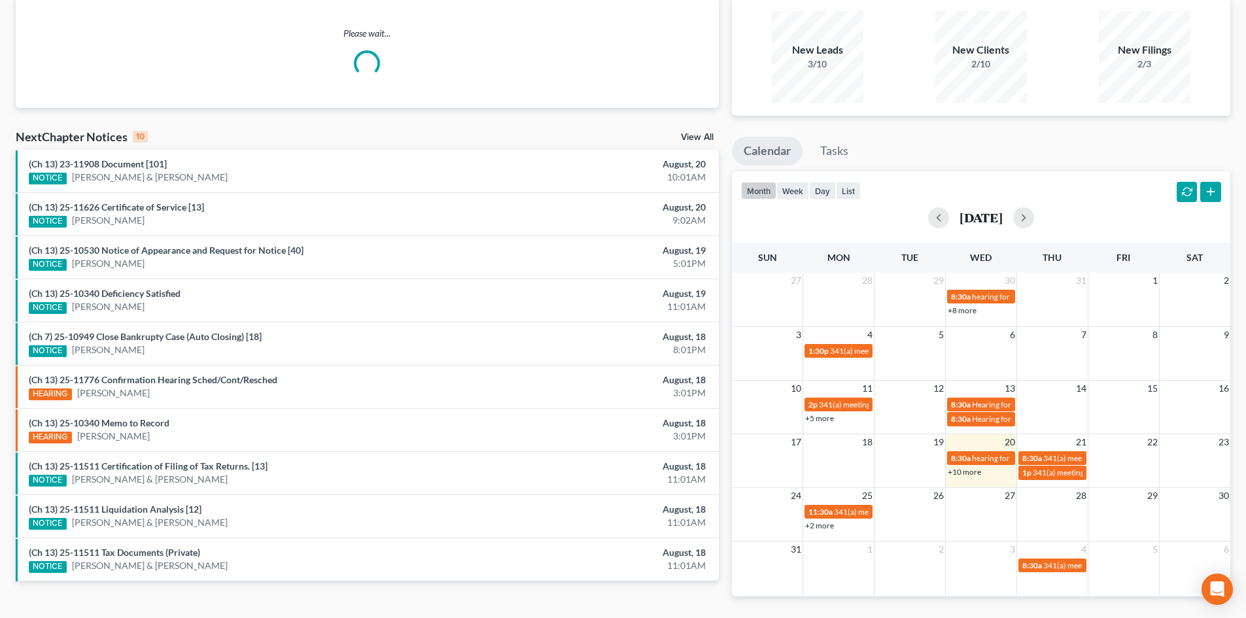
scroll to position [131, 0]
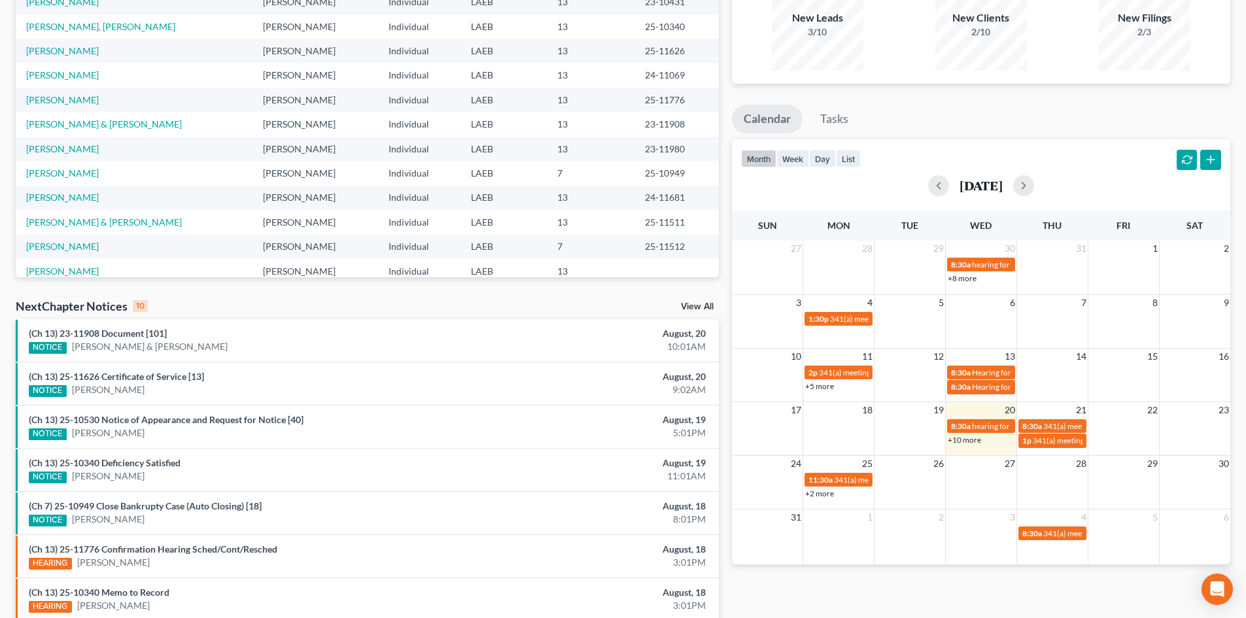
click at [973, 439] on link "+10 more" at bounding box center [964, 440] width 33 height 10
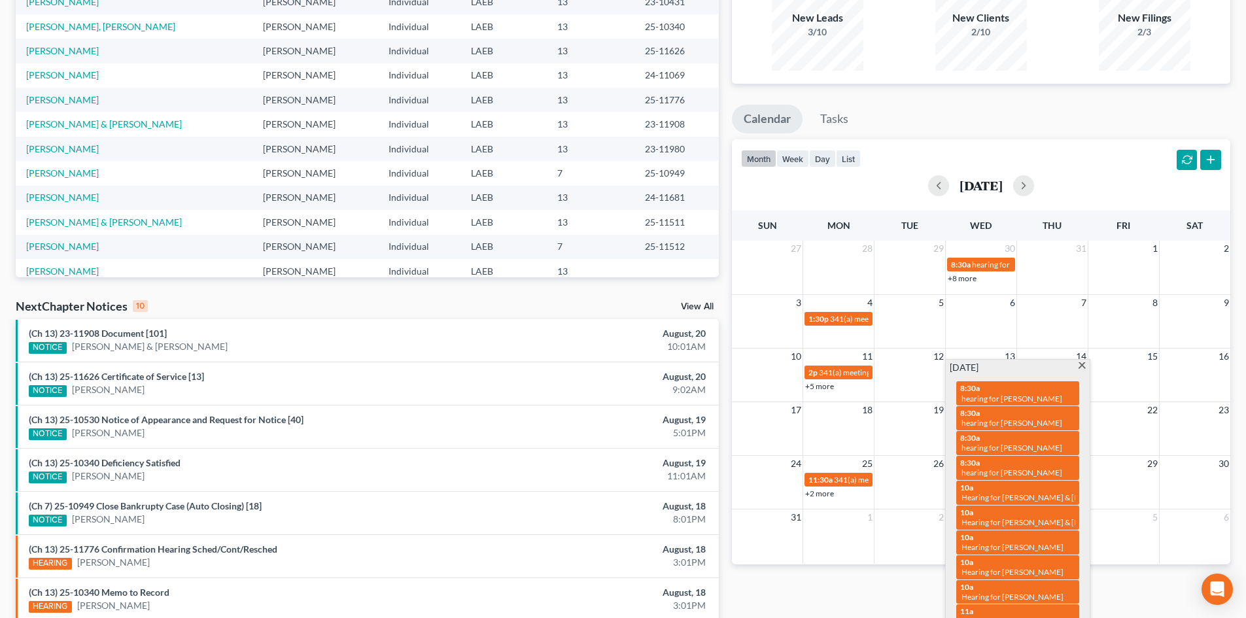
click at [939, 113] on ul "Calendar Tasks" at bounding box center [981, 122] width 499 height 35
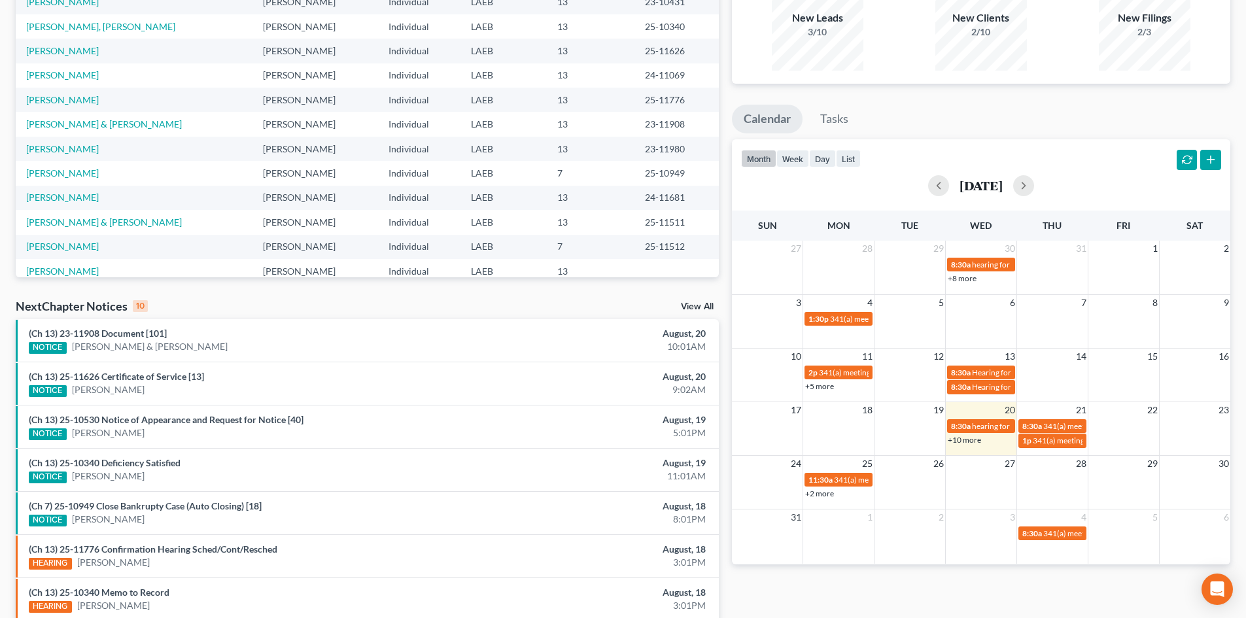
click at [975, 439] on link "+10 more" at bounding box center [964, 440] width 33 height 10
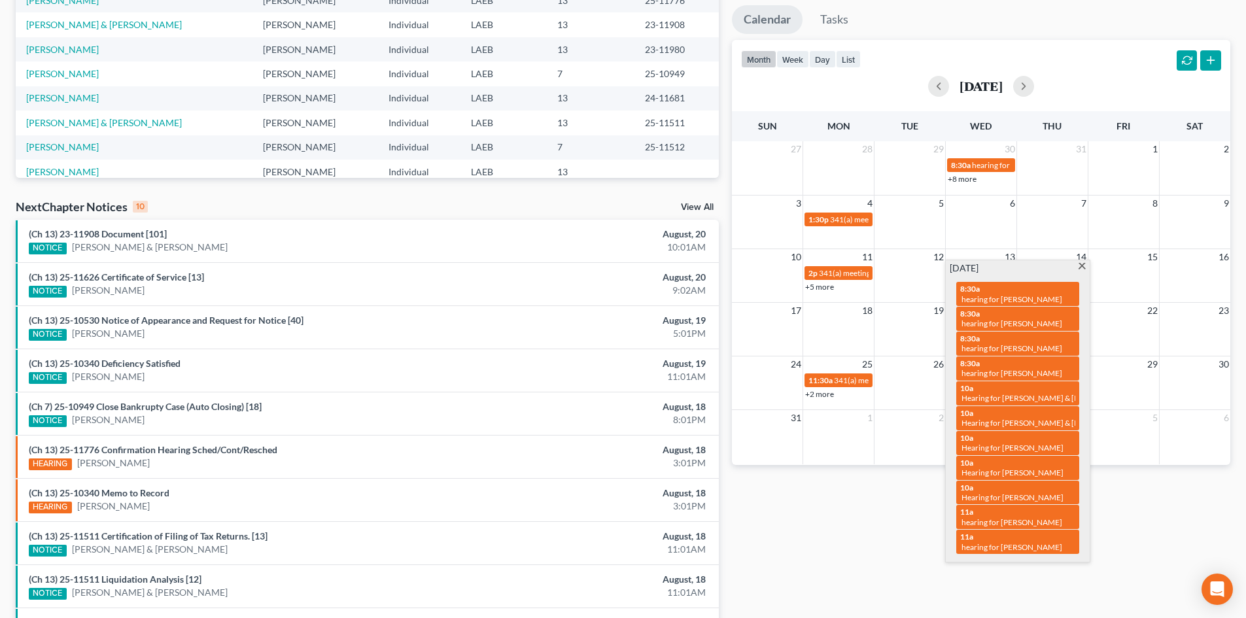
scroll to position [262, 0]
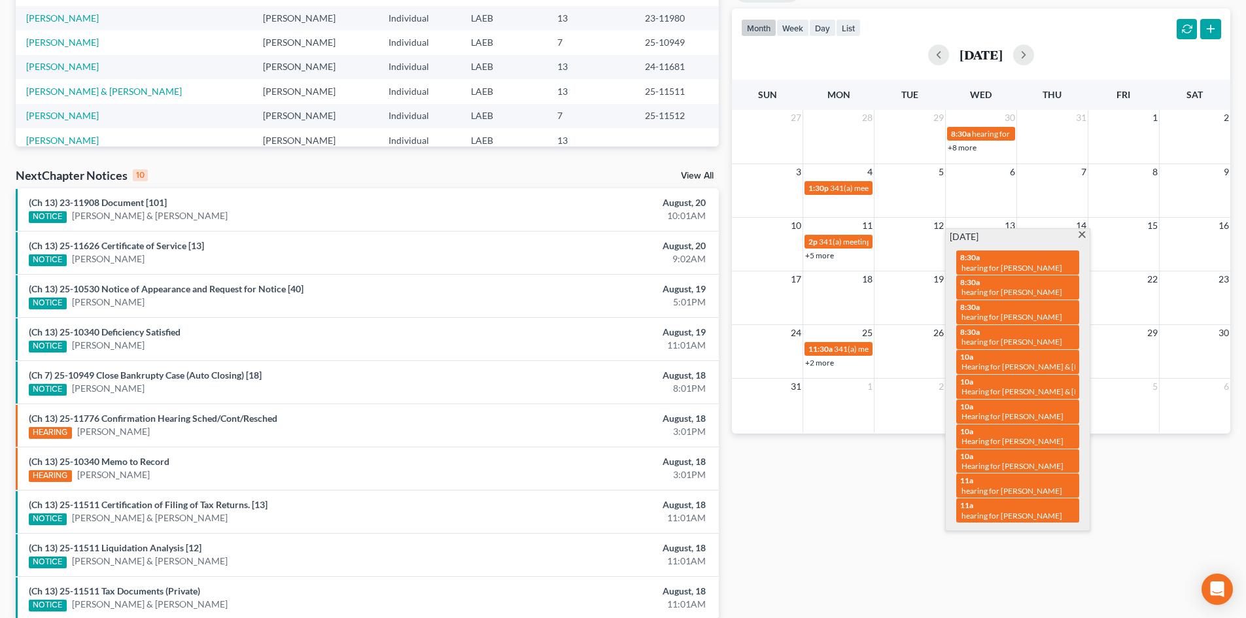
click at [969, 542] on div "Monthly Progress Bankruptcy Bankruptcy [DATE] [DATE] [DATE] [DATE] [DATE] [DATE…" at bounding box center [982, 223] width 512 height 833
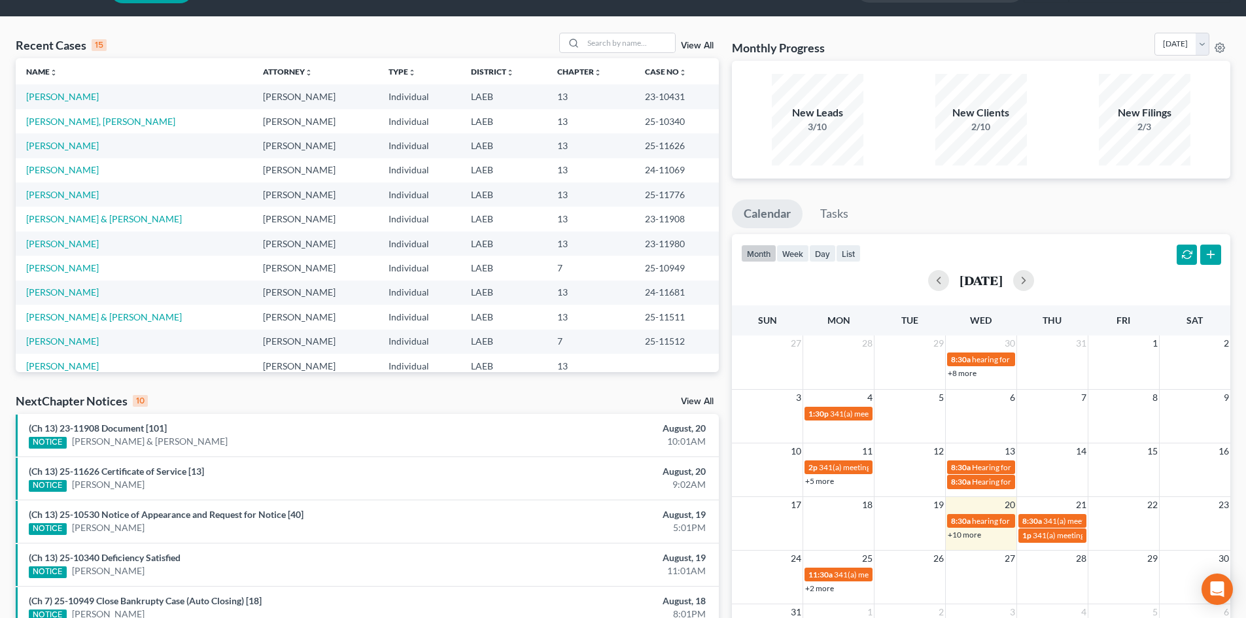
scroll to position [0, 0]
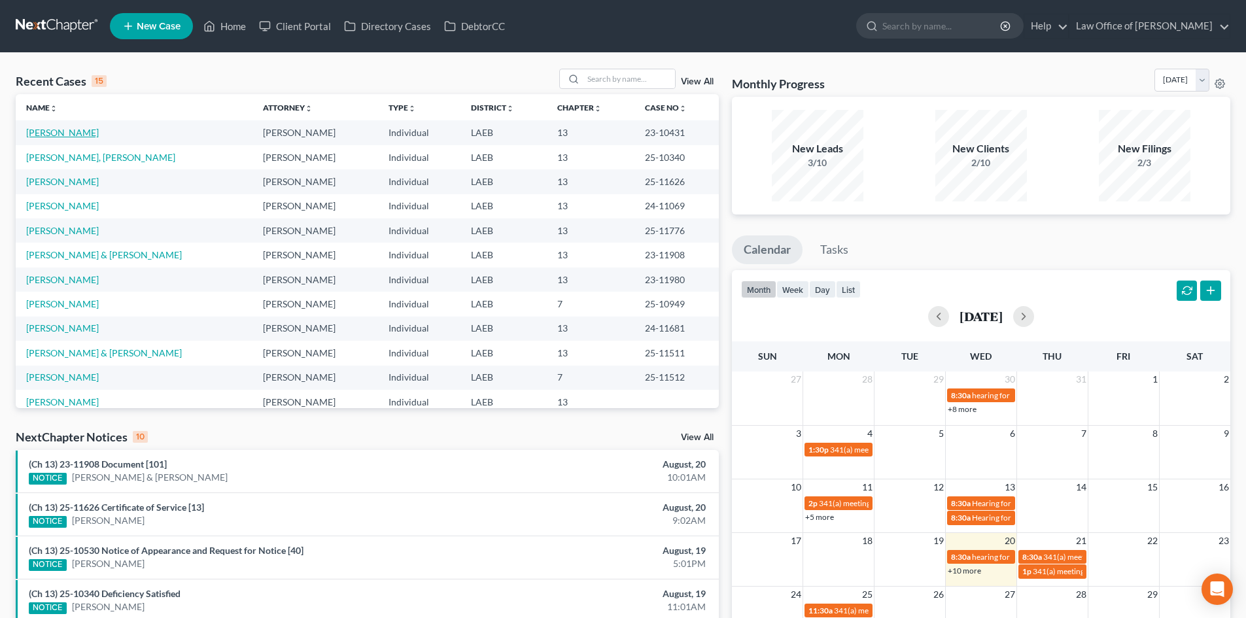
click at [35, 130] on link "[PERSON_NAME]" at bounding box center [62, 132] width 73 height 11
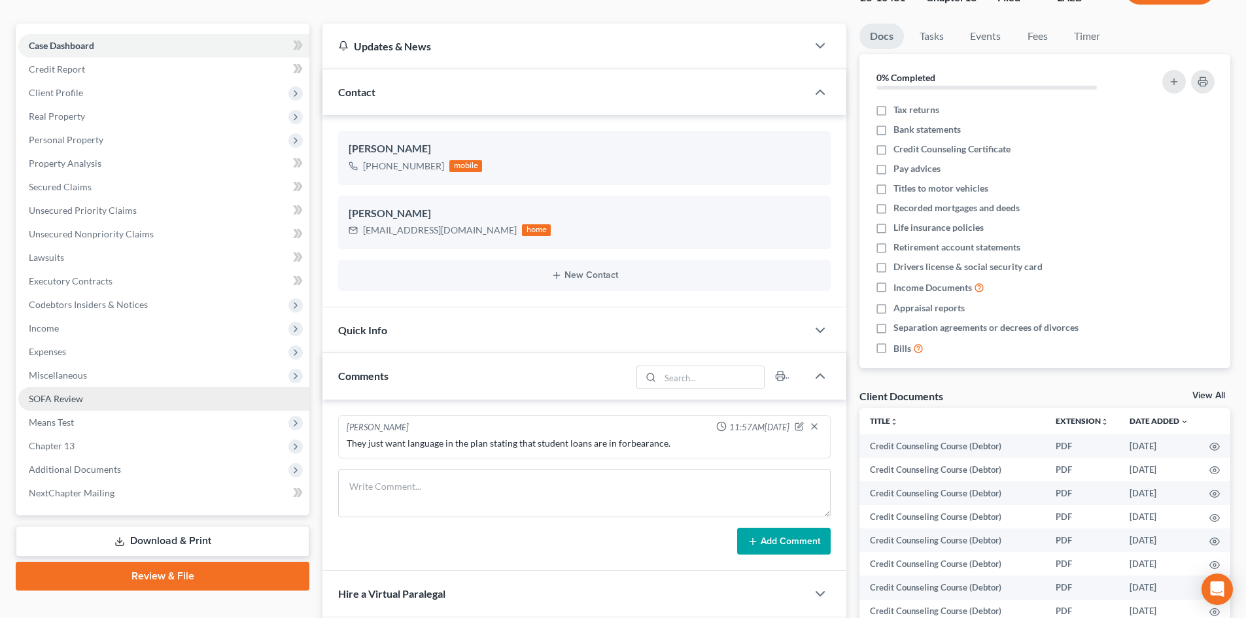
scroll to position [262, 0]
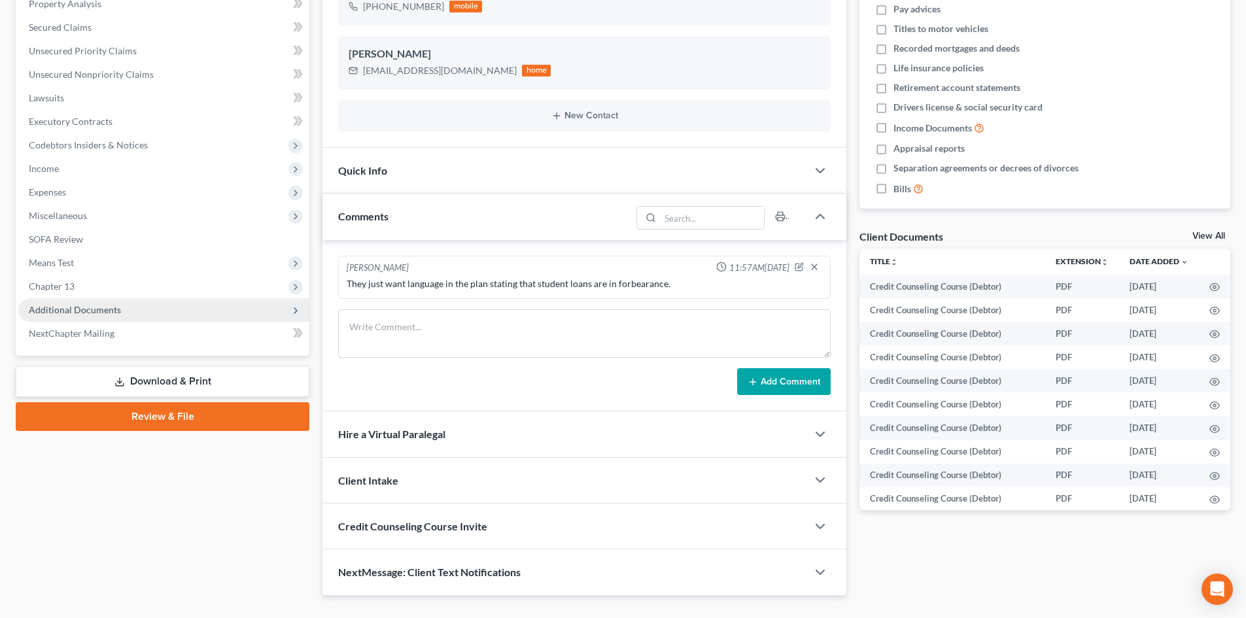
click at [73, 315] on span "Additional Documents" at bounding box center [163, 310] width 291 height 24
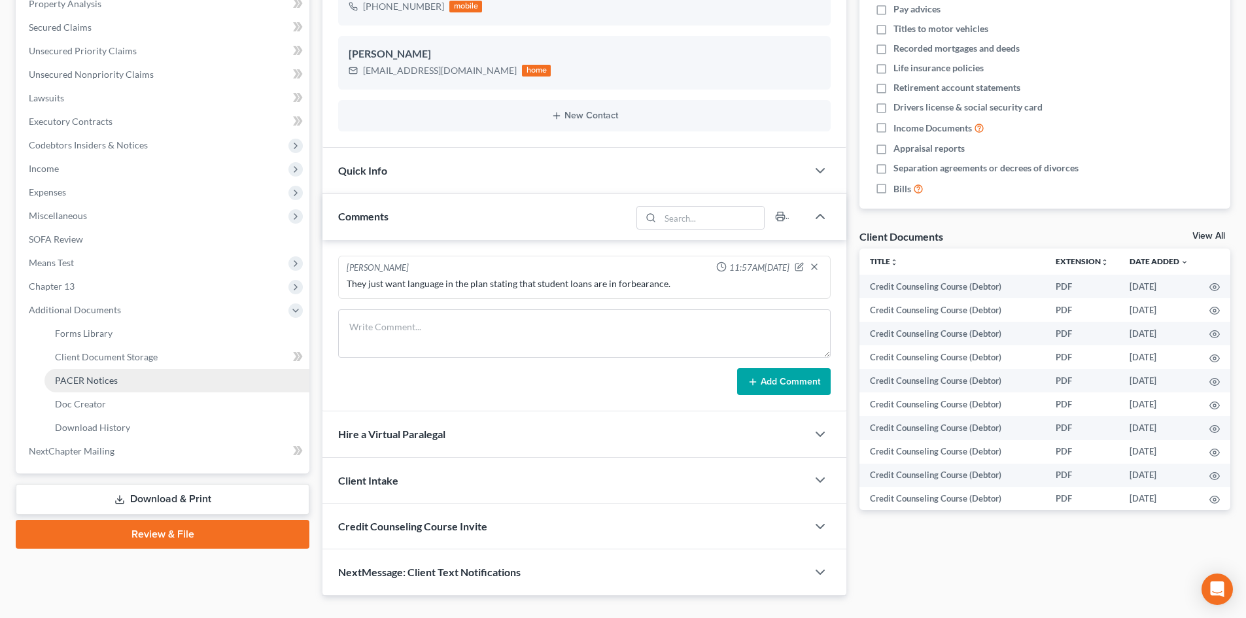
click at [107, 386] on link "PACER Notices" at bounding box center [176, 381] width 265 height 24
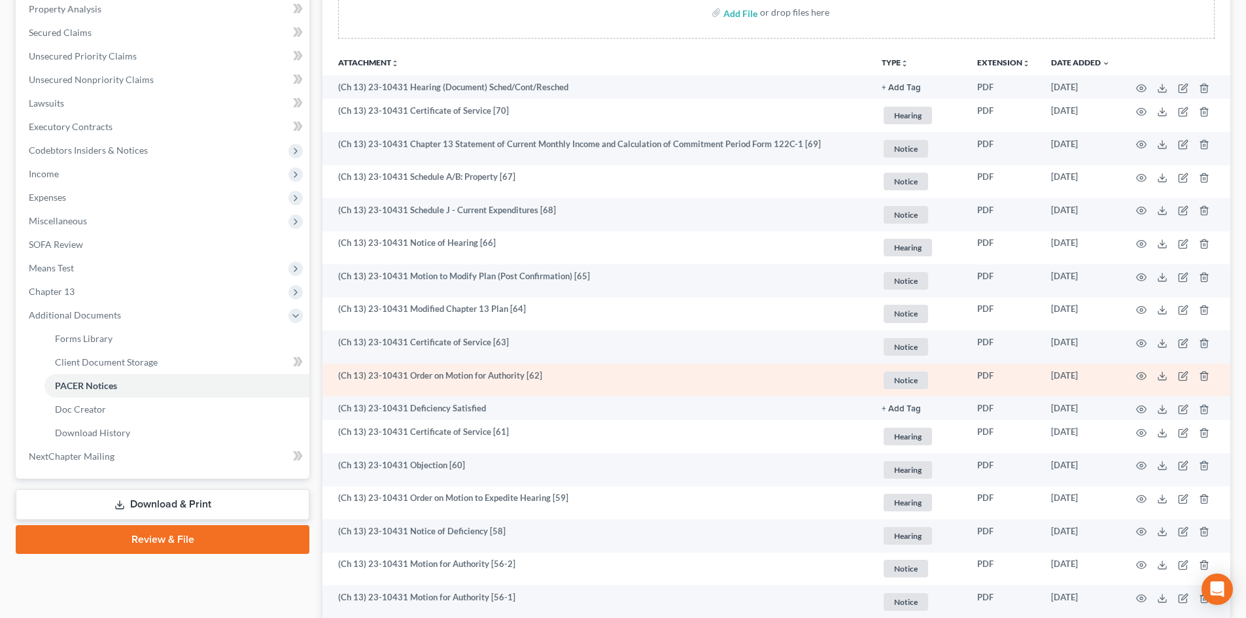
scroll to position [262, 0]
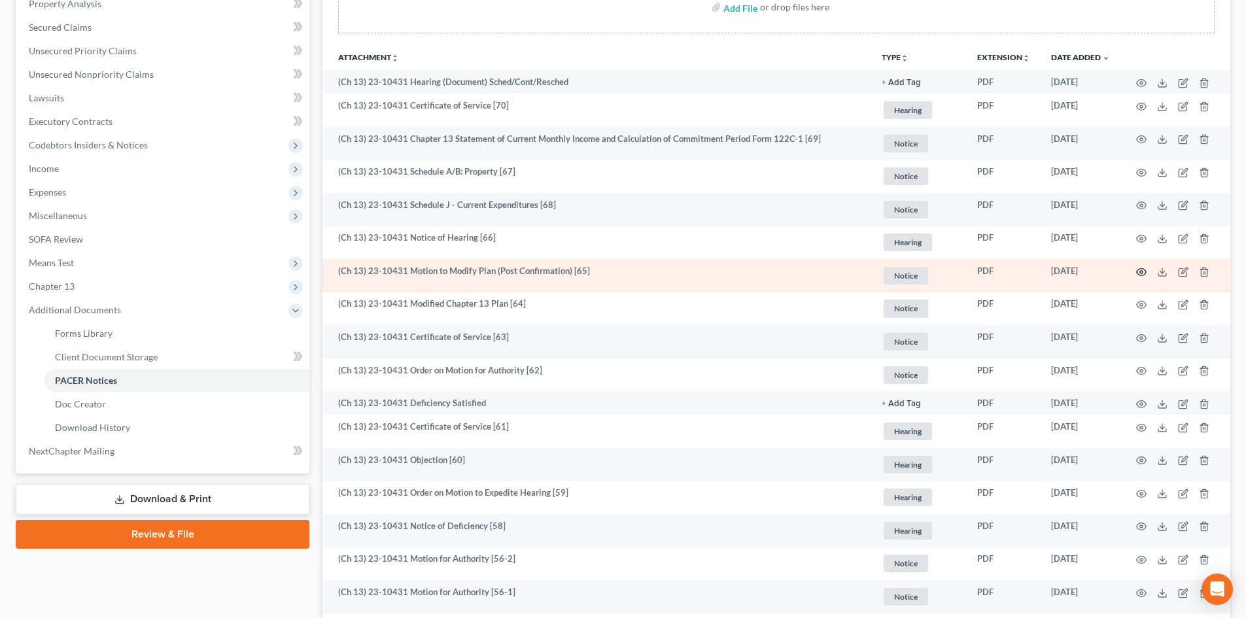
click at [1143, 273] on circle "button" at bounding box center [1141, 272] width 3 height 3
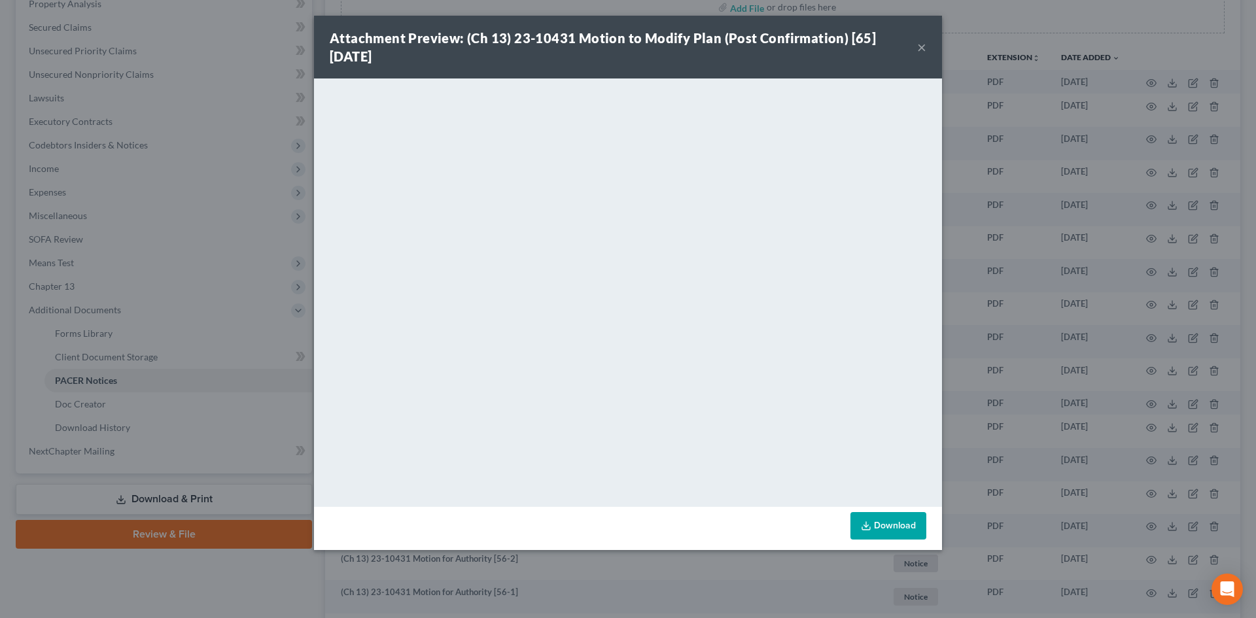
click at [921, 51] on button "×" at bounding box center [921, 47] width 9 height 16
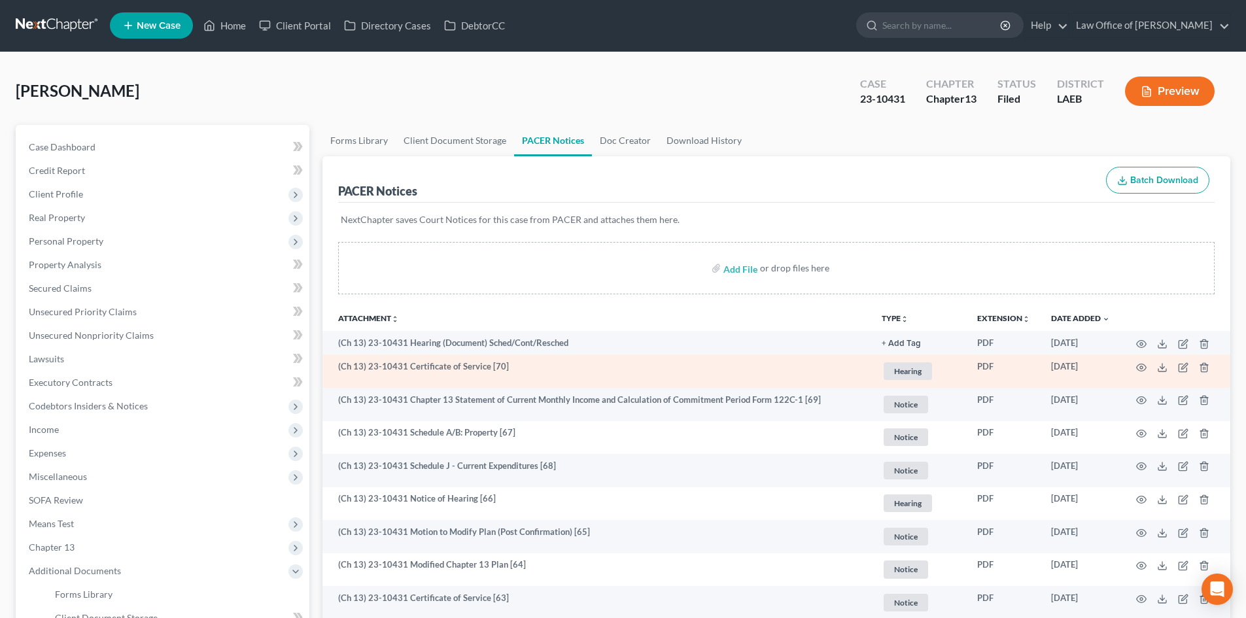
scroll to position [0, 0]
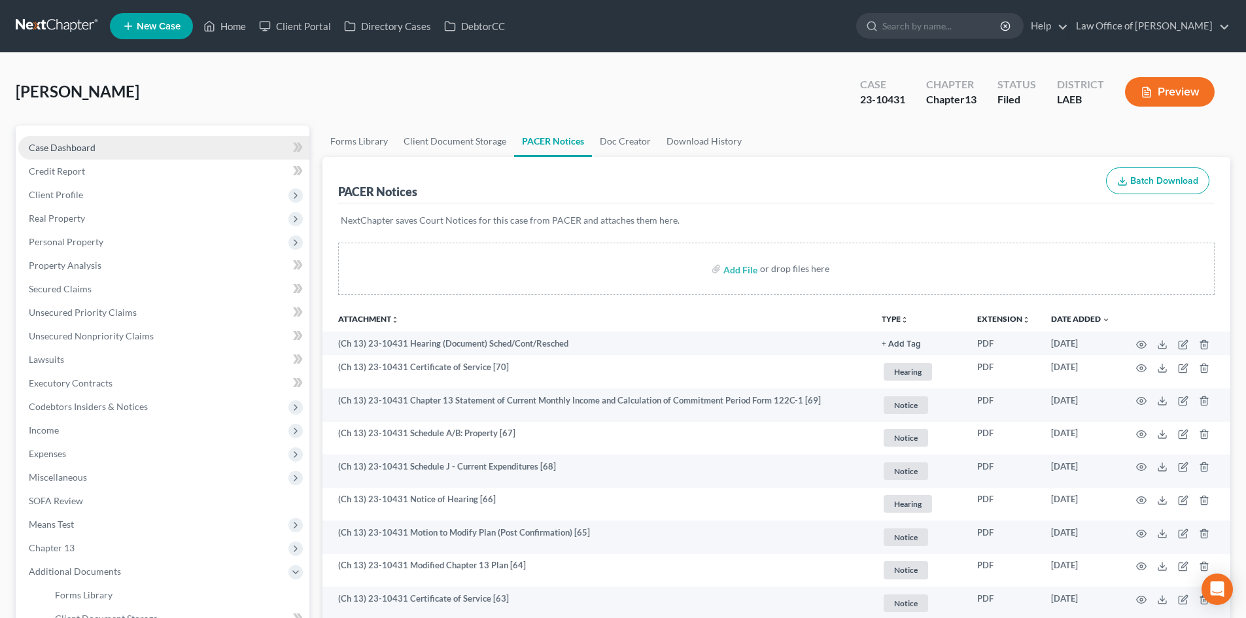
click at [72, 152] on span "Case Dashboard" at bounding box center [62, 147] width 67 height 11
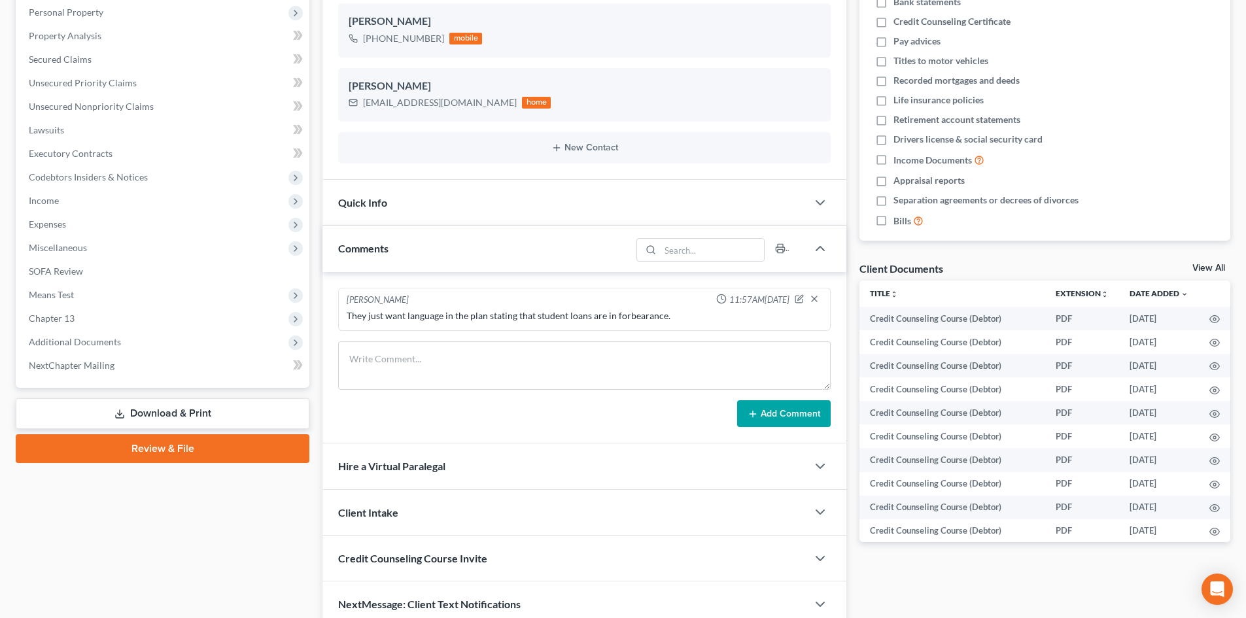
scroll to position [262, 0]
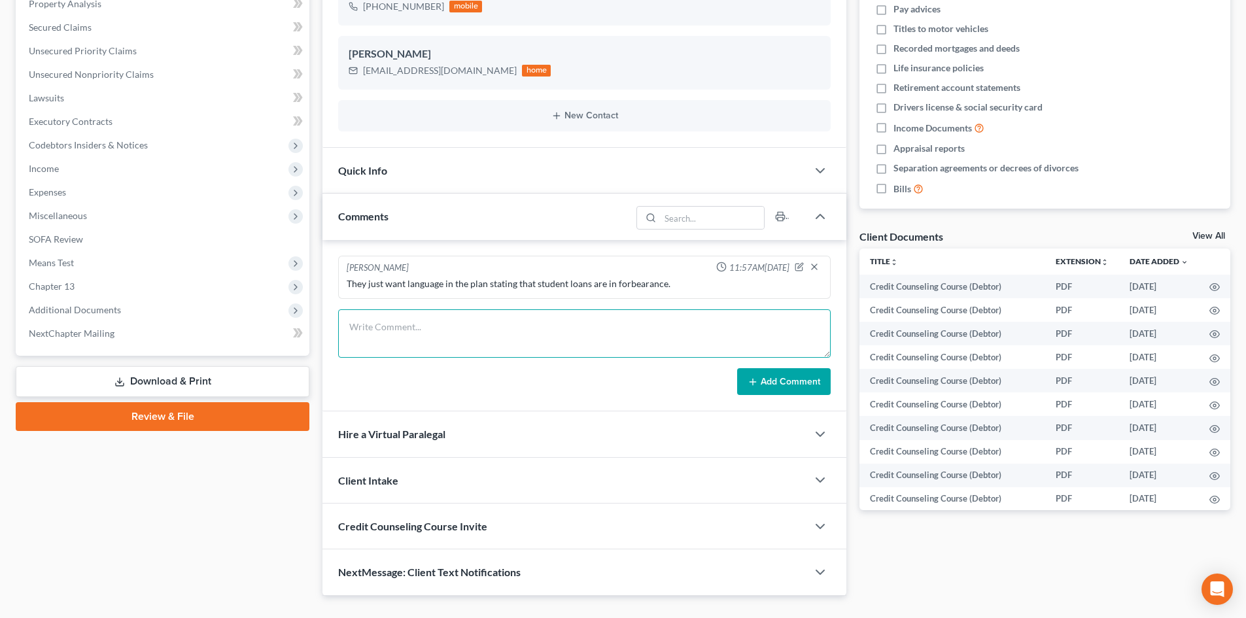
click at [480, 328] on textarea at bounding box center [584, 333] width 493 height 48
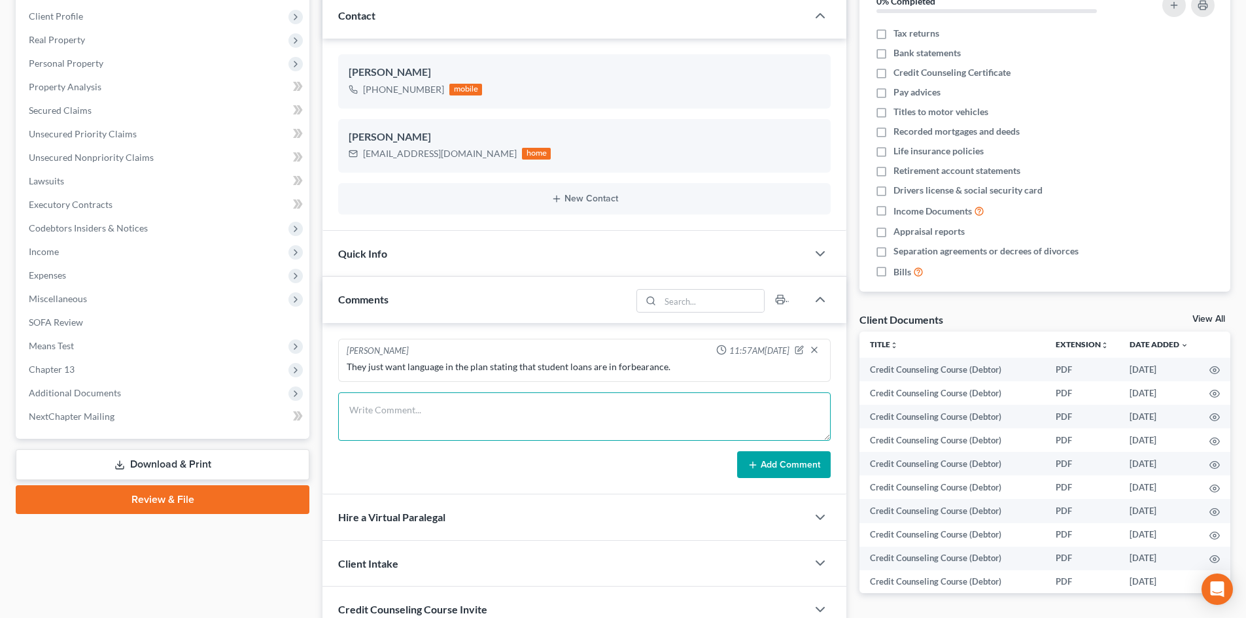
scroll to position [131, 0]
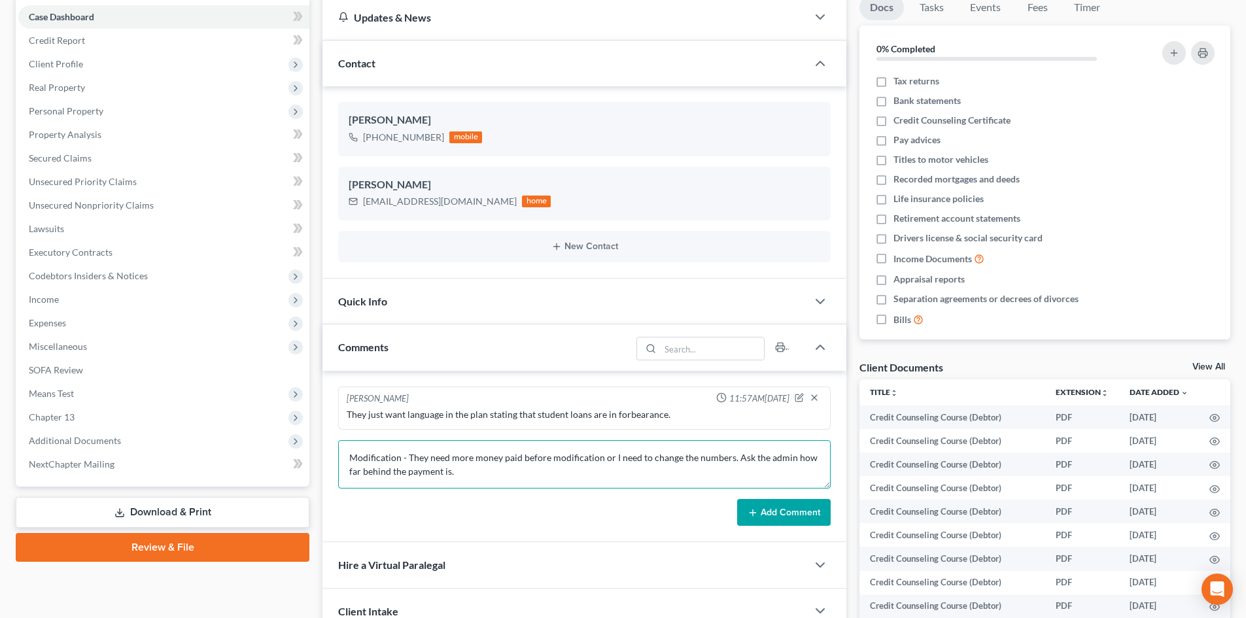
type textarea "Modification - They need more money paid before modification or I need to chang…"
click at [761, 516] on button "Add Comment" at bounding box center [784, 512] width 94 height 27
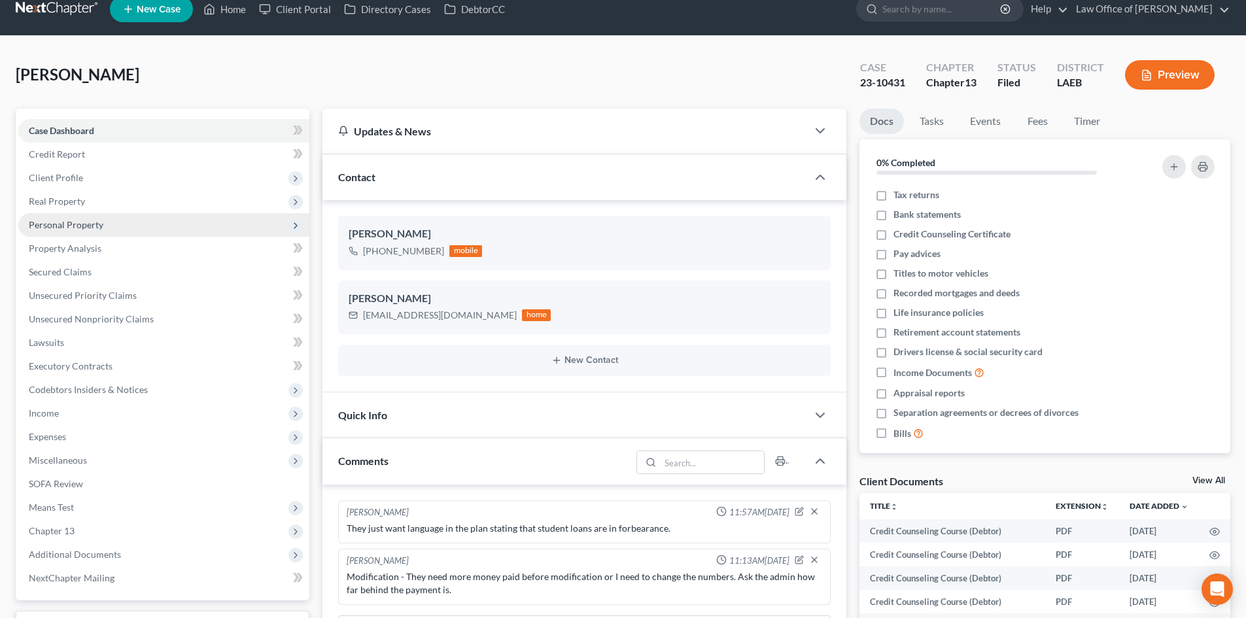
scroll to position [0, 0]
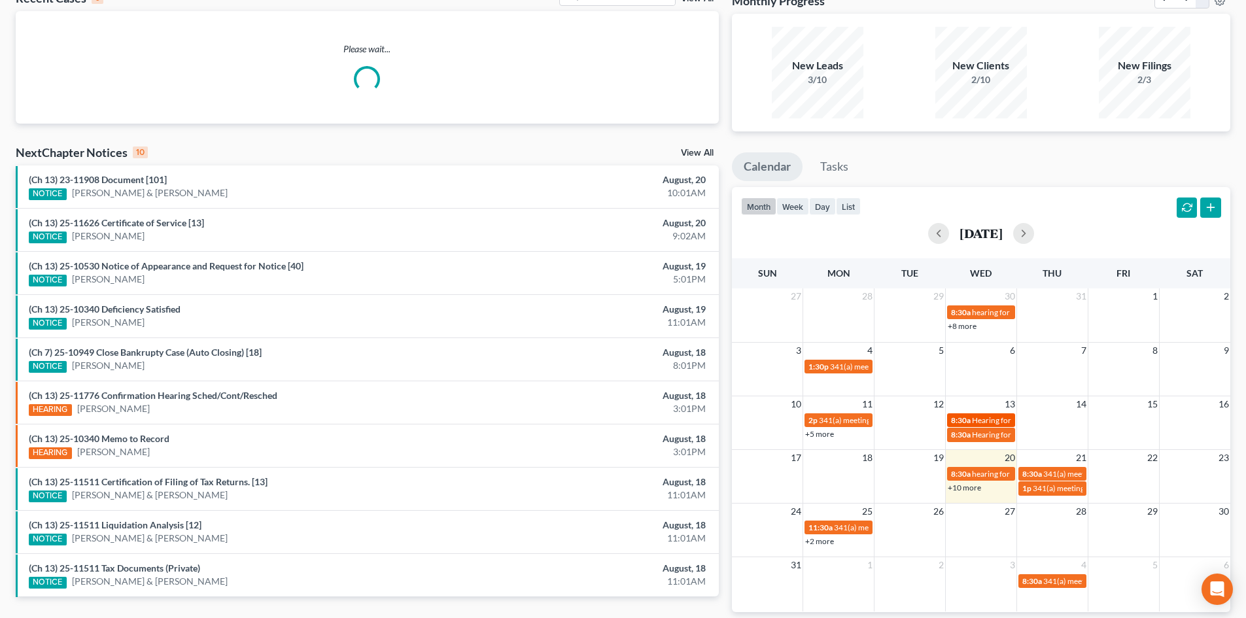
scroll to position [137, 0]
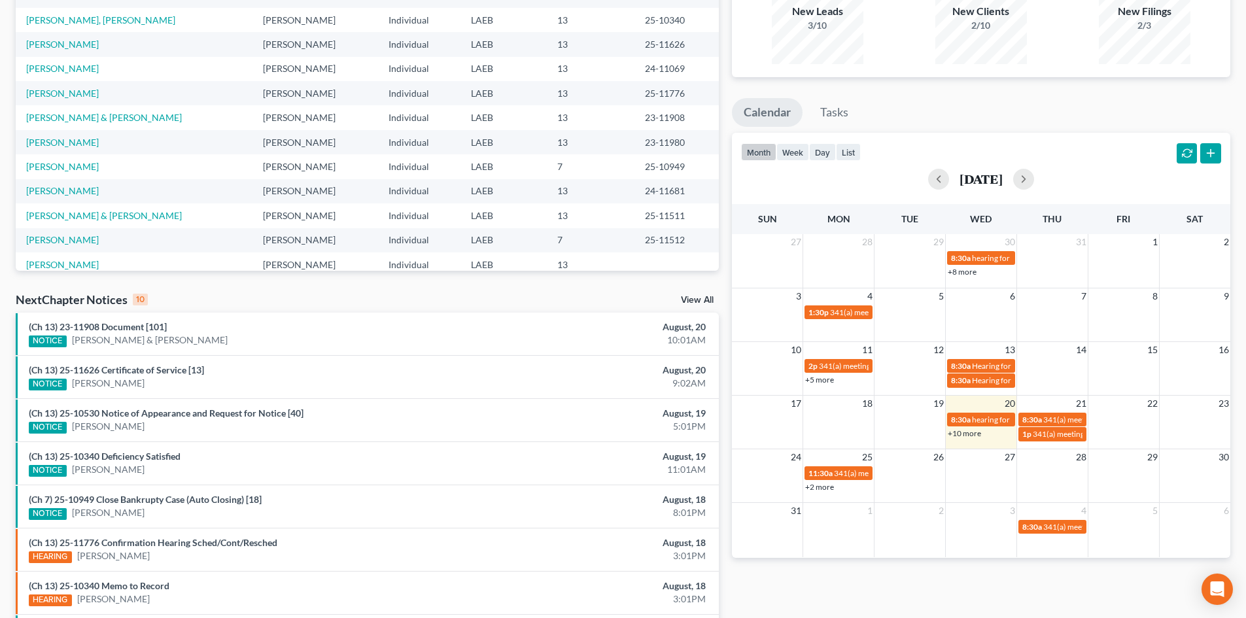
click at [957, 434] on link "+10 more" at bounding box center [964, 434] width 33 height 10
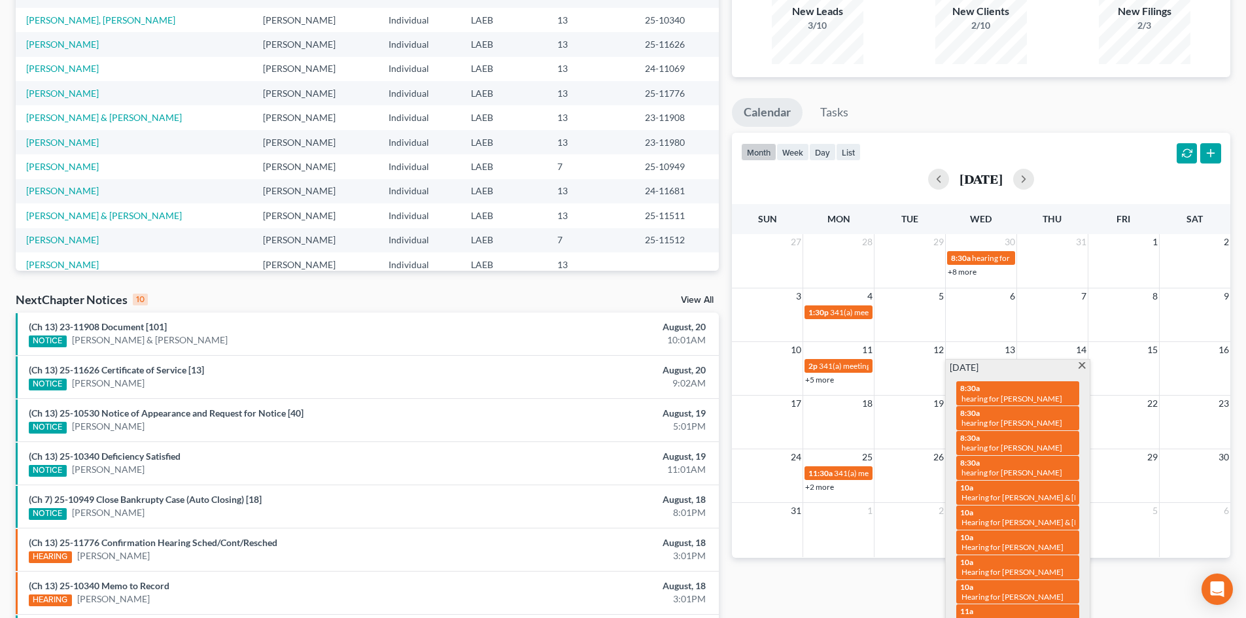
click at [1011, 105] on ul "Calendar Tasks" at bounding box center [981, 115] width 499 height 35
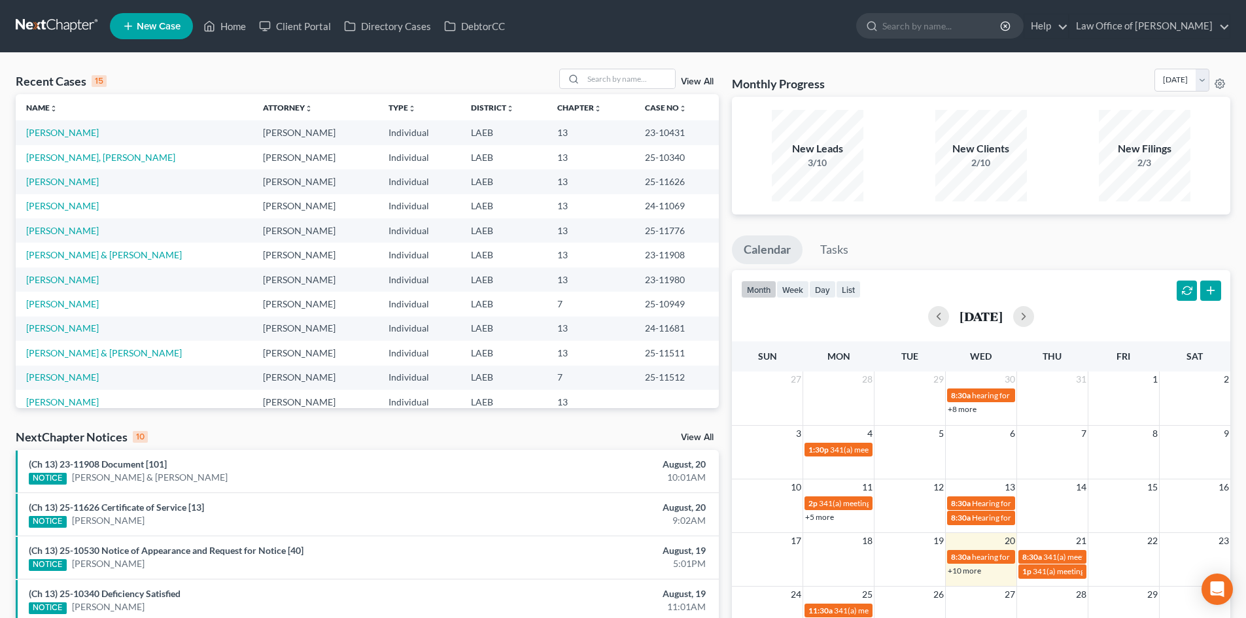
scroll to position [131, 0]
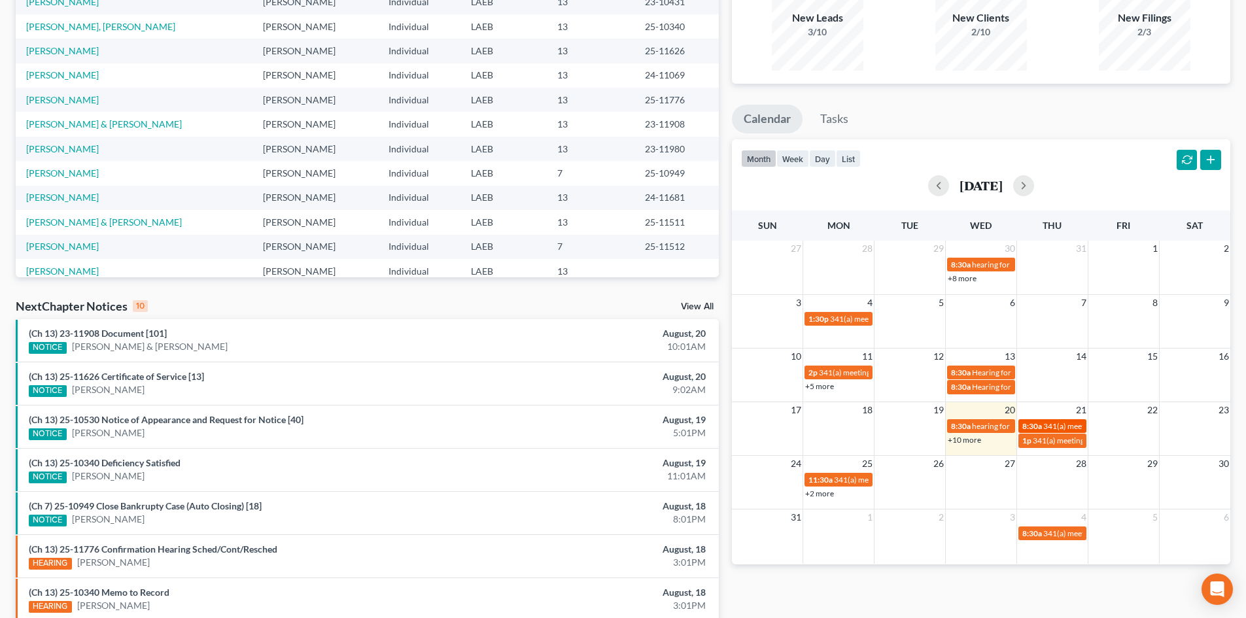
click at [1053, 423] on span "341(a) meeting for [PERSON_NAME]" at bounding box center [1106, 426] width 126 height 10
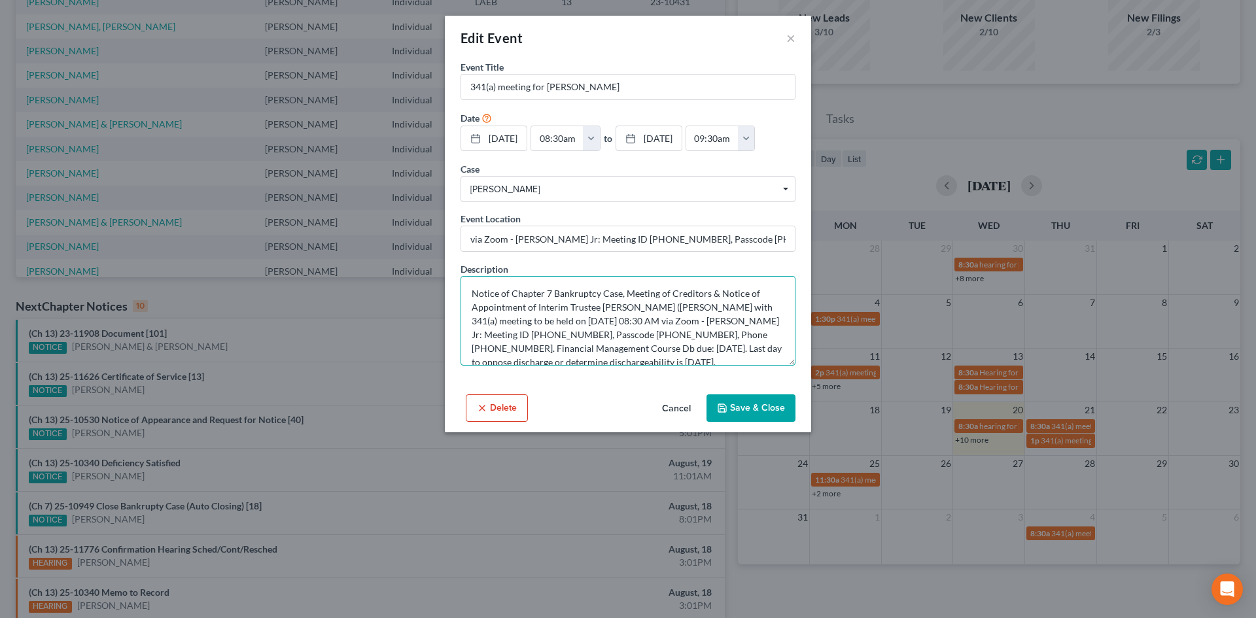
drag, startPoint x: 635, startPoint y: 335, endPoint x: 559, endPoint y: 324, distance: 76.0
click at [559, 324] on textarea "Notice of Chapter 7 Bankruptcy Case, Meeting of Creditors & Notice of Appointme…" at bounding box center [628, 321] width 335 height 90
click at [790, 41] on button "×" at bounding box center [790, 38] width 9 height 16
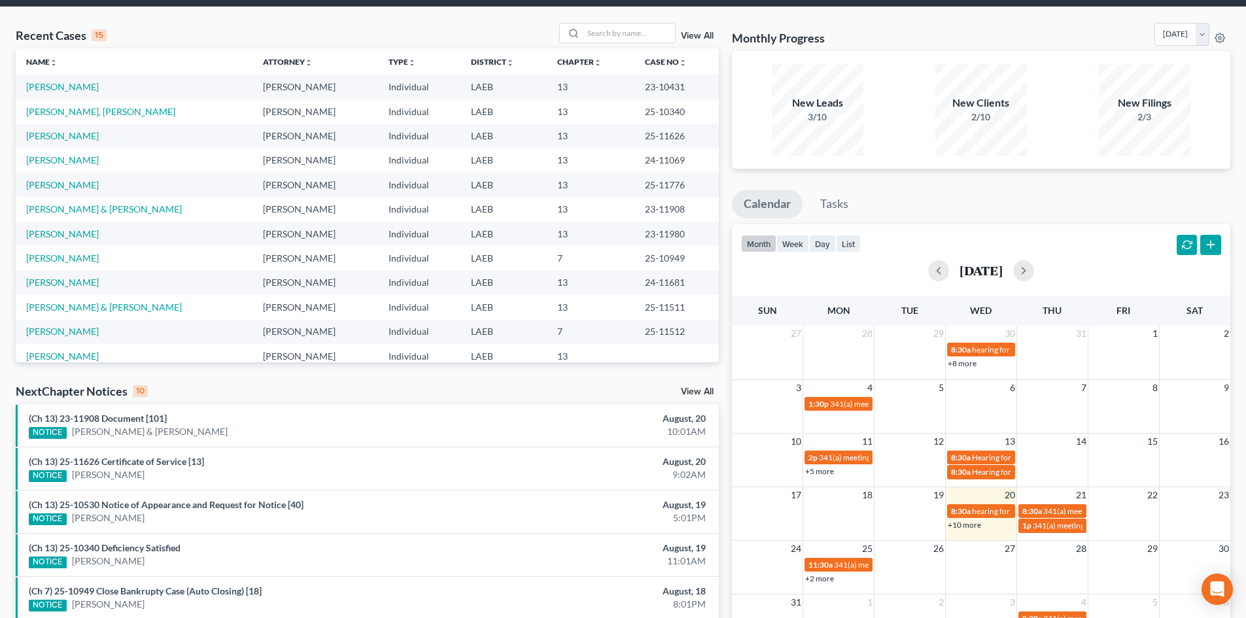
scroll to position [0, 0]
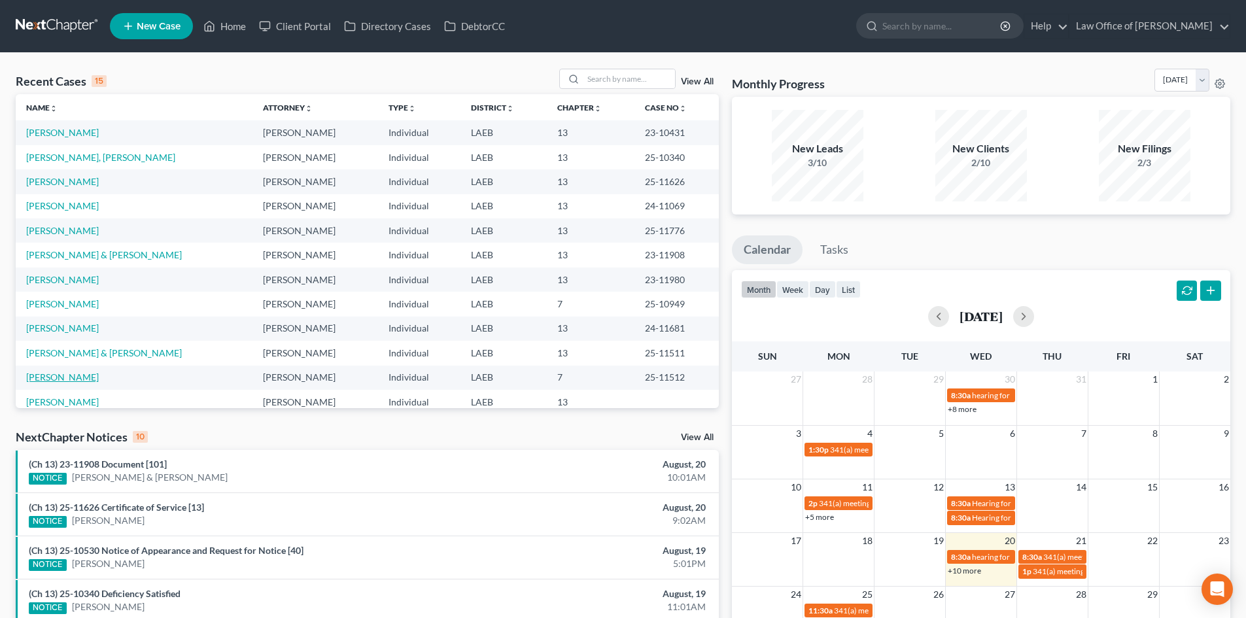
click at [48, 377] on link "[PERSON_NAME]" at bounding box center [62, 377] width 73 height 11
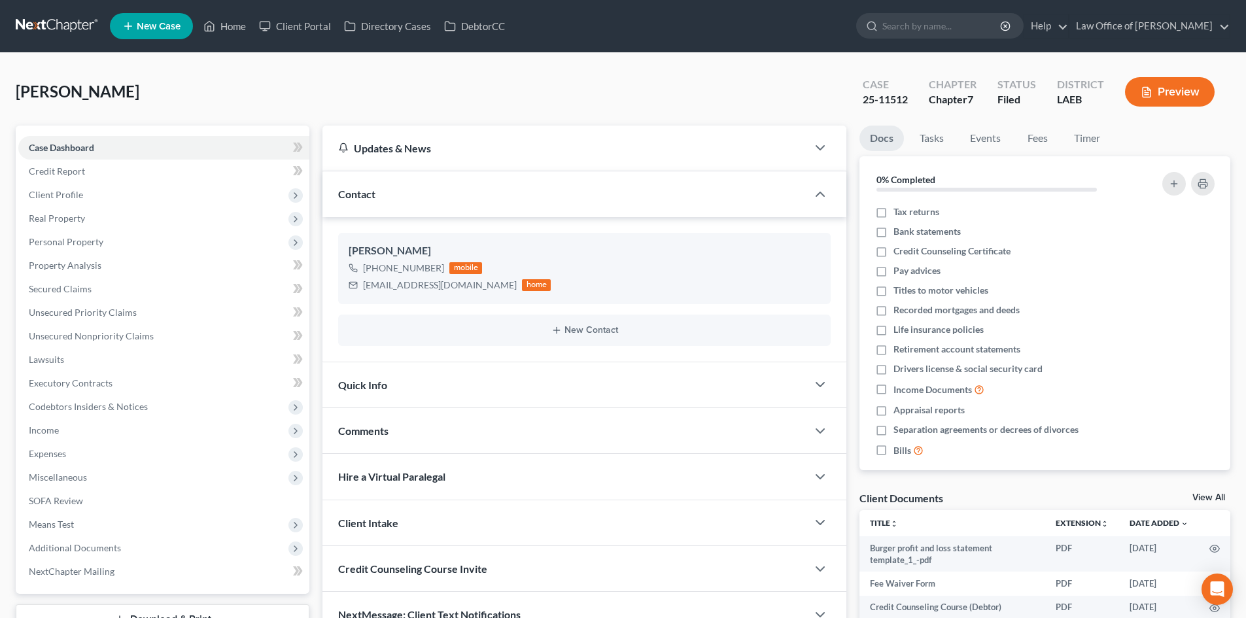
click at [32, 23] on link at bounding box center [58, 26] width 84 height 24
